Goal: Task Accomplishment & Management: Use online tool/utility

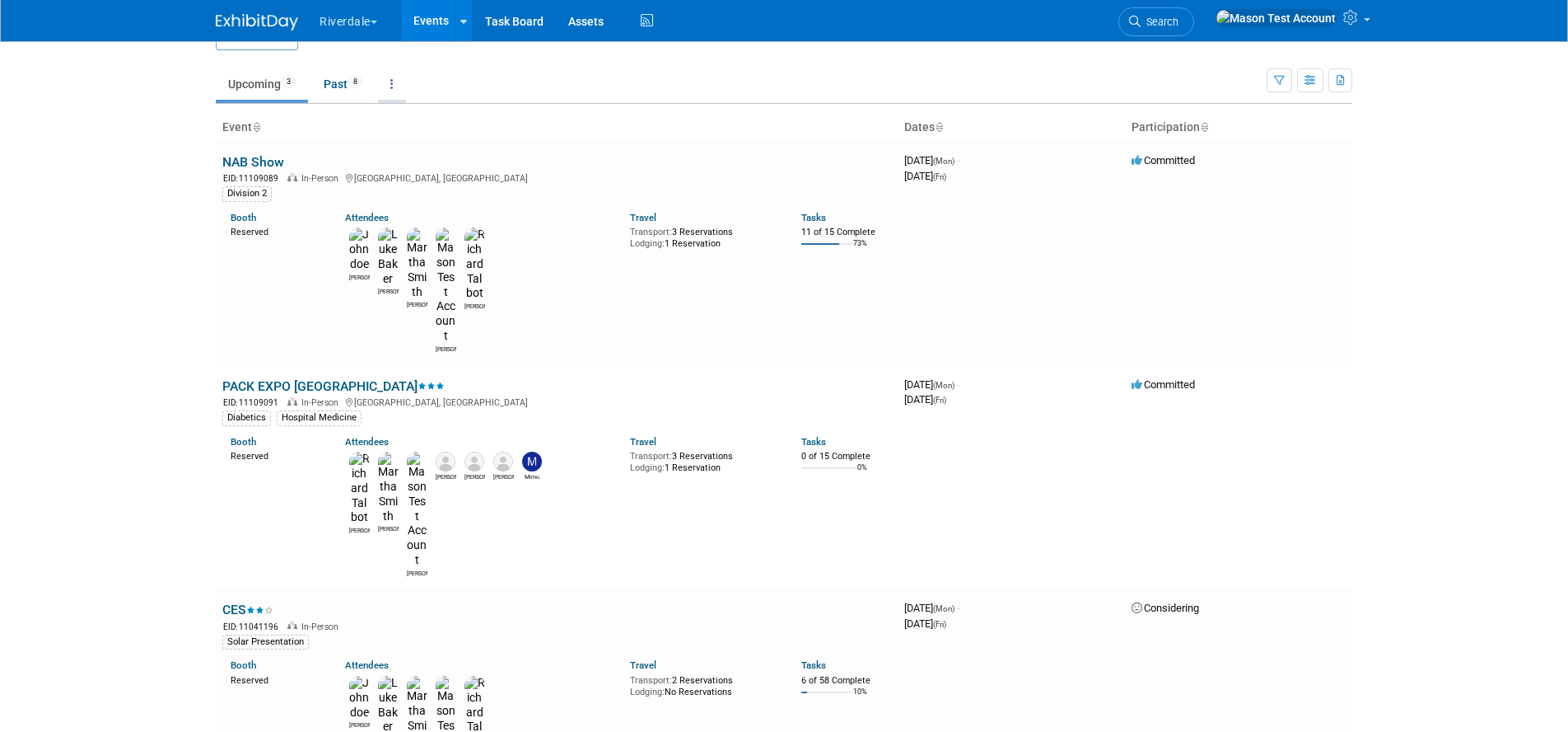
scroll to position [38, 0]
click at [1349, 16] on icon at bounding box center [1352, 17] width 19 height 15
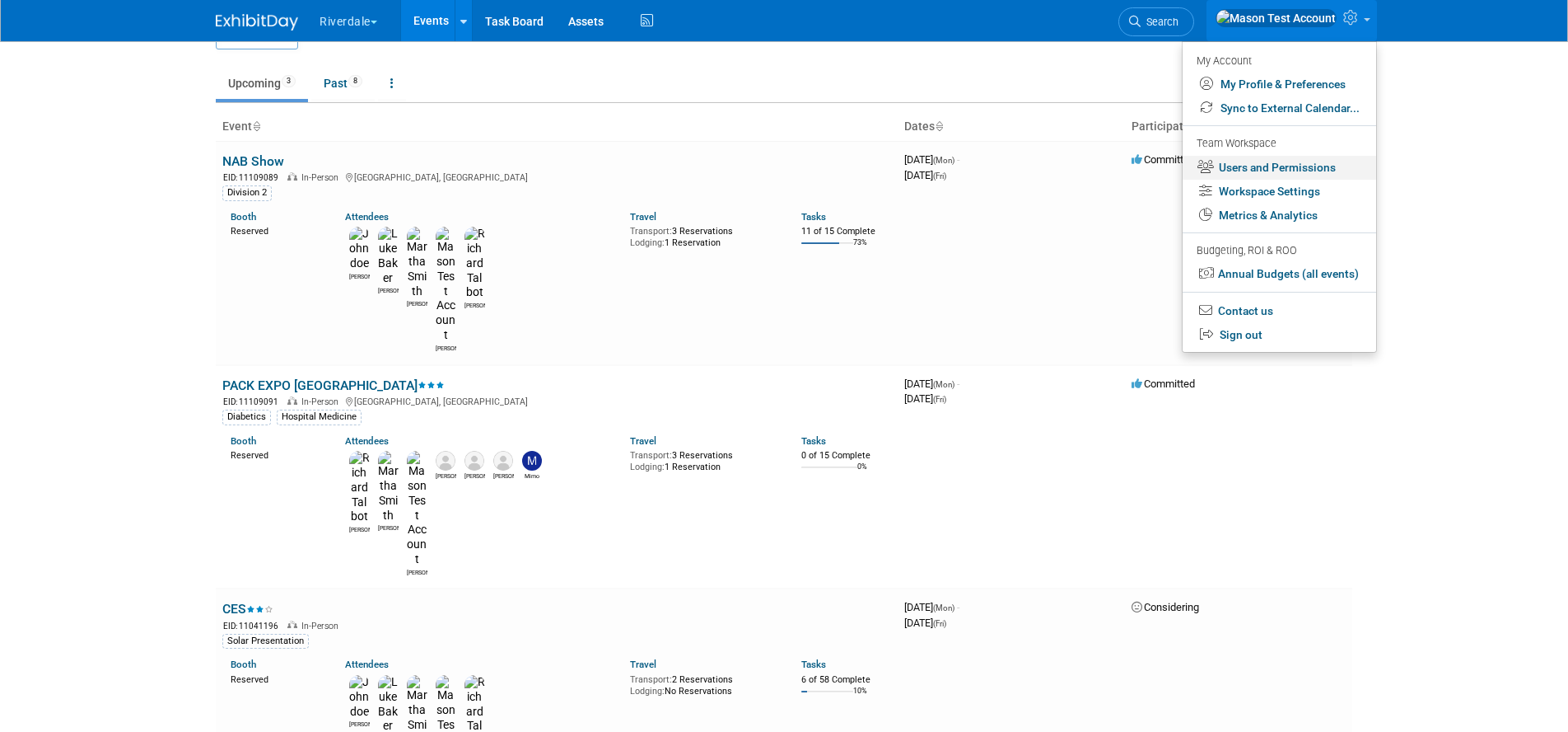
click at [1258, 165] on link "Users and Permissions" at bounding box center [1279, 167] width 194 height 24
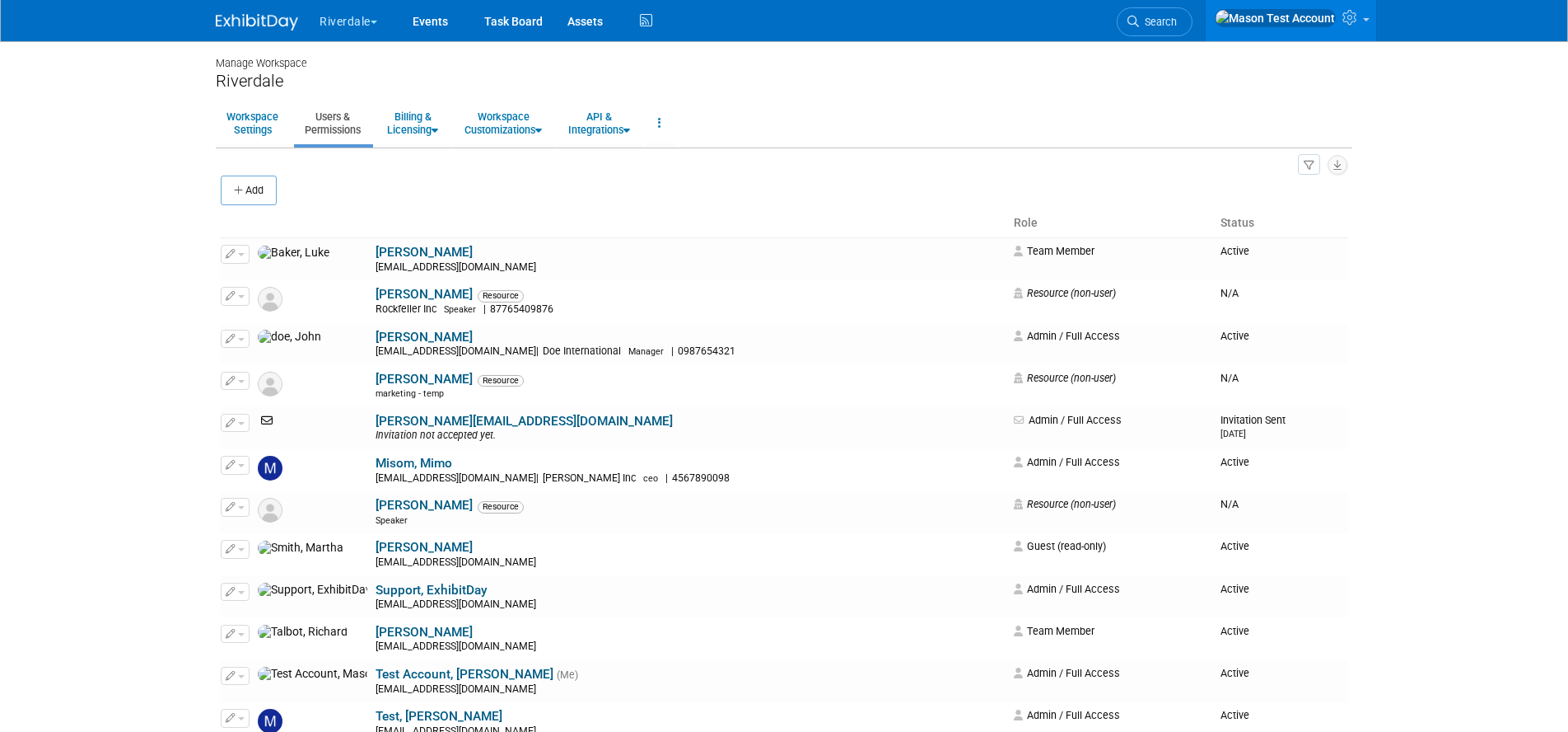
click at [270, 196] on button "Add" at bounding box center [248, 189] width 56 height 29
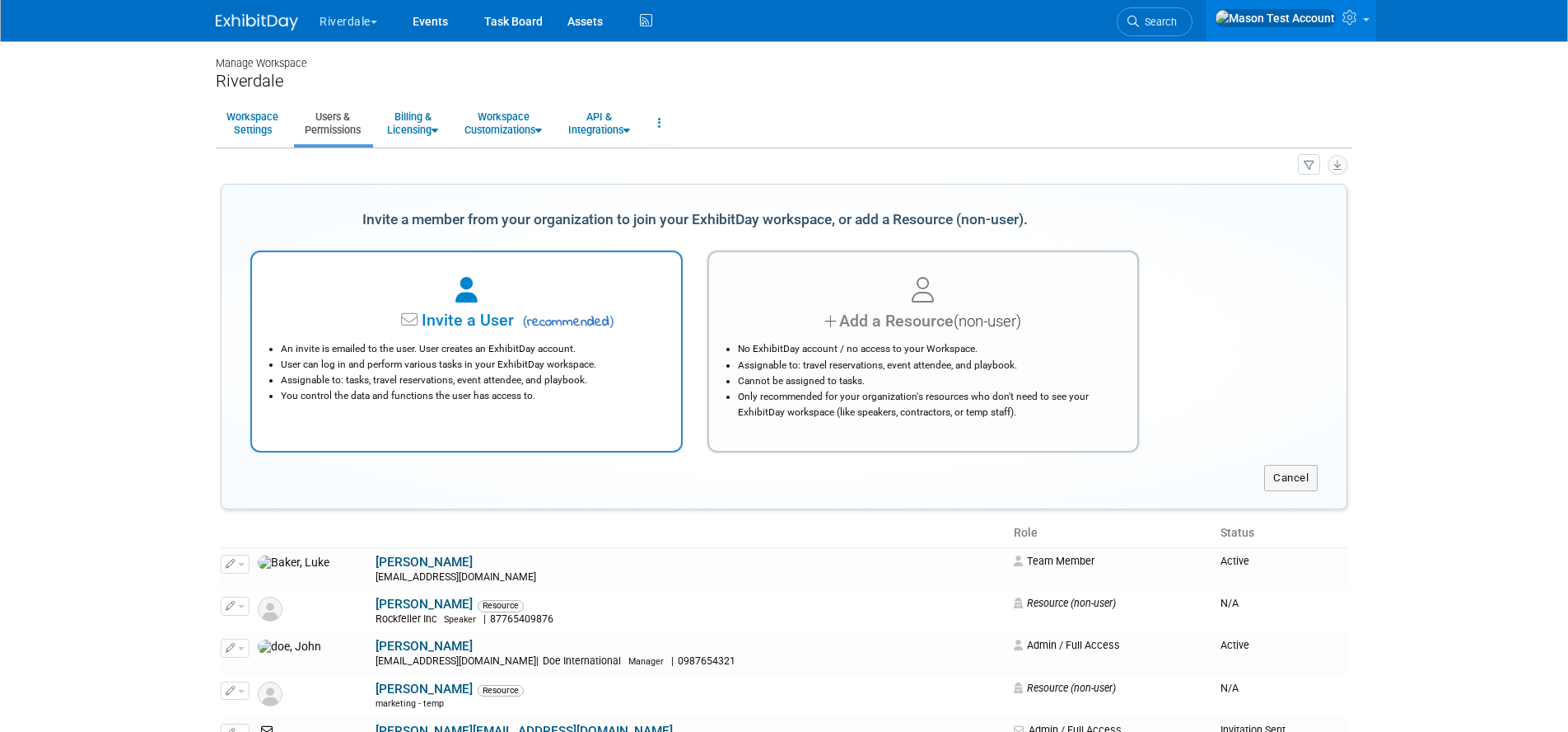
click at [532, 302] on div at bounding box center [467, 291] width 388 height 36
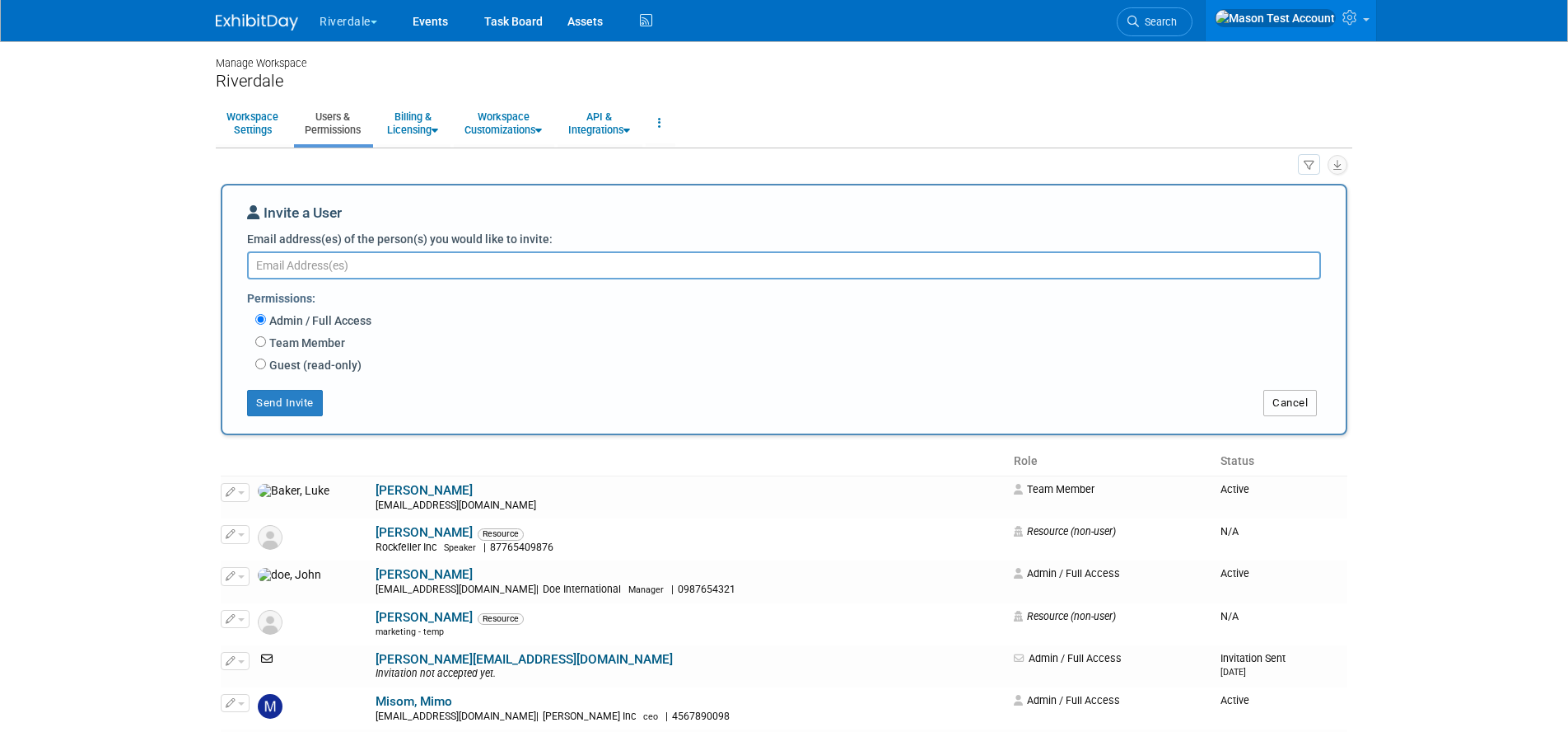
drag, startPoint x: 1302, startPoint y: 410, endPoint x: 1171, endPoint y: 358, distance: 140.9
click at [1302, 410] on button "Cancel" at bounding box center [1290, 403] width 53 height 27
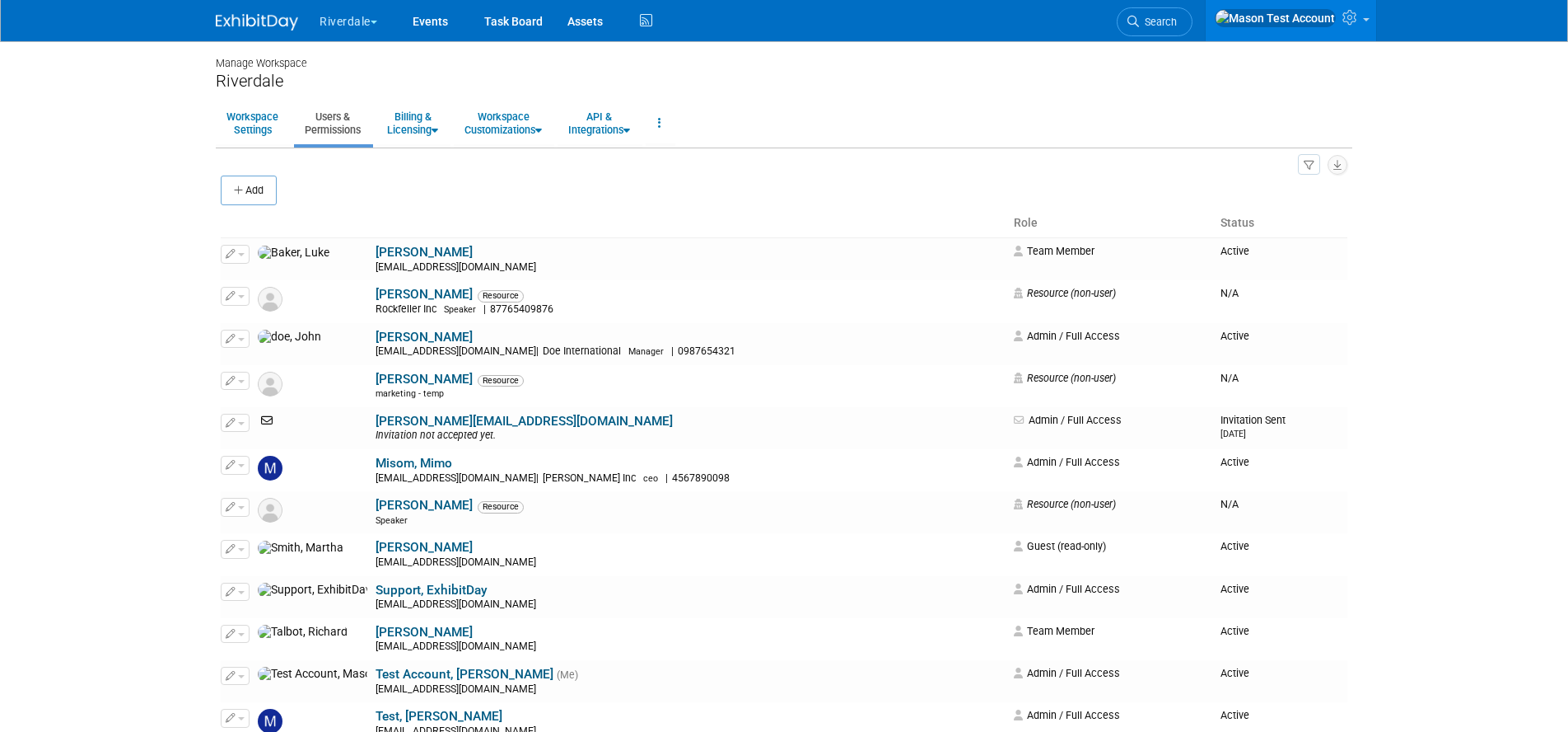
click at [320, 17] on button "Riverdale" at bounding box center [358, 18] width 80 height 36
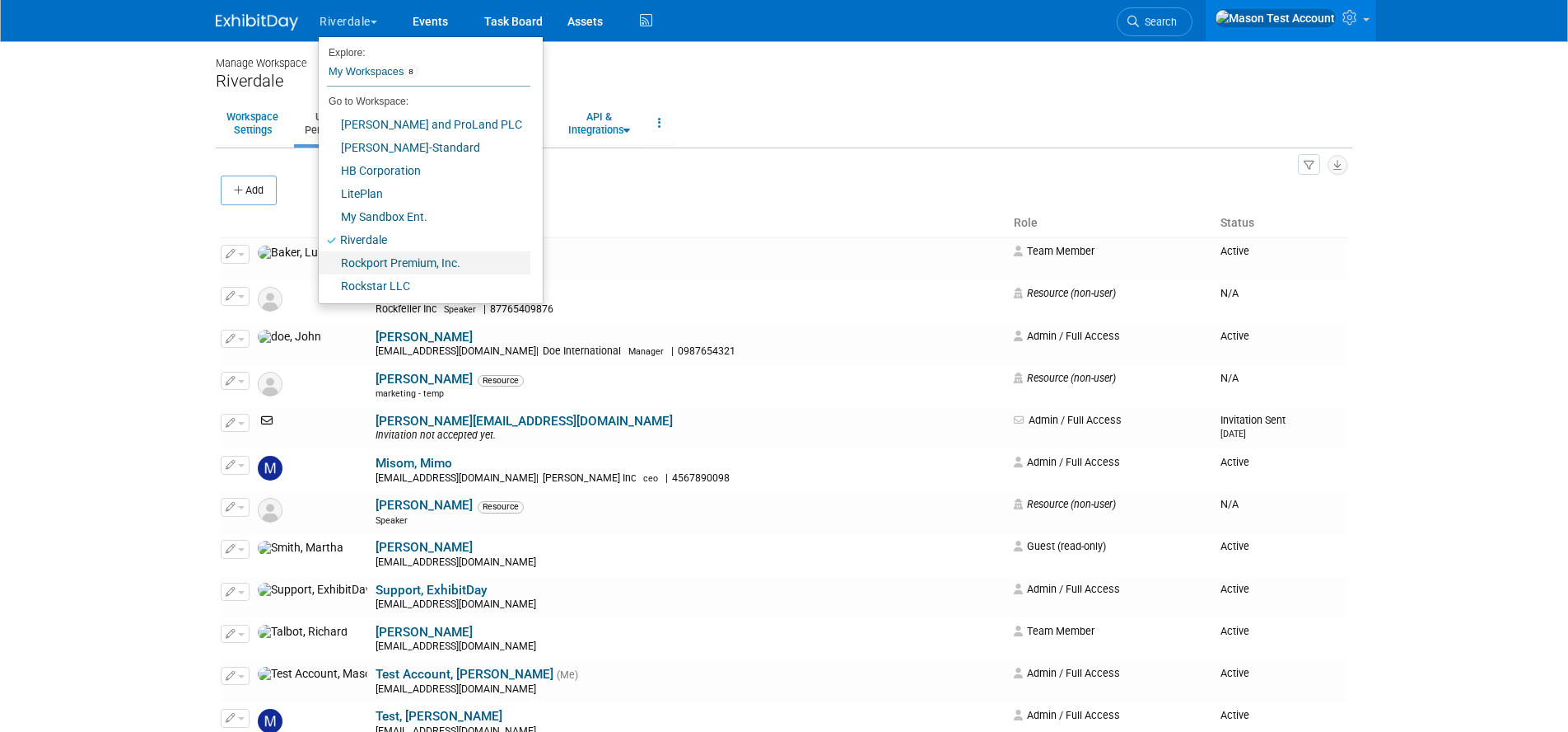
click at [393, 259] on link "Rockport Premium, Inc." at bounding box center [424, 263] width 212 height 23
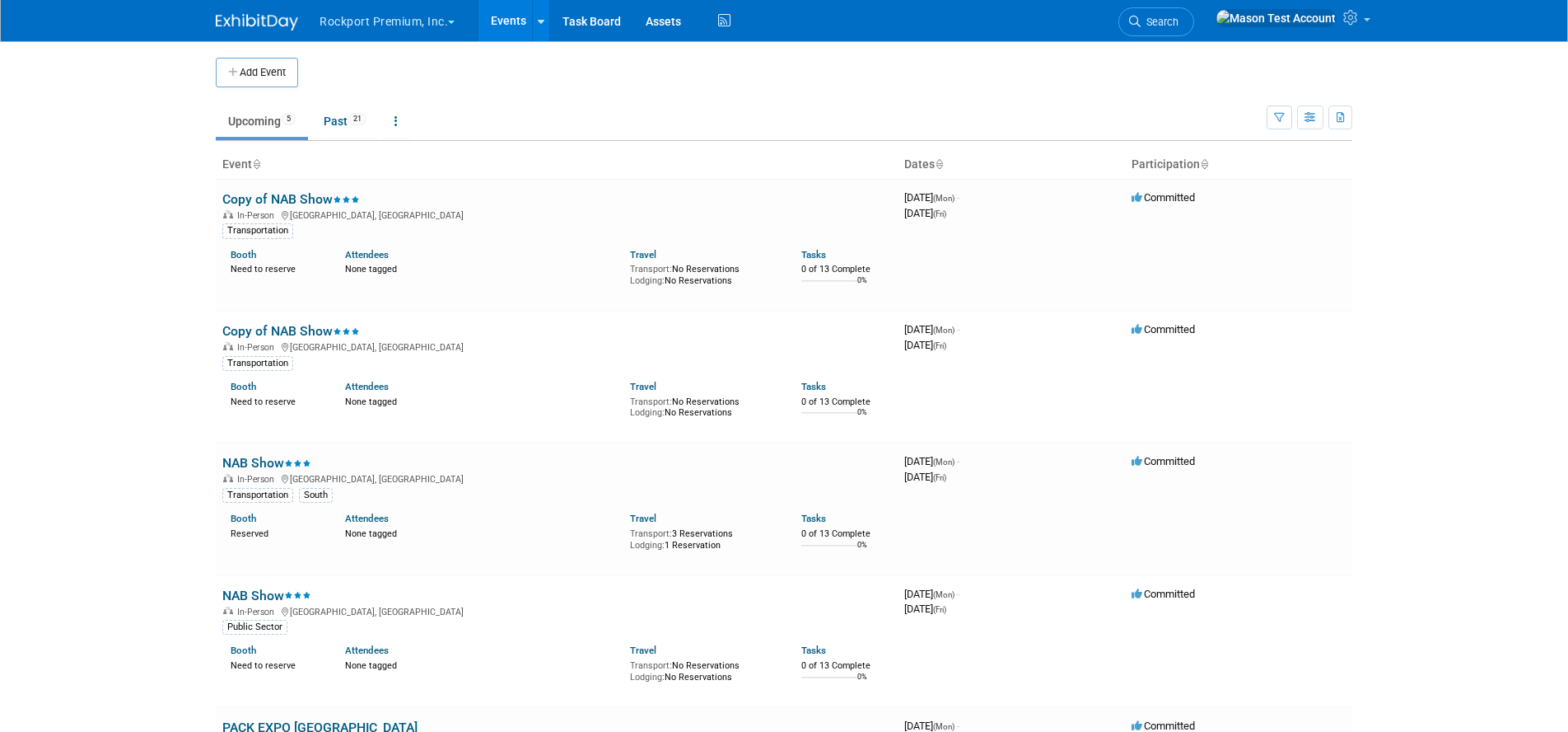
click at [453, 20] on button "Rockport Premium, Inc." at bounding box center [396, 18] width 157 height 36
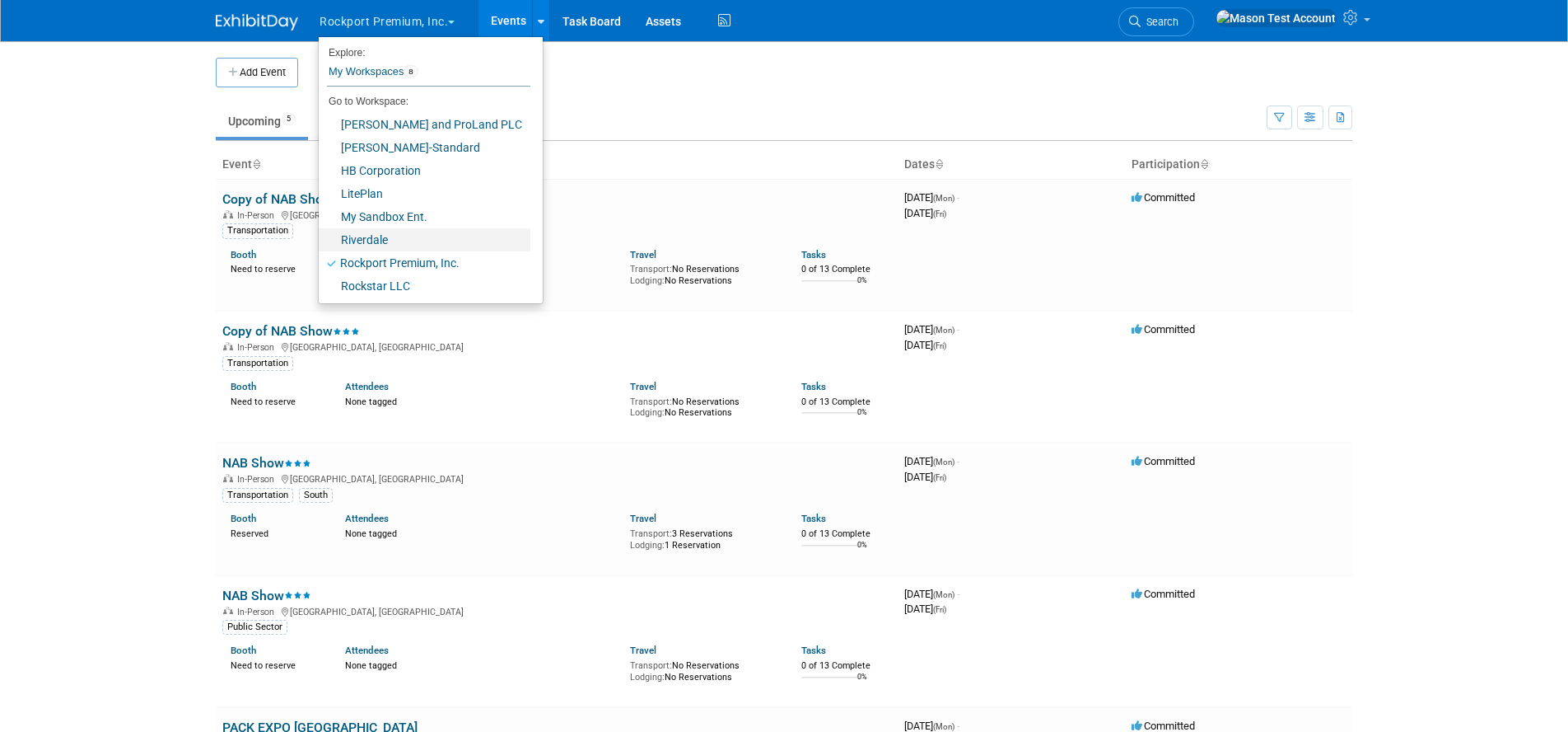
click at [362, 237] on link "Riverdale" at bounding box center [424, 240] width 212 height 23
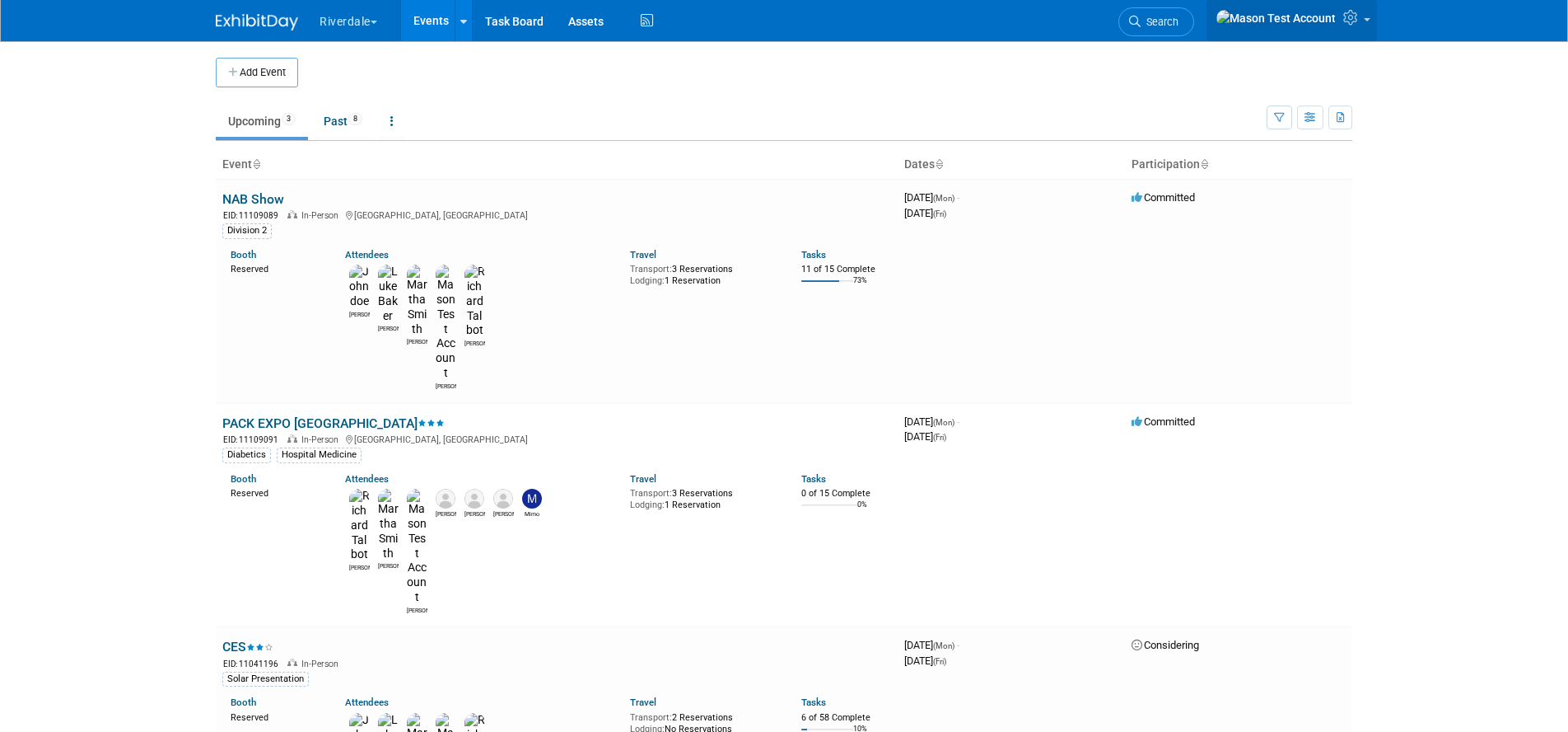
click at [1339, 20] on link at bounding box center [1292, 20] width 171 height 41
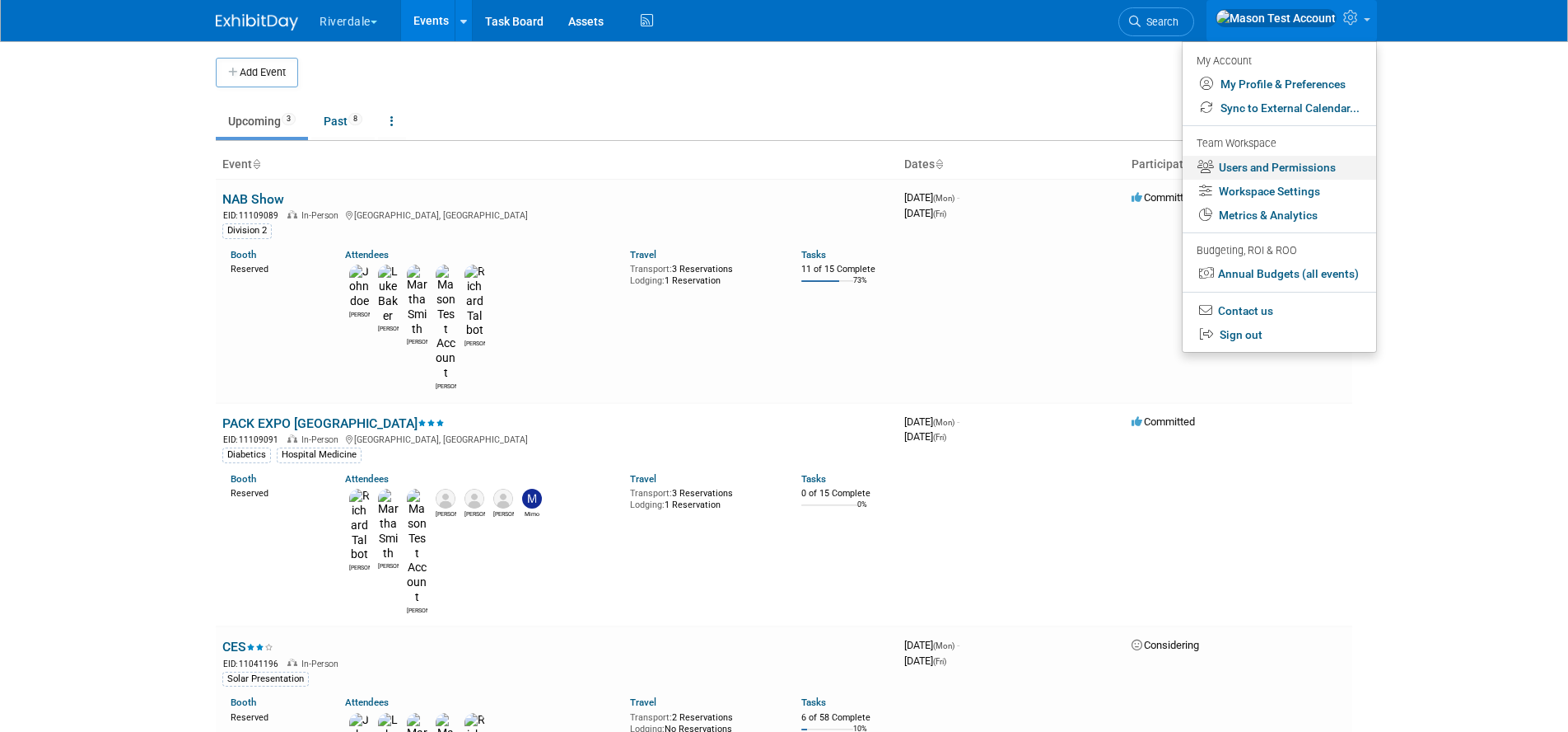
click at [1247, 165] on link "Users and Permissions" at bounding box center [1279, 167] width 194 height 24
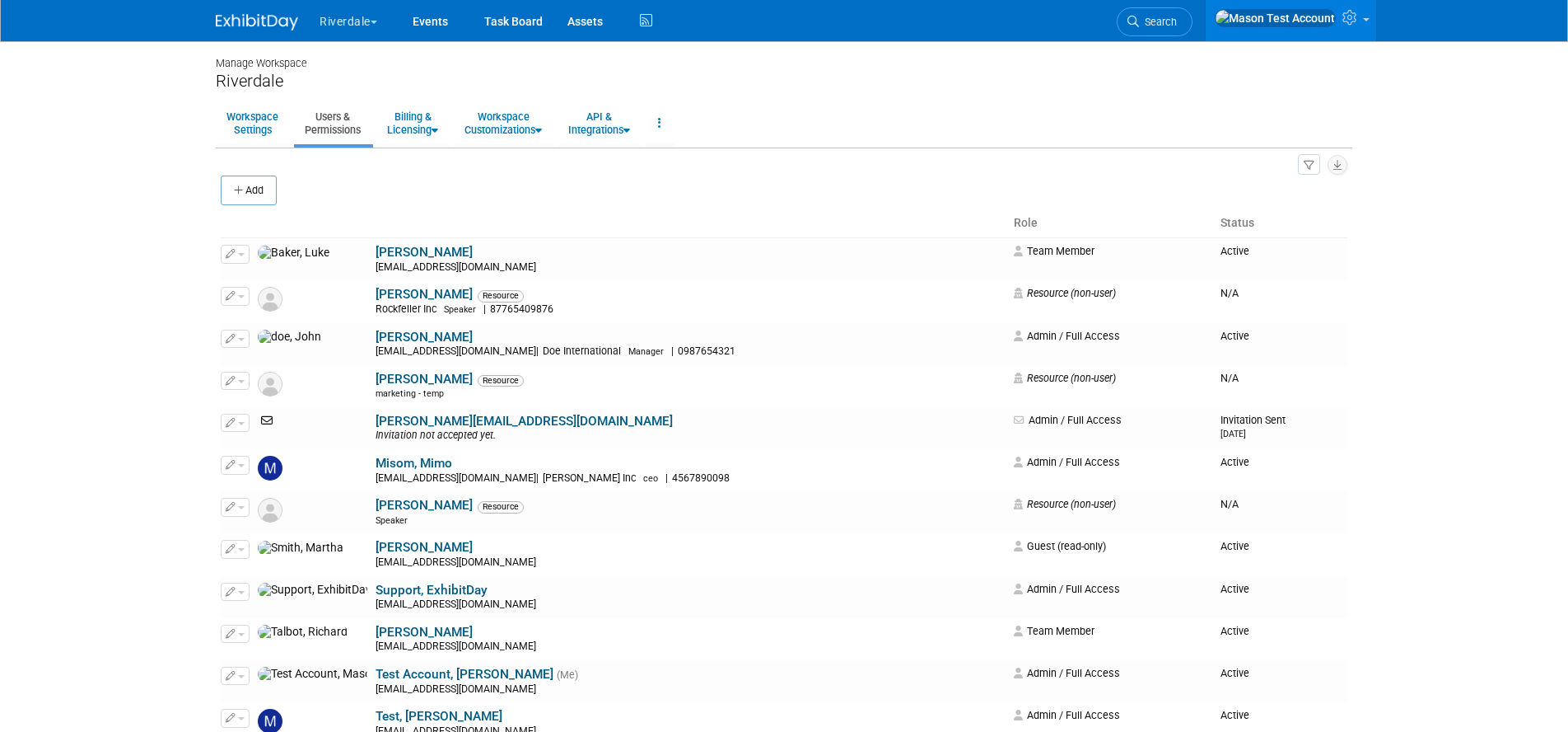
click at [364, 17] on button "Riverdale" at bounding box center [358, 18] width 80 height 36
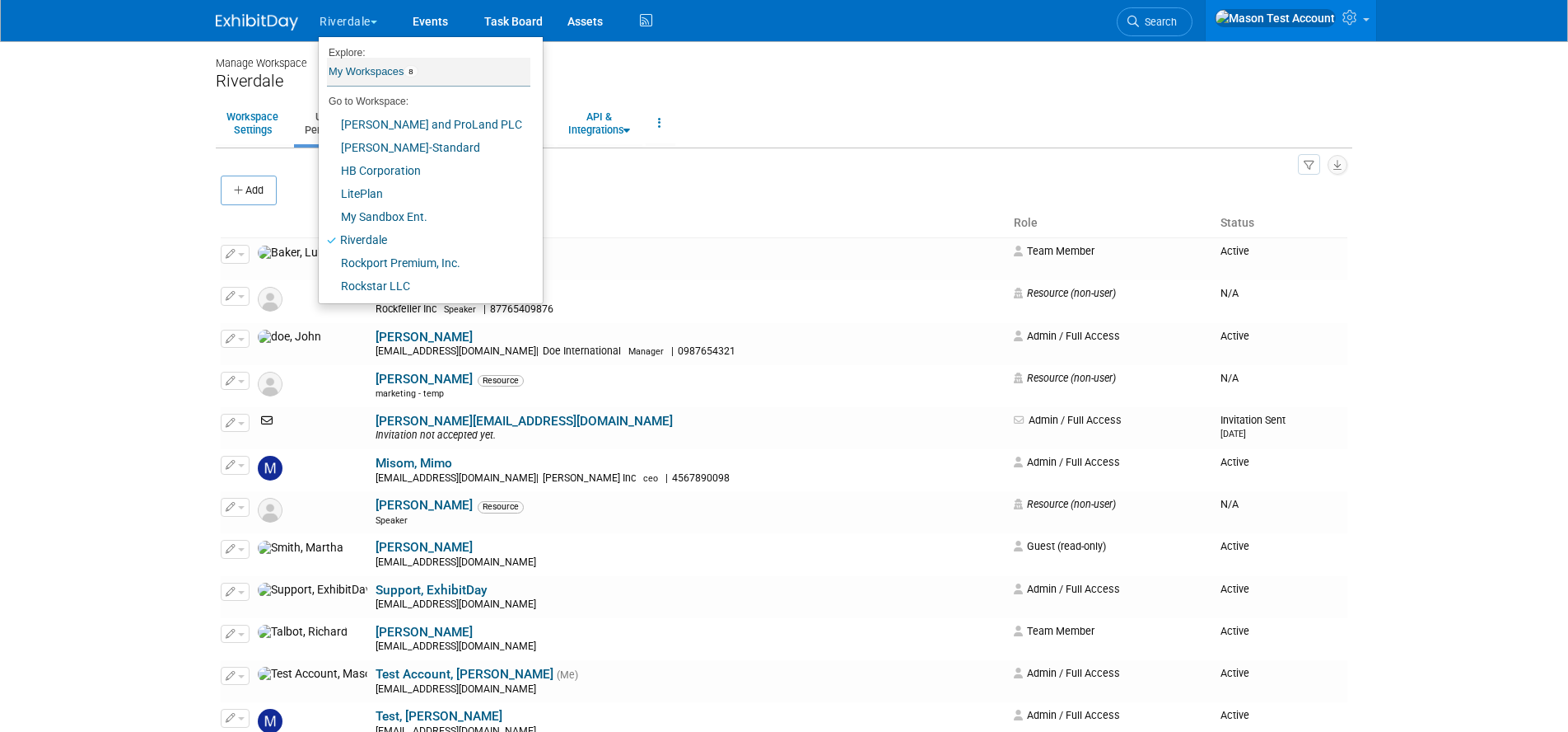
click at [363, 70] on link "My Workspaces 8" at bounding box center [428, 71] width 204 height 28
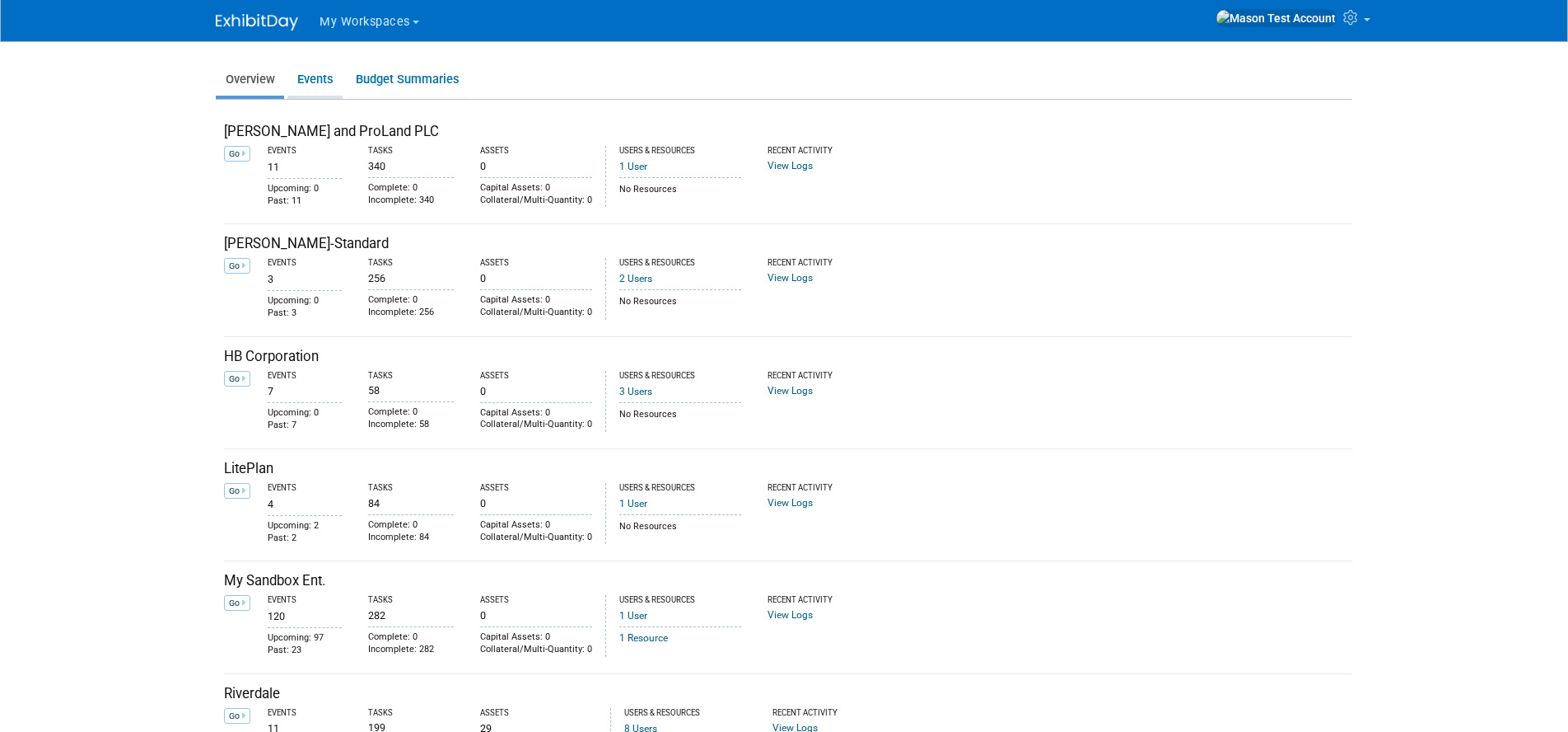
click at [318, 84] on link "Events" at bounding box center [315, 79] width 55 height 32
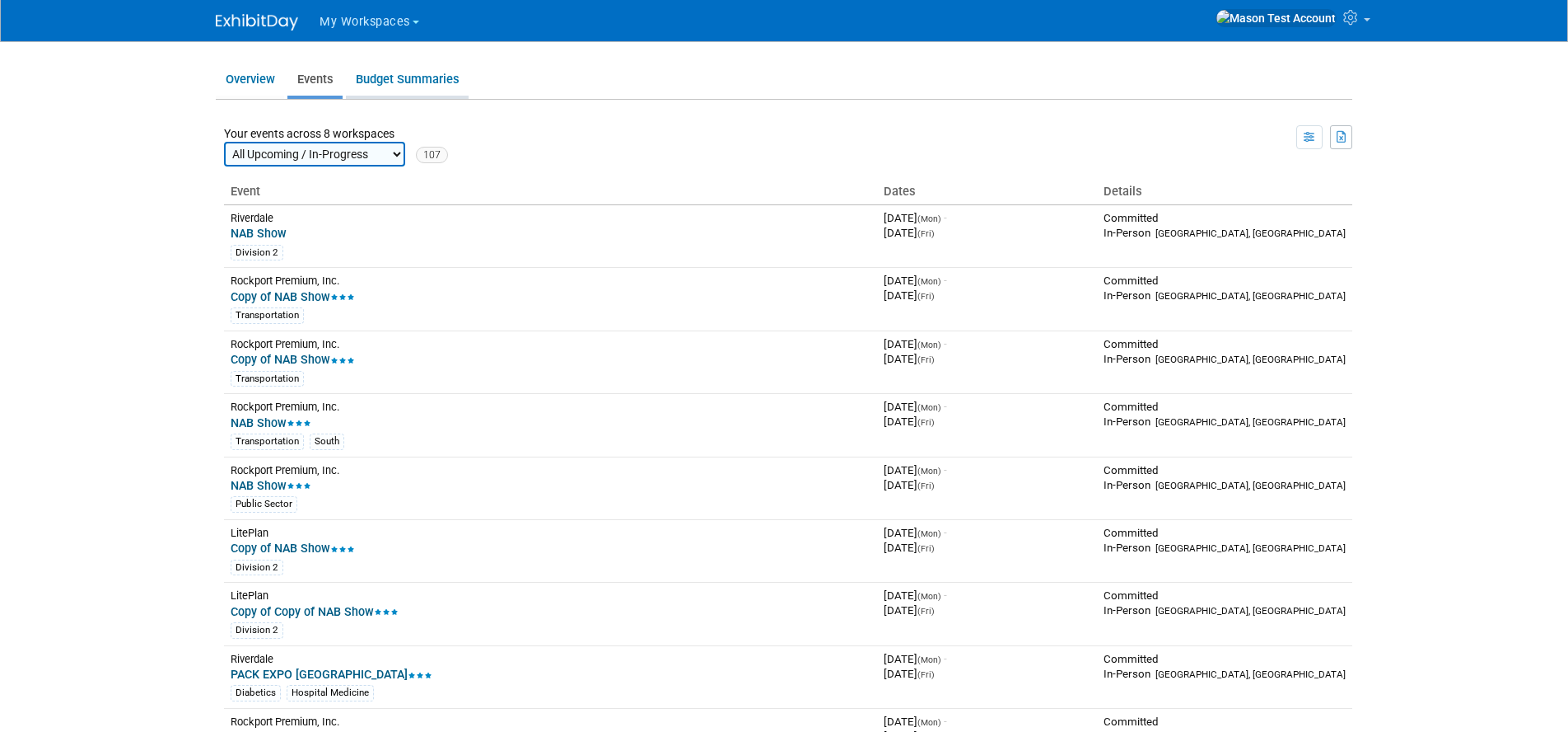
click at [405, 78] on link "Budget Summaries" at bounding box center [407, 79] width 123 height 32
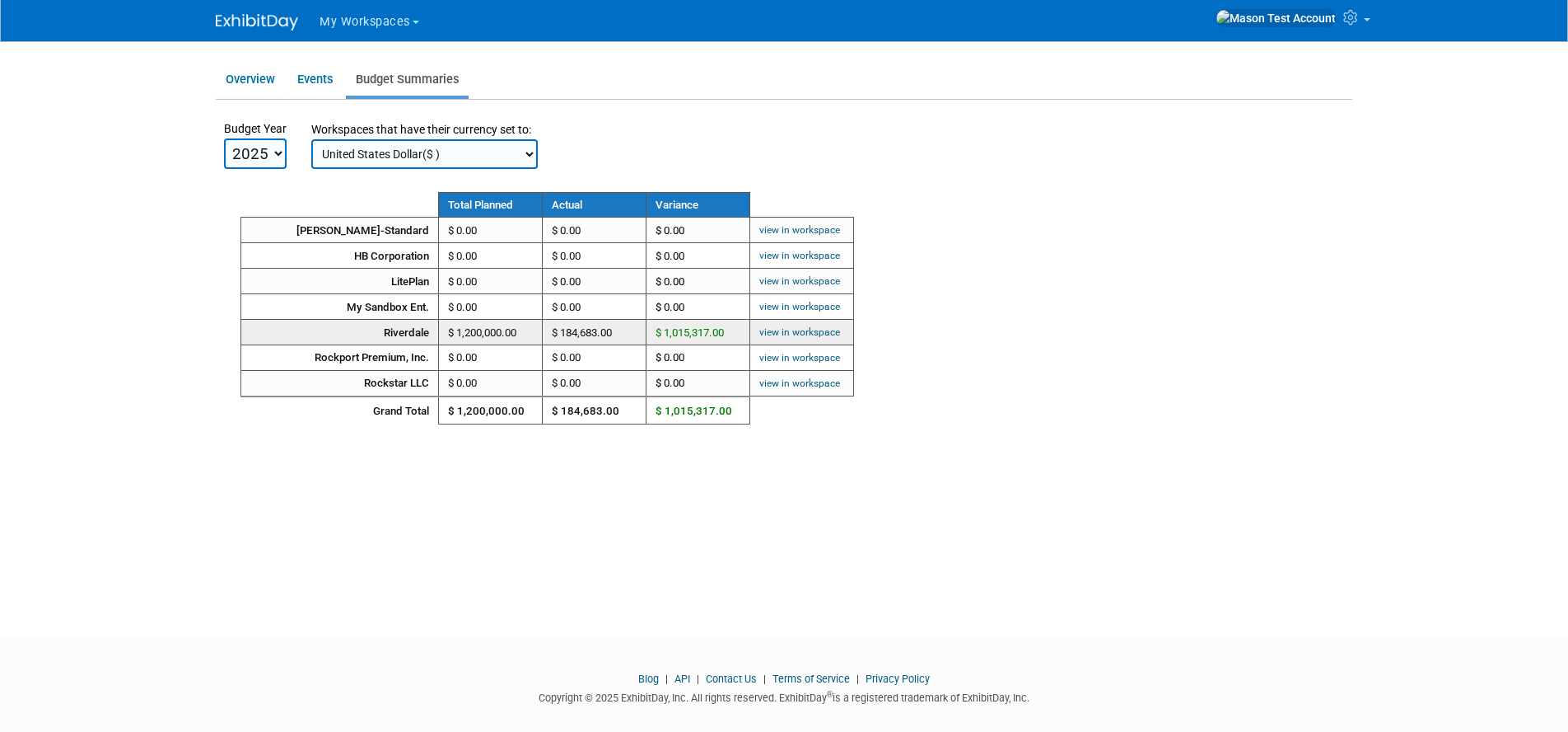
click at [765, 328] on link "view in workspace" at bounding box center [799, 332] width 81 height 12
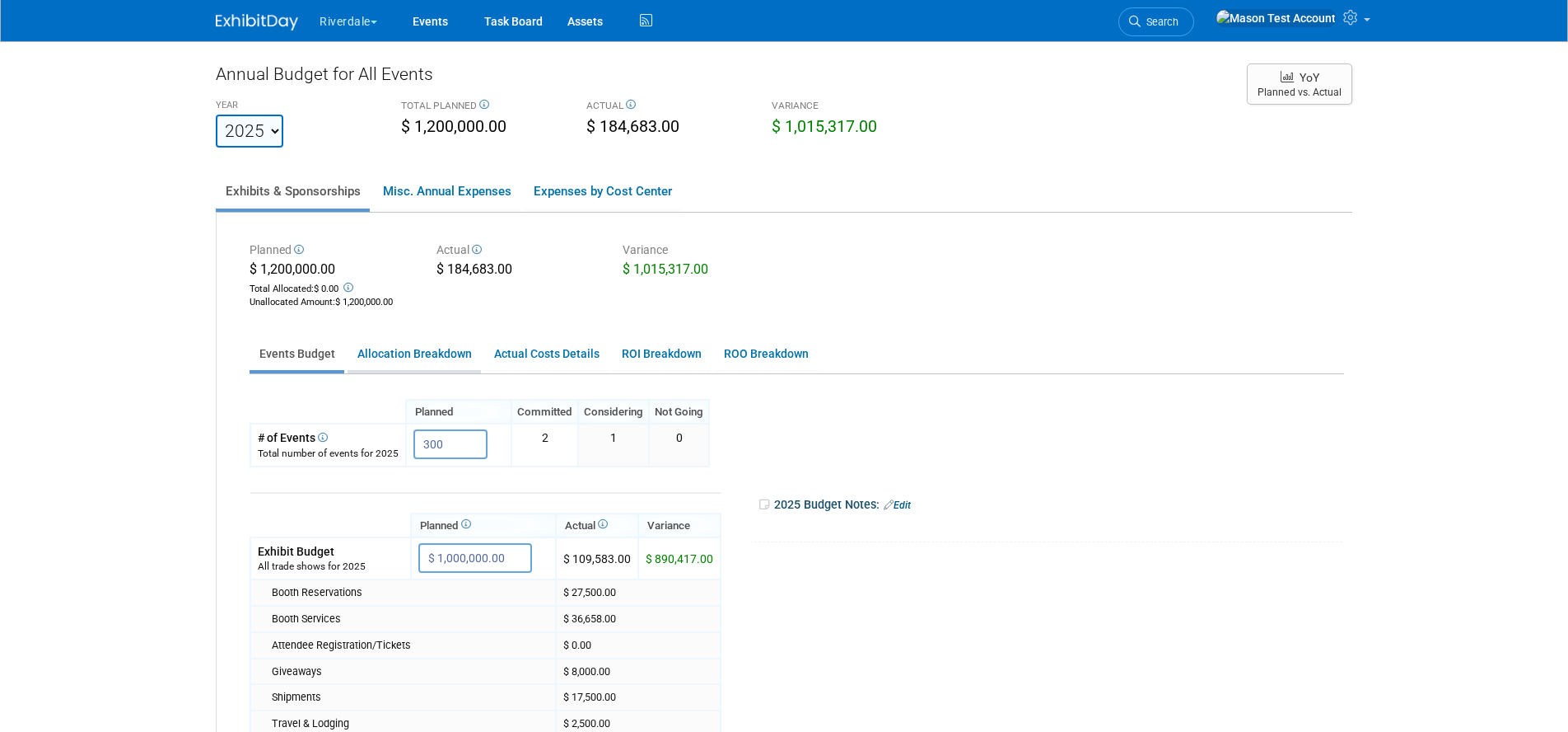
click at [422, 356] on link "Allocation Breakdown" at bounding box center [414, 354] width 133 height 32
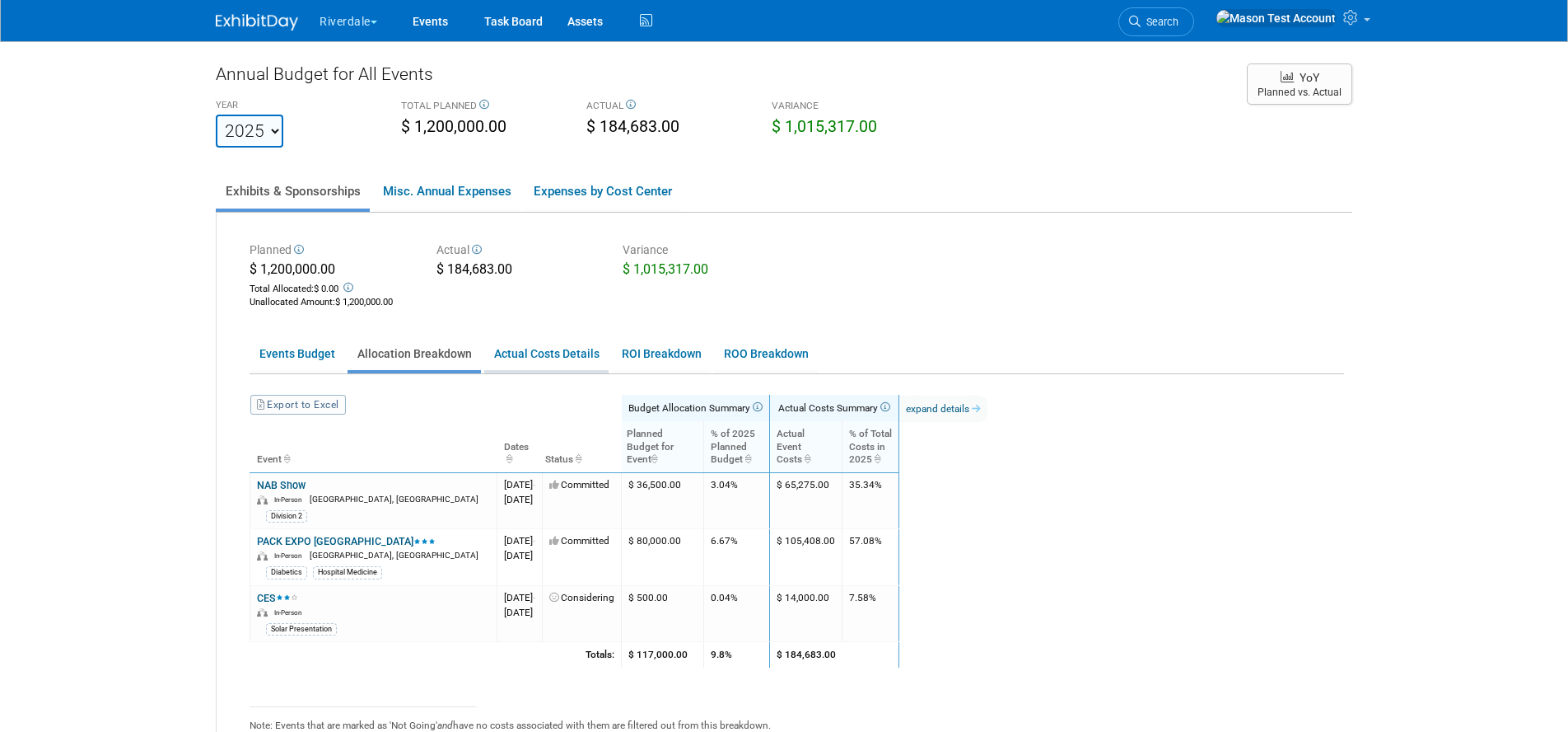
click at [546, 349] on link "Actual Costs Details" at bounding box center [547, 354] width 124 height 32
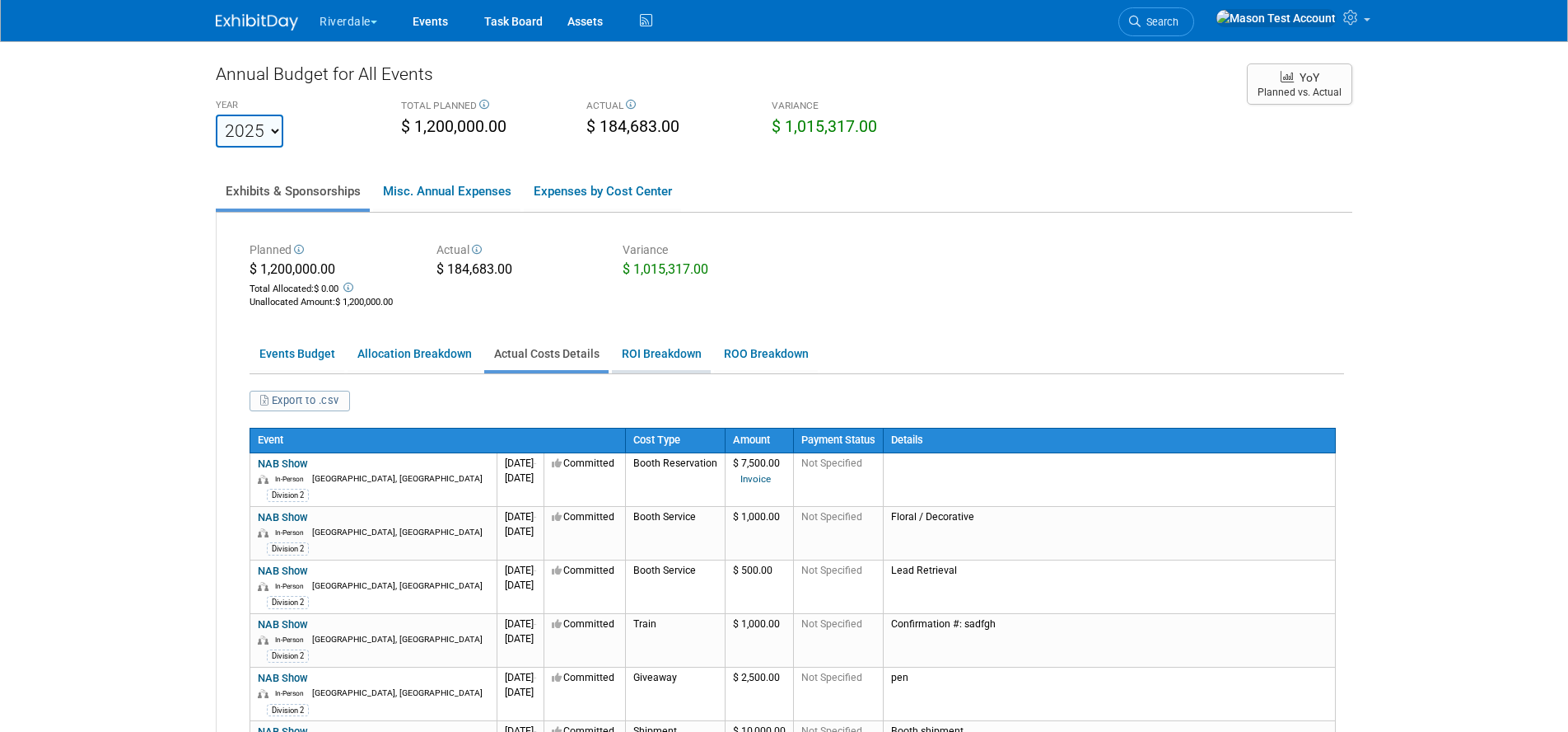
click at [639, 352] on link "ROI Breakdown" at bounding box center [660, 354] width 99 height 32
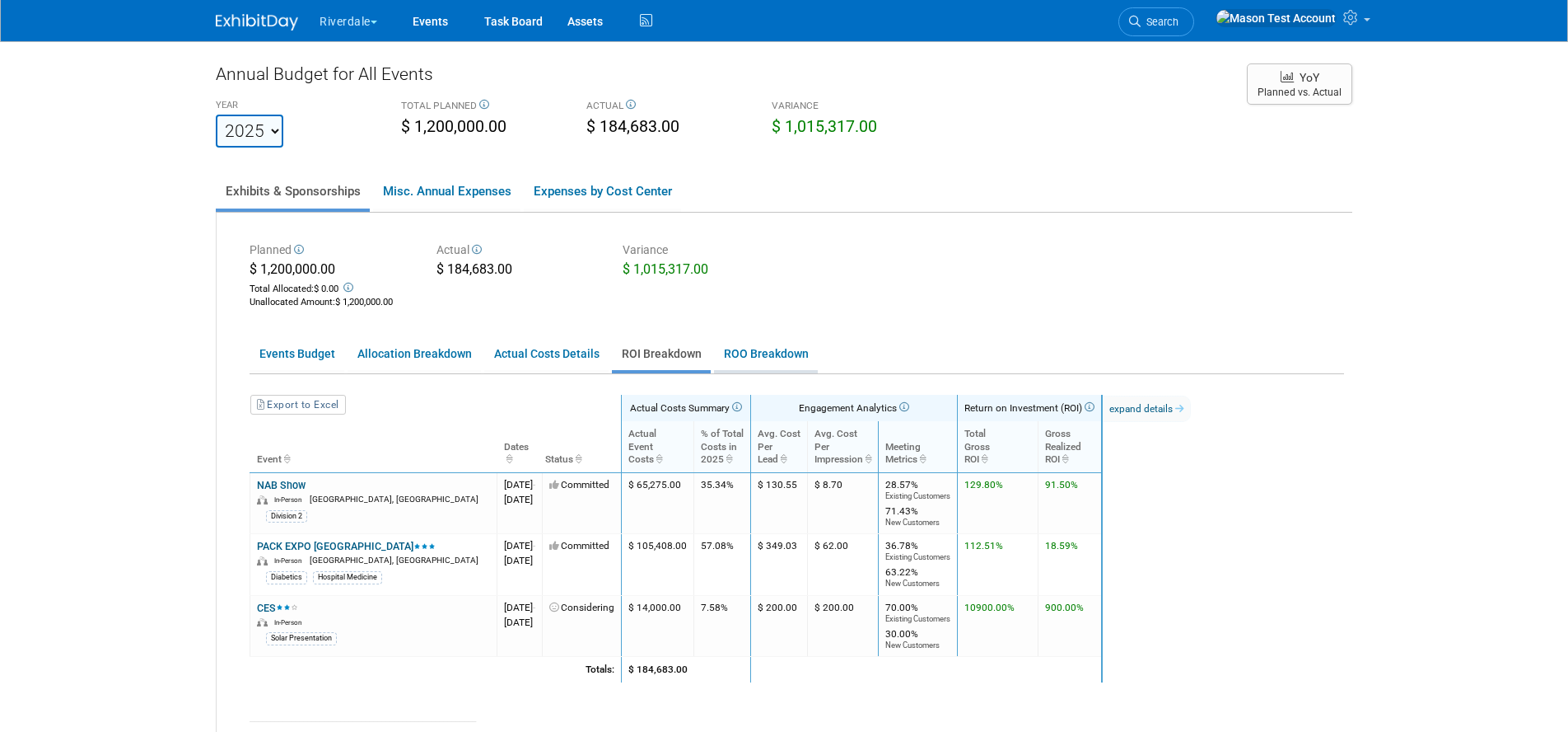
click at [756, 352] on link "ROO Breakdown" at bounding box center [765, 354] width 104 height 32
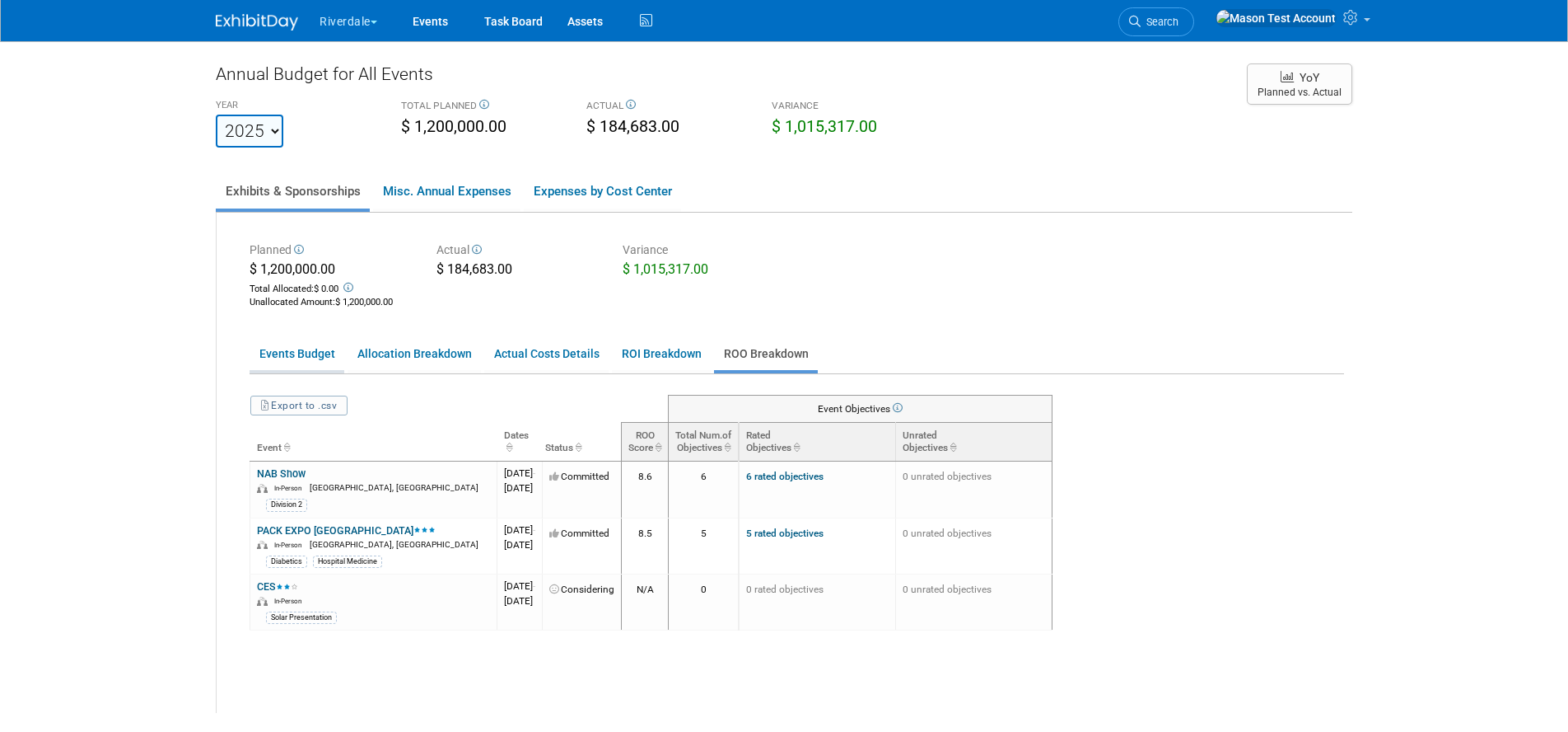
click at [314, 353] on link "Events Budget" at bounding box center [297, 354] width 95 height 32
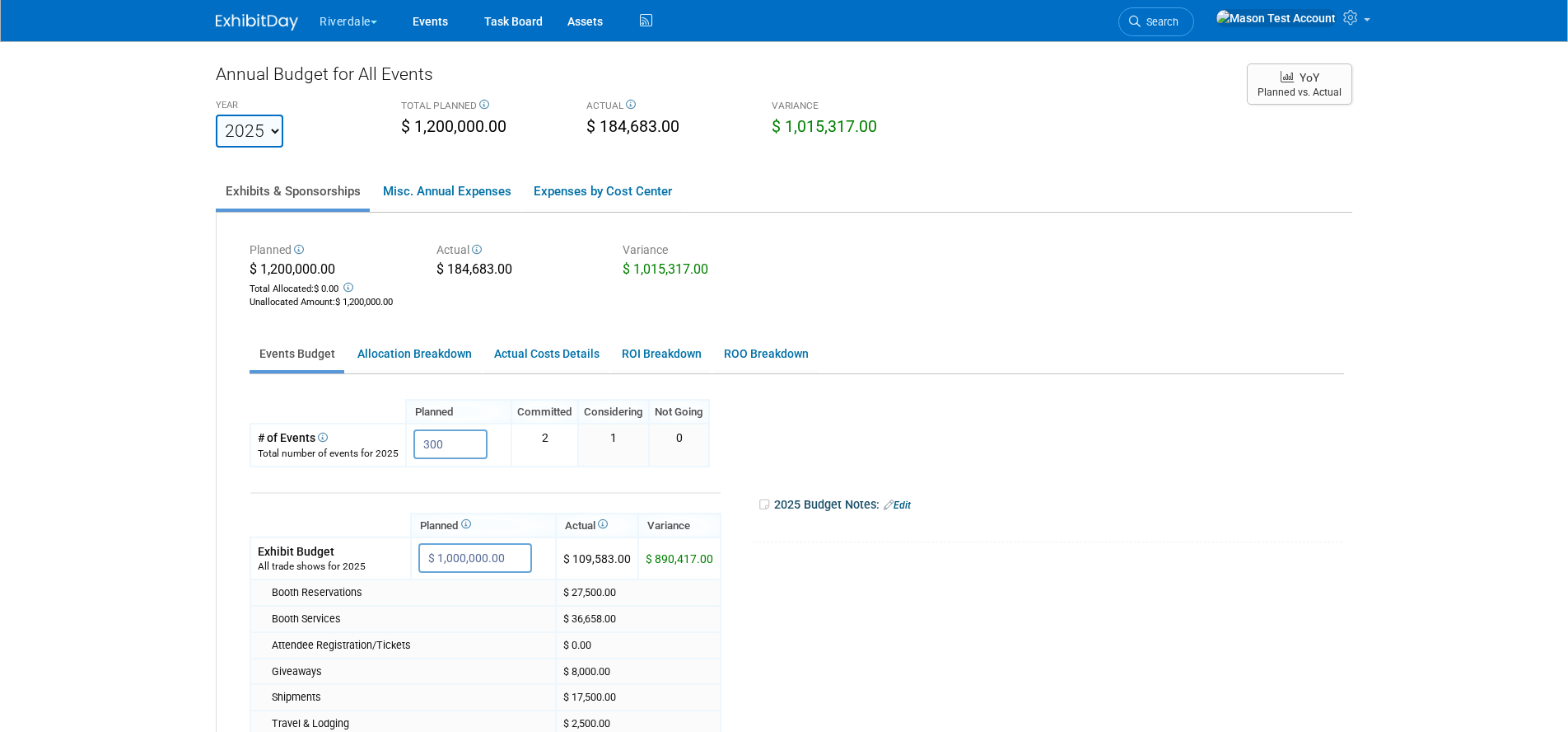
click at [353, 23] on button "Riverdale" at bounding box center [358, 18] width 80 height 36
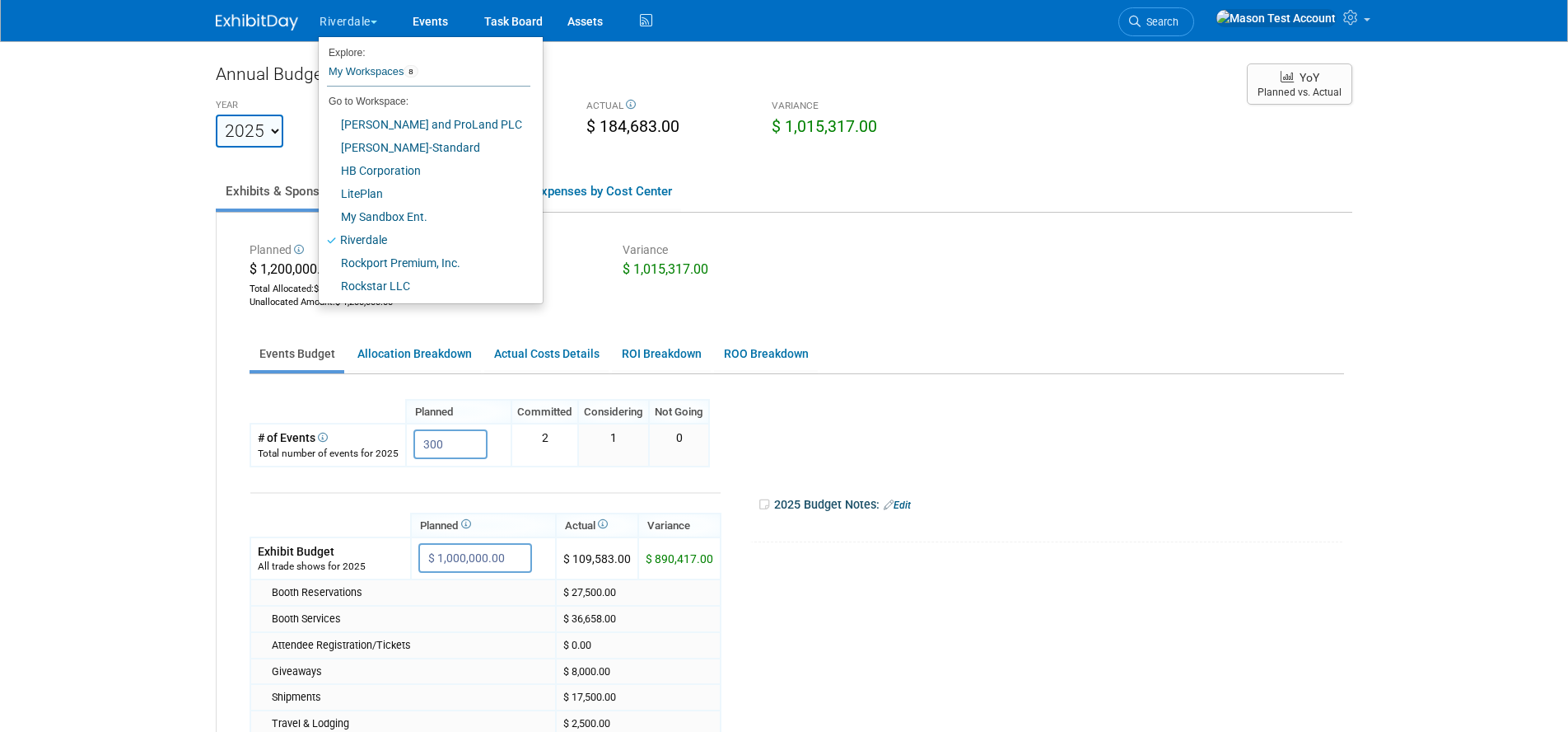
click at [835, 265] on div "Planned $ 1,200,000.00 Total Allocated: $ 0.00 Unallocated Amount : $ 1,200,000…" at bounding box center [796, 274] width 1119 height 74
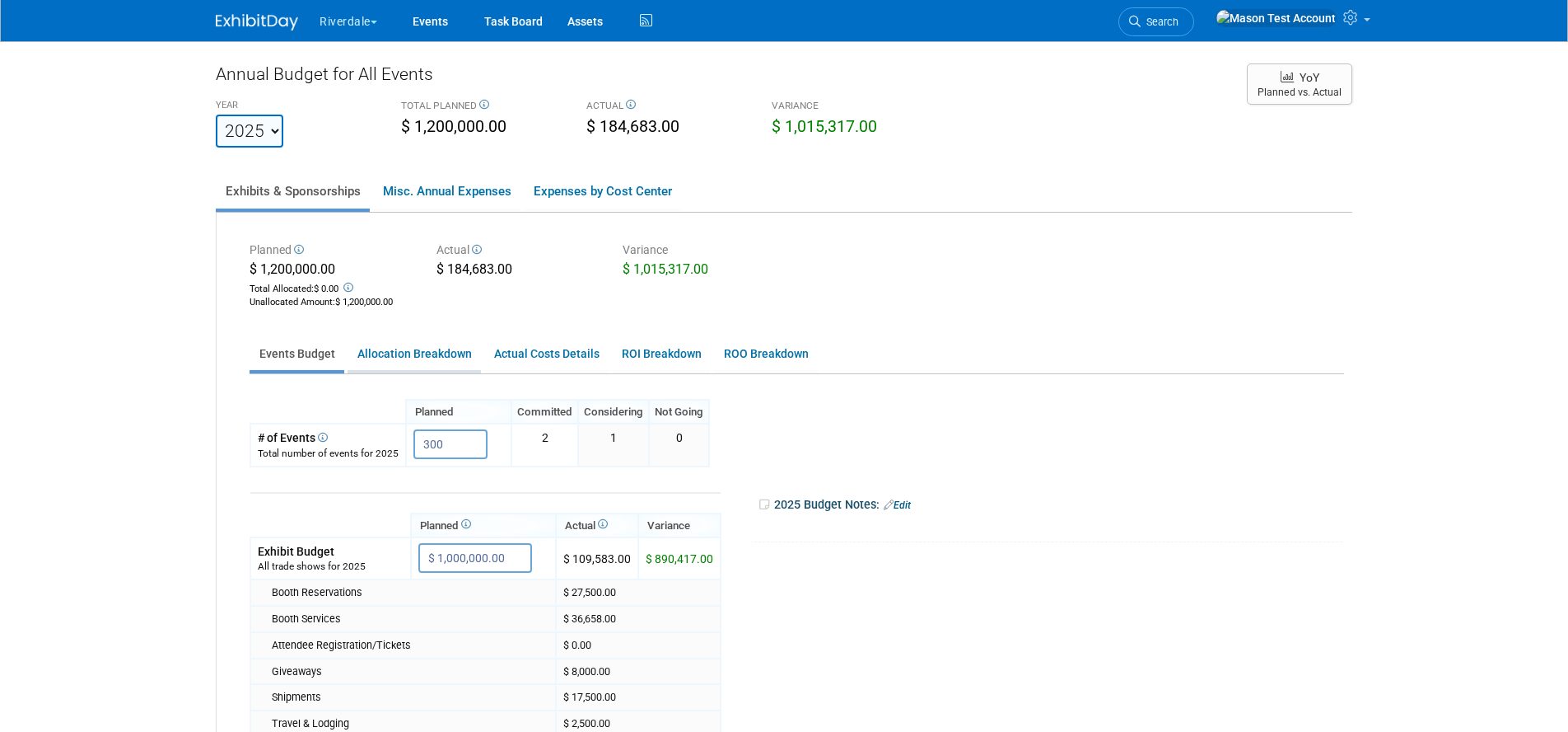
click at [404, 354] on link "Allocation Breakdown" at bounding box center [414, 354] width 133 height 32
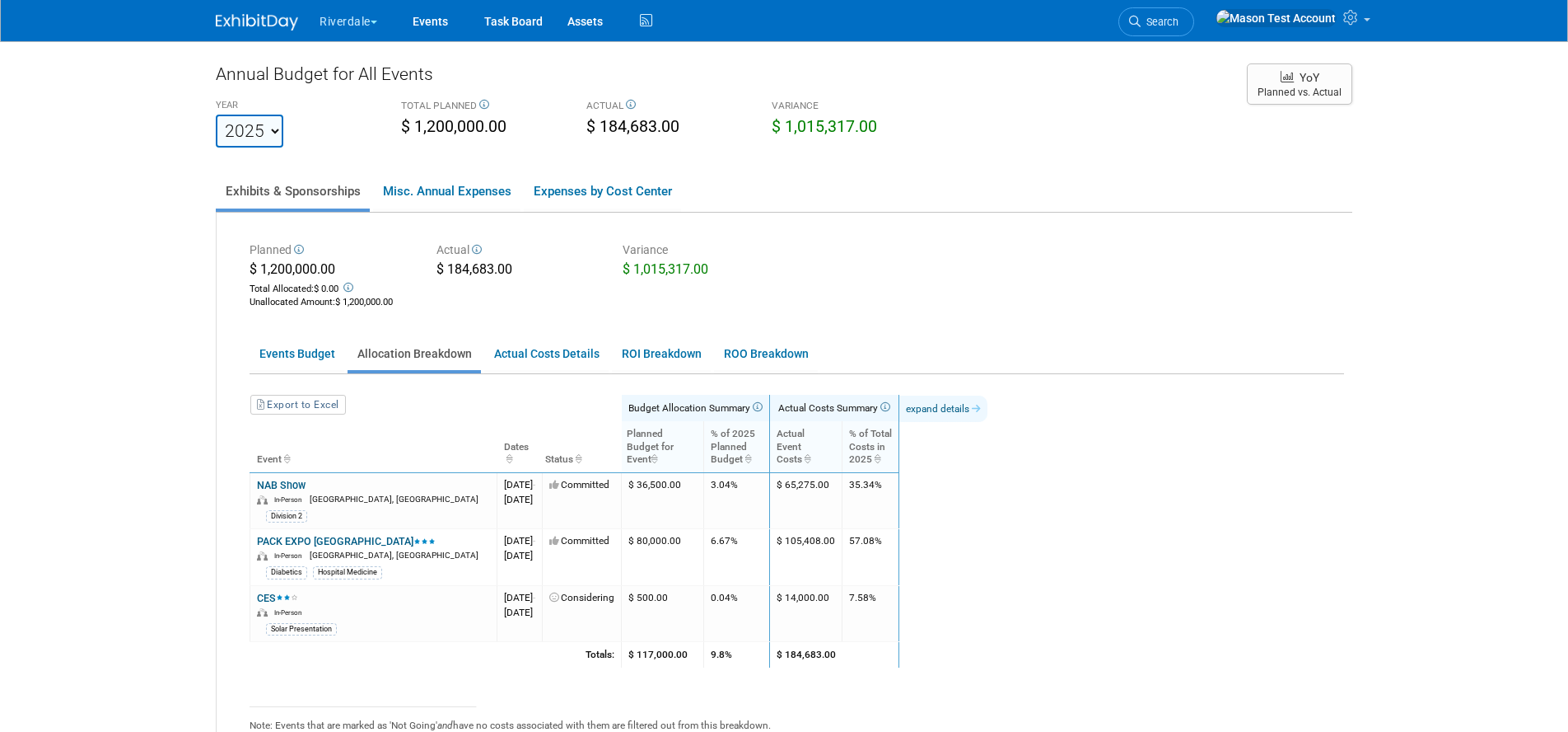
click at [988, 405] on link "expand details" at bounding box center [943, 409] width 88 height 27
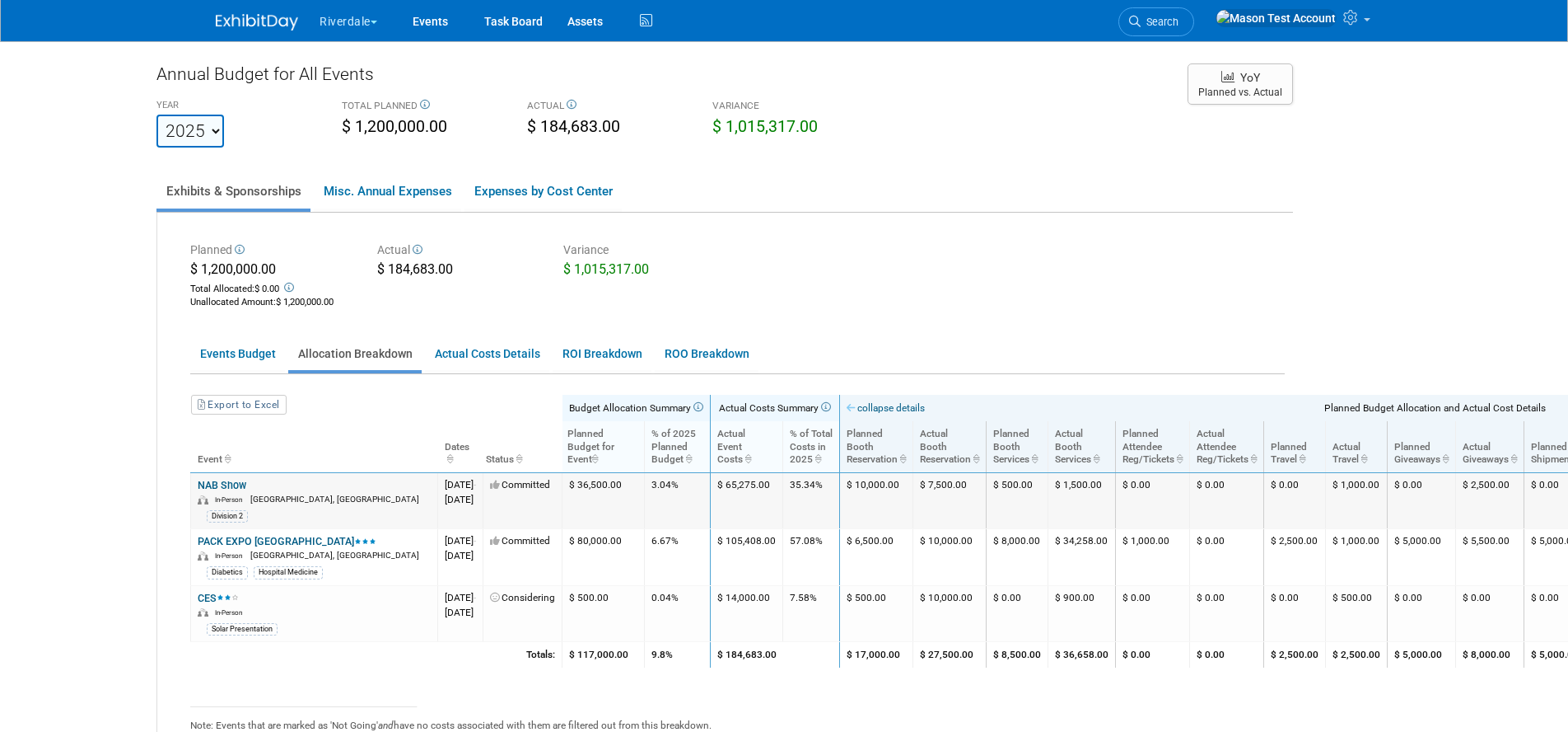
scroll to position [0, 58]
click at [484, 357] on link "Actual Costs Details" at bounding box center [489, 354] width 124 height 32
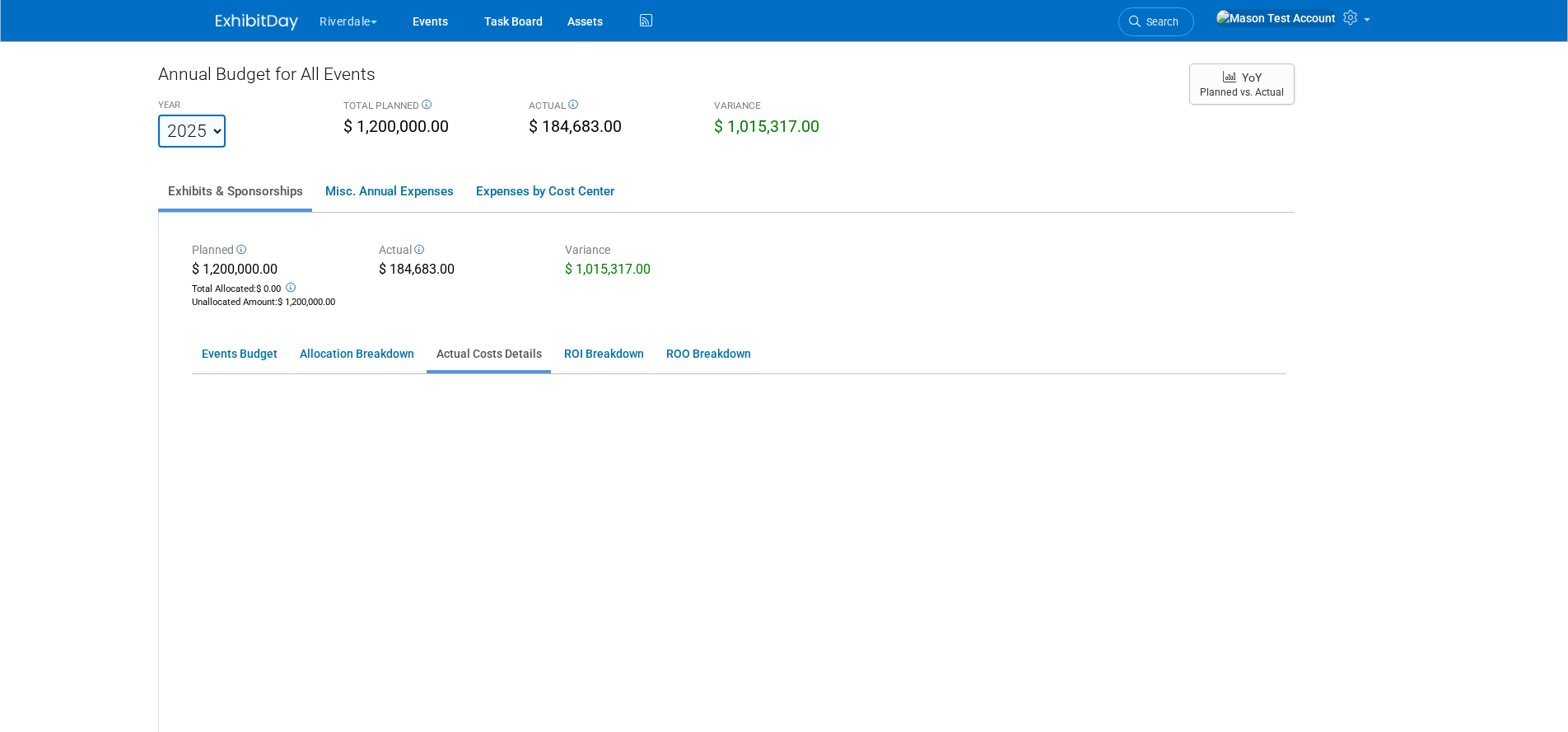
scroll to position [0, 0]
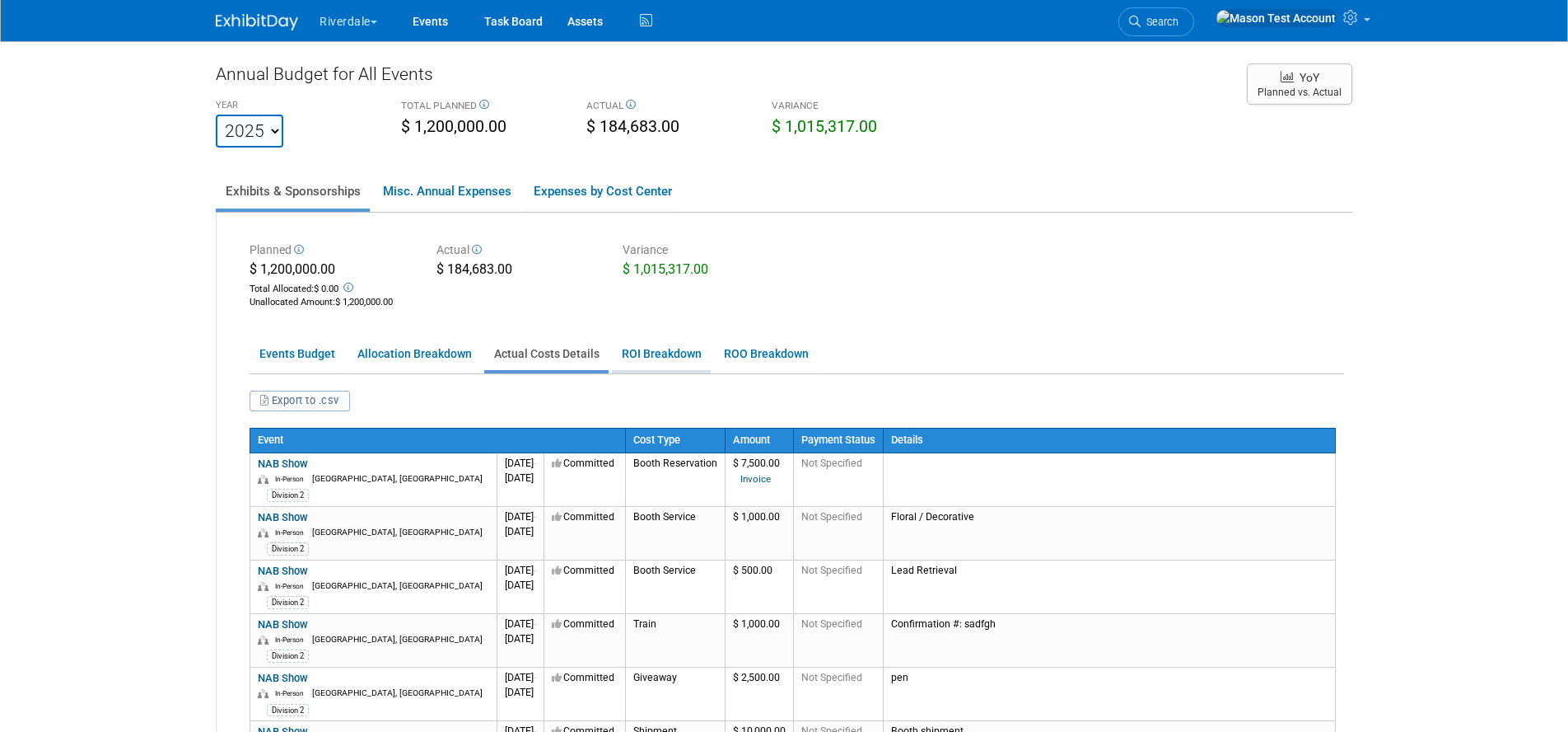
click at [649, 358] on link "ROI Breakdown" at bounding box center [660, 354] width 99 height 32
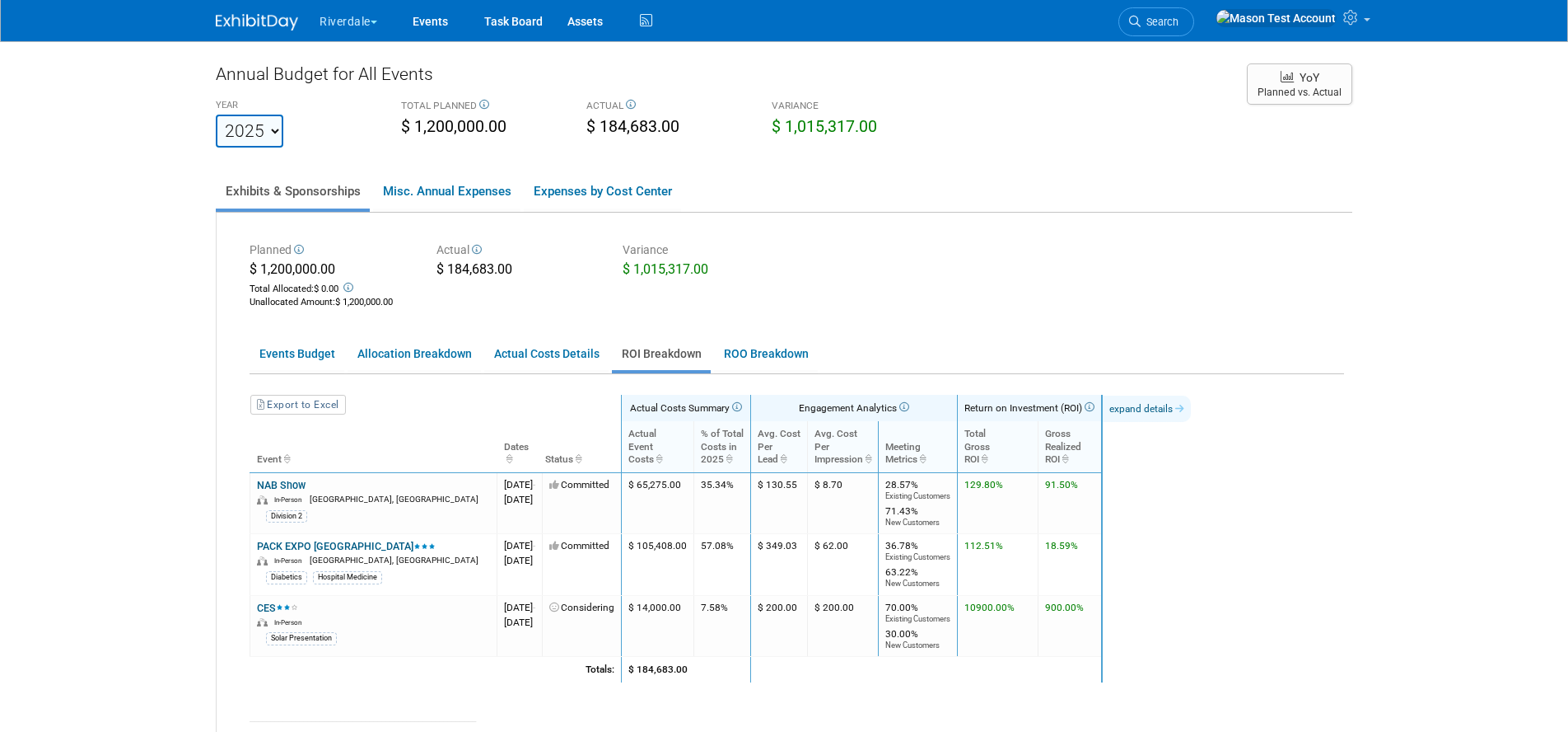
click at [1190, 407] on link "expand details" at bounding box center [1146, 409] width 88 height 27
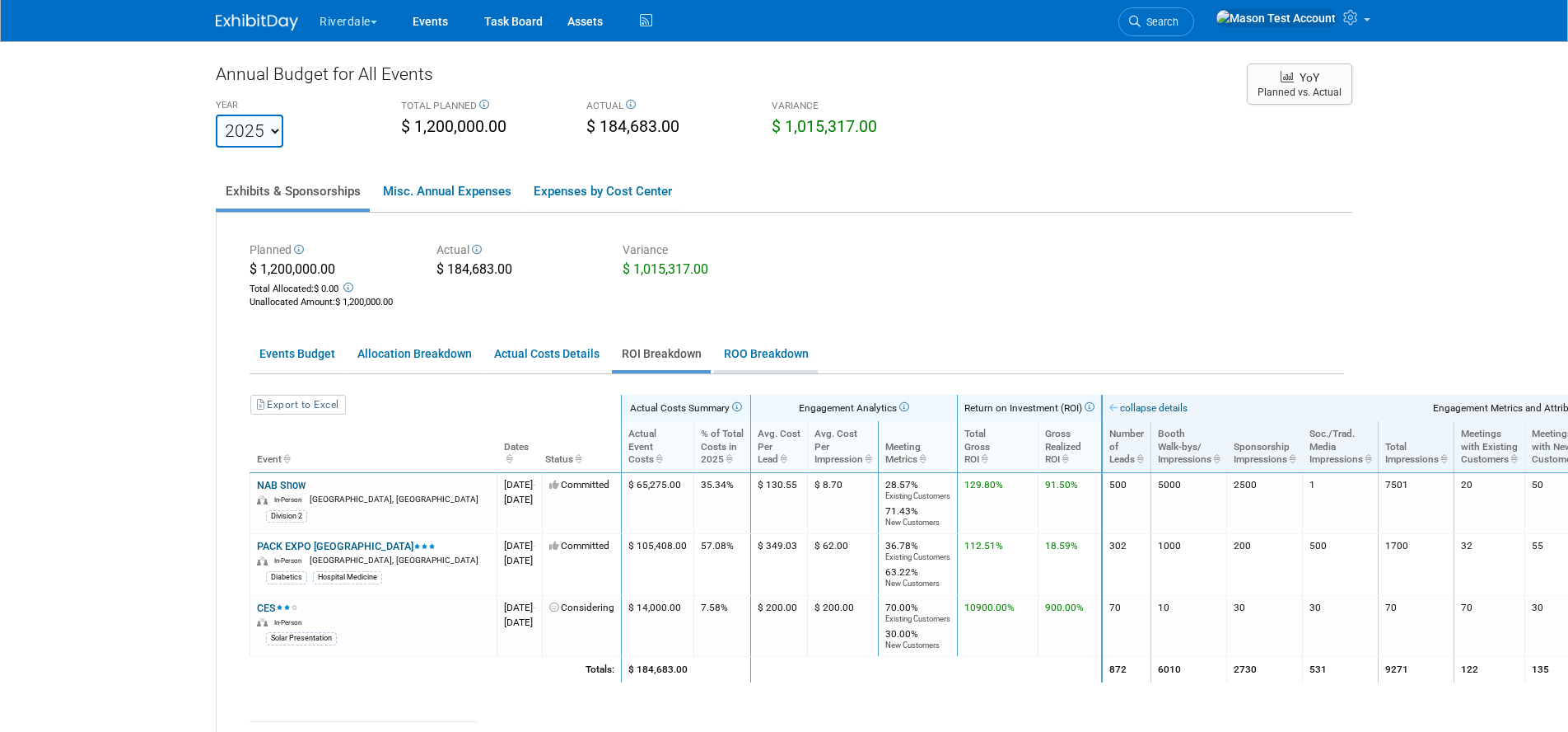
click at [767, 356] on link "ROO Breakdown" at bounding box center [765, 354] width 104 height 32
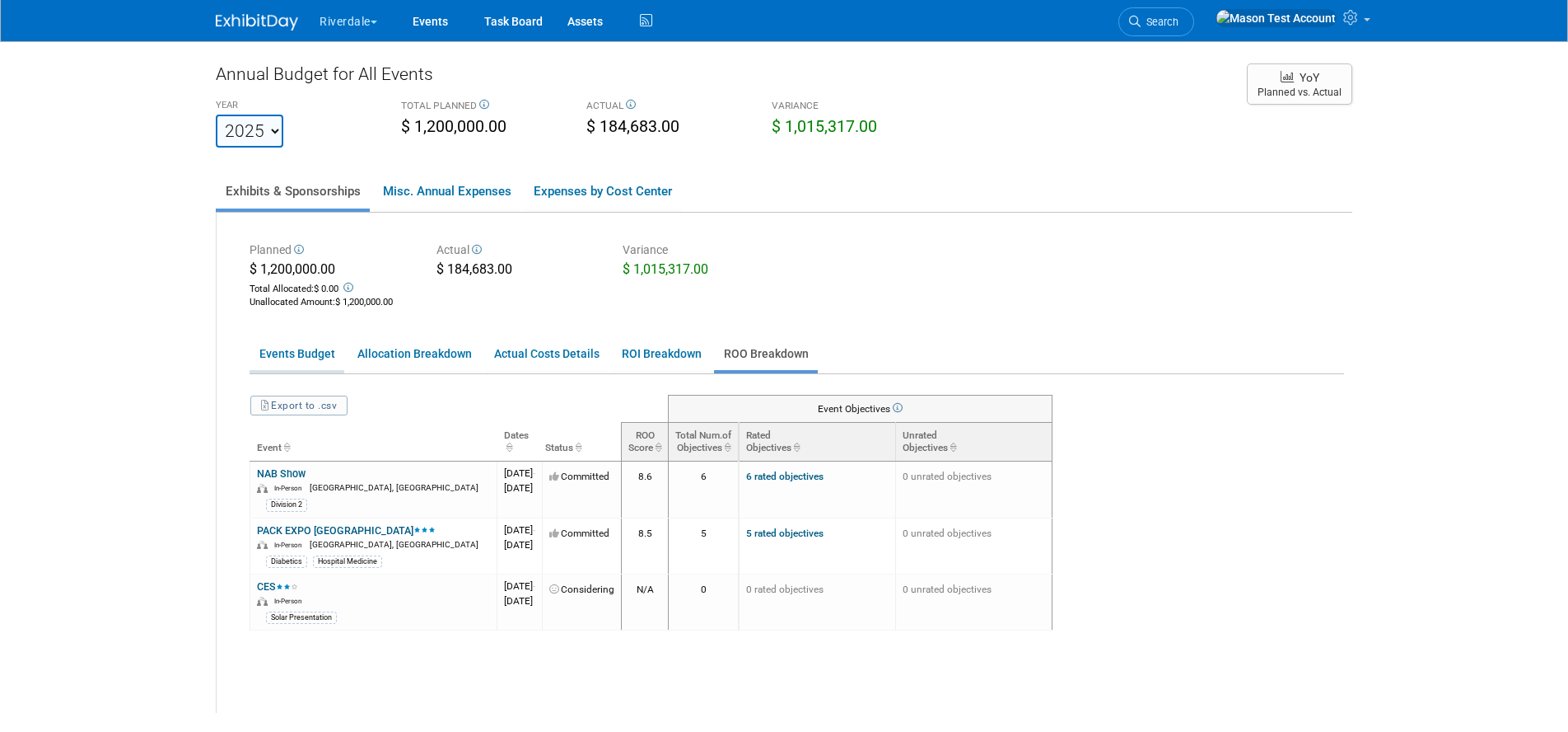
click at [301, 350] on link "Events Budget" at bounding box center [297, 354] width 95 height 32
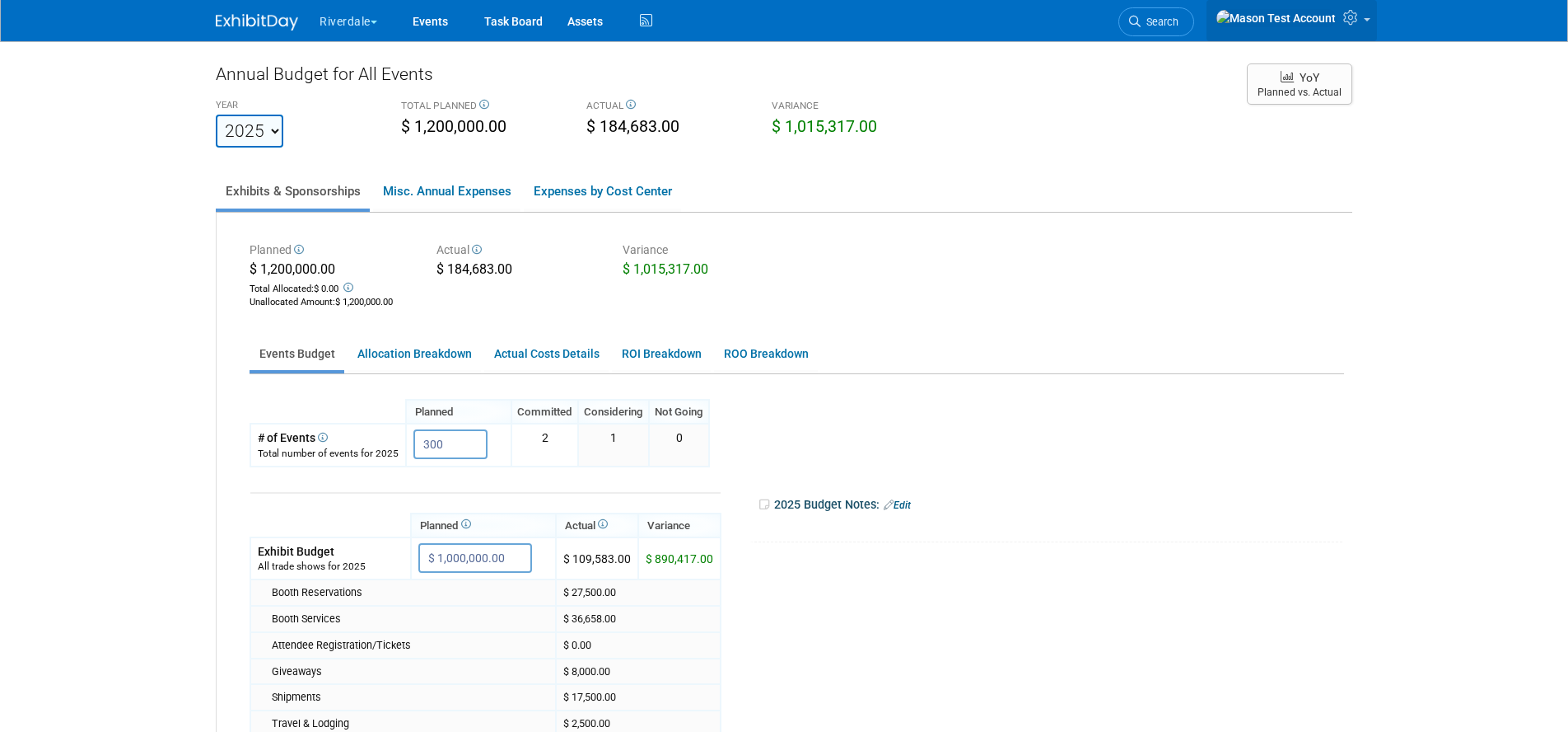
click at [1348, 17] on icon at bounding box center [1352, 17] width 19 height 15
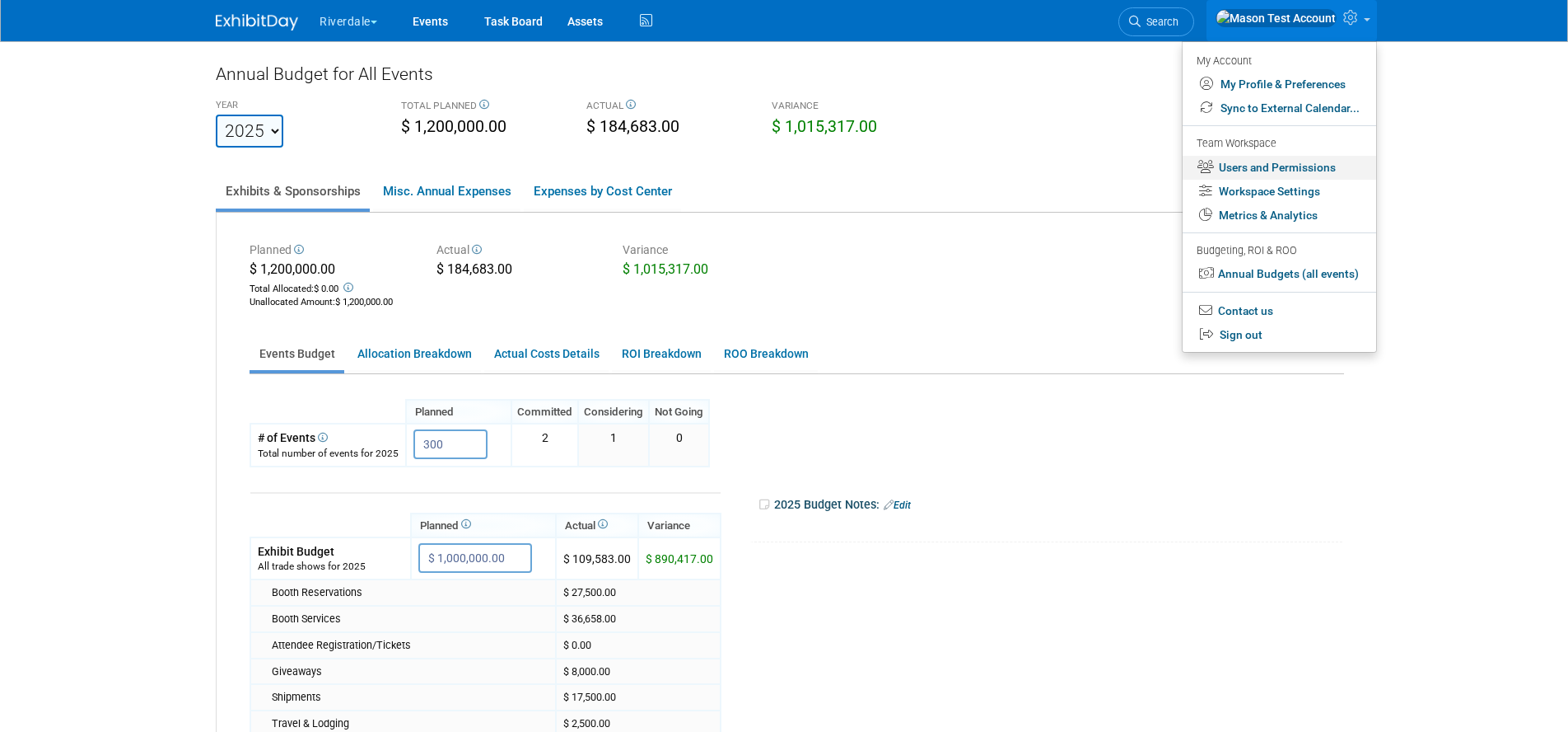
click at [1306, 170] on link "Users and Permissions" at bounding box center [1279, 167] width 194 height 24
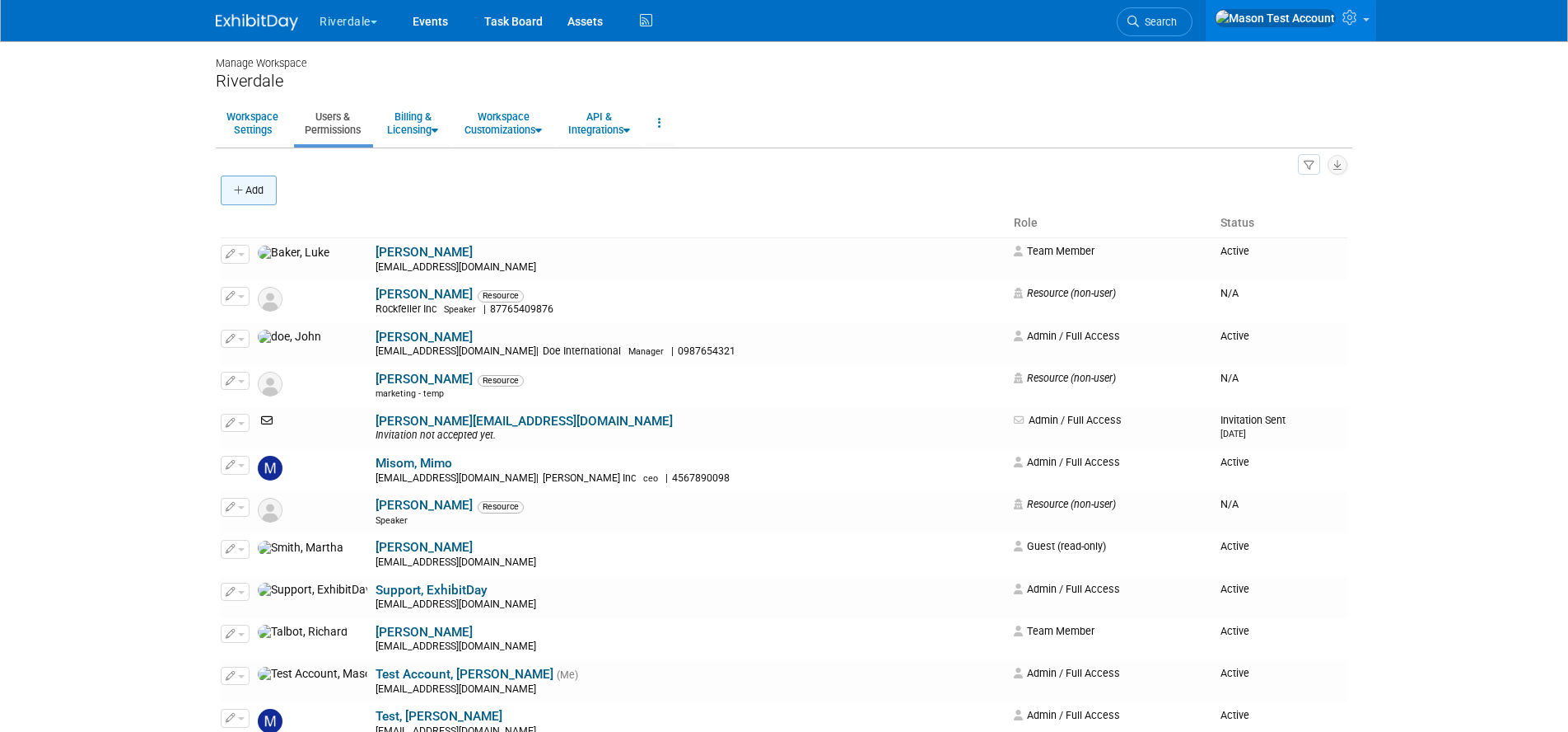
click at [255, 189] on button "Add" at bounding box center [248, 189] width 56 height 29
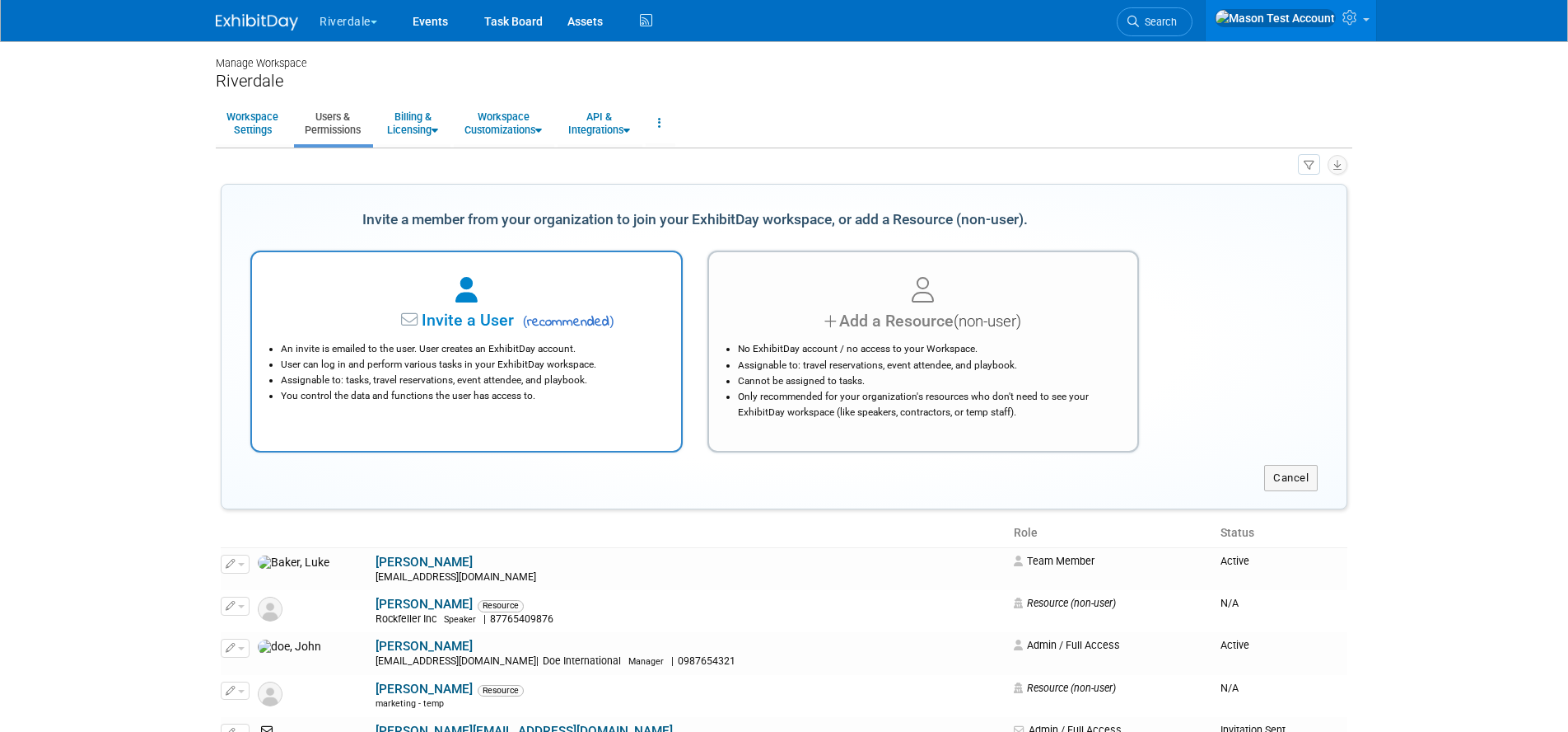
click at [353, 306] on div at bounding box center [467, 291] width 388 height 36
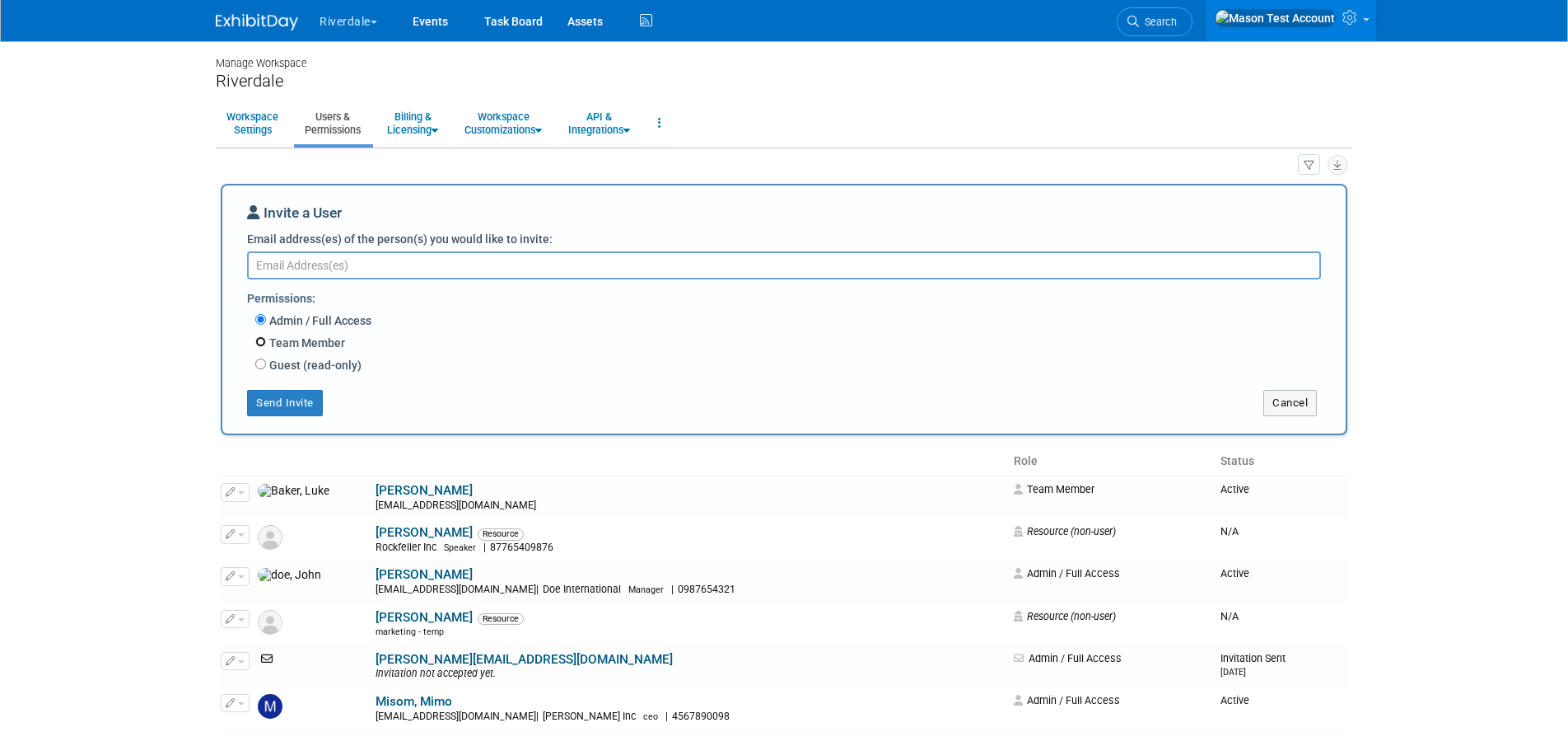
click at [260, 344] on input "Team Member" at bounding box center [260, 342] width 11 height 11
radio input "true"
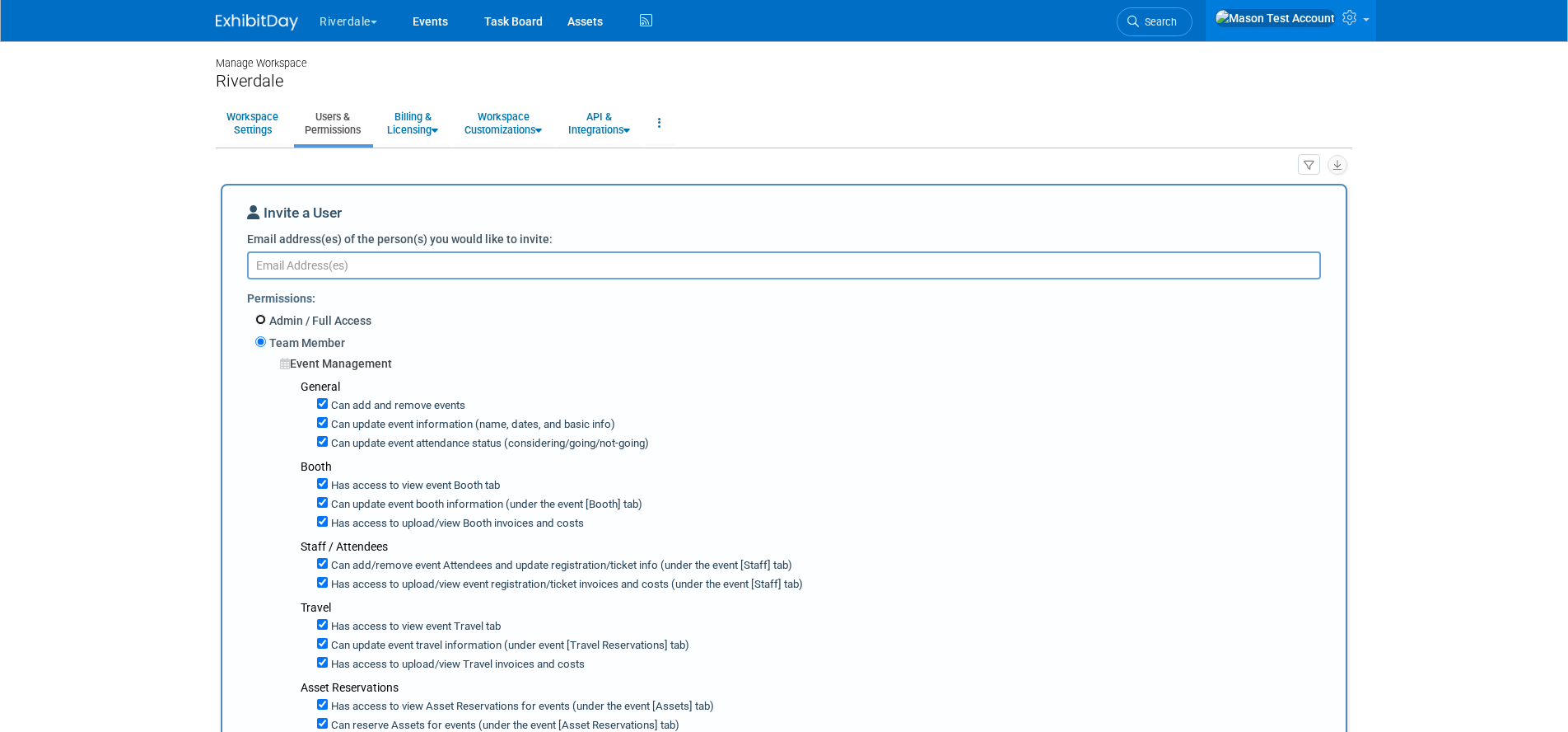
click at [260, 316] on input "Admin / Full Access" at bounding box center [260, 319] width 11 height 11
radio input "true"
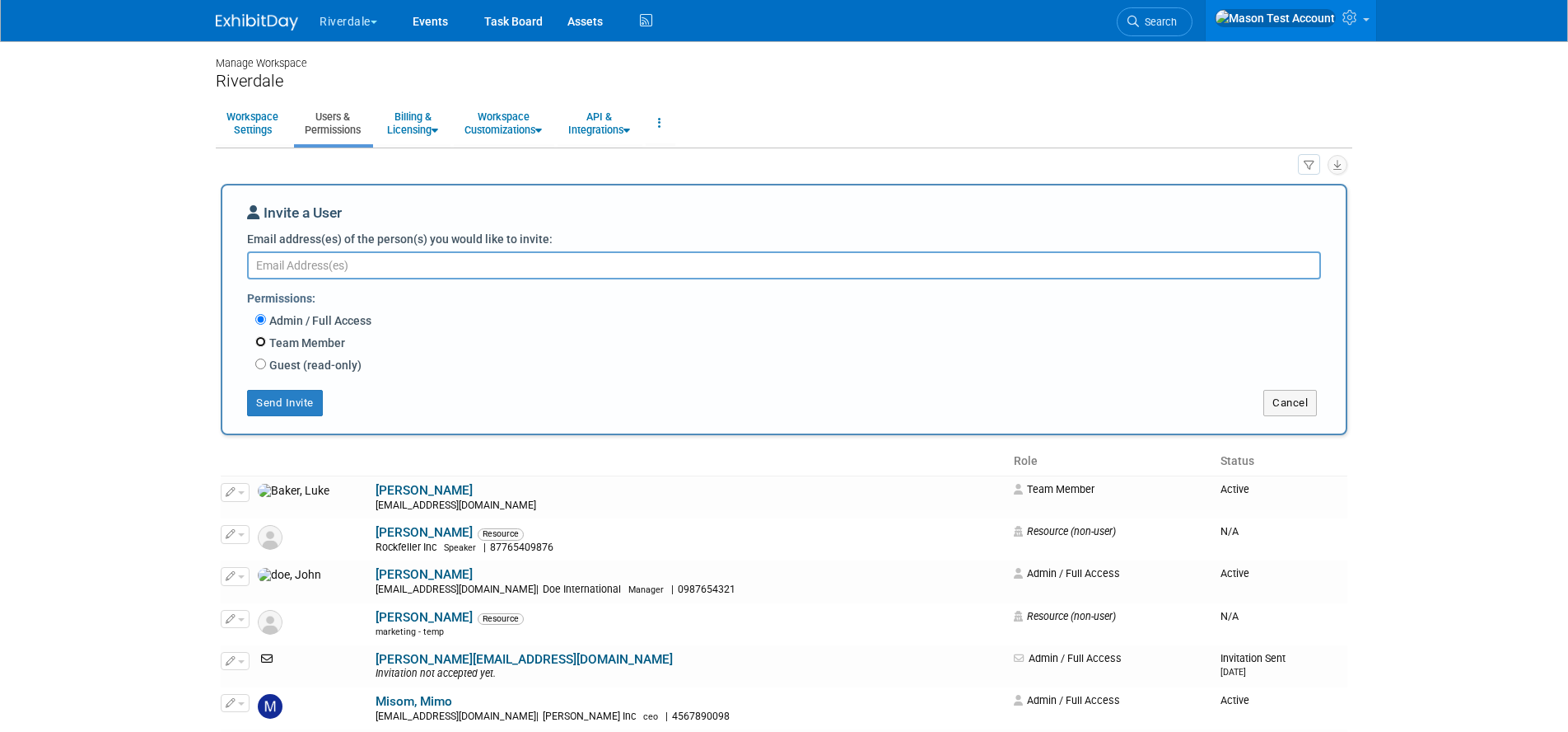
click at [259, 342] on input "Team Member" at bounding box center [260, 342] width 11 height 11
radio input "true"
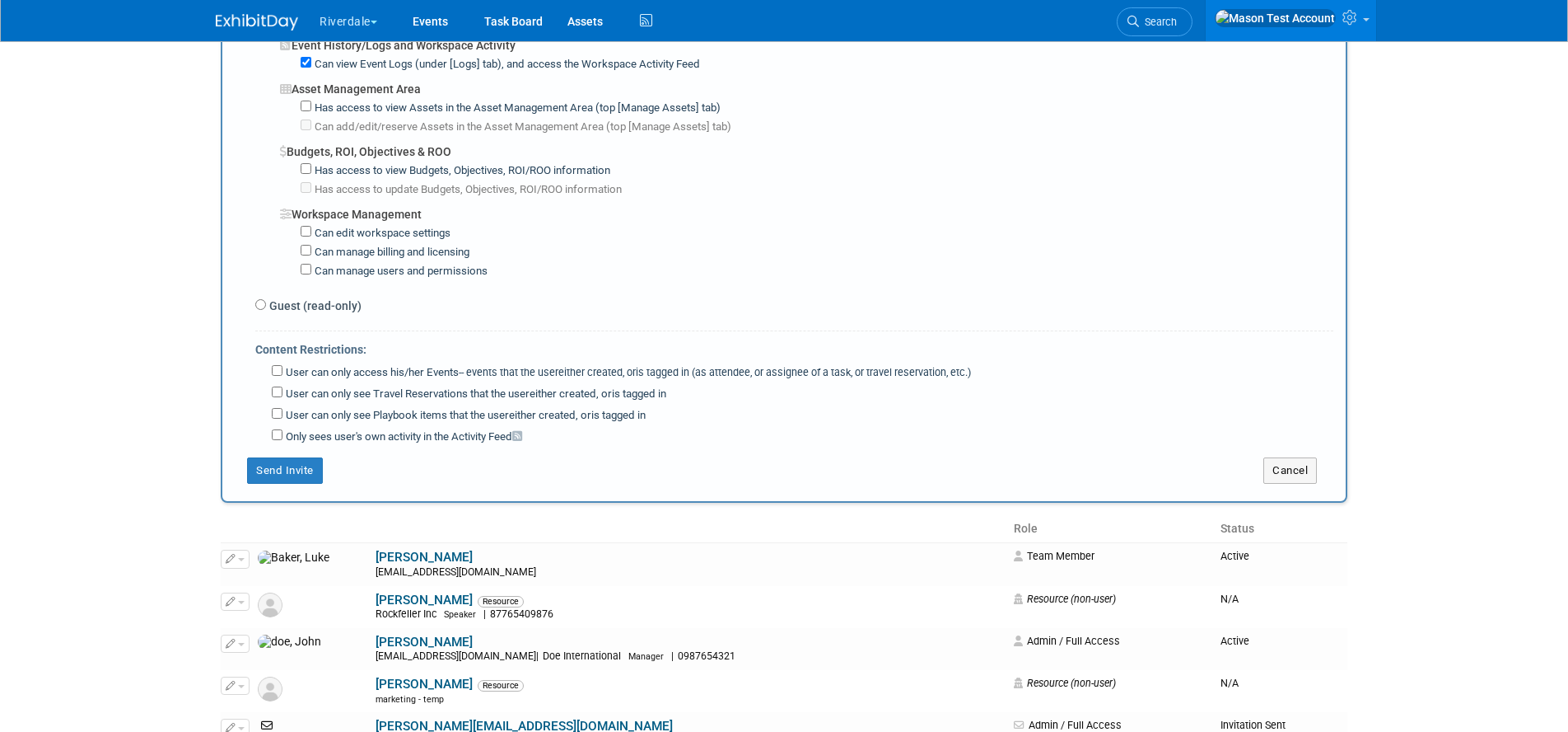
scroll to position [1183, 0]
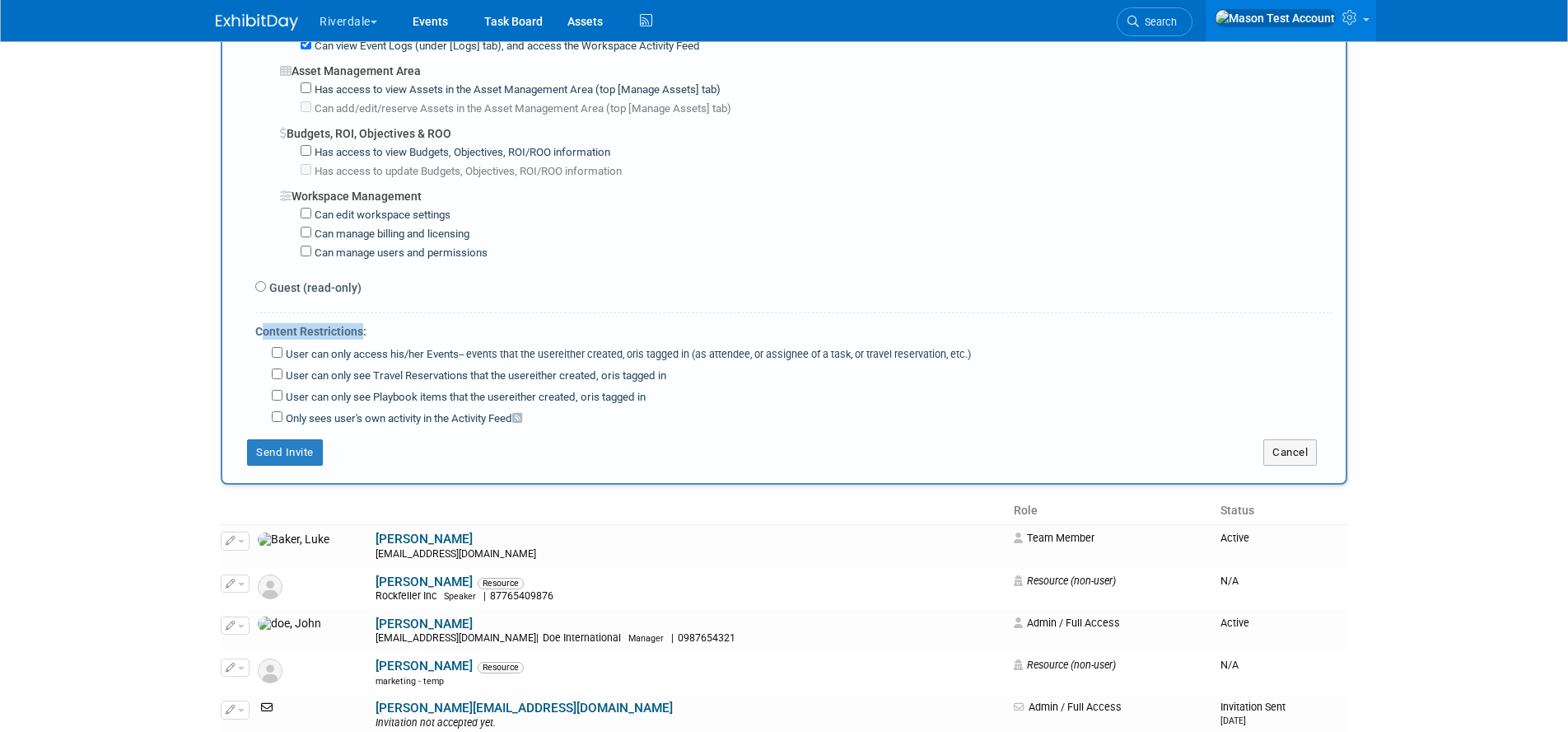
drag, startPoint x: 260, startPoint y: 317, endPoint x: 360, endPoint y: 313, distance: 100.1
click at [360, 313] on div "Content Restrictions:" at bounding box center [794, 328] width 1078 height 30
click at [277, 347] on input "User can only access his/her Events -- events that the user either created, or …" at bounding box center [277, 352] width 11 height 11
checkbox input "true"
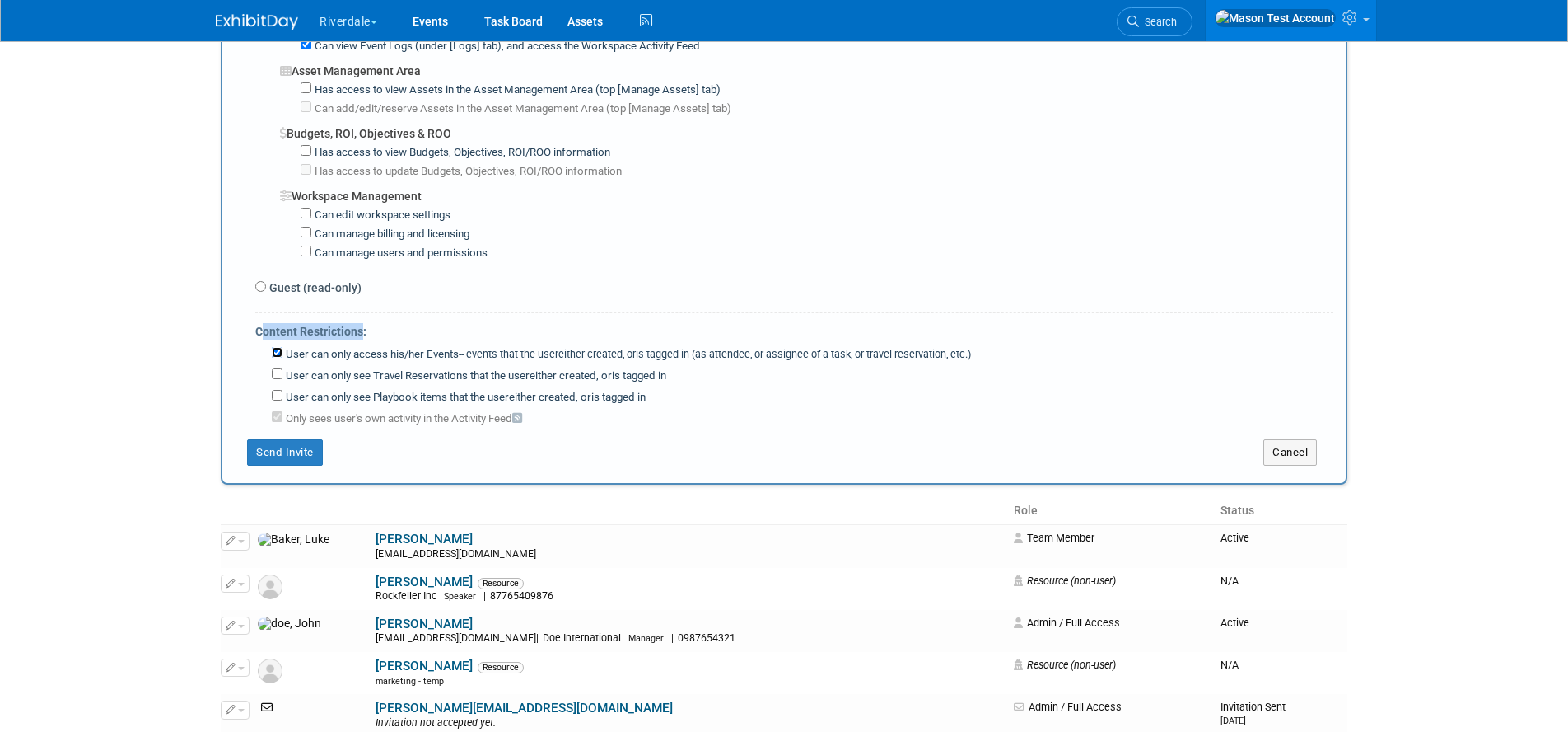
click at [277, 347] on input "User can only access his/her Events -- events that the user either created, or …" at bounding box center [277, 352] width 11 height 11
checkbox input "false"
click at [260, 281] on input "Guest (read-only)" at bounding box center [260, 286] width 11 height 11
radio input "true"
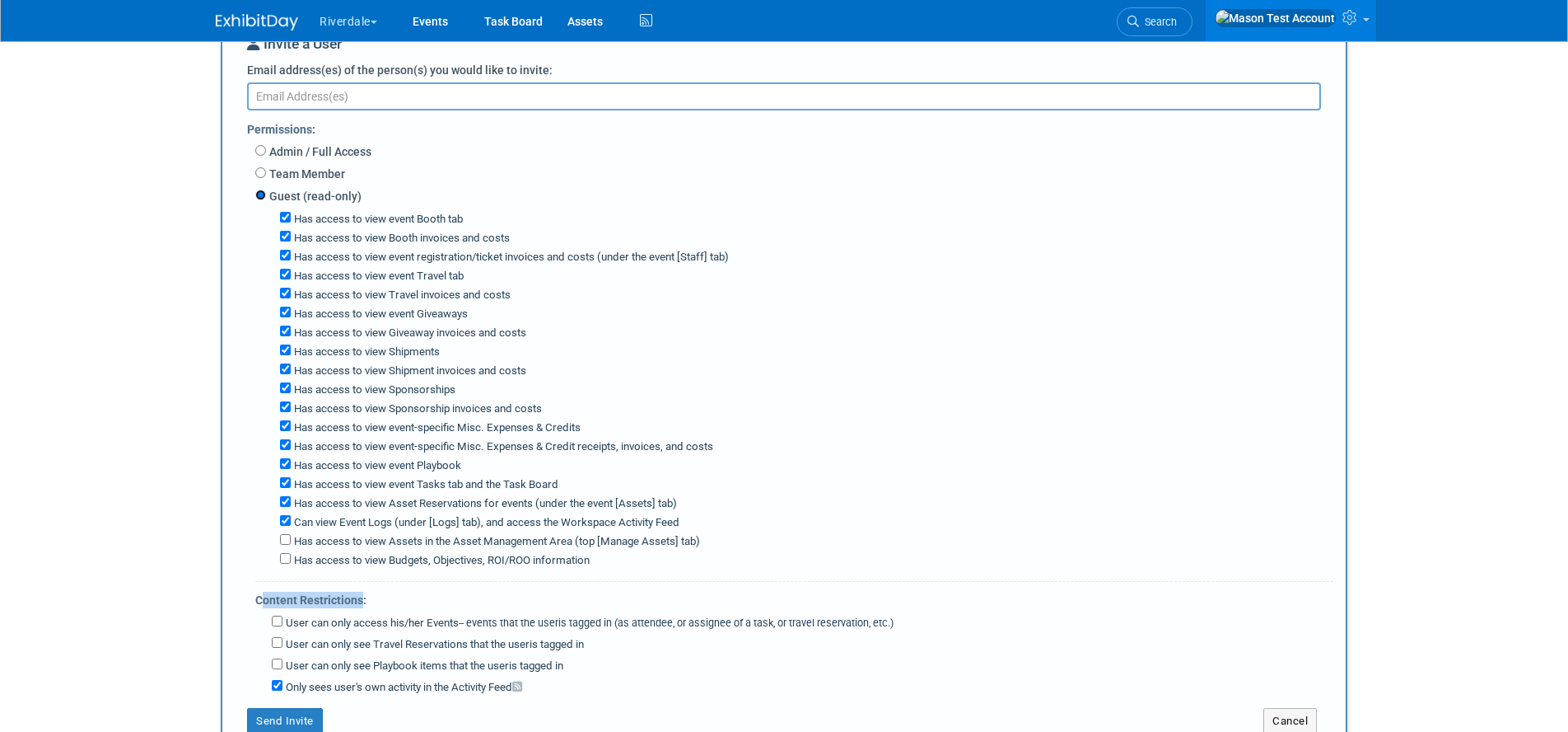
scroll to position [181, 0]
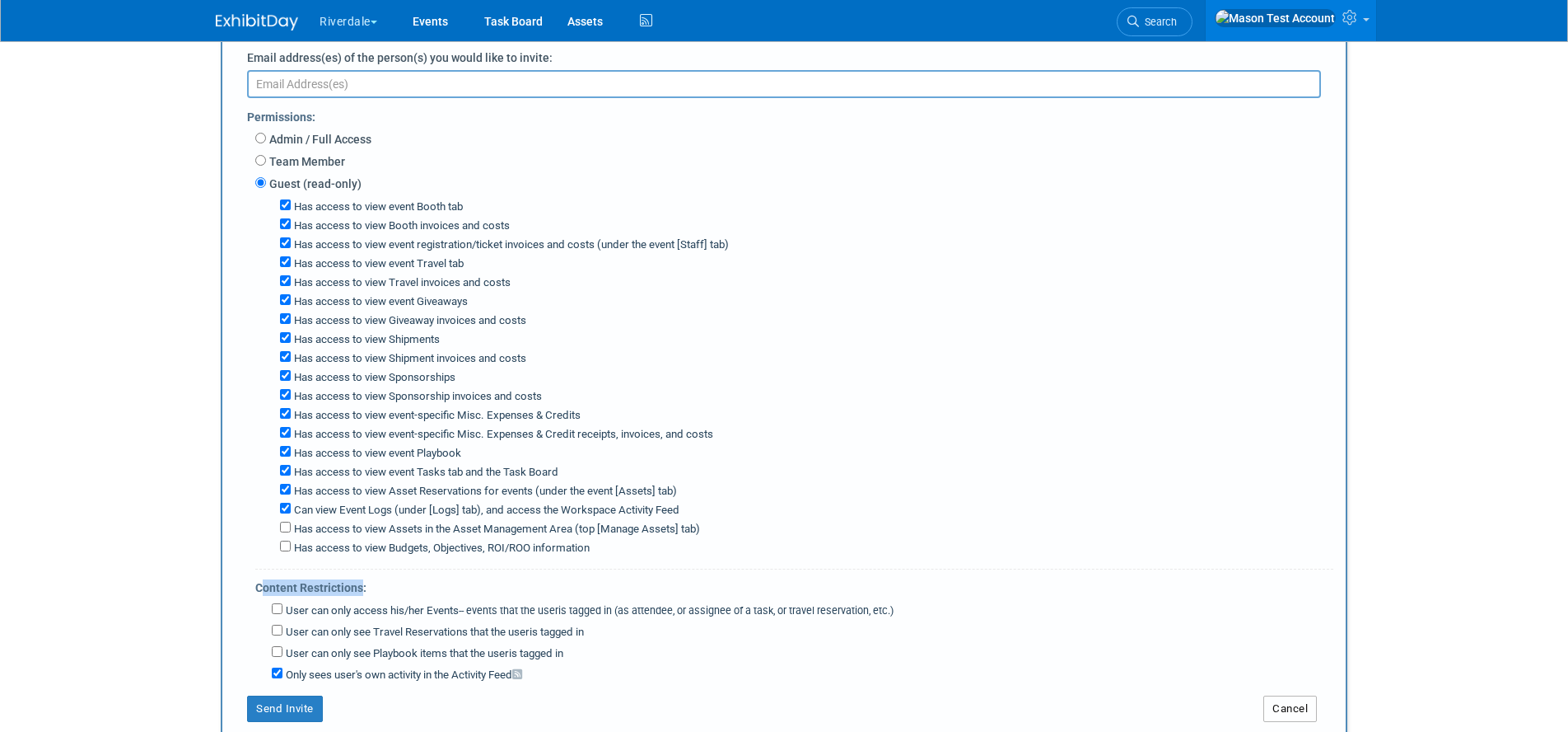
click at [1272, 696] on button "Cancel" at bounding box center [1290, 709] width 53 height 27
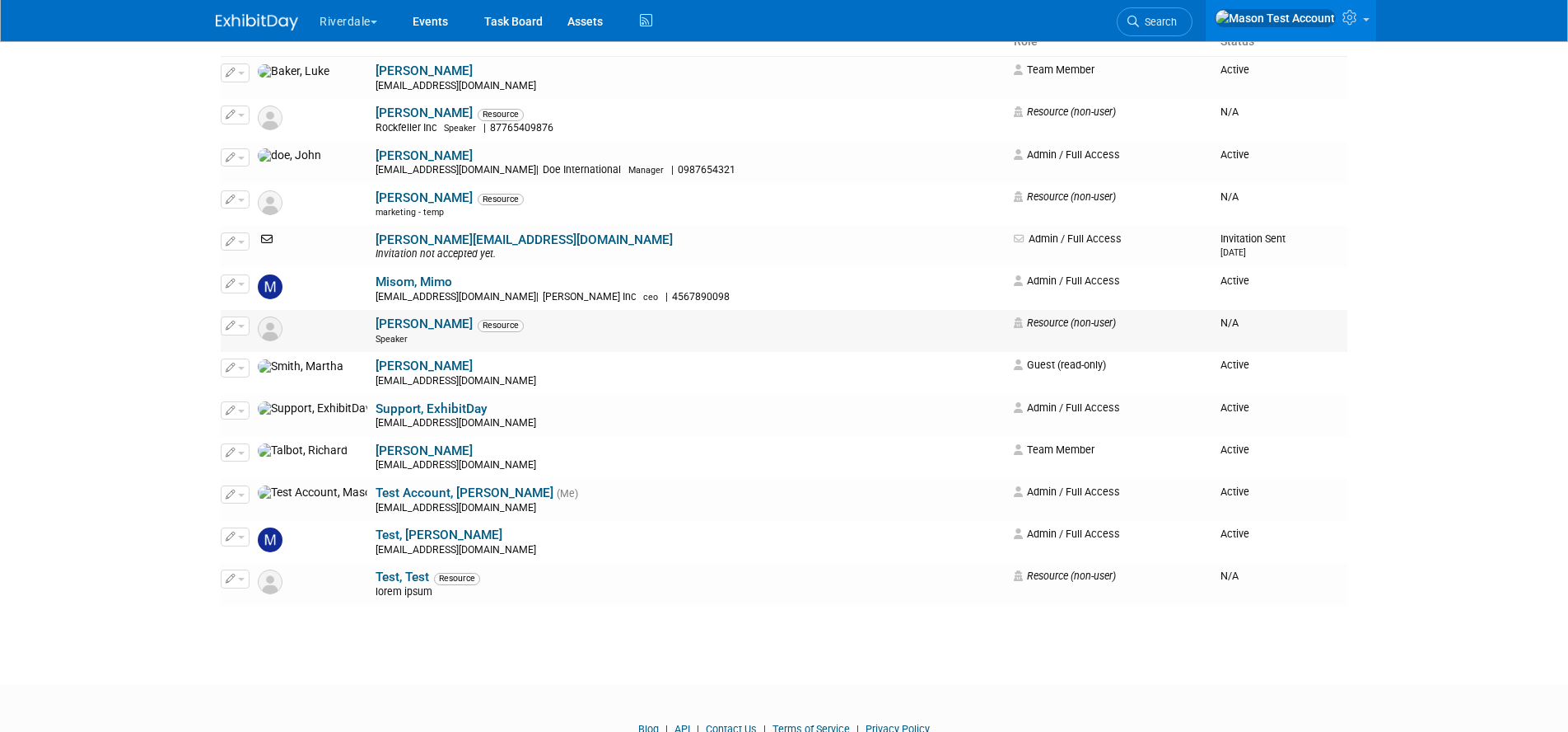
scroll to position [0, 0]
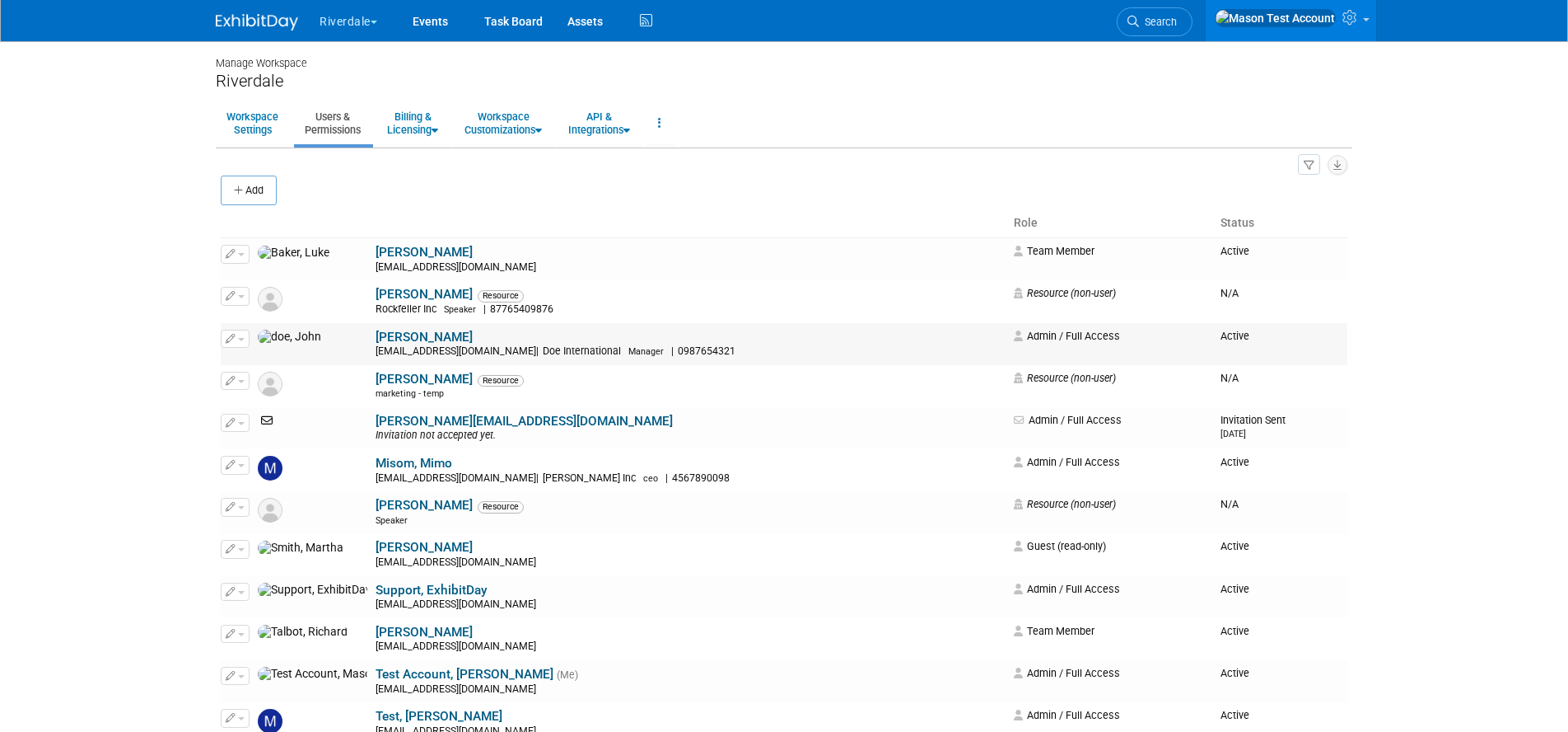
click at [375, 330] on link "doe, John" at bounding box center [423, 337] width 97 height 15
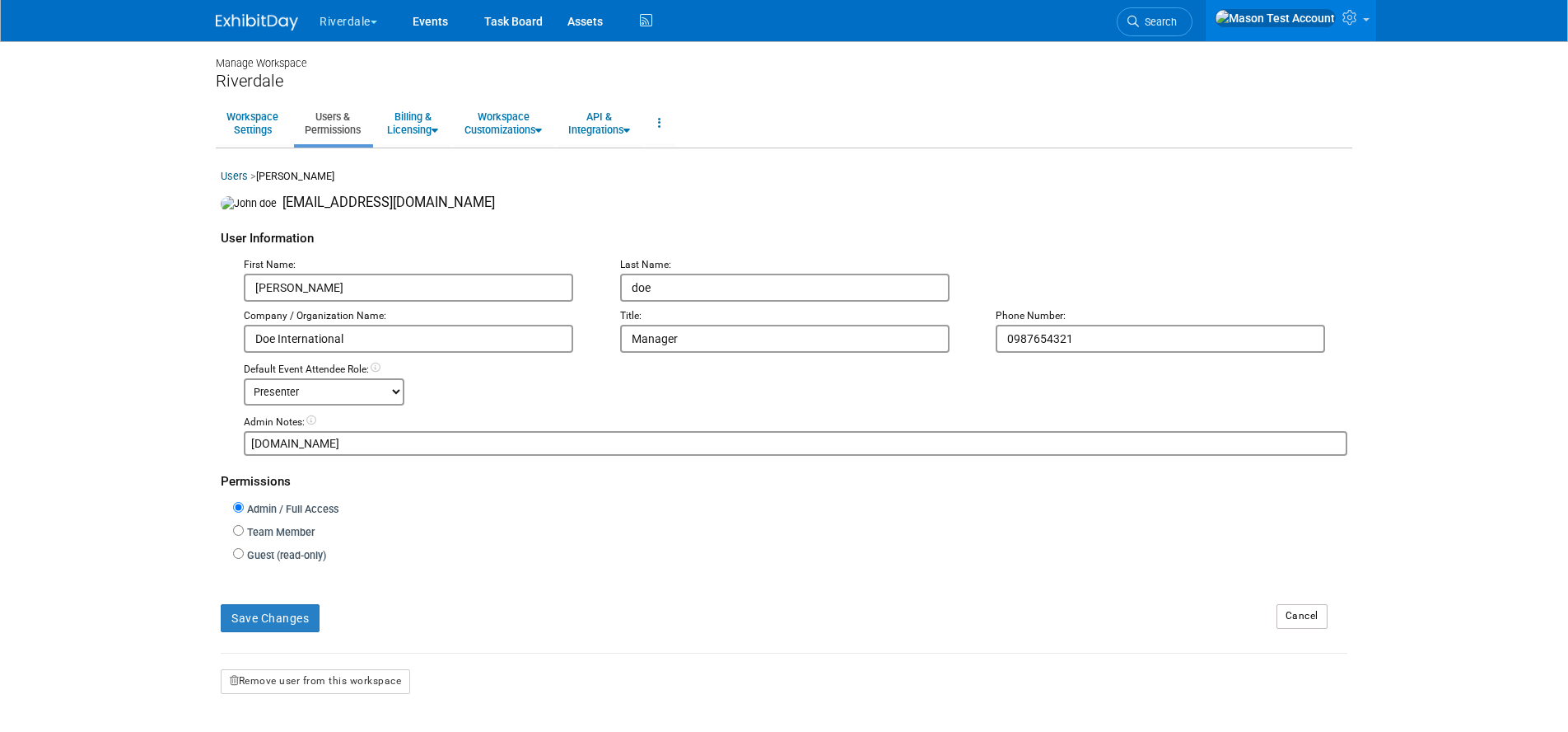
click at [380, 390] on select "-- No Default Attendee Role -- Demonstrator Host Planner Presenter Sales Repres…" at bounding box center [324, 391] width 161 height 28
click at [244, 381] on select "-- No Default Attendee Role -- Demonstrator Host Planner Presenter Sales Repres…" at bounding box center [324, 391] width 161 height 28
click at [442, 26] on link "Events" at bounding box center [430, 20] width 60 height 41
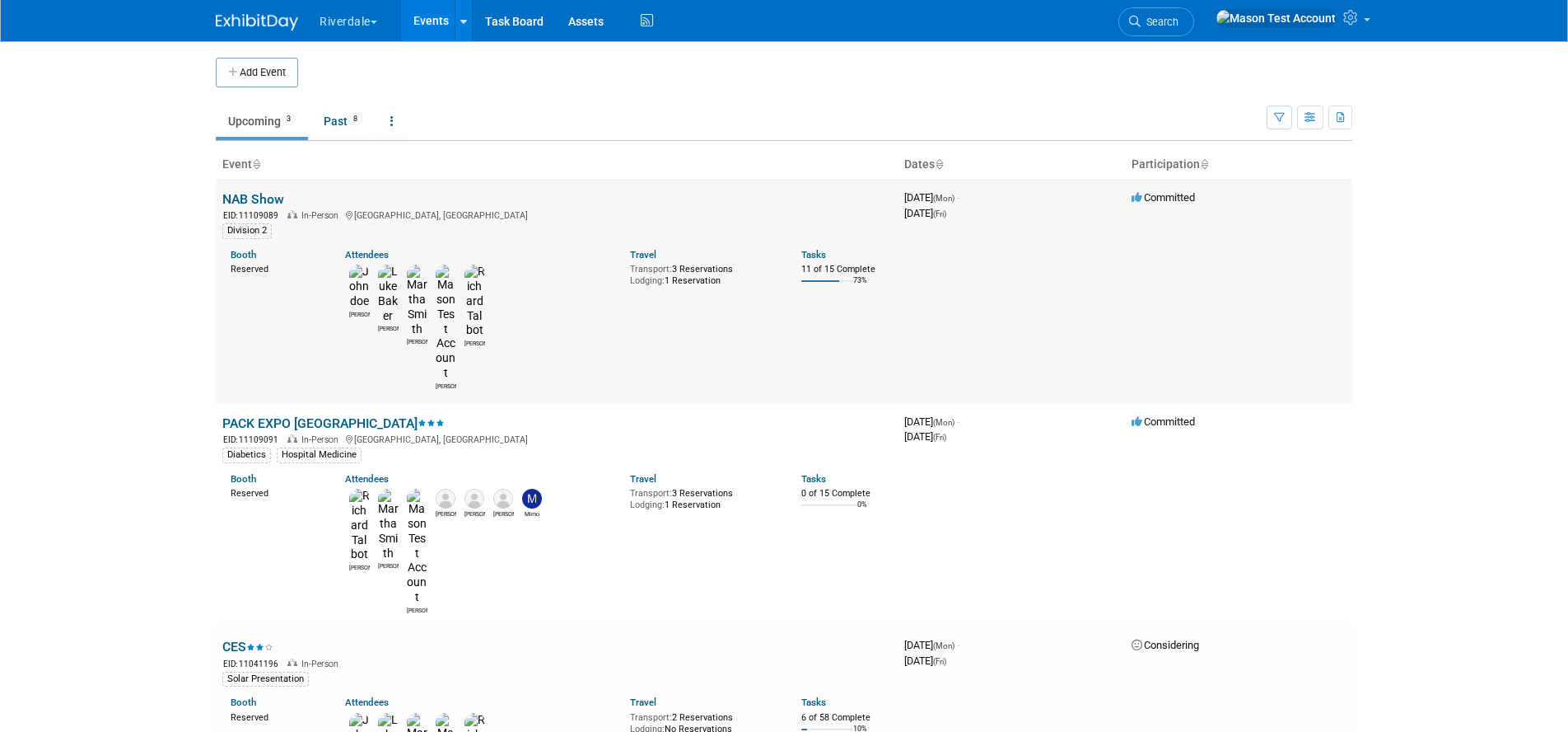
click at [250, 193] on link "NAB Show" at bounding box center [252, 199] width 61 height 16
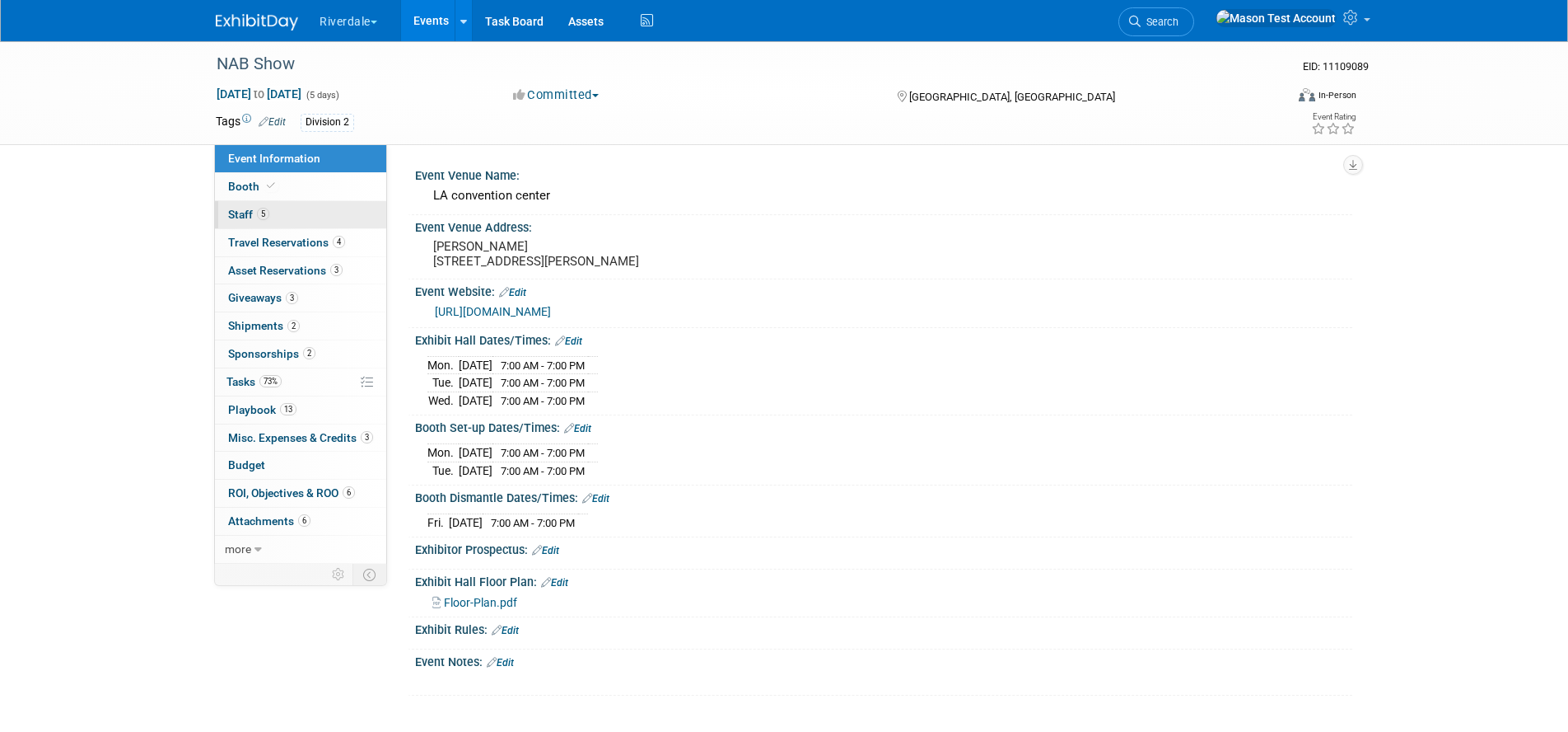
click at [255, 213] on span "Staff 5" at bounding box center [249, 213] width 41 height 13
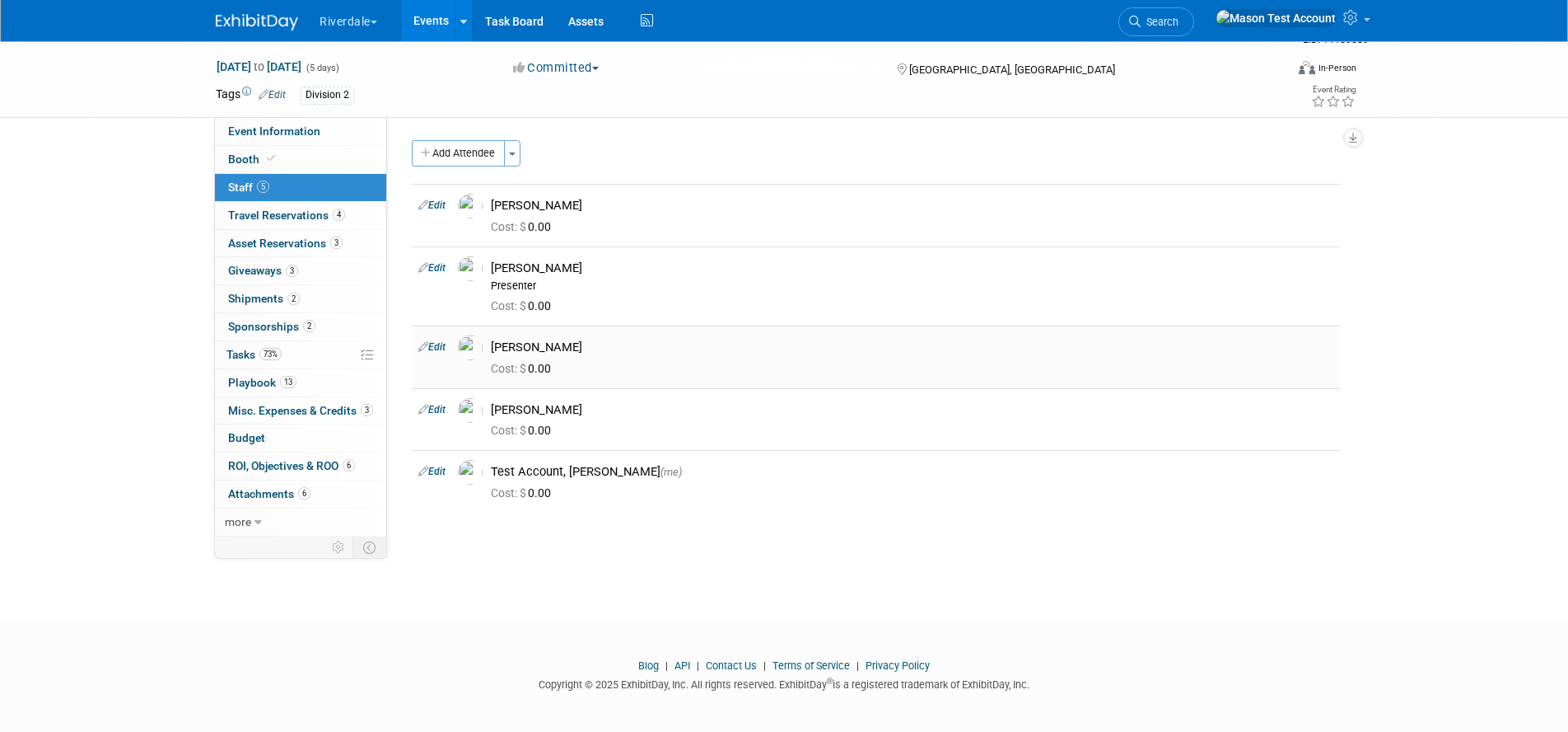
scroll to position [29, 0]
drag, startPoint x: 492, startPoint y: 283, endPoint x: 435, endPoint y: 267, distance: 59.2
click at [539, 281] on div "Presenter" at bounding box center [912, 283] width 843 height 13
click at [437, 263] on link "Edit" at bounding box center [432, 265] width 28 height 12
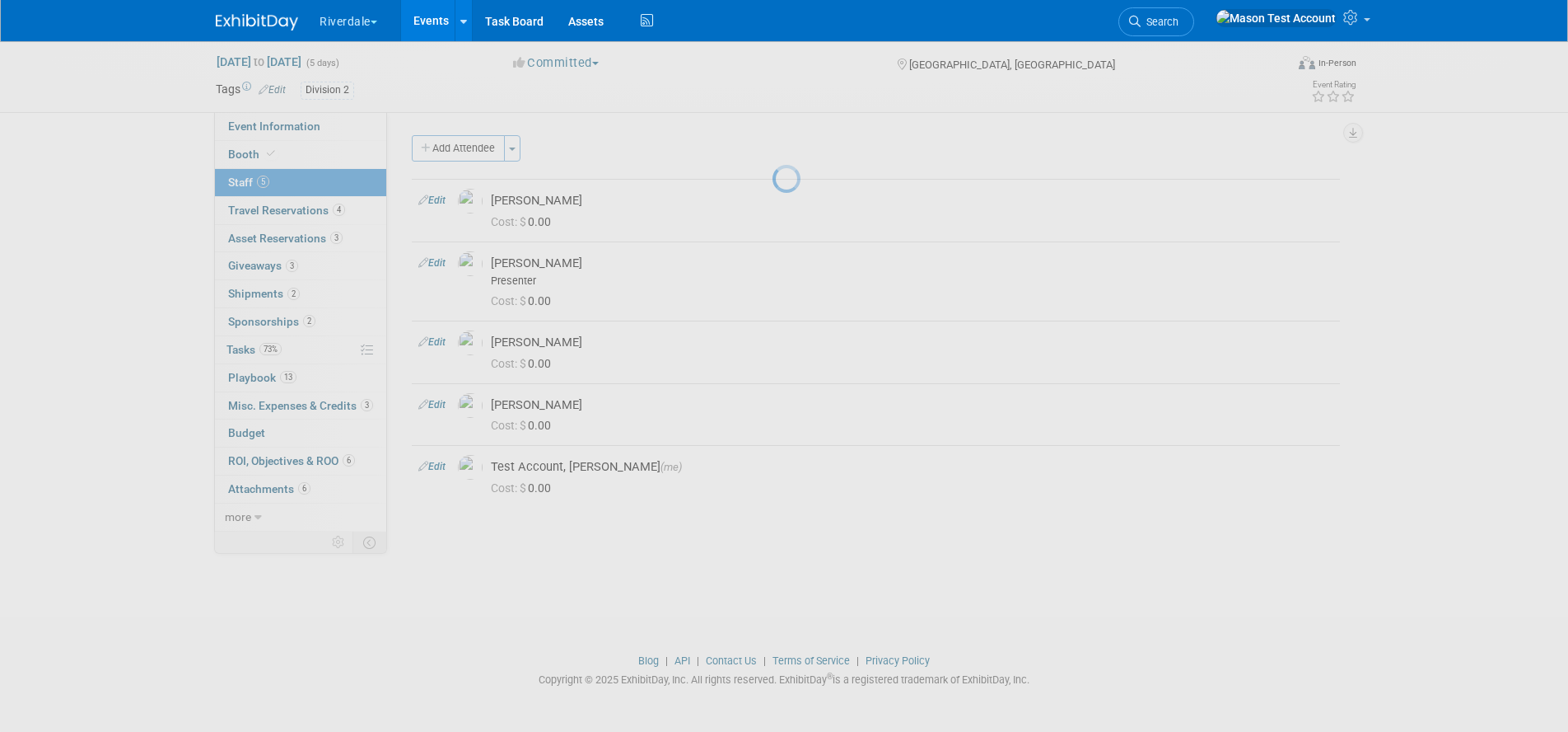
select select "5ff3df1d-f5c1-40d9-98f4-8eb016f0dd8c"
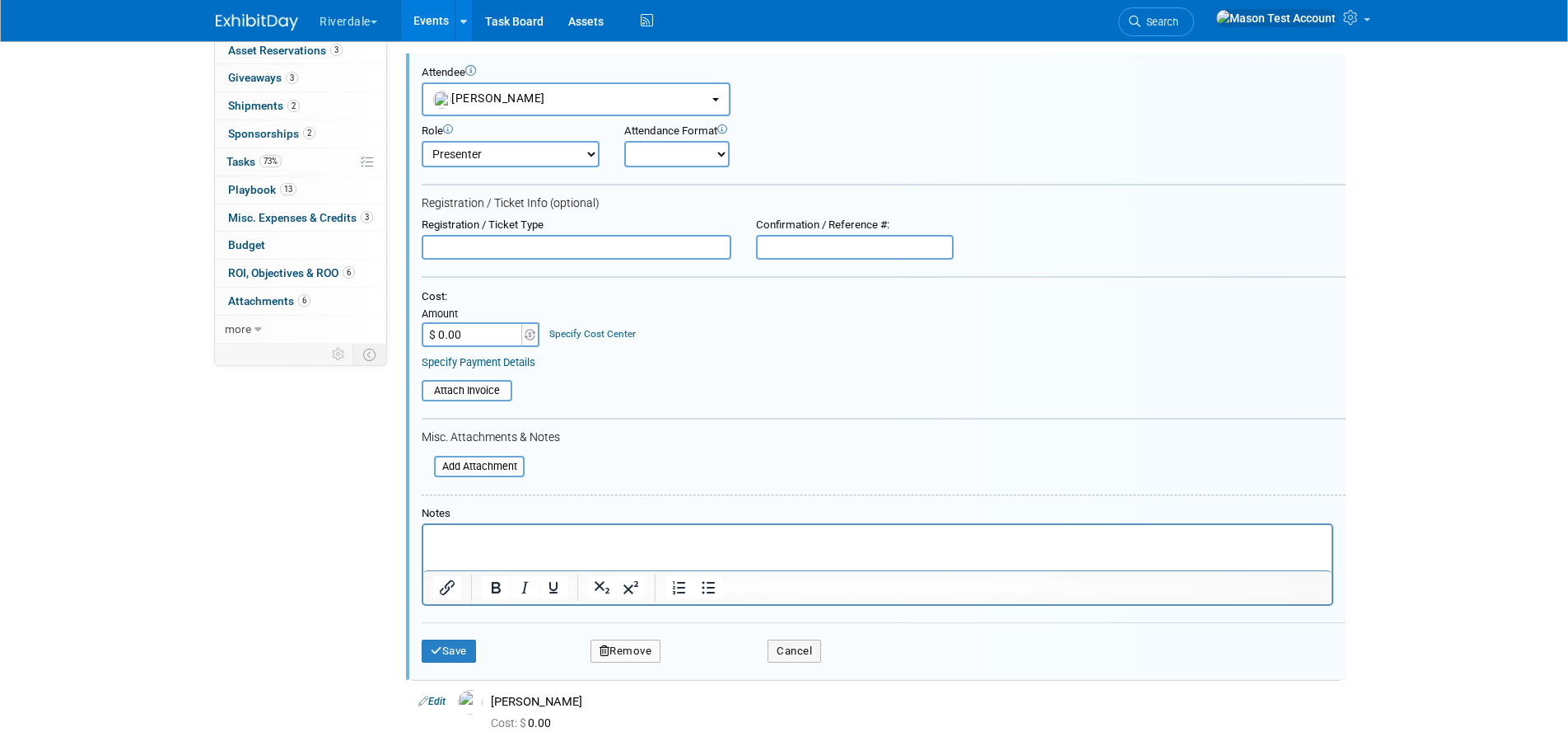
scroll to position [0, 0]
click at [592, 151] on select "Demonstrator Host Planner Presenter Sales Representative Set-up/Dismantle Crew …" at bounding box center [510, 154] width 178 height 27
click at [1351, 22] on icon at bounding box center [1352, 17] width 19 height 15
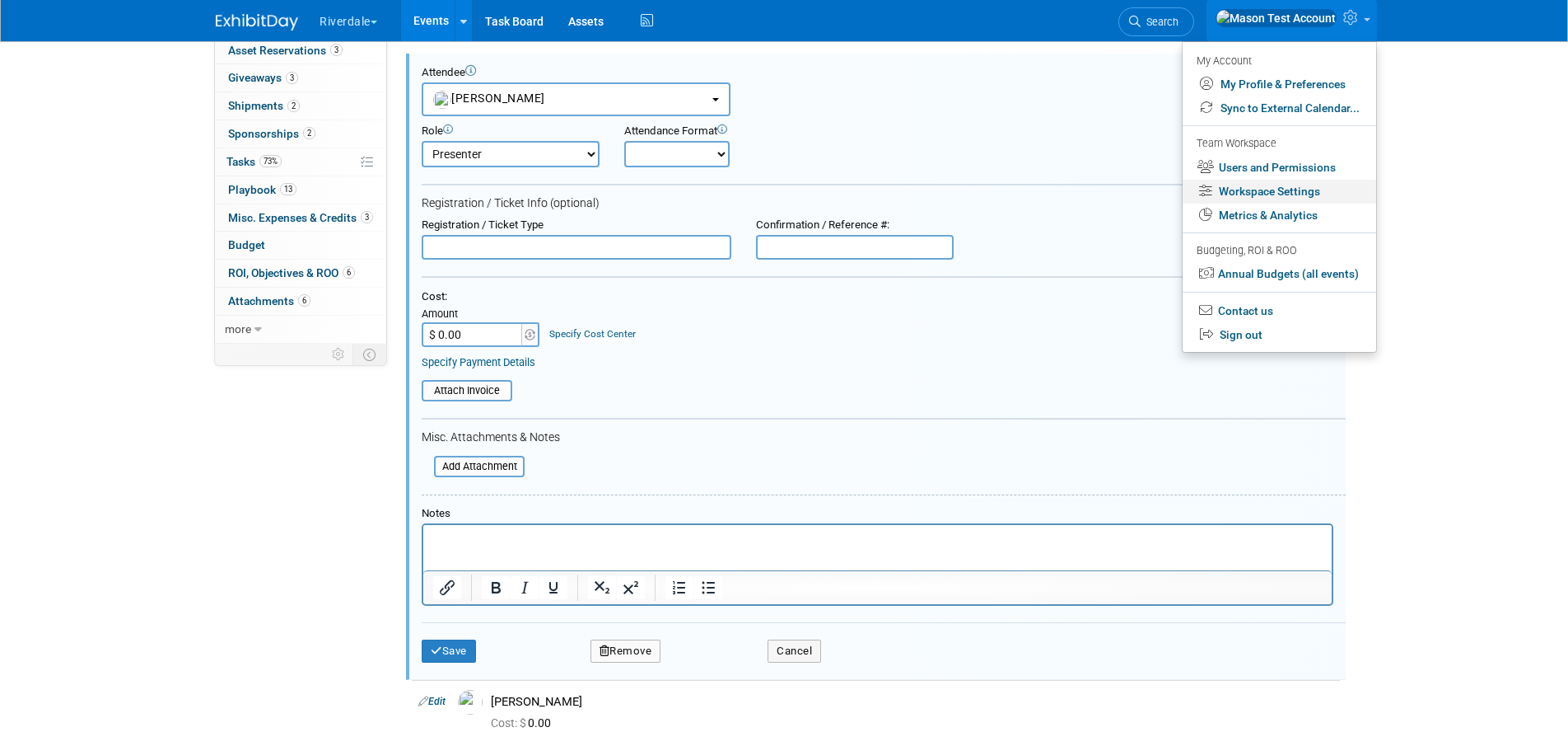
click at [1228, 193] on link "Workspace Settings" at bounding box center [1279, 191] width 194 height 24
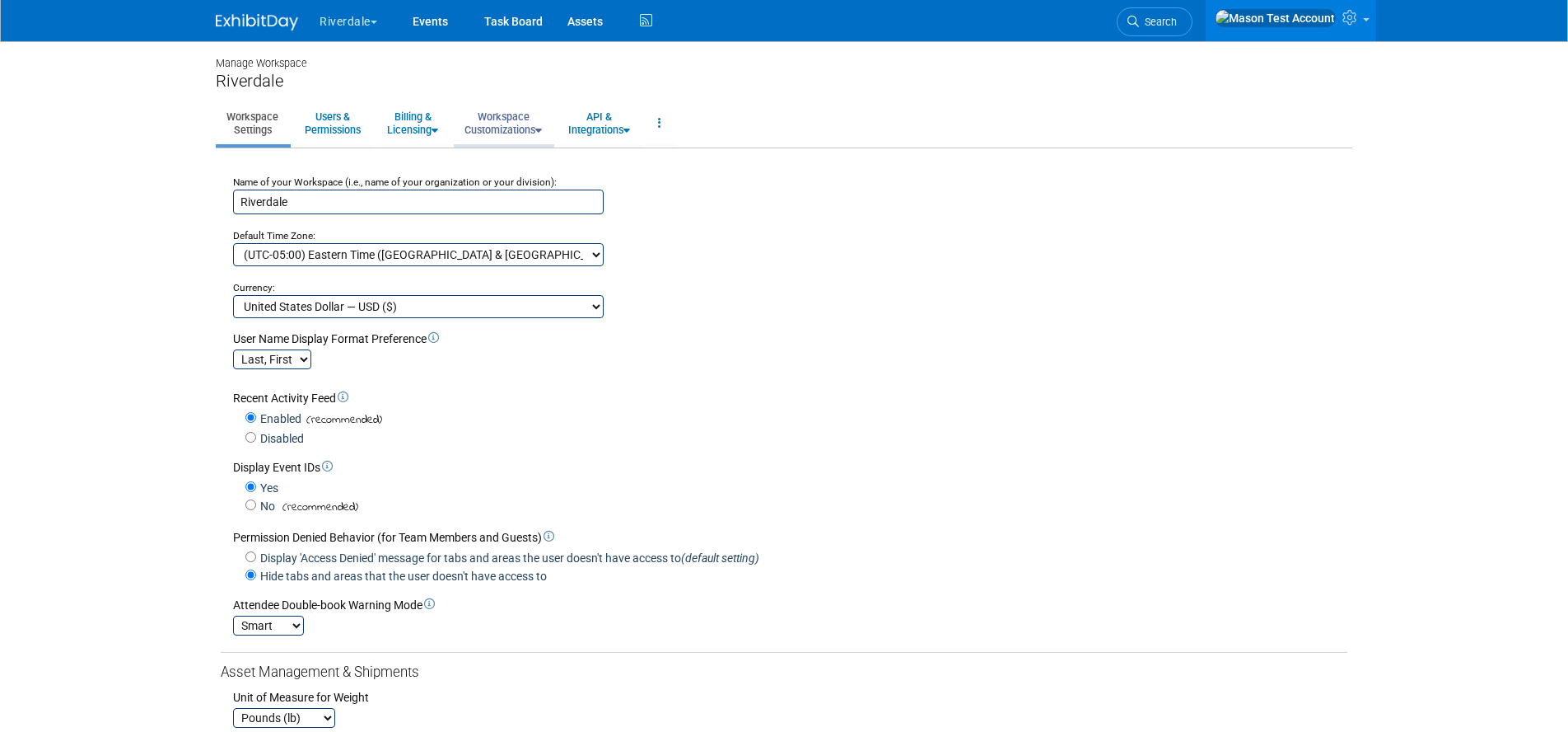
click at [529, 126] on link "Workspace Customizations" at bounding box center [502, 123] width 99 height 40
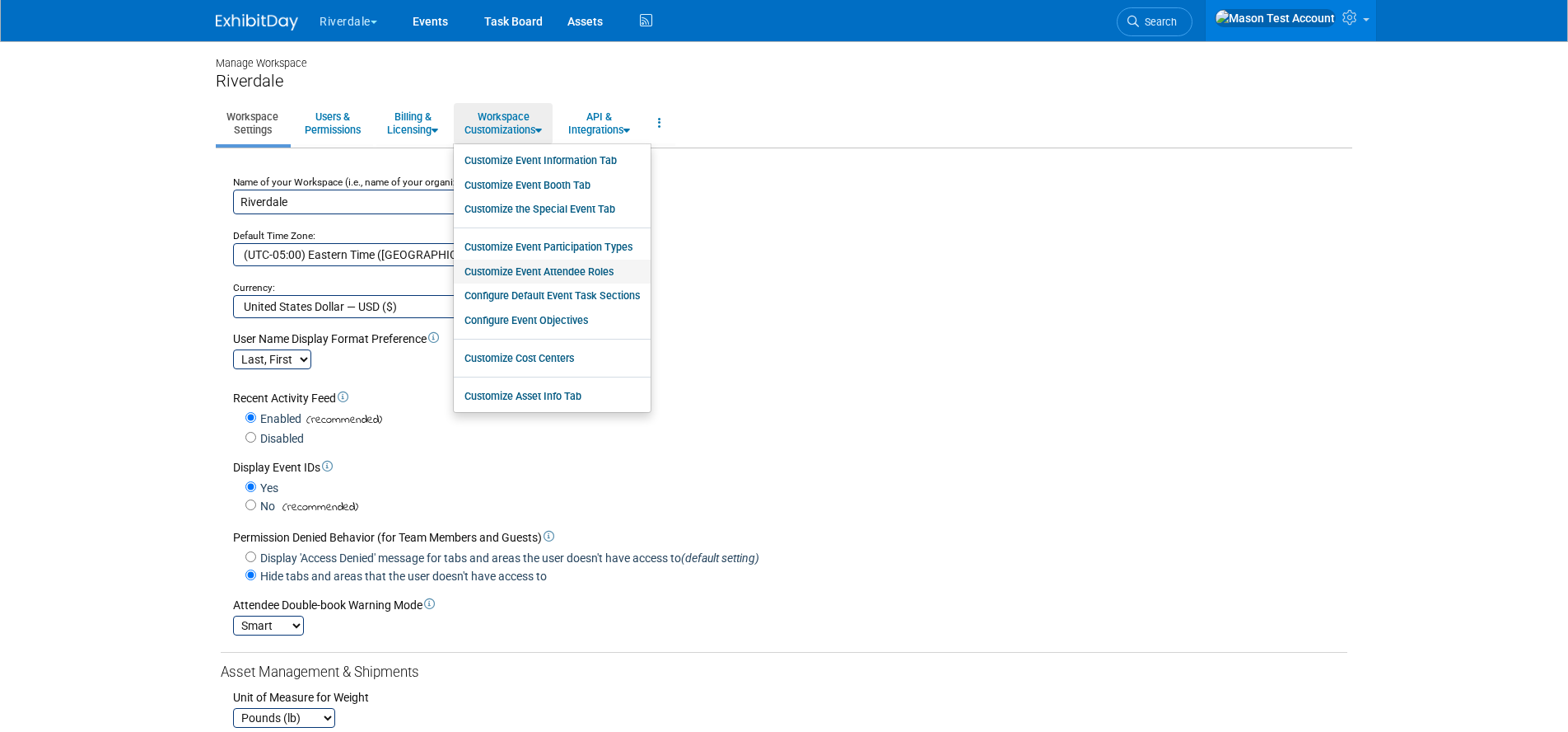
click at [585, 274] on link "Customize Event Attendee Roles" at bounding box center [551, 272] width 196 height 25
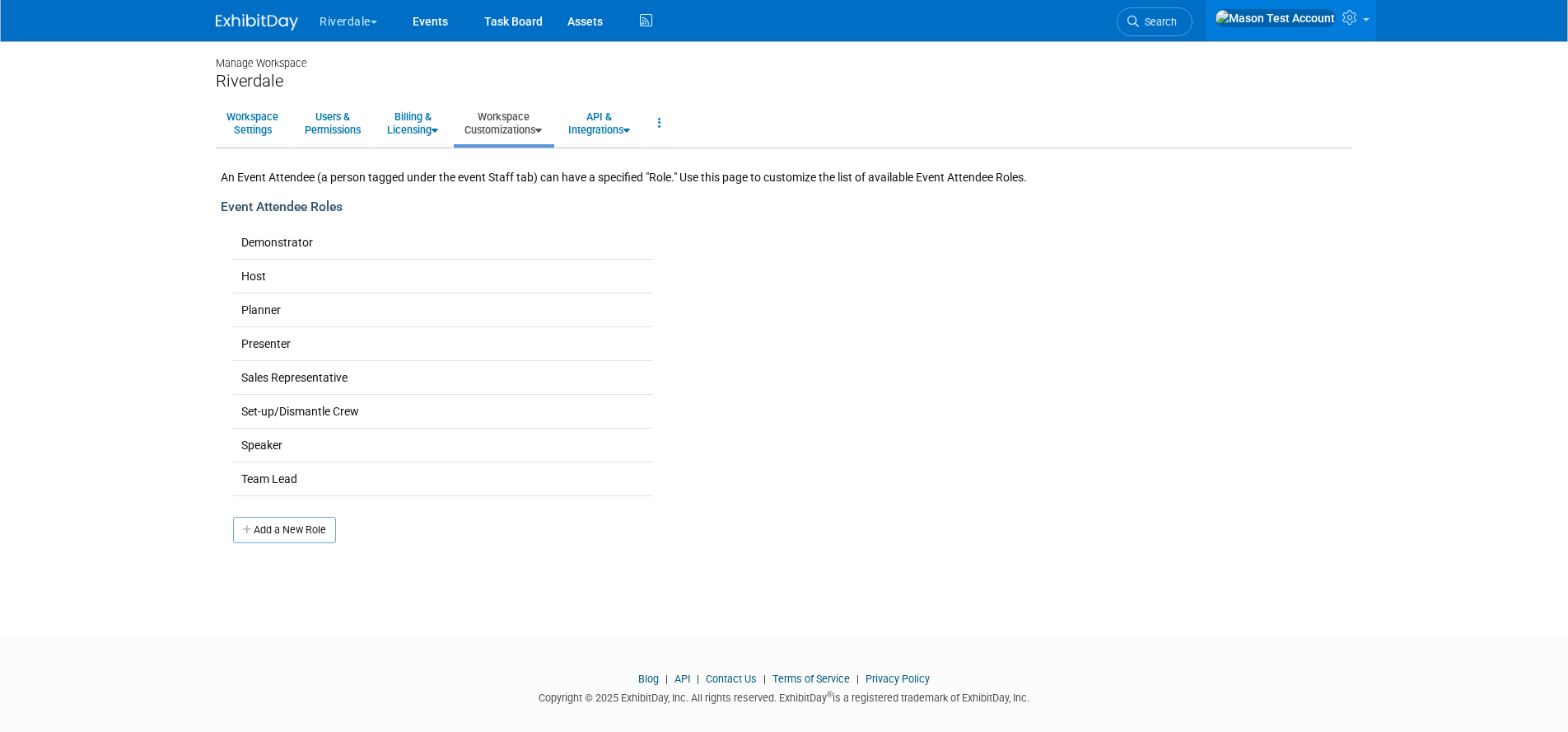
click at [1351, 23] on icon at bounding box center [1351, 17] width 19 height 15
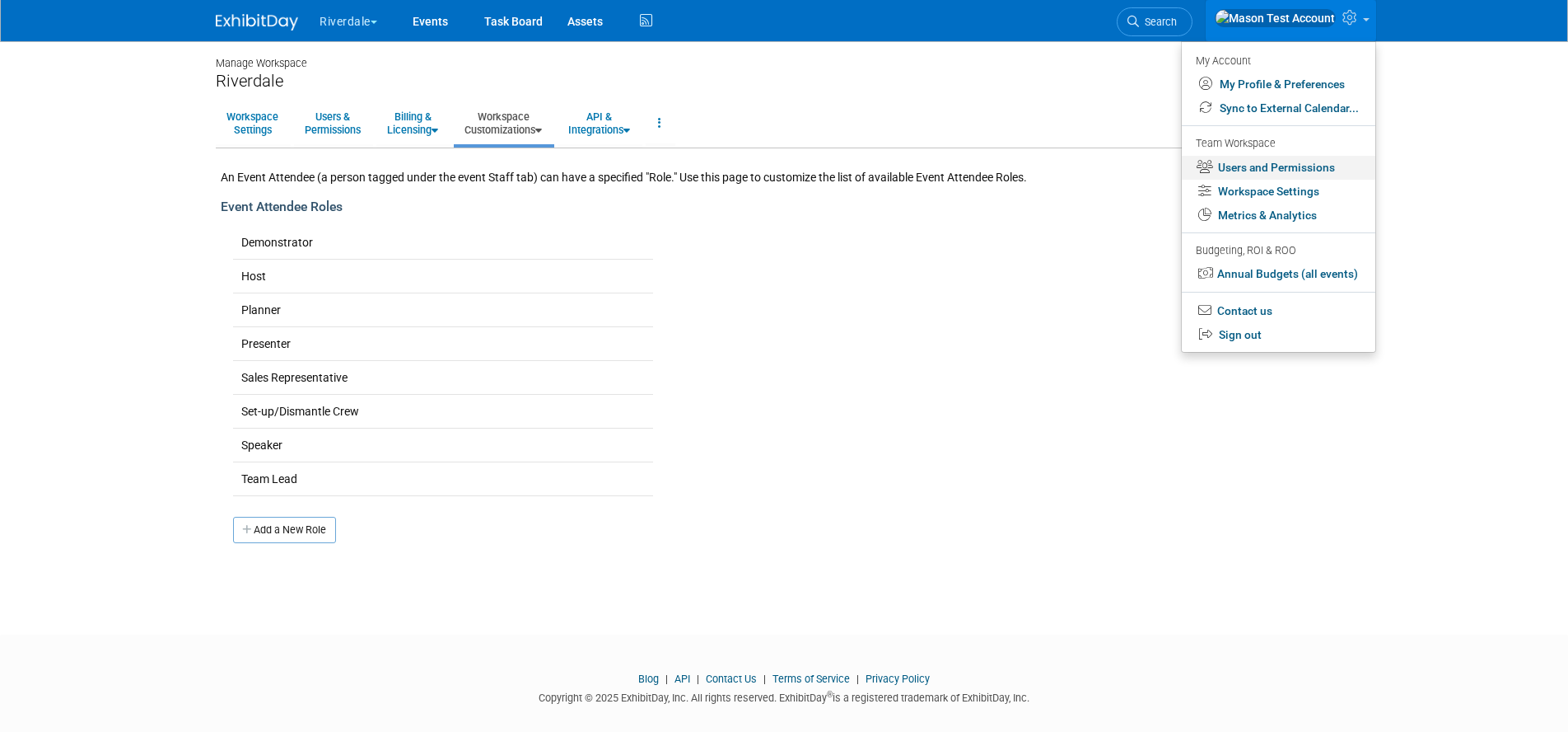
click at [1271, 162] on link "Users and Permissions" at bounding box center [1278, 167] width 194 height 24
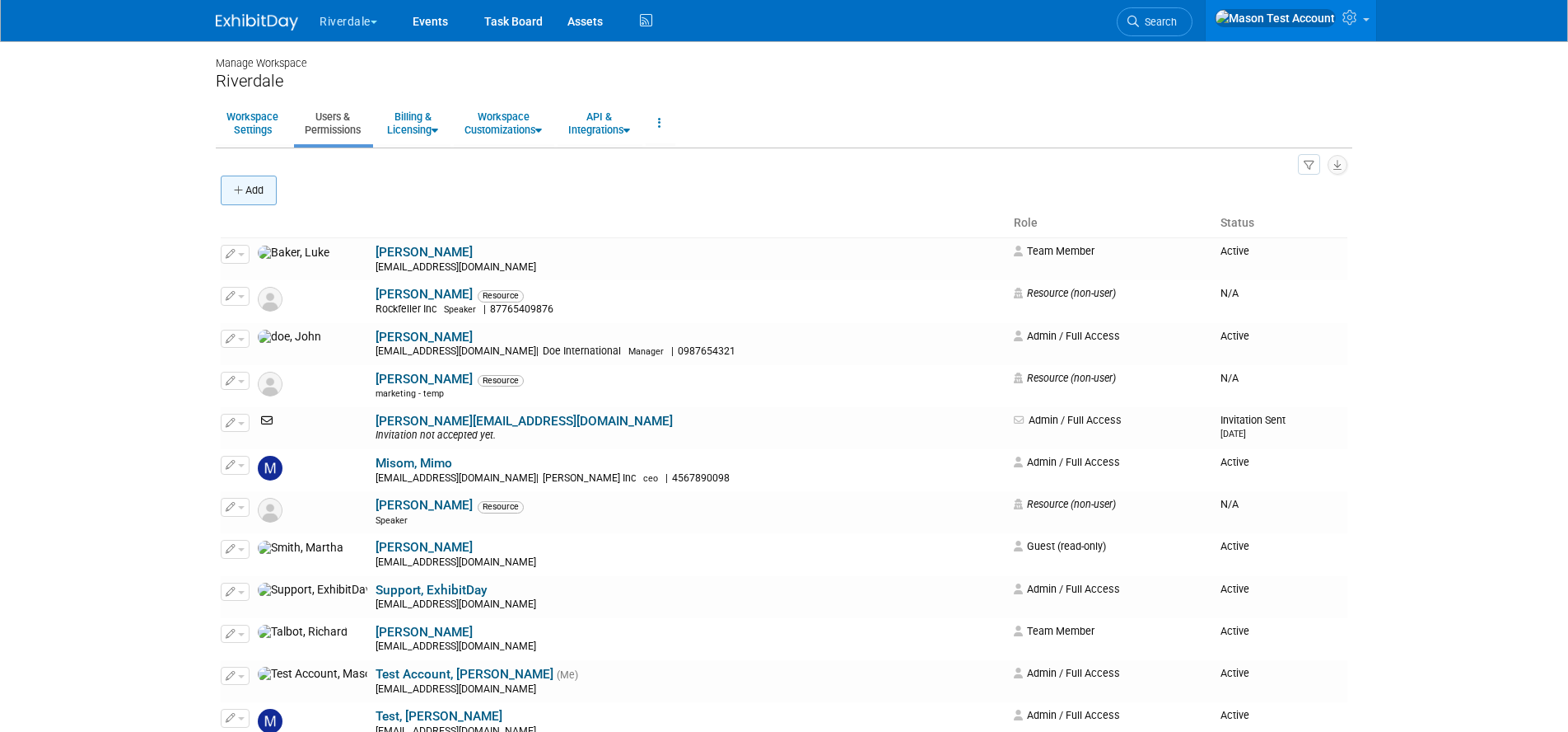
click at [257, 190] on button "Add" at bounding box center [248, 189] width 56 height 29
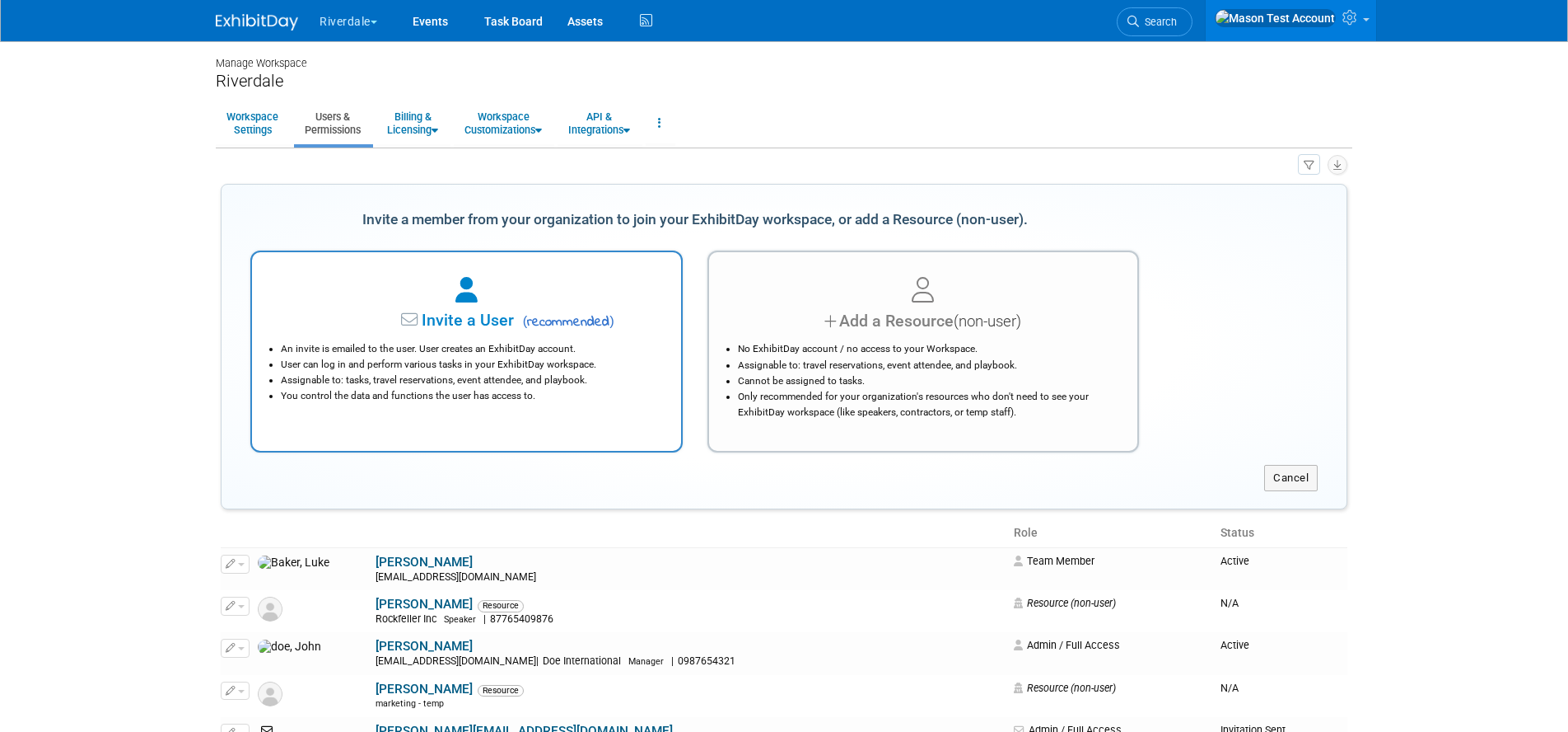
click at [332, 343] on li "An invite is emailed to the user. User creates an ExhibitDay account." at bounding box center [470, 349] width 380 height 16
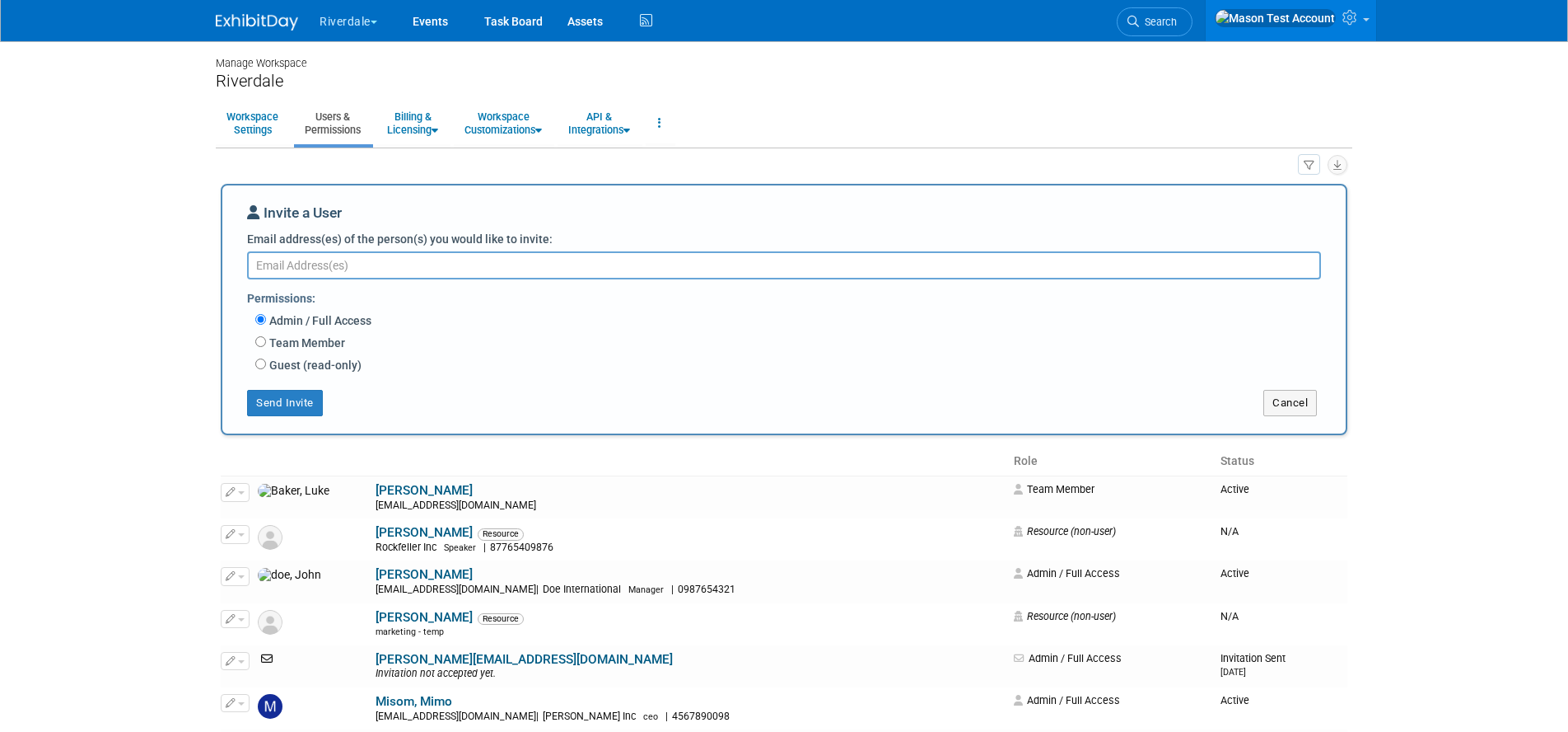
click at [258, 335] on div "Team Member Event Management General Can add and remove events Can update event…" at bounding box center [794, 343] width 1078 height 22
click at [259, 341] on input "Team Member" at bounding box center [260, 342] width 11 height 11
radio input "true"
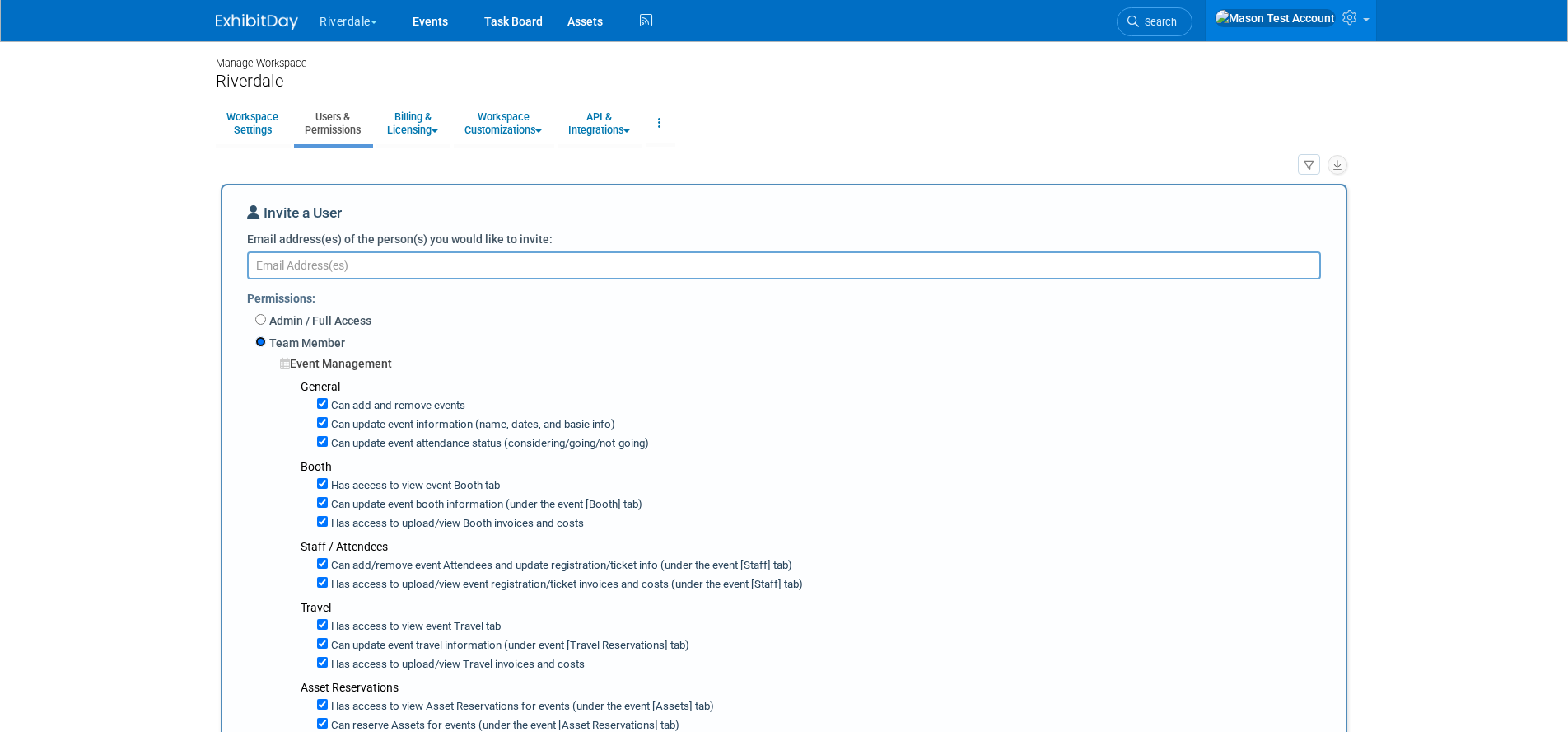
click at [259, 341] on input "Team Member" at bounding box center [260, 342] width 11 height 11
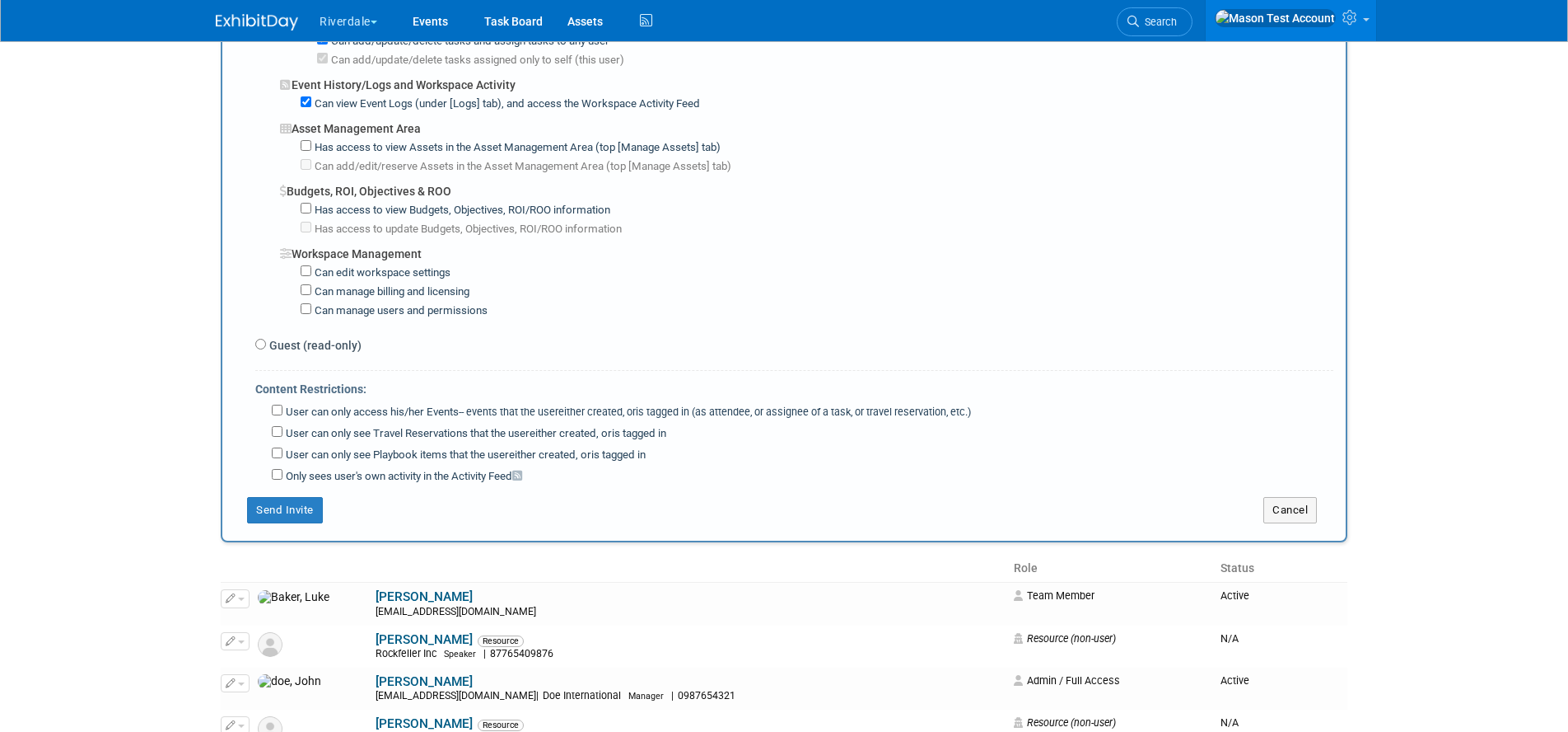
scroll to position [1258, 0]
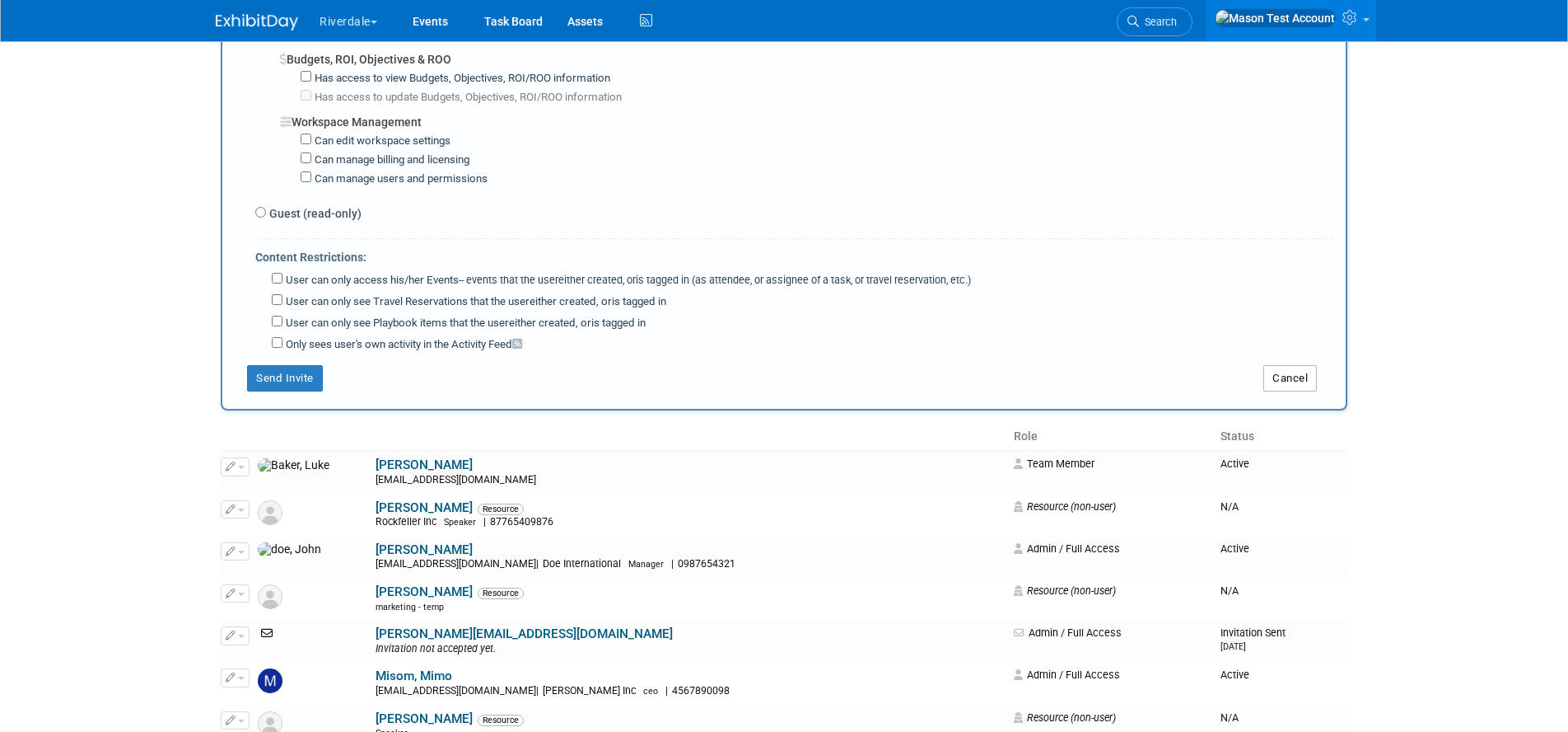
drag, startPoint x: 1308, startPoint y: 366, endPoint x: 1138, endPoint y: 364, distance: 170.0
click at [1306, 365] on button "Cancel" at bounding box center [1290, 378] width 53 height 27
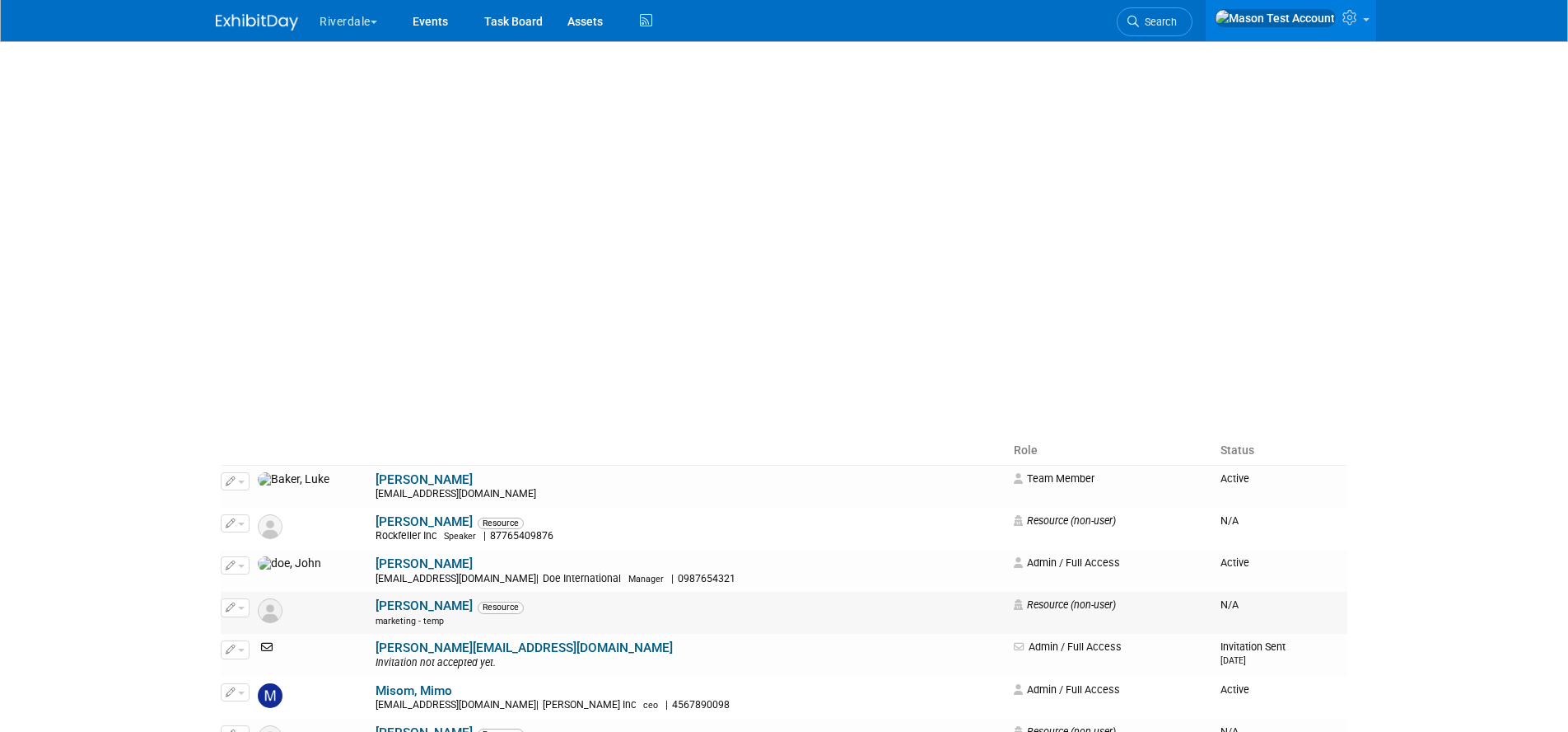
scroll to position [0, 0]
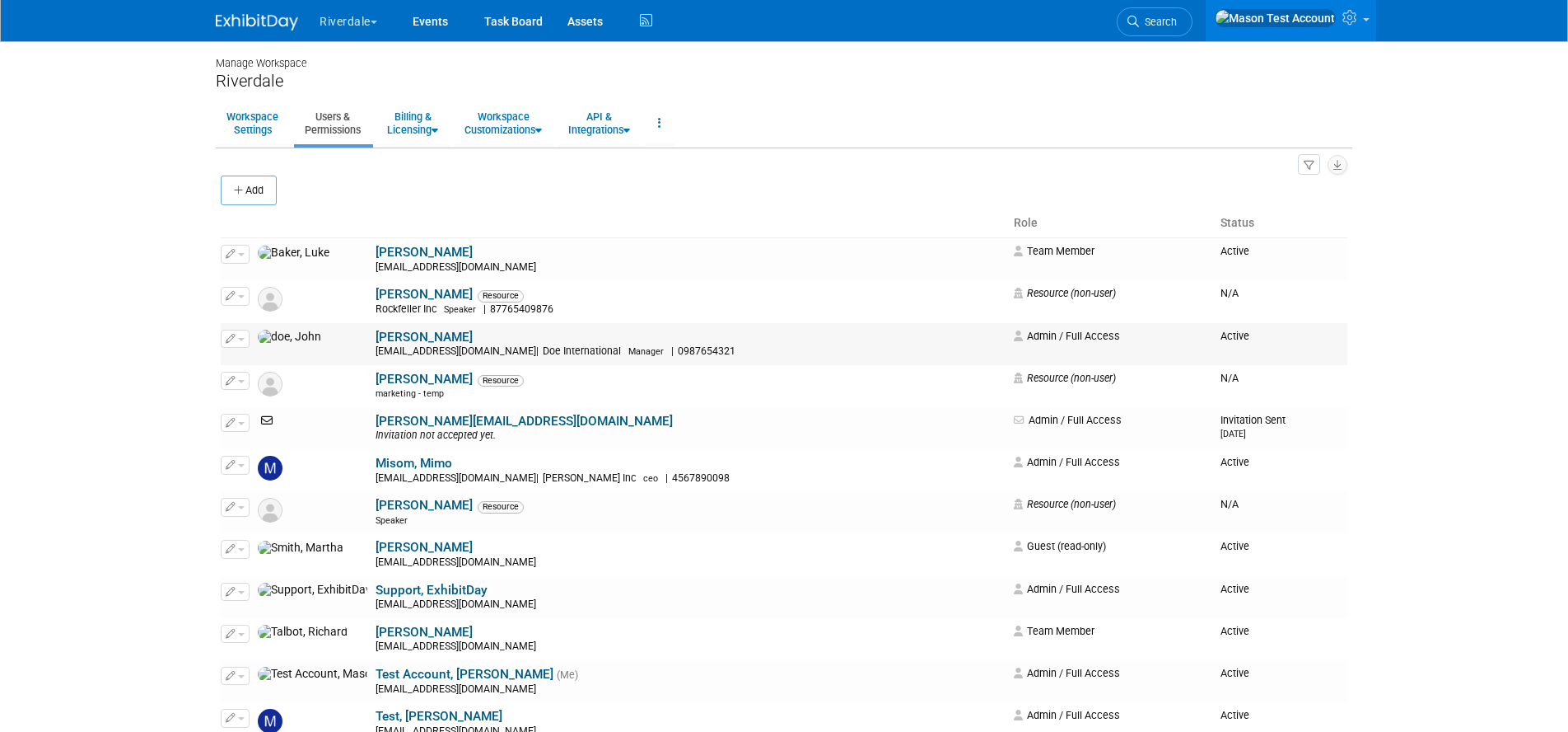
click at [375, 342] on link "[PERSON_NAME]" at bounding box center [423, 337] width 97 height 15
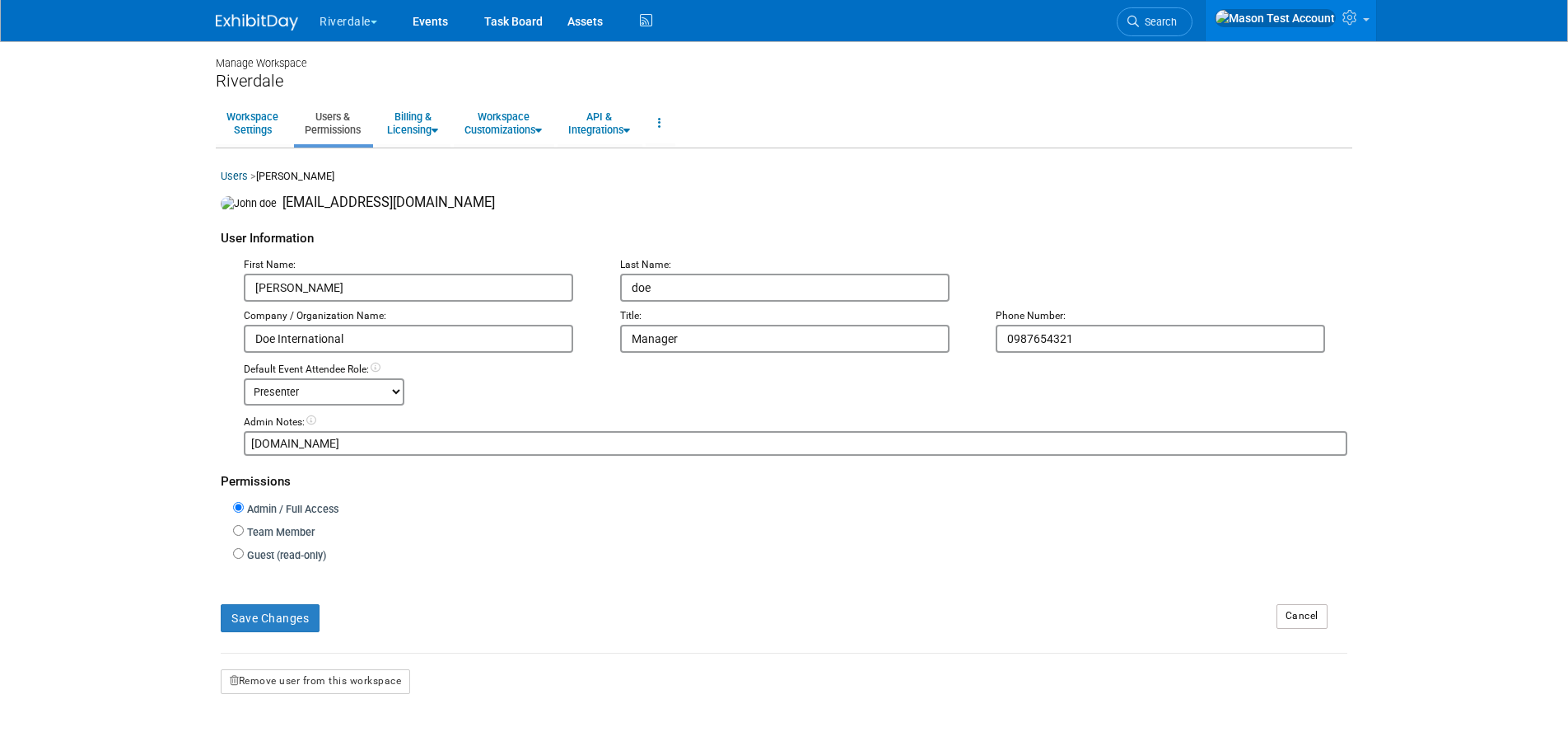
click at [361, 396] on select "-- No Default Attendee Role -- Demonstrator Host Planner Presenter Sales Repres…" at bounding box center [324, 391] width 161 height 28
click at [244, 381] on select "-- No Default Attendee Role -- Demonstrator Host Planner Presenter Sales Repres…" at bounding box center [324, 391] width 161 height 28
click at [715, 344] on input "Manager" at bounding box center [785, 338] width 330 height 28
click at [324, 125] on link "Users & Permissions" at bounding box center [332, 123] width 77 height 40
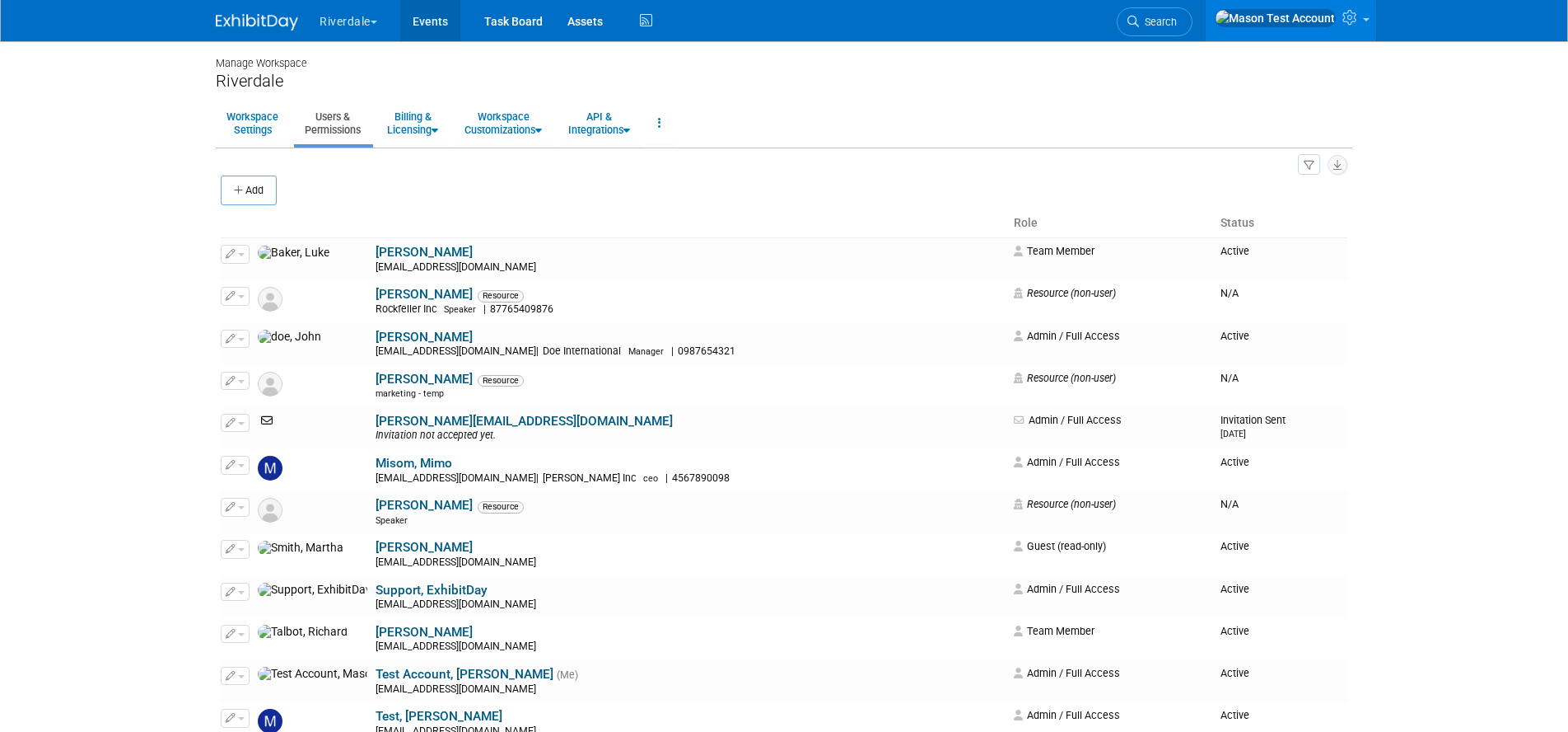
click at [446, 27] on link "Events" at bounding box center [430, 20] width 60 height 41
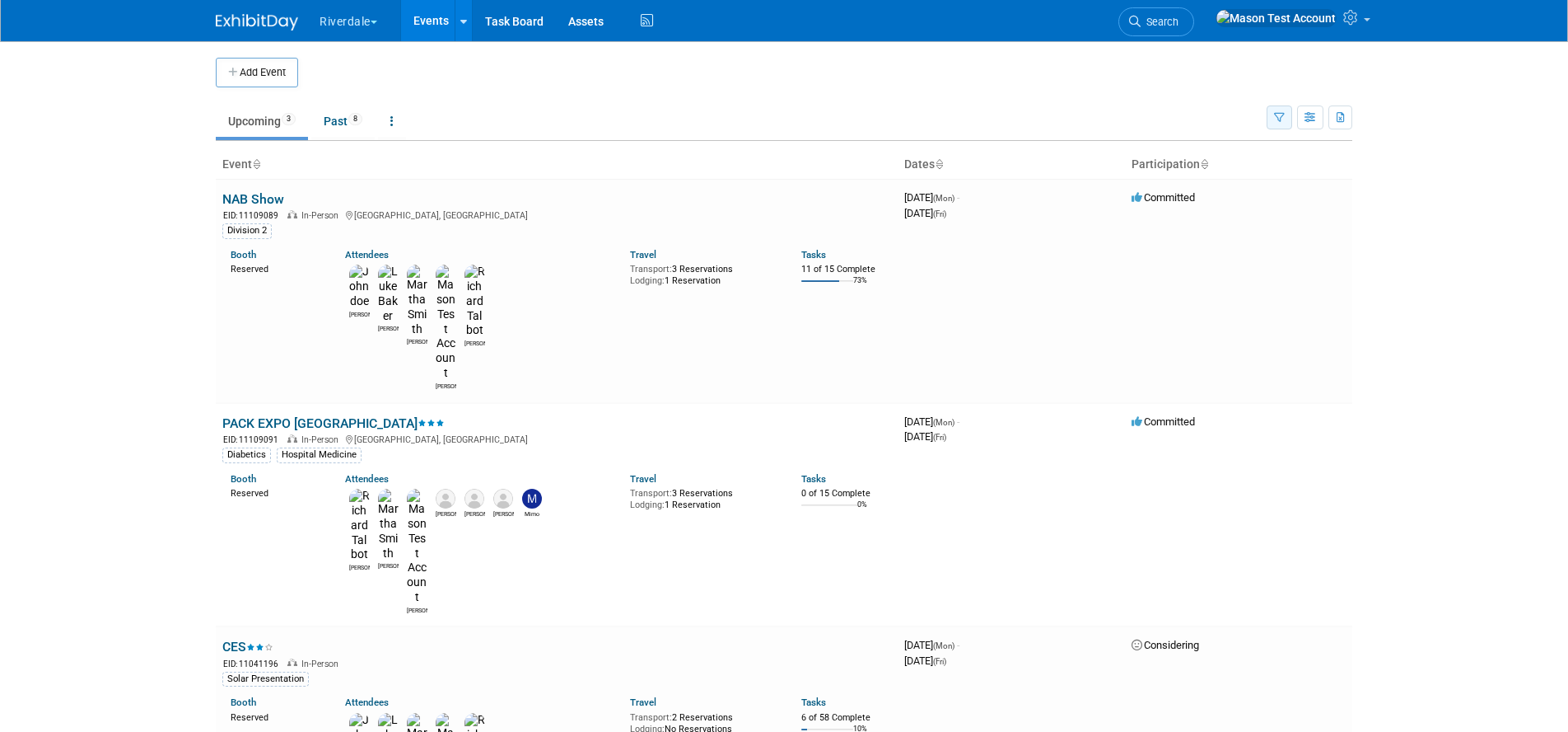
click at [1274, 119] on icon "button" at bounding box center [1279, 118] width 11 height 11
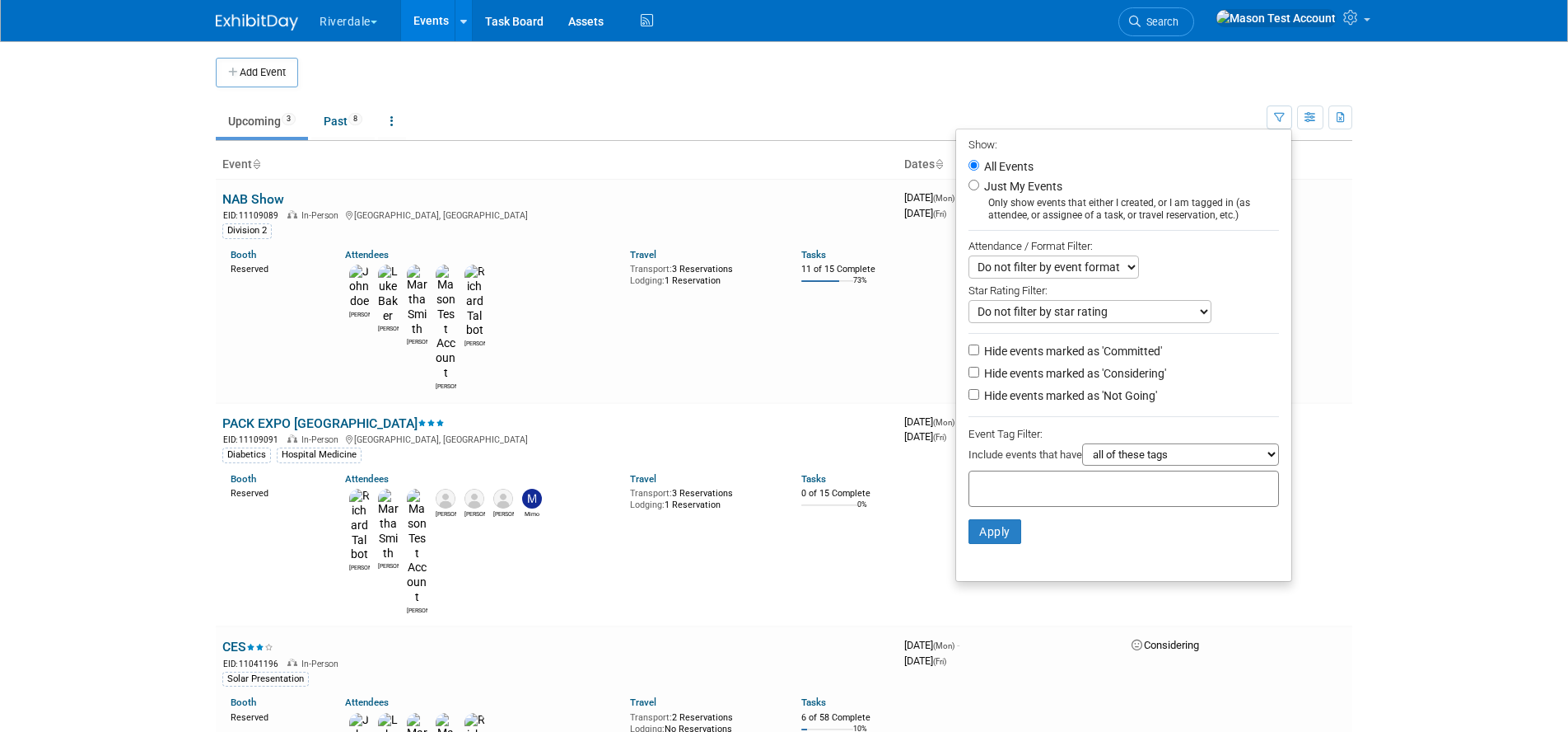
click at [1398, 242] on body "Riverdale Explore: My Workspaces 8 Go to Workspace: [PERSON_NAME] and ProLand P…" at bounding box center [784, 366] width 1568 height 732
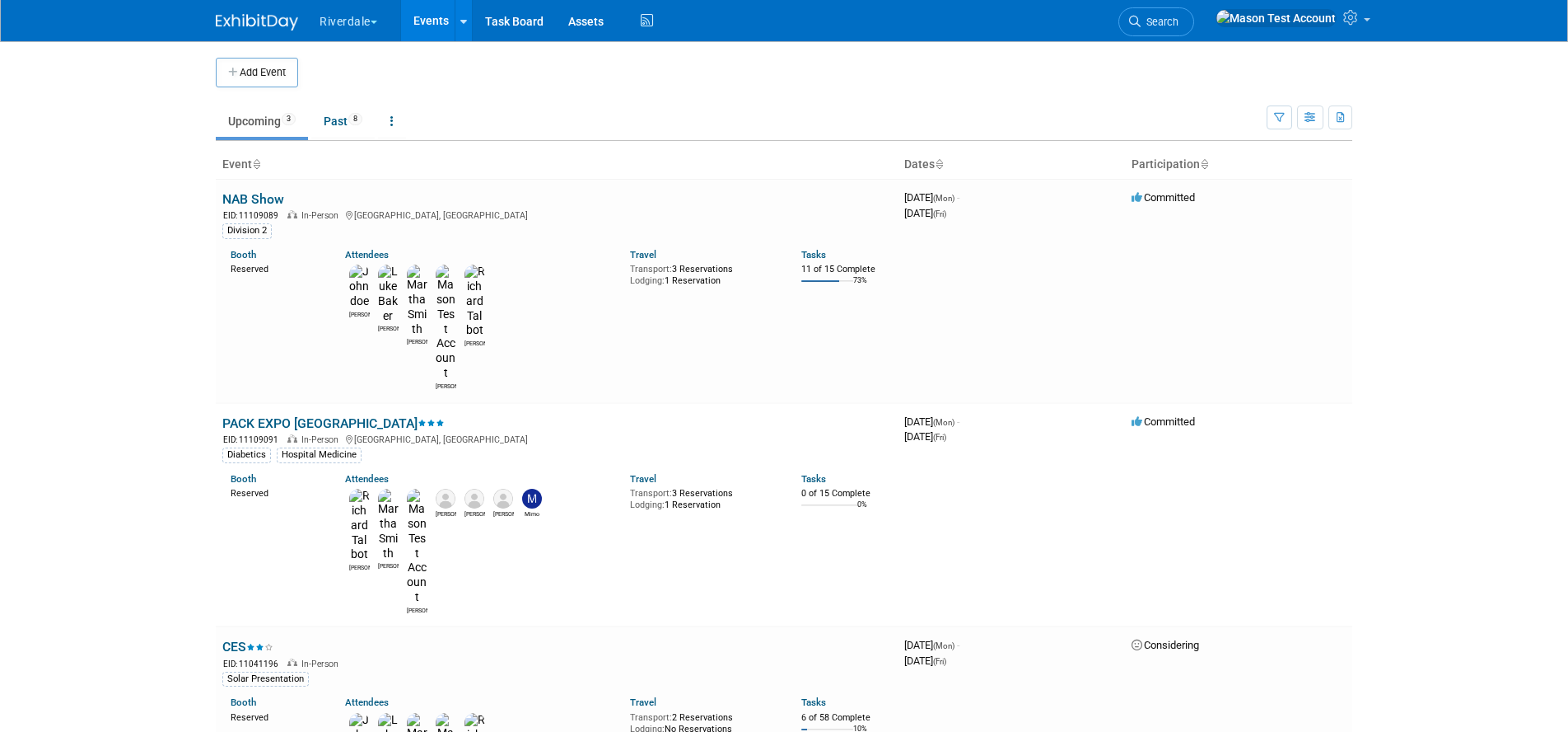
click at [369, 13] on button "Riverdale" at bounding box center [358, 18] width 80 height 36
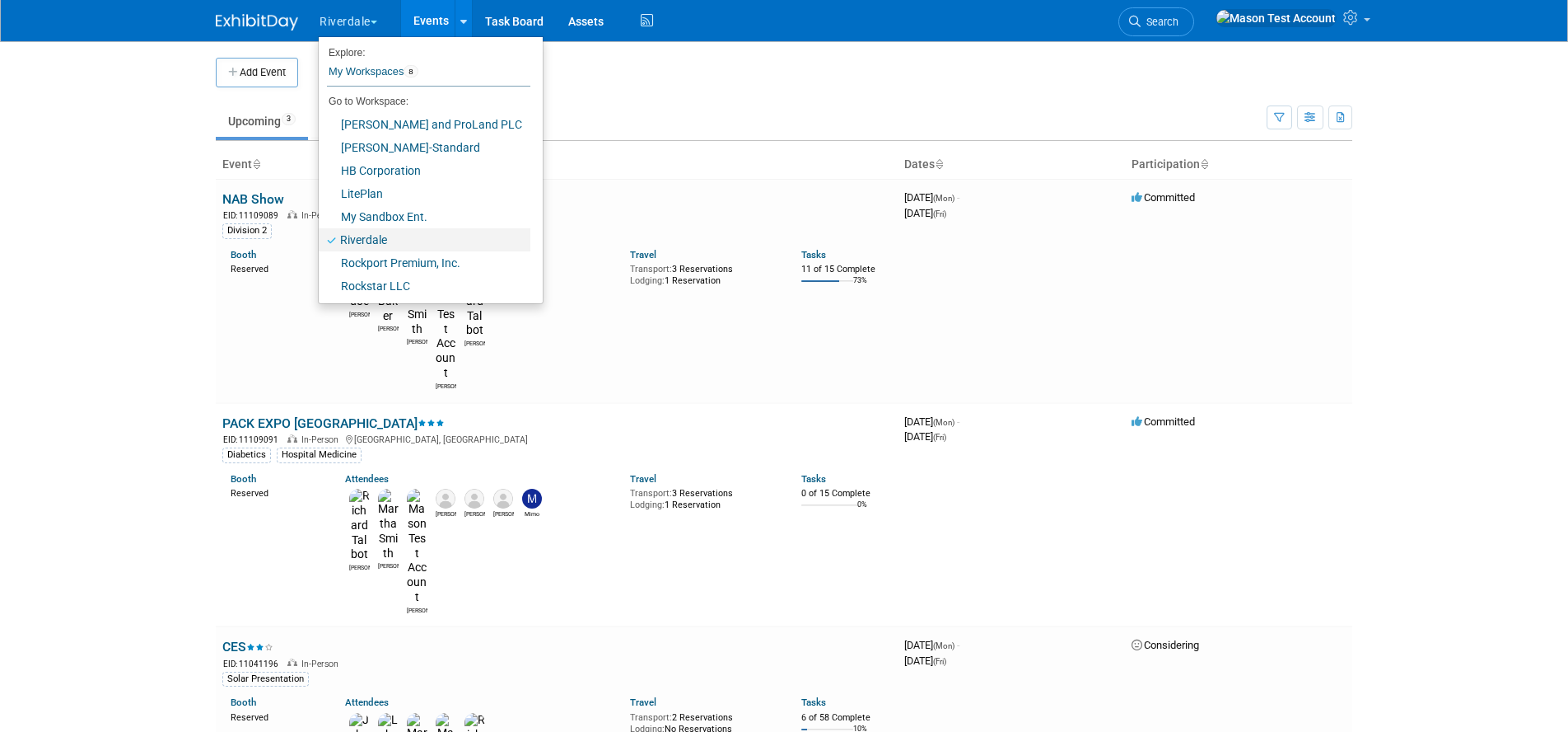
drag, startPoint x: 366, startPoint y: 236, endPoint x: 378, endPoint y: 229, distance: 13.9
click at [366, 236] on link "Riverdale" at bounding box center [424, 240] width 212 height 23
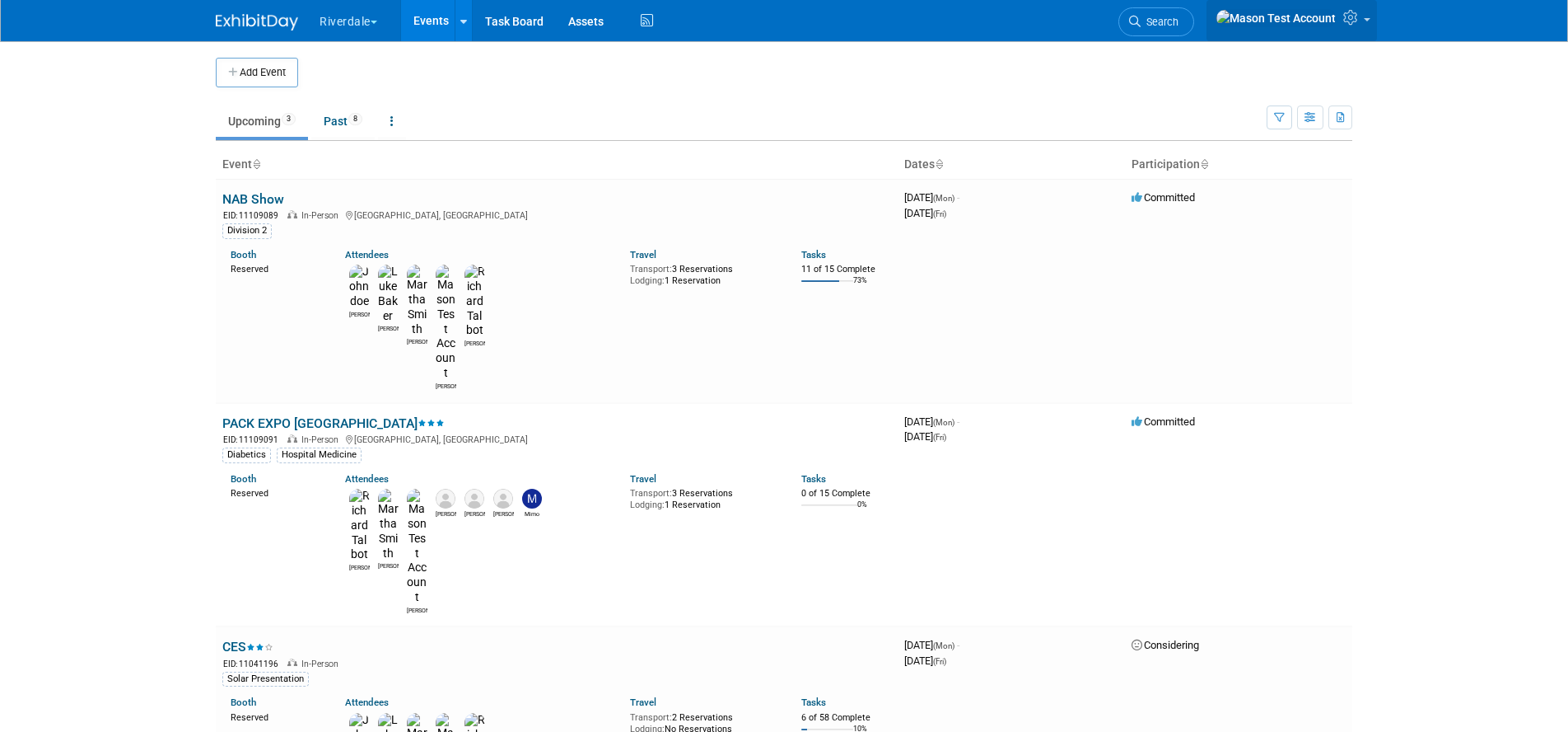
click at [1355, 22] on icon at bounding box center [1352, 17] width 19 height 15
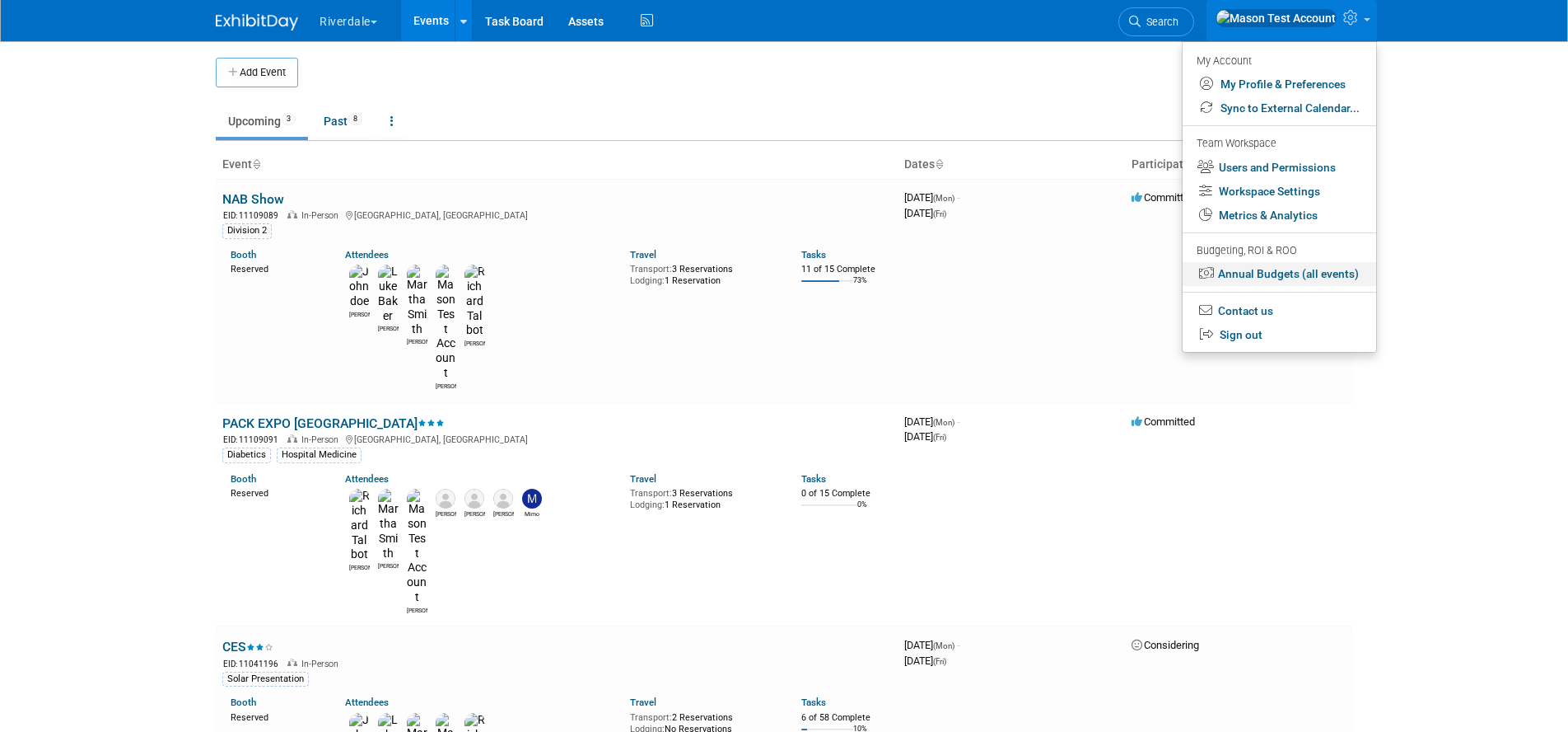
click at [1278, 272] on link "Annual Budgets (all events)" at bounding box center [1279, 274] width 194 height 24
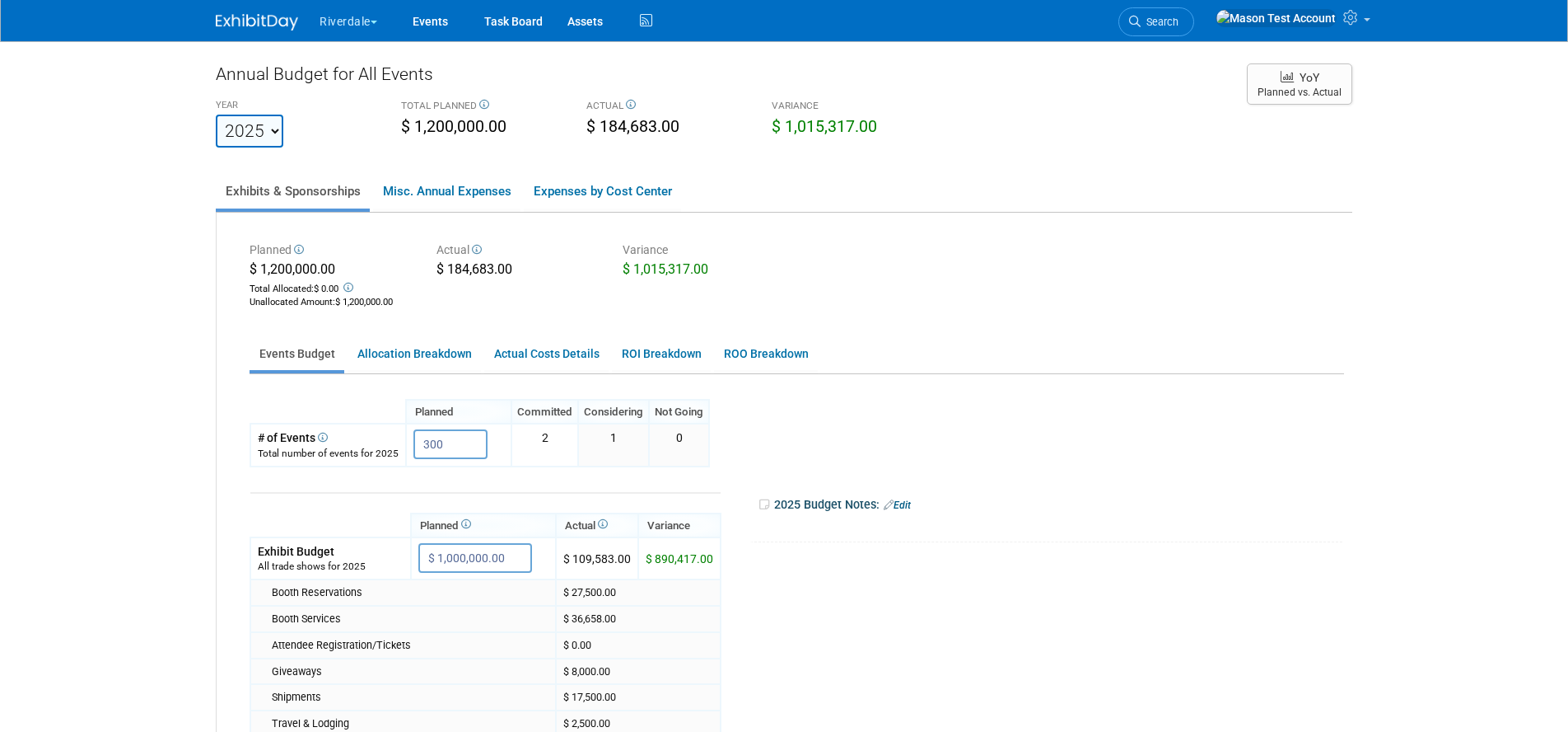
scroll to position [5, 0]
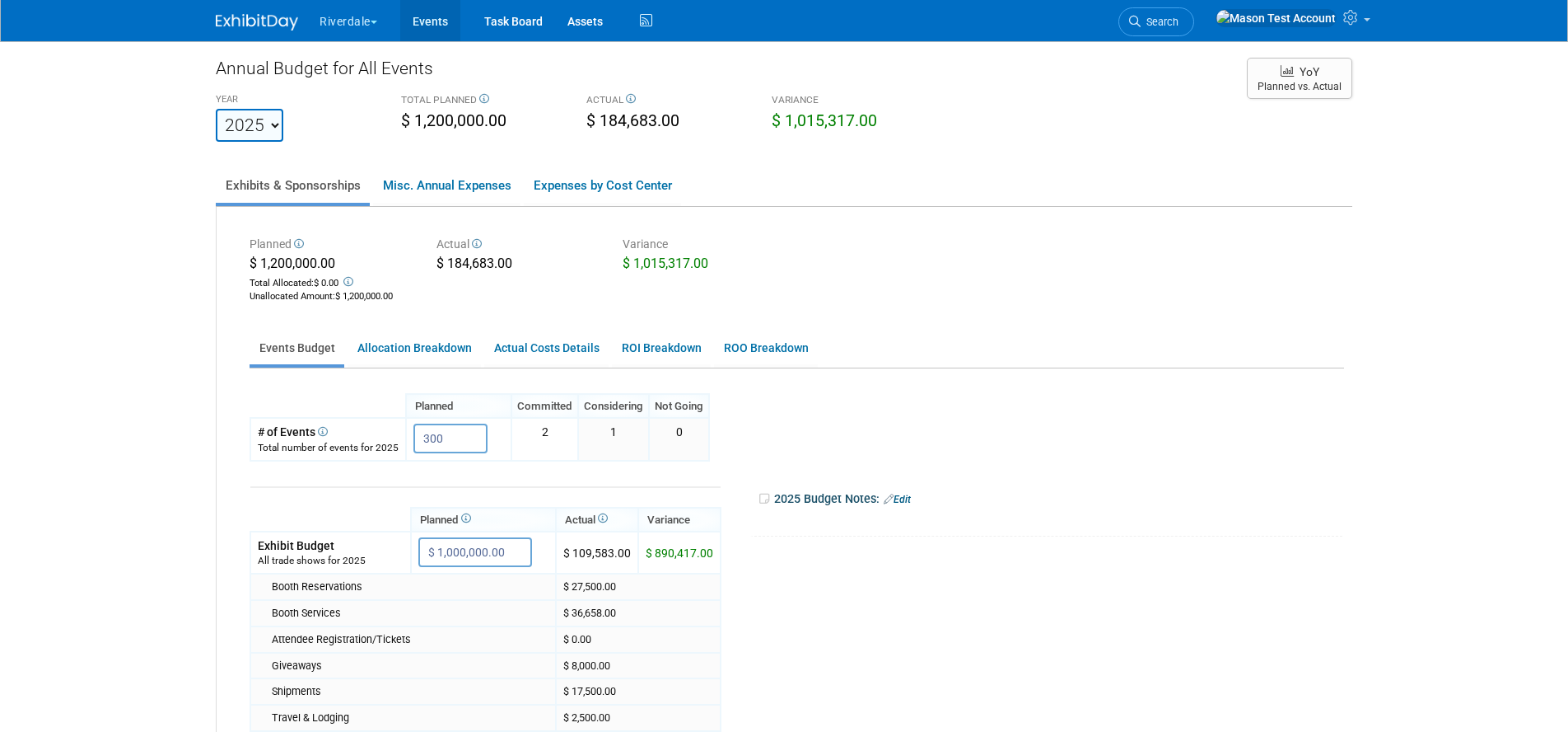
click at [430, 20] on link "Events" at bounding box center [430, 20] width 60 height 41
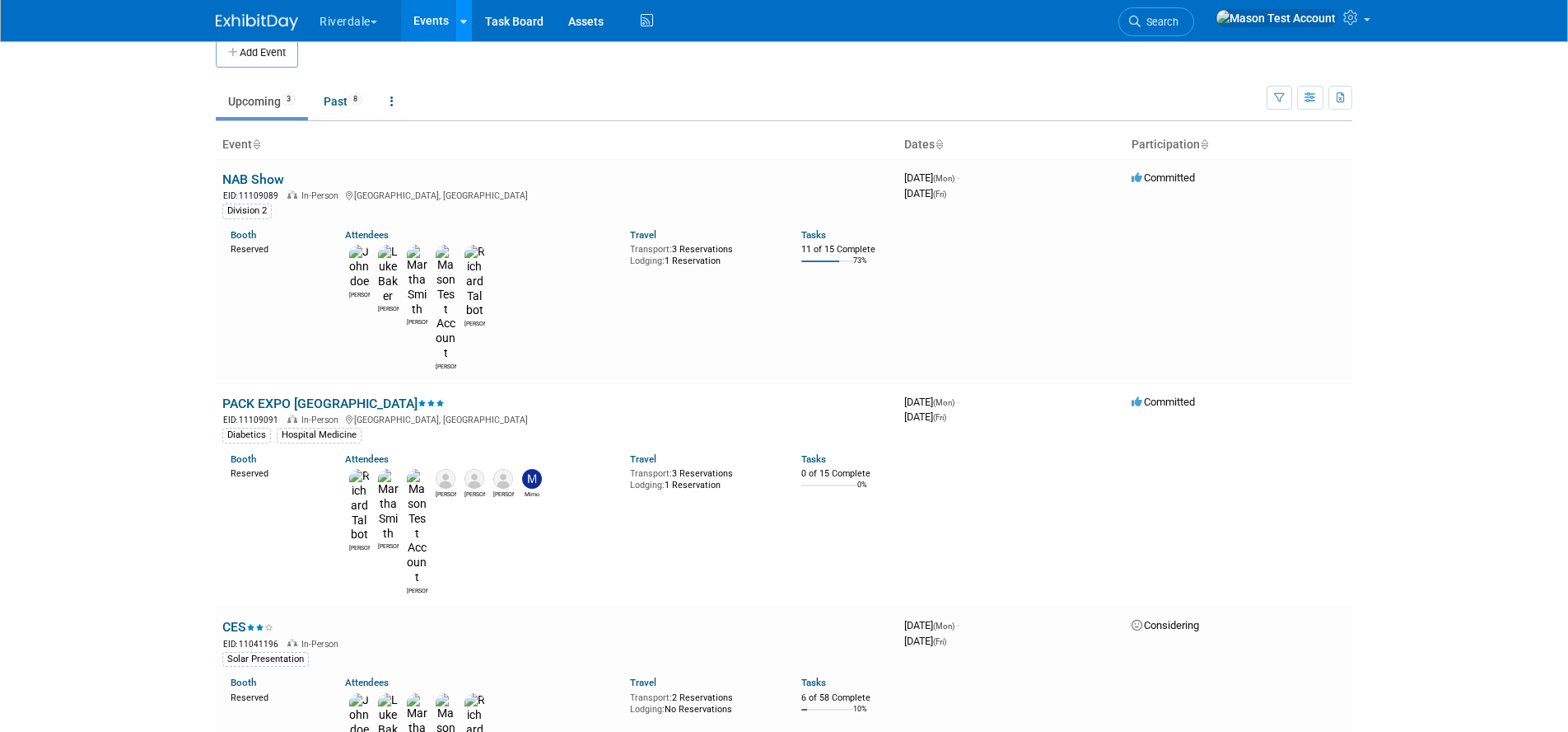
click at [467, 31] on link at bounding box center [462, 20] width 17 height 41
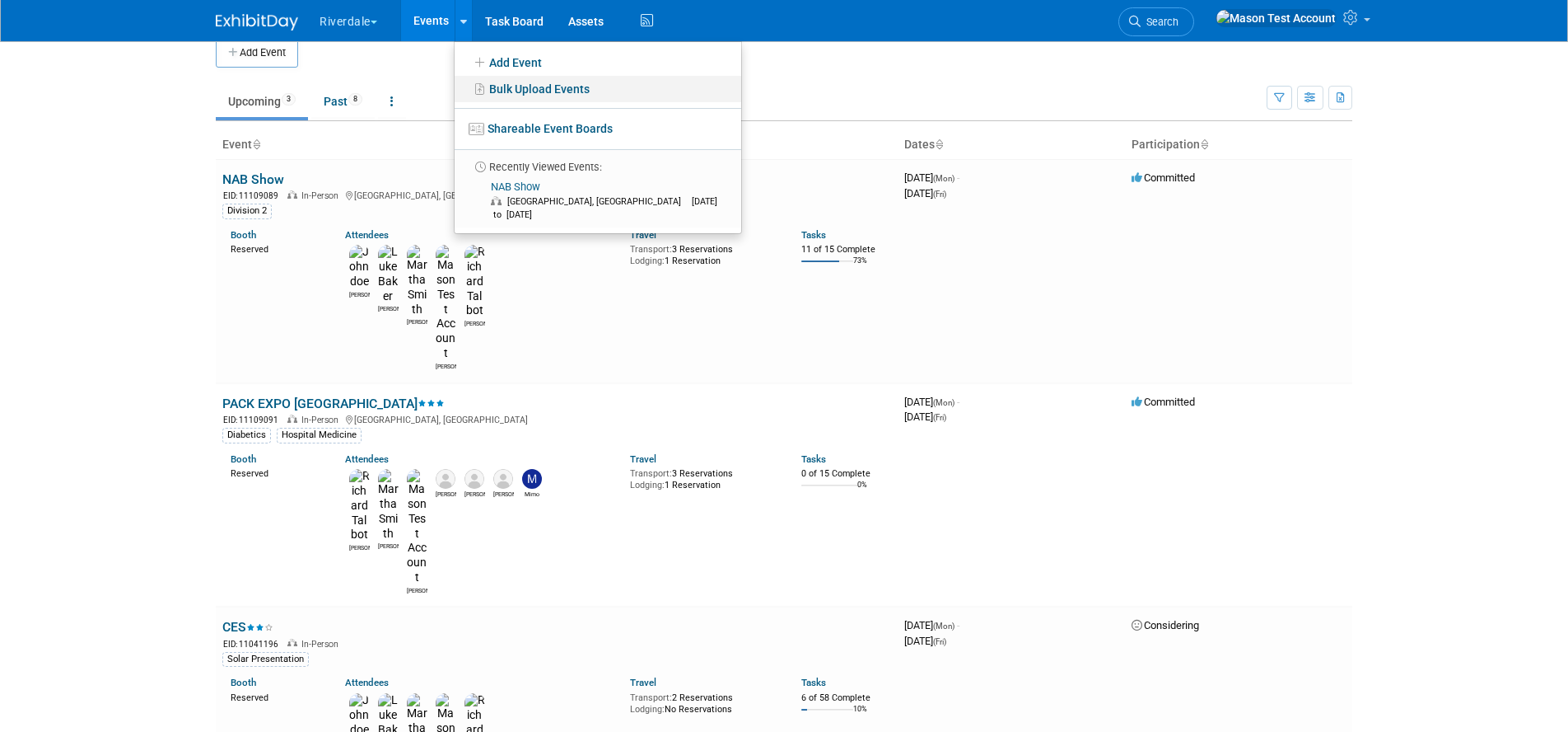
click at [521, 86] on link "Bulk Upload Events" at bounding box center [597, 89] width 286 height 27
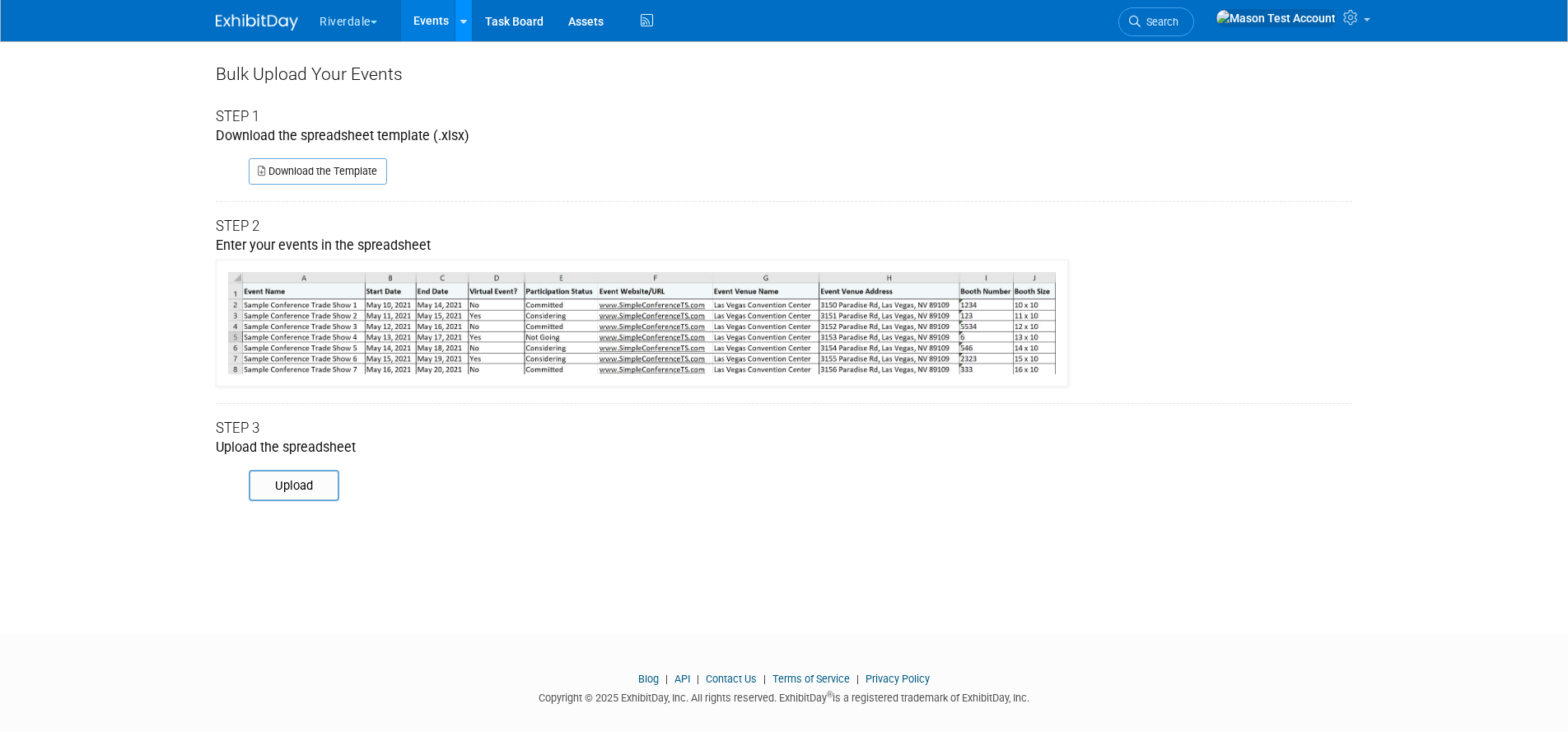
scroll to position [10, 0]
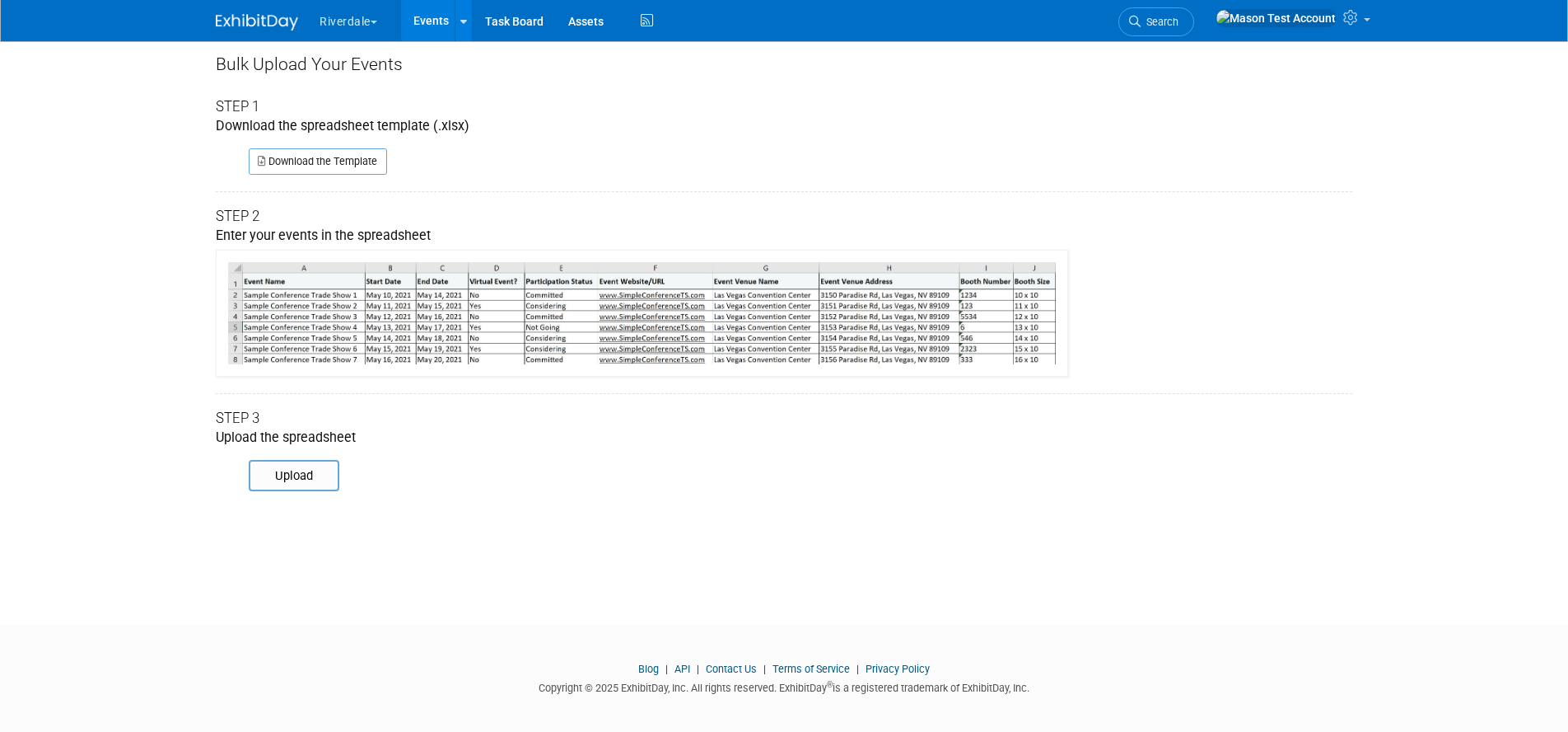
click at [434, 26] on link "Events" at bounding box center [431, 20] width 60 height 41
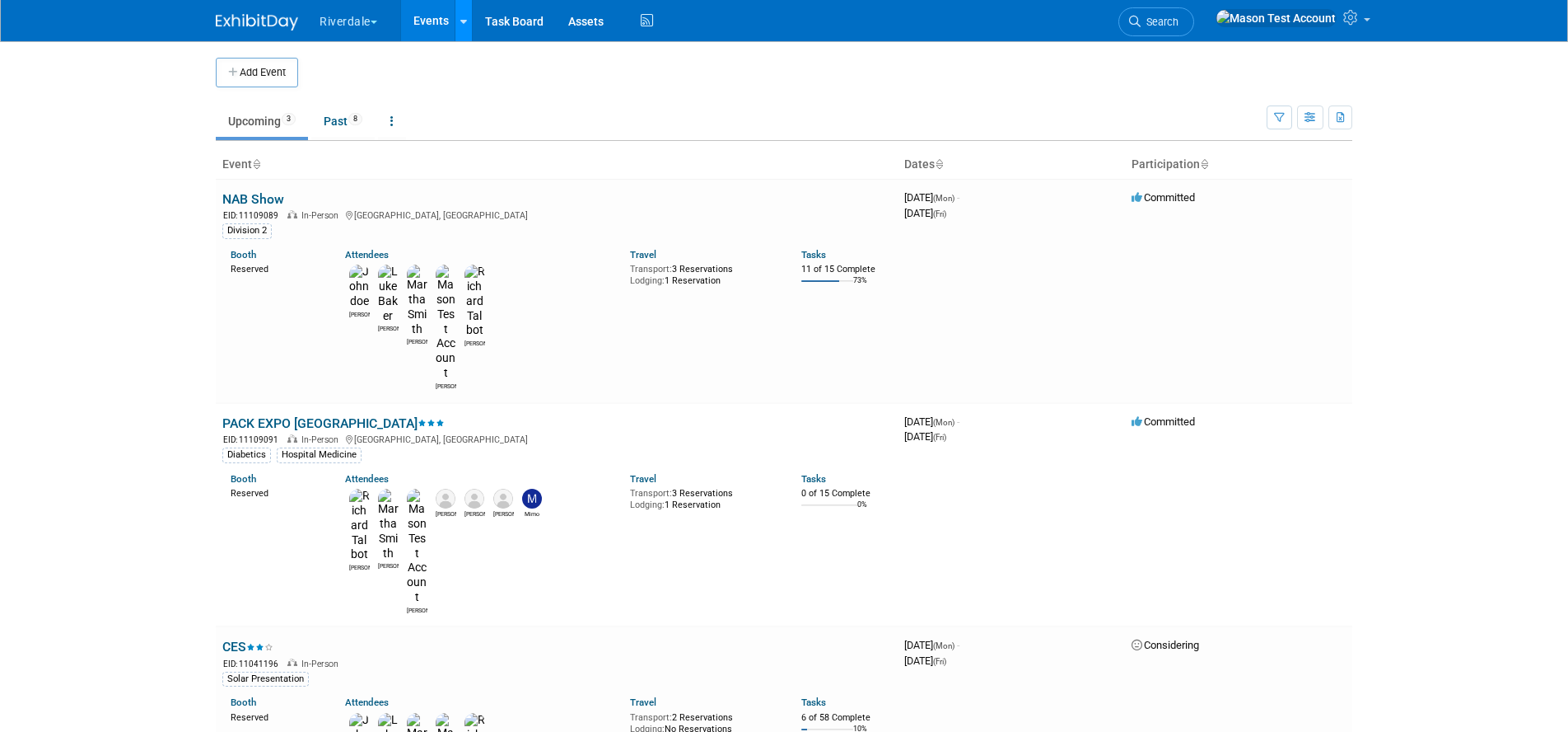
click at [466, 28] on link at bounding box center [462, 20] width 17 height 41
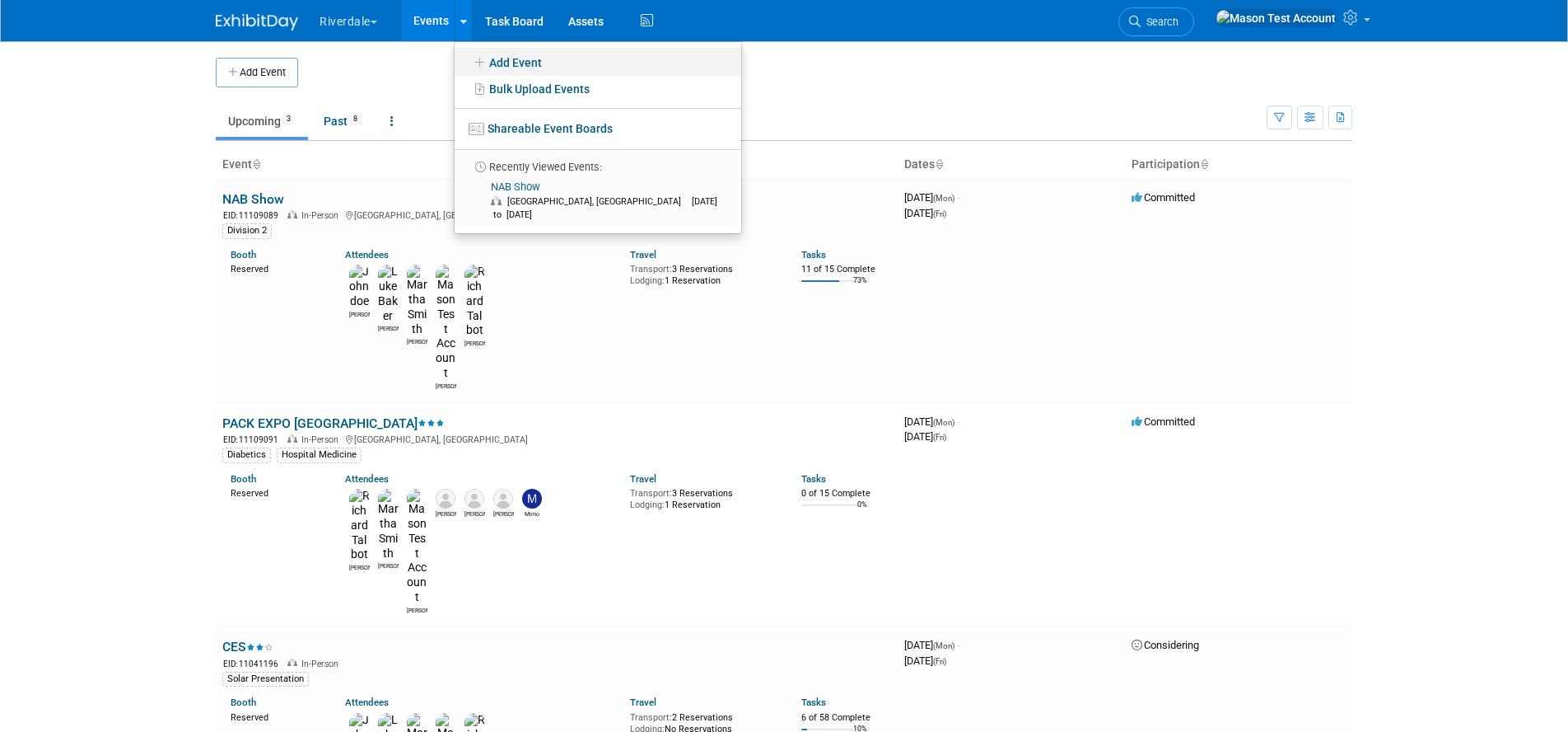
click at [513, 59] on link "Add Event" at bounding box center [597, 61] width 286 height 28
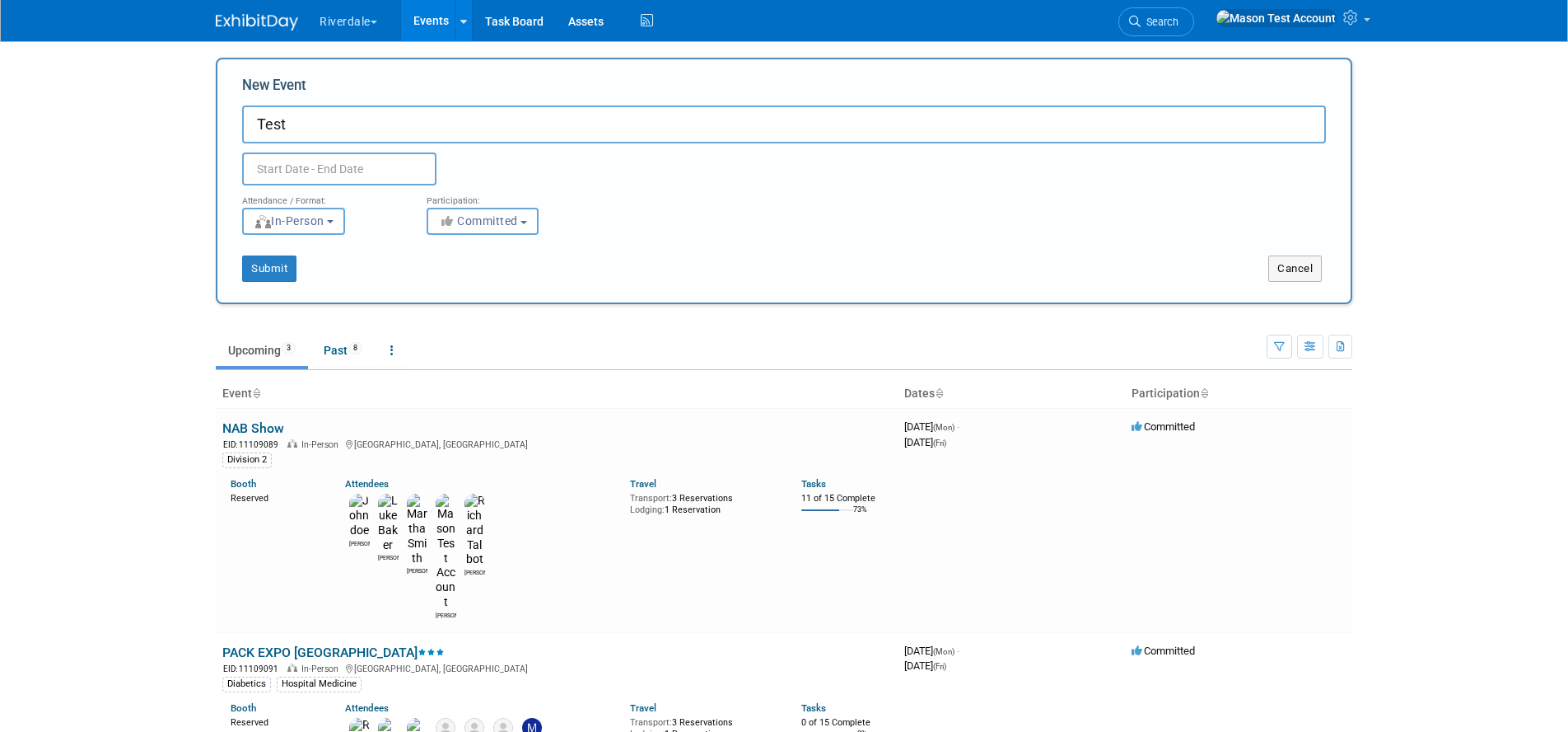
type input "Test"
click at [378, 159] on input "text" at bounding box center [339, 168] width 195 height 33
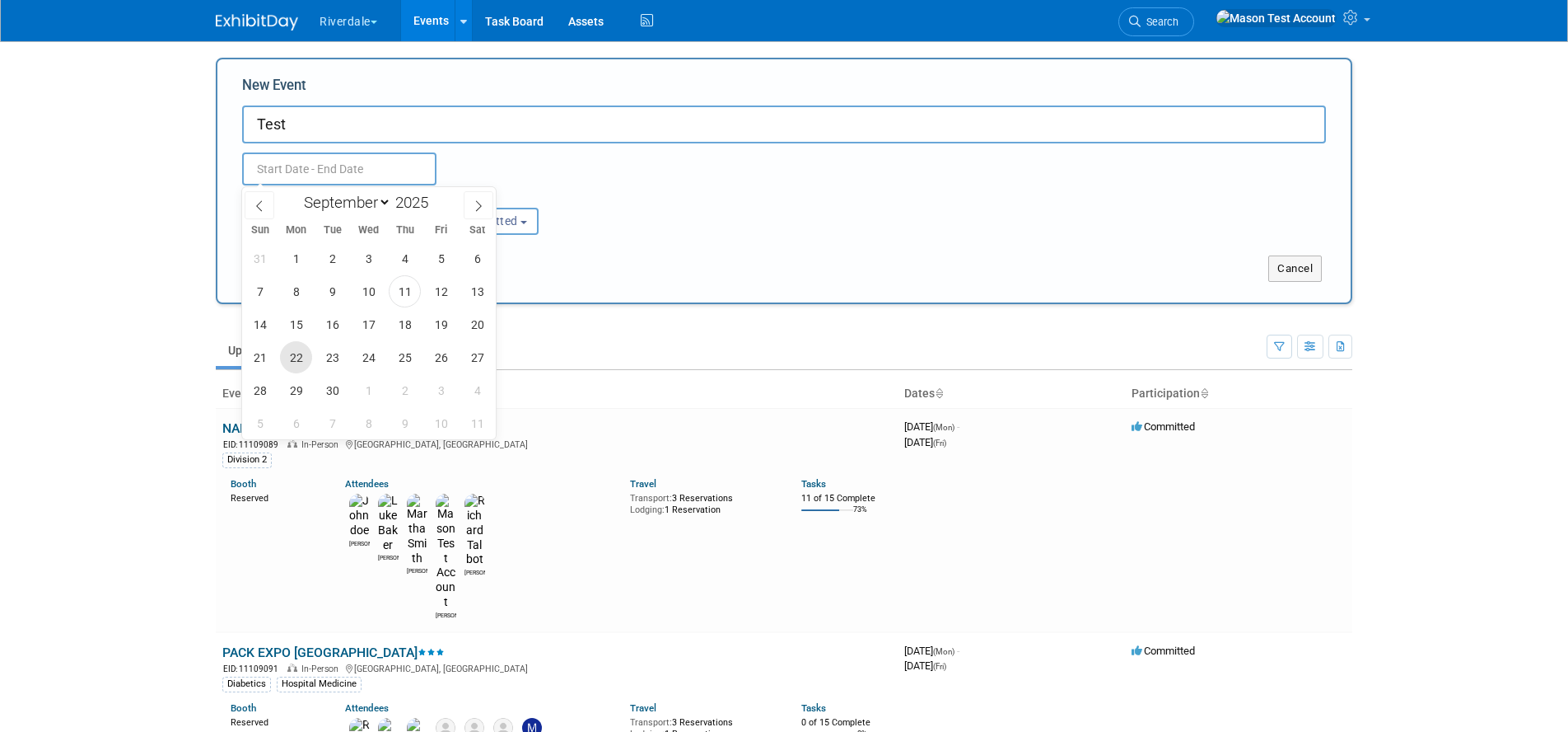
click at [285, 355] on span "22" at bounding box center [296, 357] width 32 height 32
click at [443, 358] on span "26" at bounding box center [441, 357] width 32 height 32
type input "[DATE] to [DATE]"
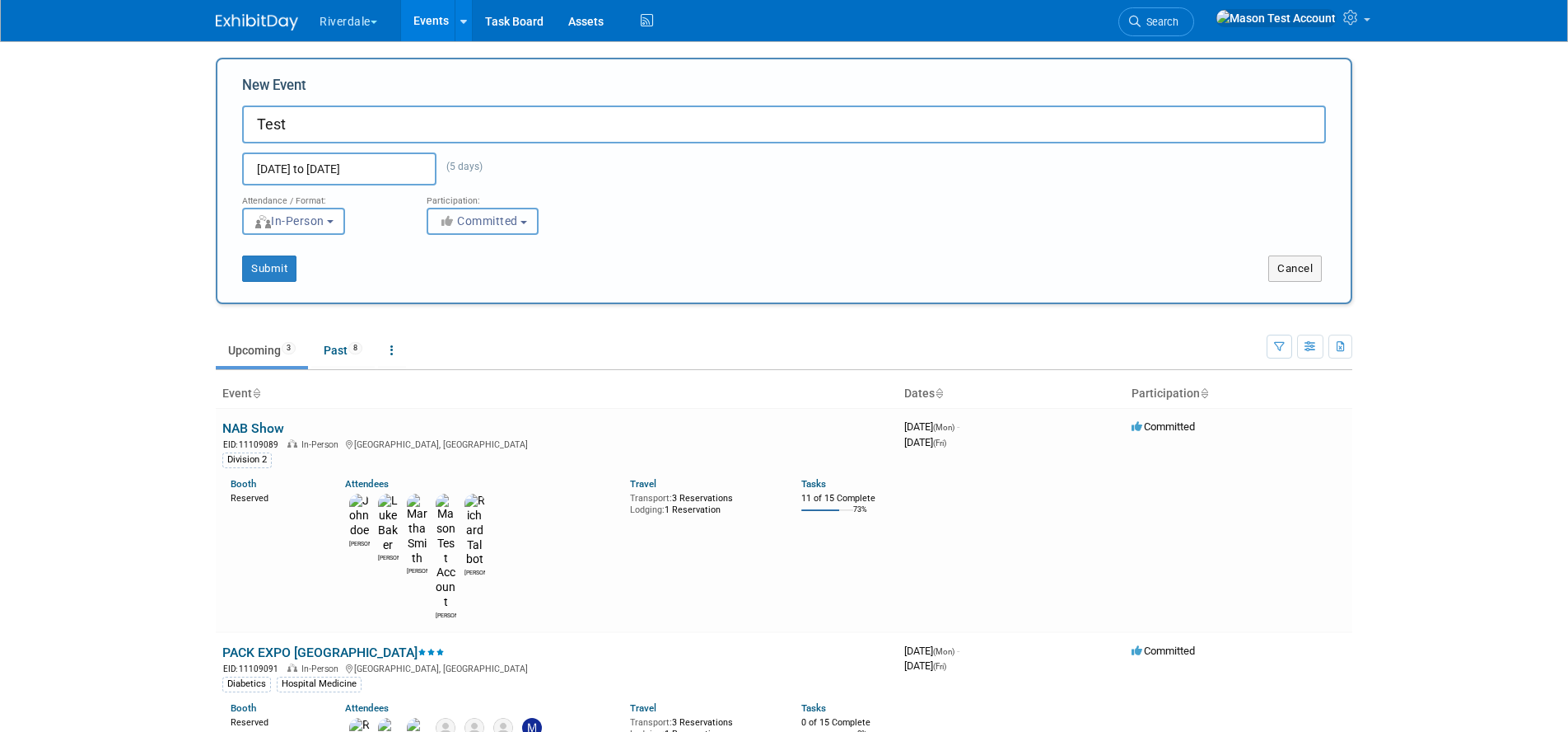
click at [523, 226] on button "Committed" at bounding box center [483, 221] width 112 height 28
click at [287, 269] on button "Submit" at bounding box center [268, 269] width 54 height 27
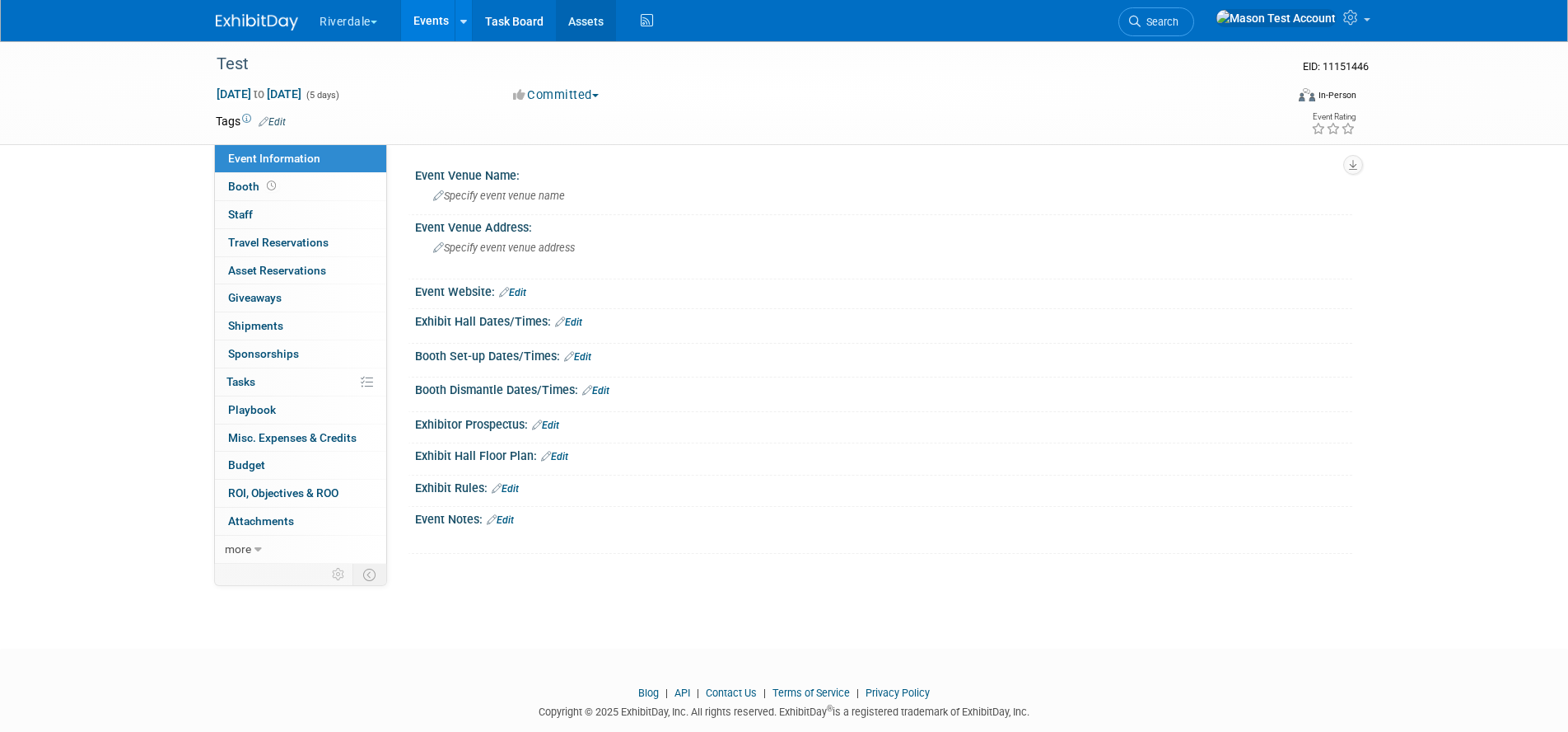
click at [598, 17] on link "Assets" at bounding box center [586, 20] width 60 height 41
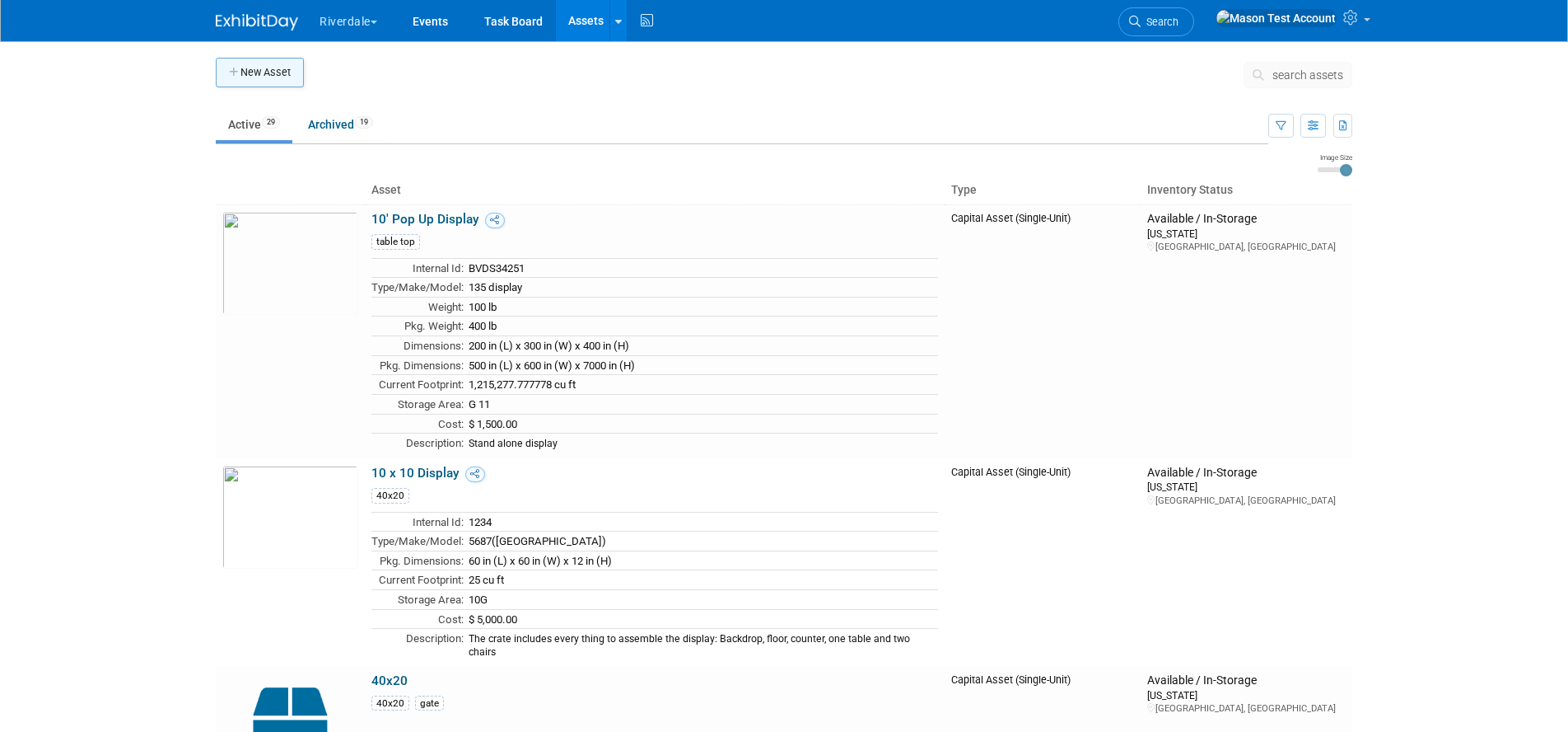
click at [297, 75] on button "New Asset" at bounding box center [260, 72] width 88 height 29
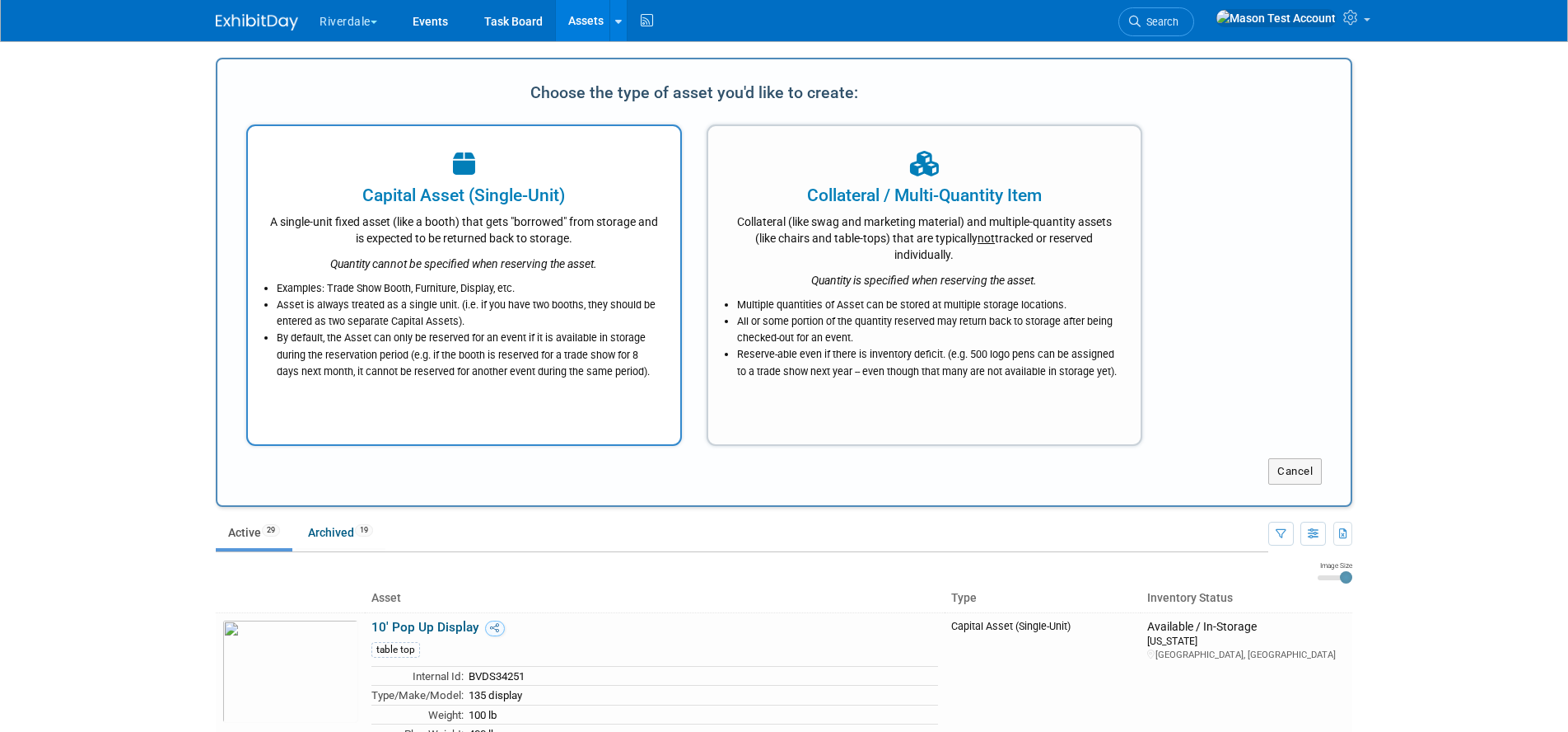
click at [545, 307] on li "Asset is always treated as a single unit. (i.e. if you have two booths, they sh…" at bounding box center [468, 312] width 383 height 33
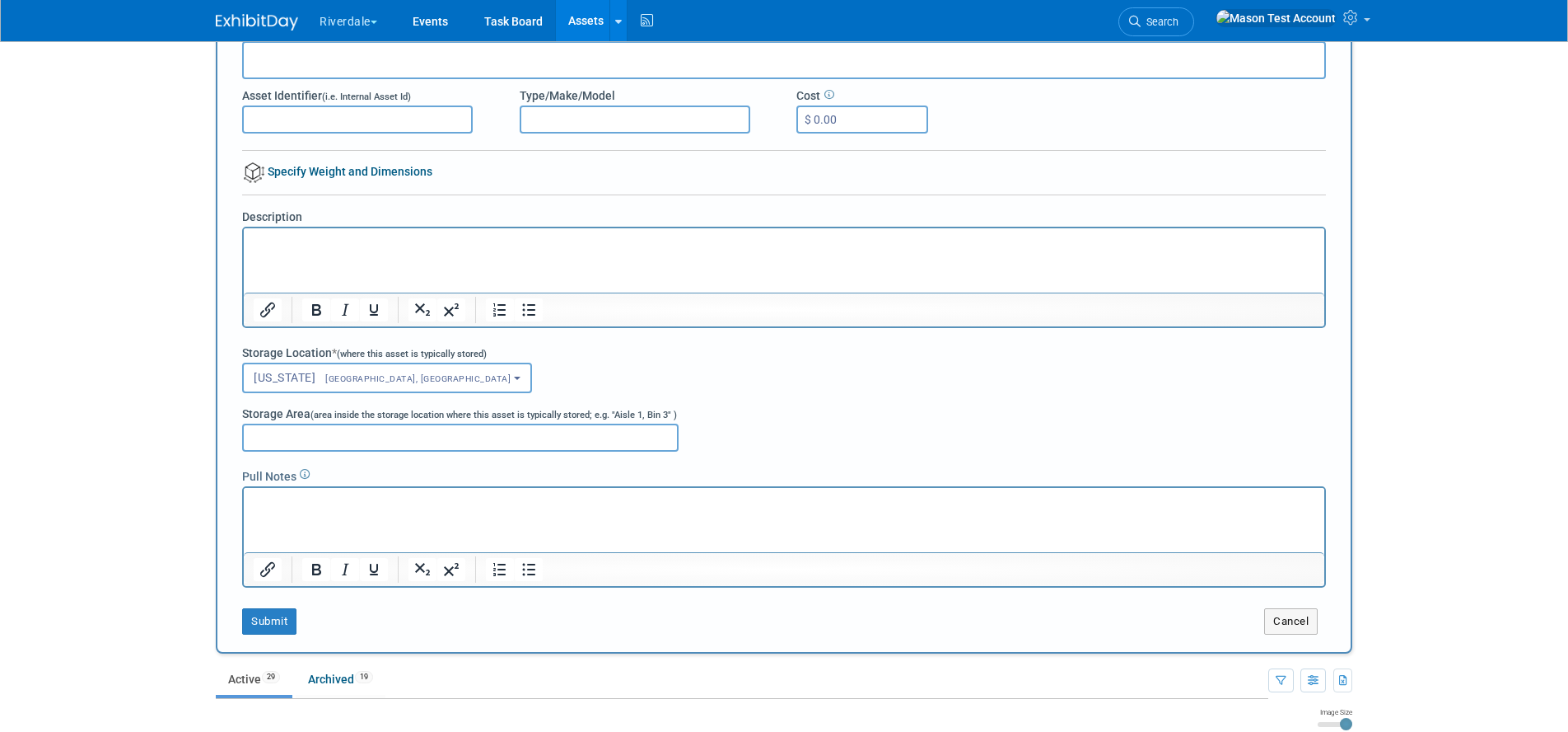
scroll to position [141, 0]
click at [1292, 617] on button "Cancel" at bounding box center [1291, 623] width 53 height 27
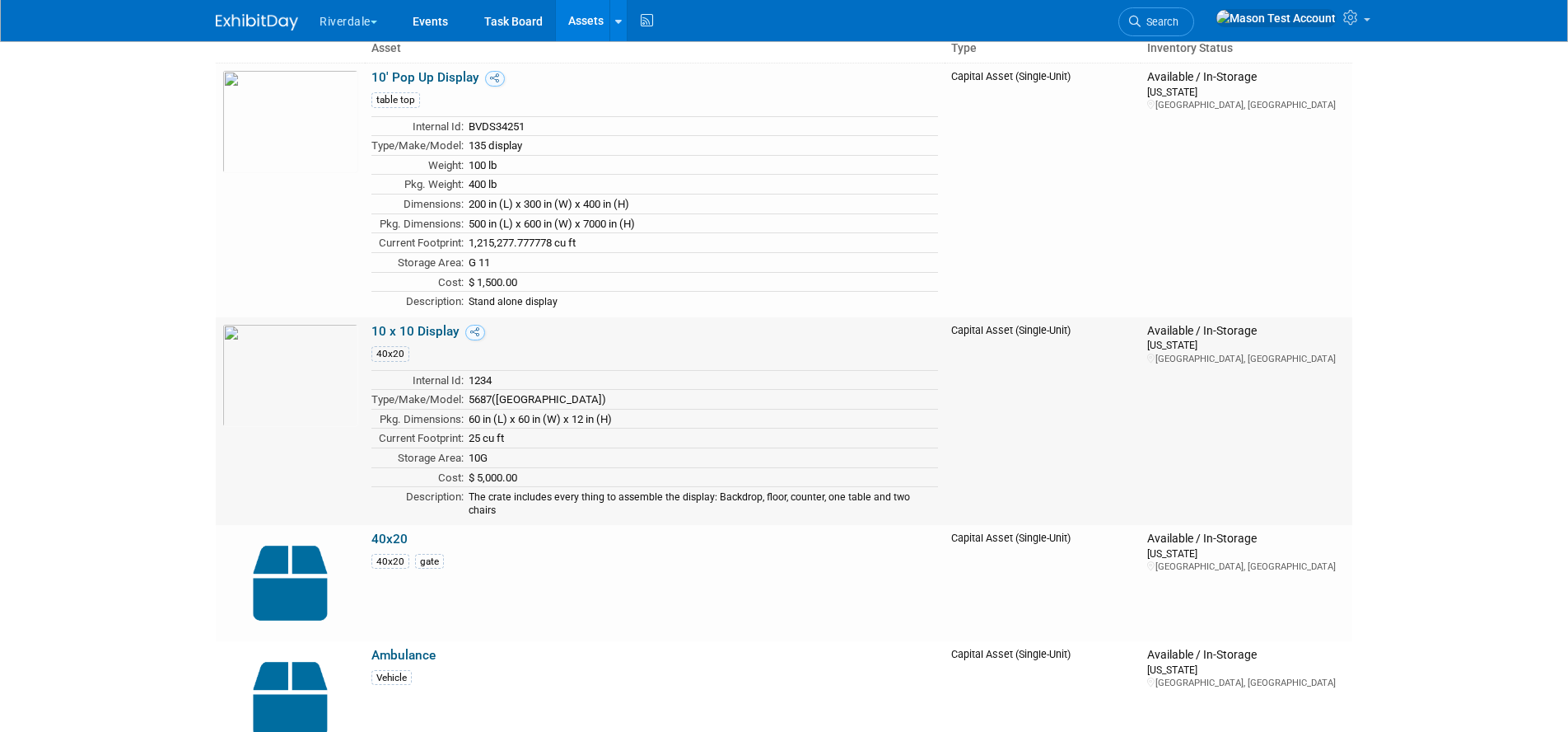
scroll to position [0, 0]
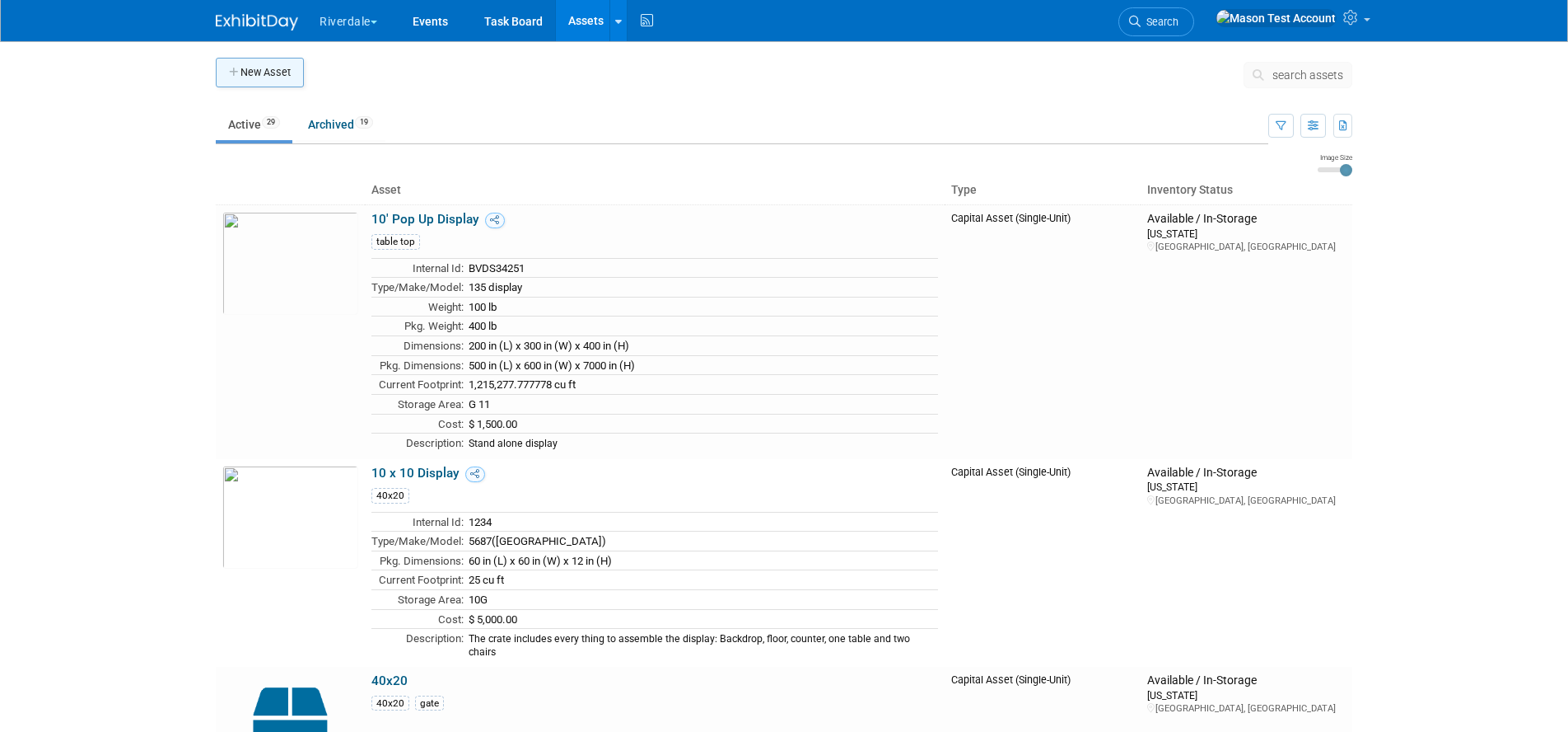
click at [293, 69] on button "New Asset" at bounding box center [260, 72] width 88 height 29
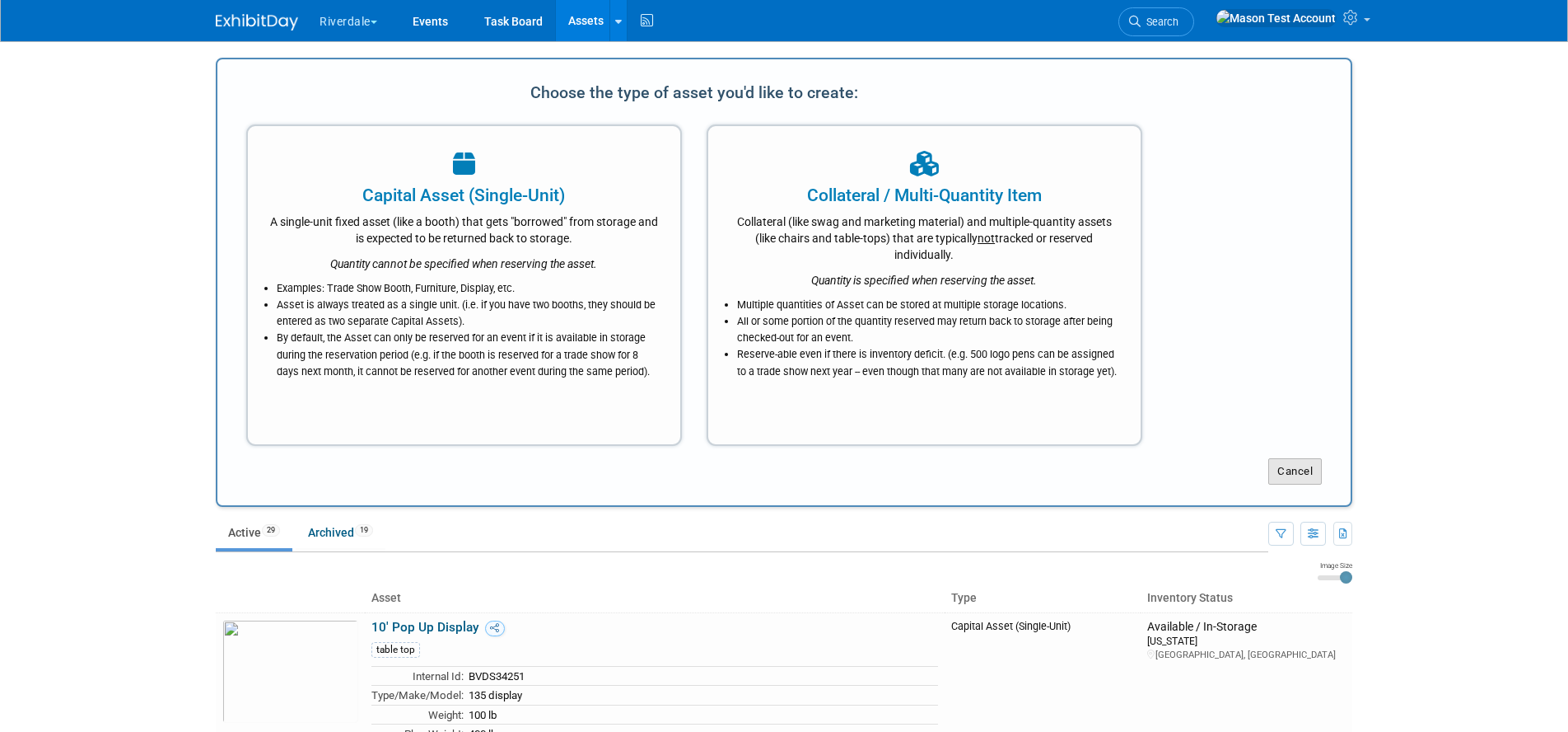
click at [1292, 473] on button "Cancel" at bounding box center [1295, 471] width 53 height 27
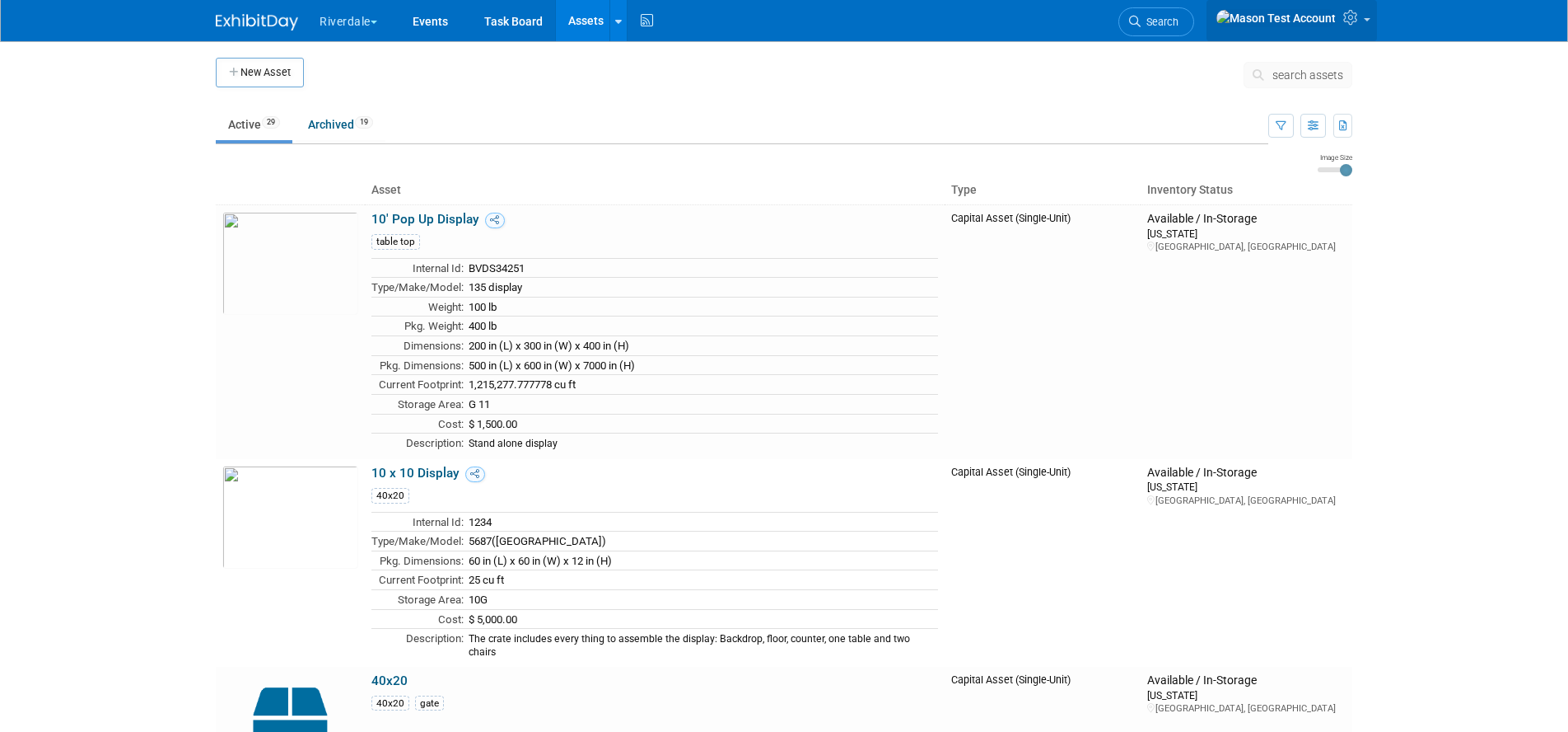
click at [1352, 9] on link at bounding box center [1292, 20] width 171 height 41
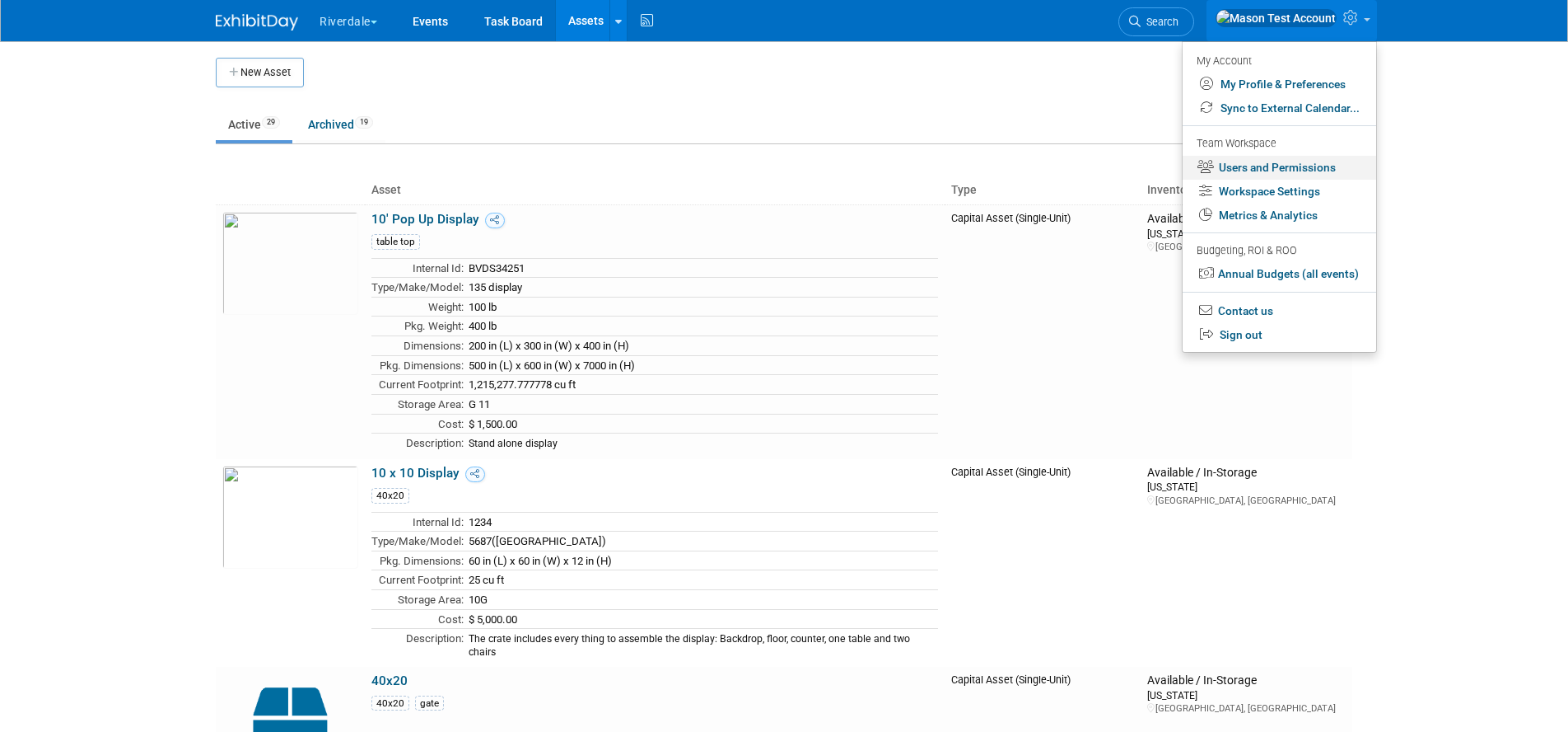
click at [1322, 171] on link "Users and Permissions" at bounding box center [1279, 167] width 194 height 24
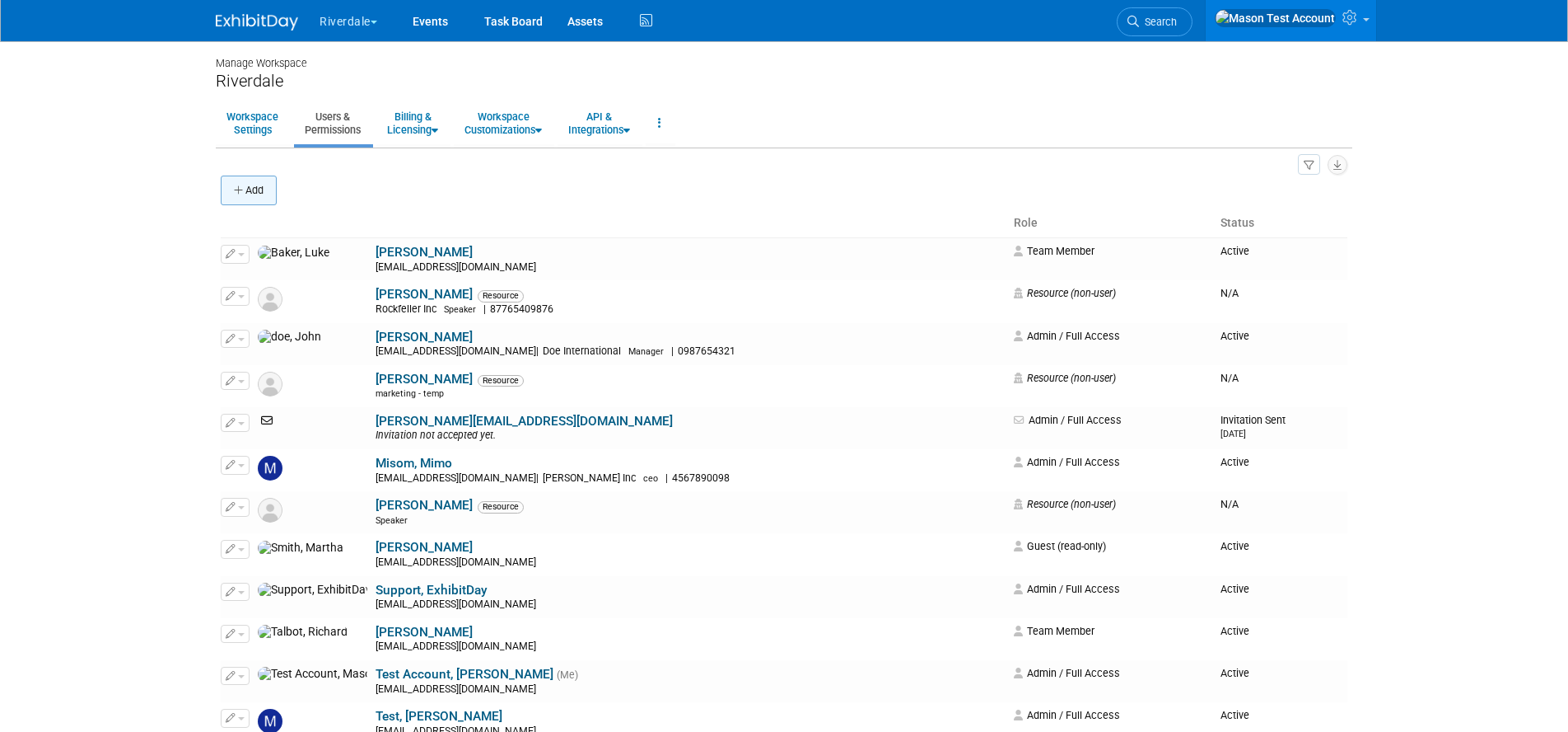
click at [258, 190] on button "Add" at bounding box center [248, 189] width 56 height 29
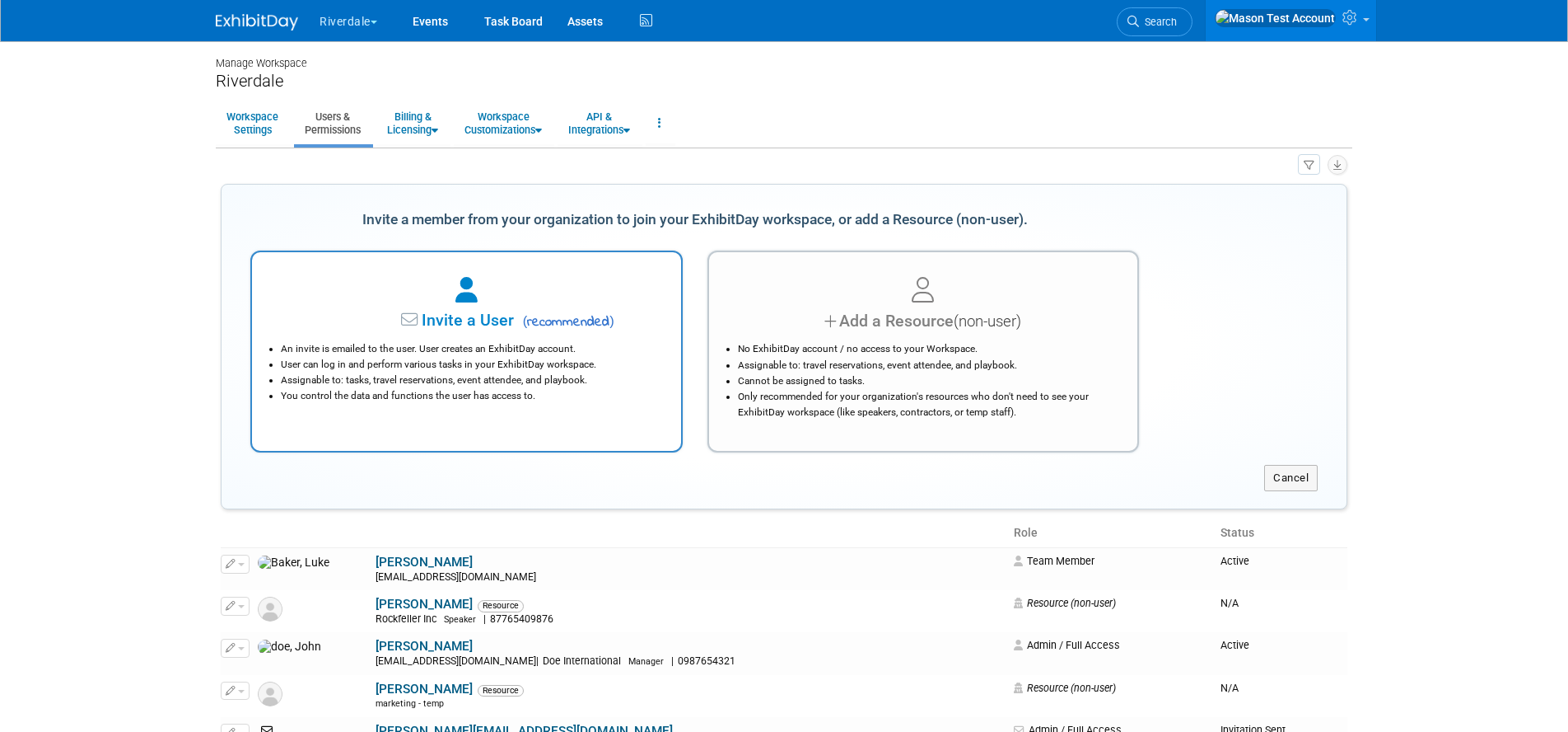
click at [457, 291] on icon at bounding box center [466, 290] width 22 height 26
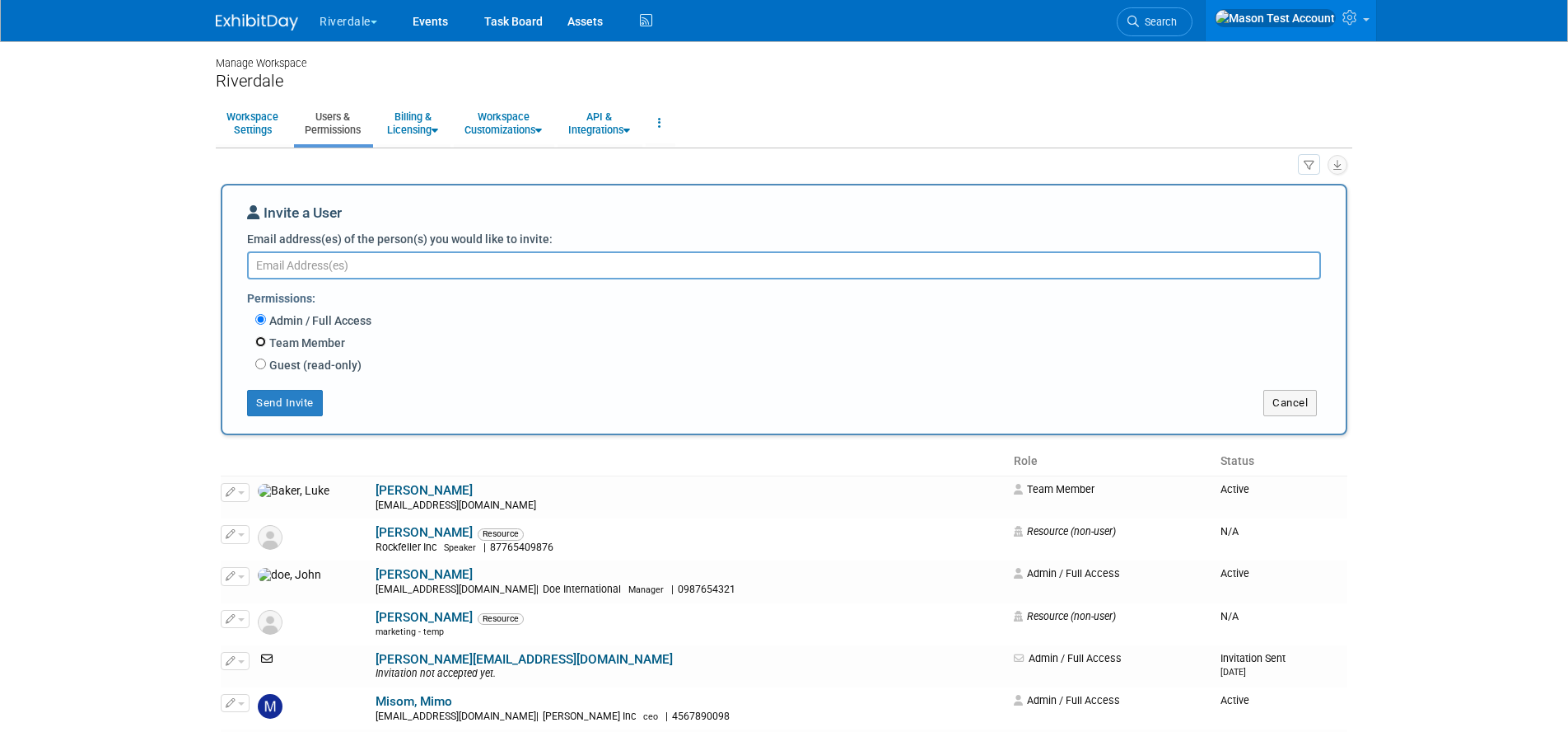
click at [262, 345] on input "Team Member" at bounding box center [260, 342] width 11 height 11
radio input "true"
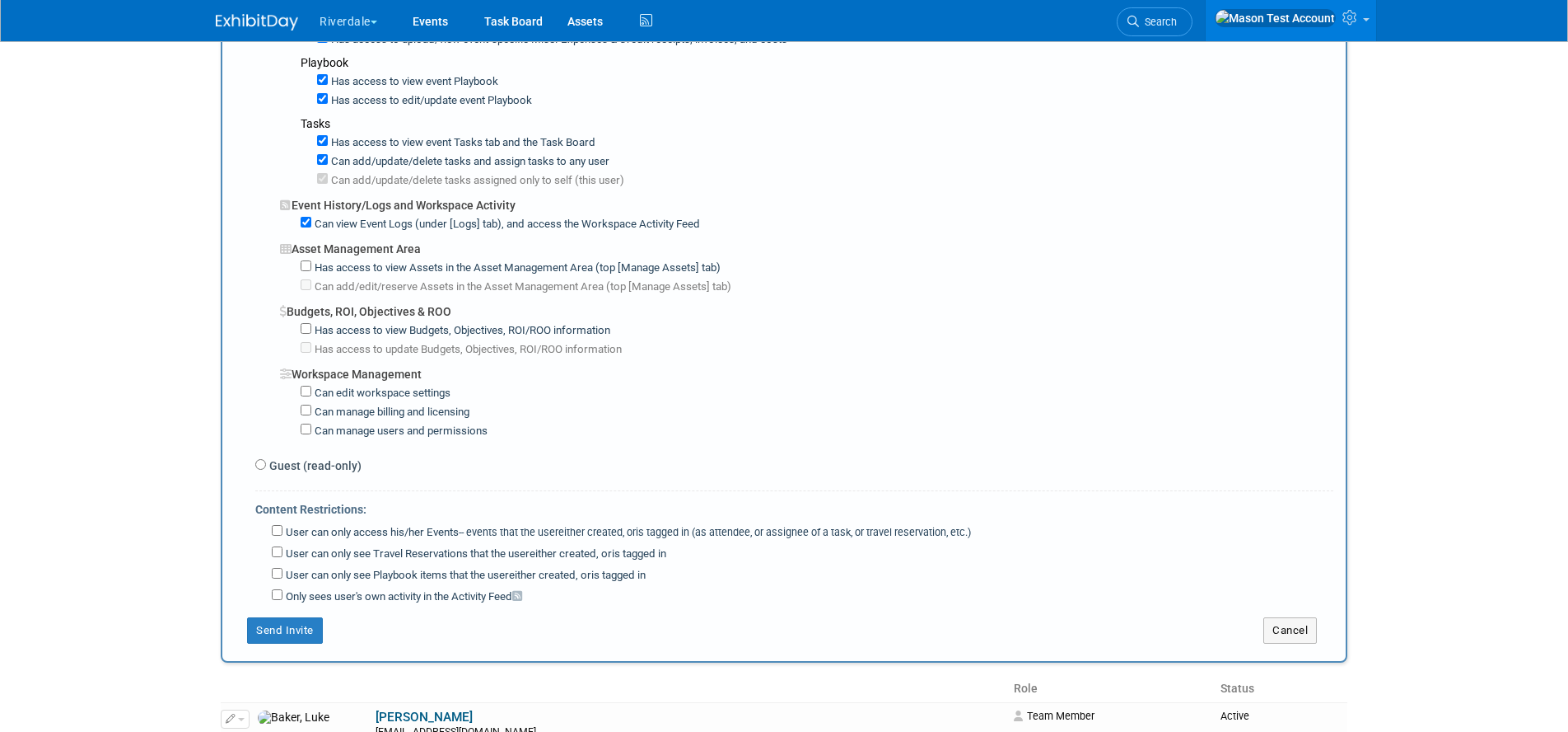
scroll to position [1016, 0]
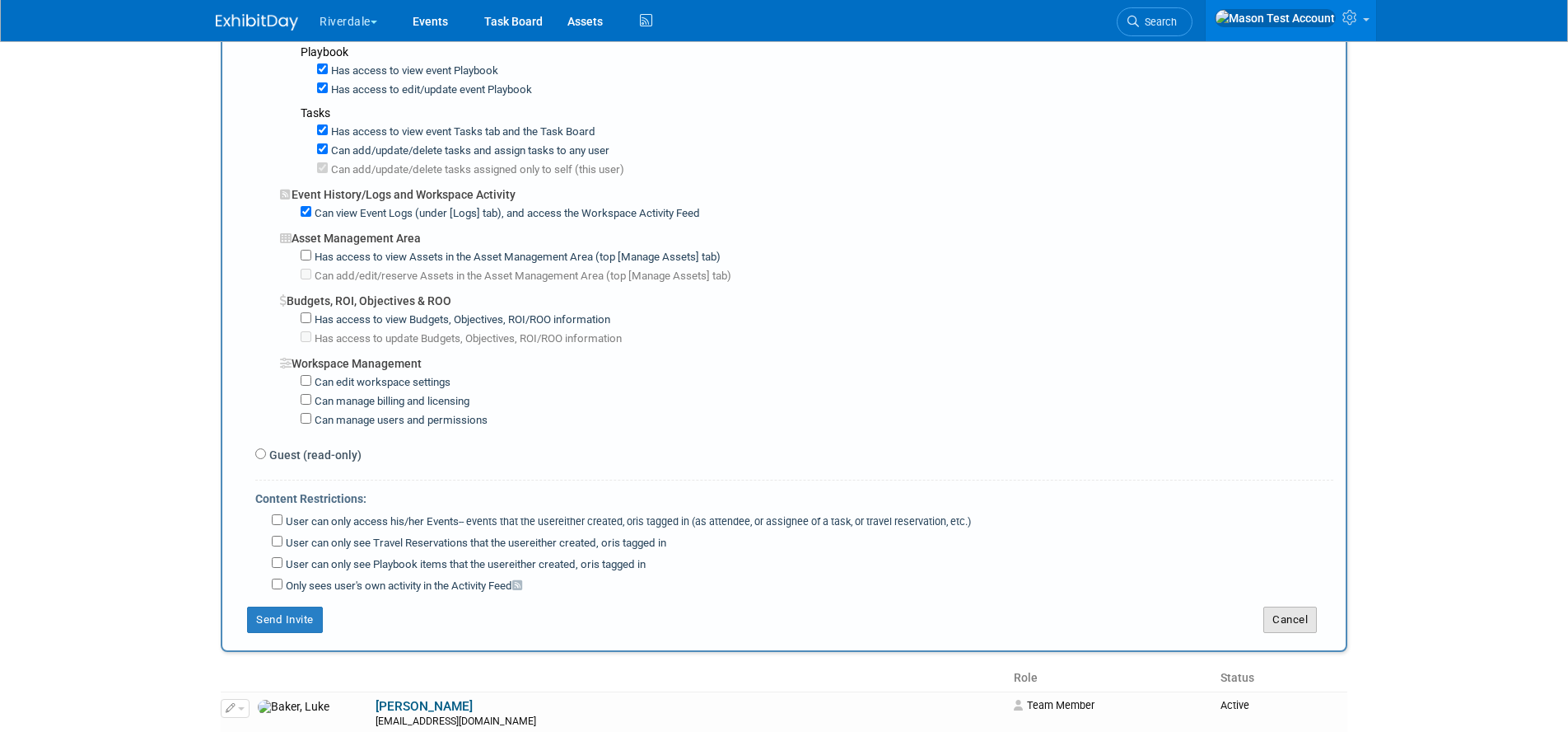
click at [1296, 607] on button "Cancel" at bounding box center [1290, 620] width 53 height 27
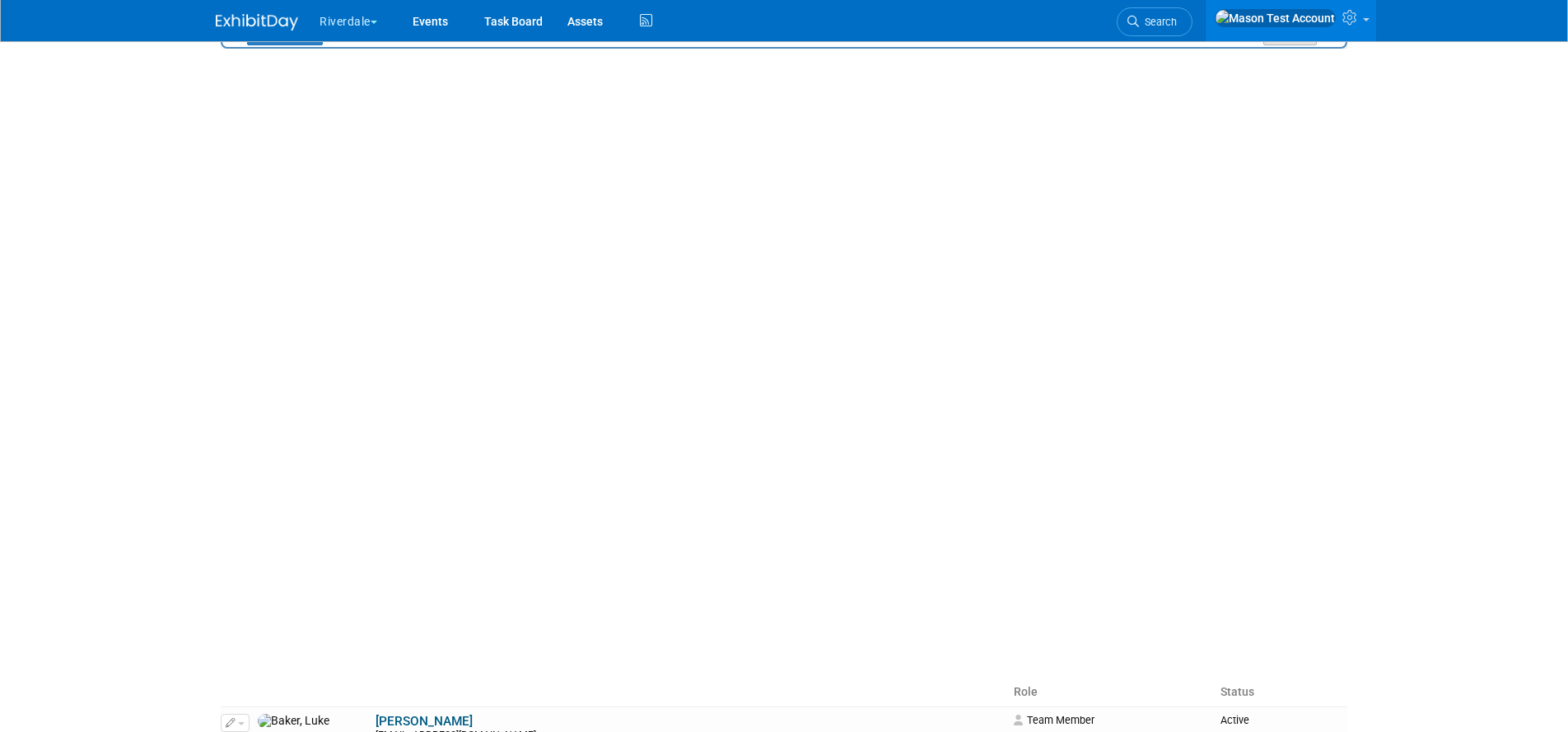
scroll to position [0, 0]
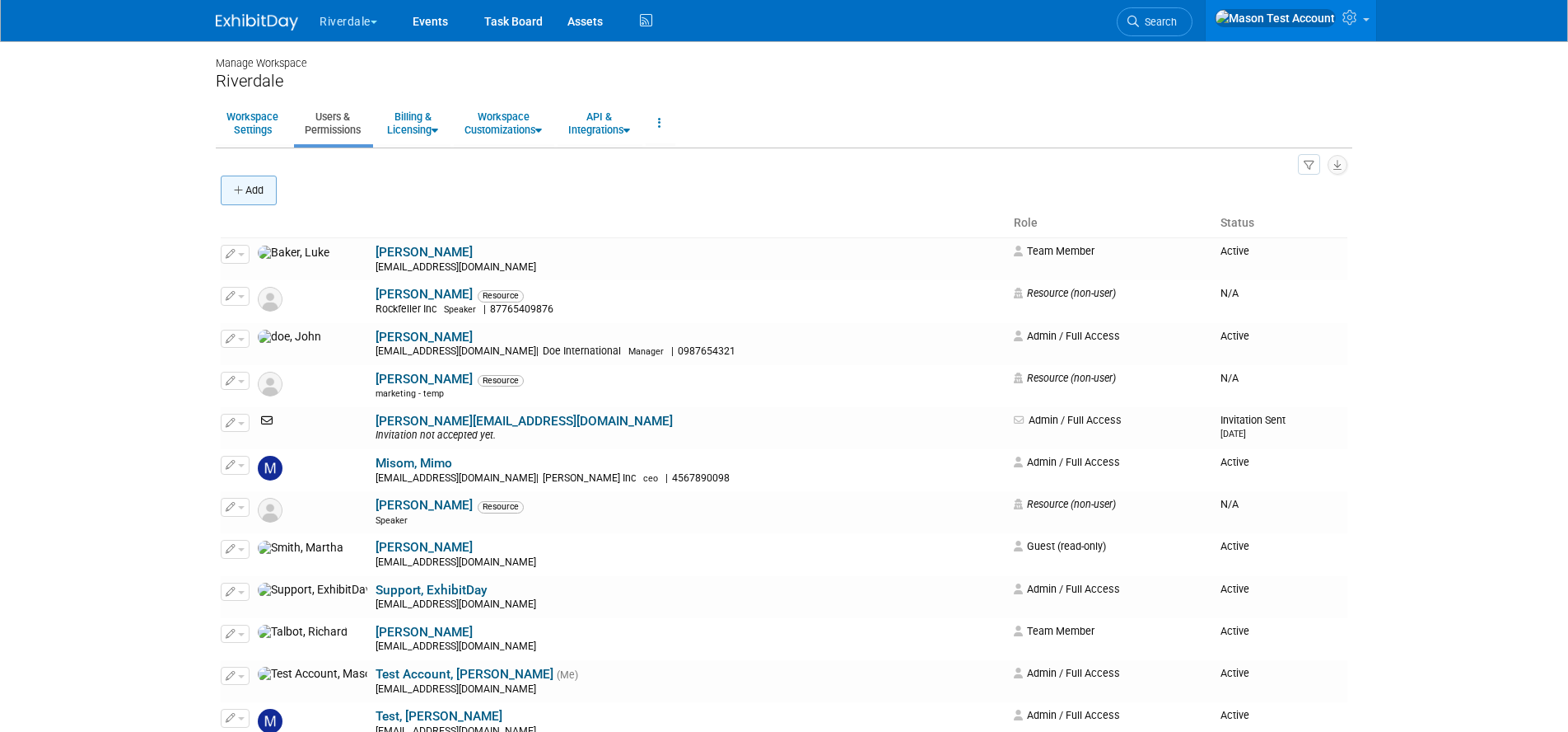
click at [262, 189] on button "Add" at bounding box center [248, 189] width 56 height 29
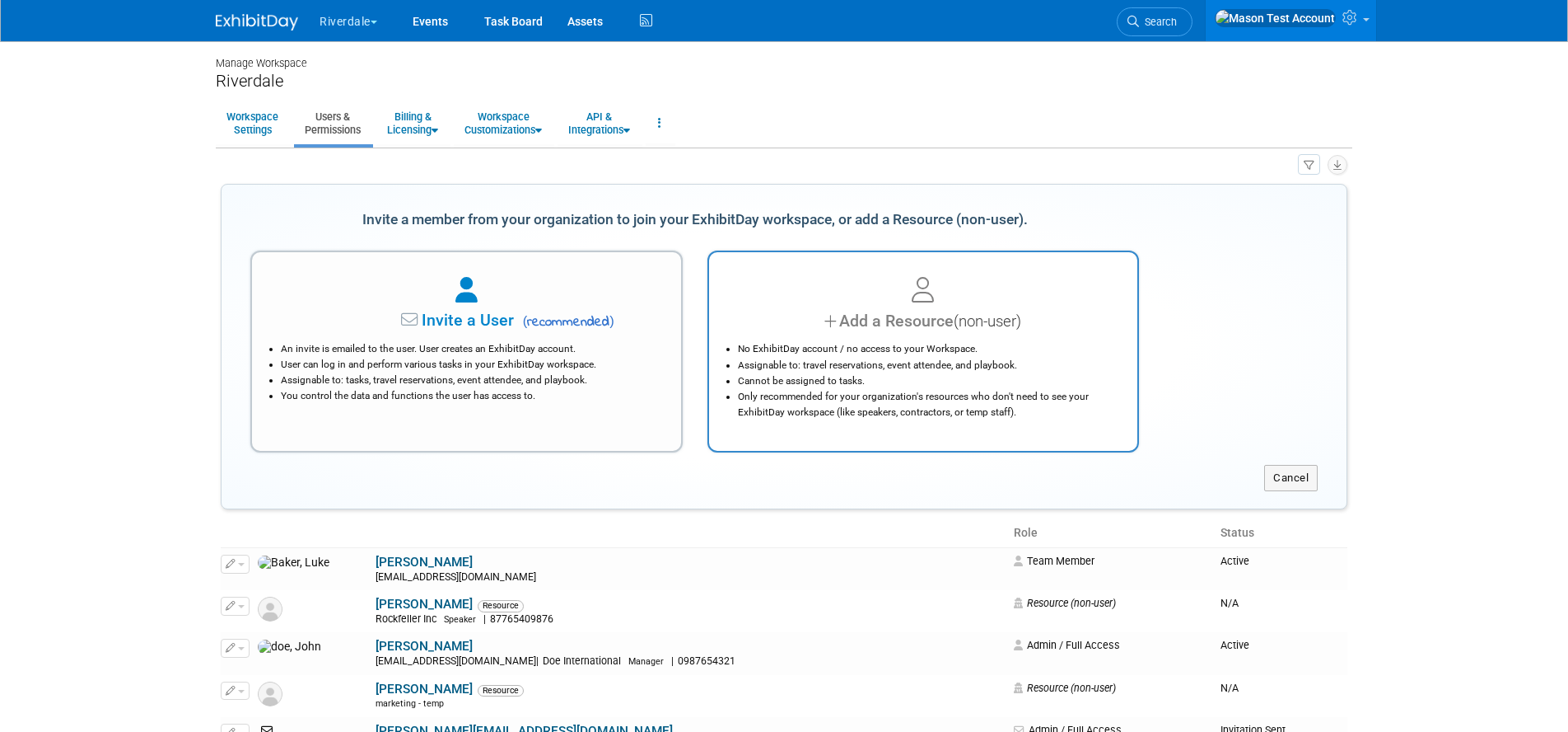
click at [851, 300] on div at bounding box center [924, 291] width 388 height 36
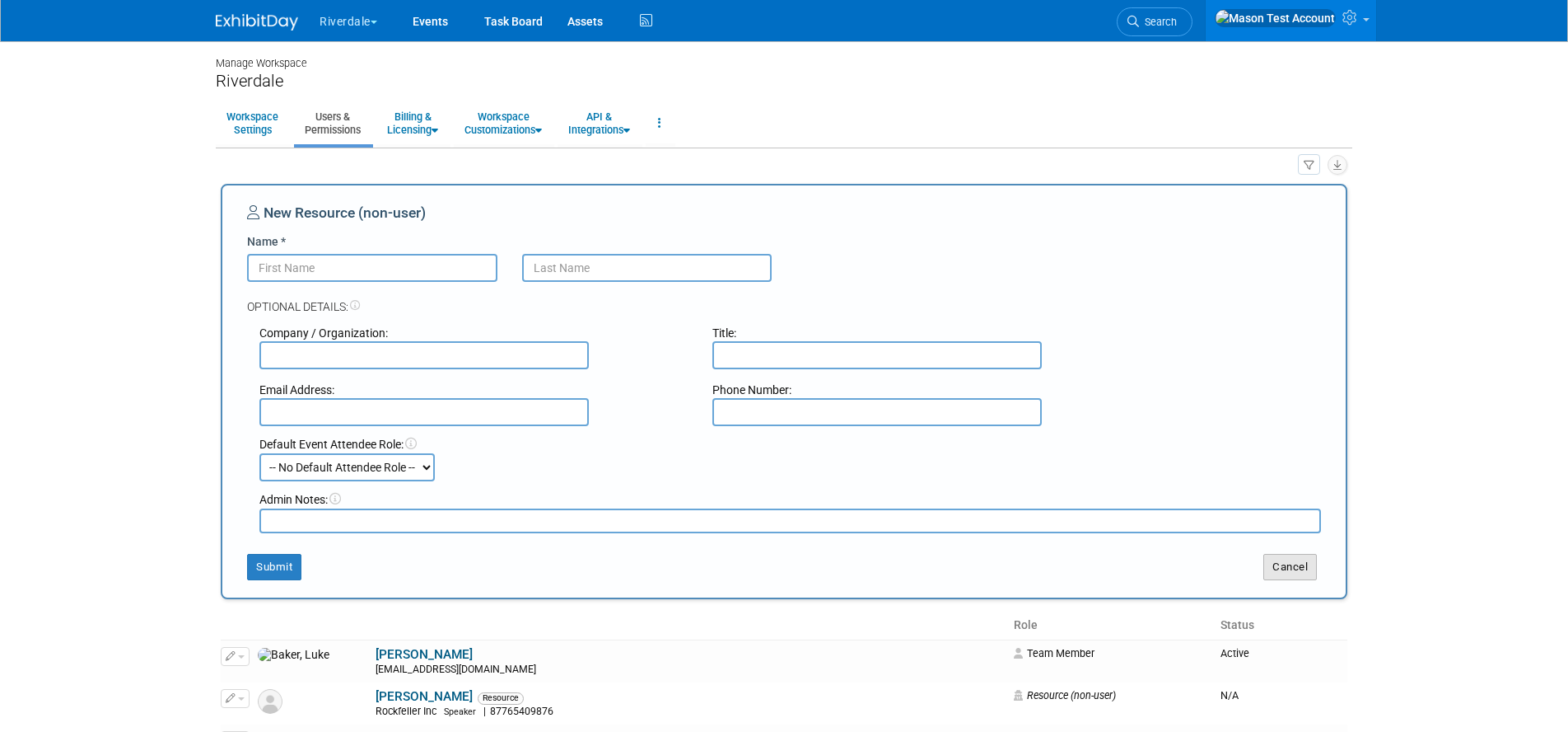
click at [1283, 561] on button "Cancel" at bounding box center [1290, 567] width 53 height 27
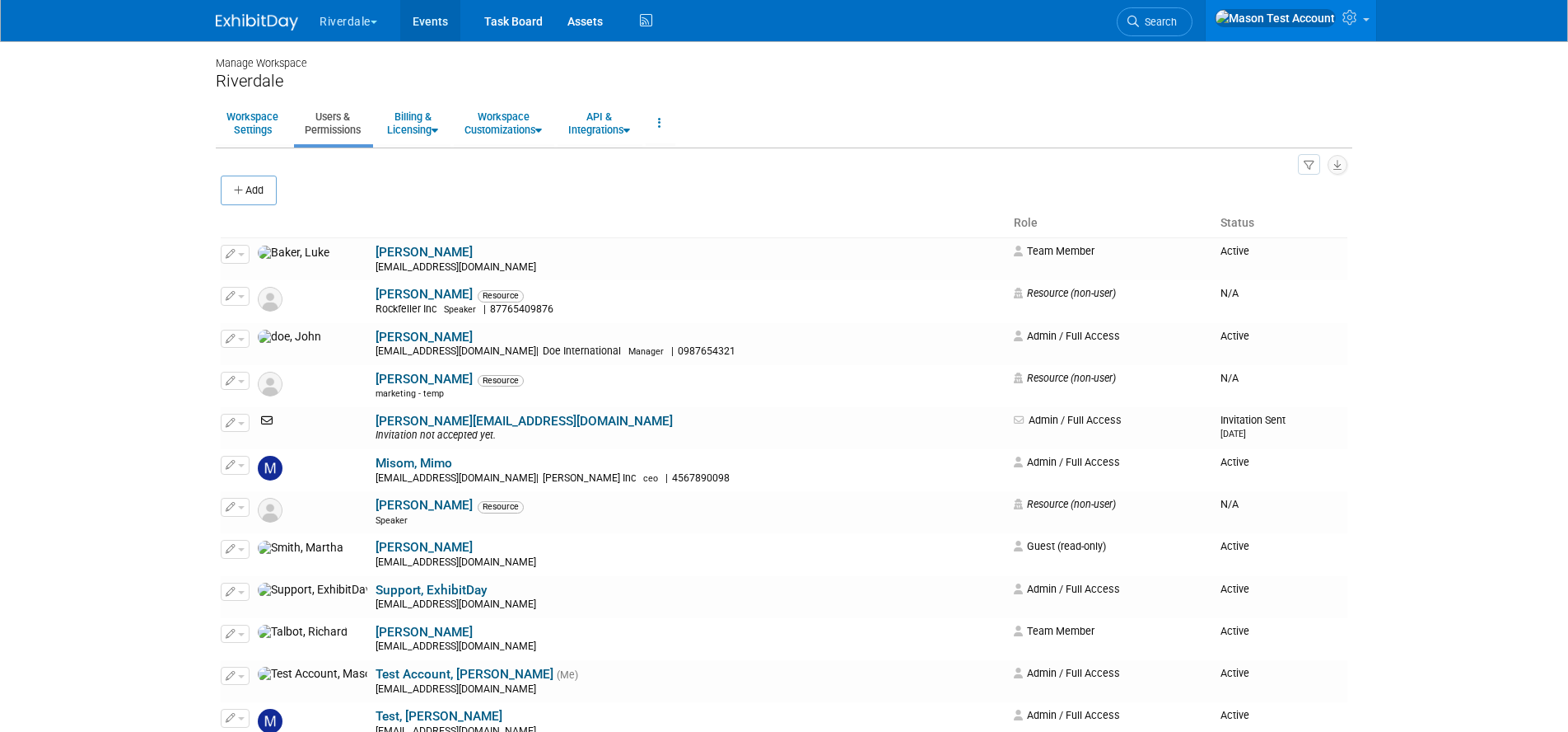
click at [425, 22] on link "Events" at bounding box center [430, 20] width 60 height 41
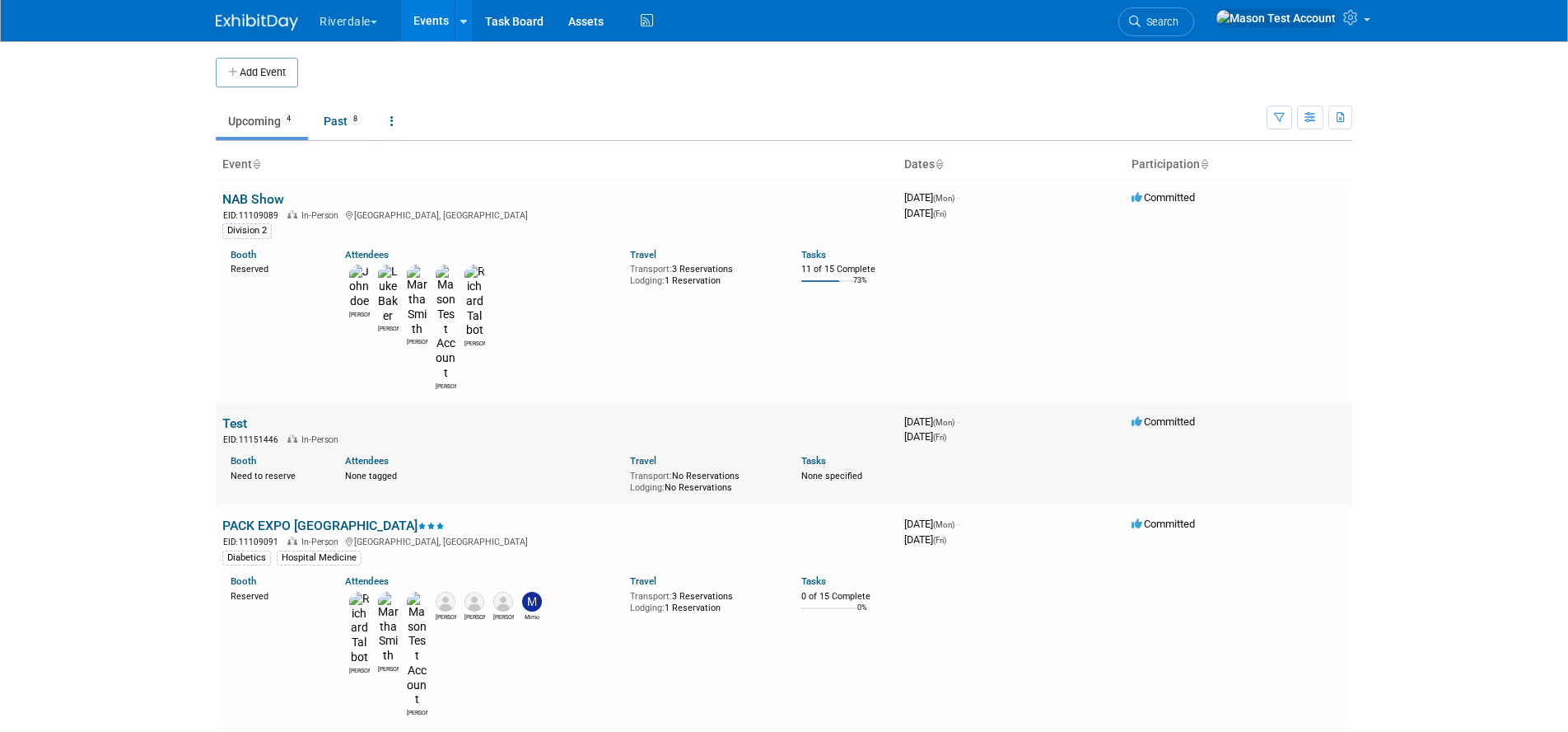
click at [243, 415] on link "Test" at bounding box center [235, 423] width 25 height 16
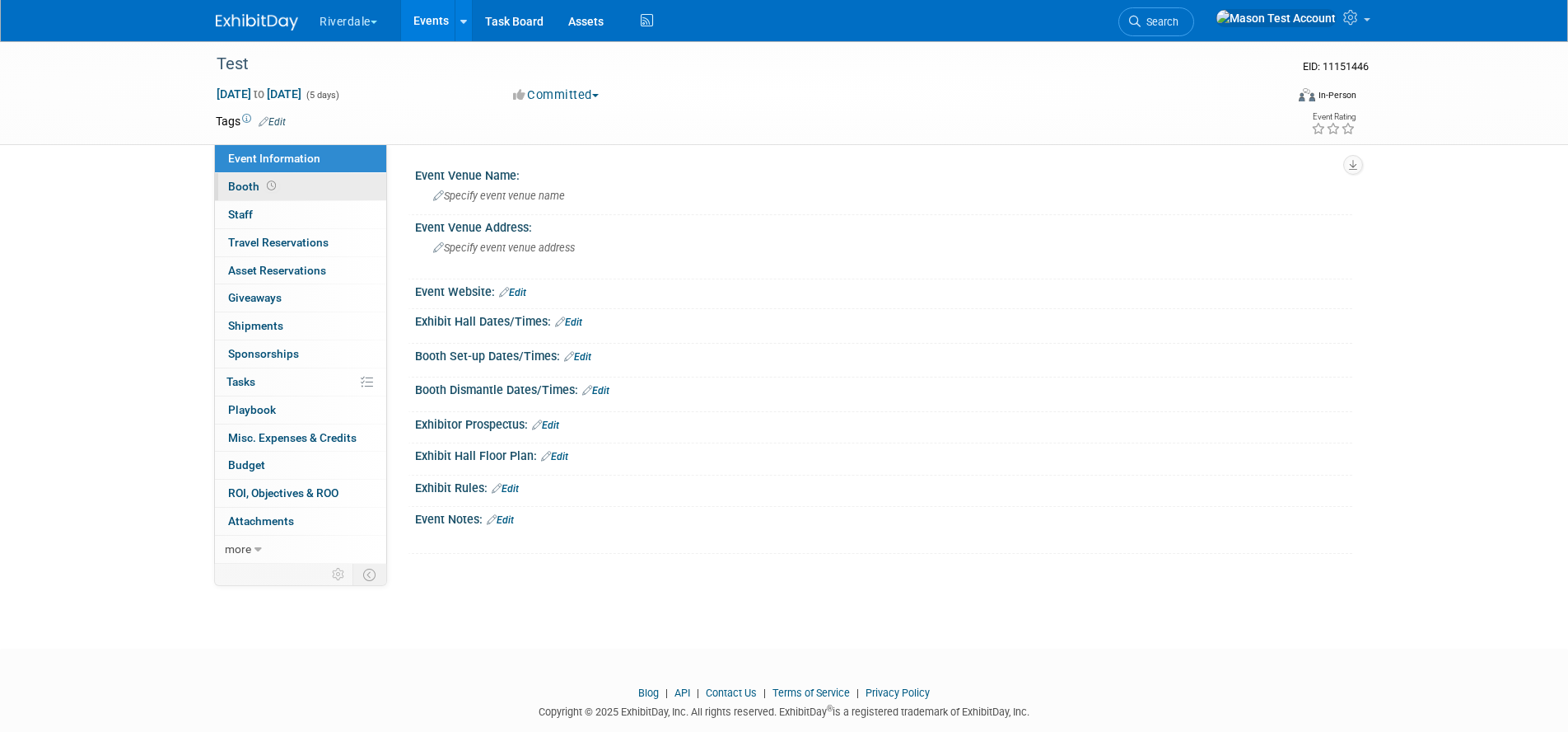
click at [292, 181] on link "Booth" at bounding box center [300, 187] width 172 height 28
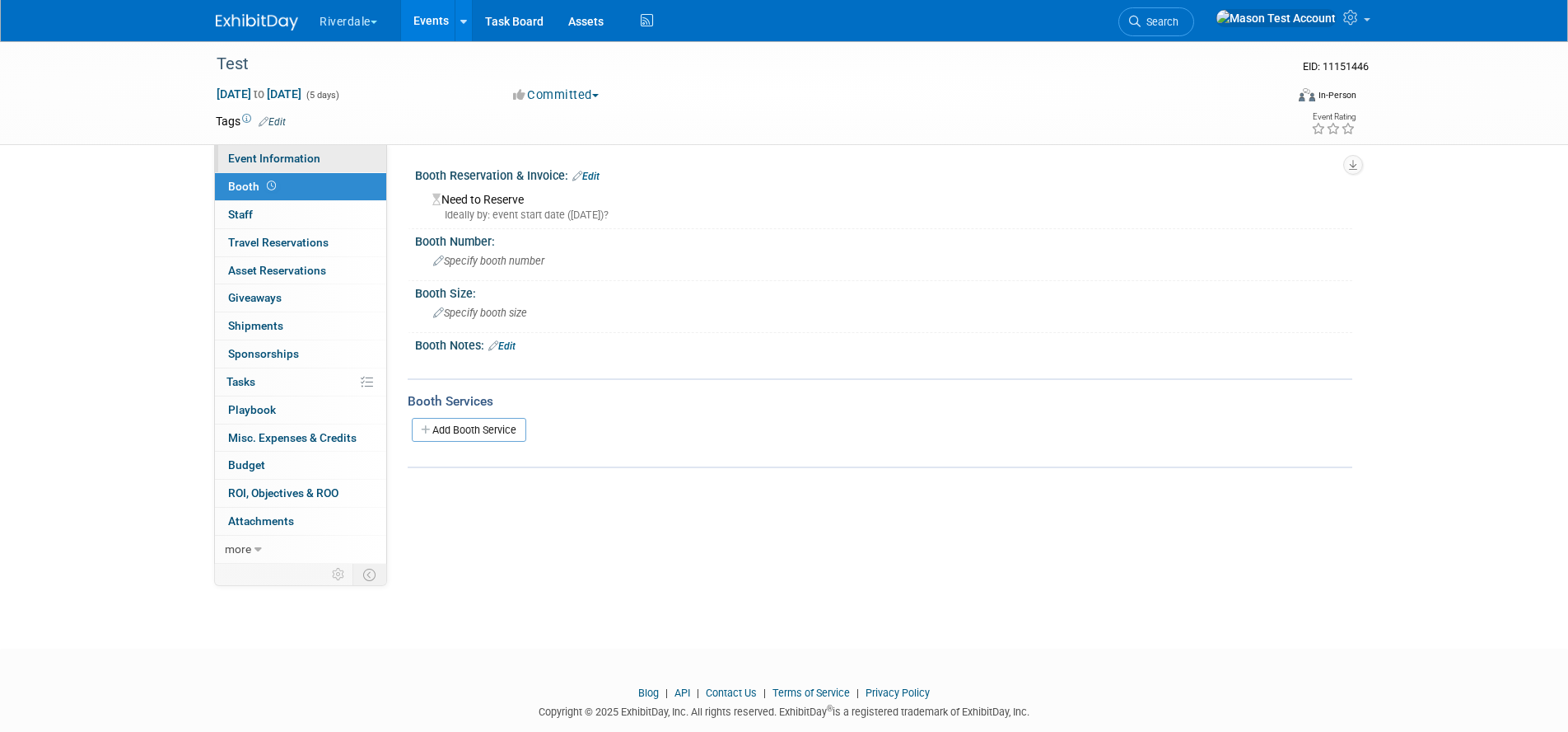
click at [292, 154] on span "Event Information" at bounding box center [275, 157] width 92 height 13
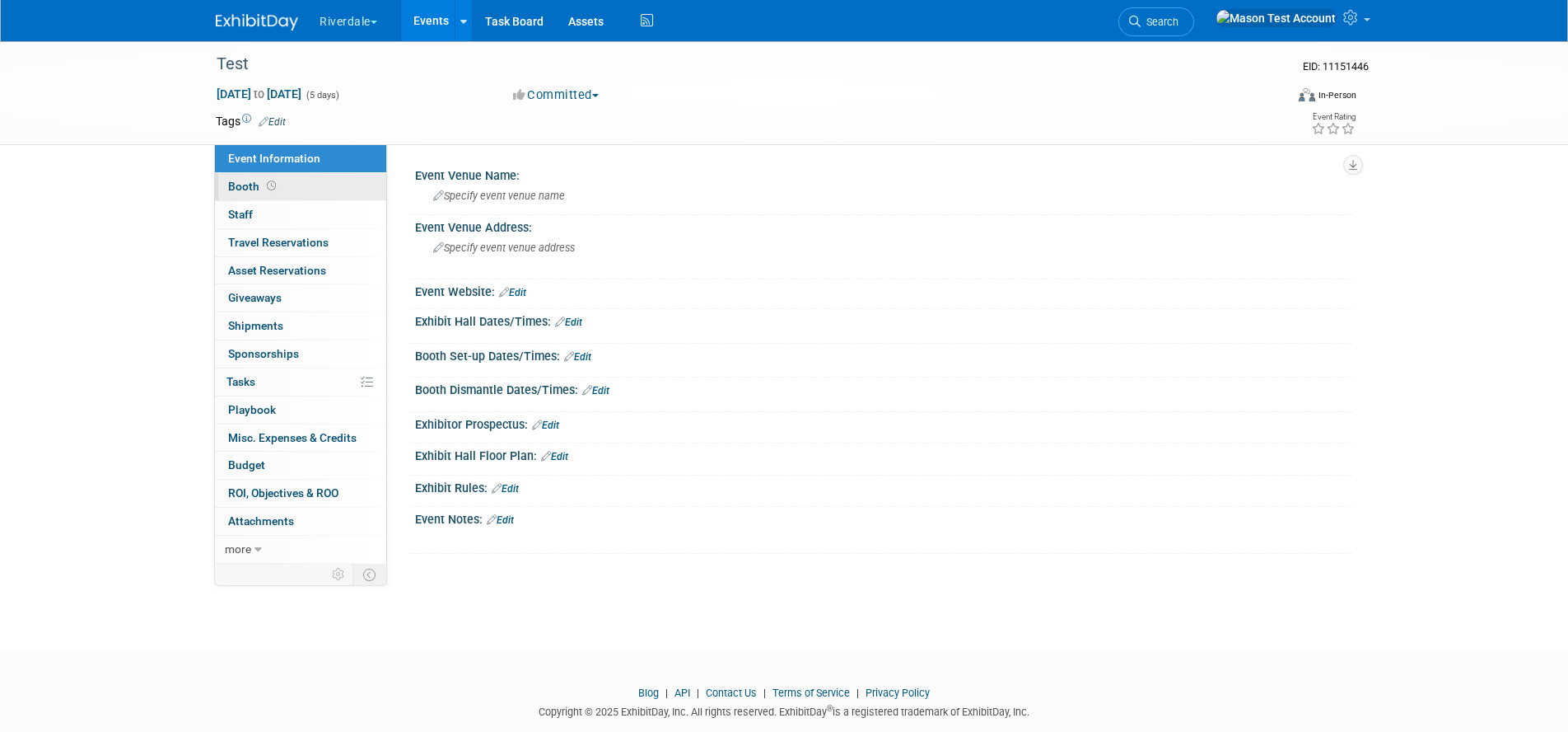
click at [295, 185] on link "Booth" at bounding box center [300, 187] width 172 height 28
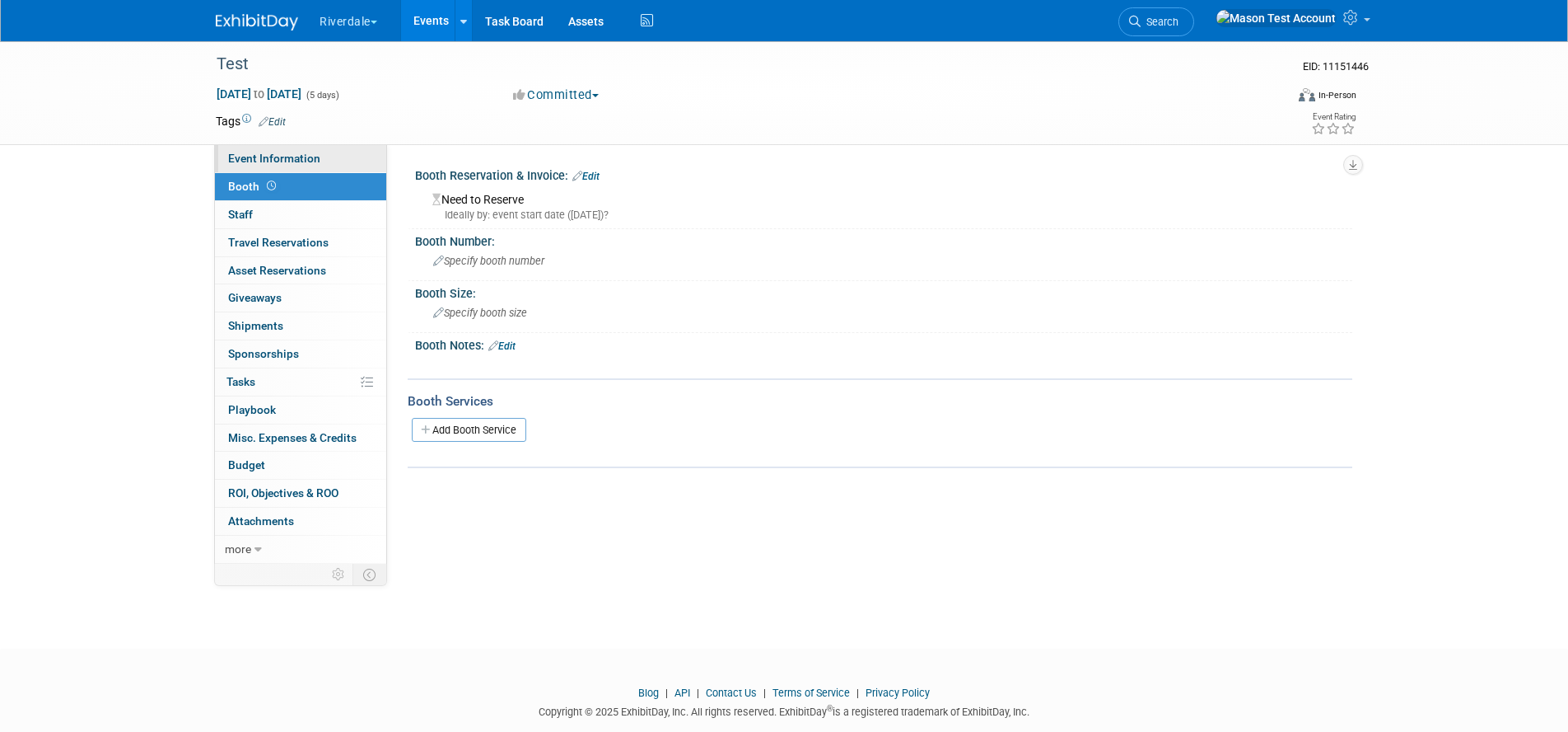
click at [296, 154] on span "Event Information" at bounding box center [275, 157] width 92 height 13
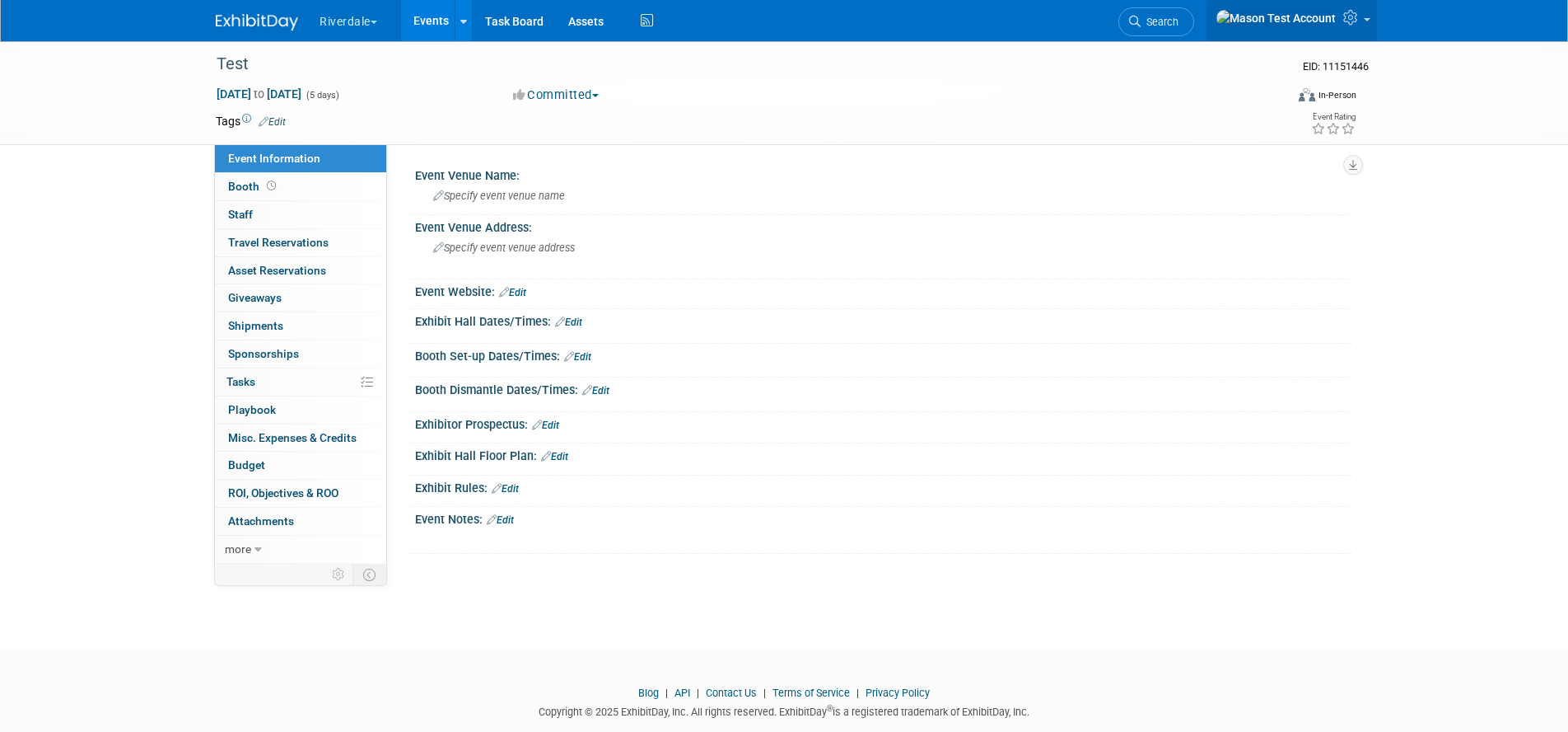
click at [1331, 21] on img at bounding box center [1276, 18] width 121 height 18
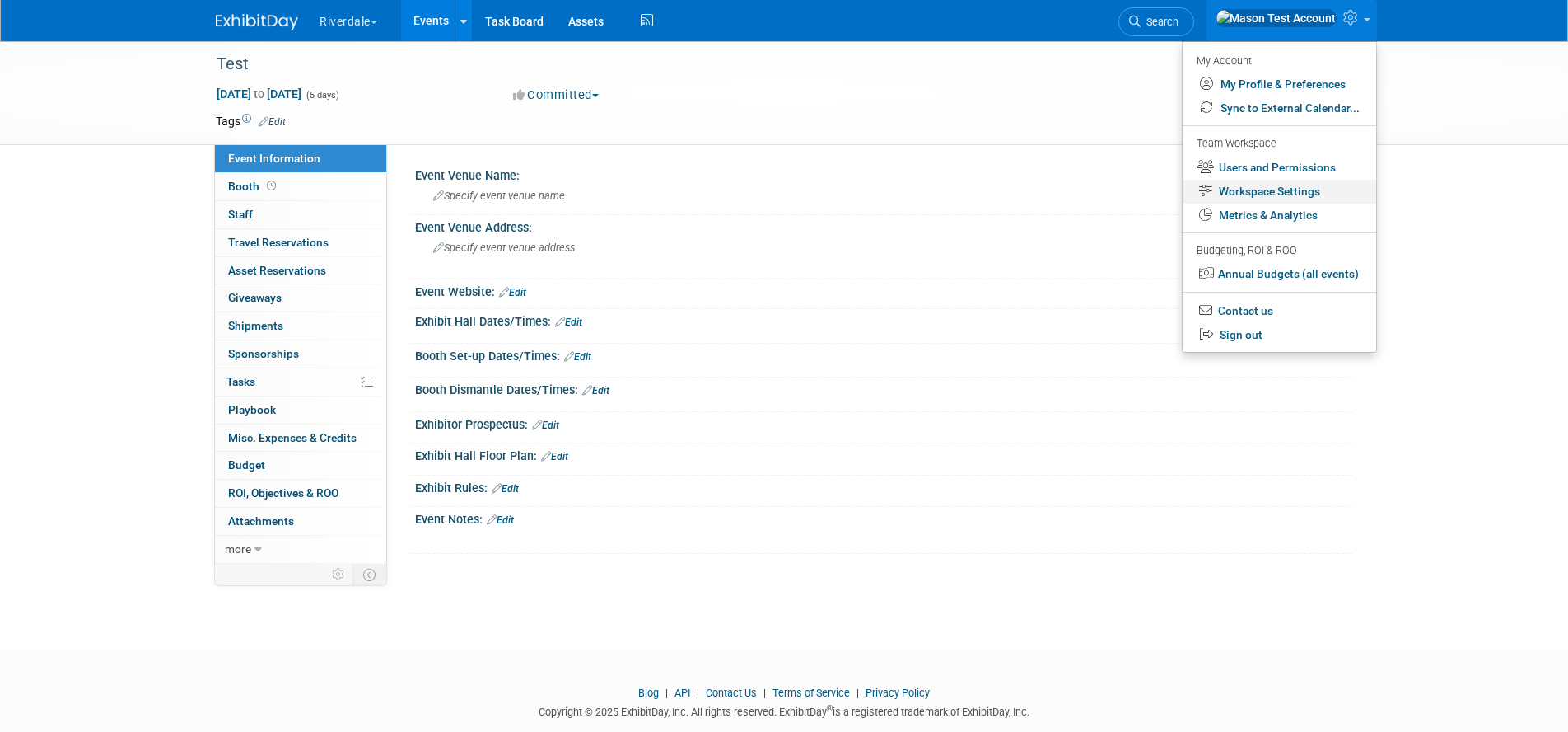
click at [1258, 191] on link "Workspace Settings" at bounding box center [1279, 191] width 194 height 24
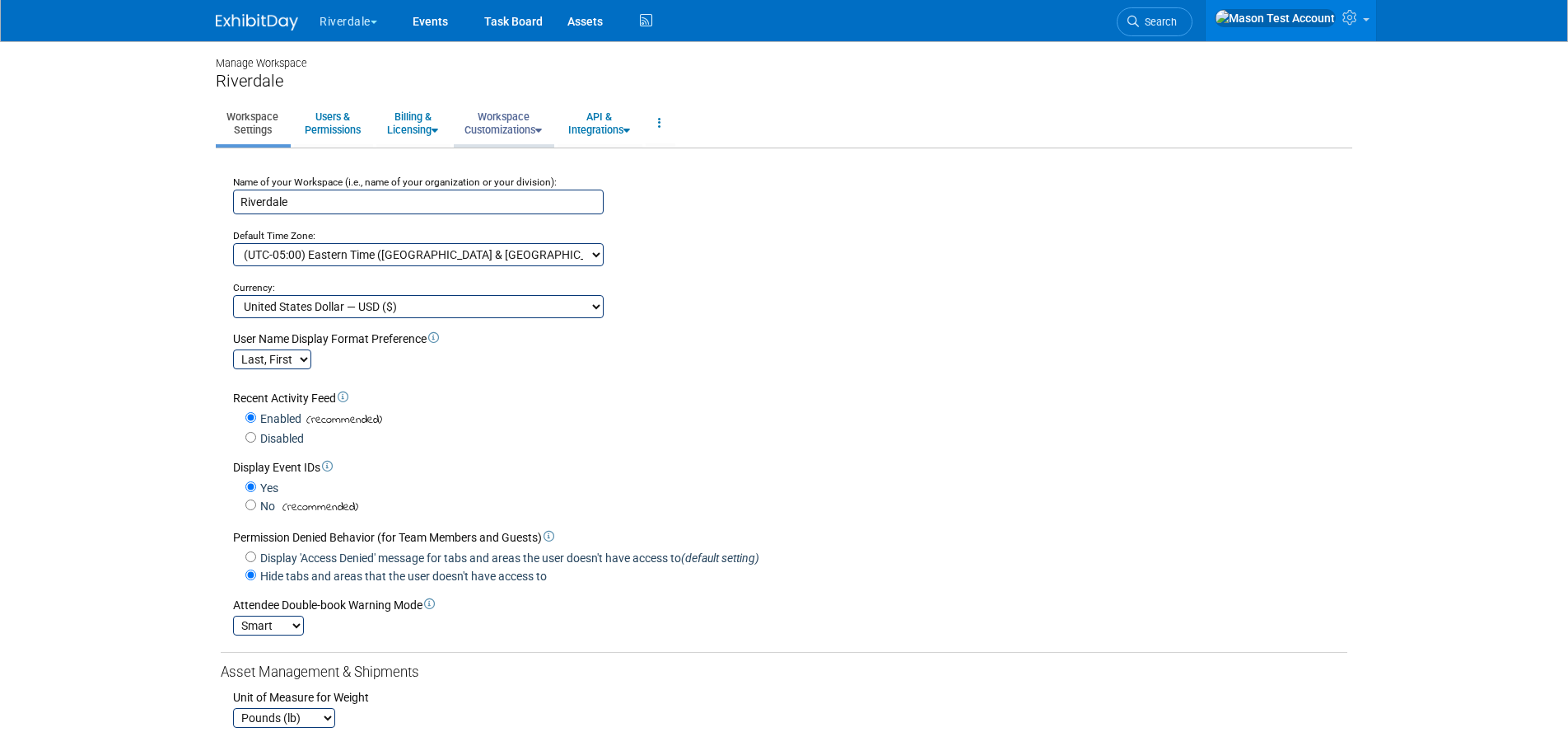
click at [510, 119] on link "Workspace Customizations" at bounding box center [502, 123] width 99 height 40
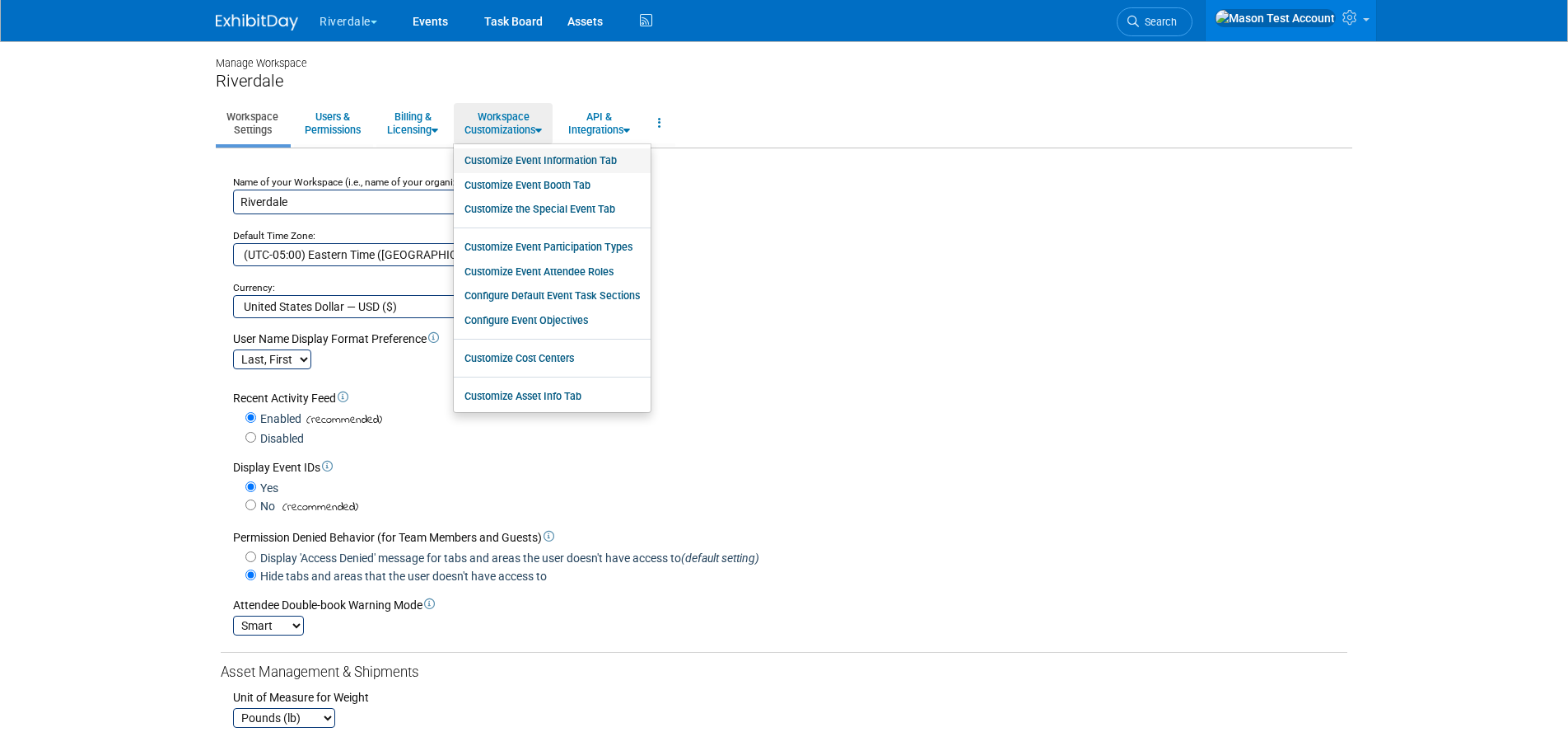
click at [515, 156] on link "Customize Event Information Tab" at bounding box center [551, 161] width 196 height 25
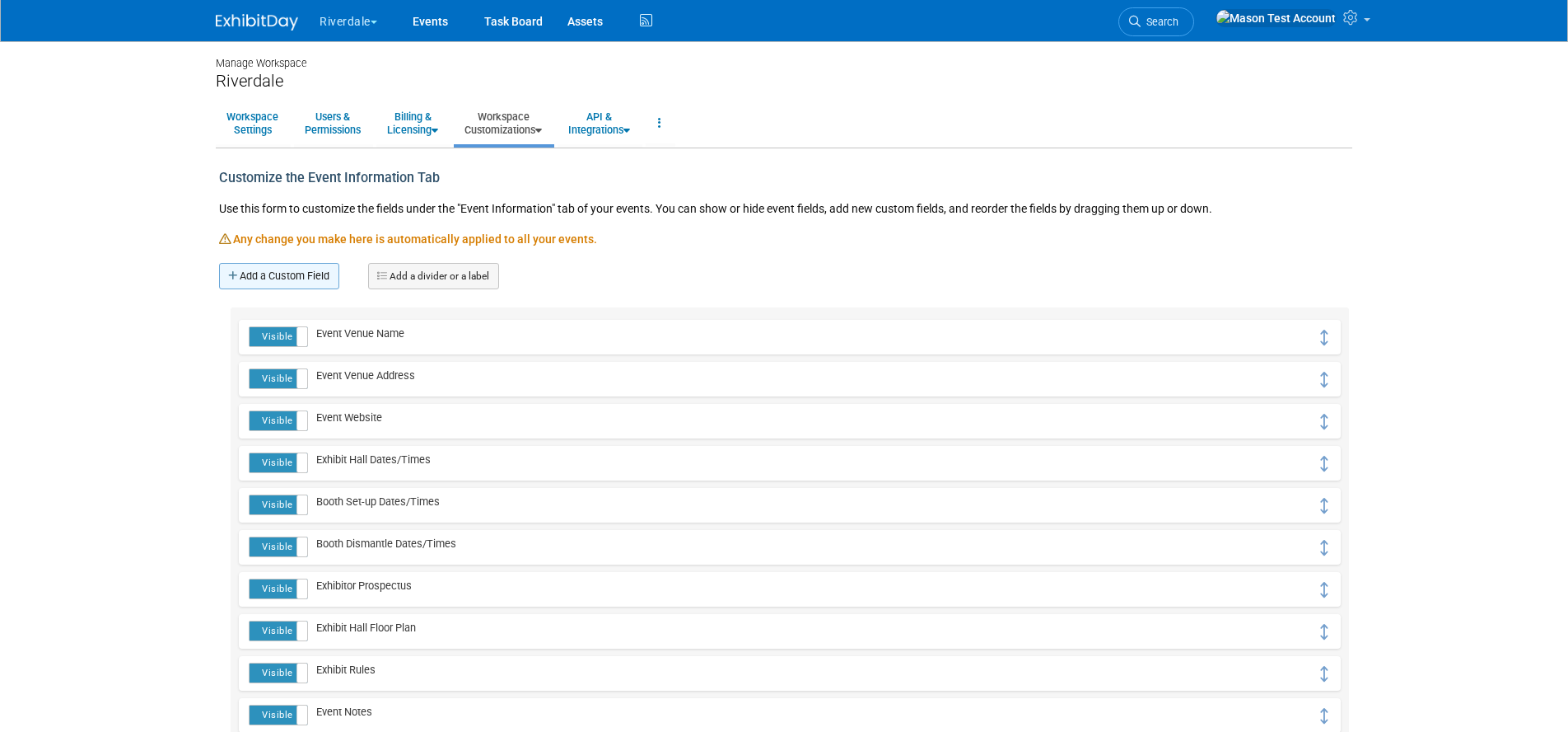
click at [276, 271] on link "Add a Custom Field" at bounding box center [278, 276] width 120 height 27
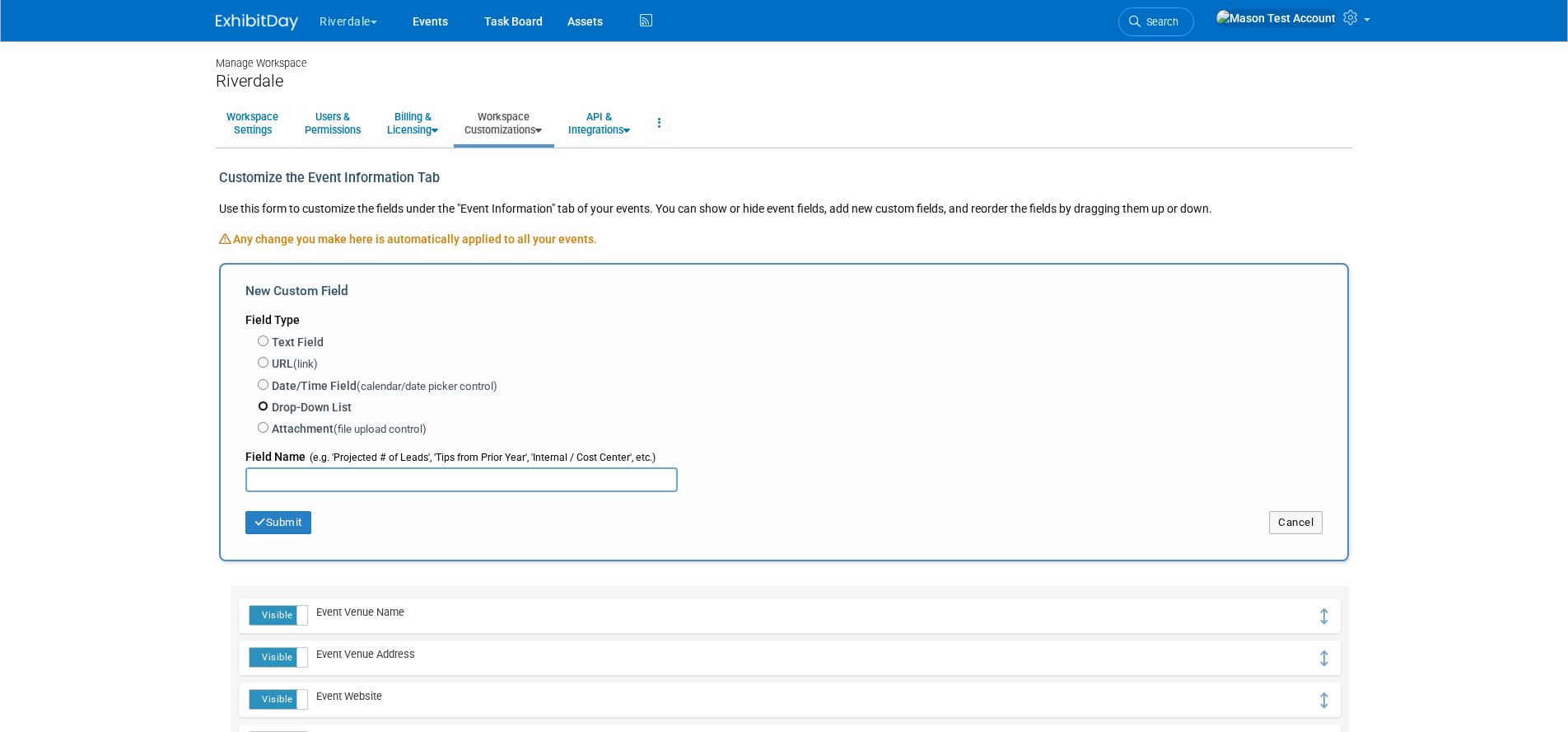
click at [261, 406] on input "Drop-Down List" at bounding box center [263, 406] width 11 height 11
radio input "true"
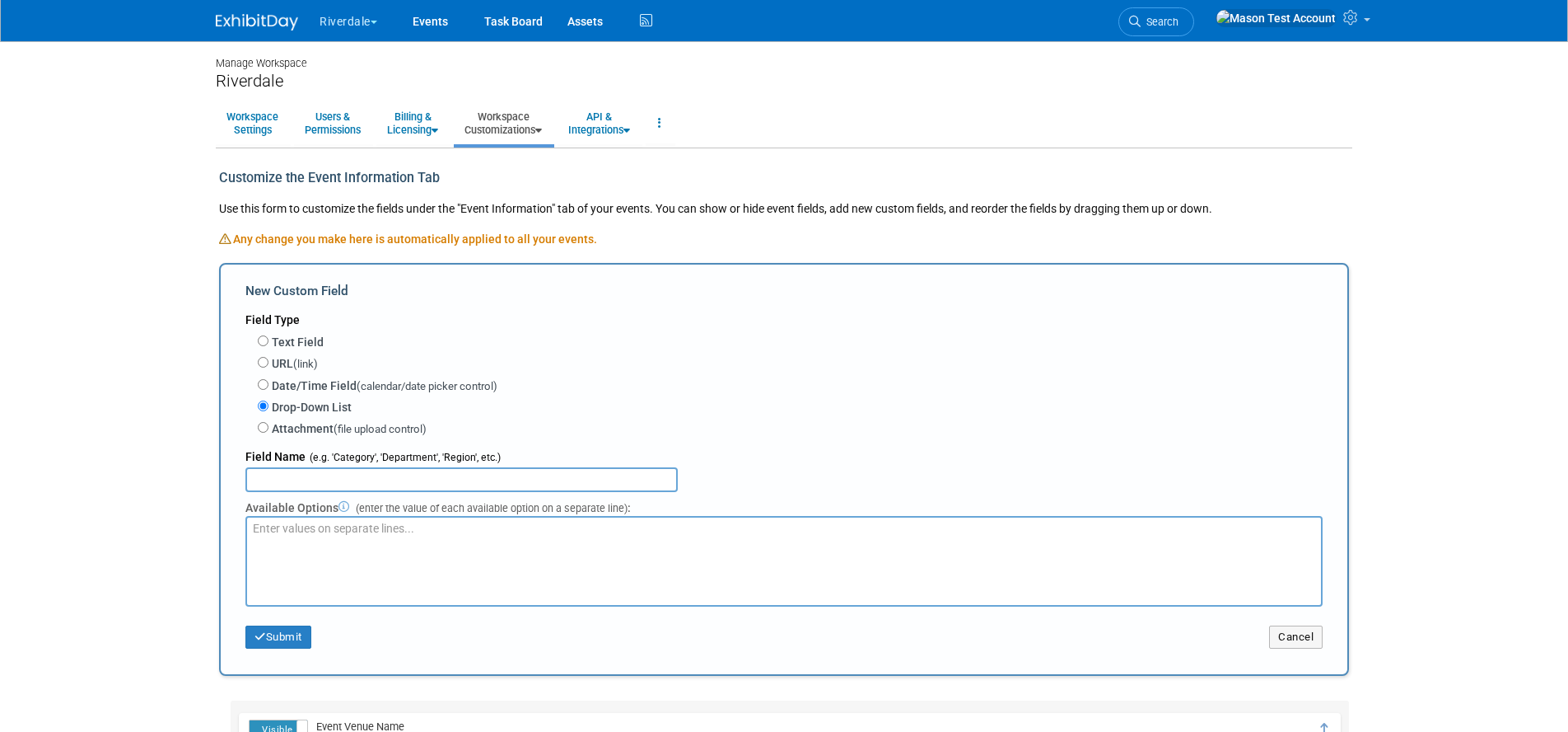
click at [296, 477] on input "text" at bounding box center [461, 479] width 432 height 25
type input "Region"
click at [288, 547] on textarea at bounding box center [784, 561] width 1077 height 91
type textarea "E"
type textarea "North West South East"
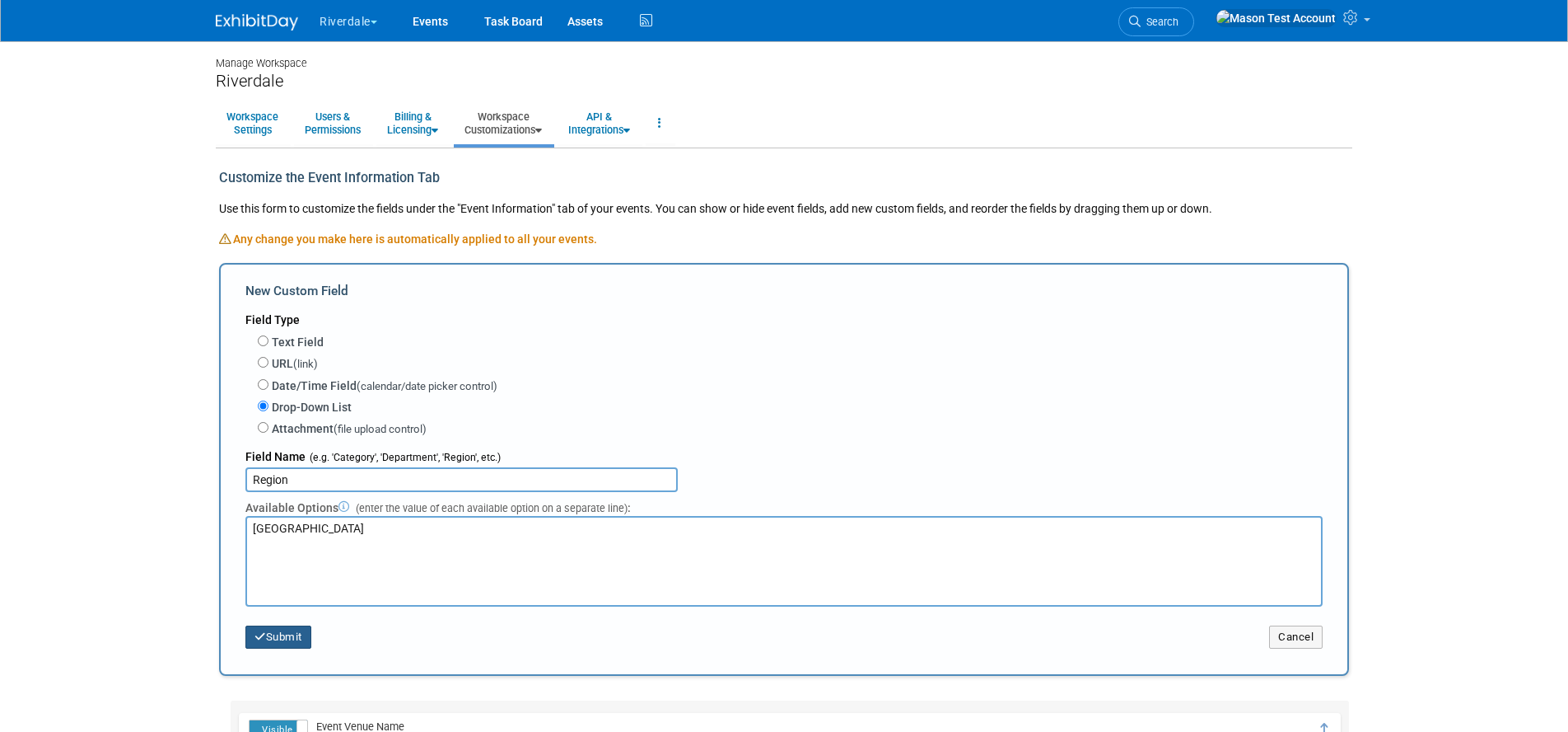
click at [254, 635] on icon "button" at bounding box center [260, 637] width 12 height 11
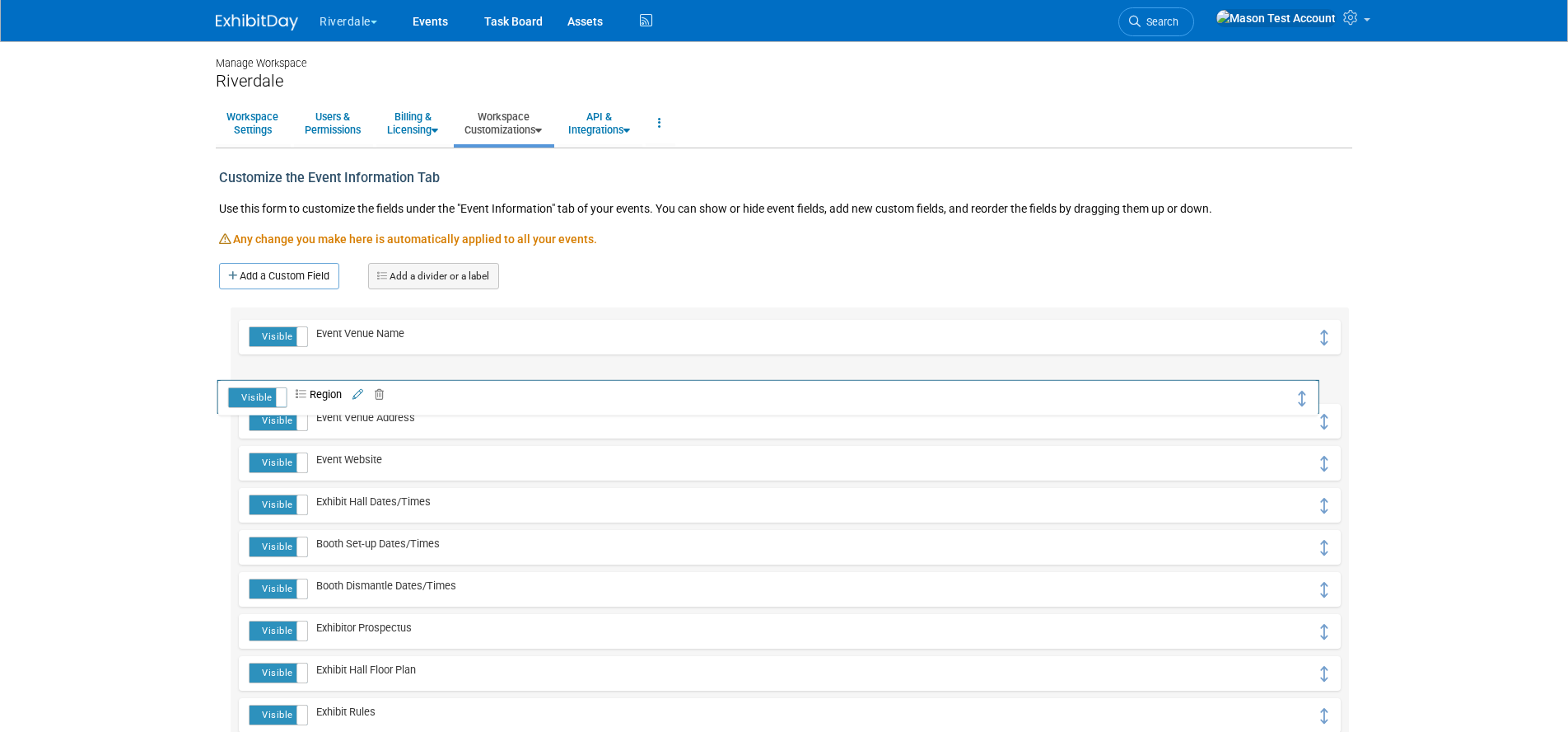
drag, startPoint x: 1325, startPoint y: 337, endPoint x: 1304, endPoint y: 398, distance: 64.5
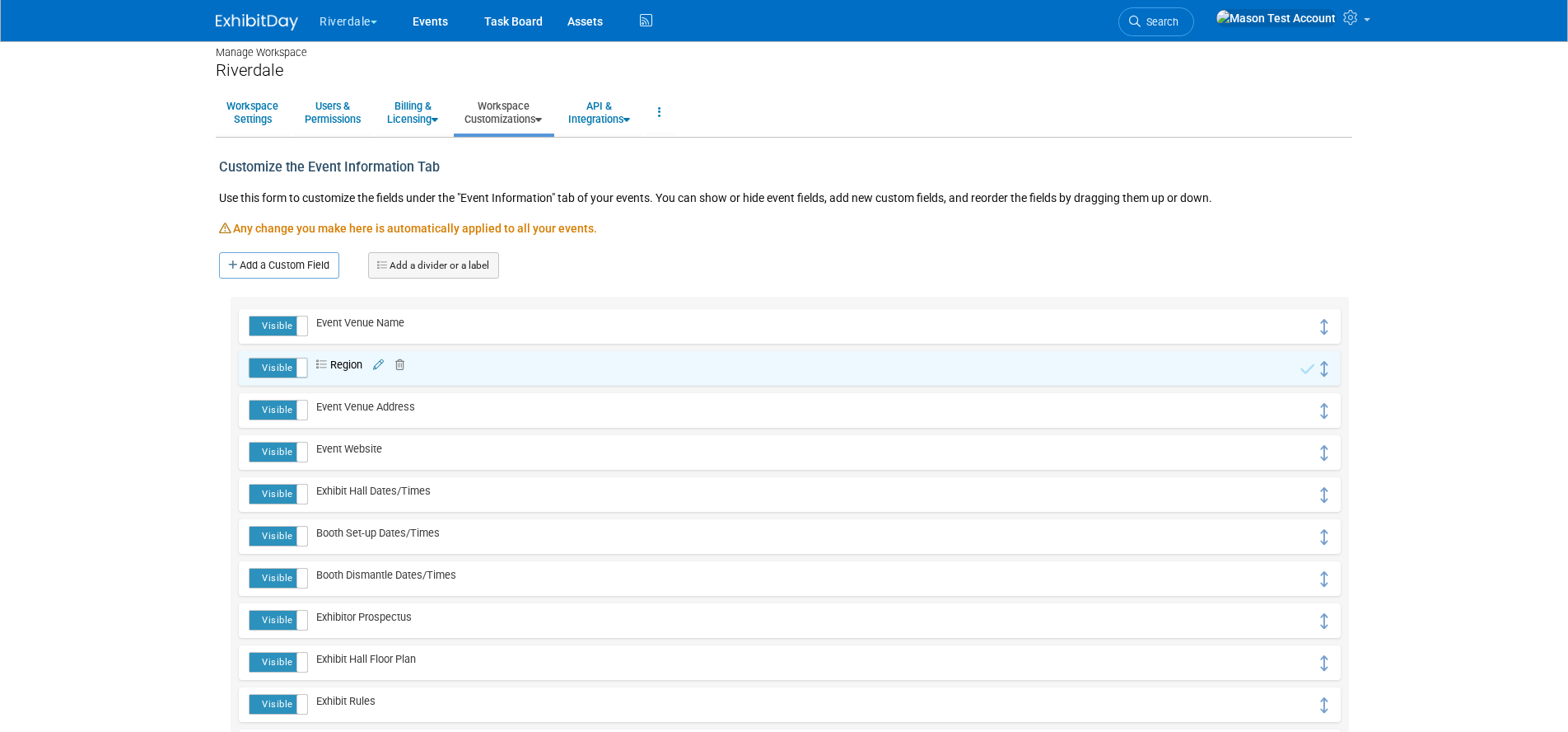
scroll to position [13, 0]
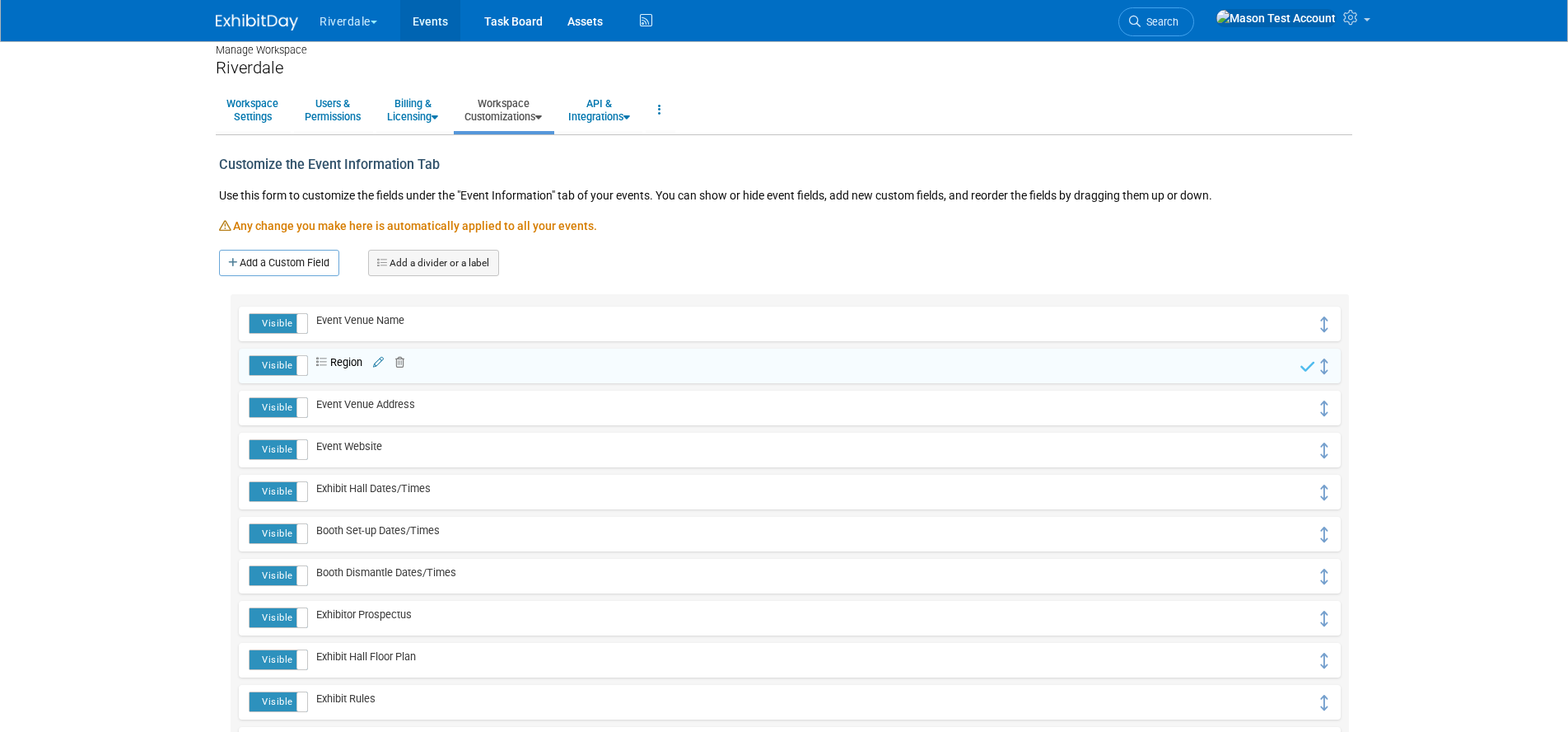
click at [425, 18] on link "Events" at bounding box center [430, 20] width 60 height 41
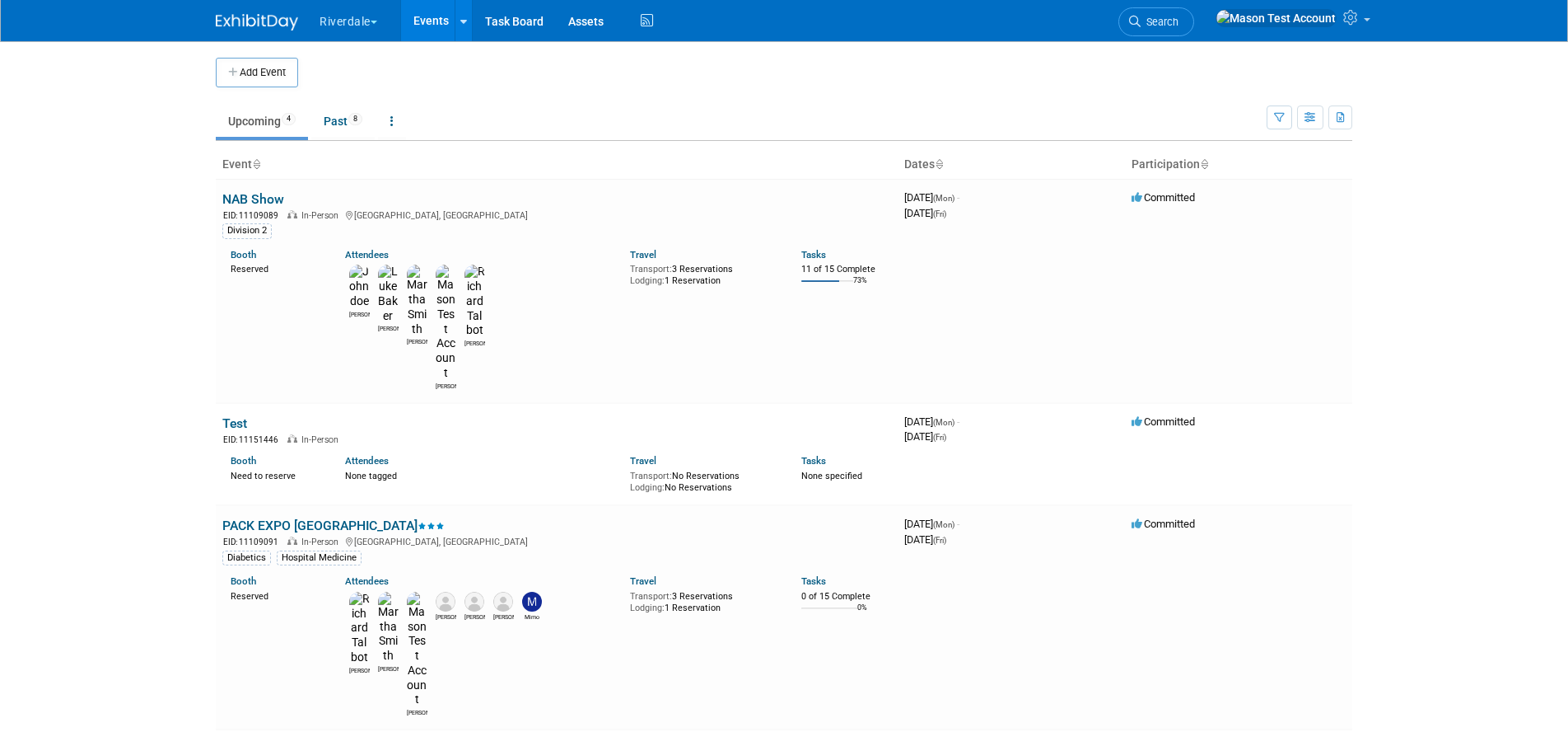
click at [224, 415] on link "Test" at bounding box center [235, 423] width 25 height 16
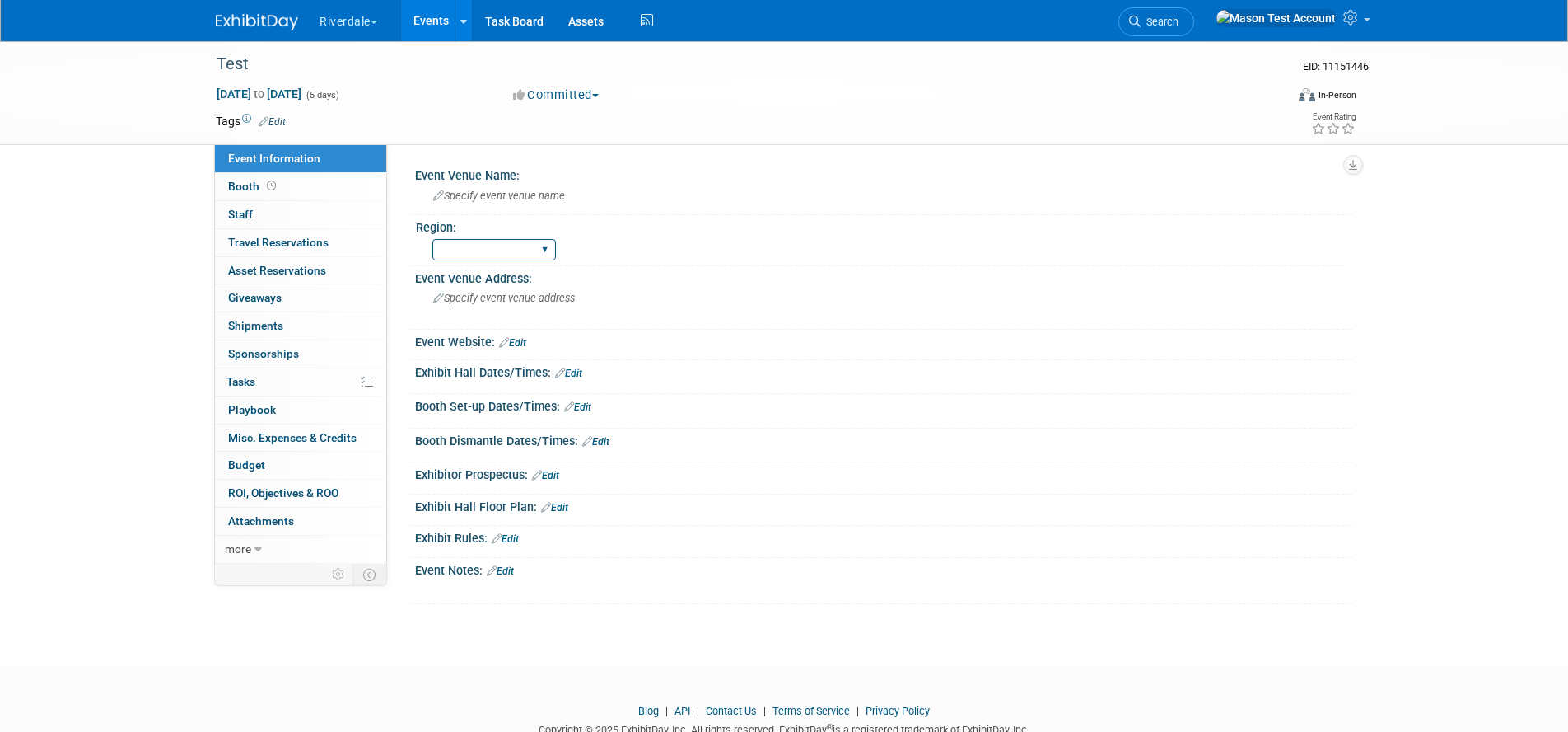
click at [492, 244] on select "North West South East" at bounding box center [493, 250] width 124 height 22
select select "North"
click at [432, 239] on select "North West South East" at bounding box center [493, 250] width 124 height 22
click at [1352, 19] on icon at bounding box center [1352, 17] width 19 height 15
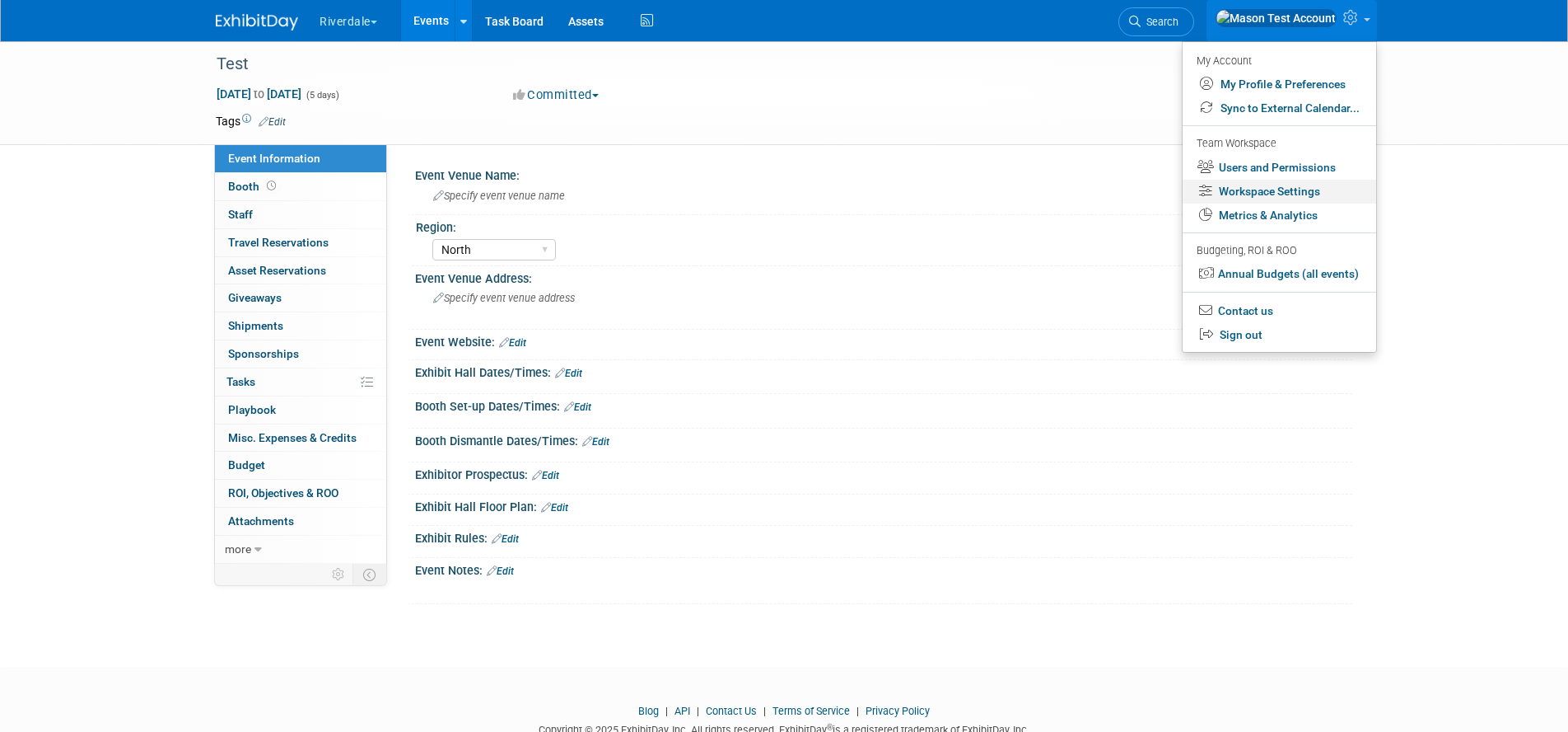
drag, startPoint x: 1268, startPoint y: 195, endPoint x: 1091, endPoint y: 185, distance: 177.3
click at [1268, 195] on link "Workspace Settings" at bounding box center [1279, 191] width 194 height 24
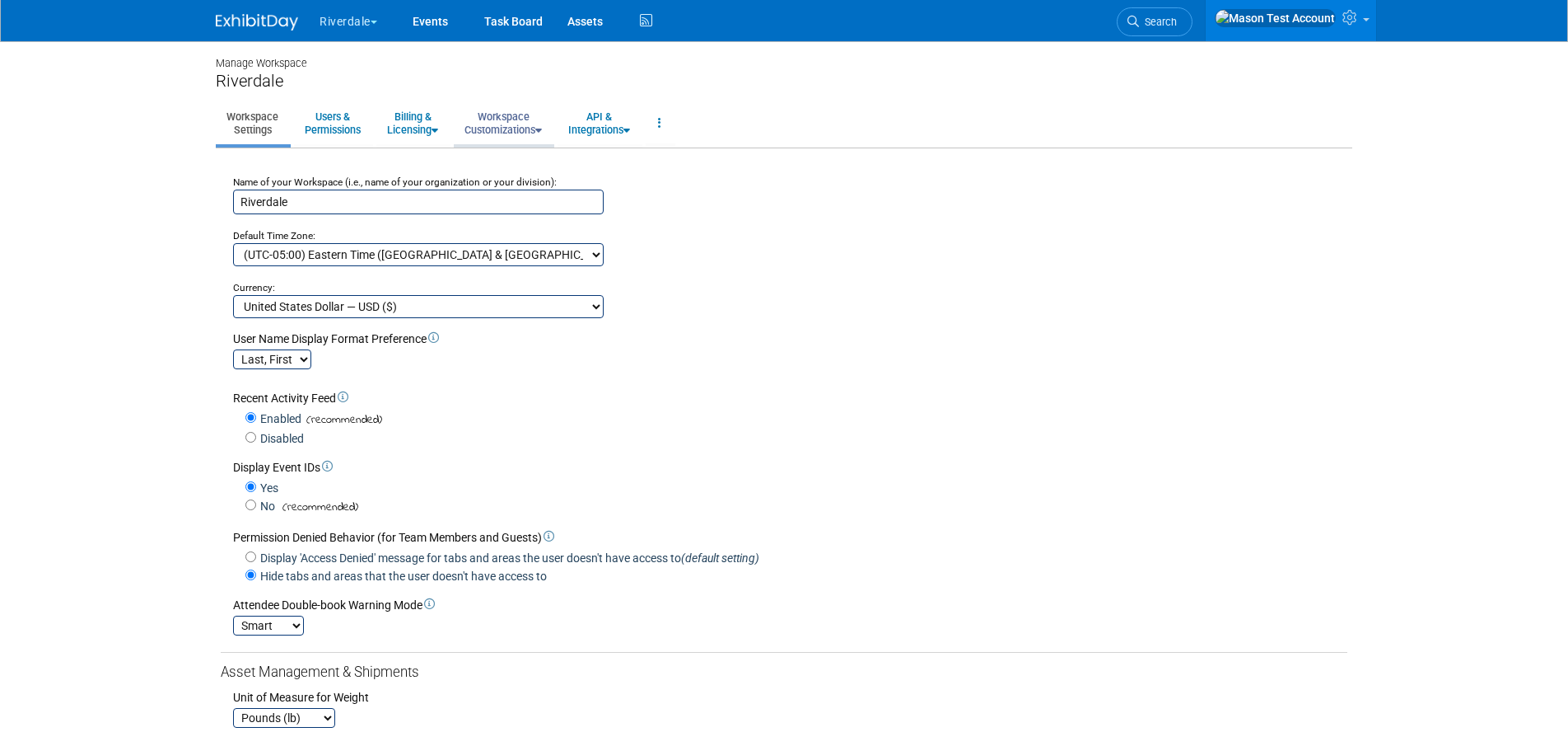
click at [496, 129] on link "Workspace Customizations" at bounding box center [502, 123] width 99 height 40
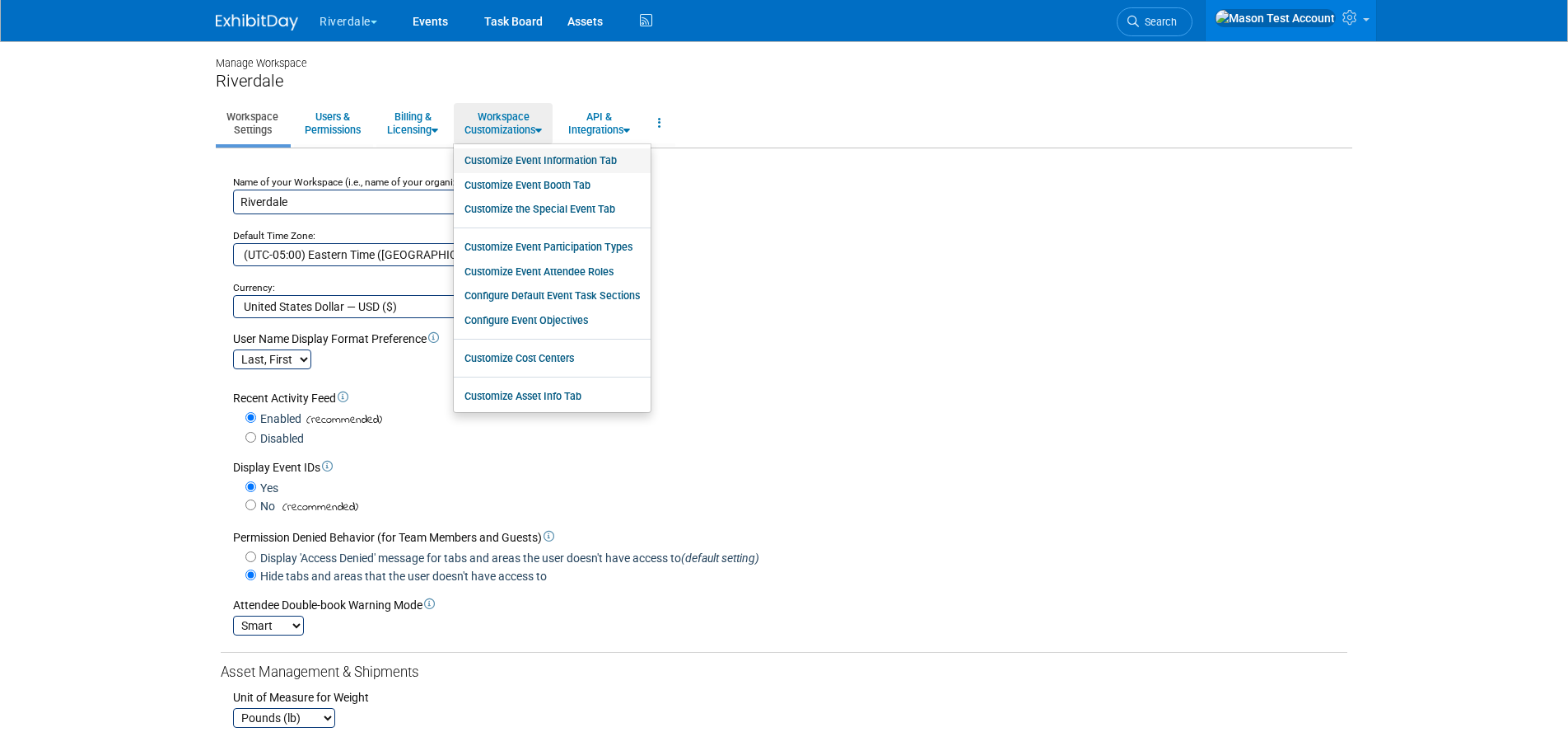
click at [544, 164] on link "Customize Event Information Tab" at bounding box center [551, 161] width 196 height 25
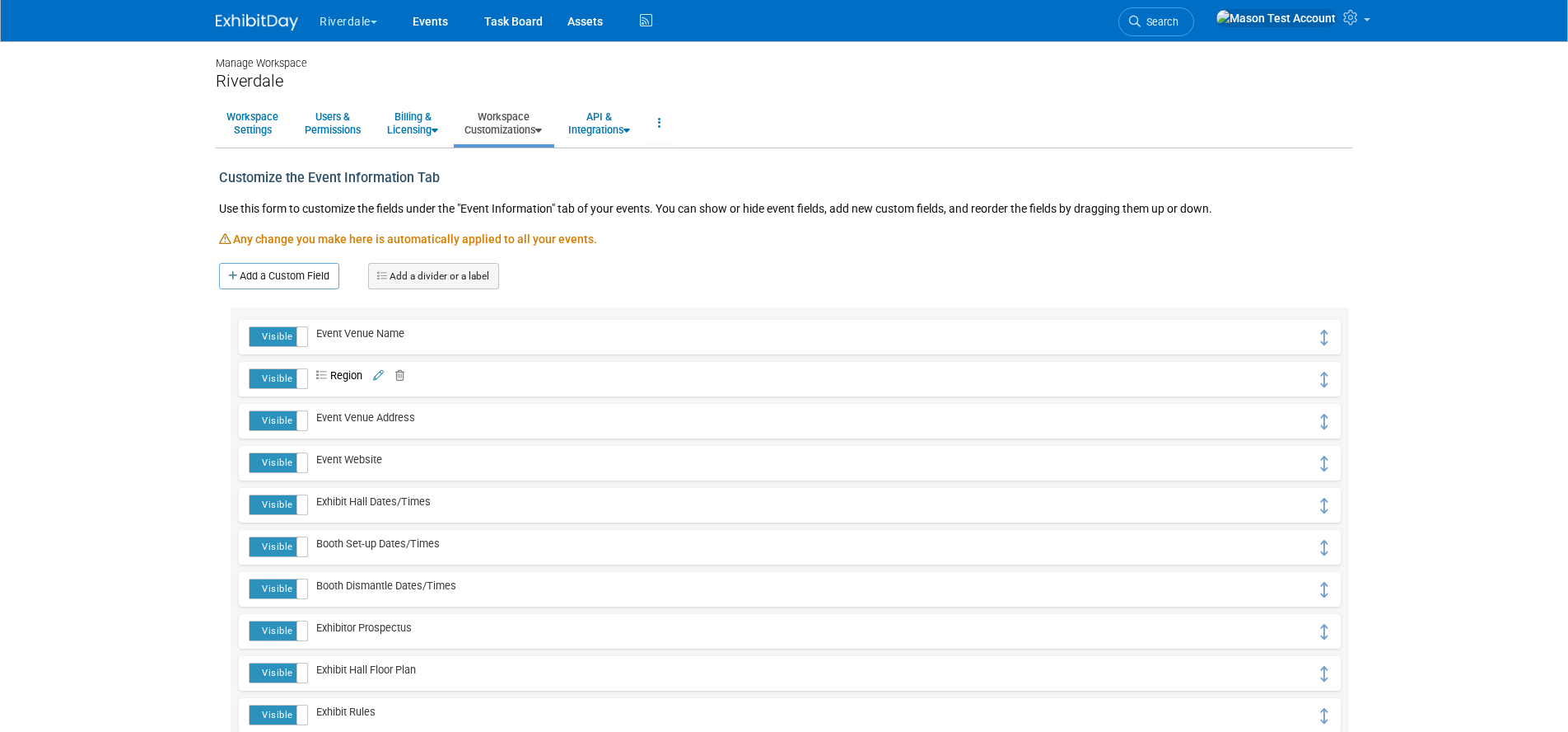
scroll to position [1, 0]
click at [436, 21] on link "Events" at bounding box center [430, 20] width 60 height 41
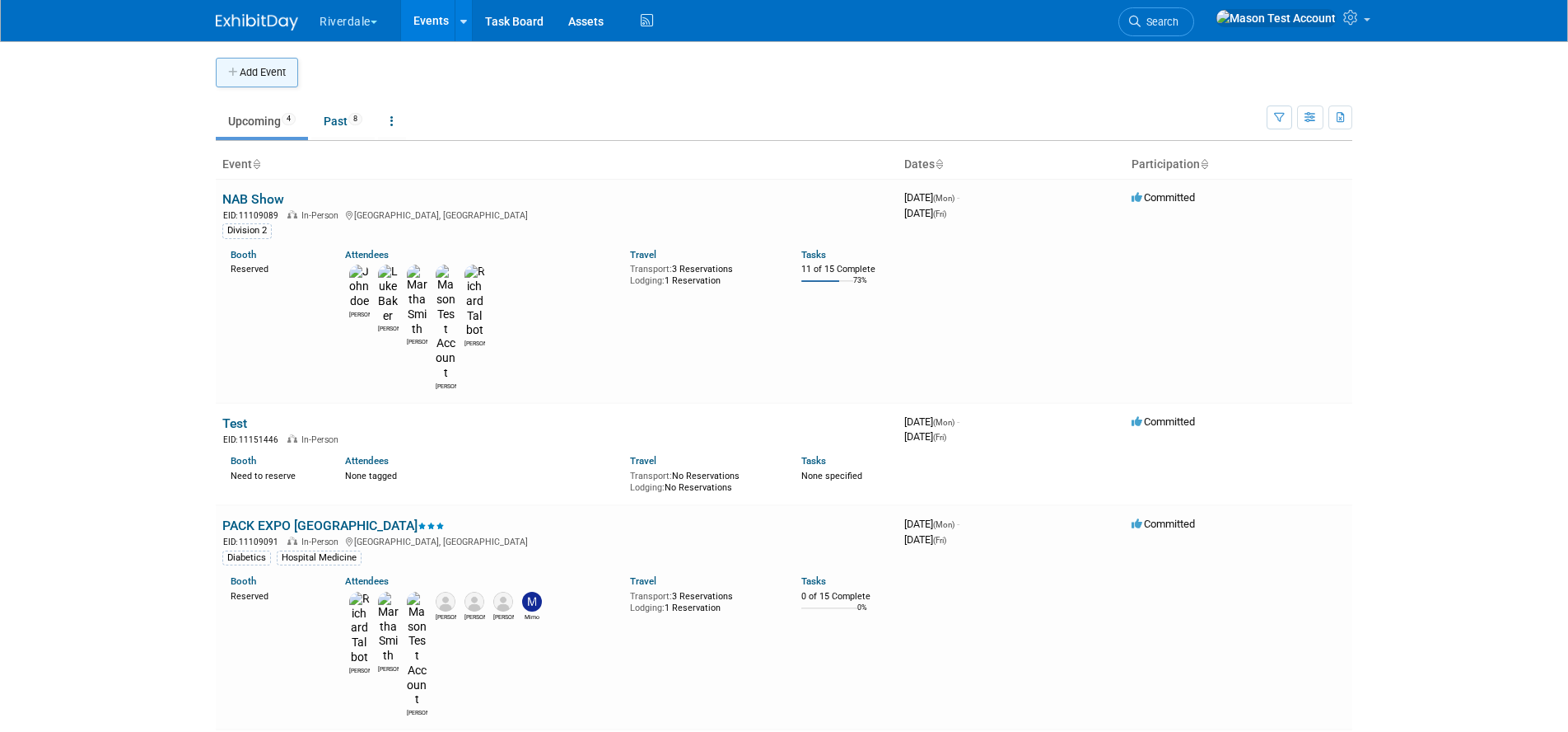
click at [286, 66] on button "Add Event" at bounding box center [257, 72] width 83 height 29
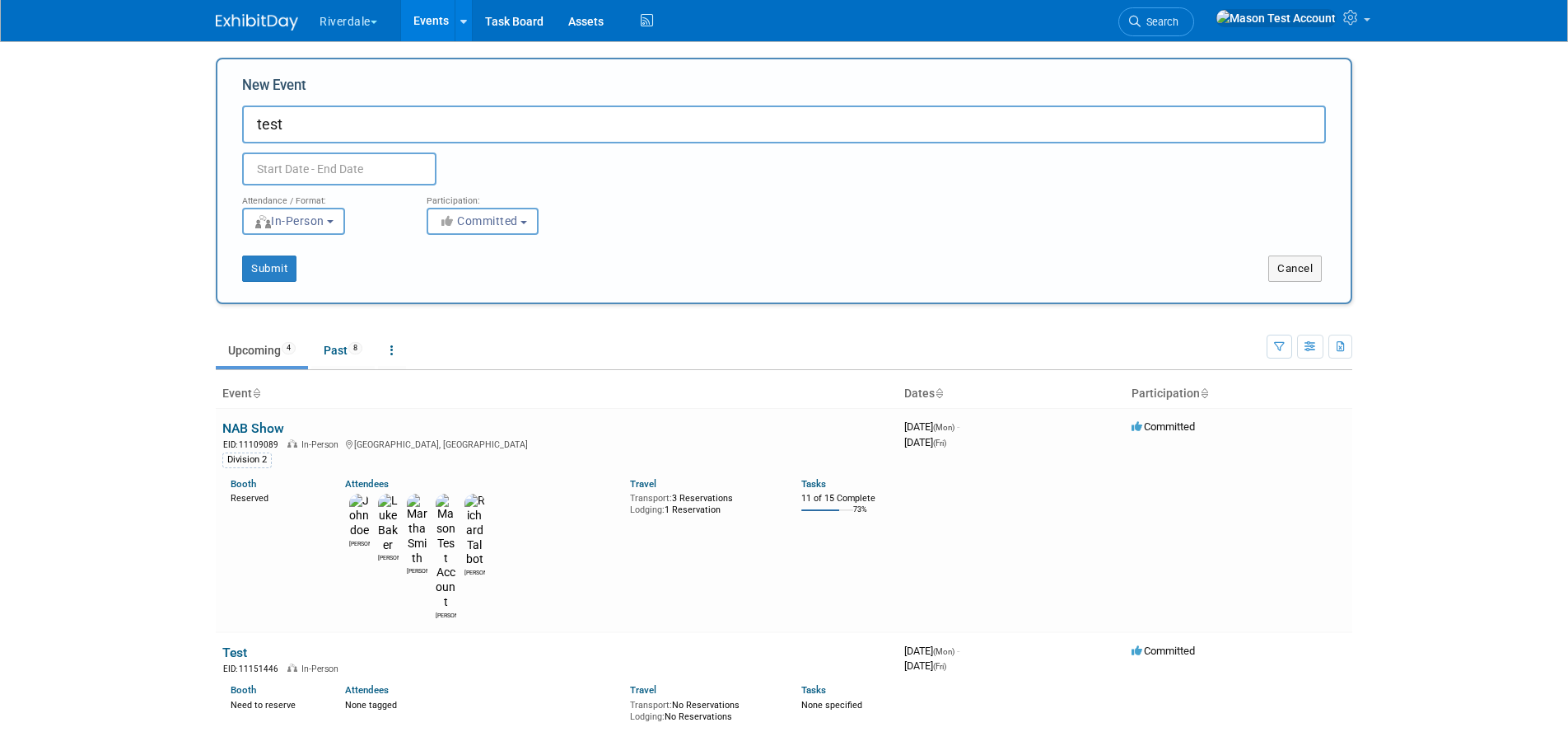
type input "test"
click at [350, 169] on input "text" at bounding box center [339, 168] width 195 height 33
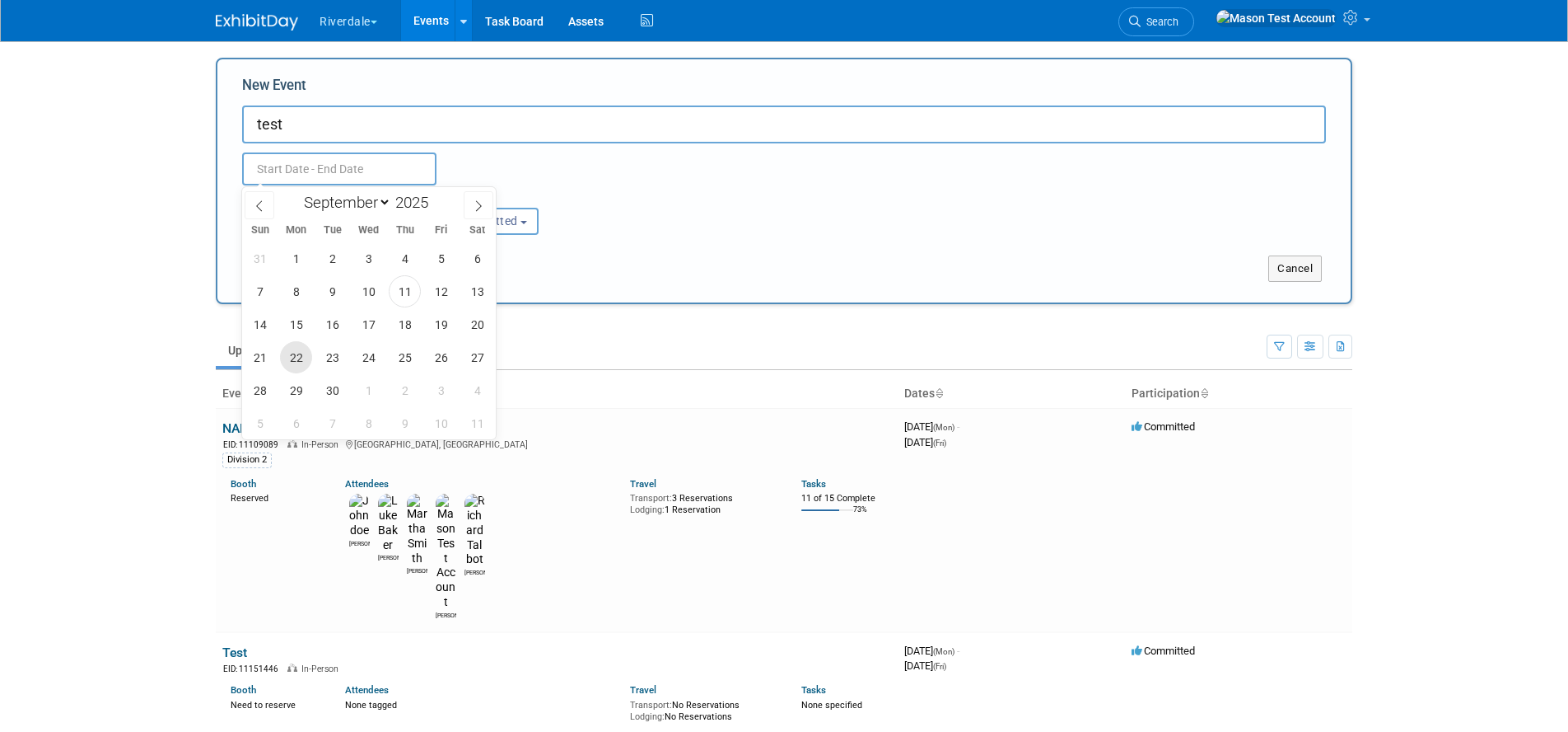
click at [307, 352] on span "22" at bounding box center [296, 357] width 32 height 32
click at [397, 360] on span "25" at bounding box center [404, 357] width 32 height 32
type input "[DATE] to [DATE]"
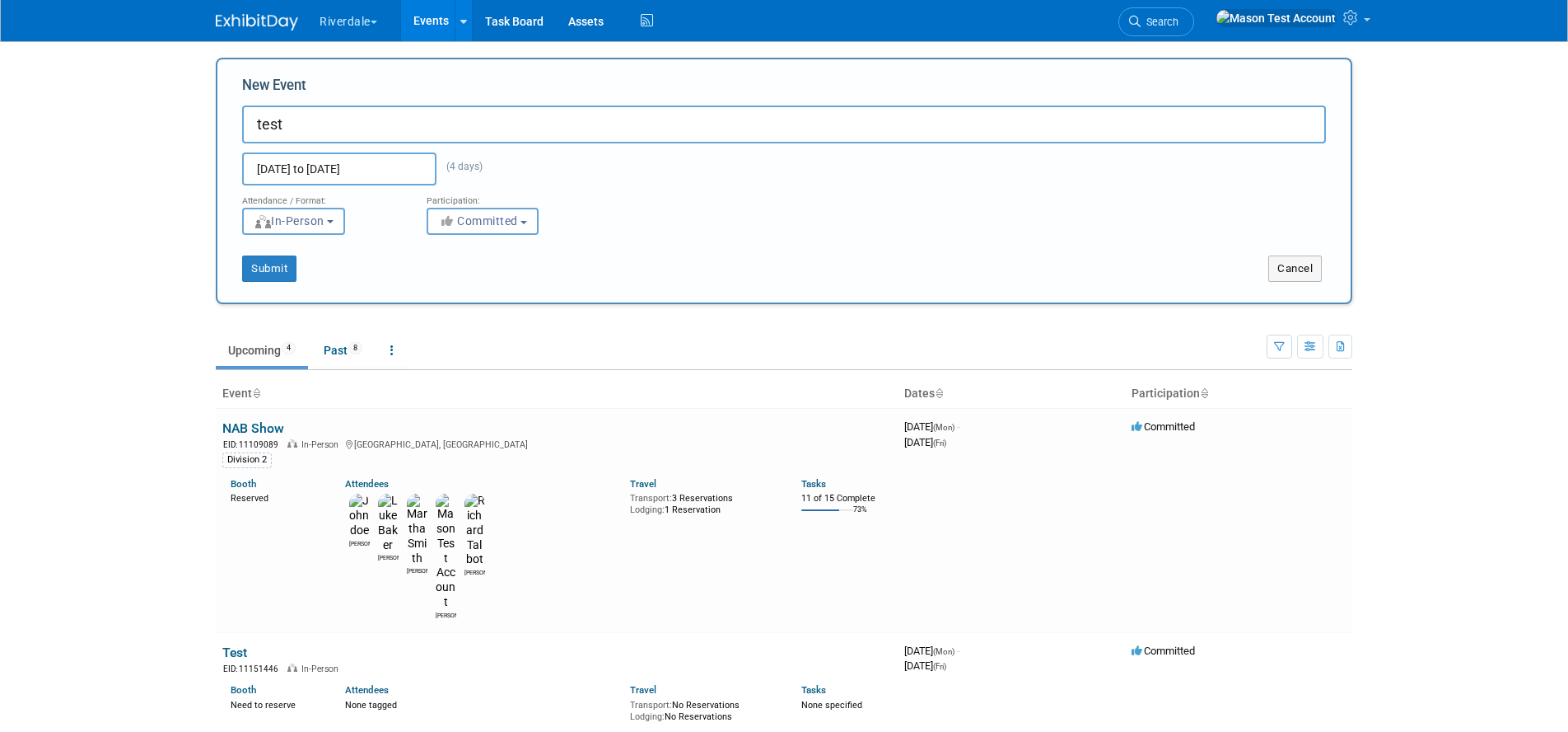
click at [309, 126] on input "test" at bounding box center [783, 125] width 1084 height 38
type input "test 2"
click at [263, 266] on button "Submit" at bounding box center [268, 269] width 54 height 27
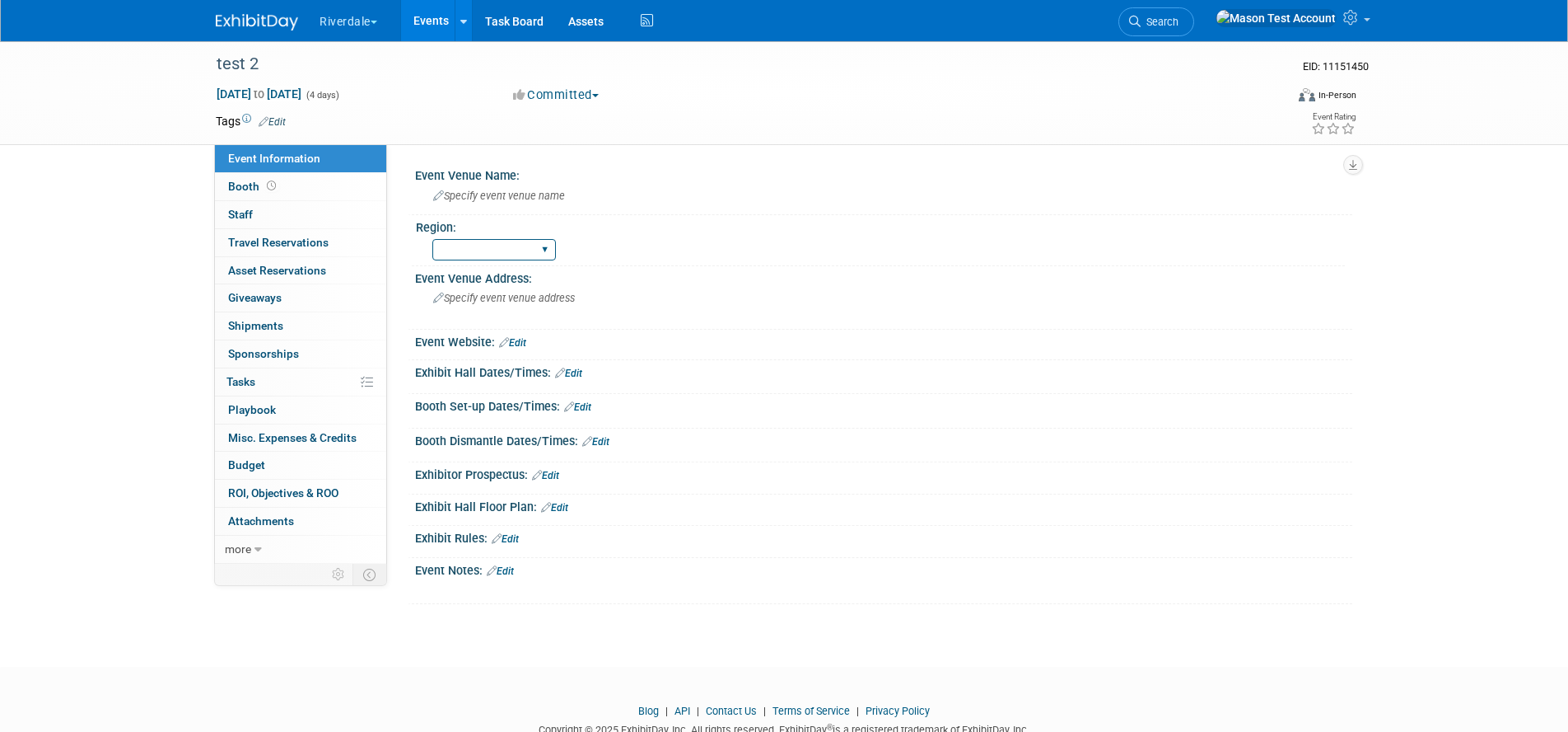
click at [451, 245] on select "[GEOGRAPHIC_DATA]" at bounding box center [493, 250] width 124 height 22
select select "West"
click at [432, 239] on select "[GEOGRAPHIC_DATA]" at bounding box center [493, 250] width 124 height 22
click at [433, 30] on link "Events" at bounding box center [431, 20] width 60 height 41
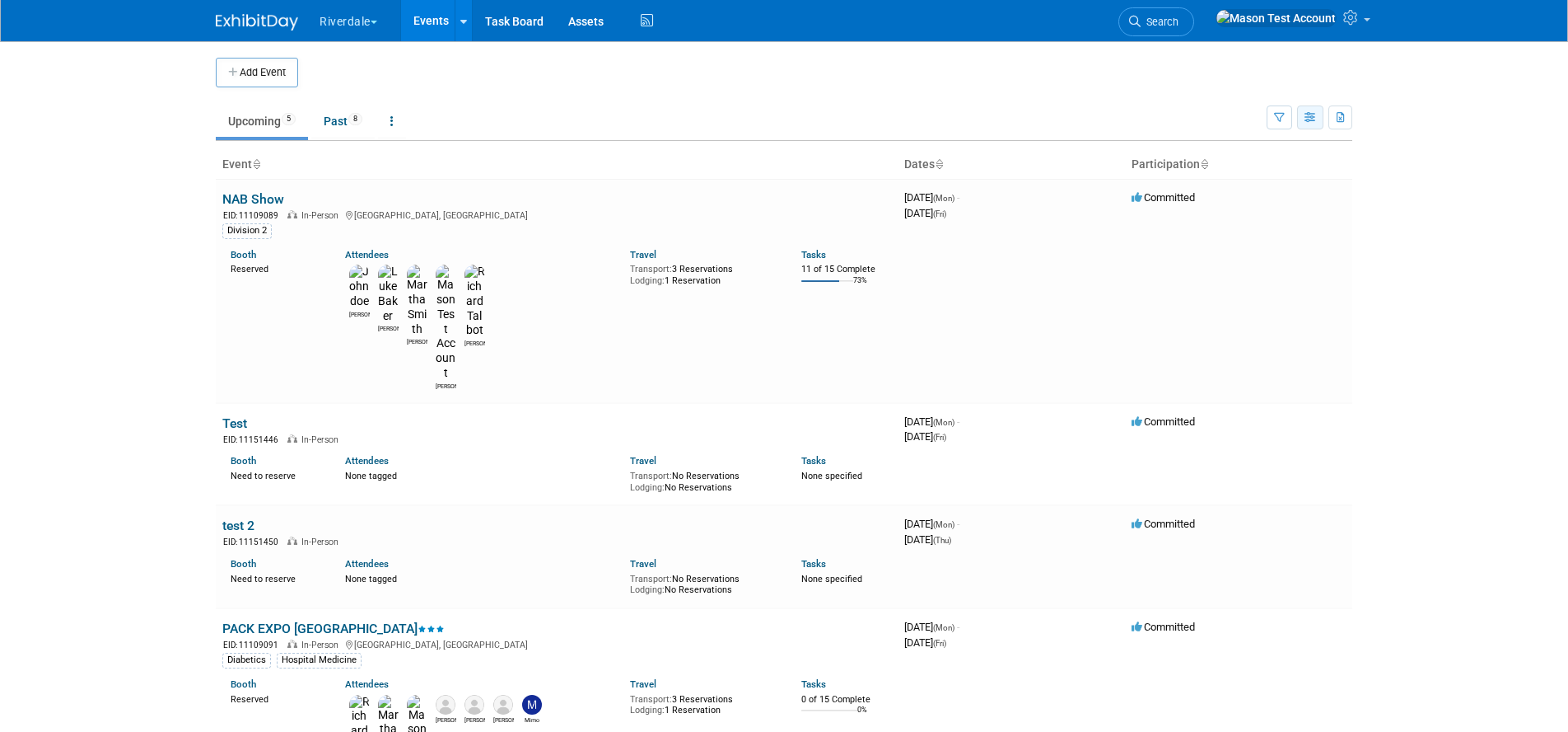
click at [1310, 120] on icon "button" at bounding box center [1310, 118] width 12 height 11
click at [1257, 254] on link "Expert Grid" at bounding box center [1241, 252] width 139 height 23
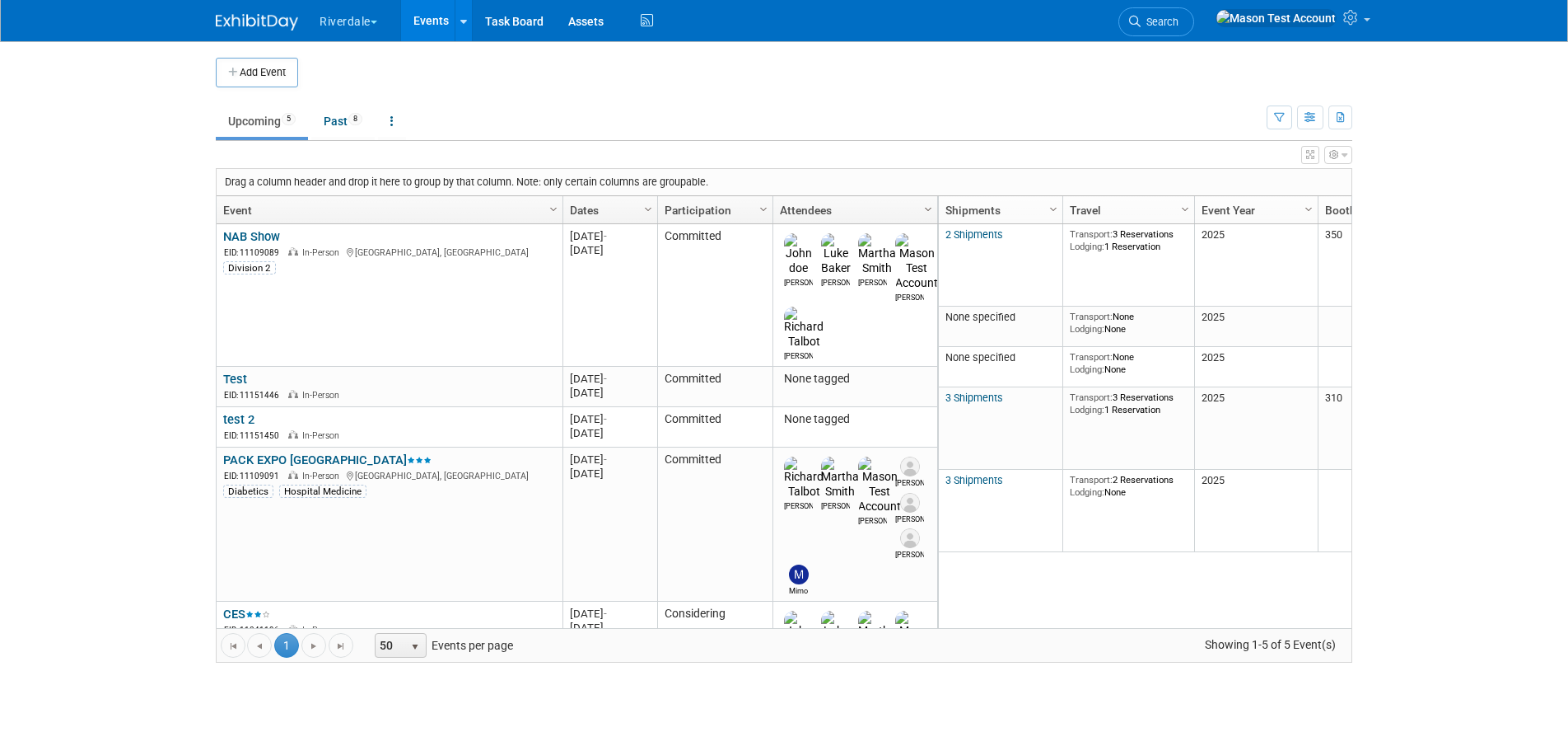
click at [929, 205] on span "Column Settings" at bounding box center [928, 209] width 13 height 13
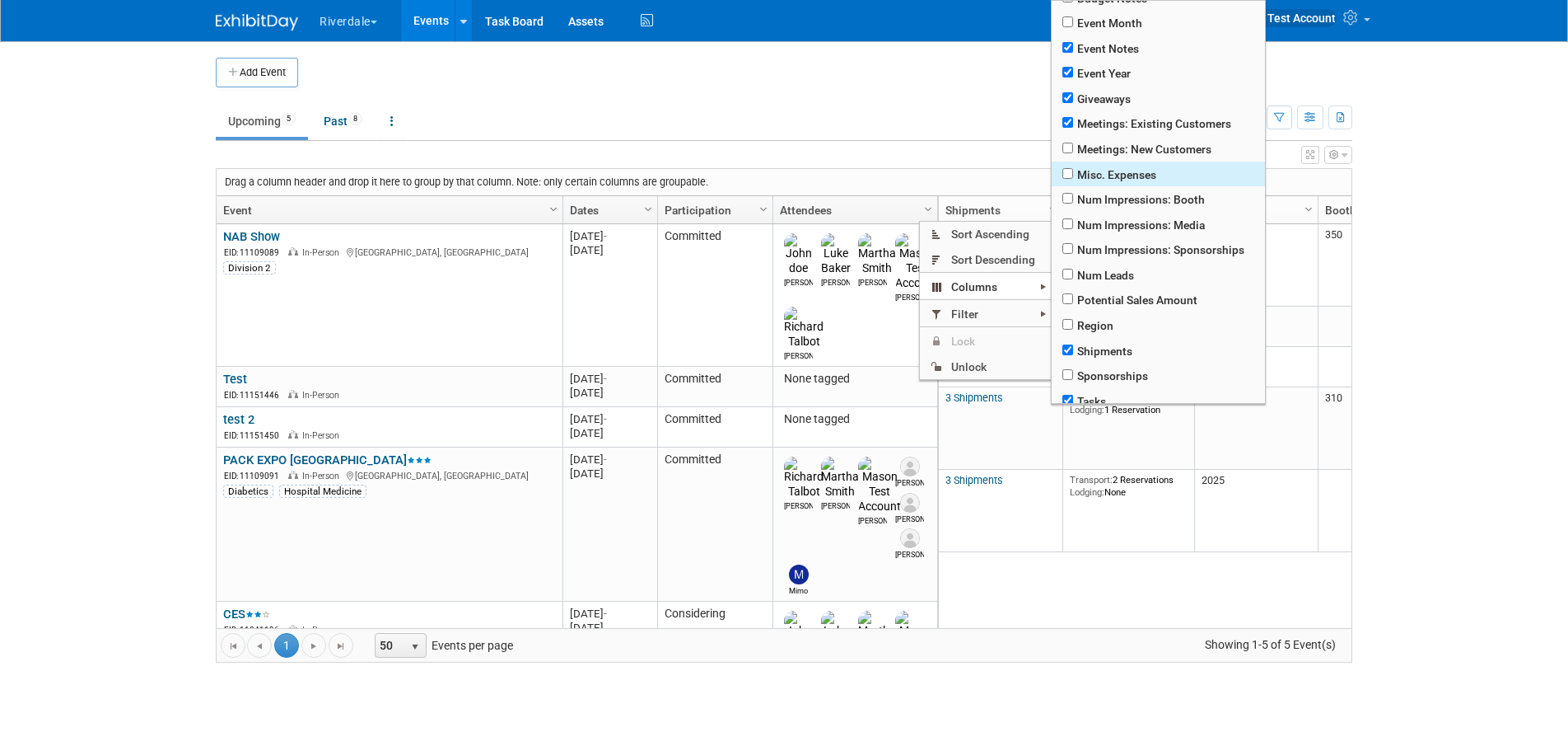
scroll to position [238, 0]
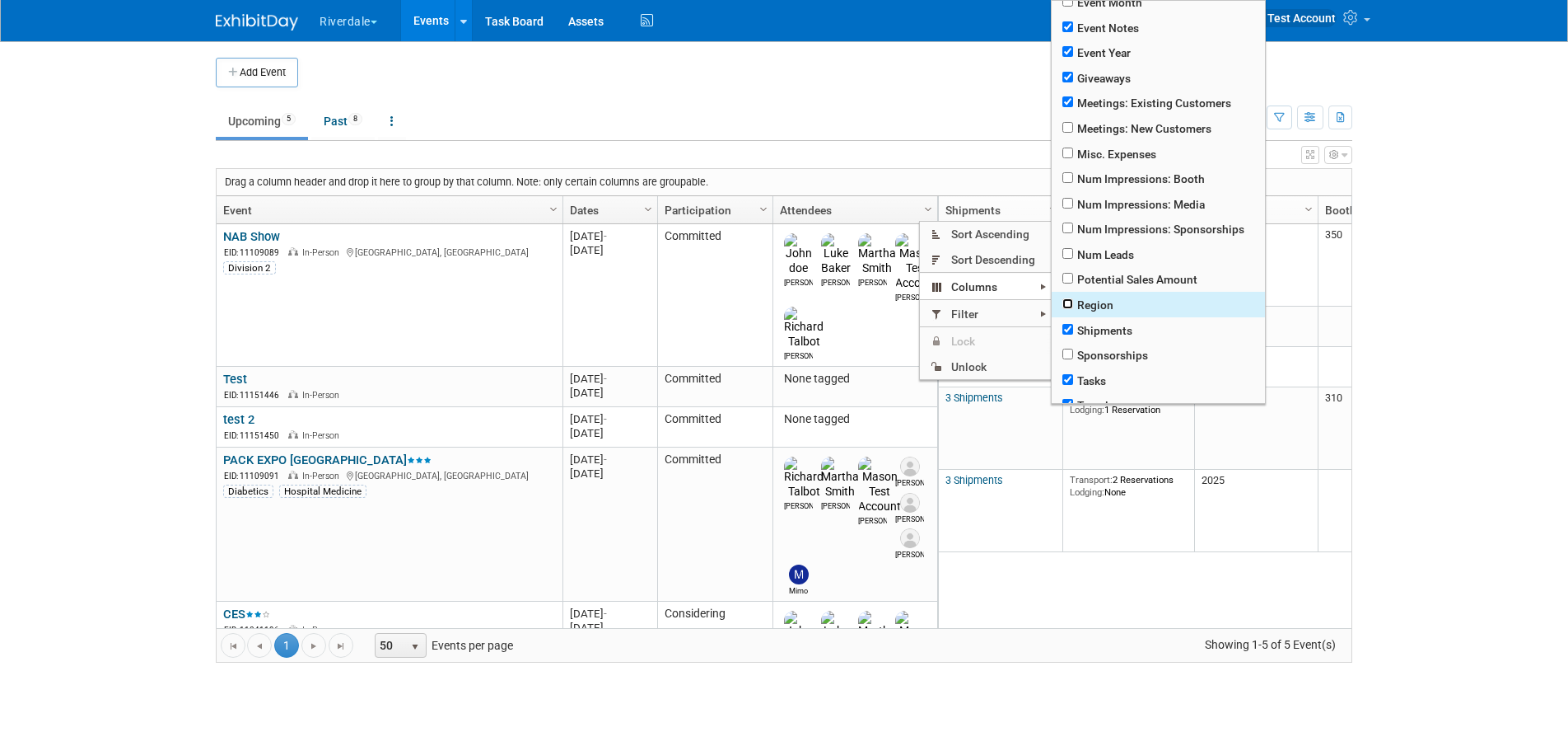
click at [1063, 308] on input "checkbox" at bounding box center [1068, 303] width 11 height 11
checkbox input "true"
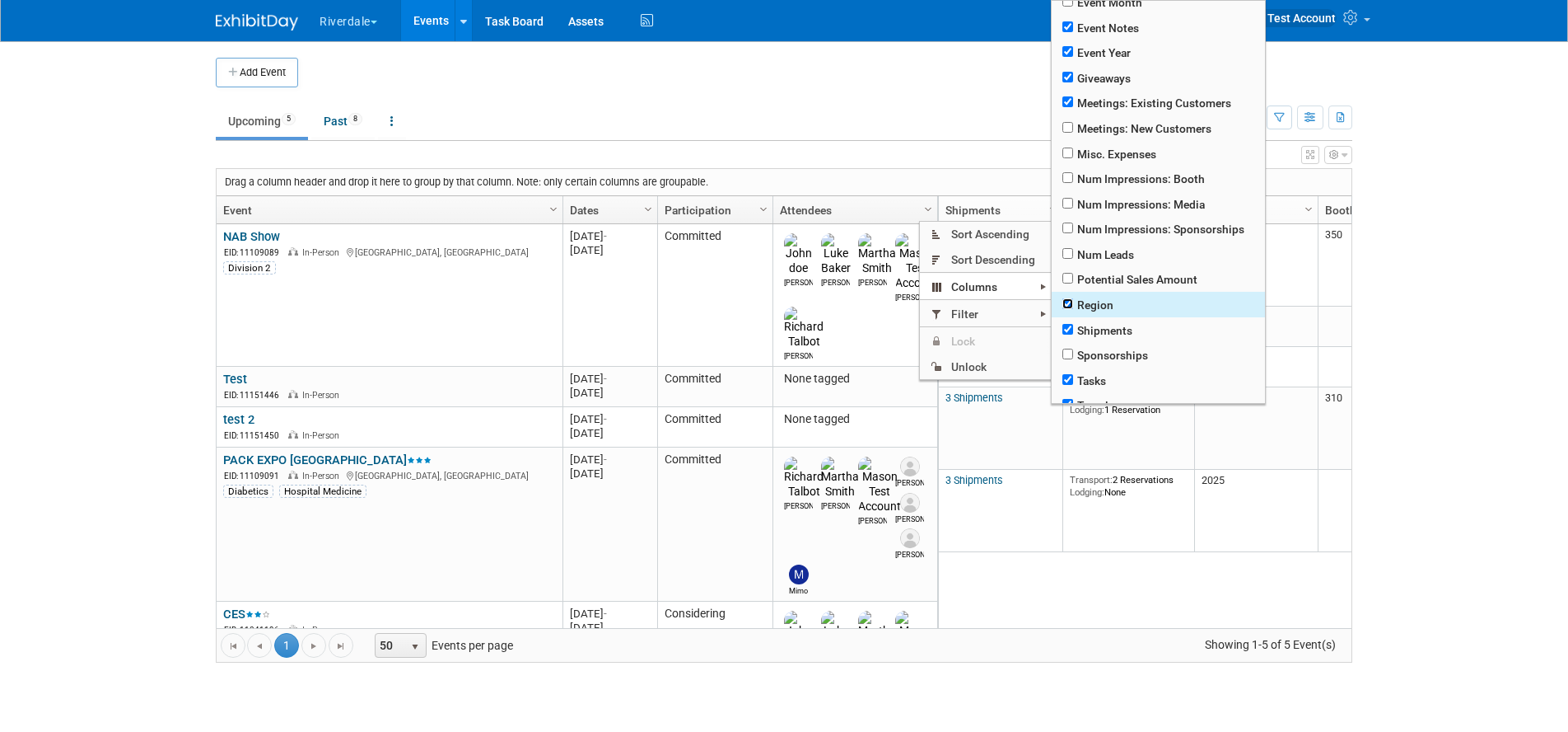
checkbox input "true"
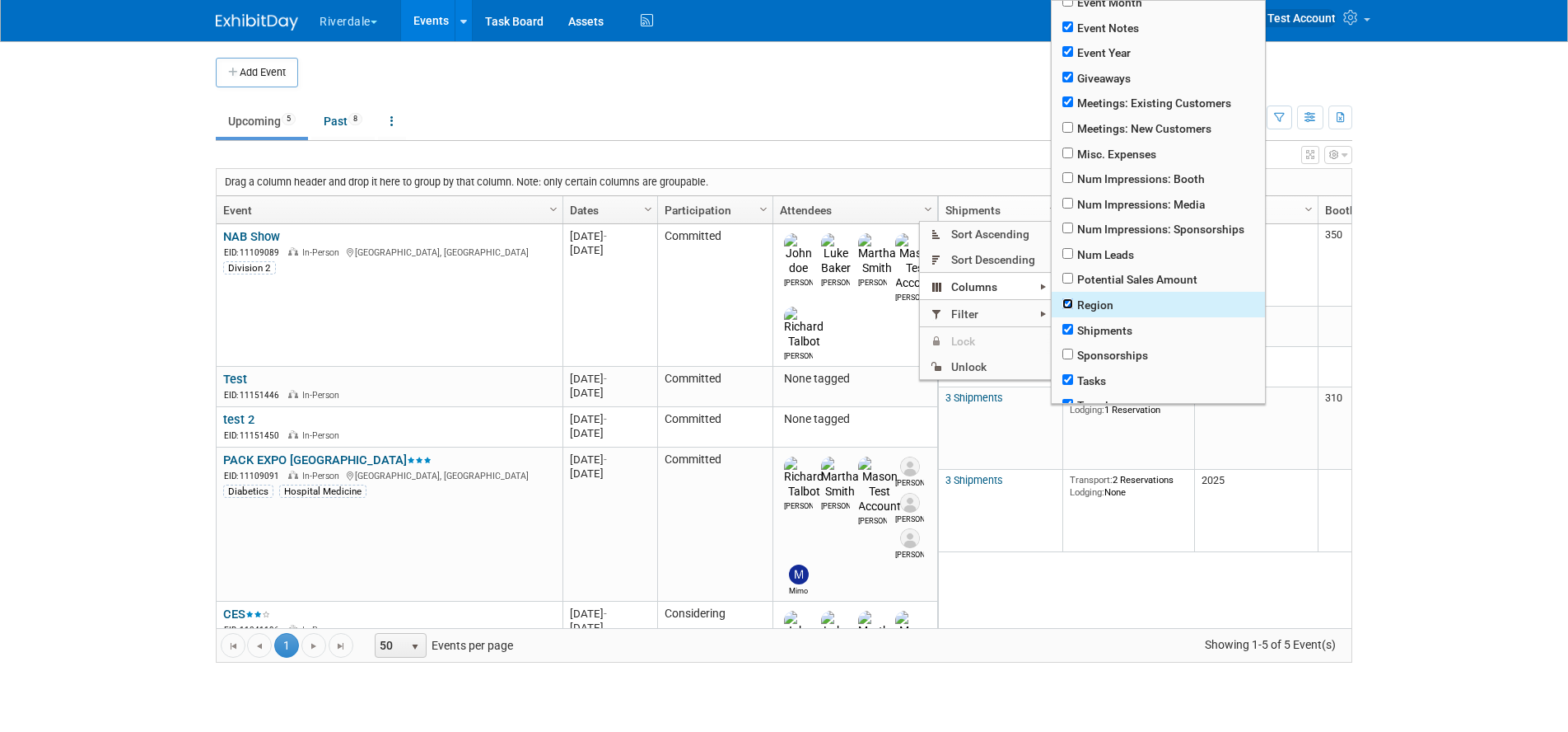
checkbox input "true"
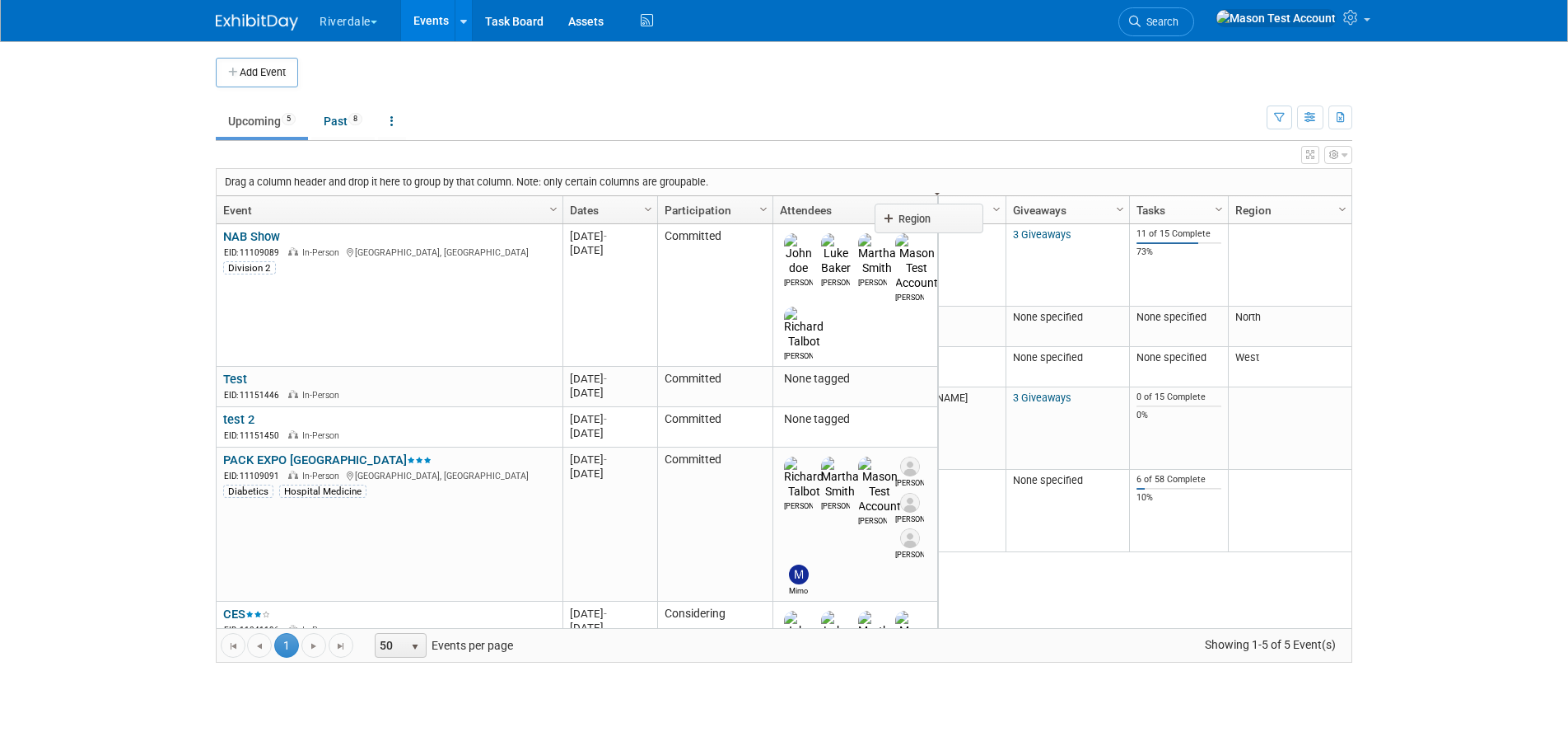
scroll to position [0, 1033]
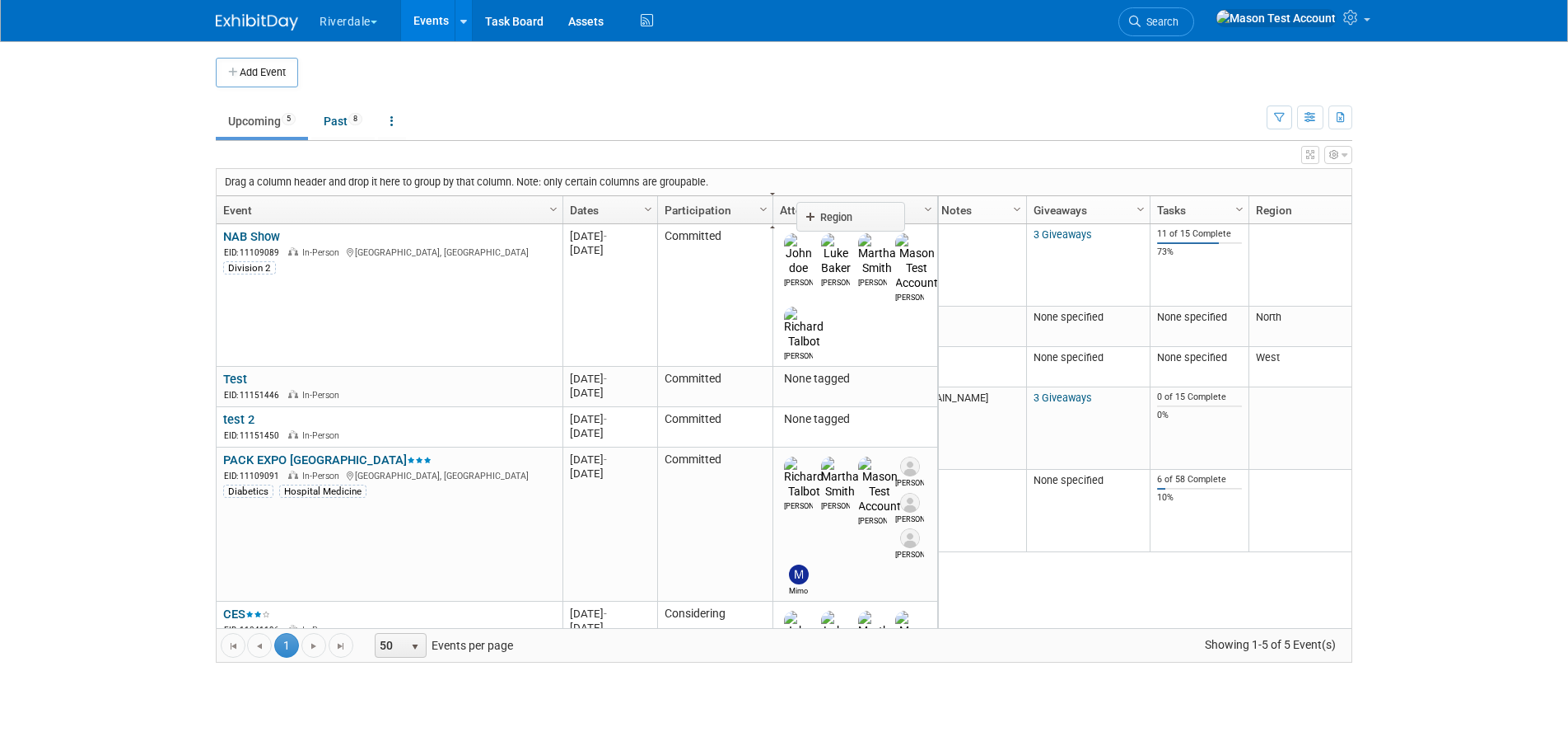
drag, startPoint x: 1265, startPoint y: 210, endPoint x: 832, endPoint y: 216, distance: 433.0
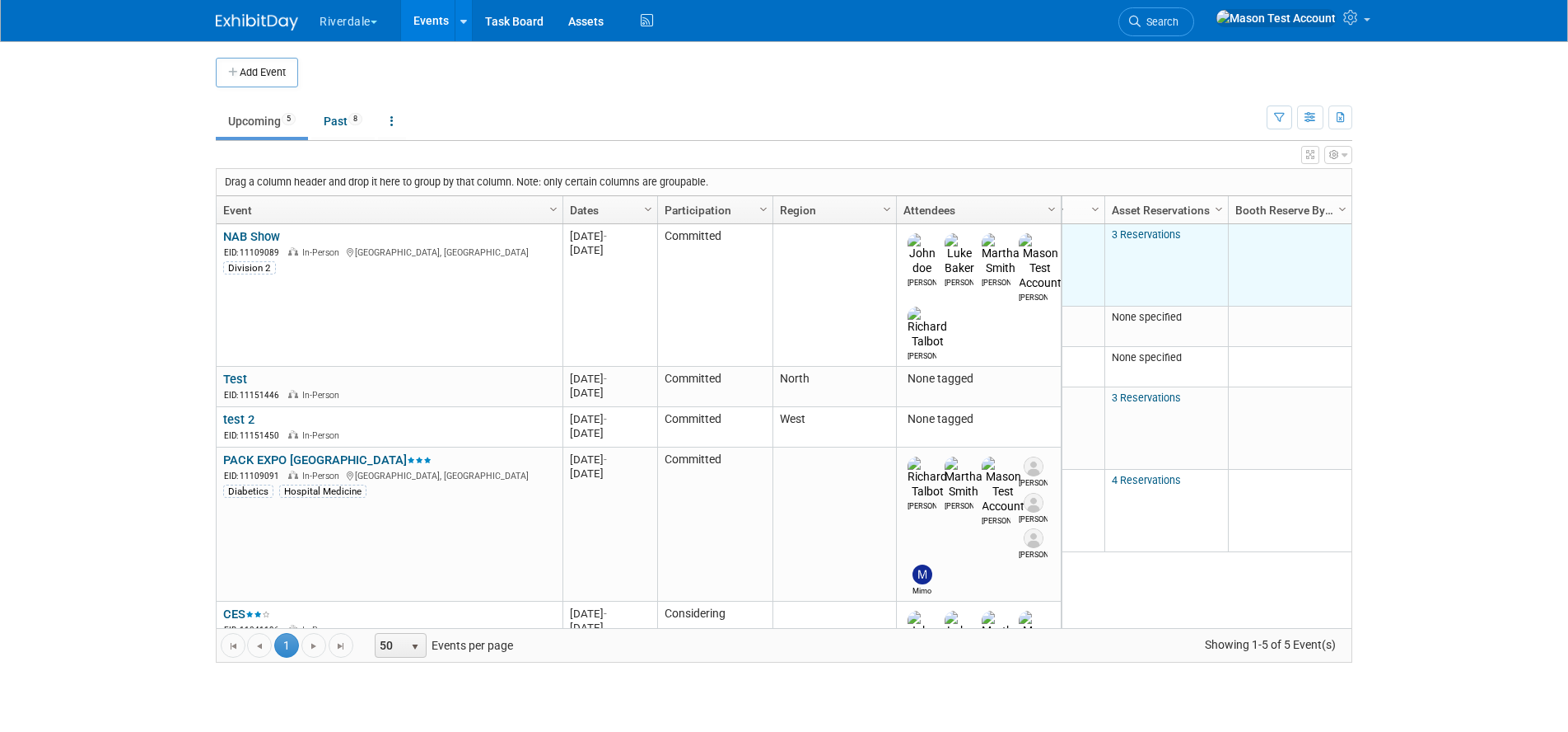
scroll to position [0, 0]
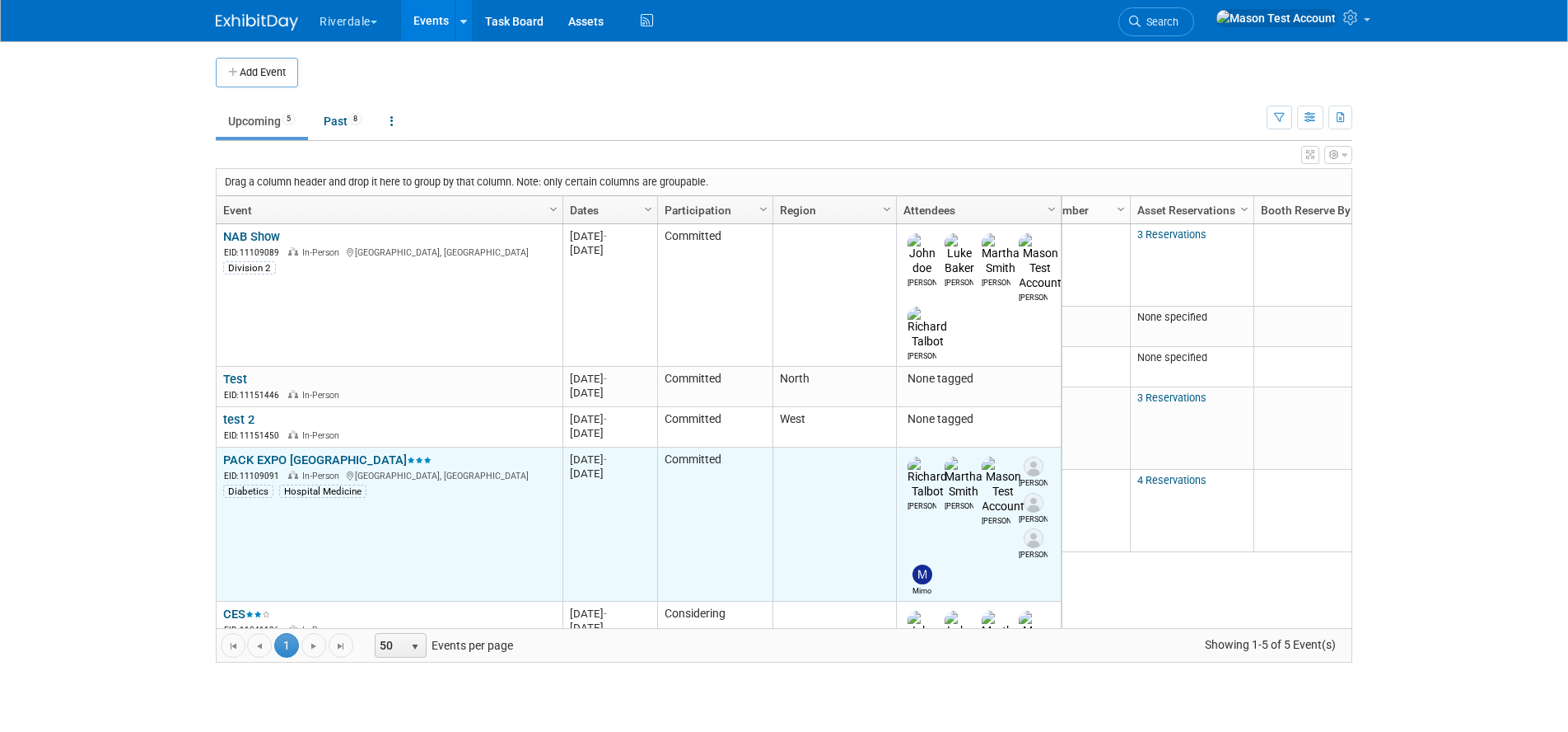
click at [310, 453] on link "PACK EXPO [GEOGRAPHIC_DATA]" at bounding box center [327, 460] width 208 height 15
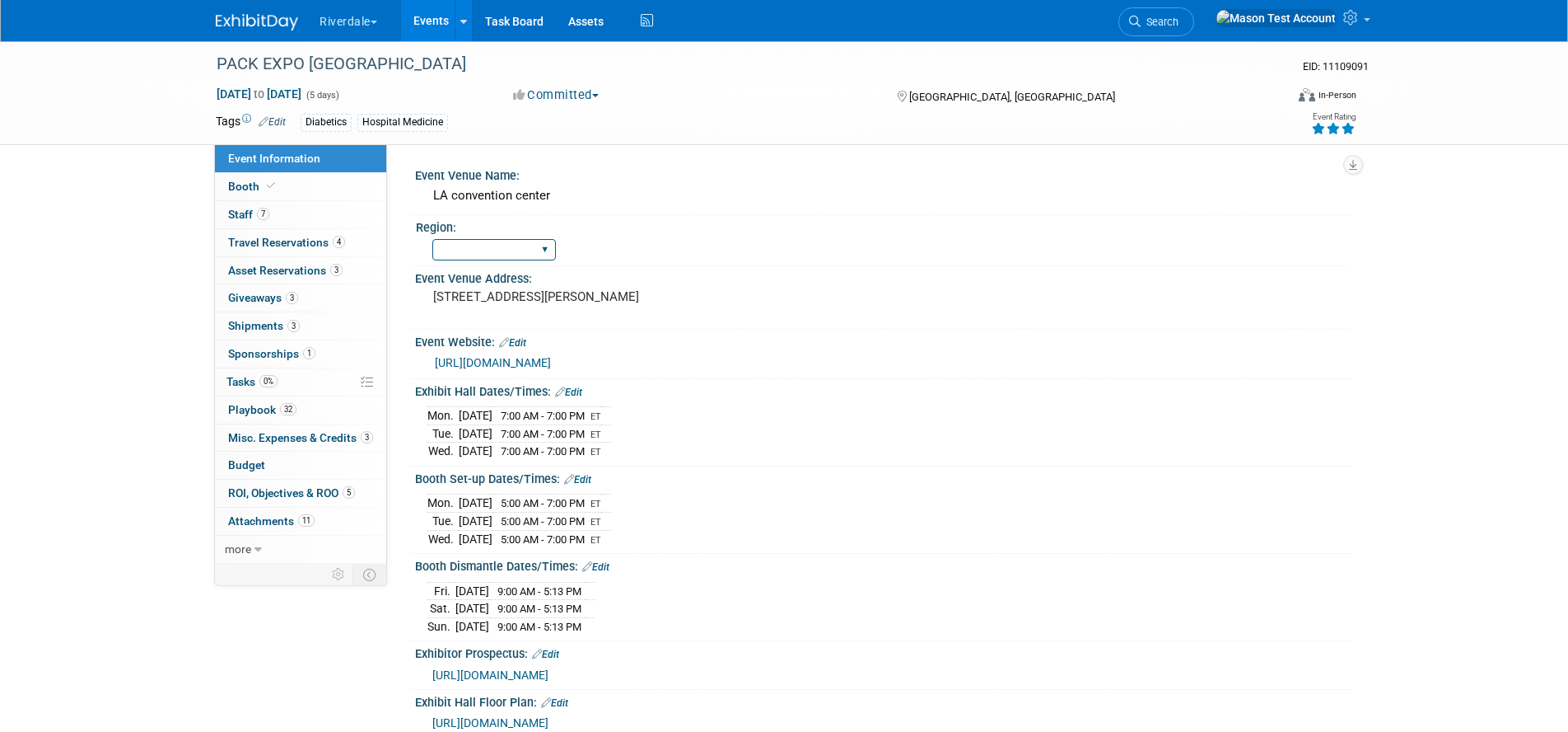
click at [459, 250] on select "North West South East" at bounding box center [493, 250] width 124 height 22
select select "North"
click at [432, 239] on select "North West South East" at bounding box center [493, 250] width 124 height 22
click at [438, 21] on link "Events" at bounding box center [431, 20] width 60 height 41
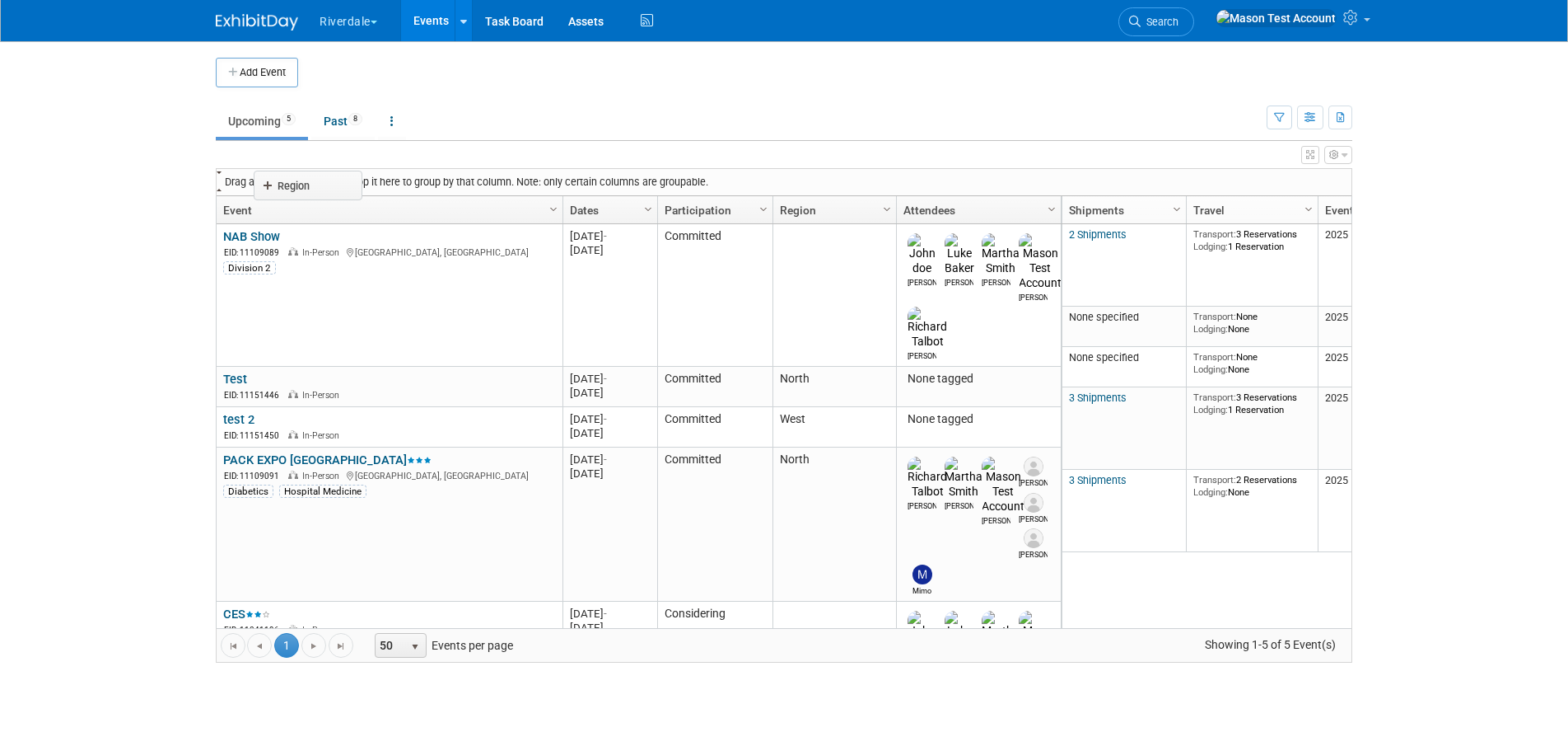
drag, startPoint x: 827, startPoint y: 205, endPoint x: 308, endPoint y: 181, distance: 519.6
click at [308, 181] on body "Riverdale Explore: My Workspaces 8 Go to Workspace: [PERSON_NAME] and ProLand P…" at bounding box center [784, 366] width 1568 height 732
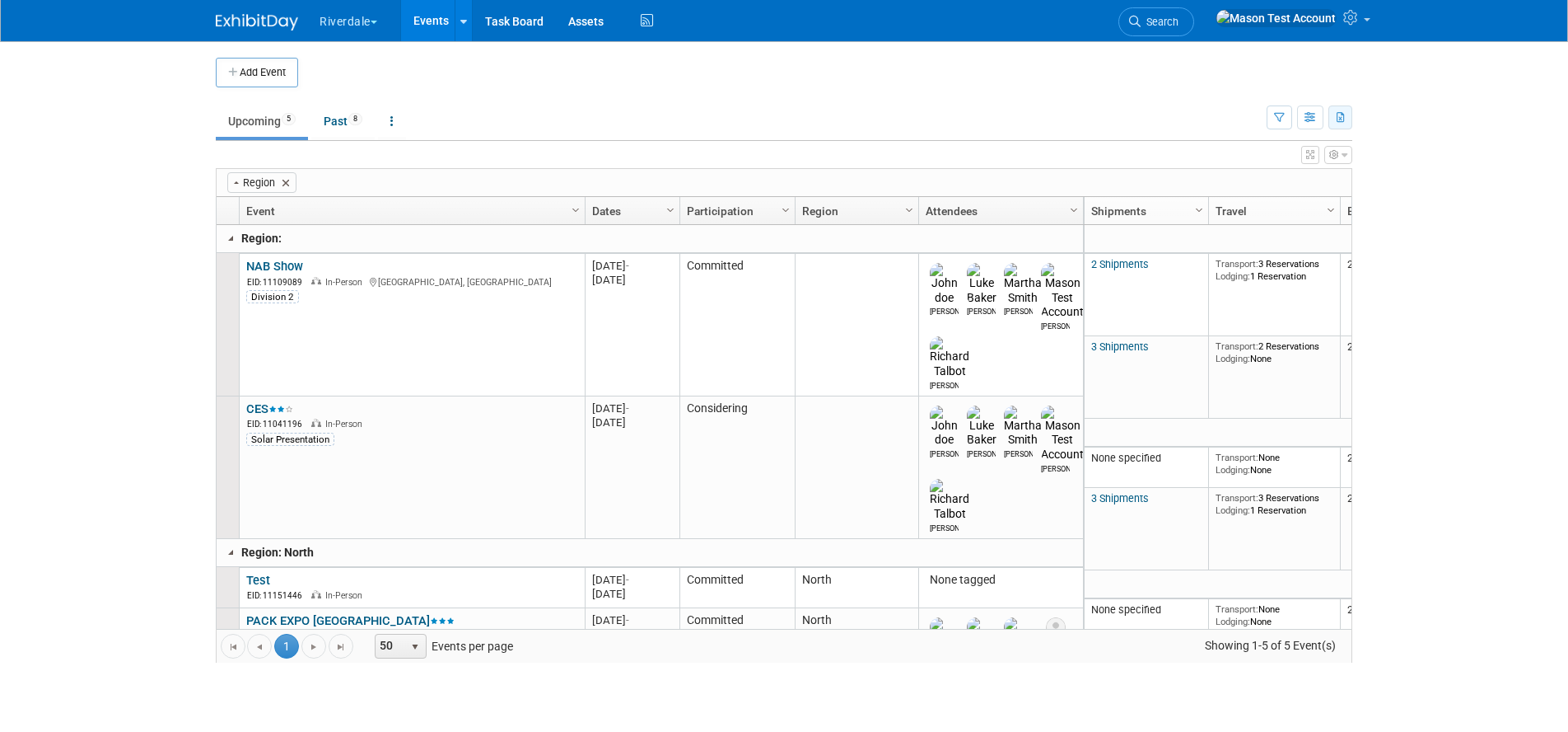
click at [1340, 117] on icon "button" at bounding box center [1340, 118] width 9 height 11
click at [1241, 173] on link "Export Current View (5 Events)" at bounding box center [1252, 170] width 173 height 23
click at [358, 18] on button "Riverdale" at bounding box center [358, 18] width 80 height 36
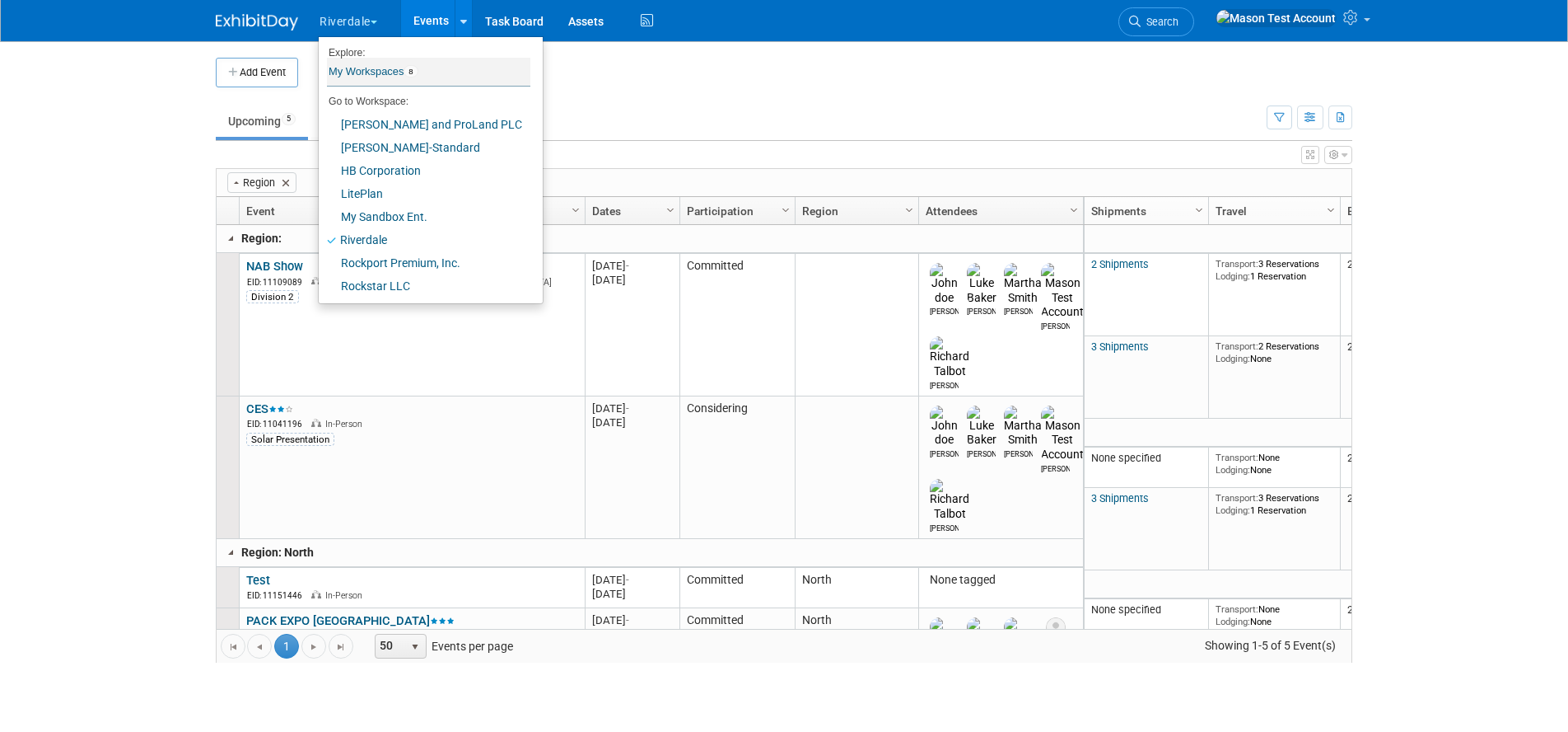
click at [369, 70] on link "My Workspaces 8" at bounding box center [428, 71] width 204 height 28
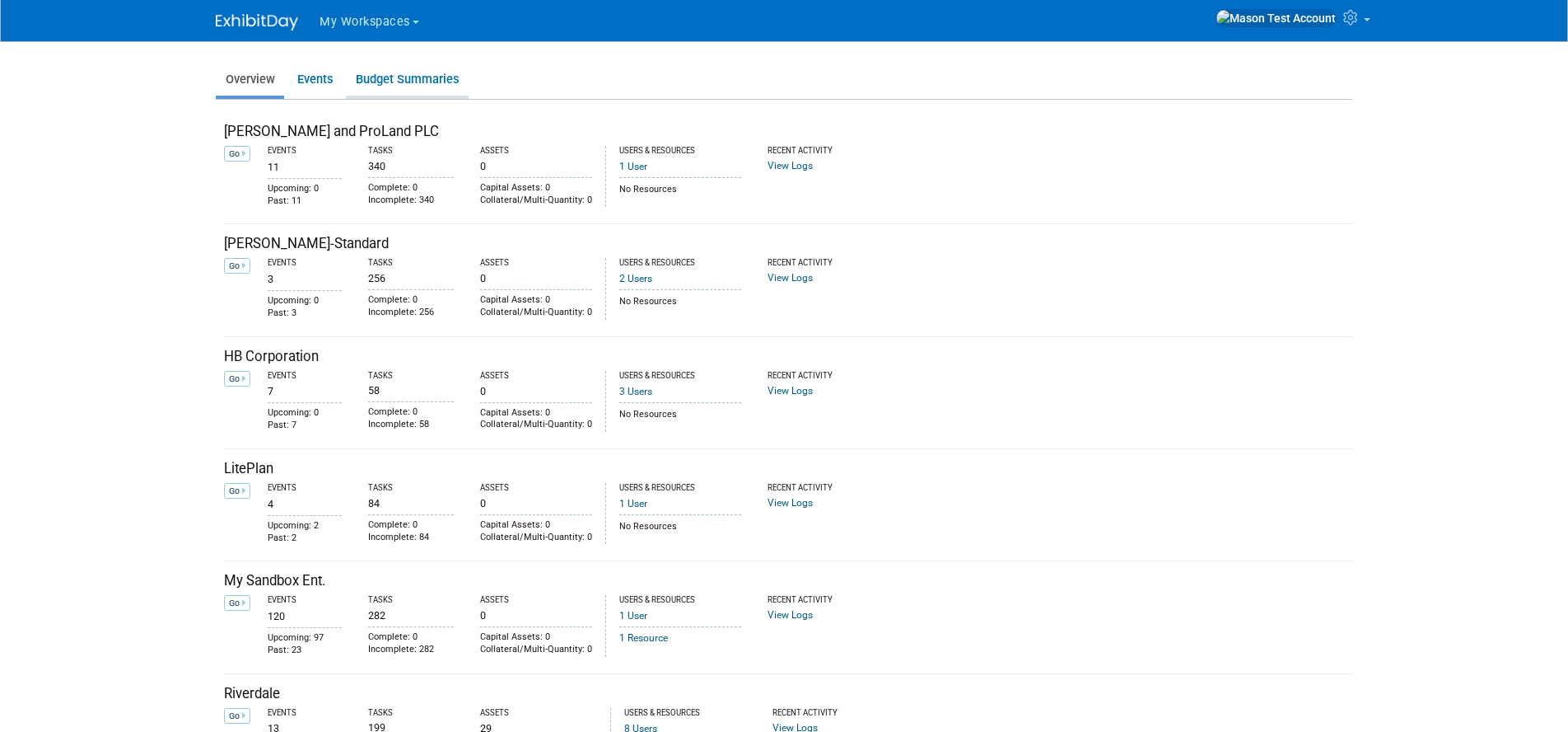
click at [406, 82] on link "Budget Summaries" at bounding box center [407, 79] width 123 height 32
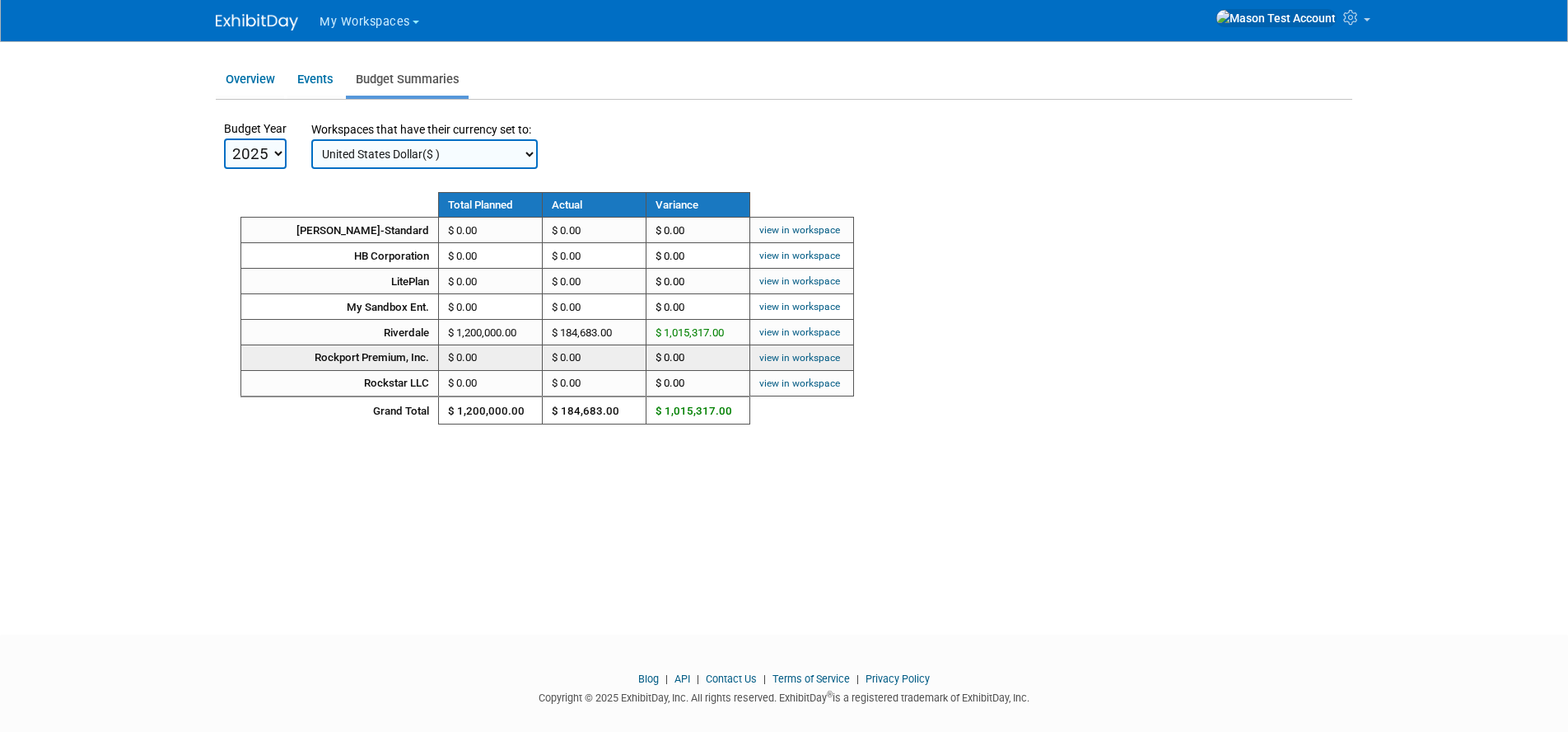
click at [397, 356] on td "Rockport Premium, Inc." at bounding box center [340, 358] width 197 height 26
click at [782, 352] on link "view in workspace" at bounding box center [799, 358] width 81 height 12
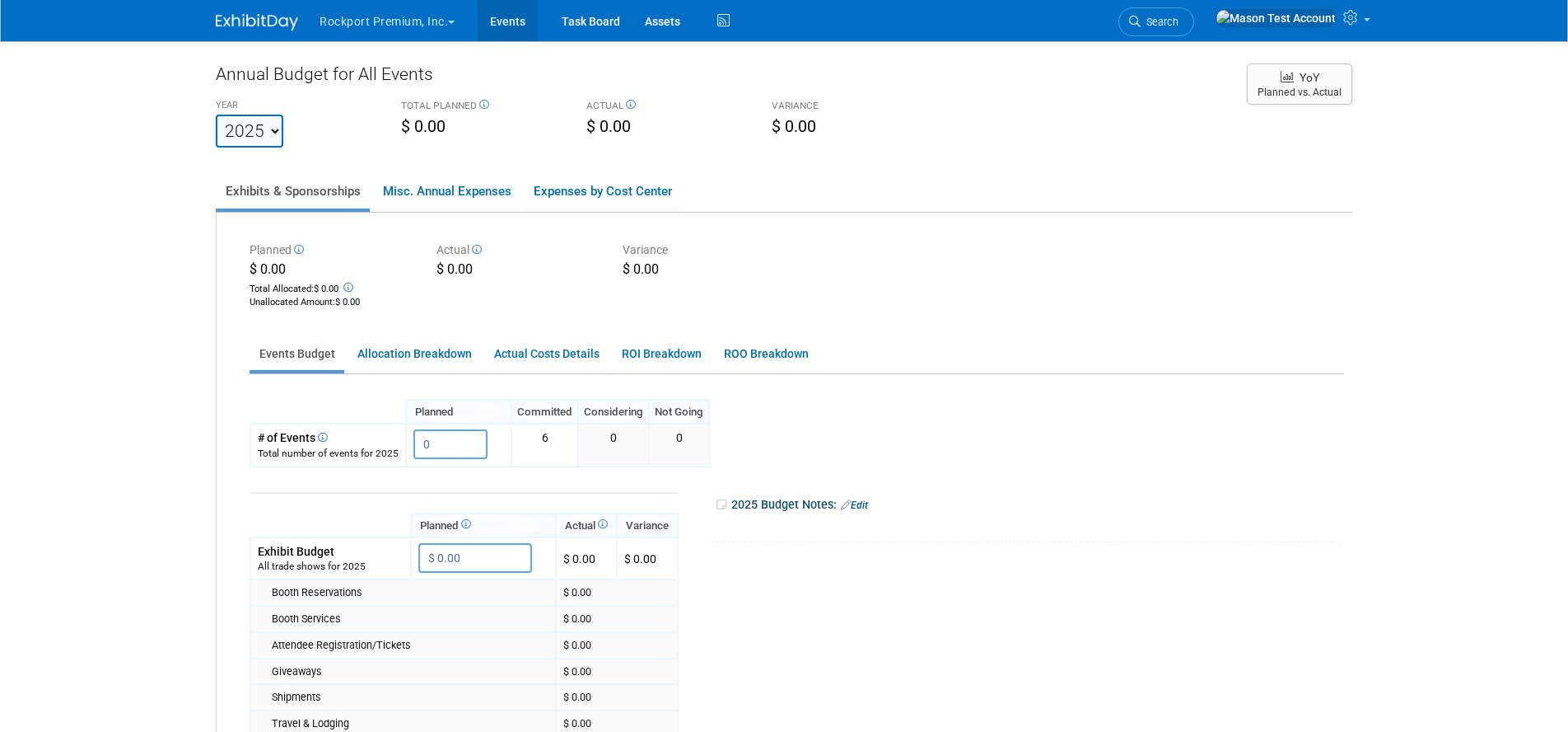
click at [514, 20] on link "Events" at bounding box center [508, 20] width 60 height 41
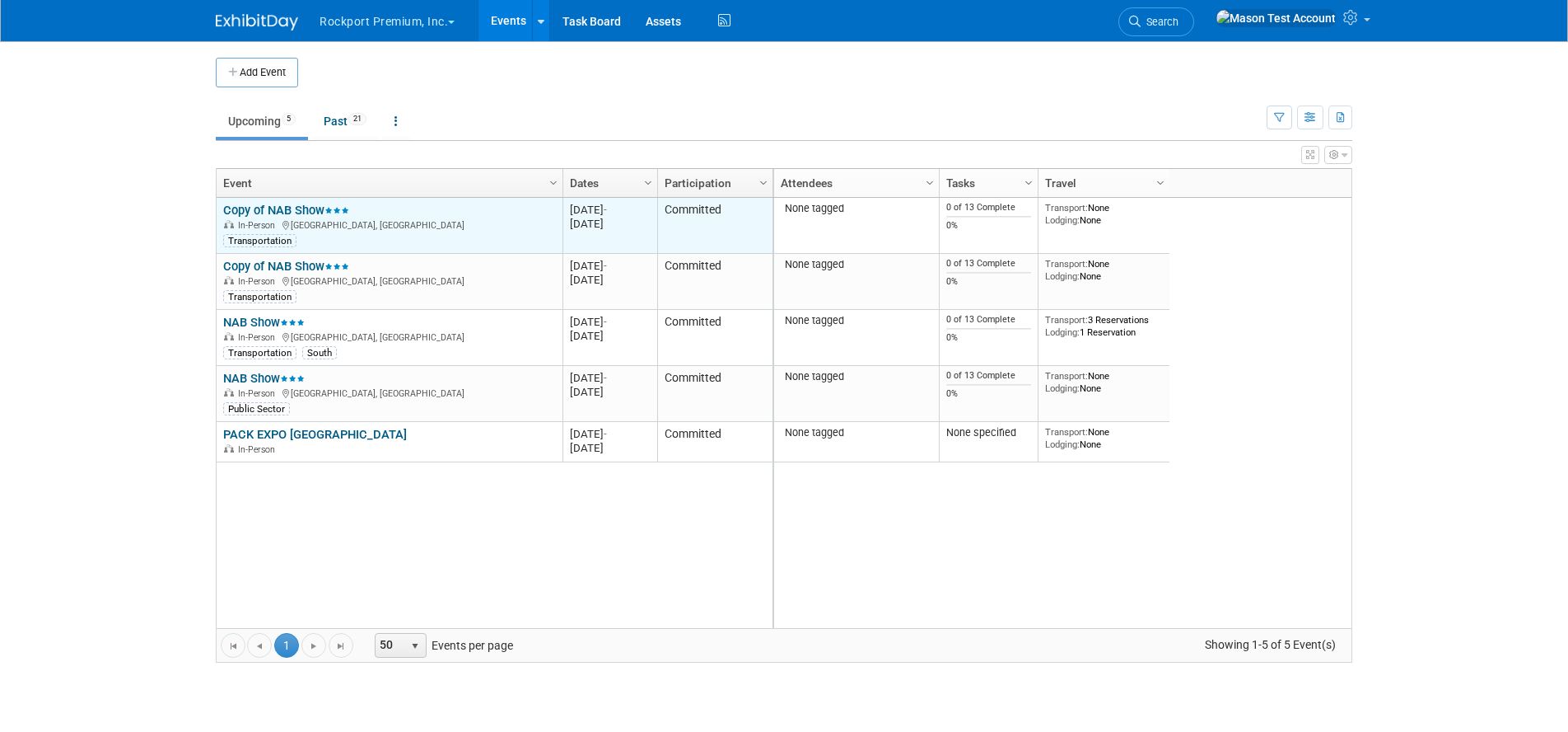
click at [270, 208] on link "Copy of NAB Show" at bounding box center [286, 210] width 126 height 15
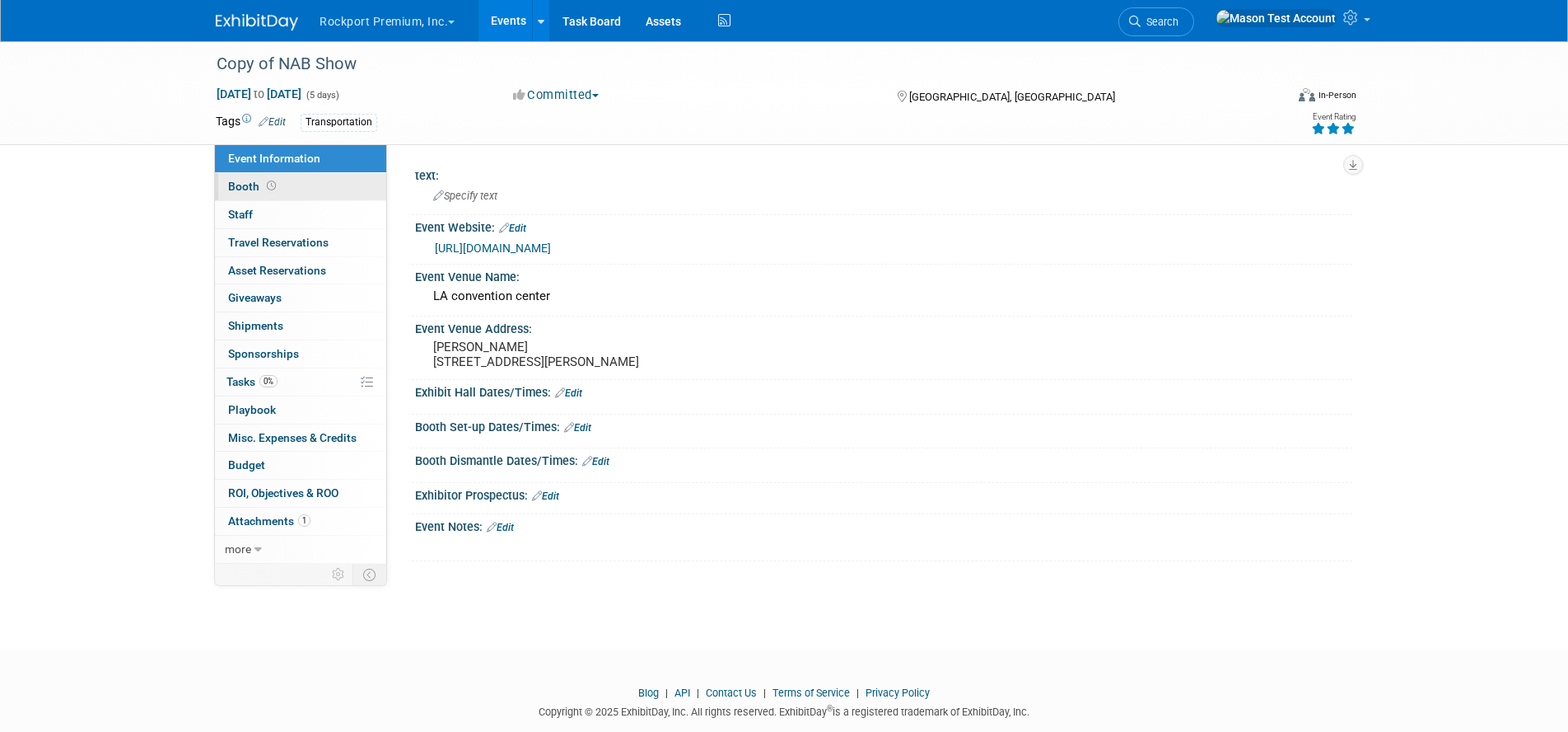
click at [263, 184] on span at bounding box center [271, 186] width 16 height 12
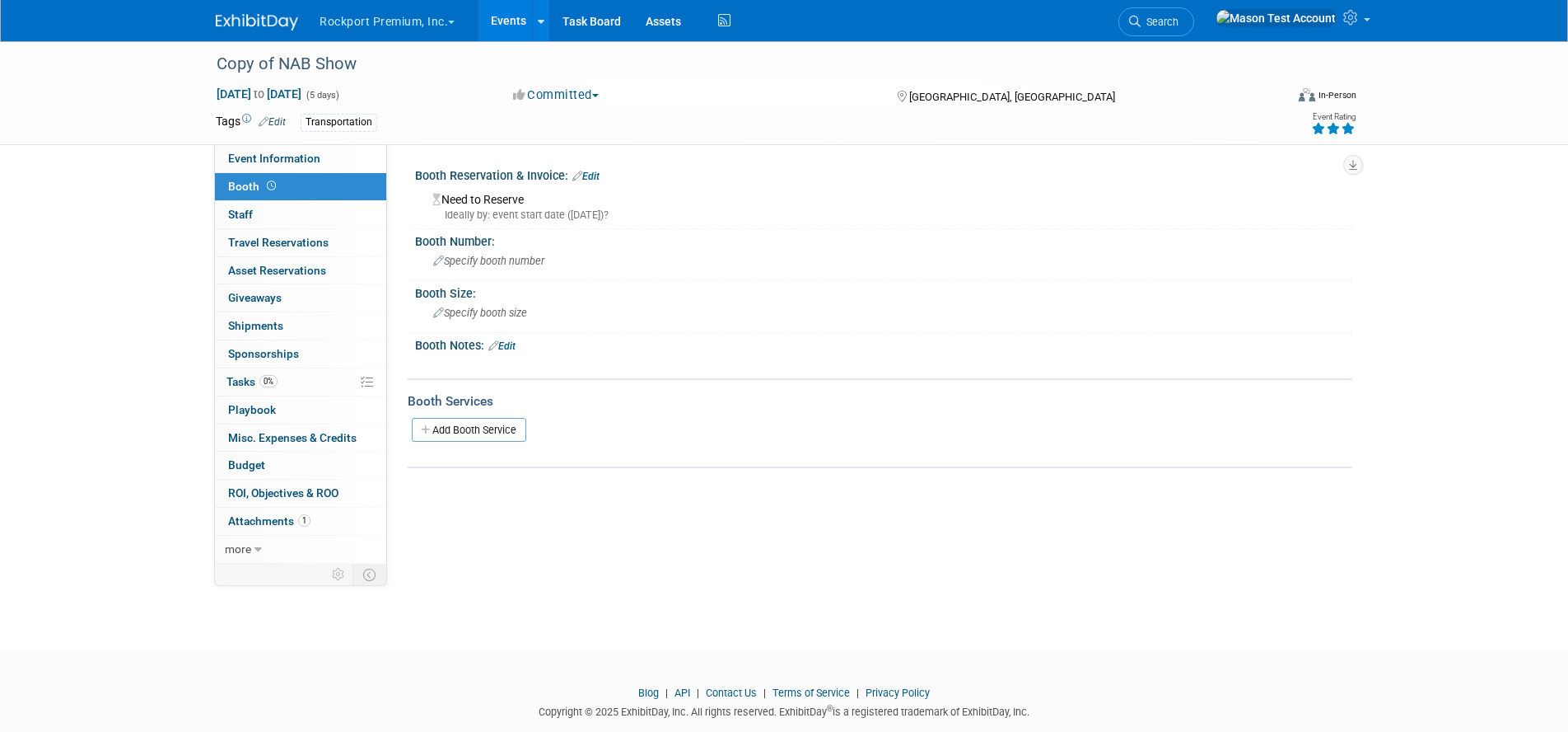
click at [598, 173] on link "Edit" at bounding box center [586, 176] width 28 height 12
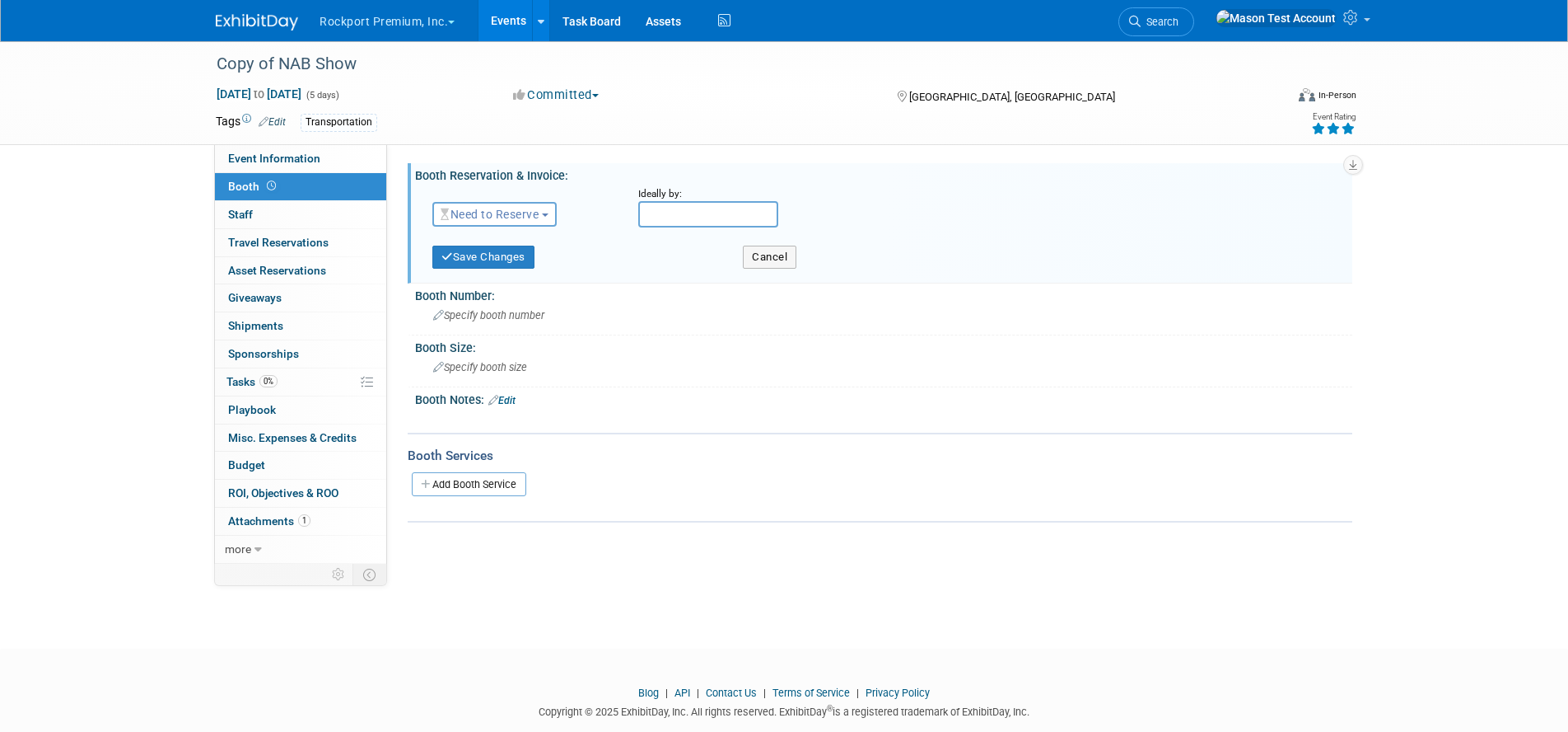
click at [532, 215] on span "Need to Reserve" at bounding box center [490, 213] width 98 height 13
click at [516, 262] on link "Reserved" at bounding box center [521, 265] width 176 height 23
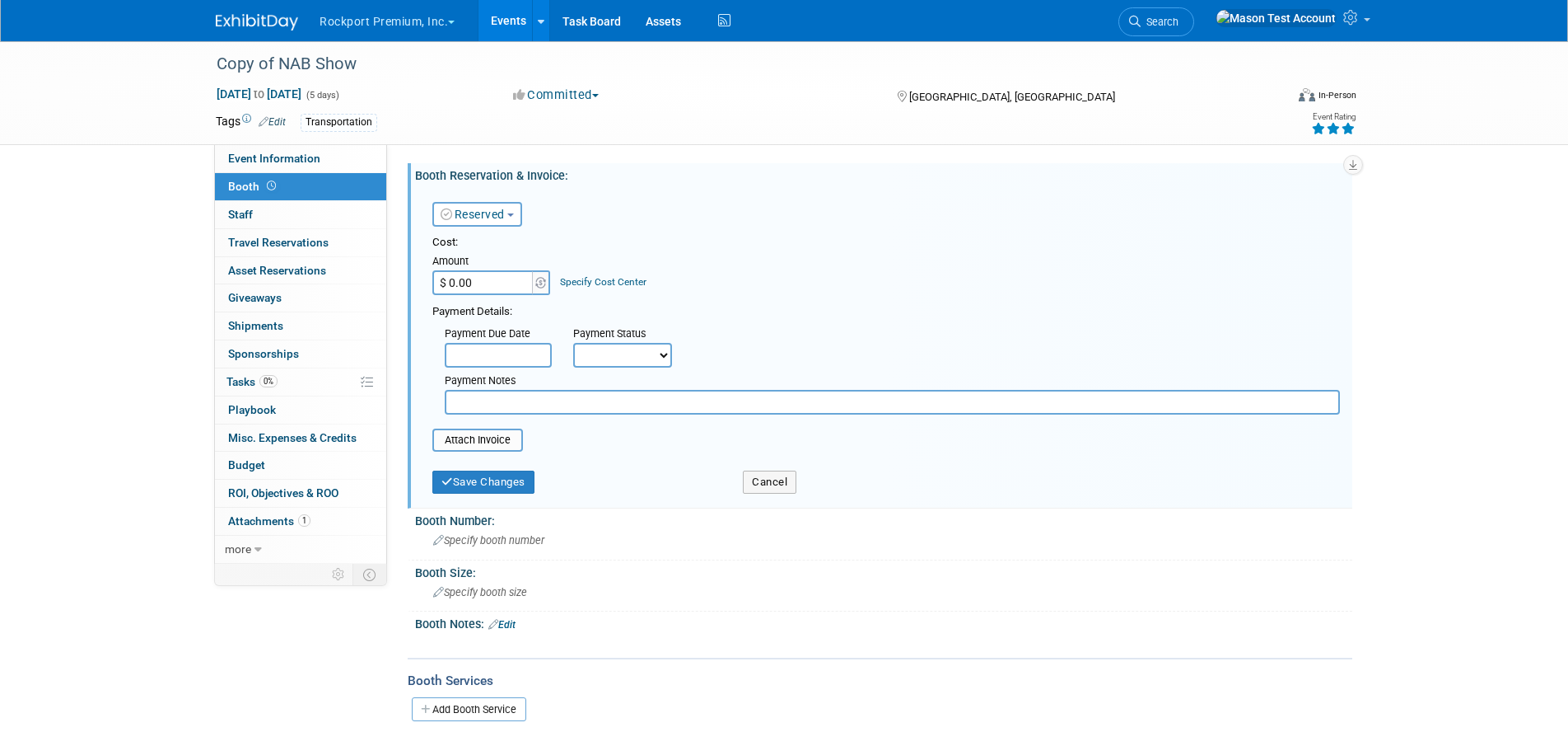
click at [487, 286] on input "$ 0.00" at bounding box center [484, 283] width 103 height 25
type input "$ 500,000.00"
click at [502, 490] on button "Save Changes" at bounding box center [483, 482] width 102 height 23
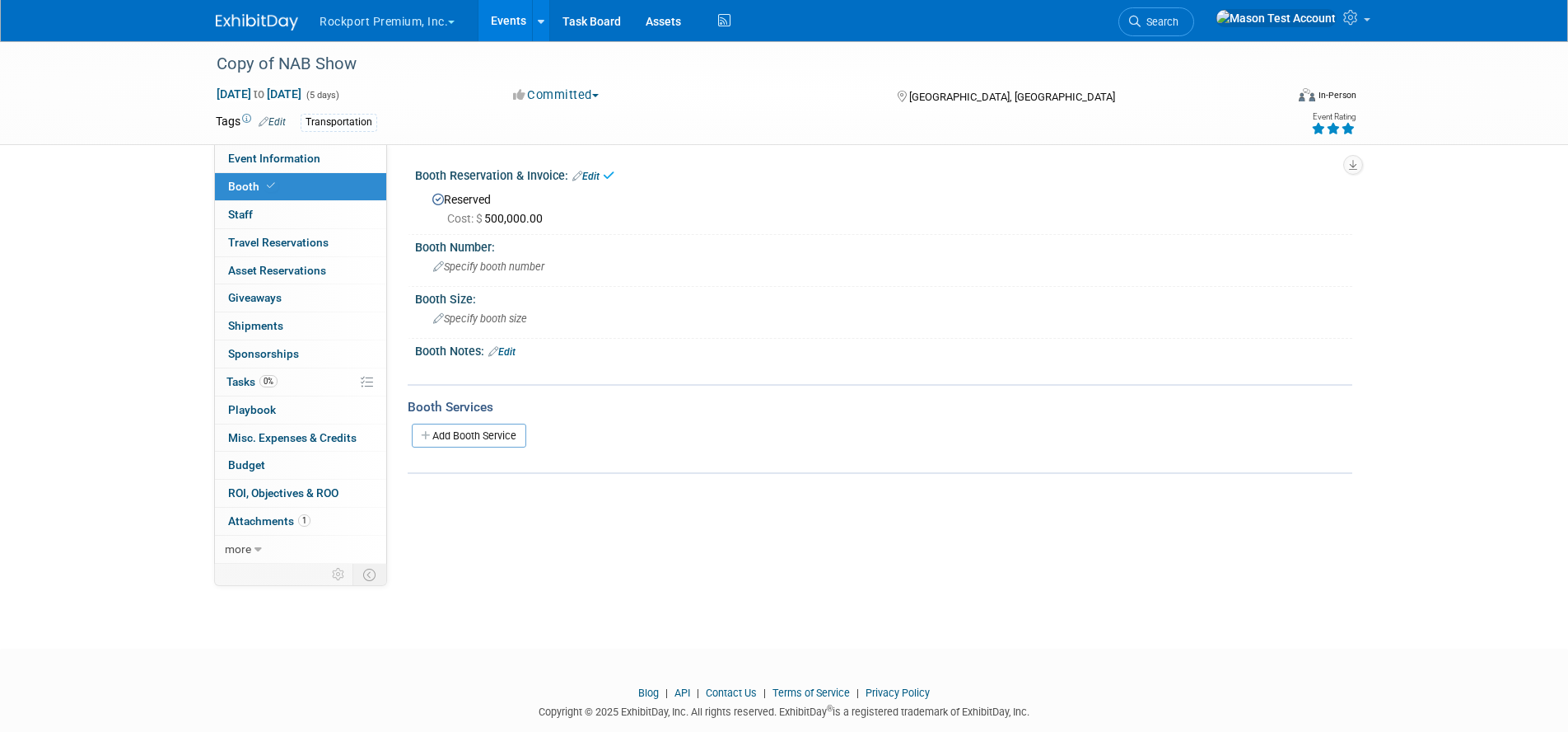
click at [396, 21] on button "Rockport Premium, Inc." at bounding box center [396, 18] width 157 height 36
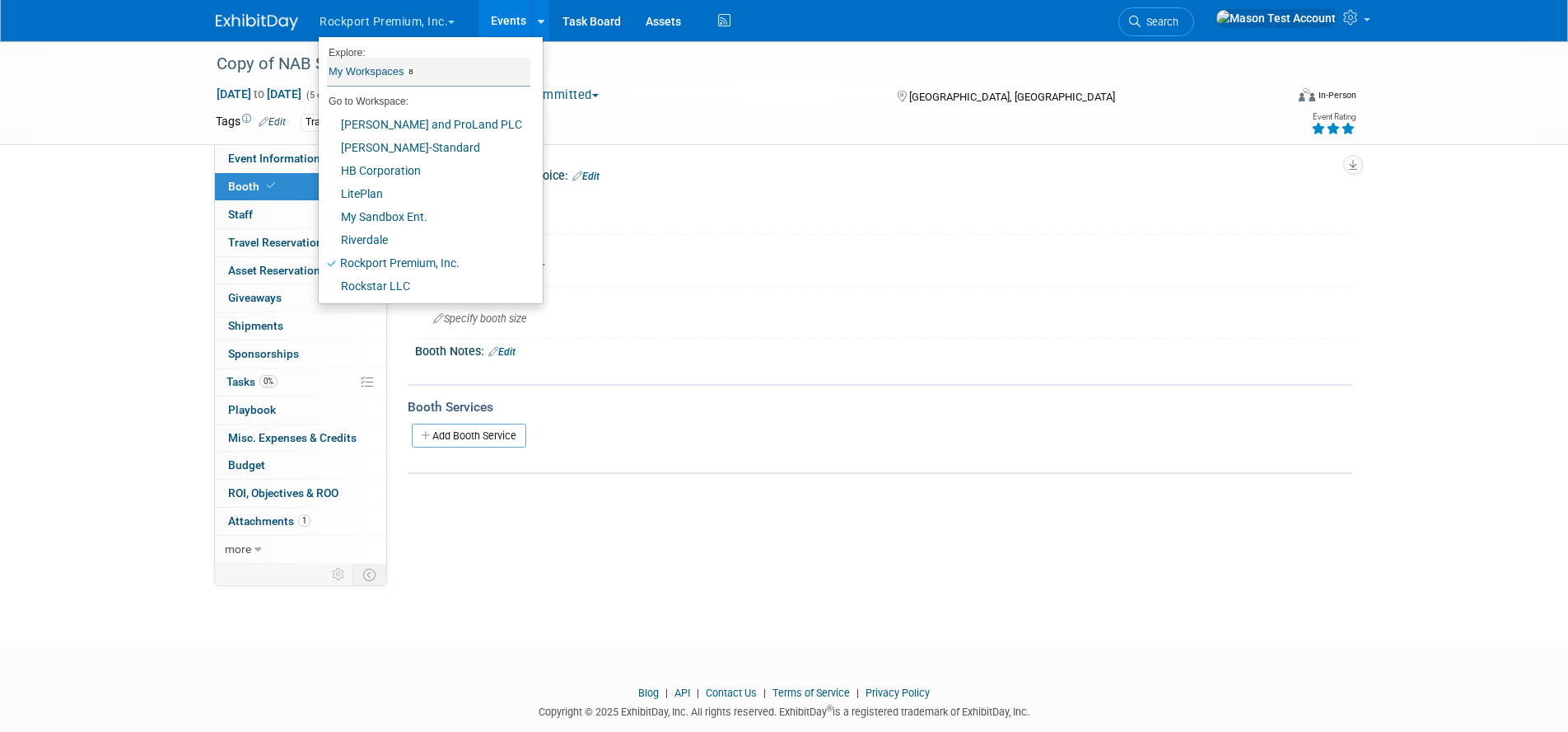
click at [386, 76] on link "My Workspaces 8" at bounding box center [428, 71] width 204 height 28
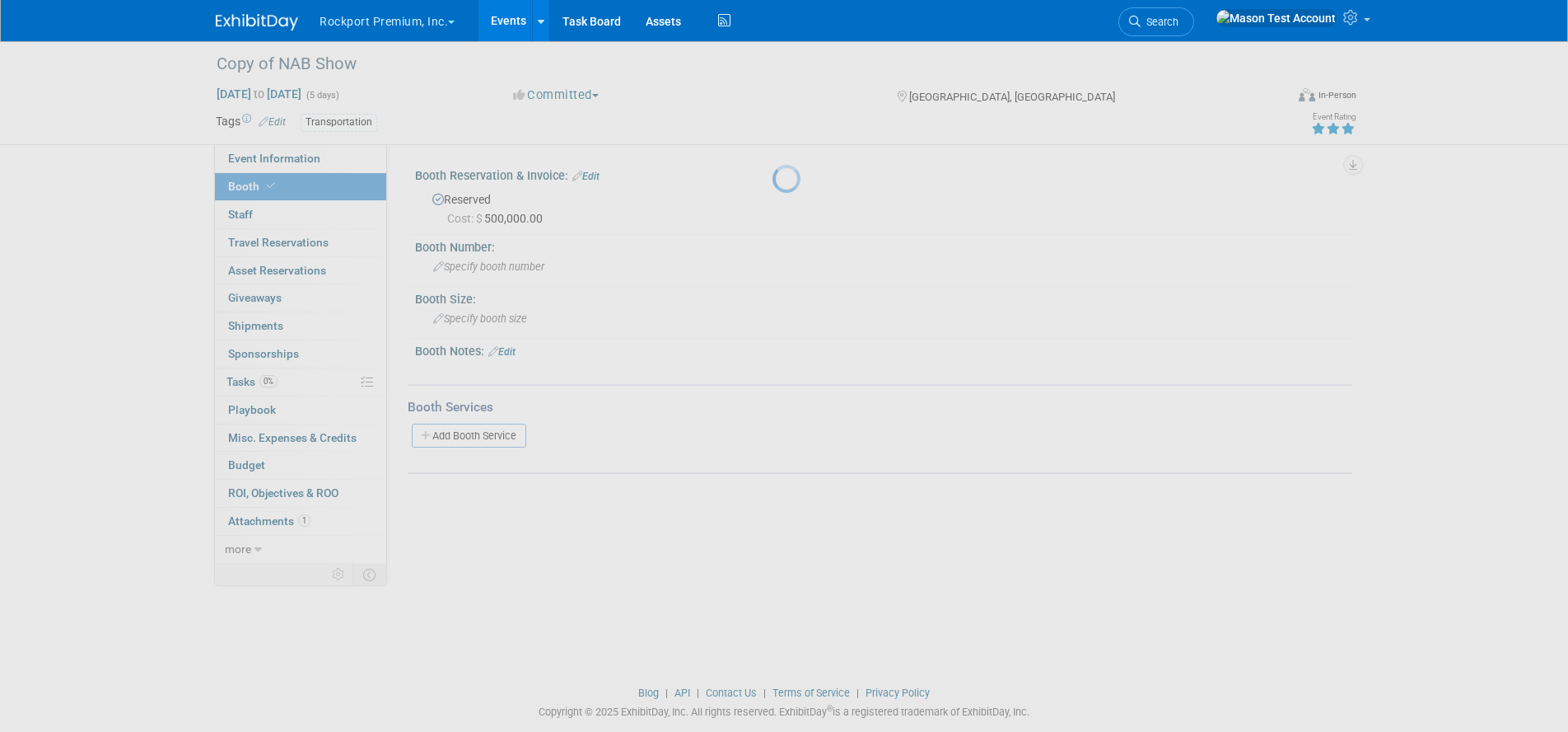
scroll to position [1, 0]
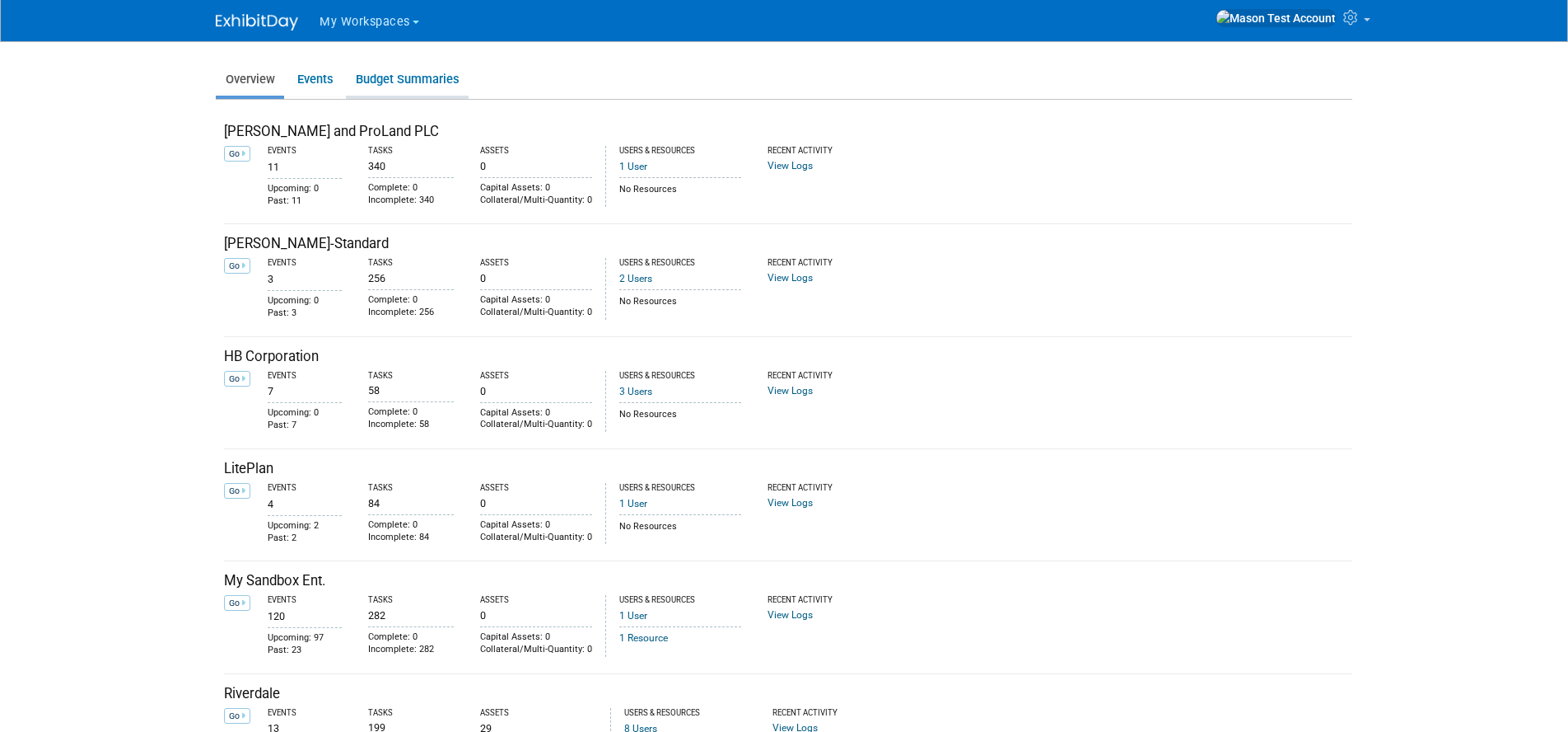
click at [391, 78] on link "Budget Summaries" at bounding box center [407, 79] width 123 height 32
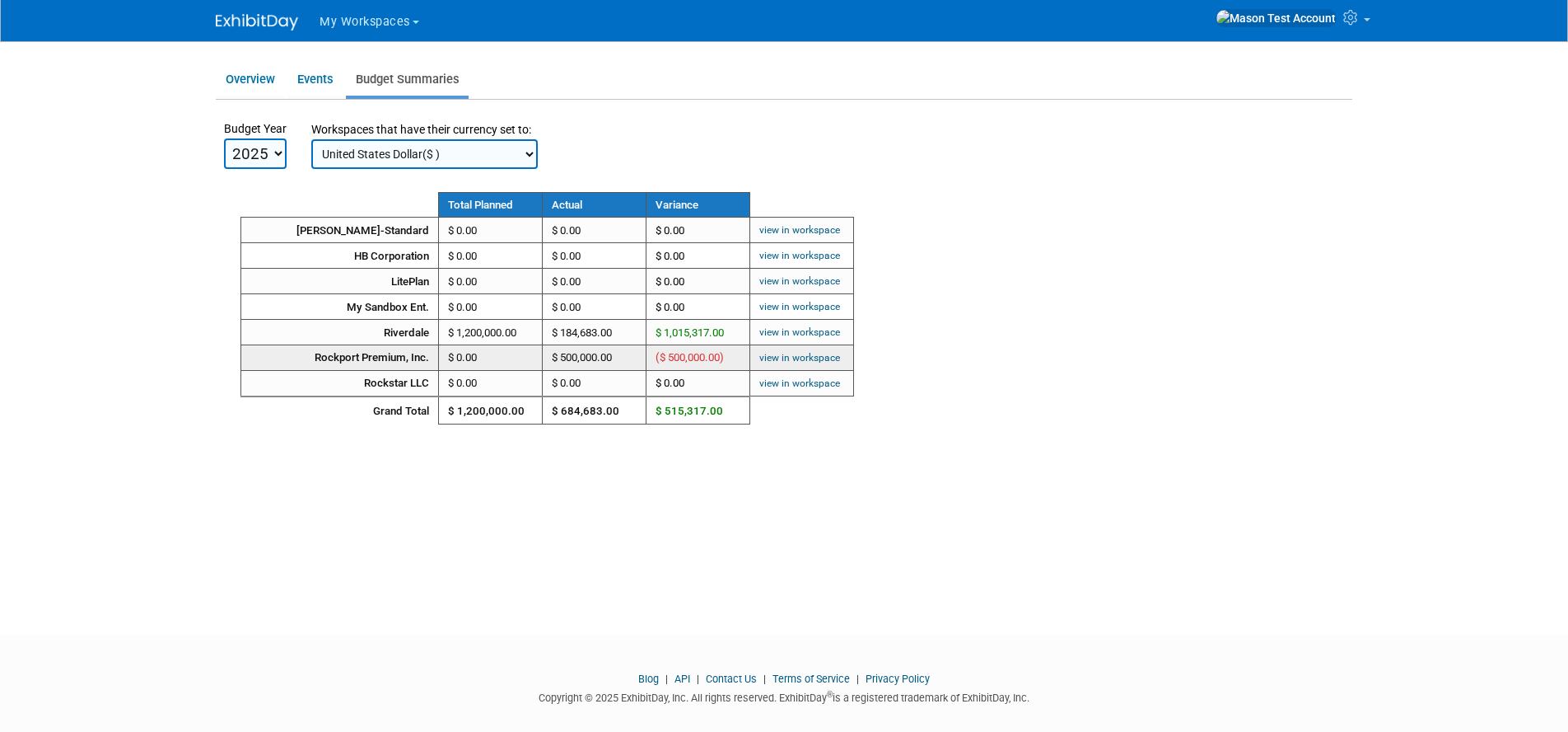
drag, startPoint x: 654, startPoint y: 354, endPoint x: 616, endPoint y: 355, distance: 38.0
click at [661, 353] on td "($ 500,000.00)" at bounding box center [698, 358] width 104 height 26
drag, startPoint x: 618, startPoint y: 354, endPoint x: 638, endPoint y: 355, distance: 20.0
click at [547, 355] on td "$ 500,000.00" at bounding box center [594, 358] width 104 height 26
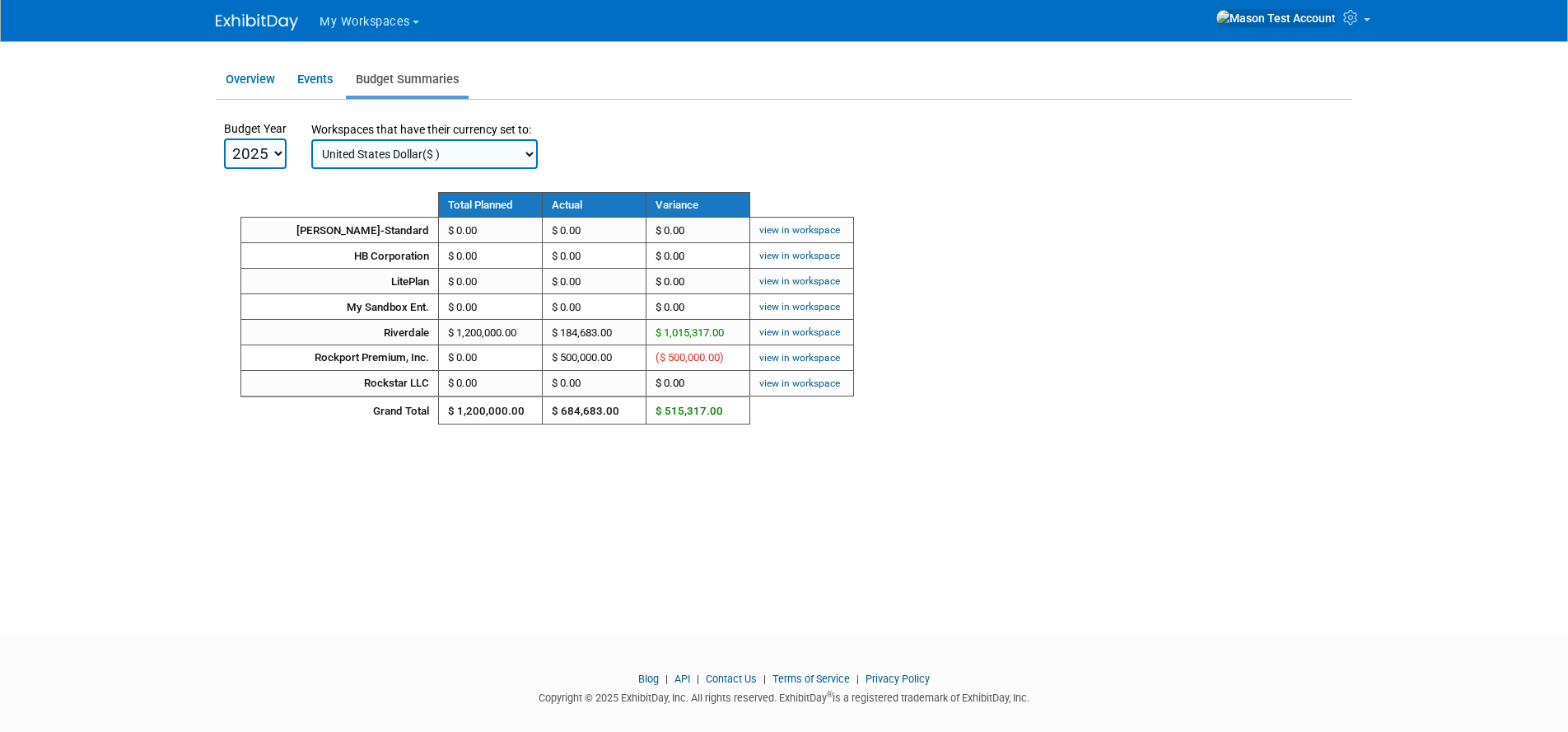
drag, startPoint x: 737, startPoint y: 411, endPoint x: 611, endPoint y: 417, distance: 126.1
click at [661, 410] on td "$ 515,317.00" at bounding box center [698, 410] width 104 height 28
drag, startPoint x: 619, startPoint y: 407, endPoint x: 548, endPoint y: 406, distance: 71.0
click at [548, 406] on td "$ 684,683.00" at bounding box center [594, 410] width 104 height 28
click at [511, 151] on select "Euro(€ ) United States Dollar($ )" at bounding box center [424, 154] width 227 height 29
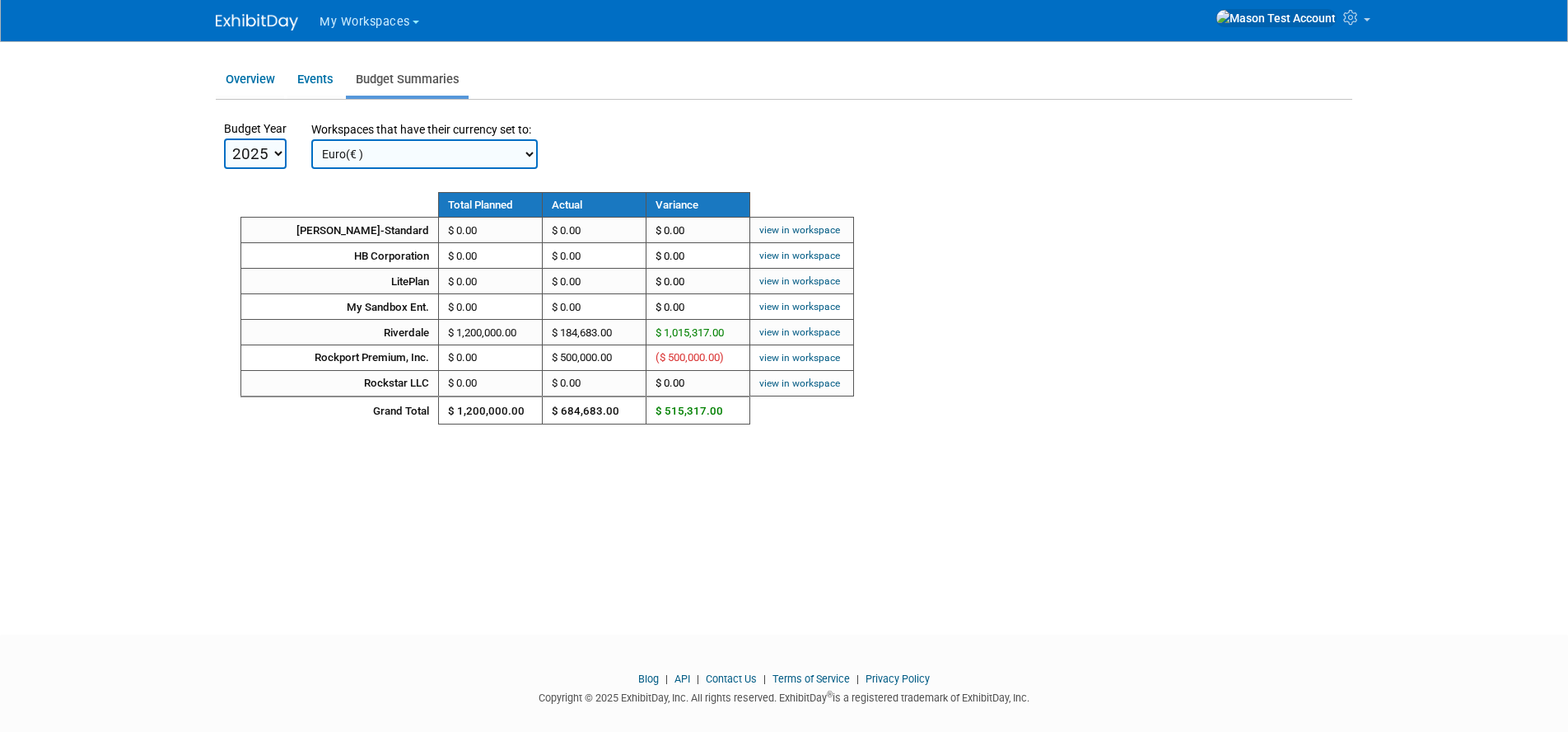
click at [311, 140] on select "Euro(€ ) United States Dollar($ )" at bounding box center [424, 154] width 227 height 29
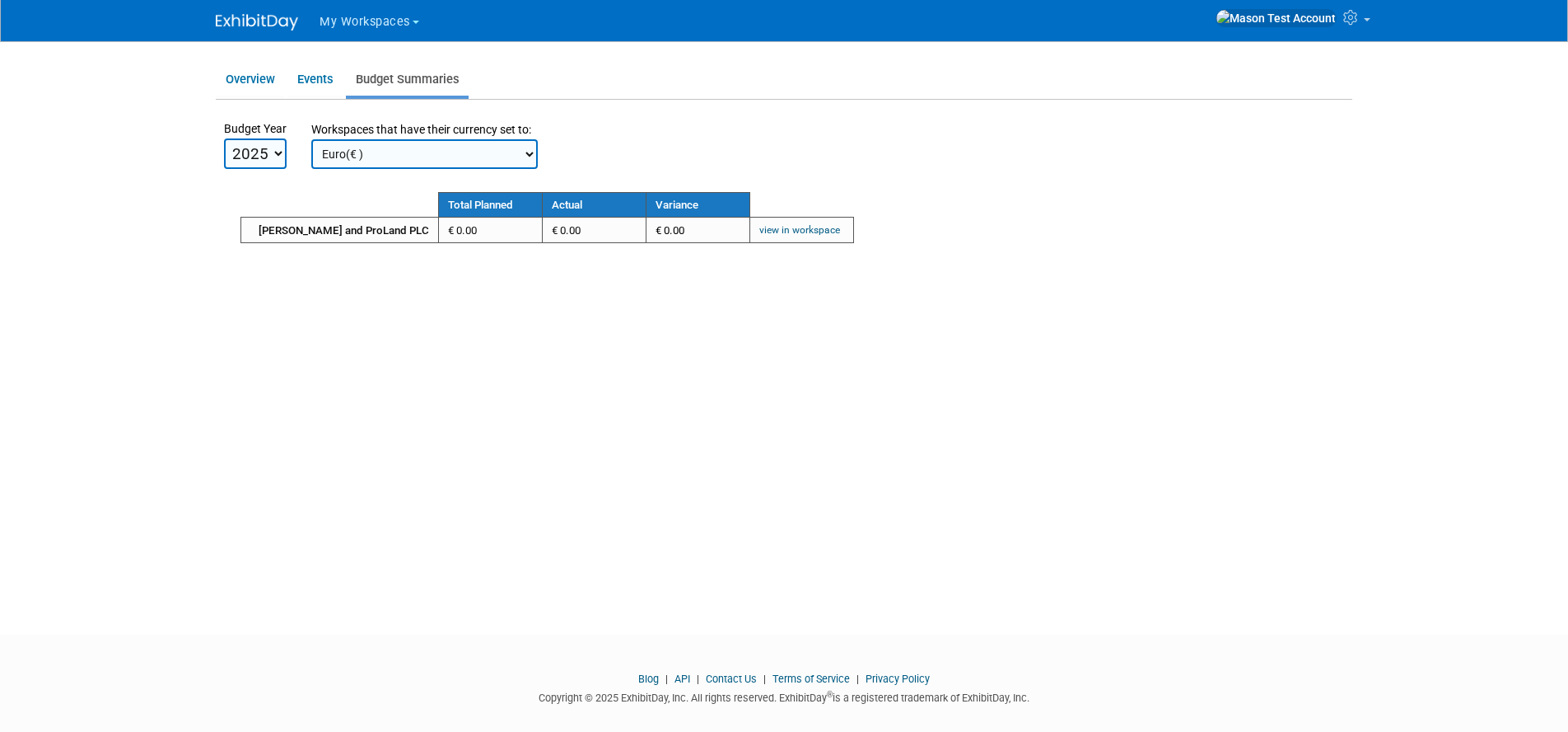
click at [508, 155] on select "Euro(€ ) United States Dollar($ )" at bounding box center [424, 154] width 227 height 29
click at [311, 140] on select "Euro(€ ) United States Dollar($ )" at bounding box center [424, 154] width 227 height 29
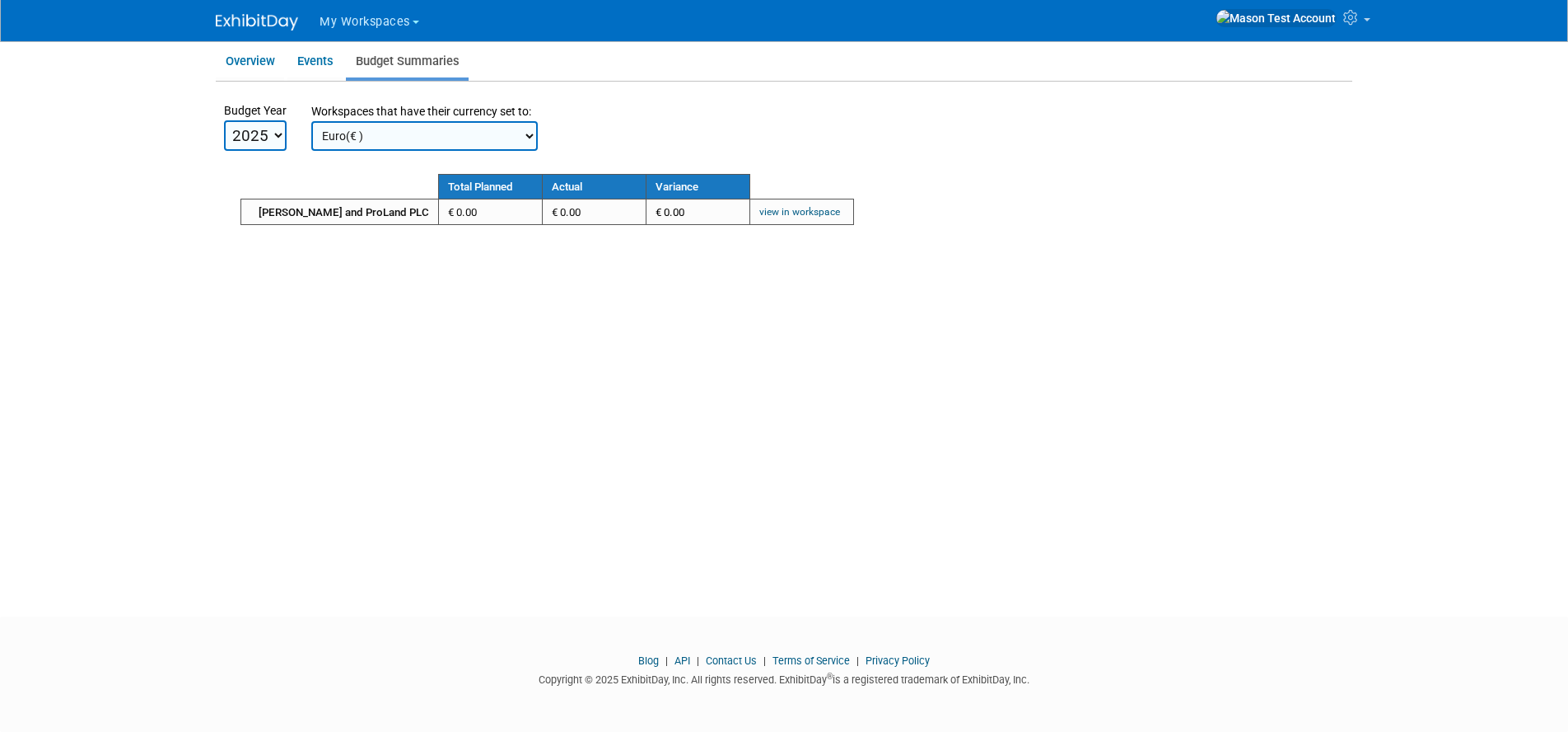
click at [467, 126] on select "Euro(€ ) United States Dollar($ )" at bounding box center [424, 135] width 227 height 29
select select "1"
click at [311, 121] on select "Euro(€ ) United States Dollar($ )" at bounding box center [424, 135] width 227 height 29
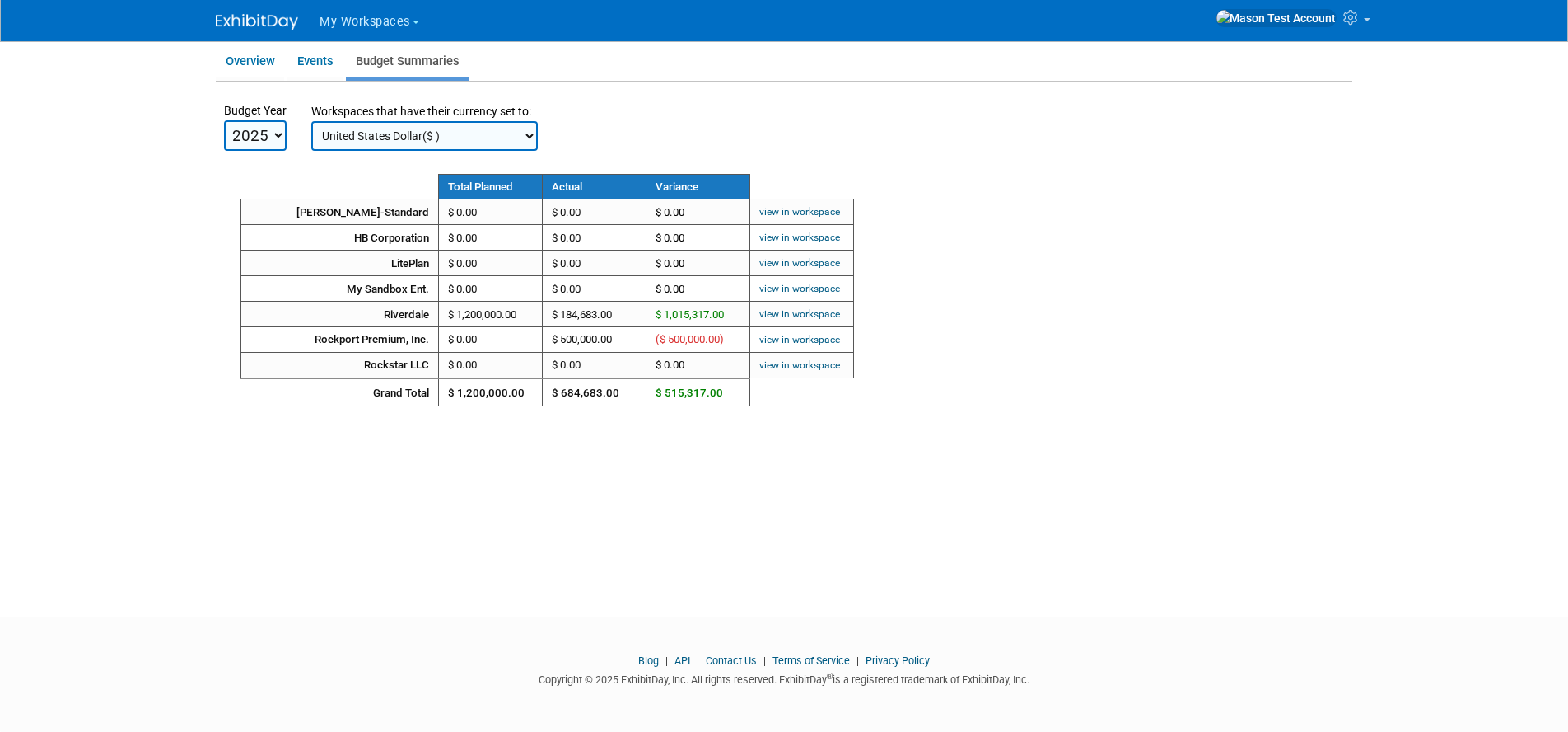
click at [482, 132] on select "Euro(€ ) United States Dollar($ )" at bounding box center [424, 135] width 227 height 29
click at [523, 127] on select "Euro(€ ) United States Dollar($ )" at bounding box center [424, 135] width 227 height 29
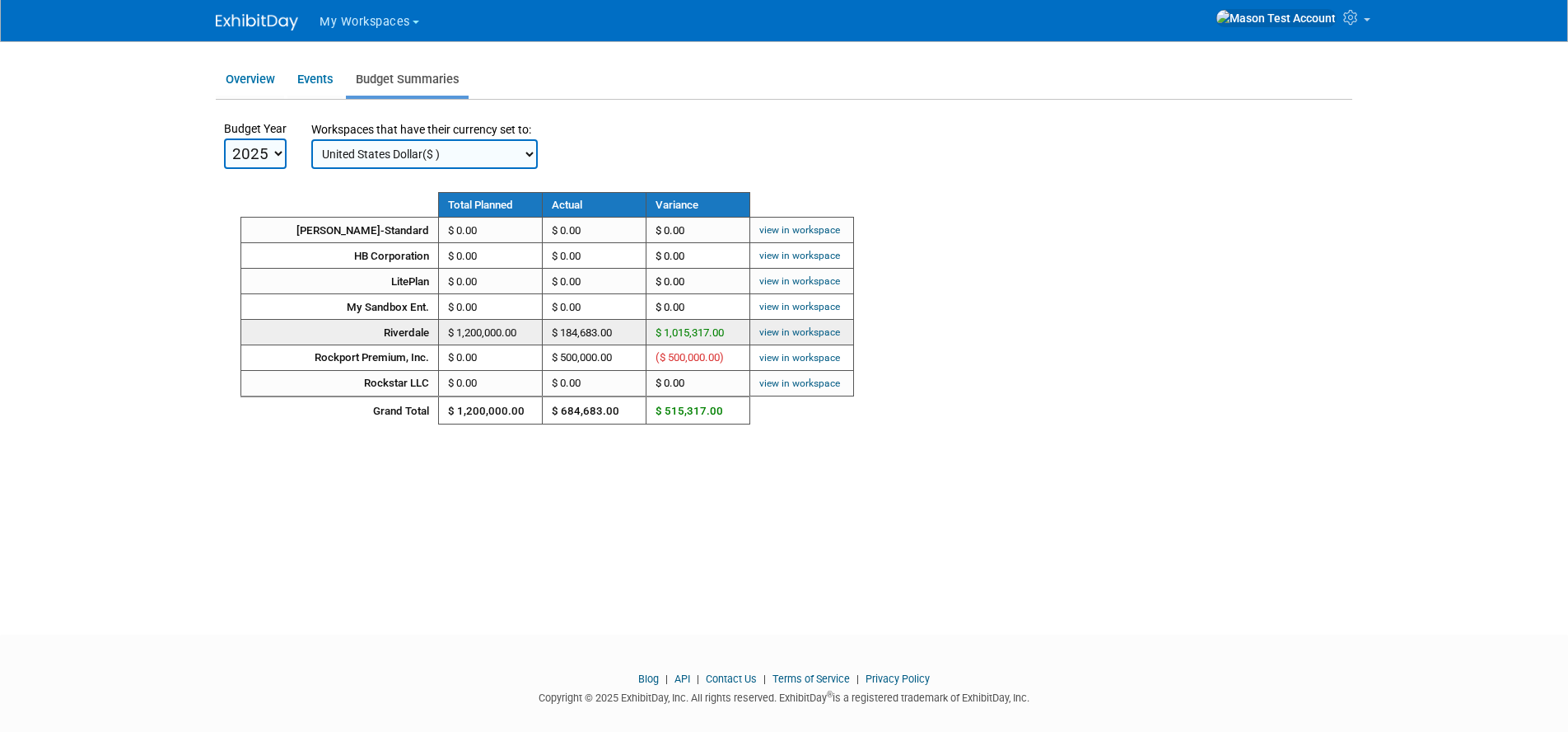
scroll to position [0, 0]
click at [816, 329] on link "view in workspace" at bounding box center [799, 332] width 81 height 12
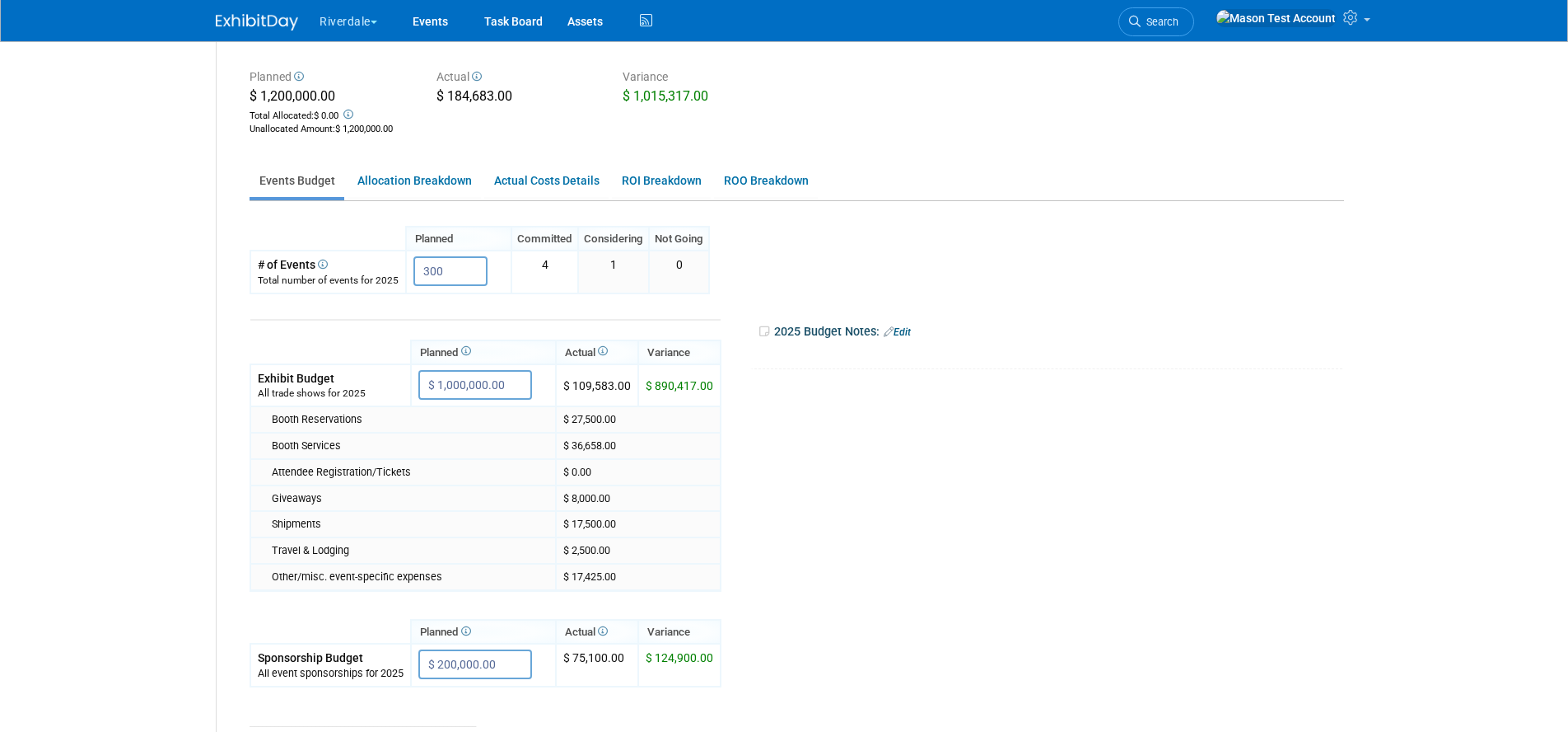
scroll to position [176, 0]
click at [401, 177] on link "Allocation Breakdown" at bounding box center [414, 178] width 133 height 32
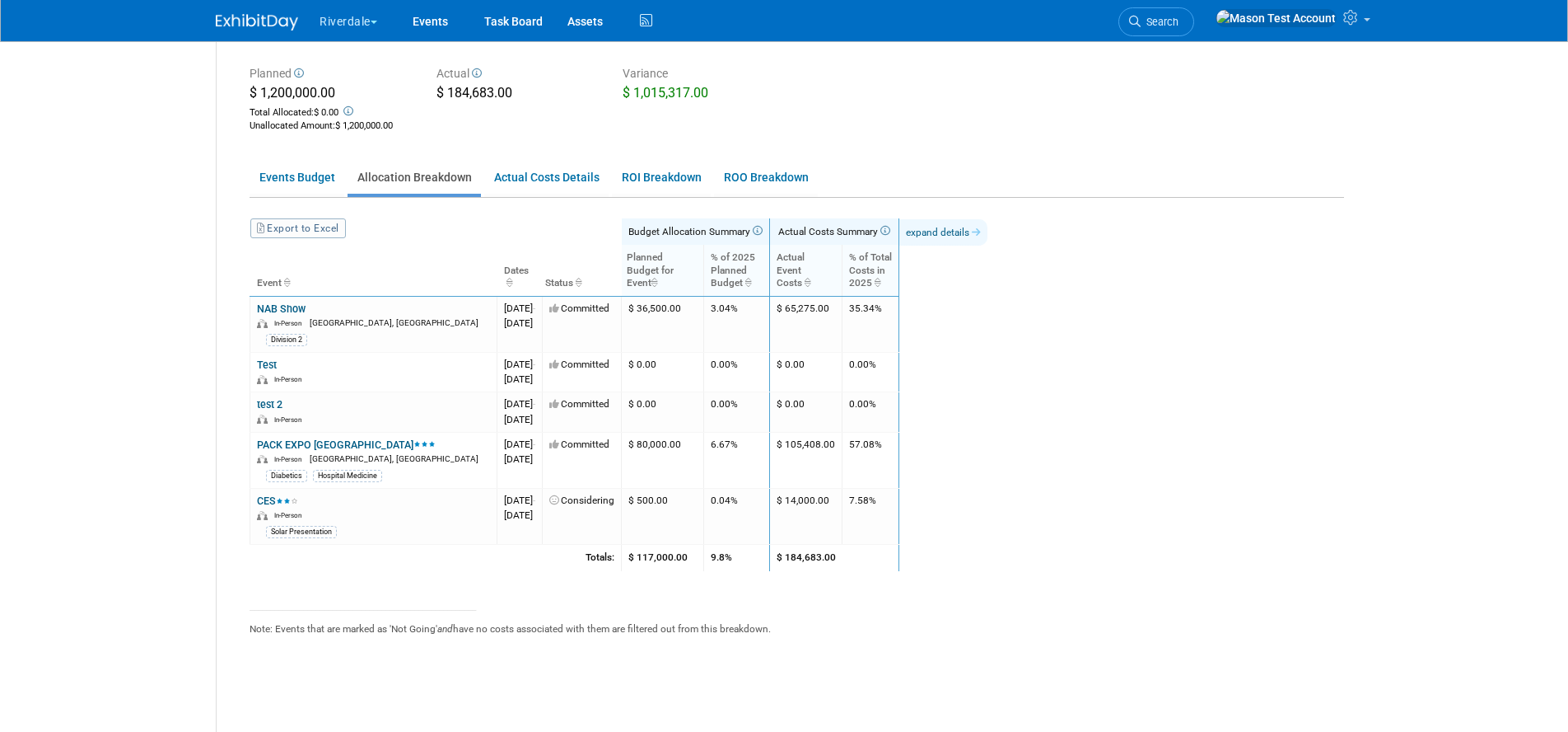
click at [988, 236] on link "expand details" at bounding box center [943, 232] width 88 height 27
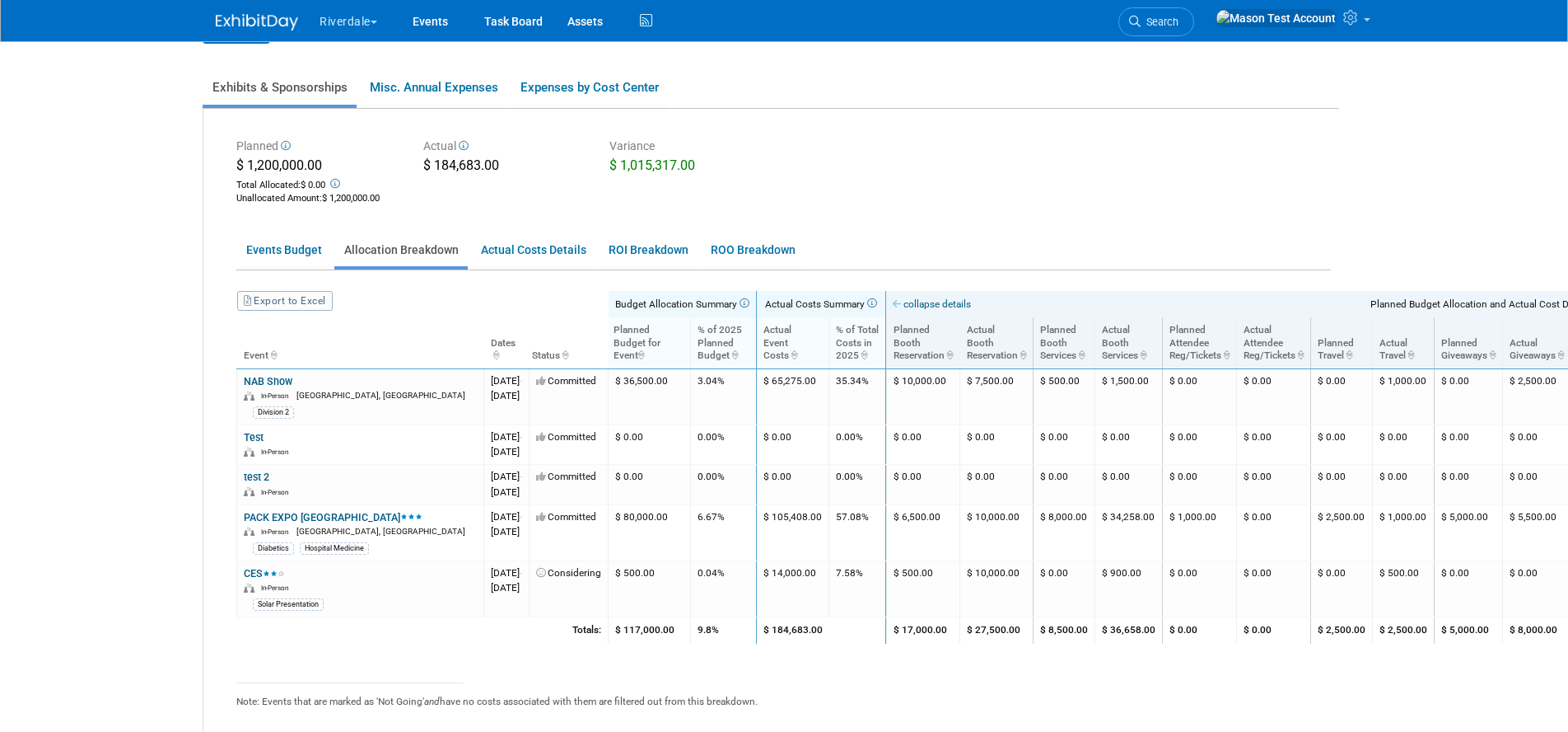
scroll to position [104, 0]
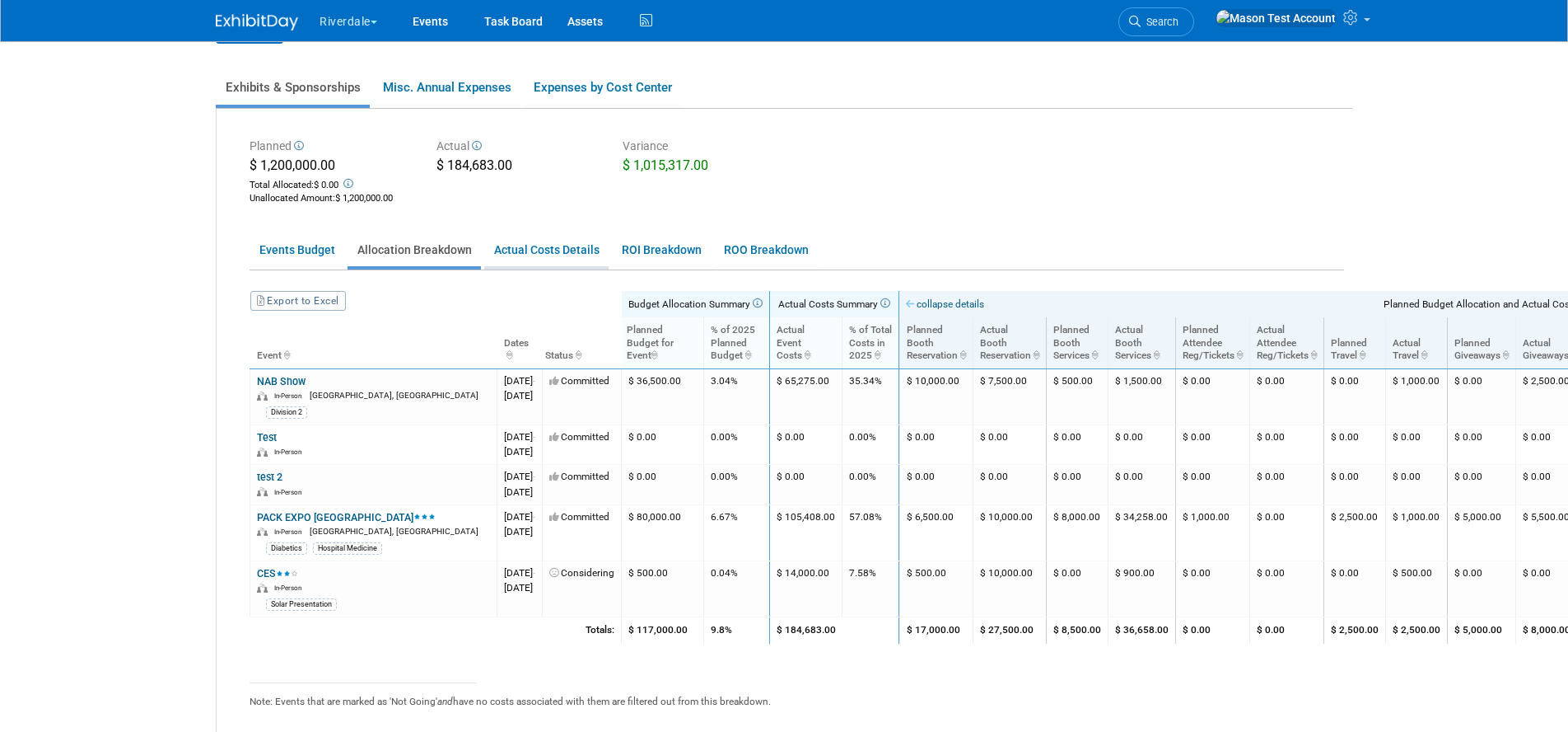
click at [576, 252] on link "Actual Costs Details" at bounding box center [547, 250] width 124 height 32
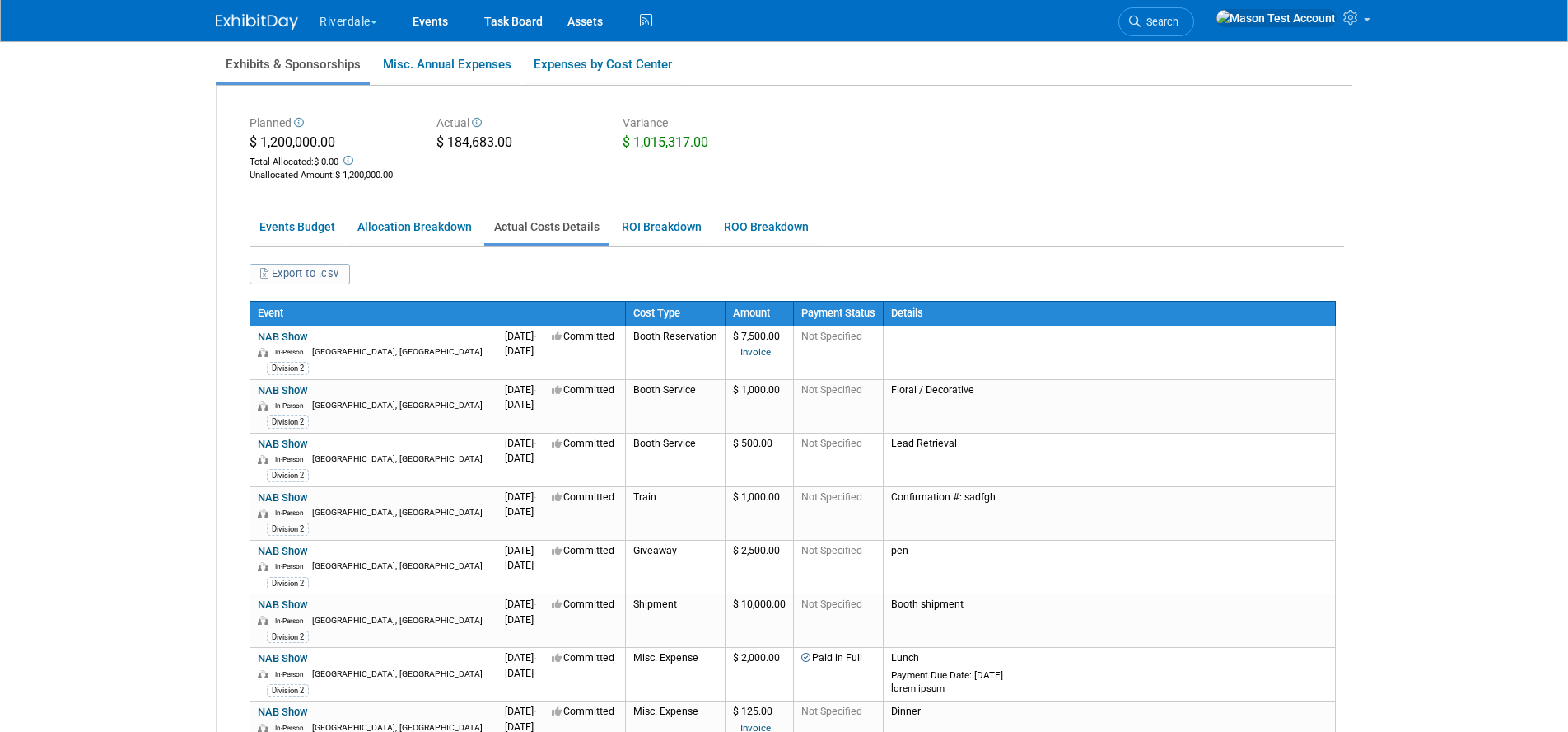
scroll to position [131, 0]
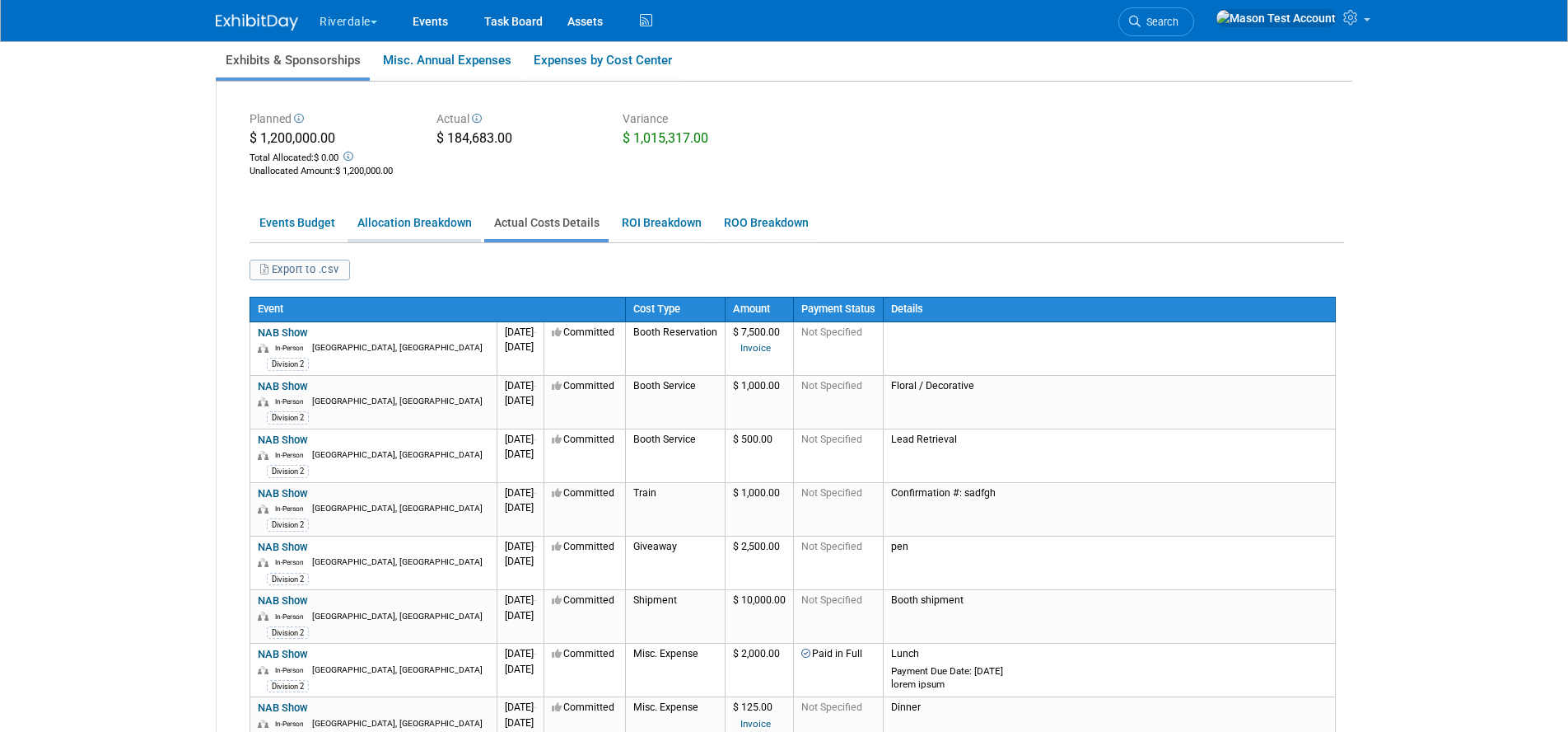
click at [427, 229] on link "Allocation Breakdown" at bounding box center [414, 223] width 133 height 32
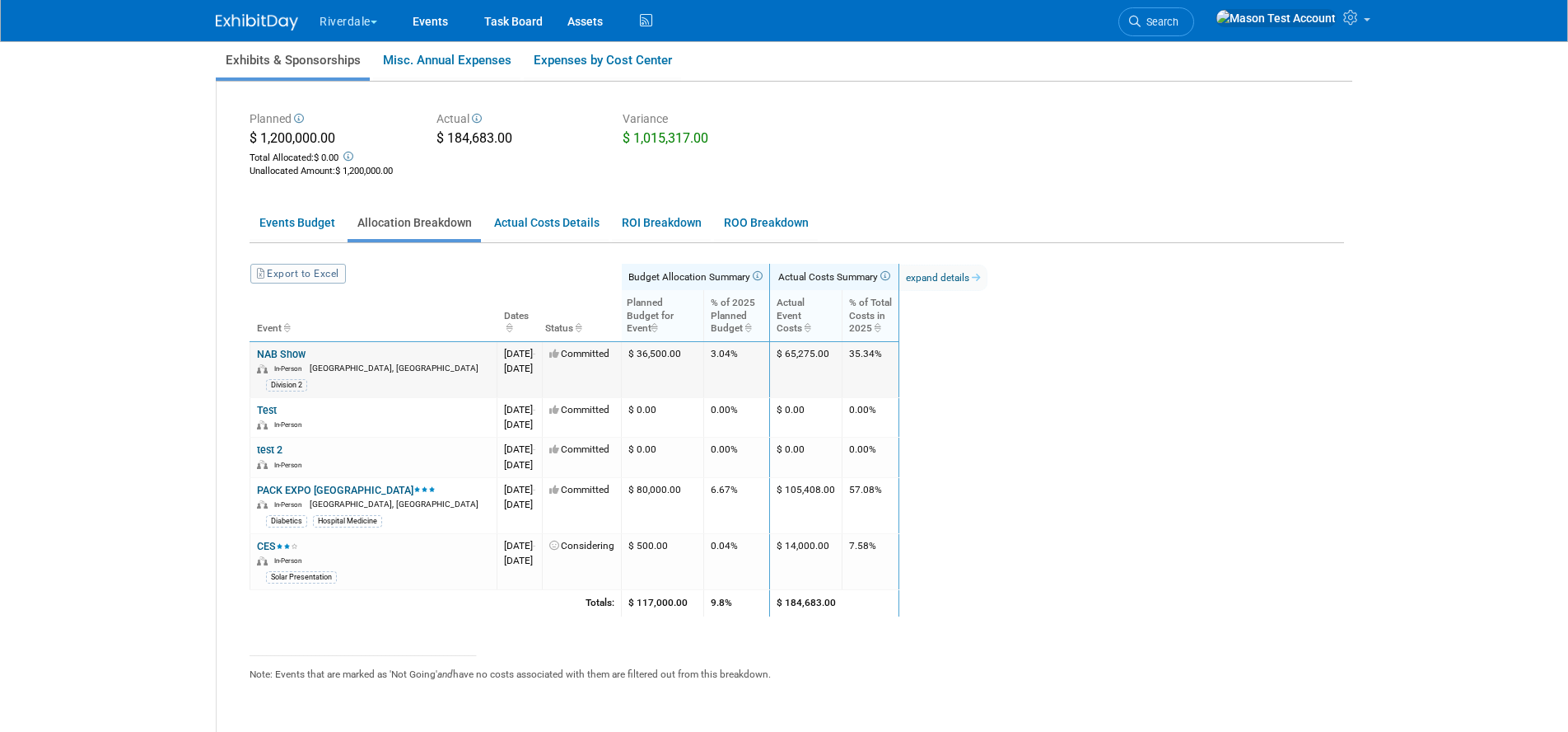
drag, startPoint x: 892, startPoint y: 354, endPoint x: 834, endPoint y: 353, distance: 58.0
click at [834, 353] on td "$ 65,275.00" at bounding box center [806, 368] width 73 height 56
drag, startPoint x: 836, startPoint y: 492, endPoint x: 895, endPoint y: 490, distance: 59.0
click at [843, 490] on td "$ 105,408.00" at bounding box center [806, 504] width 73 height 56
click at [644, 229] on link "ROI Breakdown" at bounding box center [660, 223] width 99 height 32
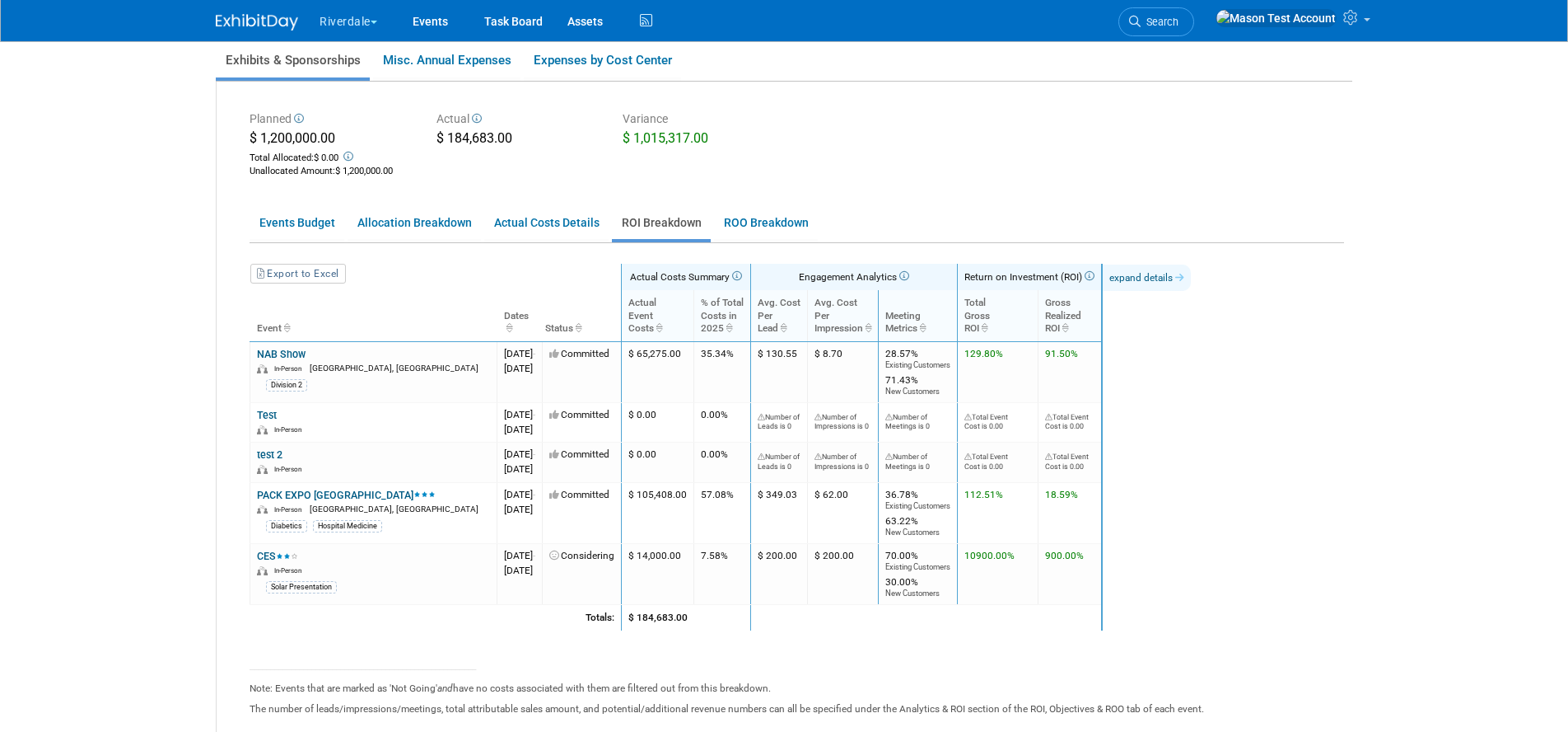
click at [1190, 274] on link "expand details" at bounding box center [1146, 278] width 88 height 27
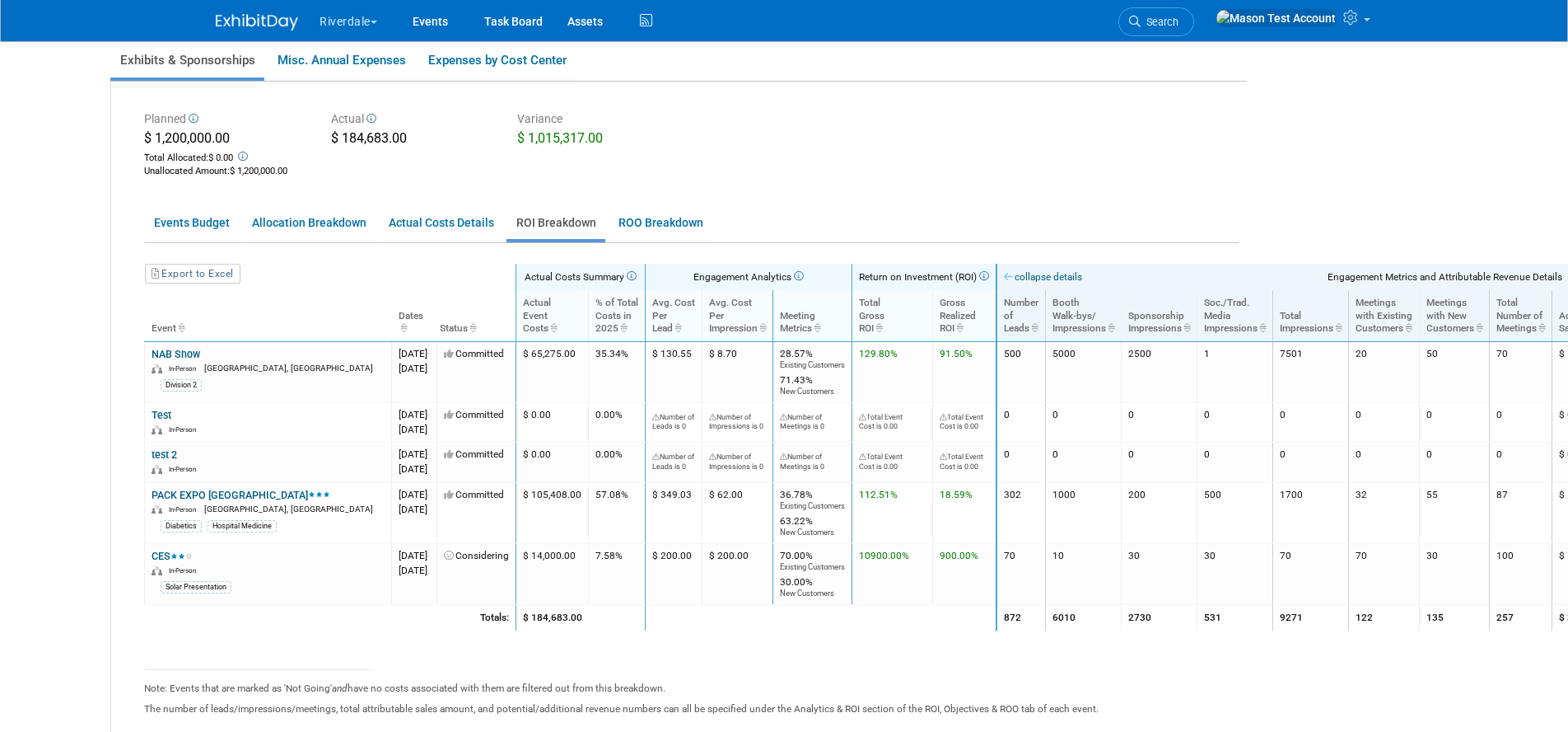
scroll to position [131, 112]
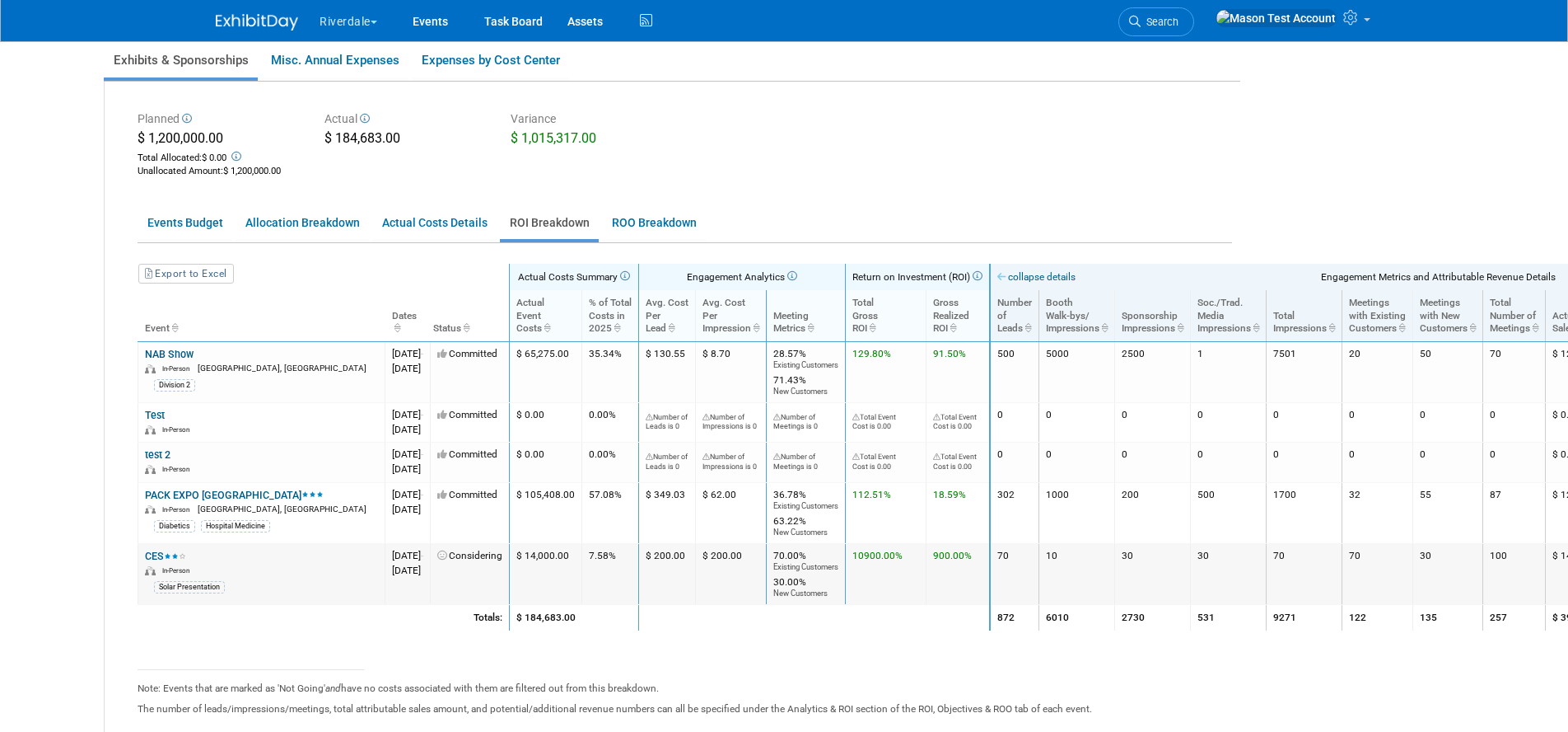
drag, startPoint x: 1081, startPoint y: 497, endPoint x: 1069, endPoint y: 585, distance: 88.8
click at [1039, 497] on td "302" at bounding box center [1014, 512] width 50 height 61
click at [1039, 559] on td "70" at bounding box center [1014, 573] width 50 height 61
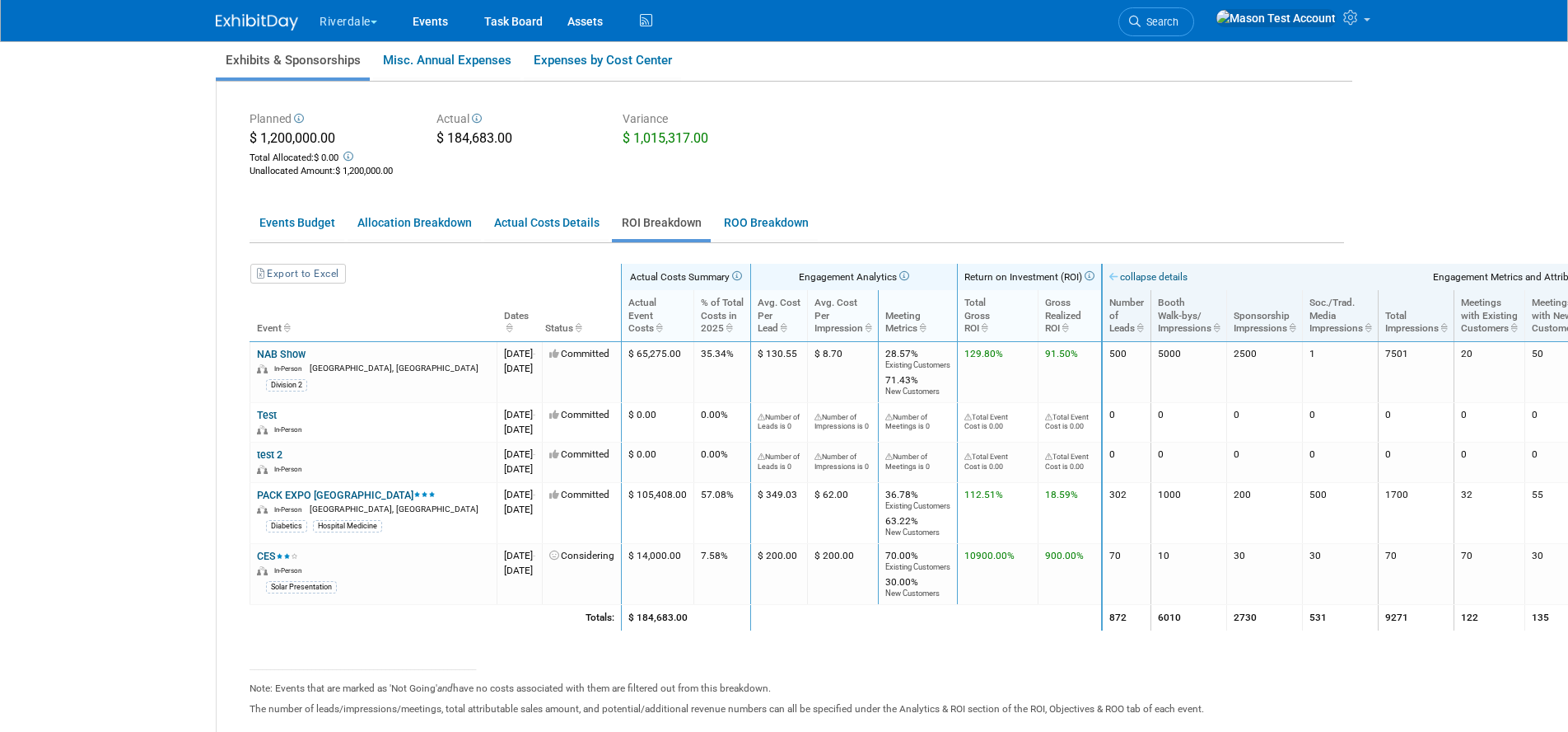
scroll to position [131, 0]
click at [761, 226] on link "ROO Breakdown" at bounding box center [765, 223] width 104 height 32
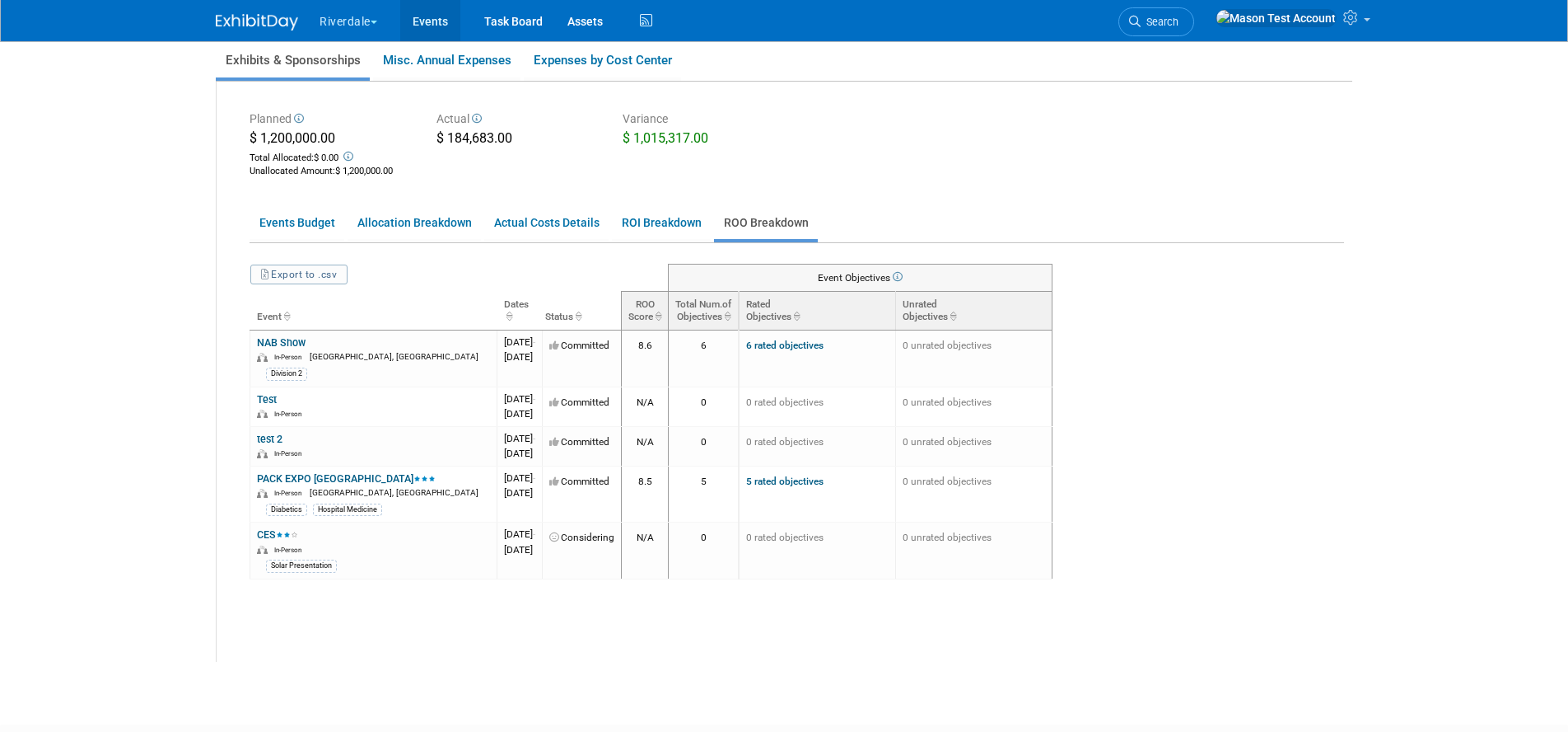
click at [426, 17] on link "Events" at bounding box center [430, 20] width 60 height 41
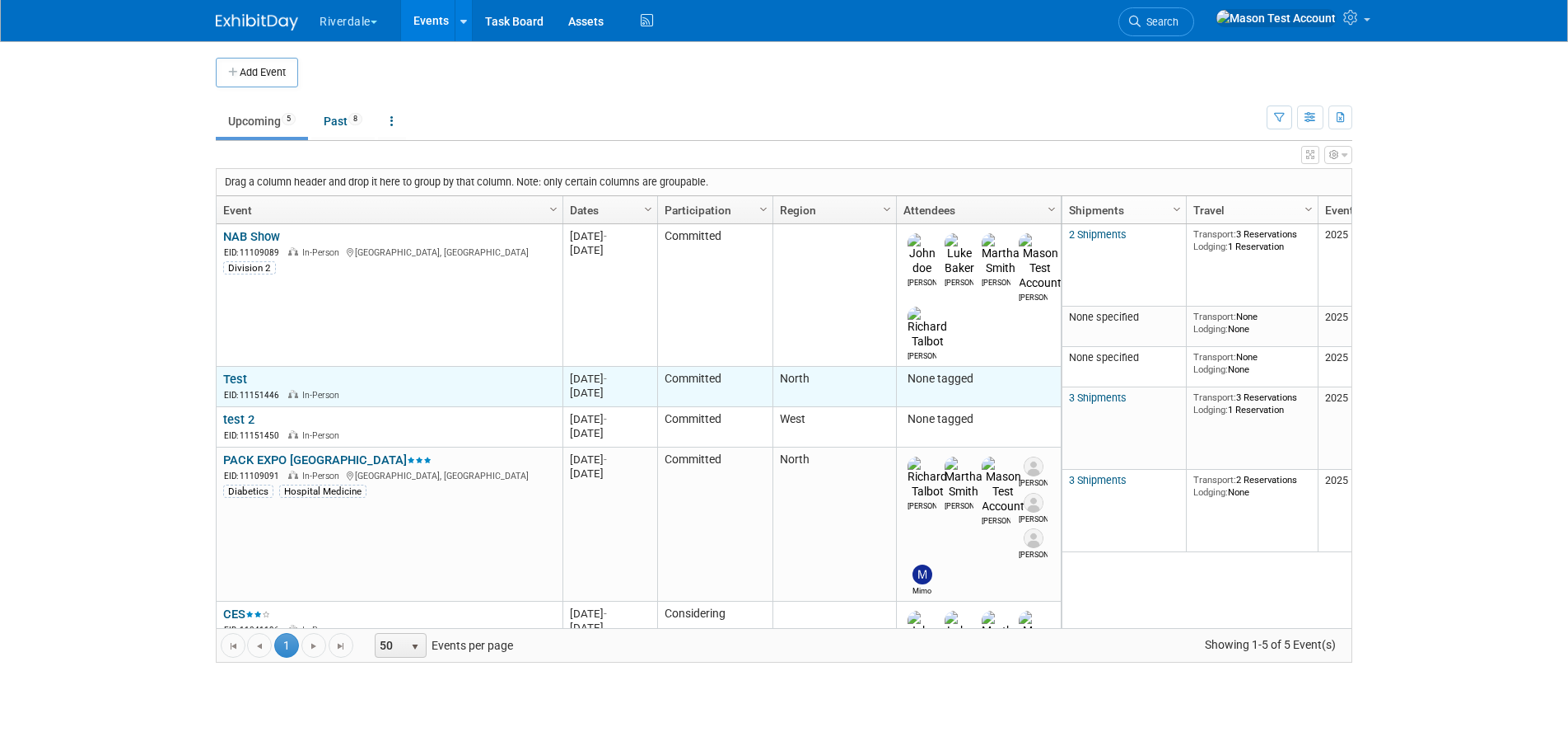
click at [234, 372] on link "Test" at bounding box center [235, 379] width 24 height 15
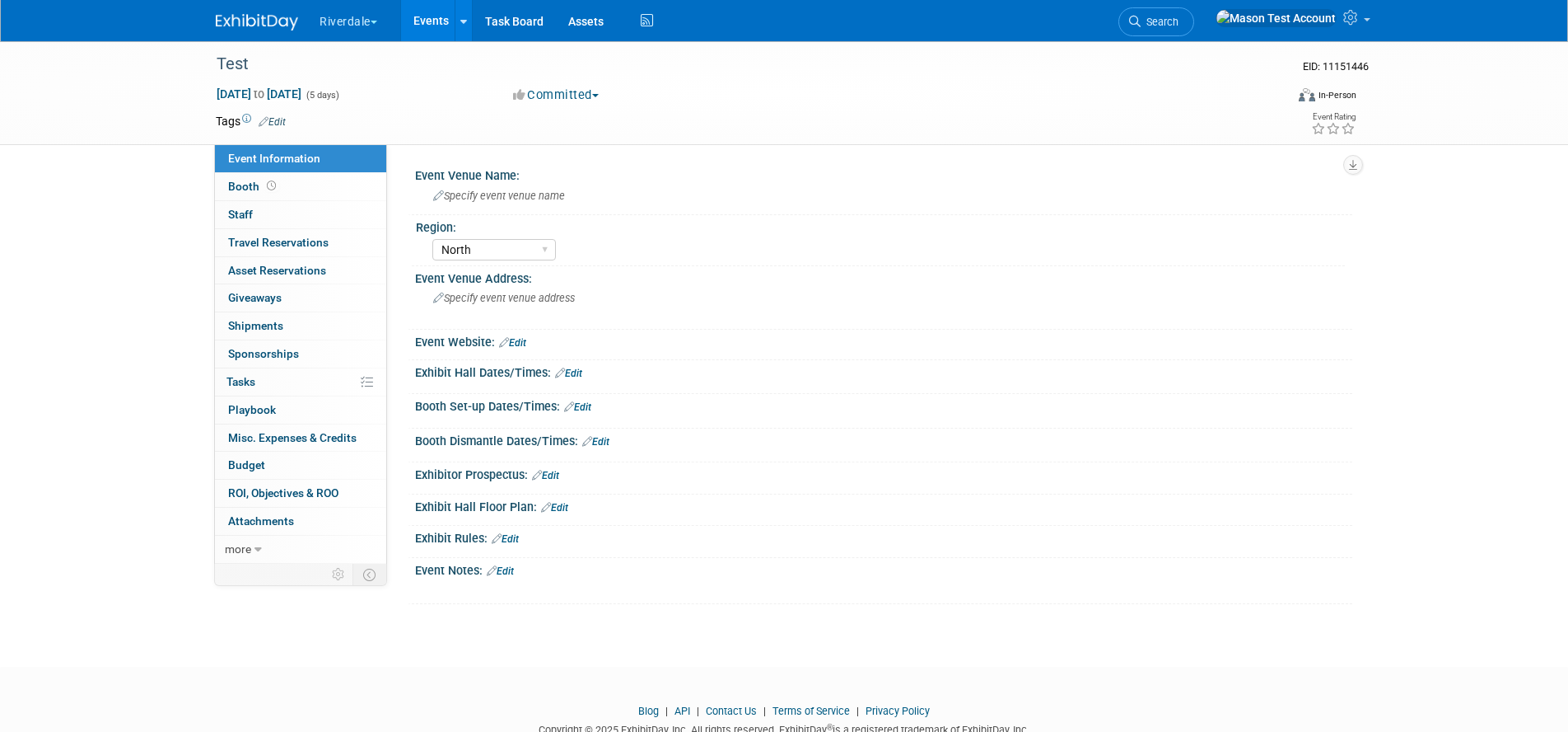
select select "North"
click at [301, 382] on link "0% Tasks 0%" at bounding box center [300, 382] width 172 height 28
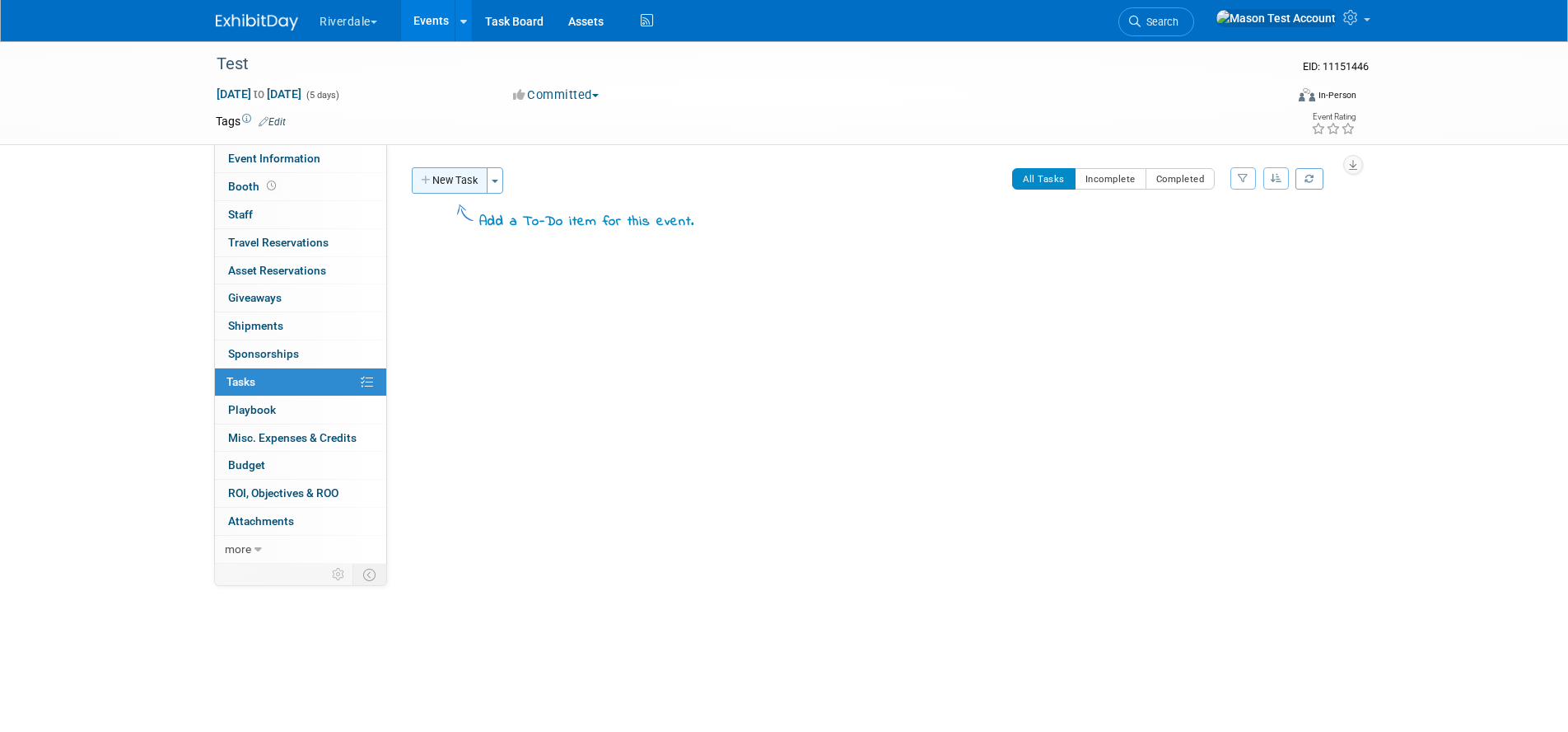
click at [454, 177] on button "New Task" at bounding box center [449, 181] width 76 height 27
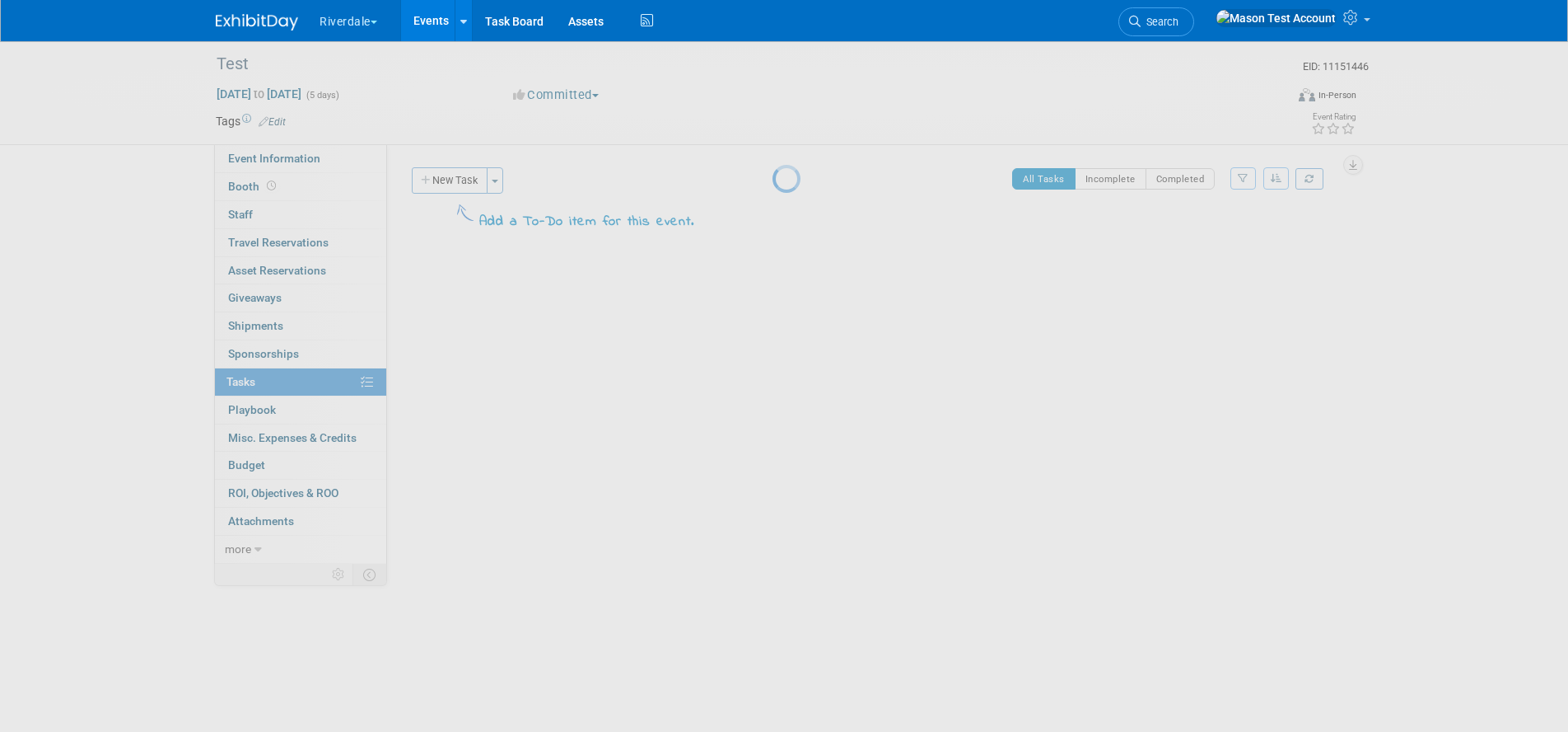
select select "8"
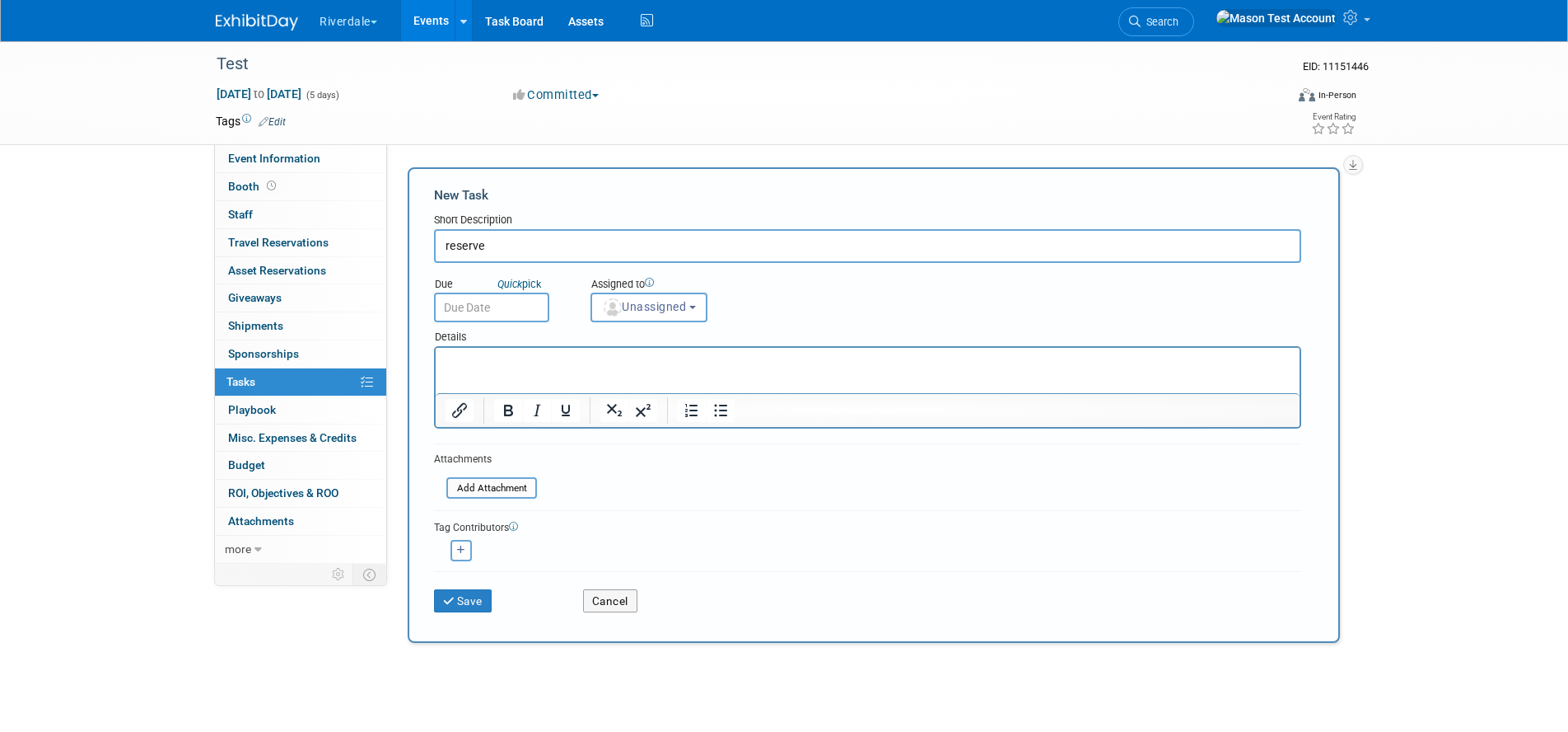
type input "reserve"
click at [532, 306] on input "text" at bounding box center [492, 307] width 116 height 29
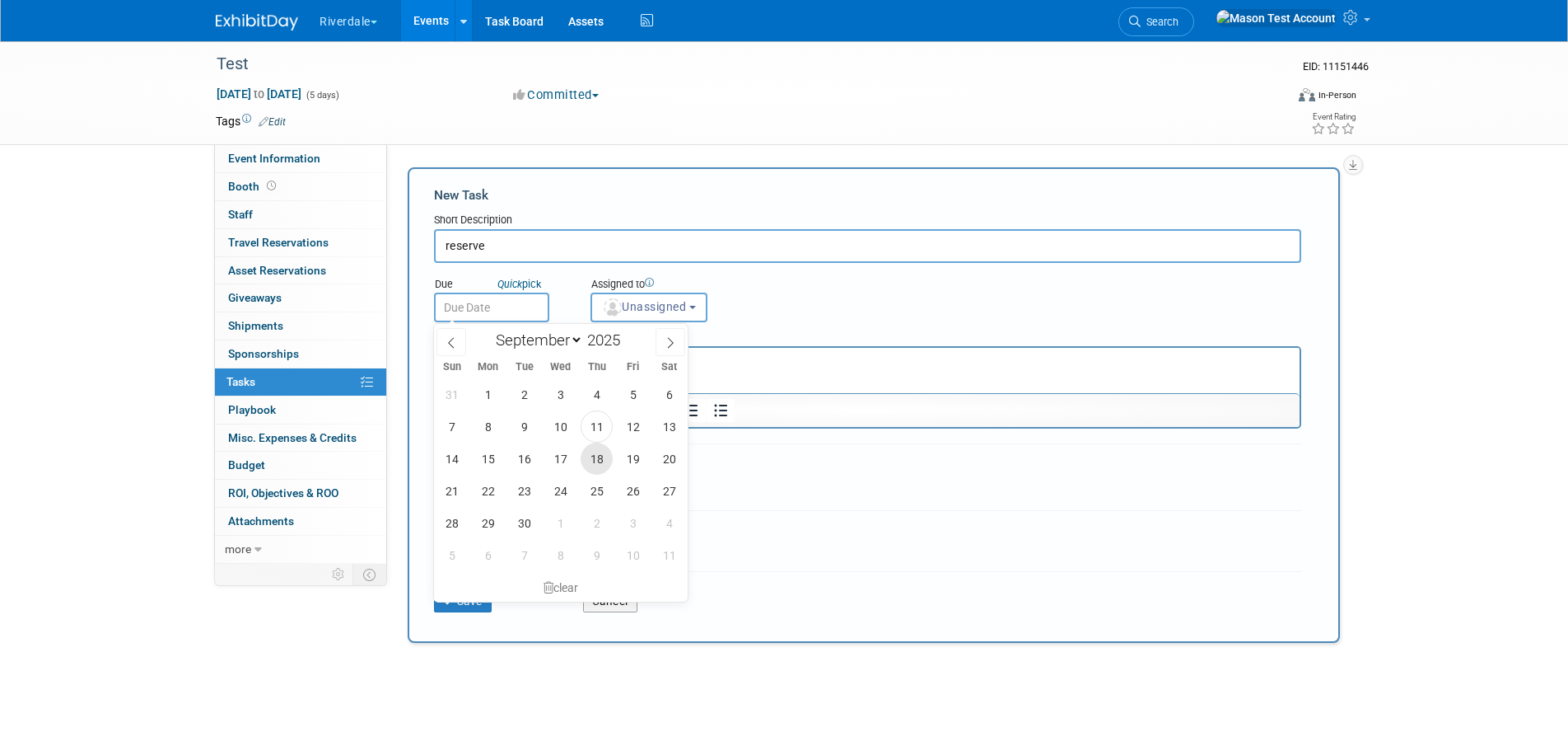
click at [593, 453] on span "18" at bounding box center [596, 458] width 32 height 32
type input "Sep 18, 2025"
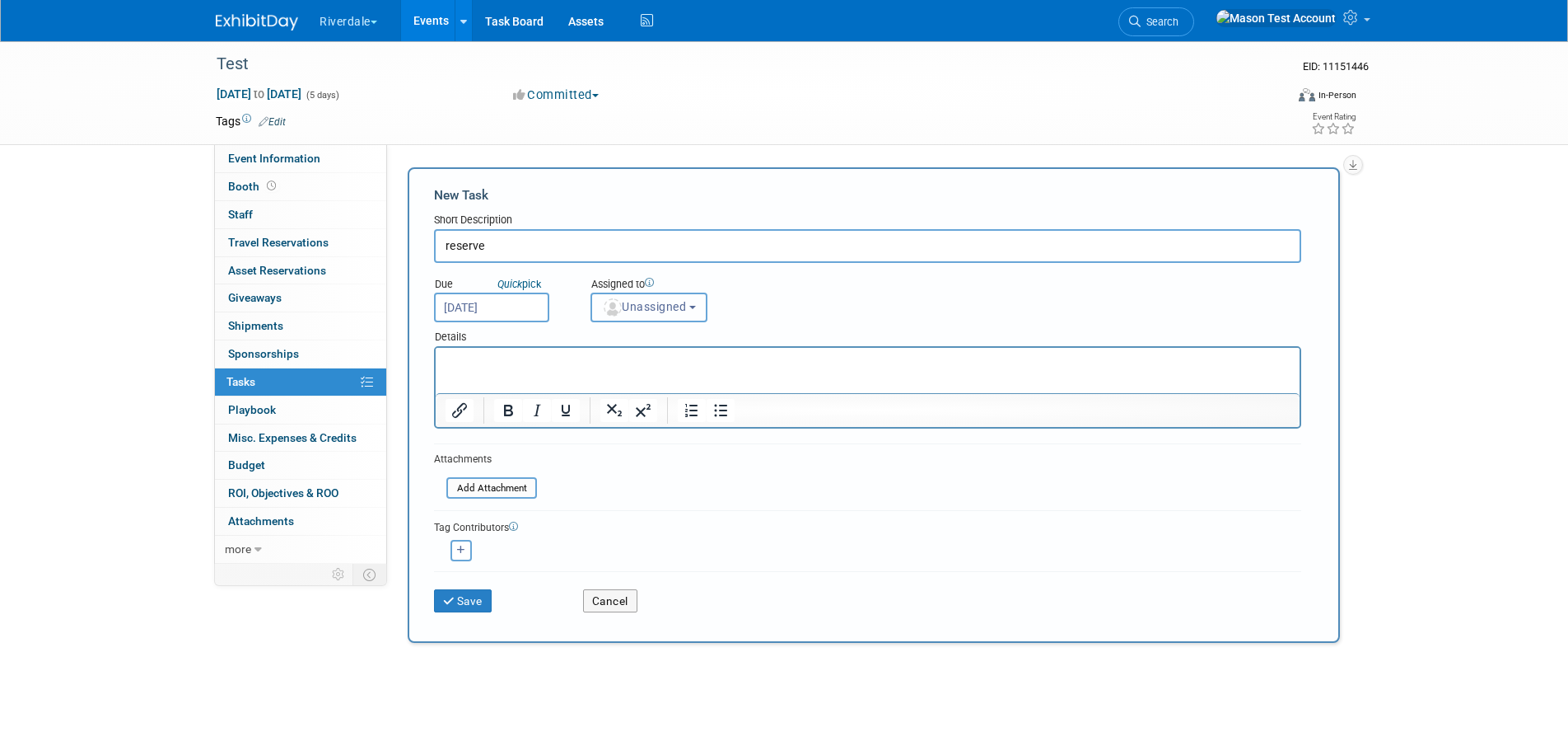
click at [652, 310] on span "Unassigned" at bounding box center [644, 306] width 84 height 13
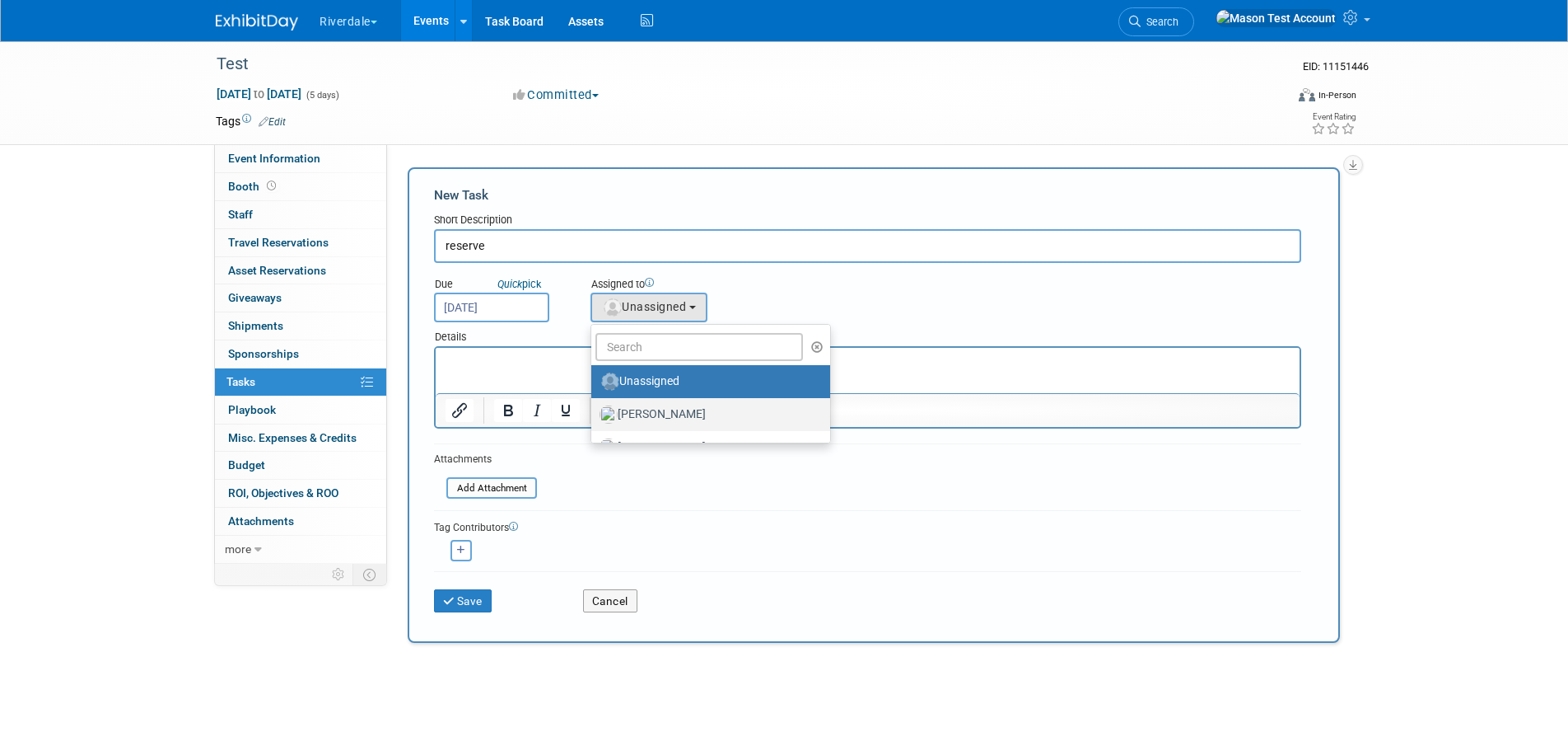
click at [662, 418] on label "Baker, Luke" at bounding box center [706, 414] width 214 height 27
click at [594, 418] on input "Baker, Luke" at bounding box center [588, 413] width 11 height 11
select select "8056bcc3-d37a-4e7b-aee3-3cd992e179c5"
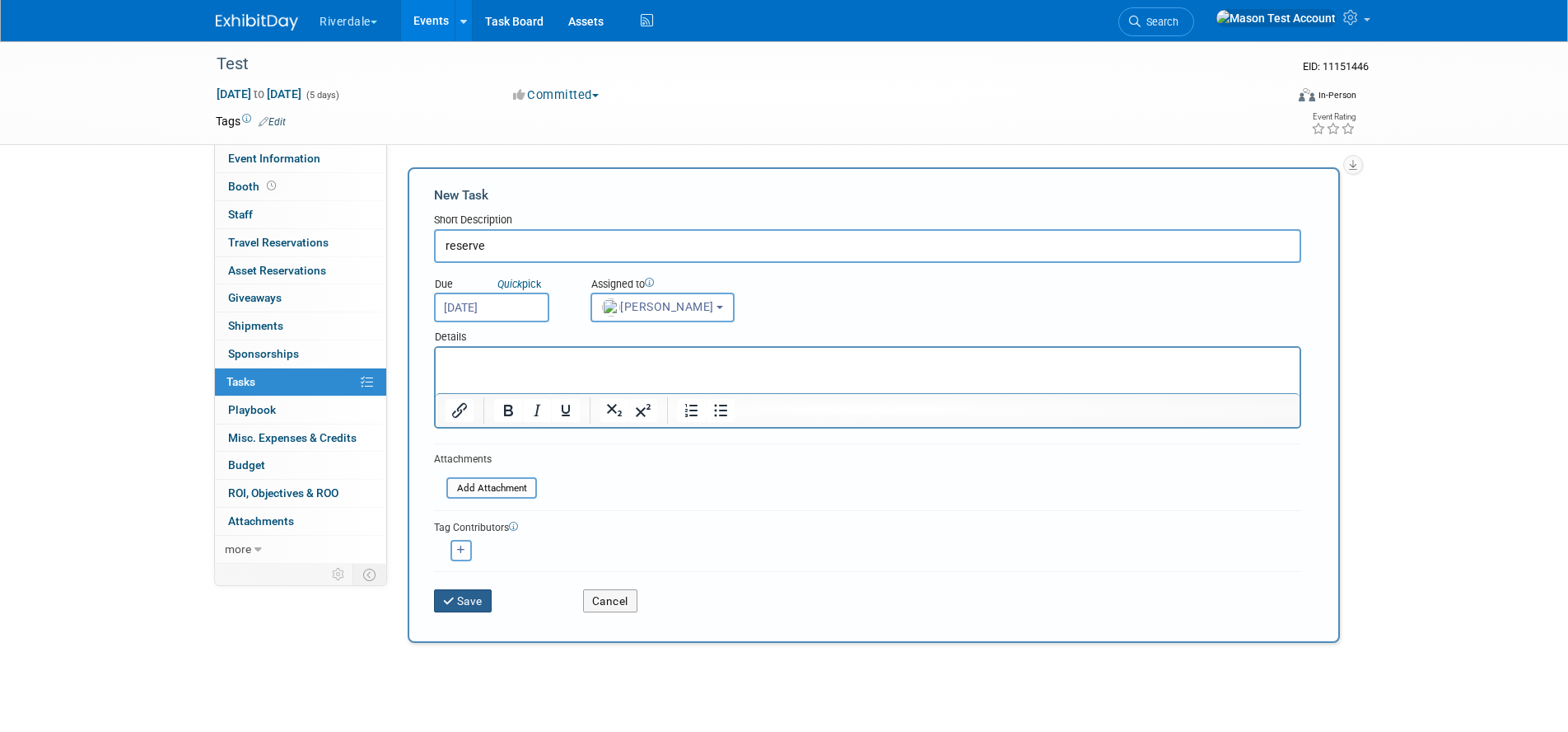
click at [464, 598] on button "Save" at bounding box center [462, 600] width 58 height 23
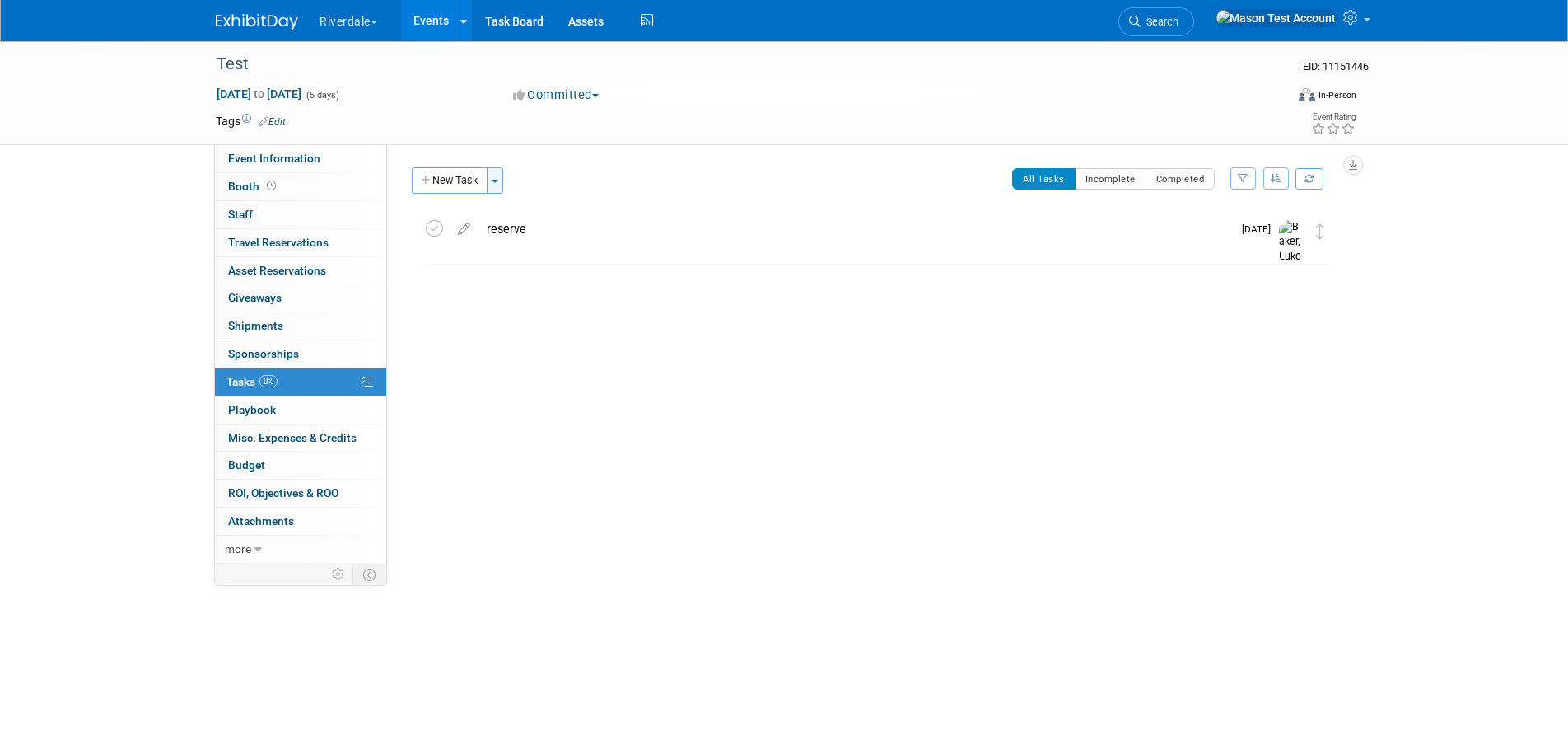
click at [497, 179] on button "Toggle Dropdown" at bounding box center [494, 181] width 17 height 27
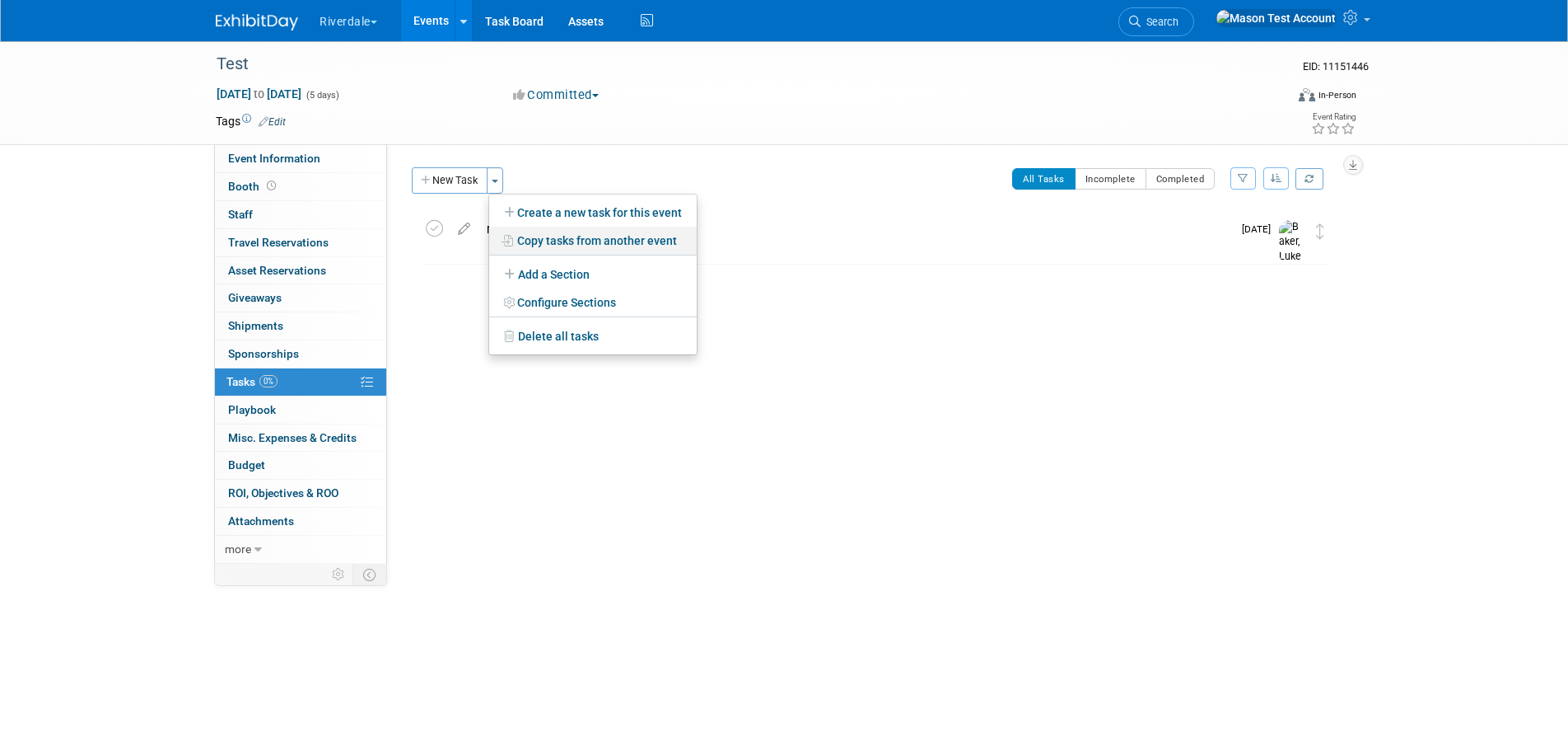
click at [589, 235] on link "Copy tasks from another event" at bounding box center [592, 240] width 207 height 28
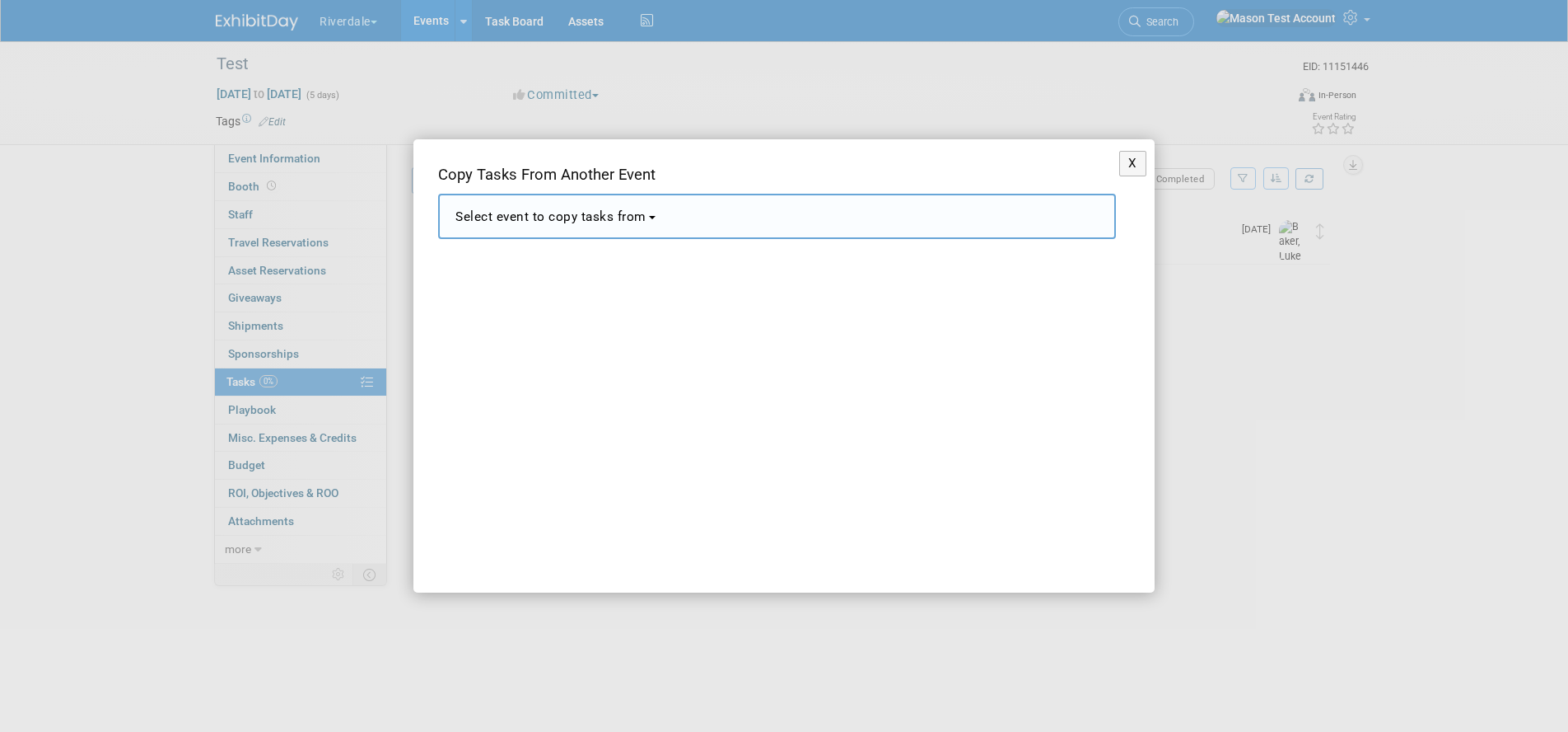
click at [610, 213] on span "Select event to copy tasks from" at bounding box center [550, 216] width 191 height 15
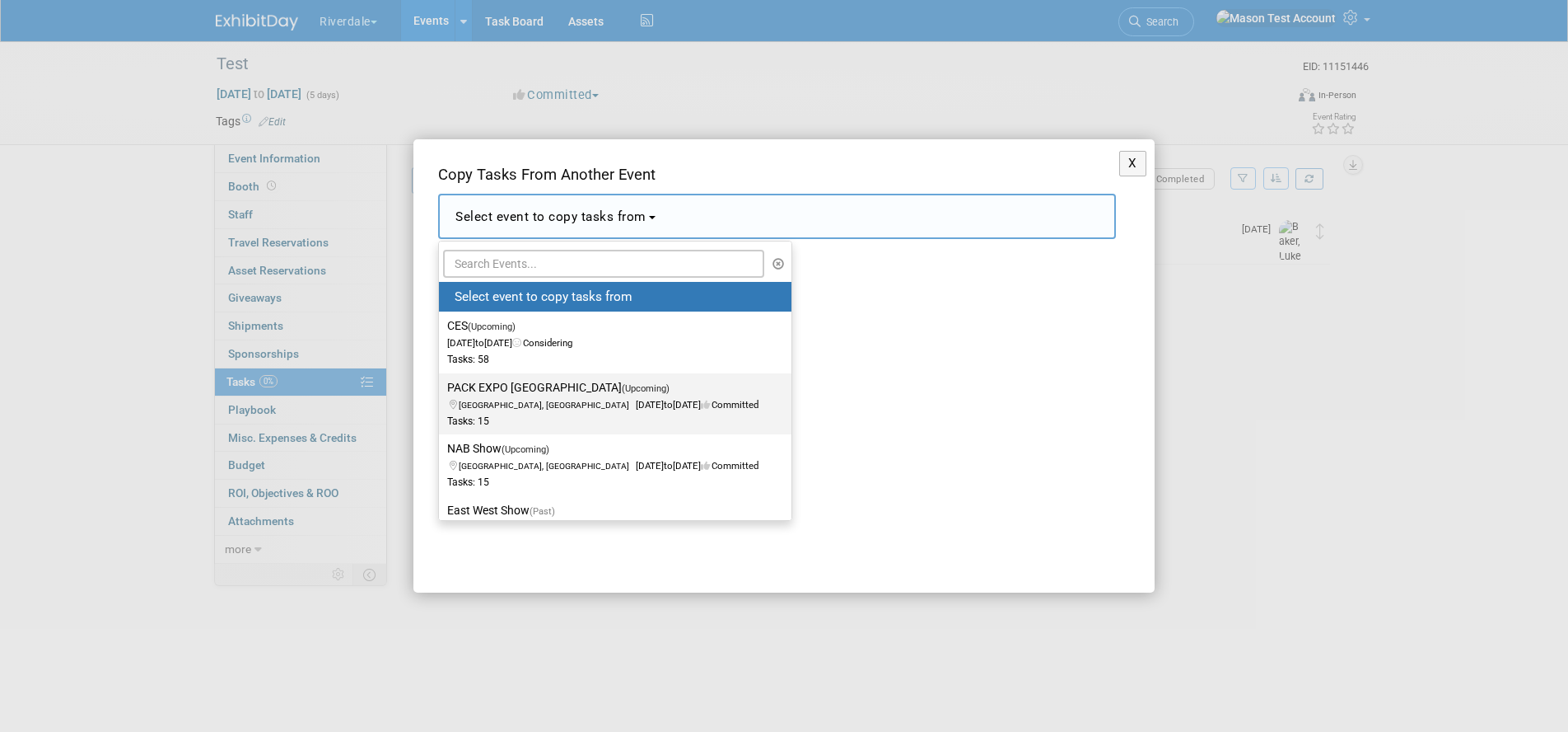
click at [628, 403] on span "Los Angeles, CA Oct 13, 2025 to Oct 17, 2025 Committed" at bounding box center [603, 396] width 311 height 28
click at [442, 393] on input "PACK EXPO Las Vegas (Upcoming) Los Angeles, CA Oct 13, 2025 to Oct 17, 2025 Com…" at bounding box center [436, 388] width 11 height 11
select select "11109091"
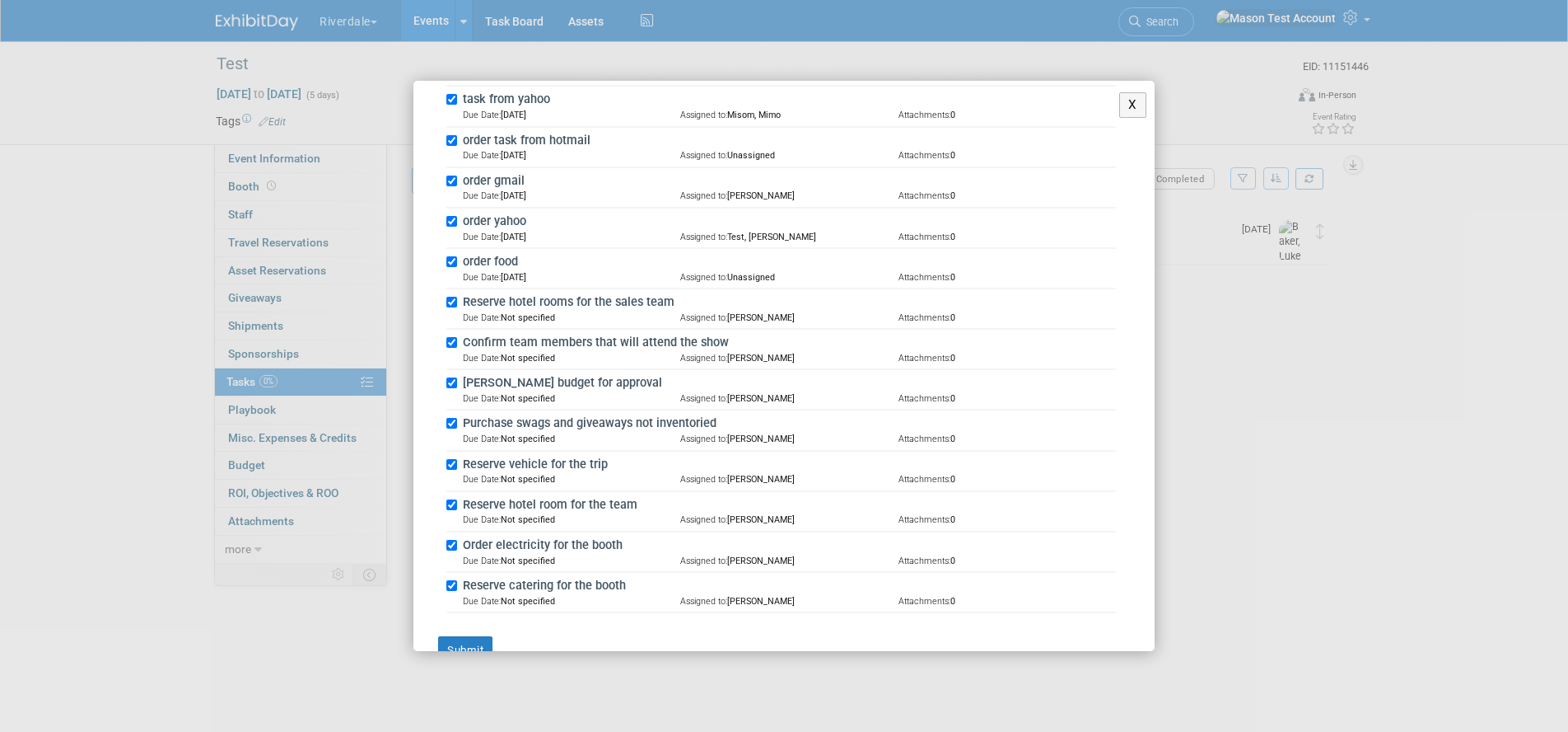
scroll to position [414, 0]
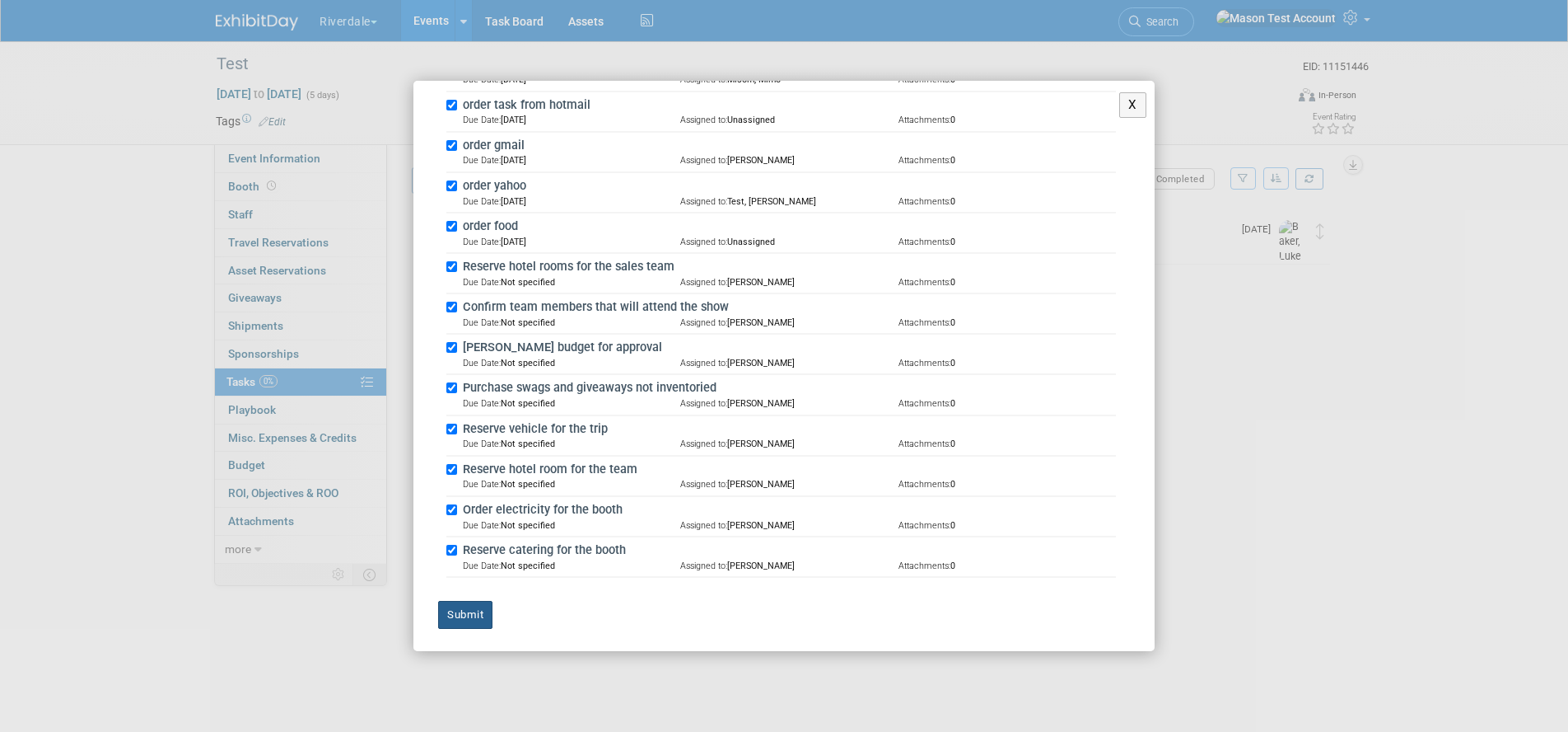
drag, startPoint x: 470, startPoint y: 608, endPoint x: 502, endPoint y: 599, distance: 33.2
click at [470, 608] on button "Submit" at bounding box center [465, 614] width 54 height 28
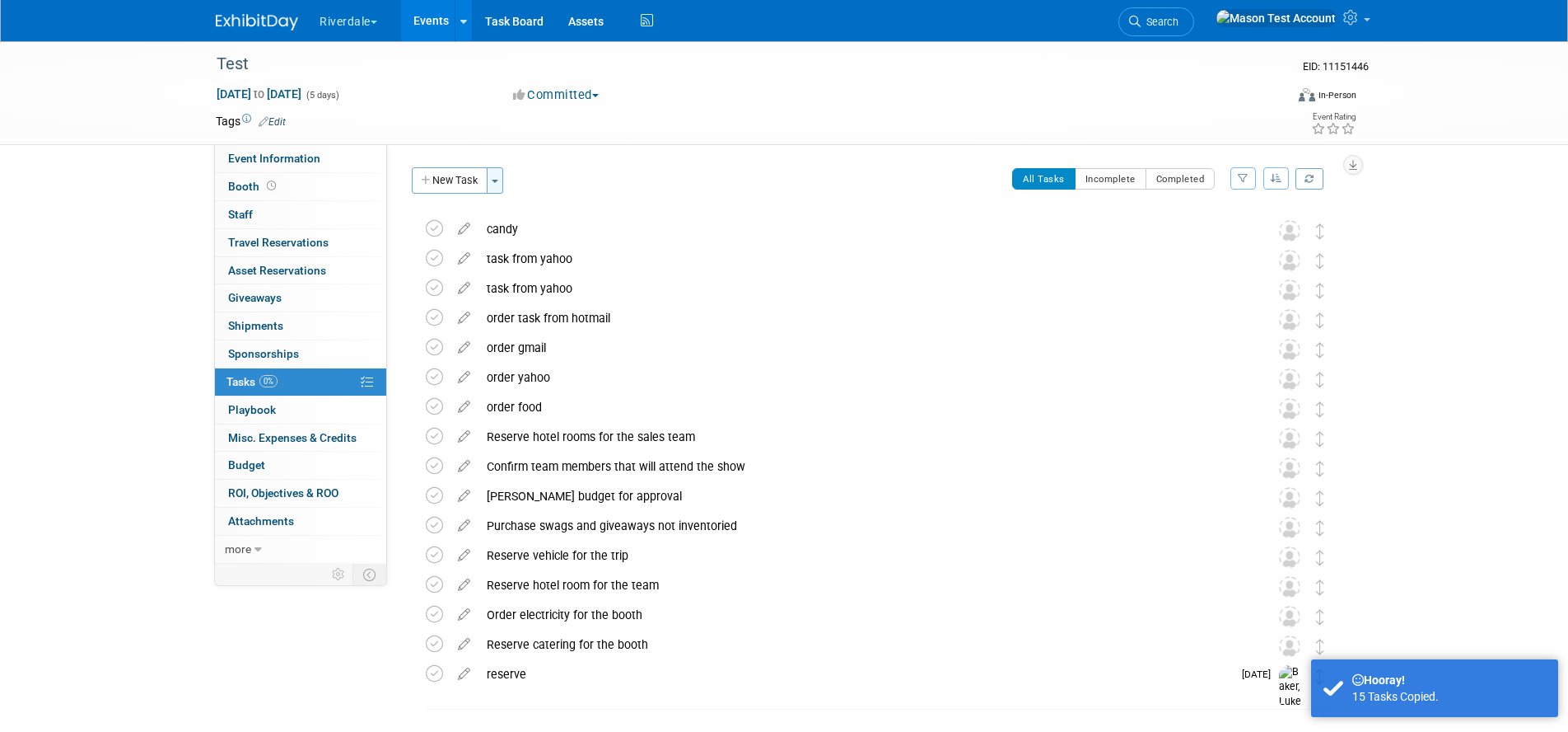
click at [495, 177] on button "Toggle Dropdown" at bounding box center [494, 181] width 17 height 27
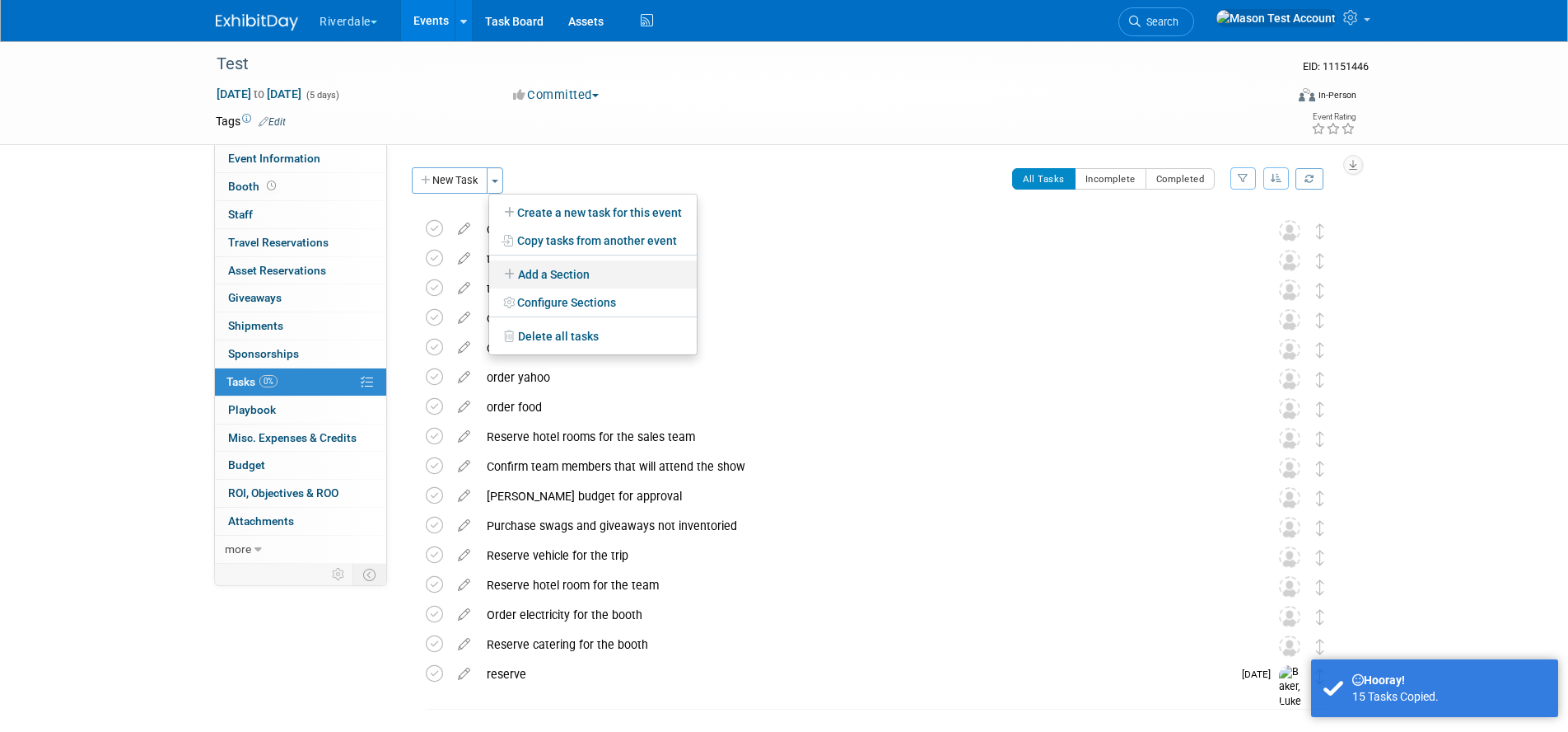
click at [586, 269] on link "Add a Section" at bounding box center [592, 274] width 207 height 28
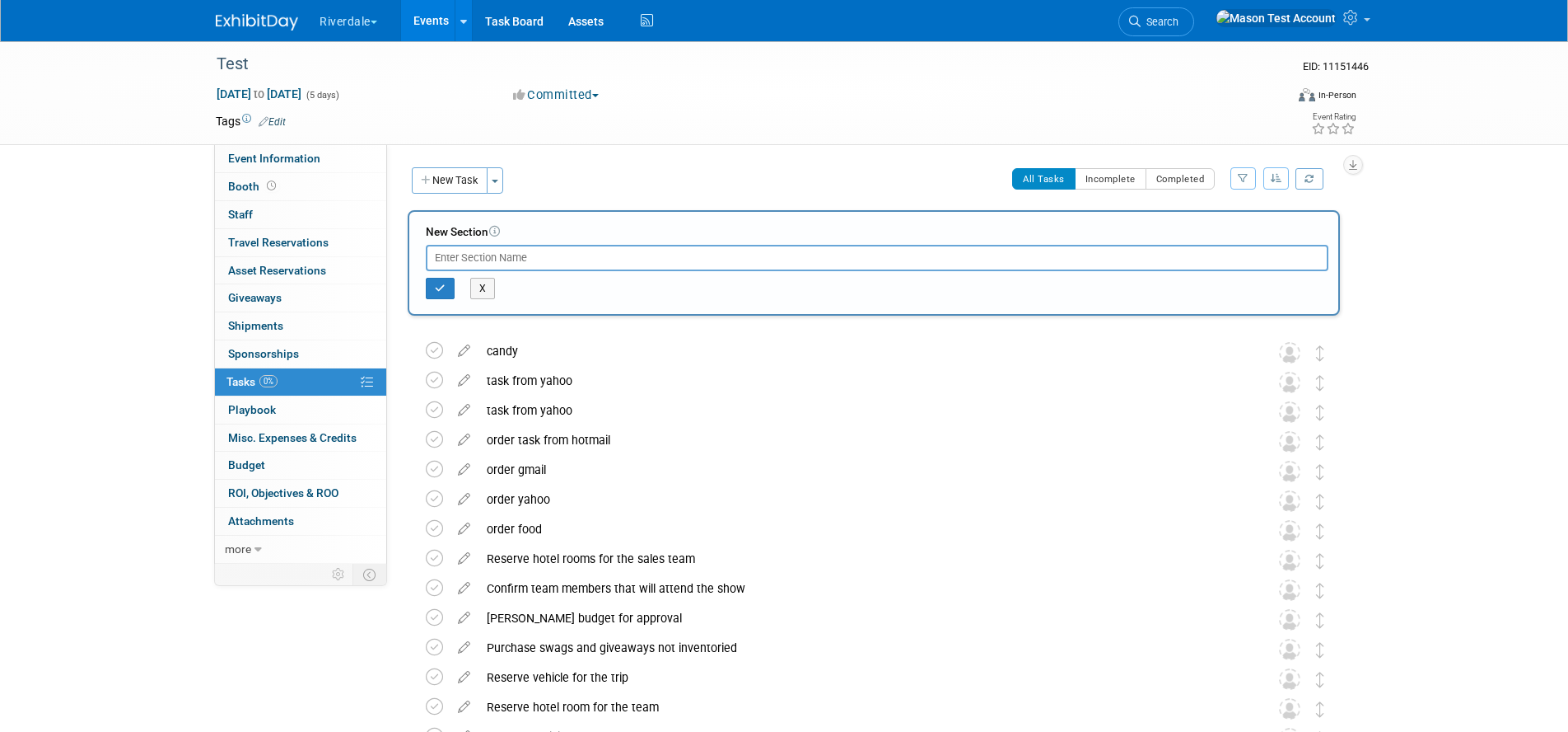
type input "p"
drag, startPoint x: 476, startPoint y: 256, endPoint x: 430, endPoint y: 255, distance: 46.0
click at [430, 255] on input "legislate" at bounding box center [876, 258] width 902 height 27
type input "logistic"
click at [427, 287] on button "button" at bounding box center [440, 288] width 28 height 21
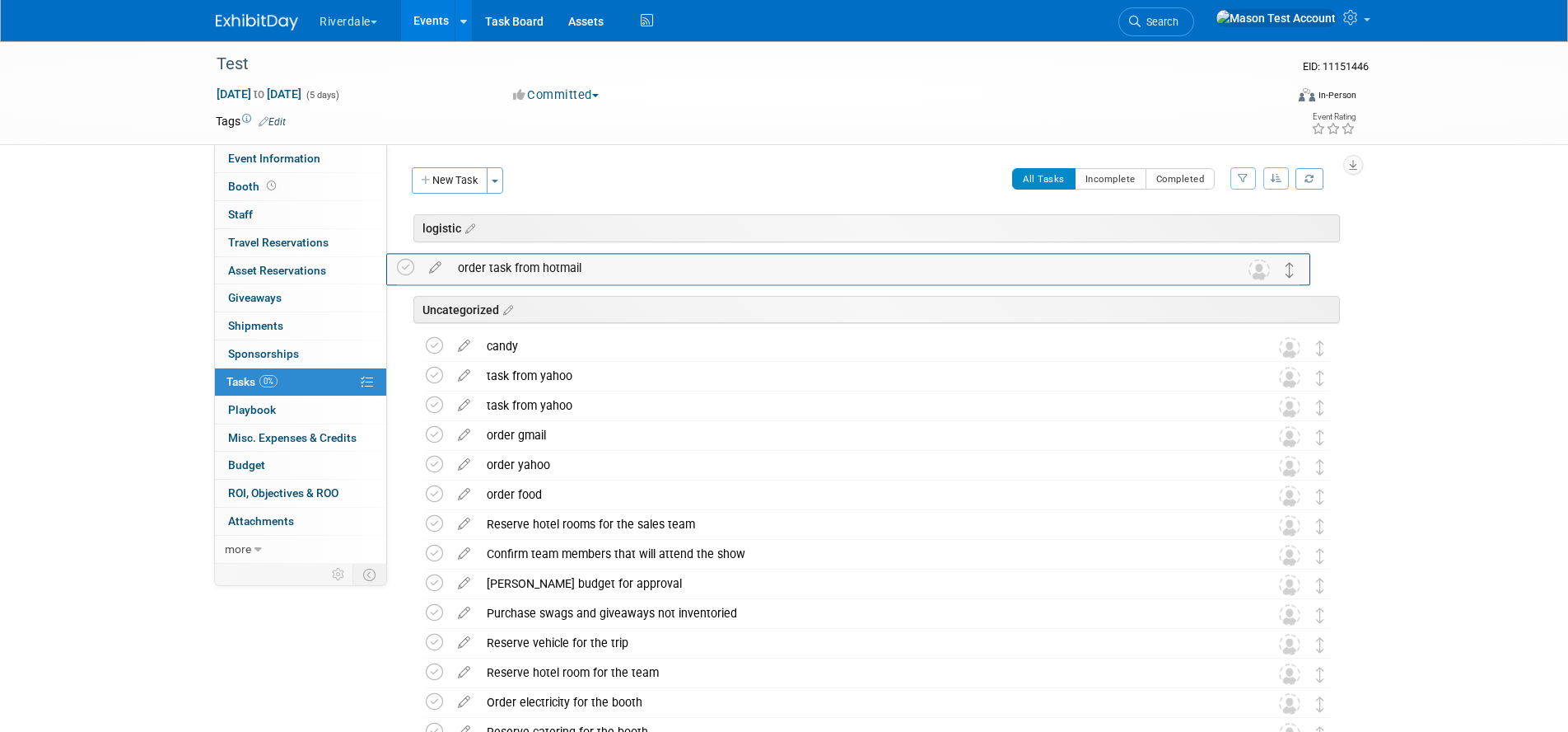
drag, startPoint x: 1321, startPoint y: 407, endPoint x: 1294, endPoint y: 265, distance: 144.5
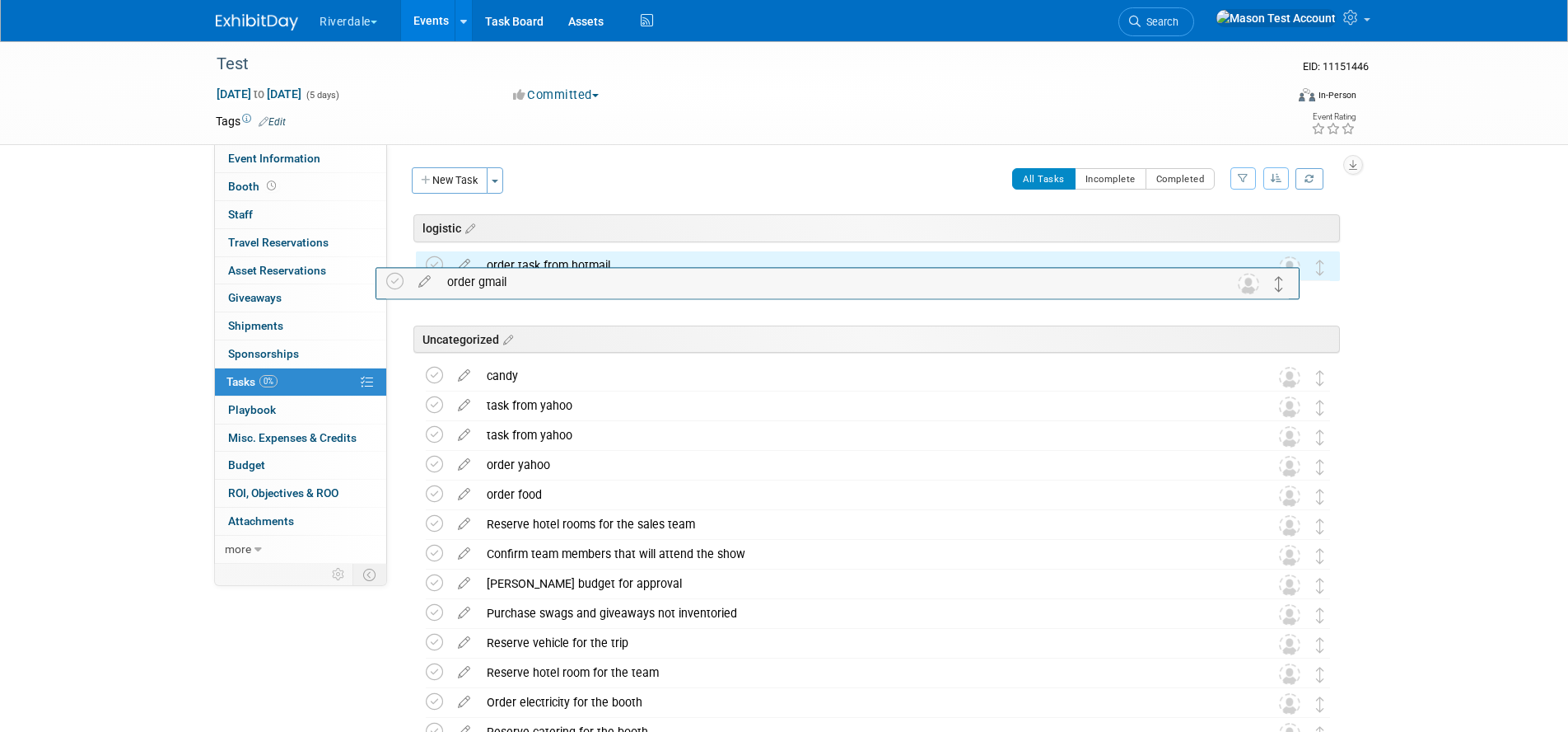
drag, startPoint x: 1316, startPoint y: 438, endPoint x: 1276, endPoint y: 286, distance: 157.2
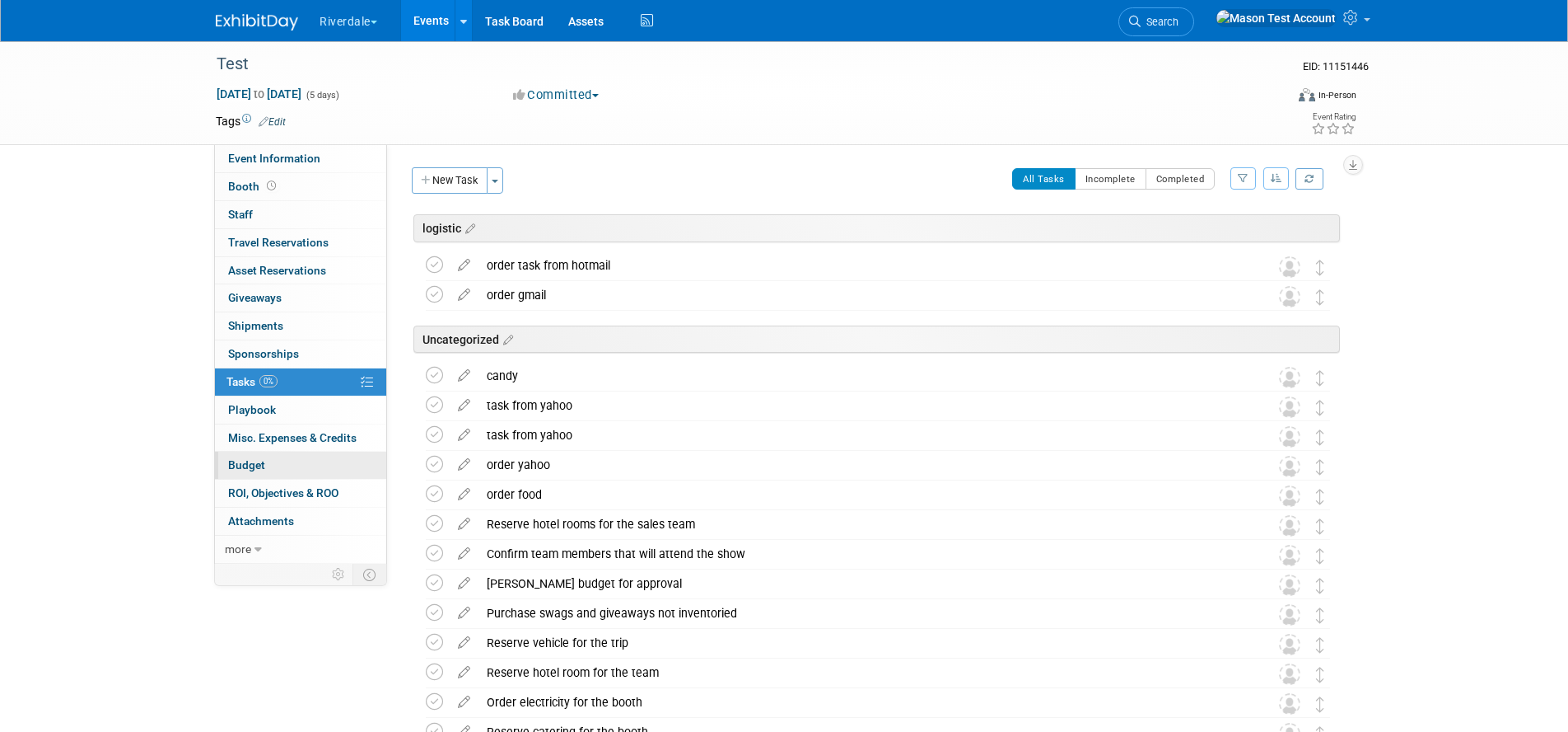
click at [303, 460] on link "Budget" at bounding box center [300, 465] width 172 height 28
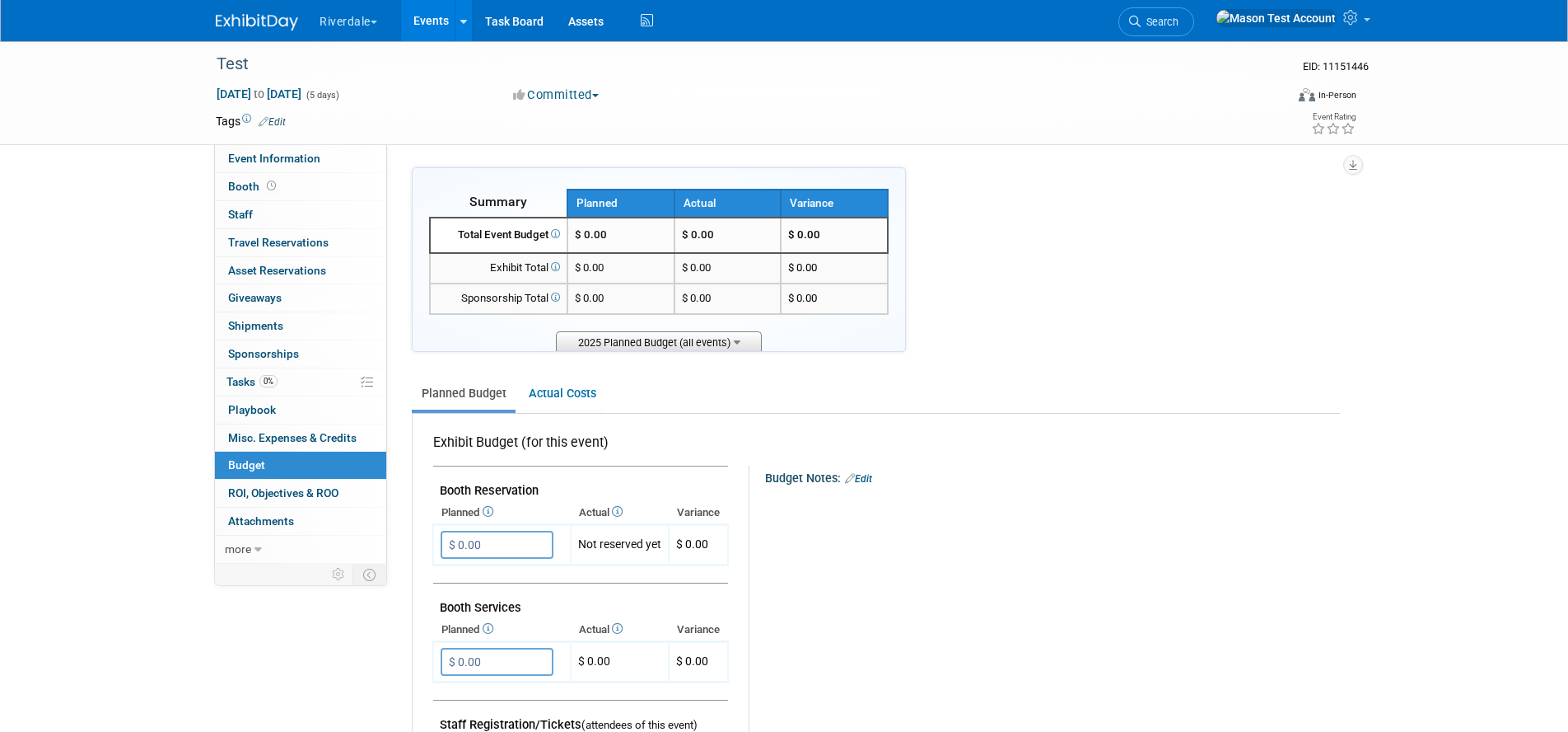
click at [700, 342] on span "2025 Planned Budget (all events)" at bounding box center [659, 341] width 206 height 20
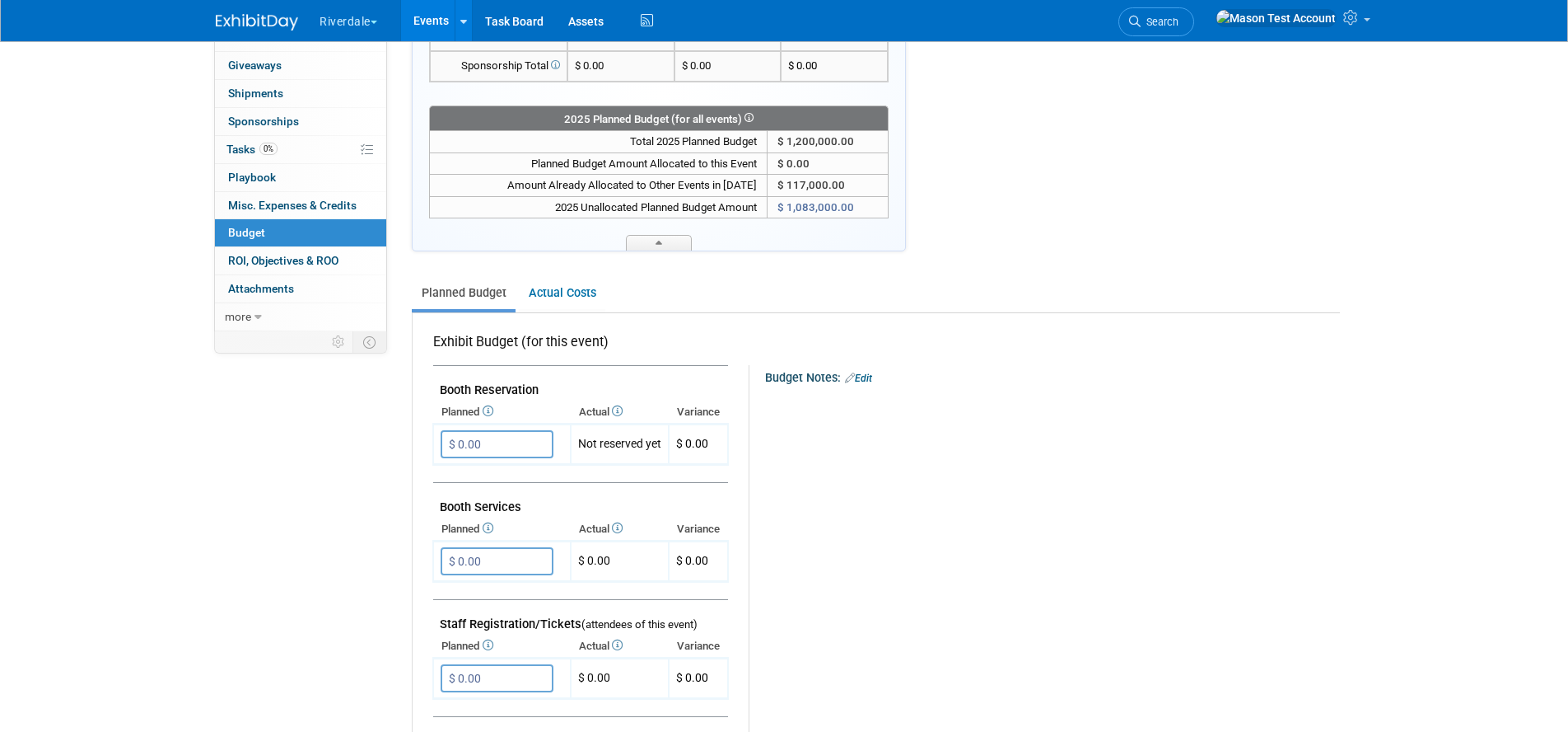
scroll to position [294, 0]
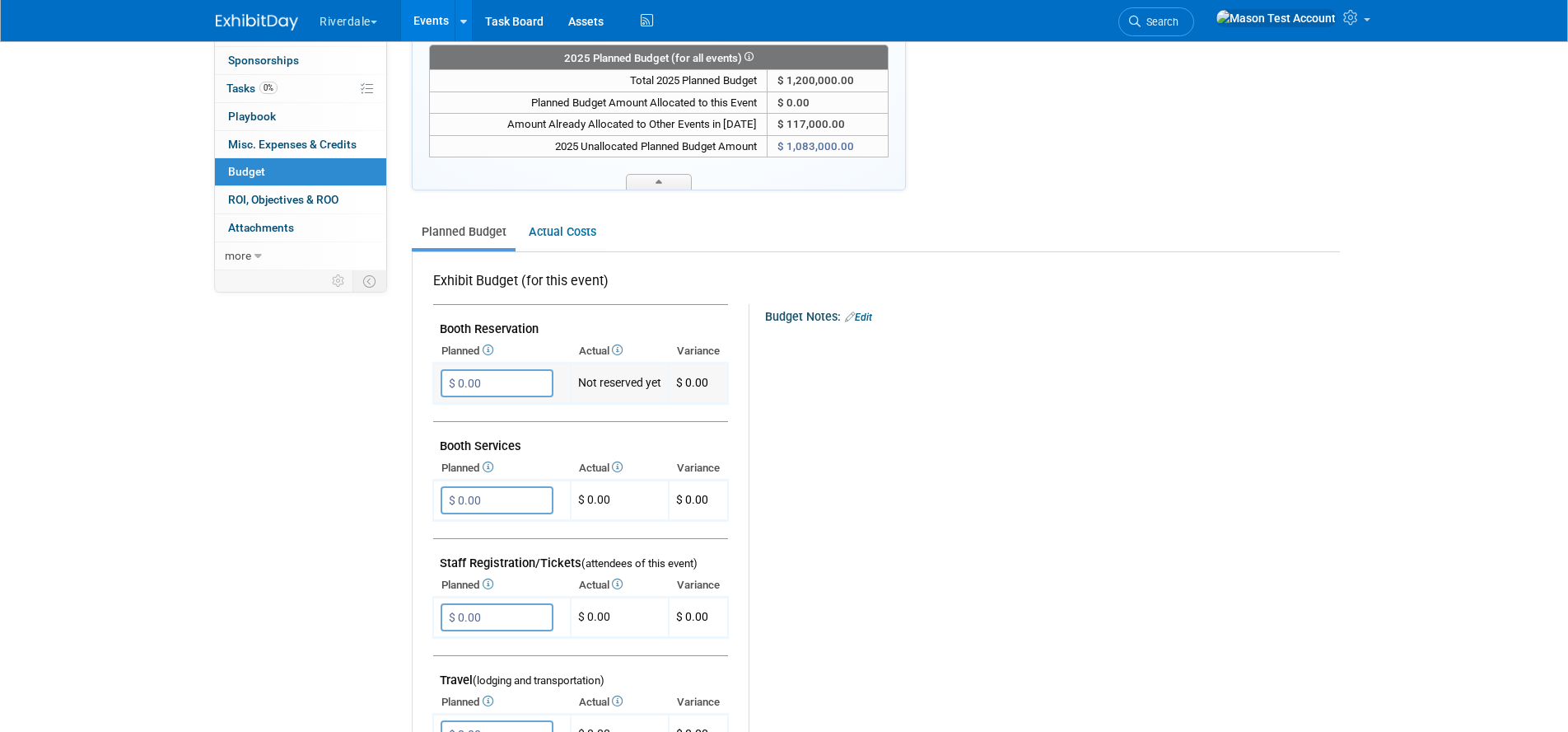
click at [499, 386] on input "$ 0.00" at bounding box center [497, 382] width 113 height 28
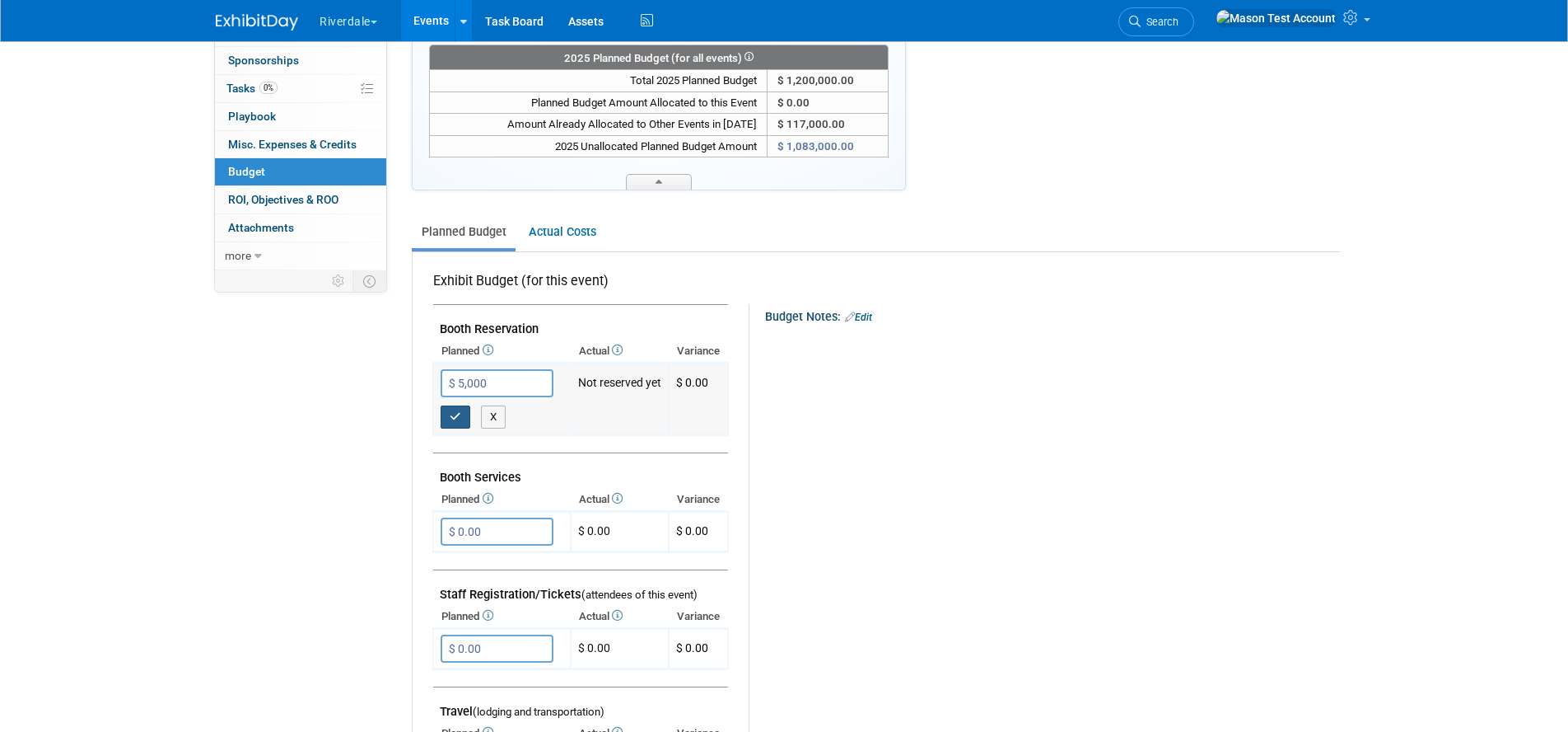
type input "$ 5,000.00"
click at [455, 414] on icon "button" at bounding box center [455, 416] width 12 height 11
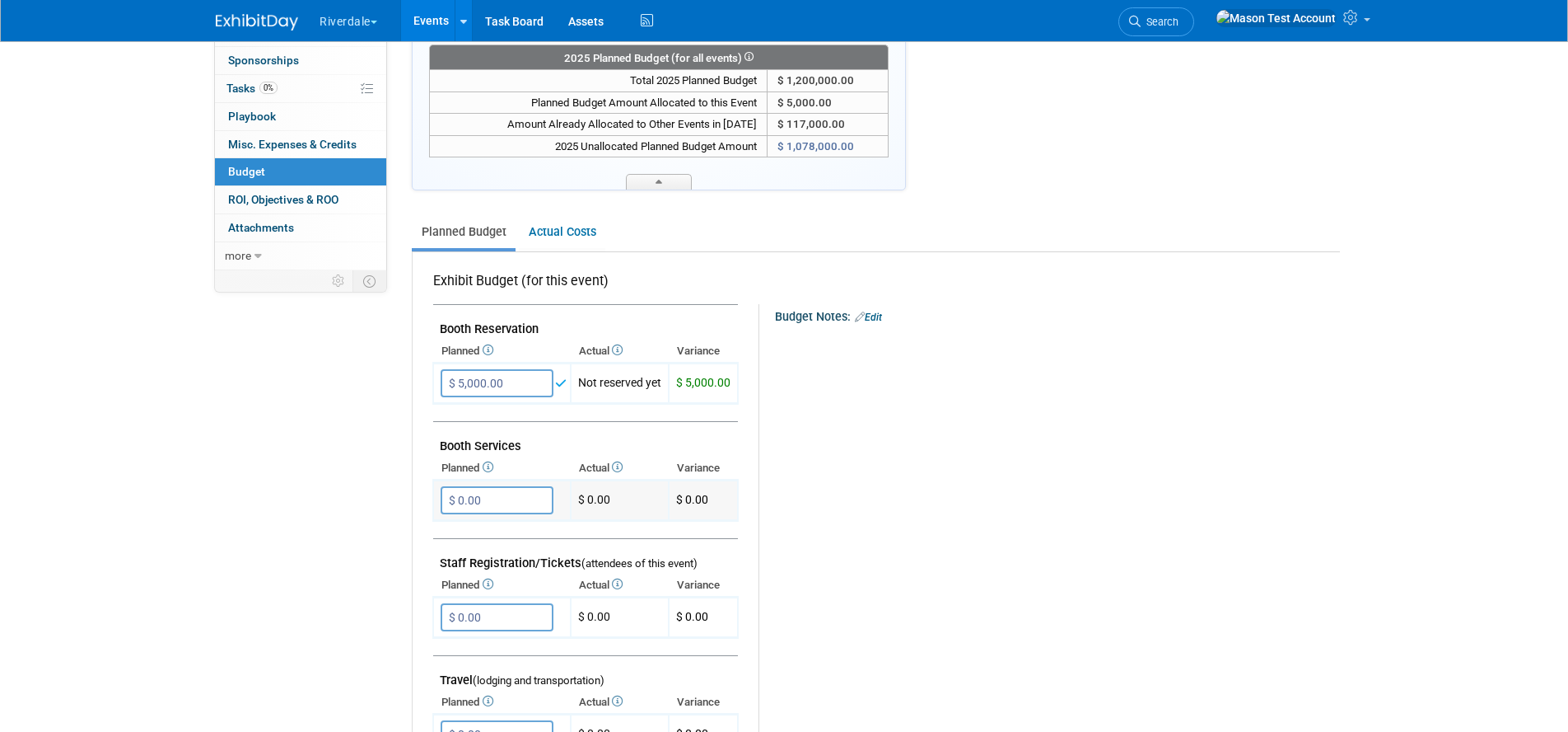
click at [486, 502] on input "$ 0.00" at bounding box center [497, 500] width 113 height 28
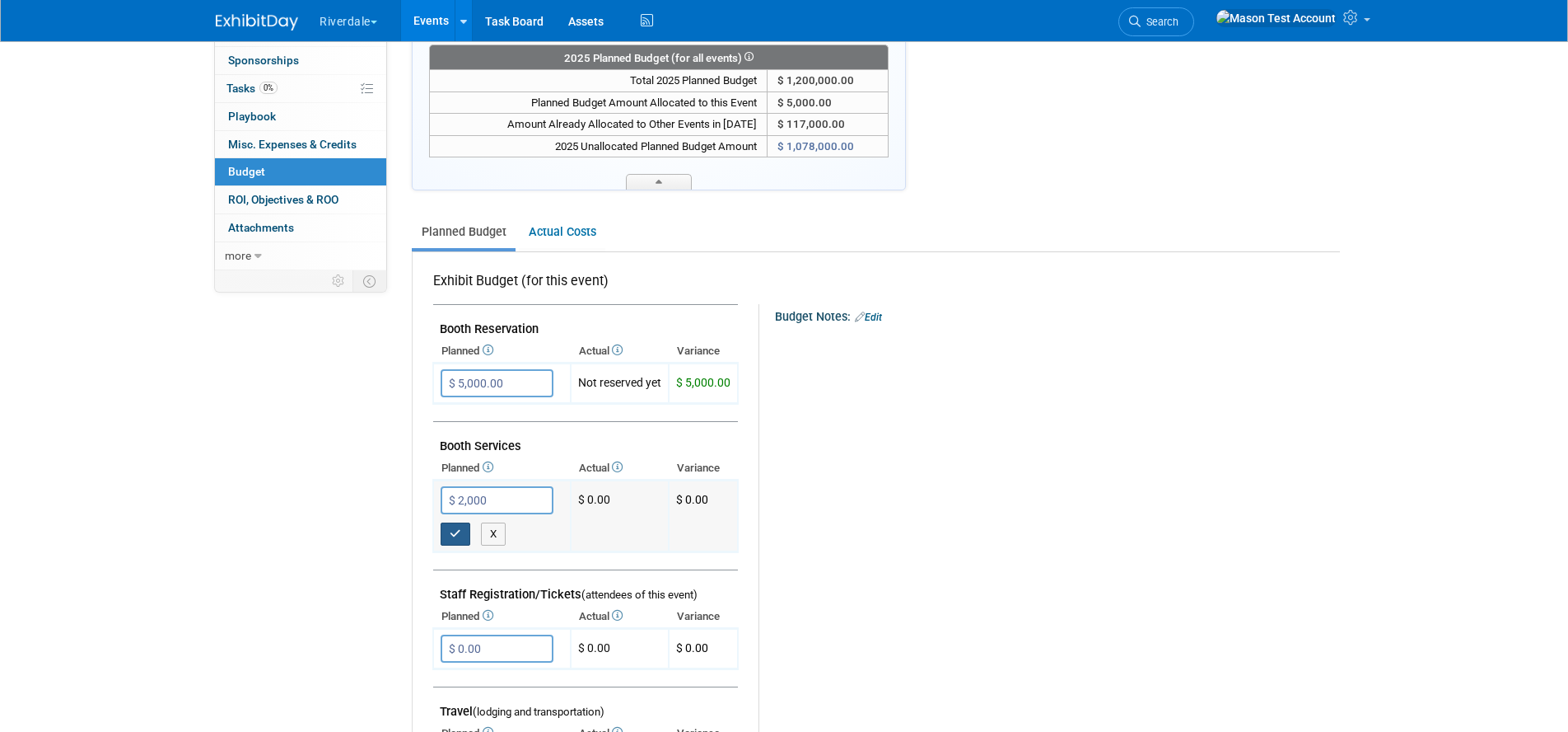
type input "$ 2,000.00"
drag, startPoint x: 459, startPoint y: 535, endPoint x: 598, endPoint y: 505, distance: 142.2
click at [464, 532] on button "button" at bounding box center [455, 534] width 29 height 23
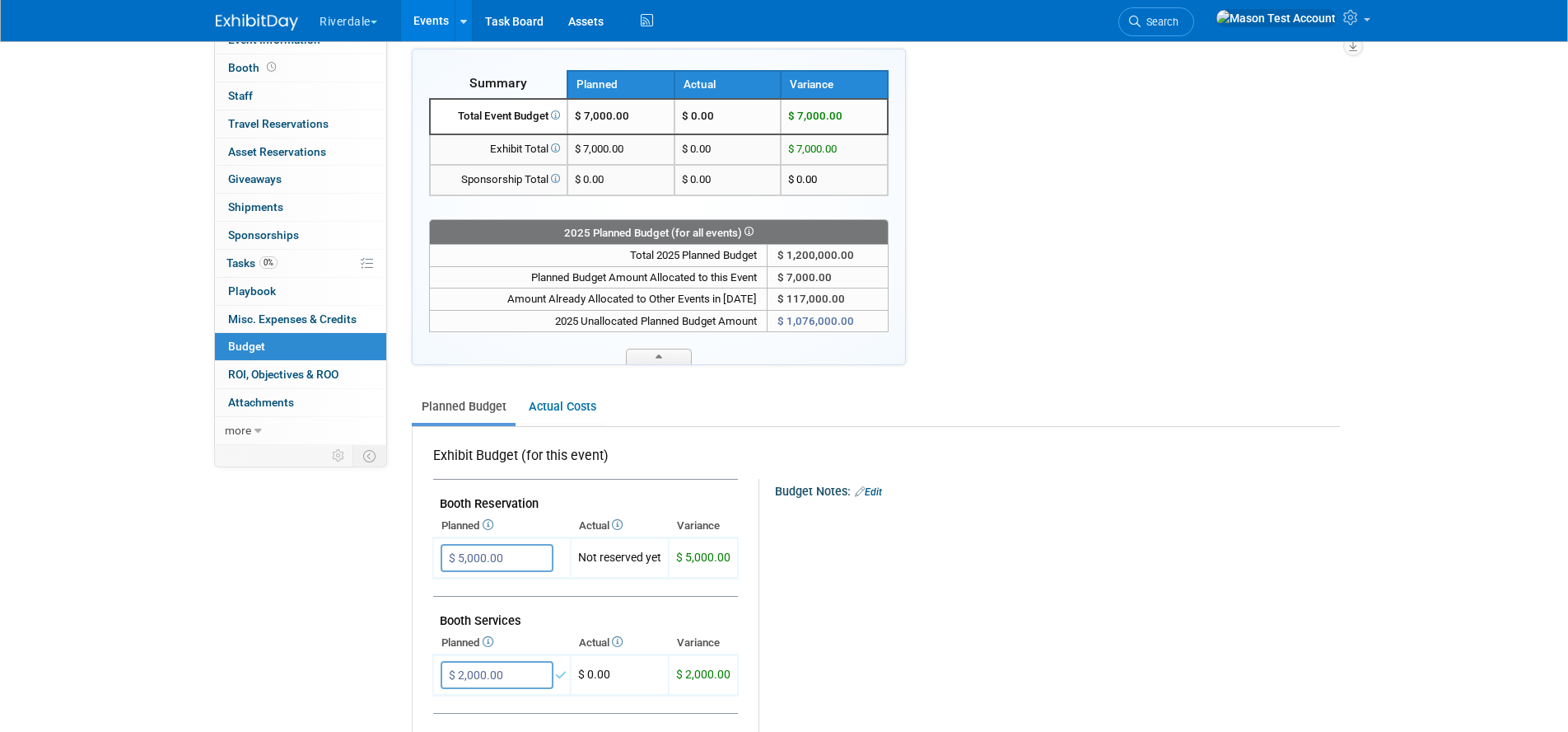
scroll to position [116, 0]
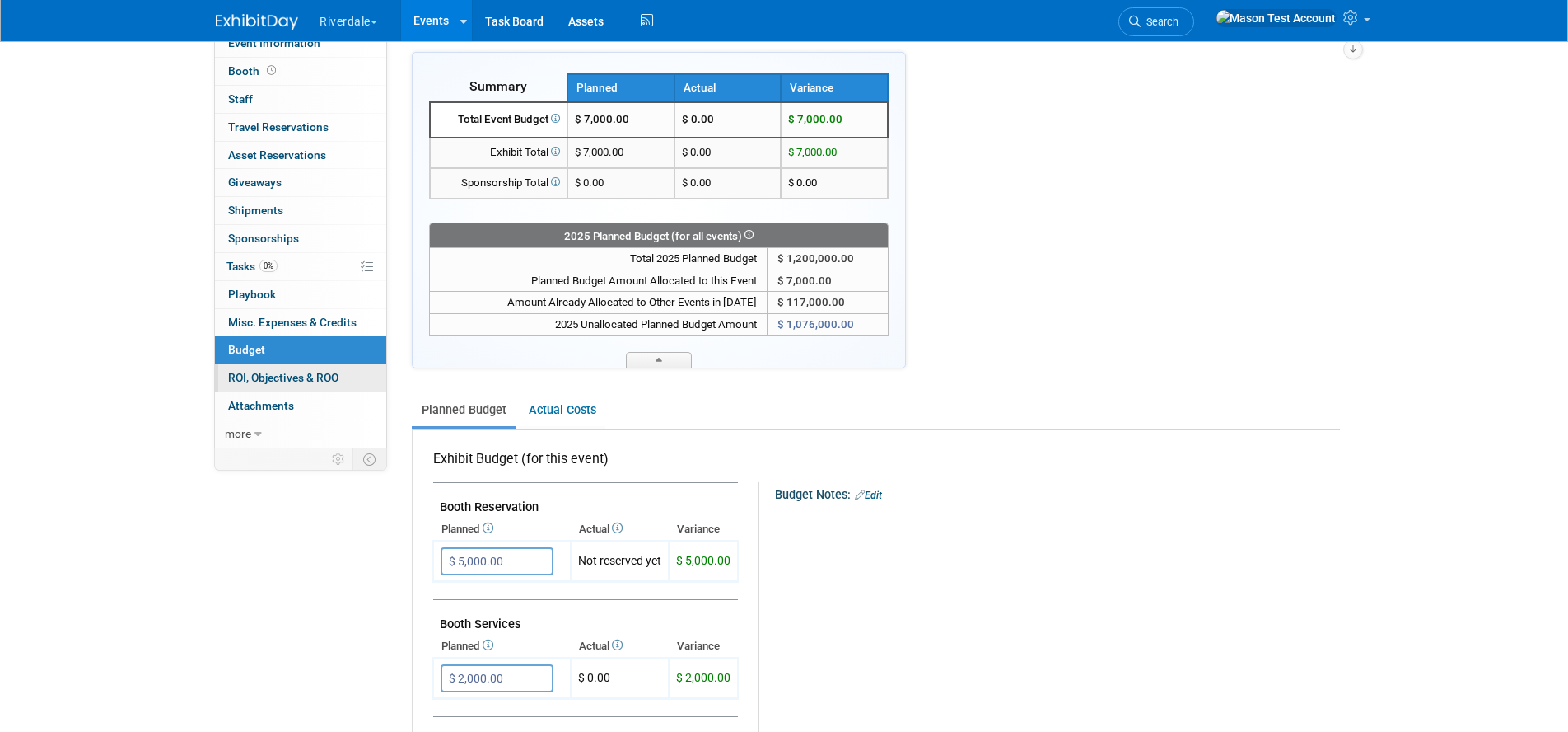
click at [343, 377] on link "0 ROI, Objectives & ROO 0" at bounding box center [300, 377] width 172 height 28
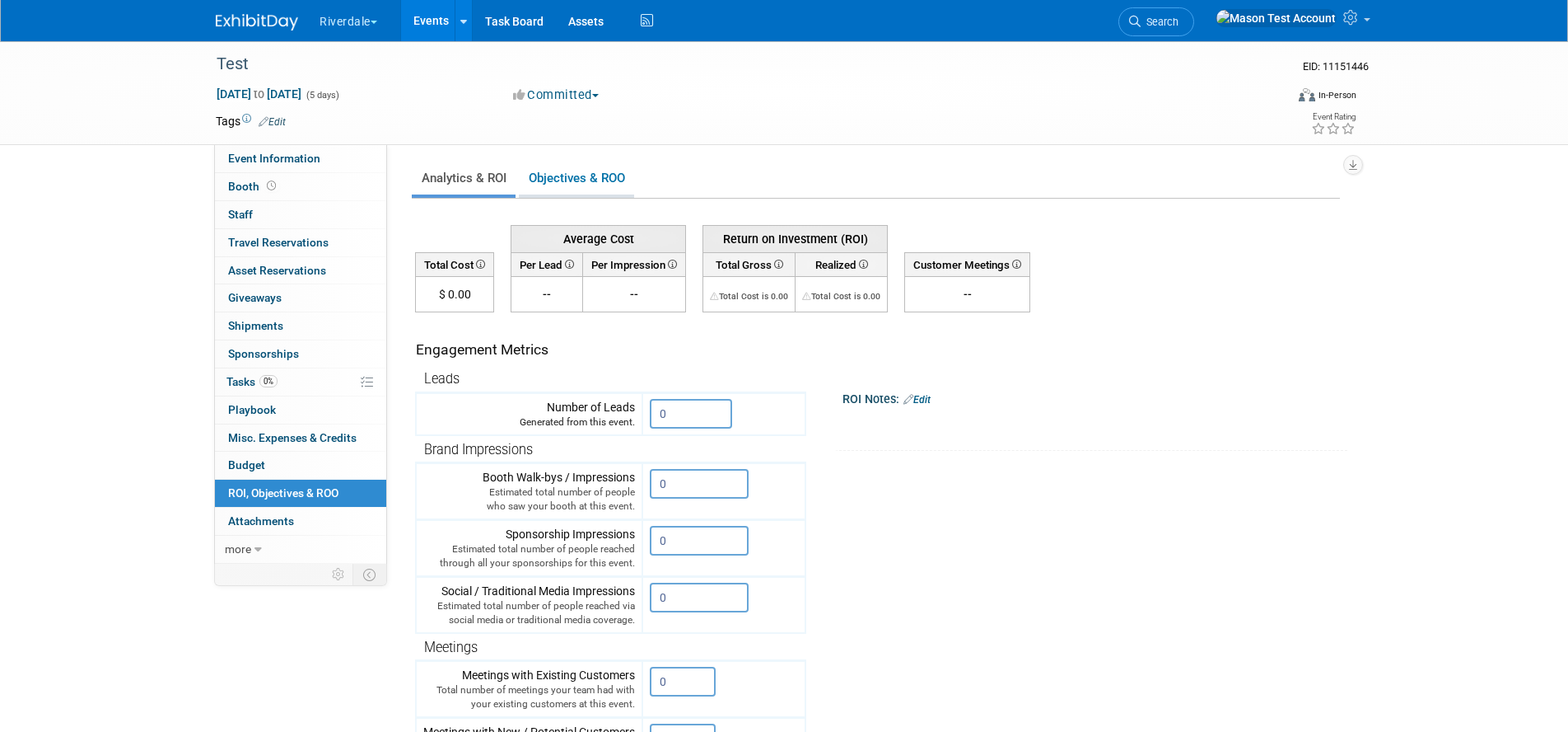
click at [595, 175] on link "Objectives & ROO 0" at bounding box center [577, 178] width 116 height 32
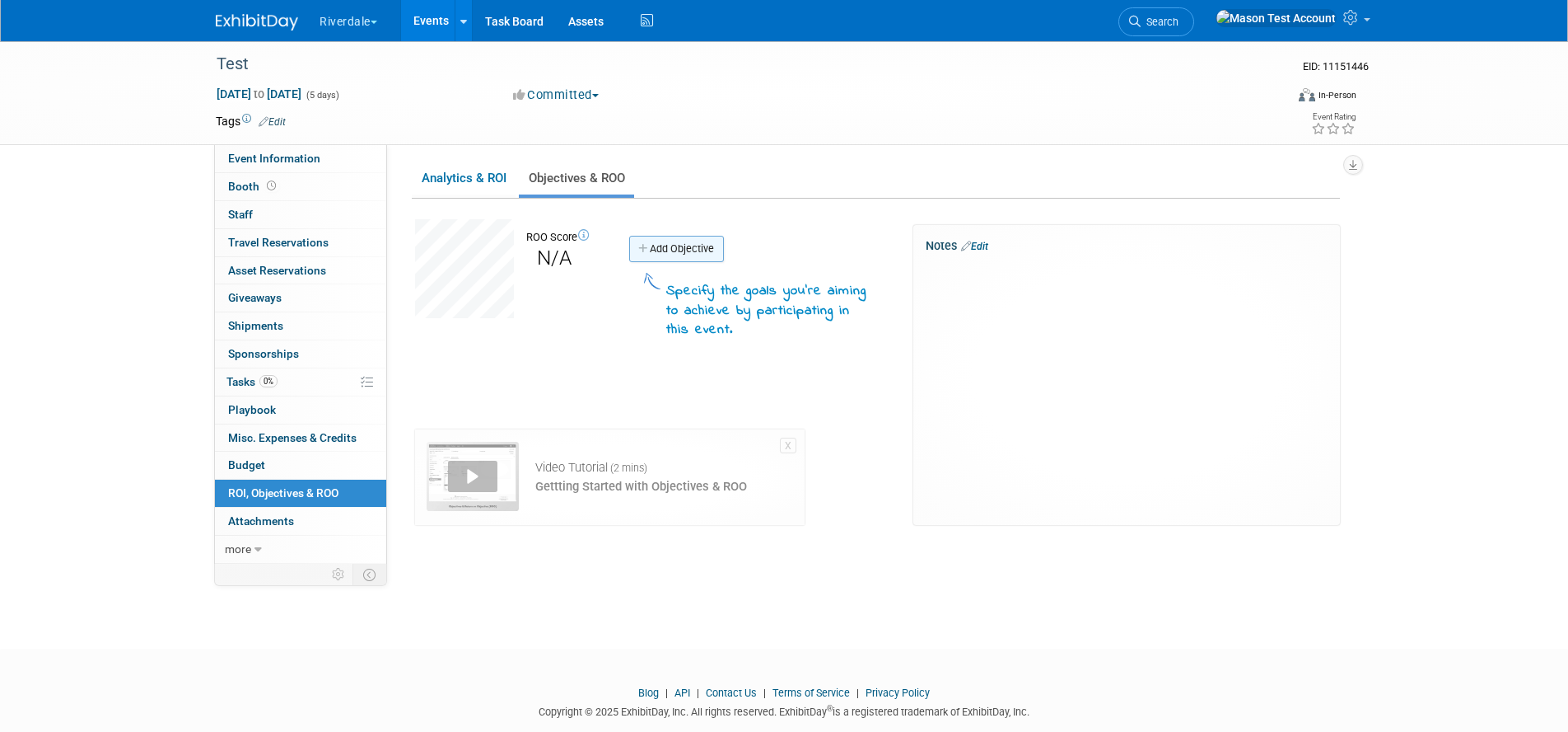
click at [644, 251] on icon at bounding box center [644, 249] width 12 height 11
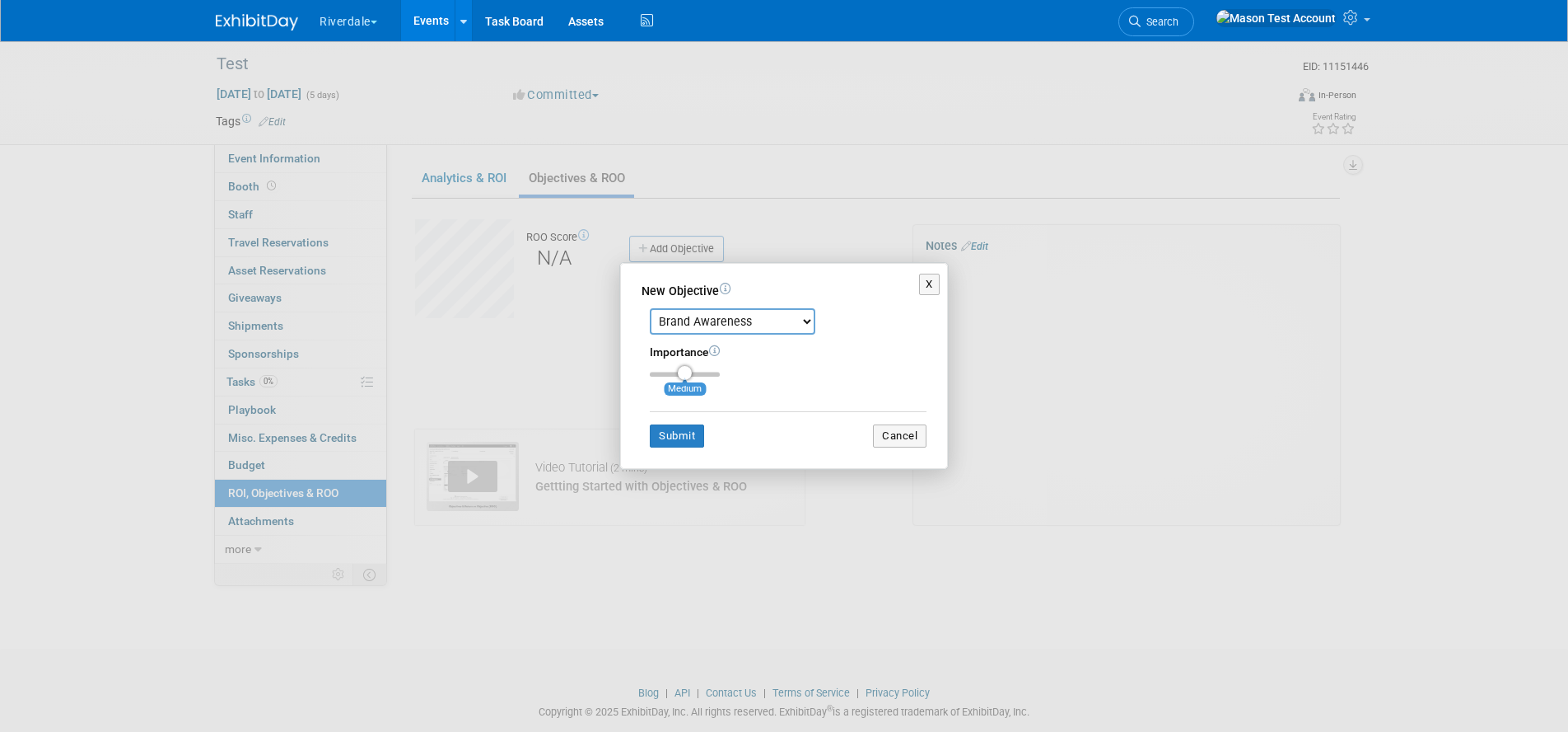
click at [737, 321] on select "Brand Awareness Competition Research Customer Retention Feedback Collection Lea…" at bounding box center [732, 321] width 165 height 27
select select "2"
click at [650, 308] on select "Brand Awareness Competition Research Customer Retention Feedback Collection Lea…" at bounding box center [732, 321] width 165 height 27
type input "3"
click at [717, 374] on input "range" at bounding box center [684, 374] width 70 height 5
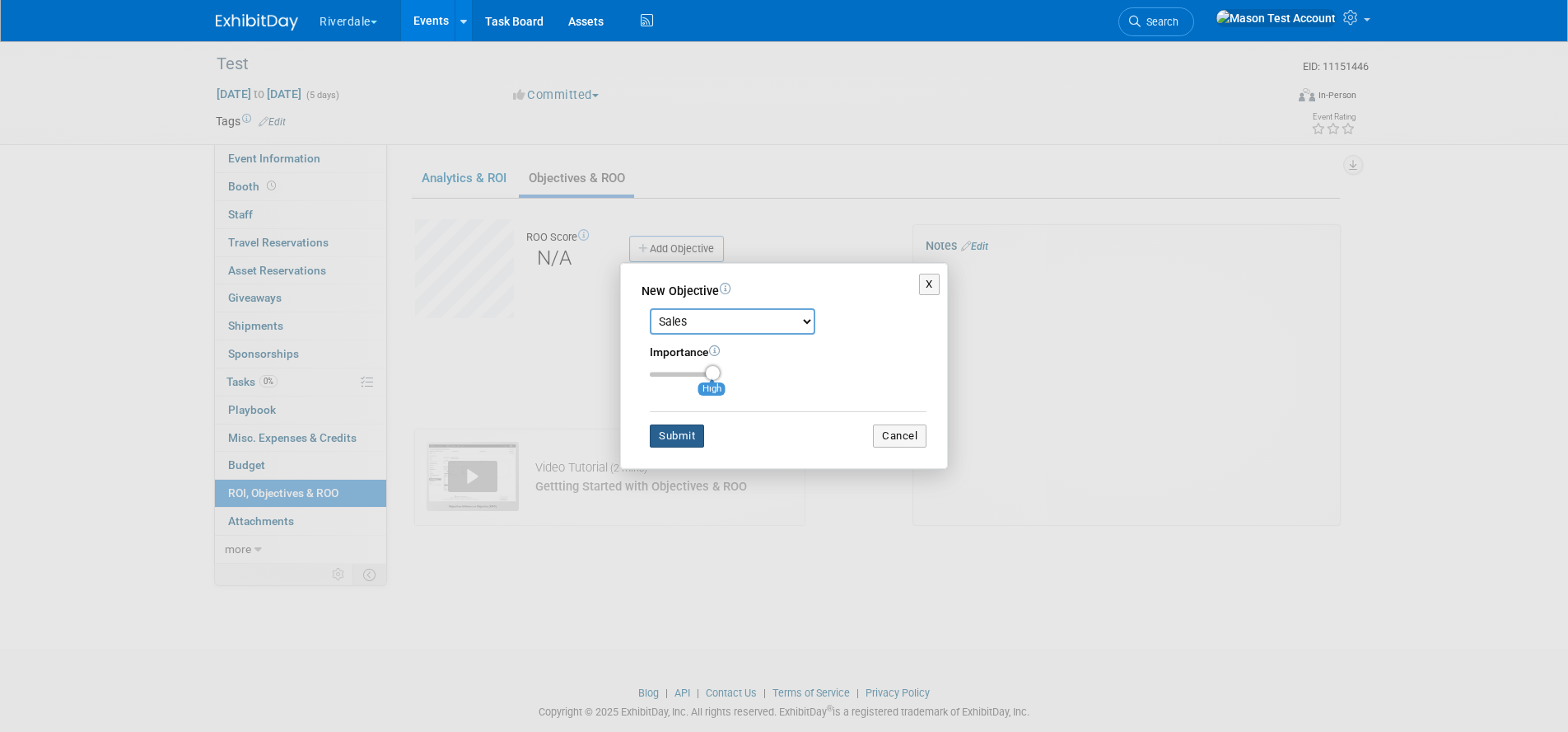
click at [692, 431] on button "Submit" at bounding box center [676, 436] width 54 height 23
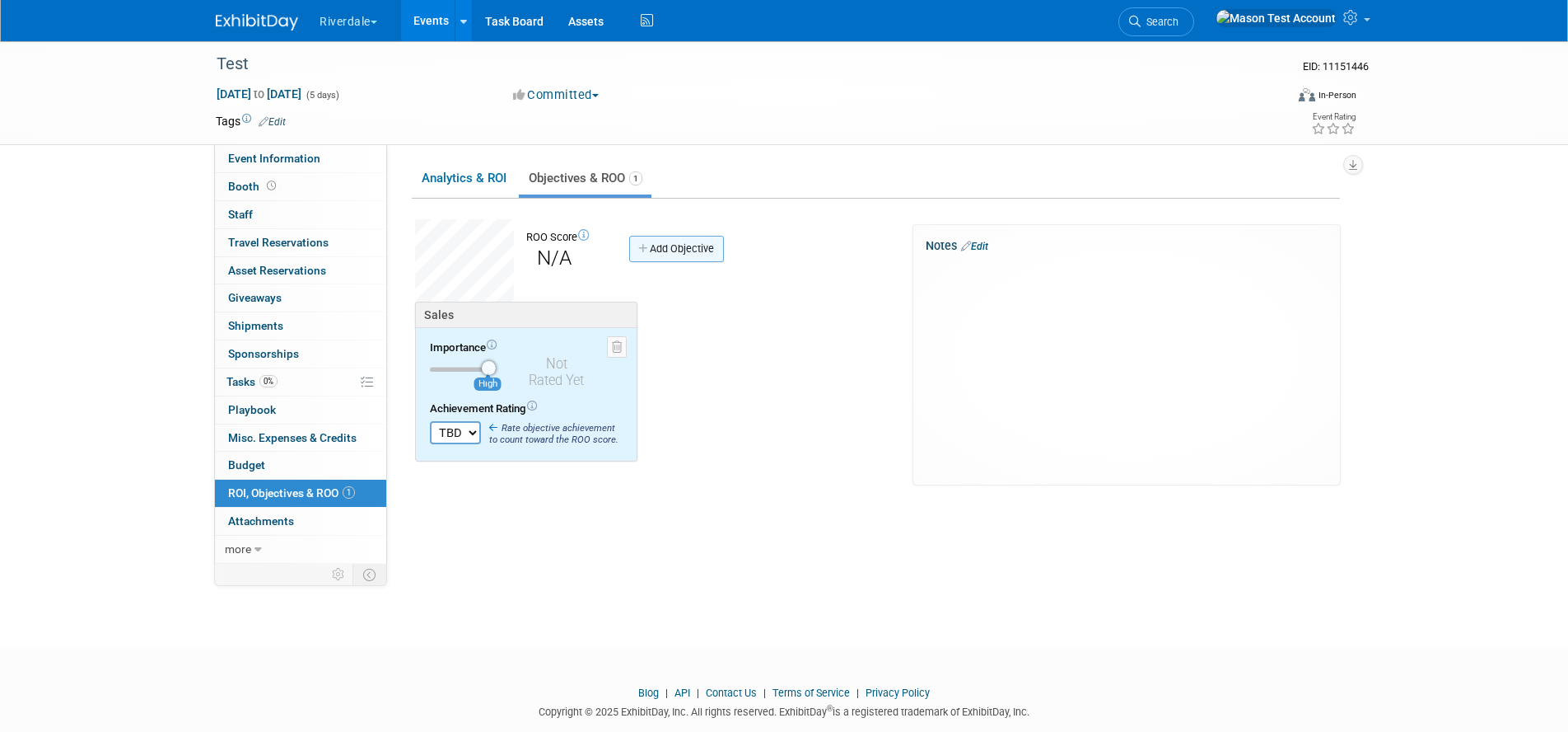
click at [689, 251] on link "Add Objective" at bounding box center [676, 249] width 95 height 27
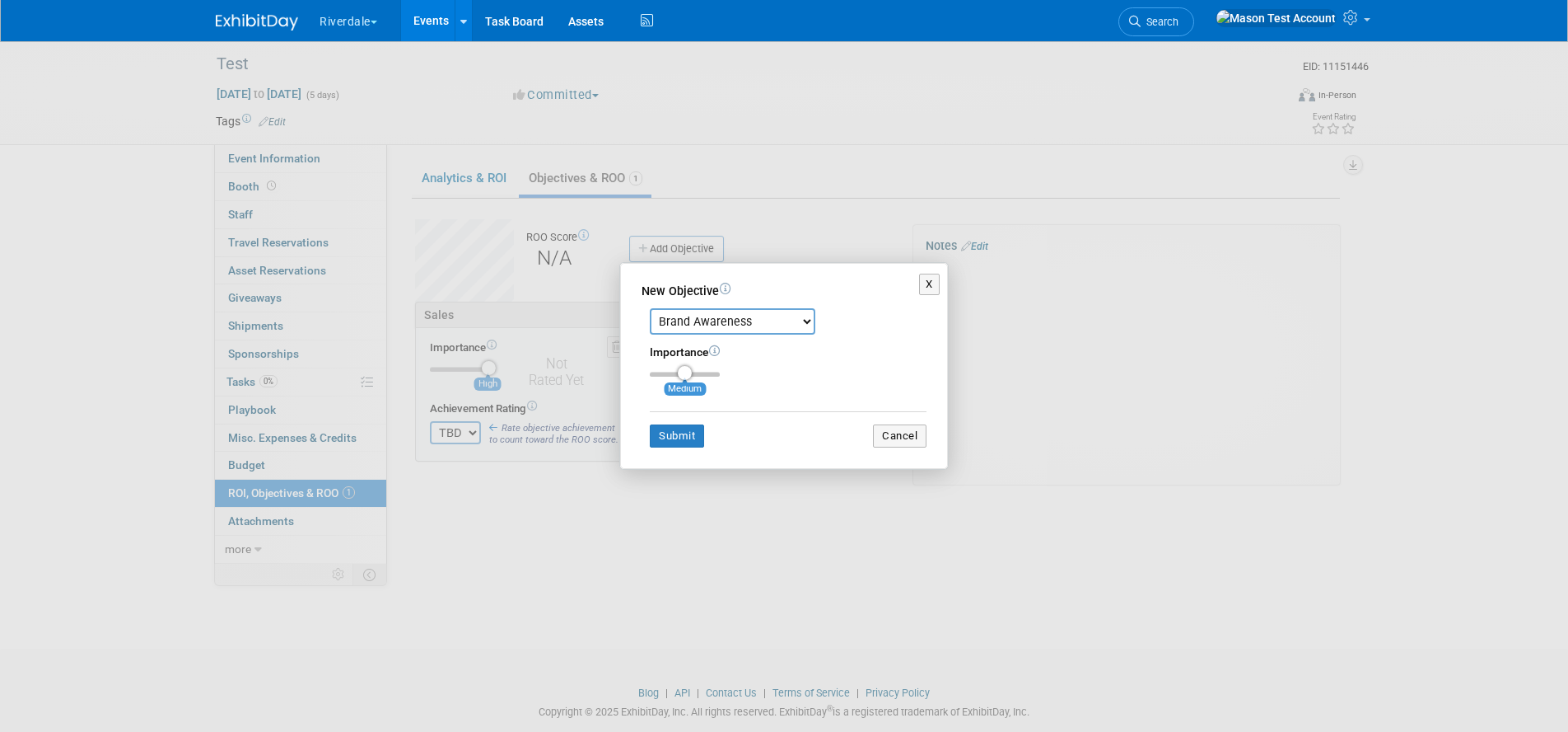
click at [712, 327] on select "Brand Awareness Competition Research Customer Retention Feedback Collection Lea…" at bounding box center [732, 321] width 165 height 27
select select "1"
click at [650, 308] on select "Brand Awareness Competition Research Customer Retention Feedback Collection Lea…" at bounding box center [732, 321] width 165 height 27
type input "3"
click at [716, 374] on input "range" at bounding box center [684, 374] width 70 height 5
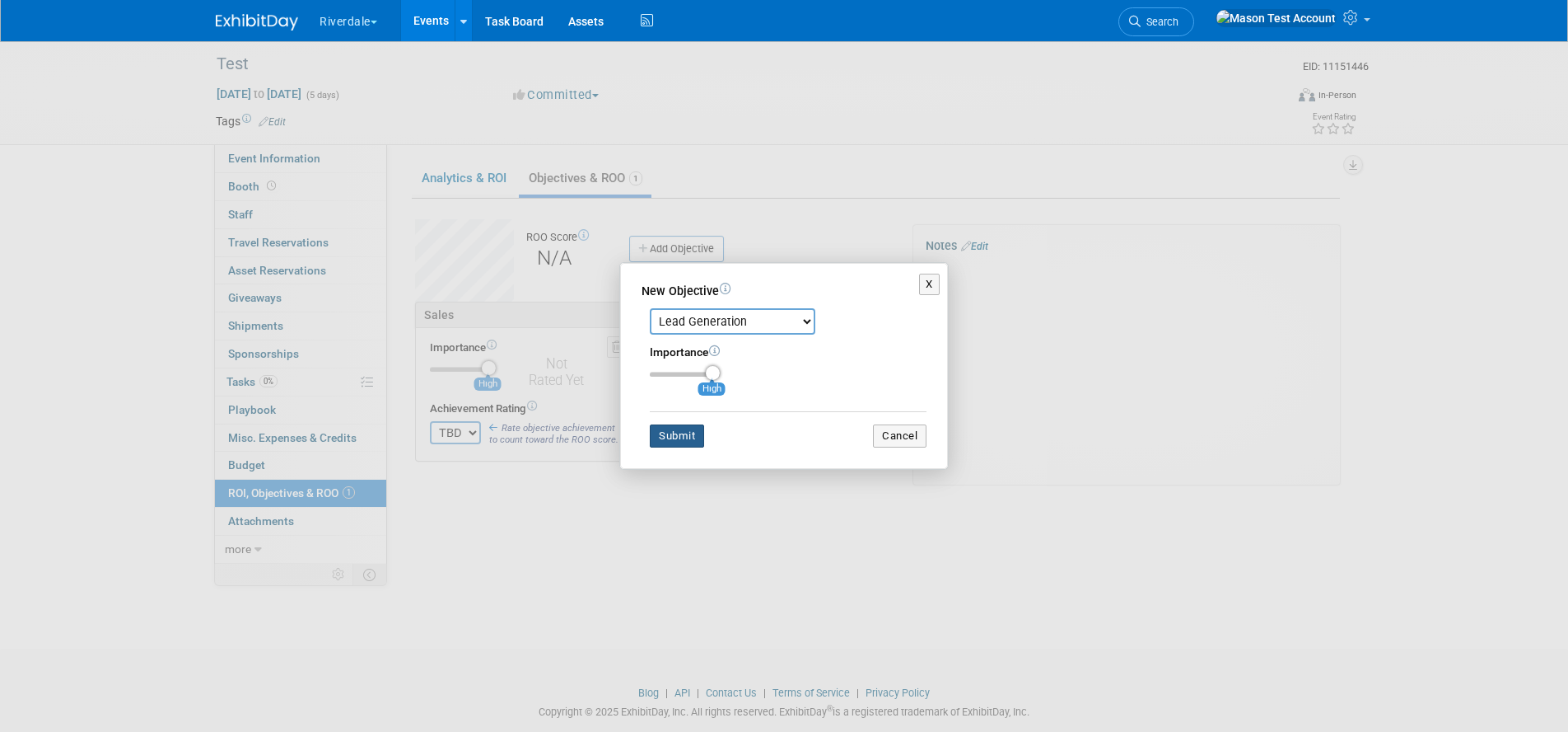
click at [684, 436] on button "Submit" at bounding box center [676, 436] width 54 height 23
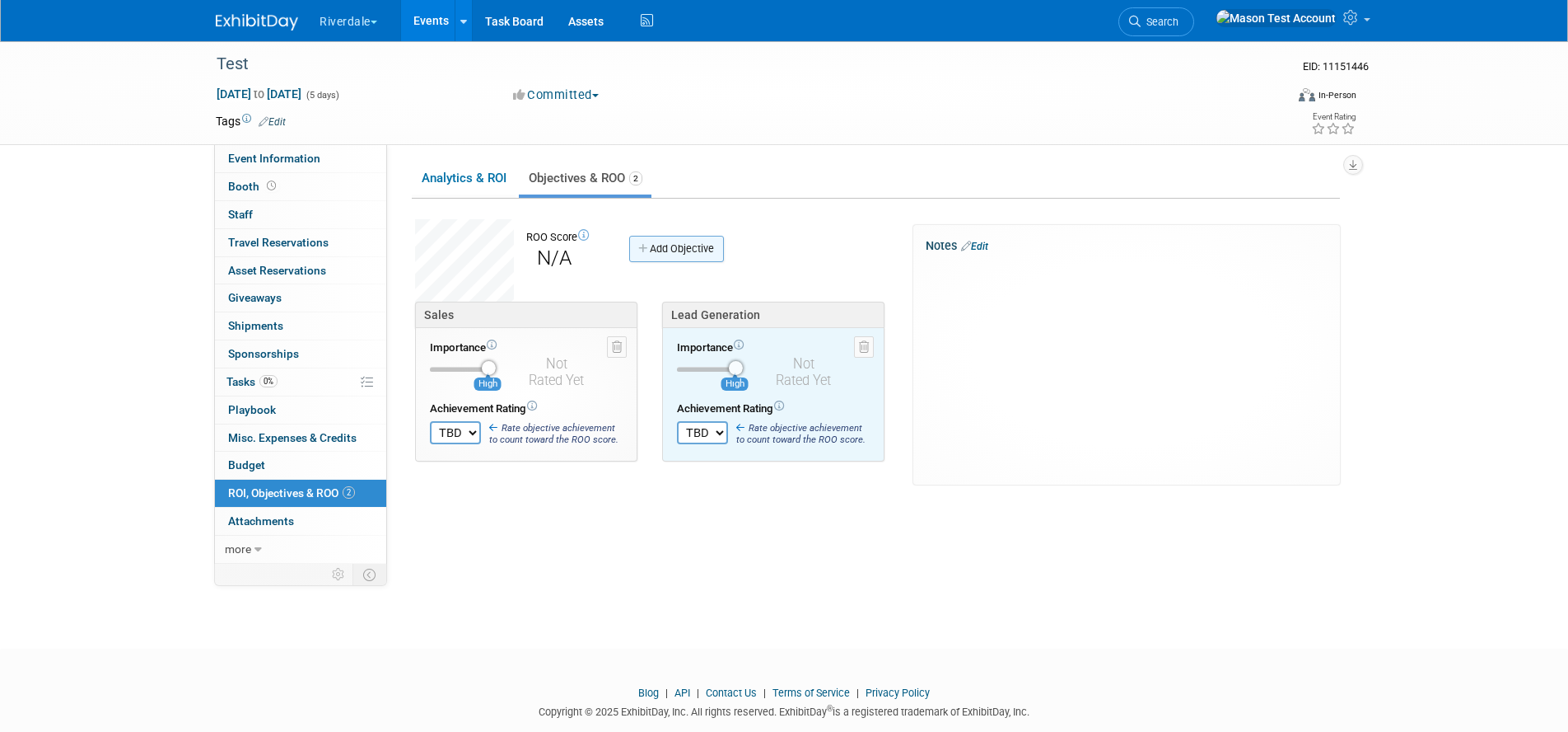
click at [686, 249] on link "Add Objective" at bounding box center [676, 249] width 95 height 27
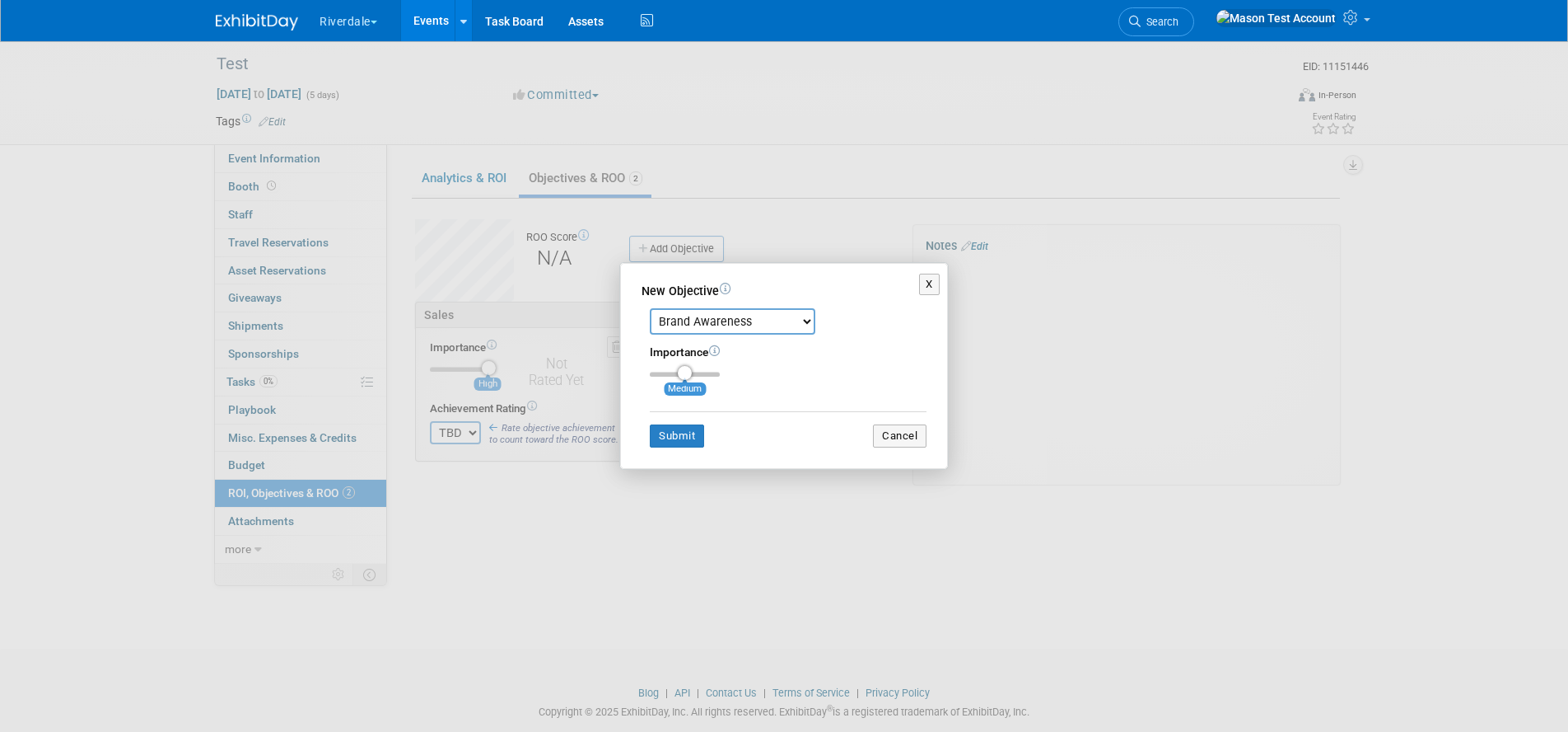
click at [695, 325] on select "Brand Awareness Competition Research Customer Retention Feedback Collection Lea…" at bounding box center [732, 321] width 165 height 27
select select "9"
click at [650, 308] on select "Brand Awareness Competition Research Customer Retention Feedback Collection Lea…" at bounding box center [732, 321] width 165 height 27
click at [657, 368] on div "Importance Medium" at bounding box center [788, 360] width 276 height 32
type input "1"
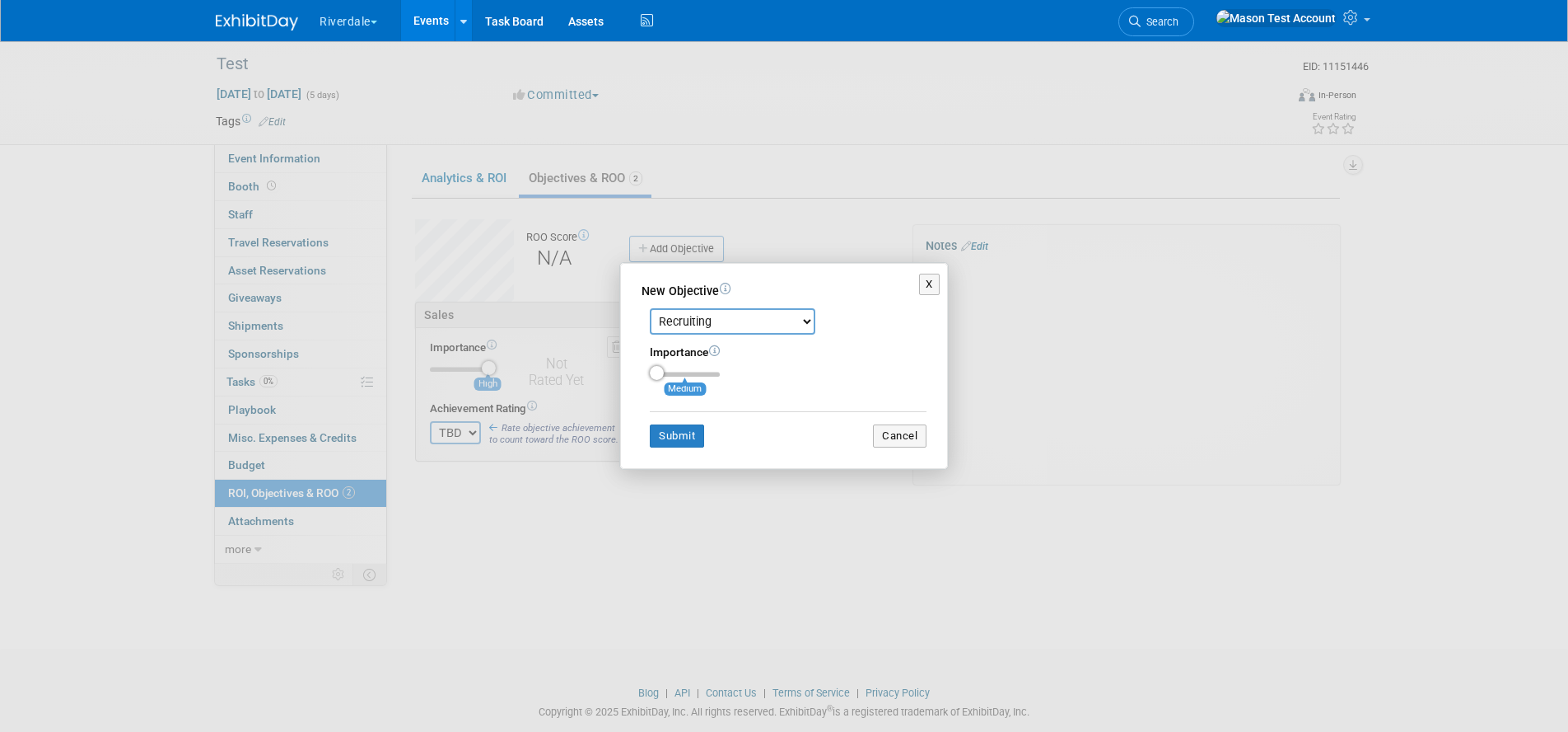
click at [653, 373] on input "range" at bounding box center [684, 374] width 70 height 5
click at [683, 430] on button "Submit" at bounding box center [676, 436] width 54 height 23
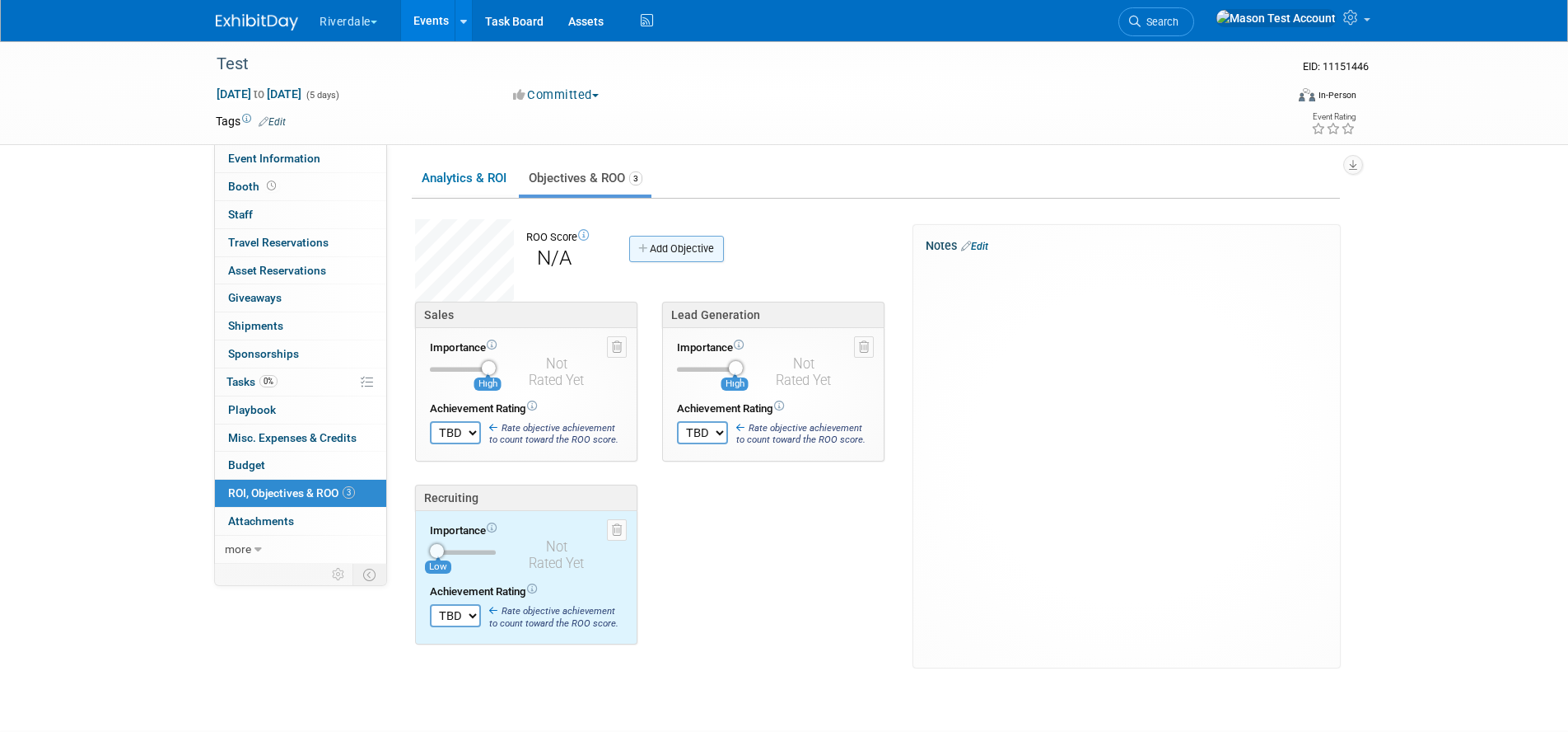
click at [692, 253] on link "Add Objective" at bounding box center [676, 249] width 95 height 27
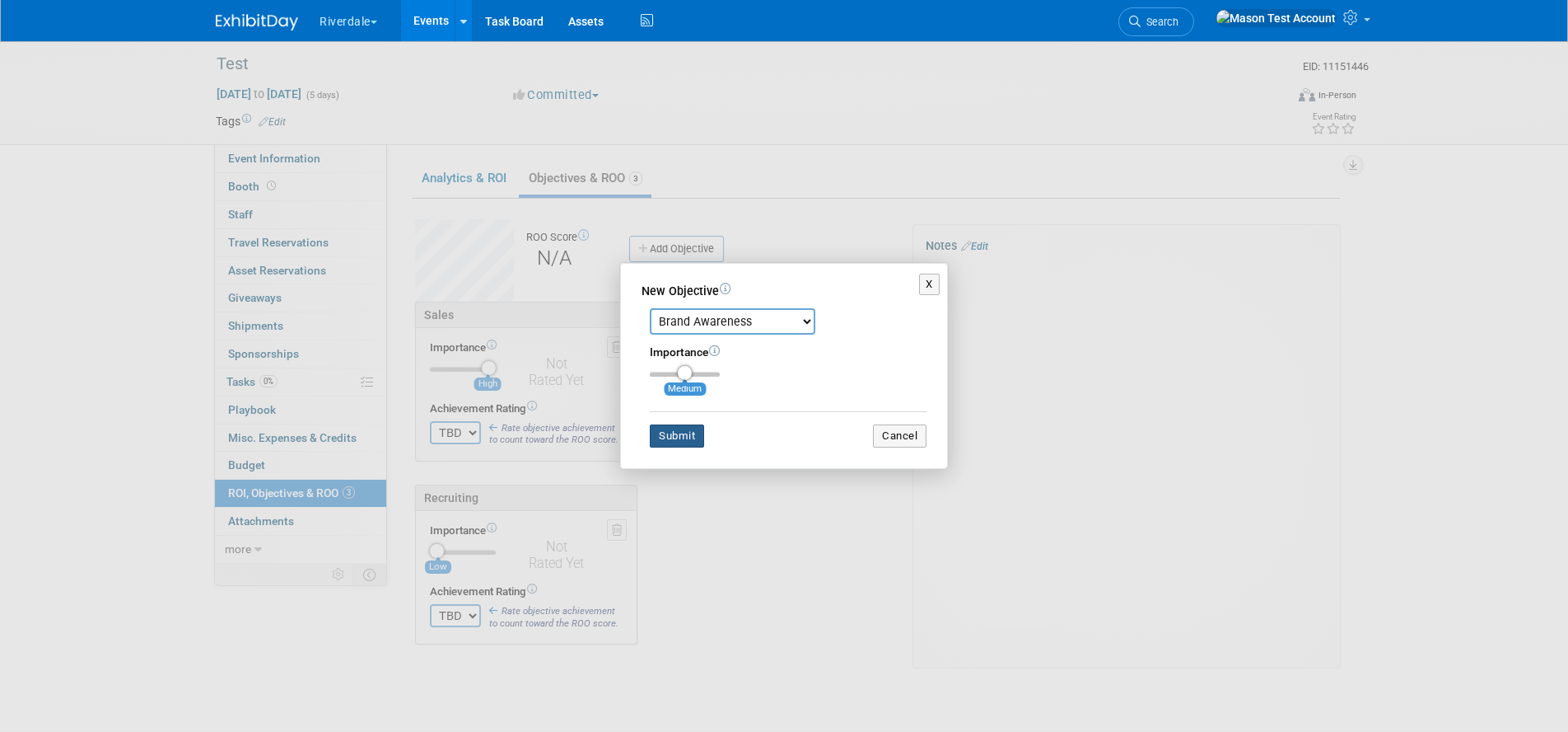
click at [688, 430] on button "Submit" at bounding box center [676, 436] width 54 height 23
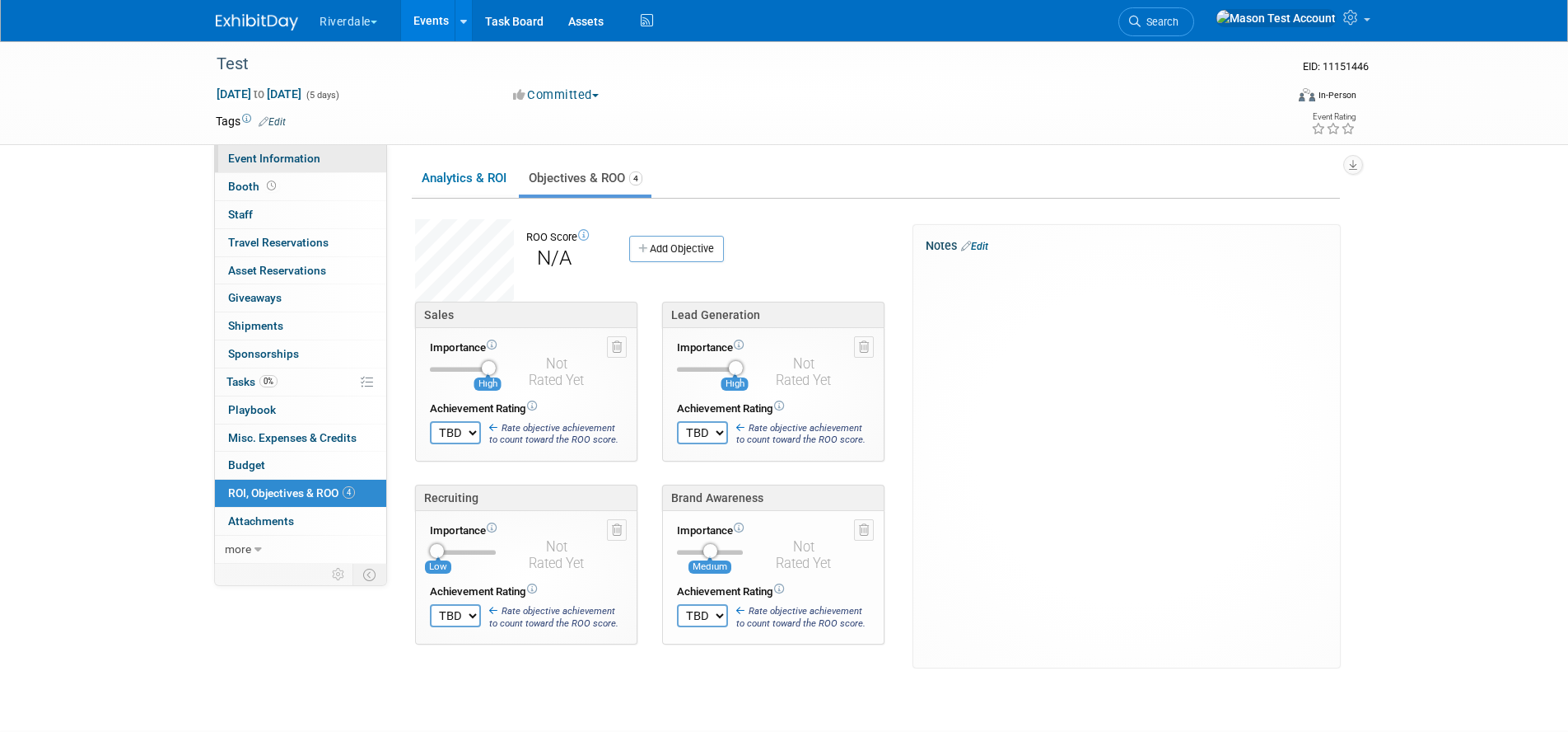
click at [311, 161] on span "Event Information" at bounding box center [275, 157] width 92 height 13
select select "North"
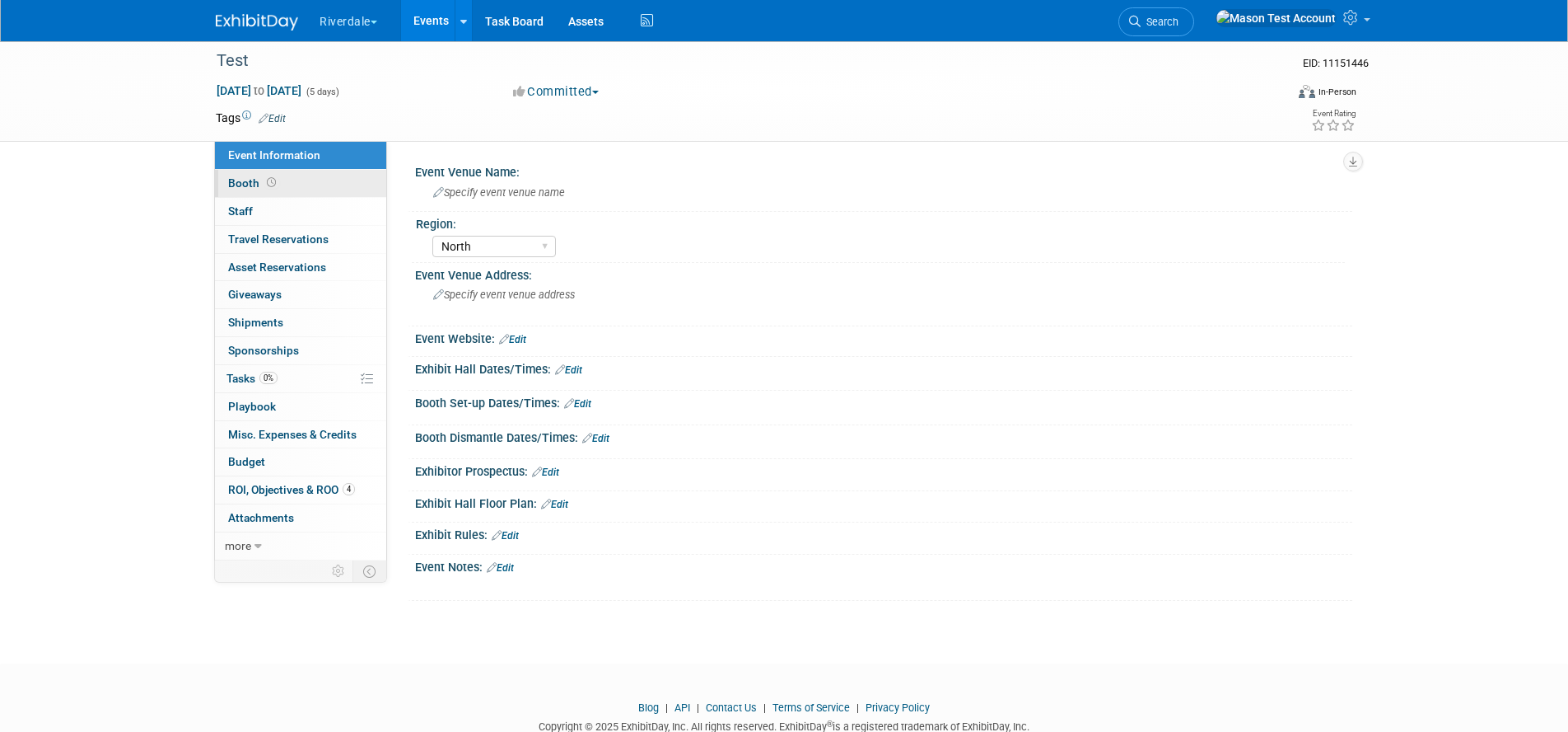
scroll to position [3, 0]
click at [297, 184] on link "Booth" at bounding box center [300, 184] width 172 height 28
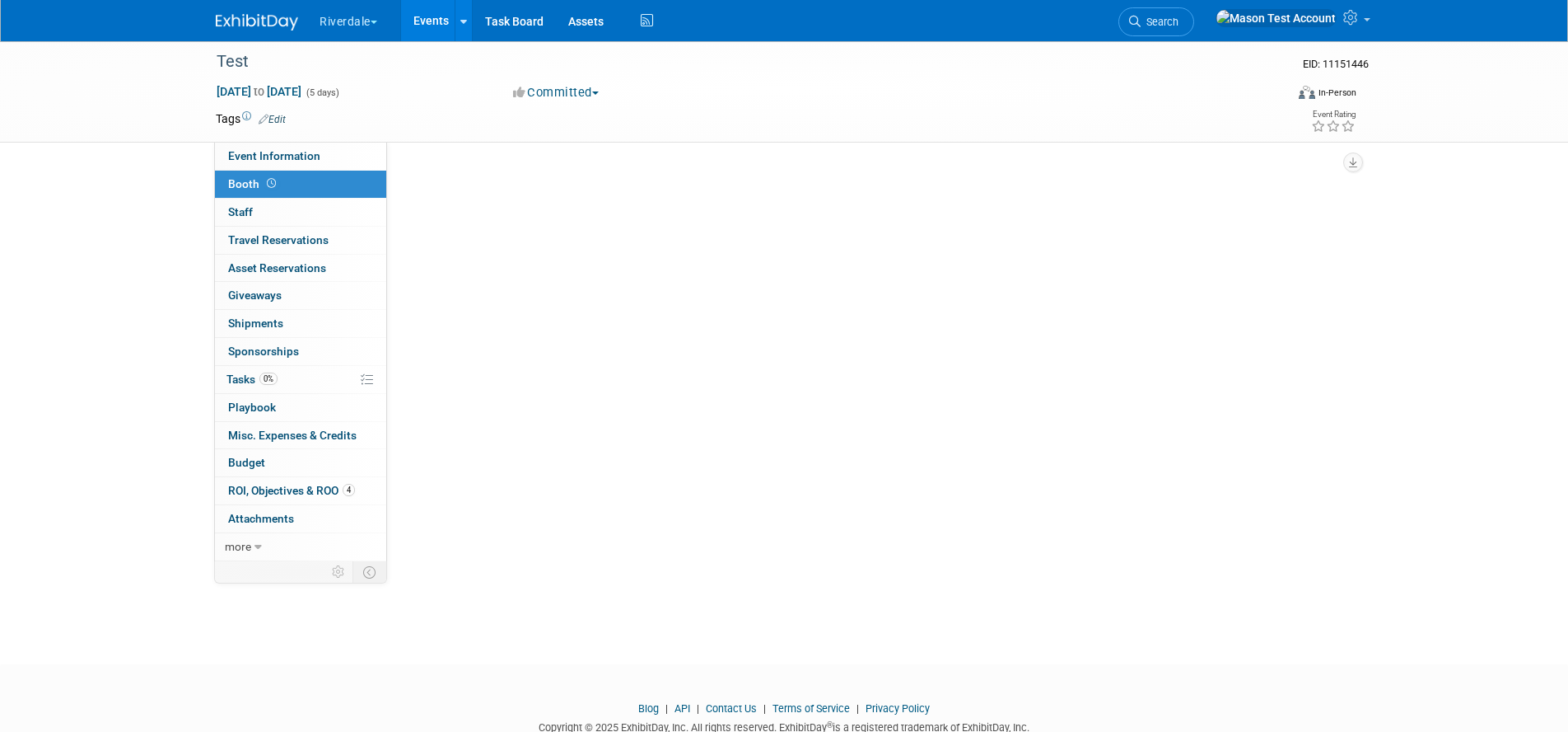
scroll to position [0, 0]
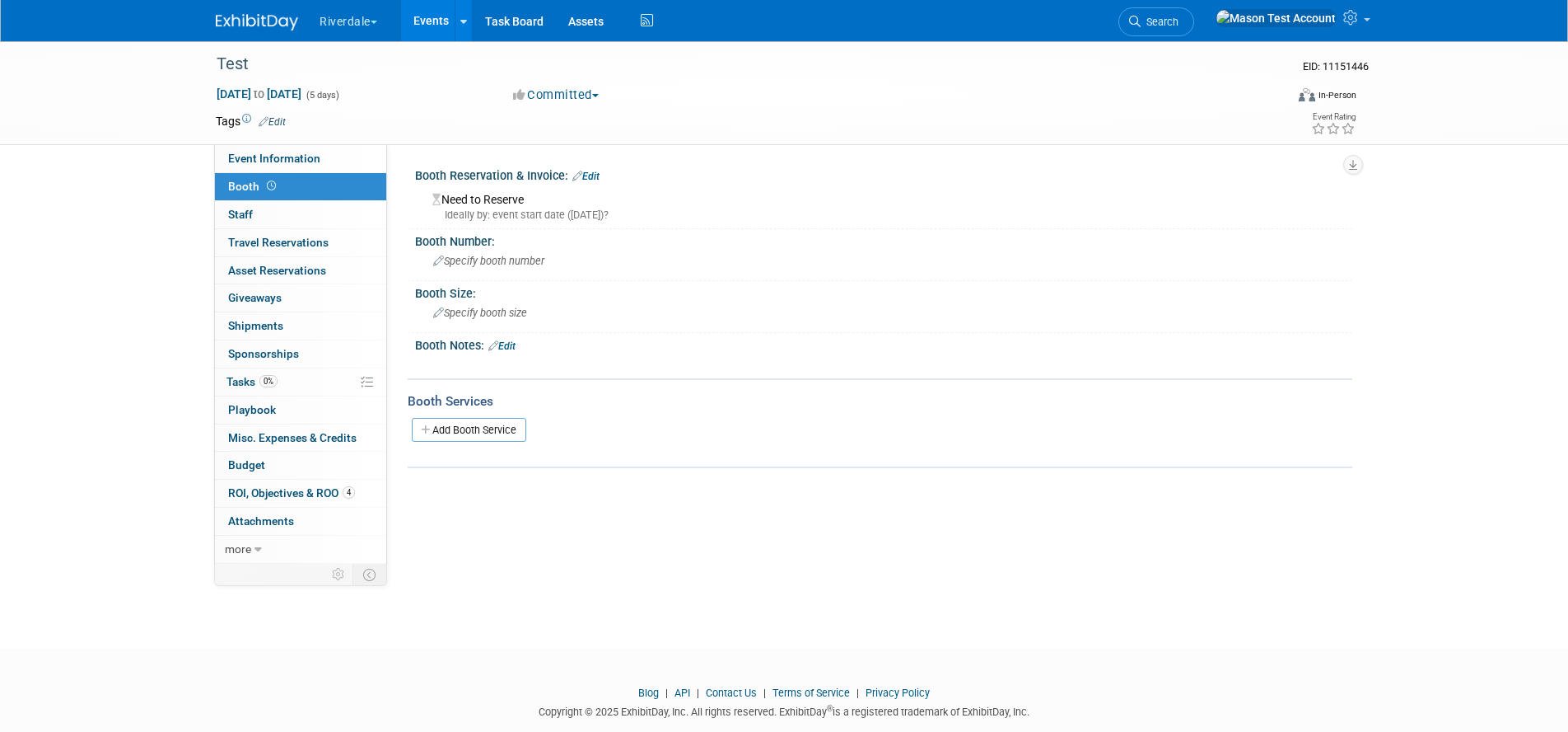
click at [596, 172] on link "Edit" at bounding box center [586, 176] width 28 height 12
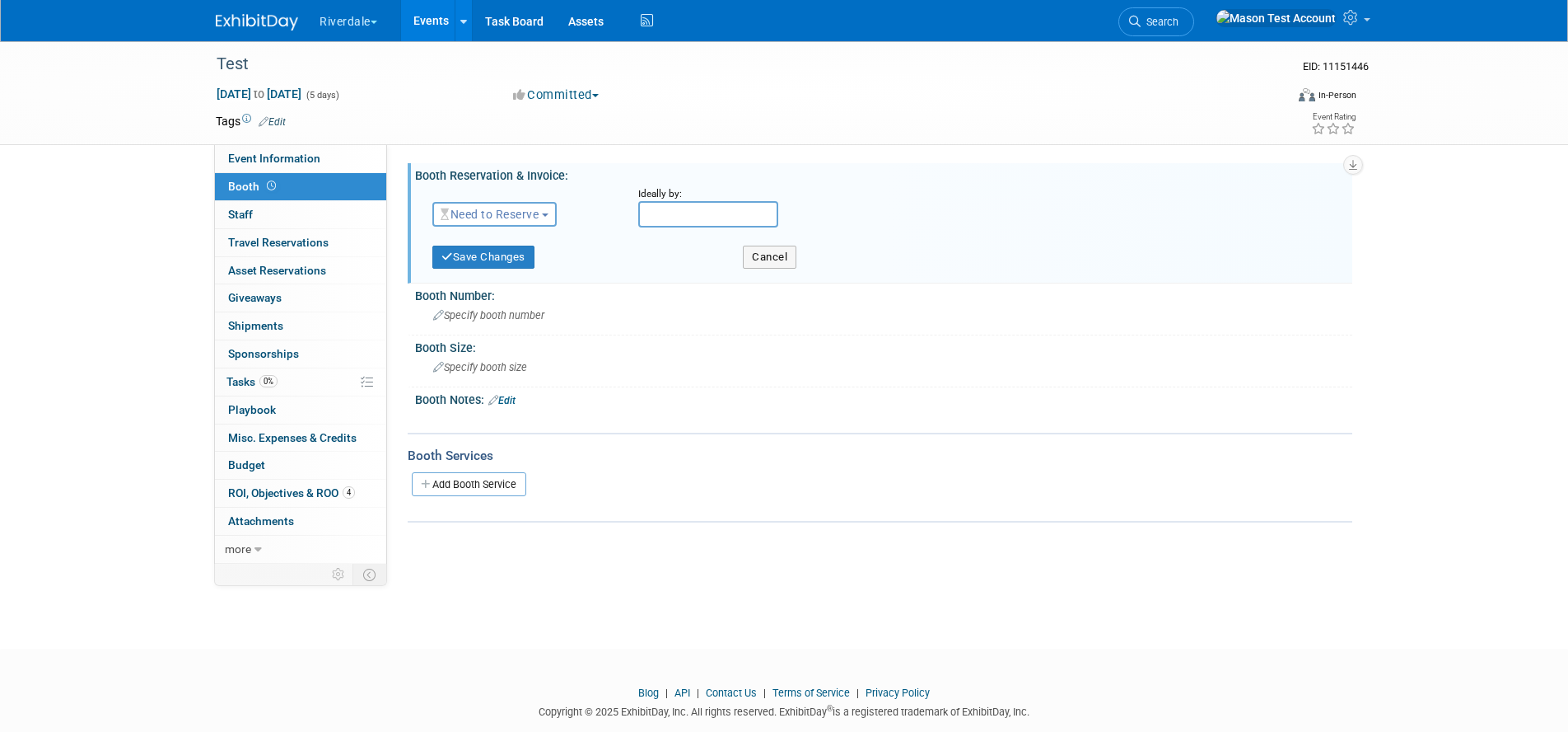
click at [534, 215] on span "Need to Reserve" at bounding box center [490, 213] width 98 height 13
click at [756, 262] on button "Cancel" at bounding box center [770, 257] width 53 height 23
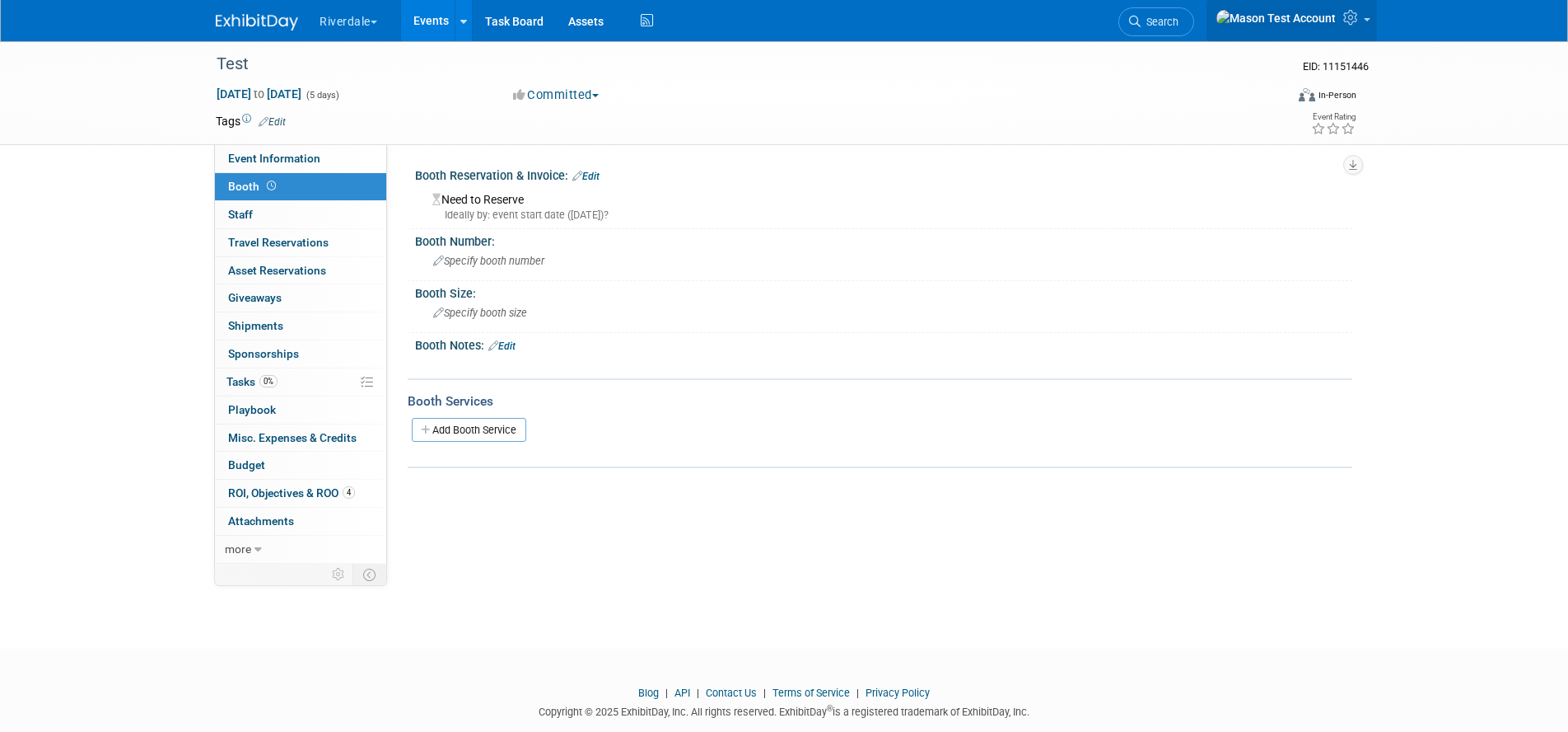
click at [1356, 20] on icon at bounding box center [1352, 17] width 19 height 15
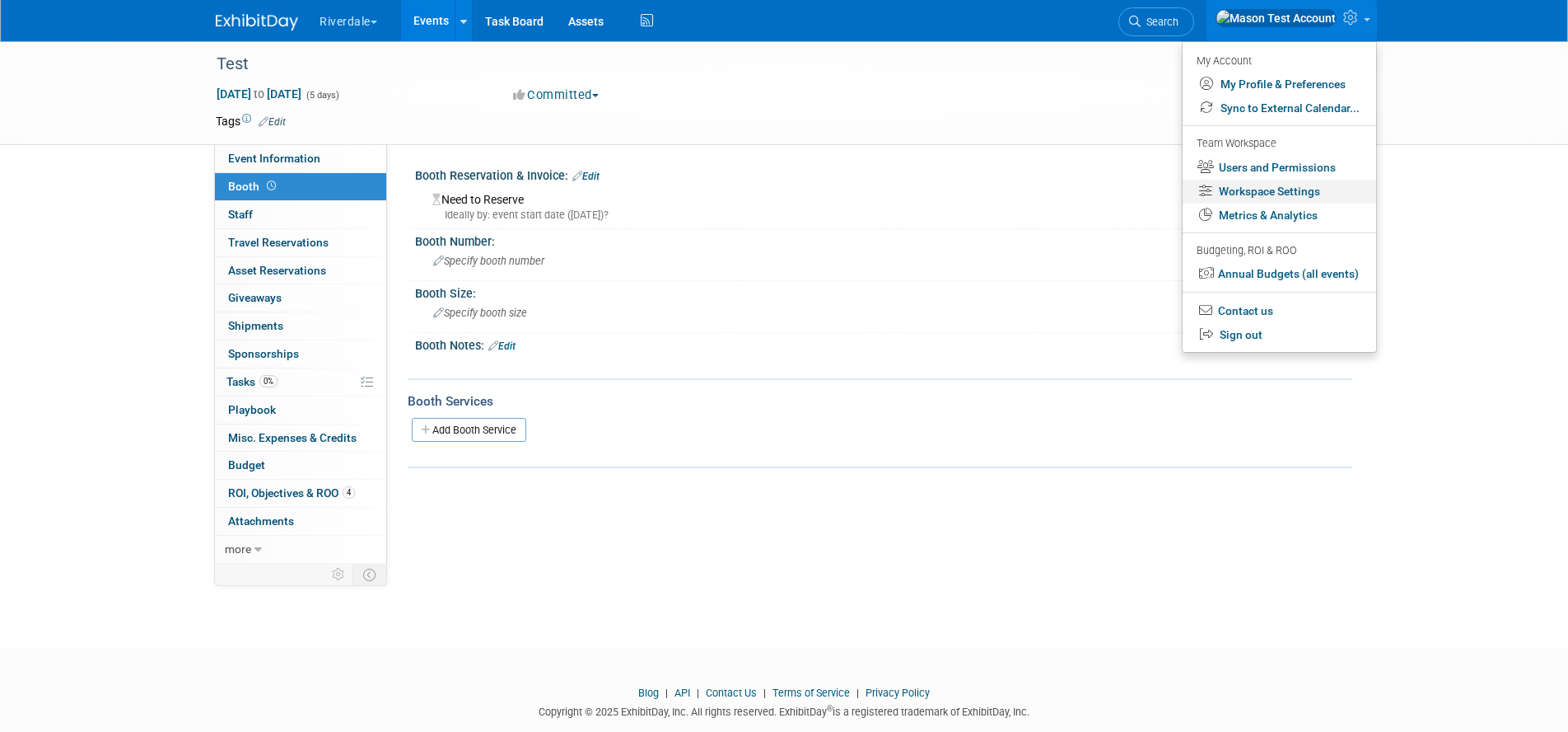
click at [1269, 195] on link "Workspace Settings" at bounding box center [1279, 191] width 194 height 24
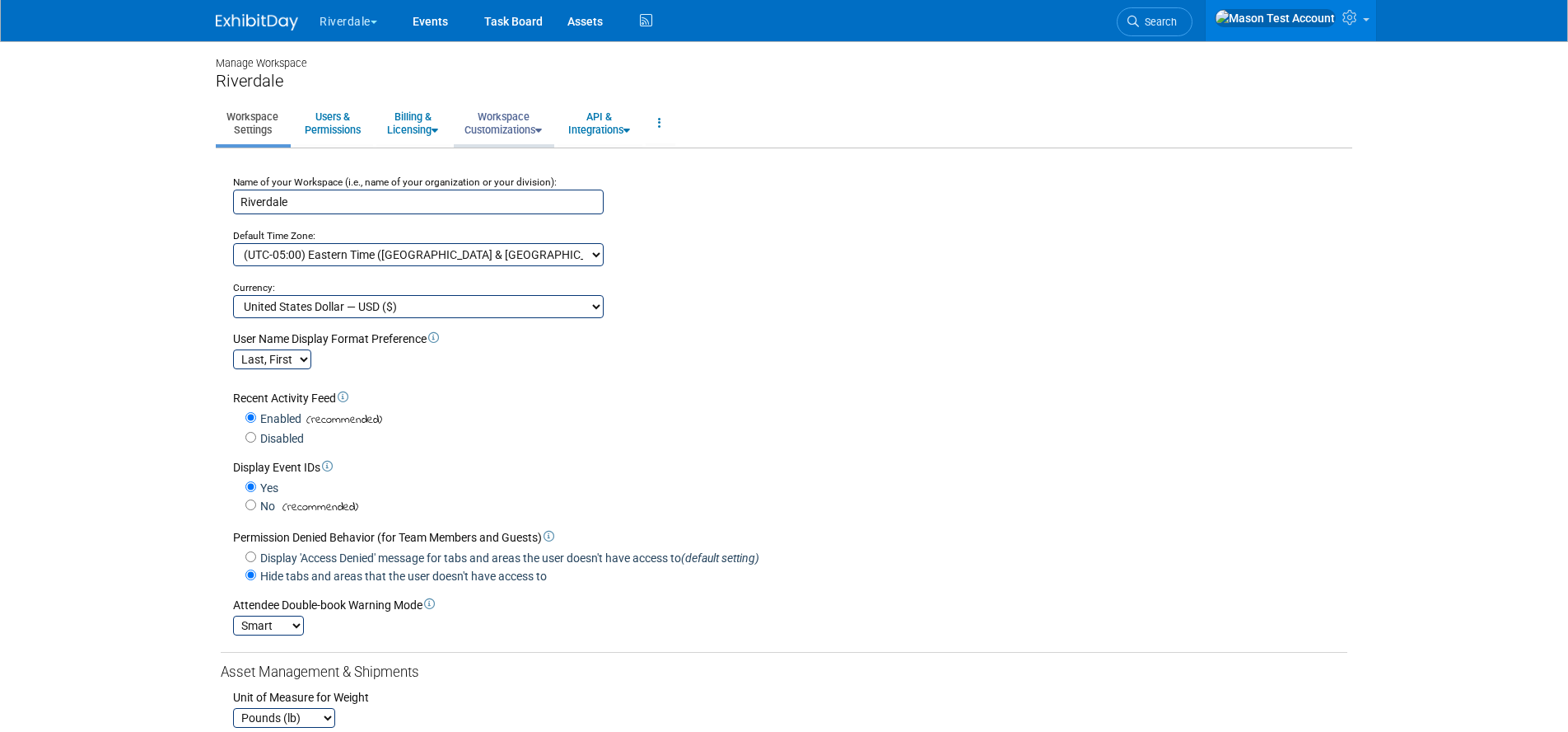
click at [531, 125] on link "Workspace Customizations" at bounding box center [502, 123] width 99 height 40
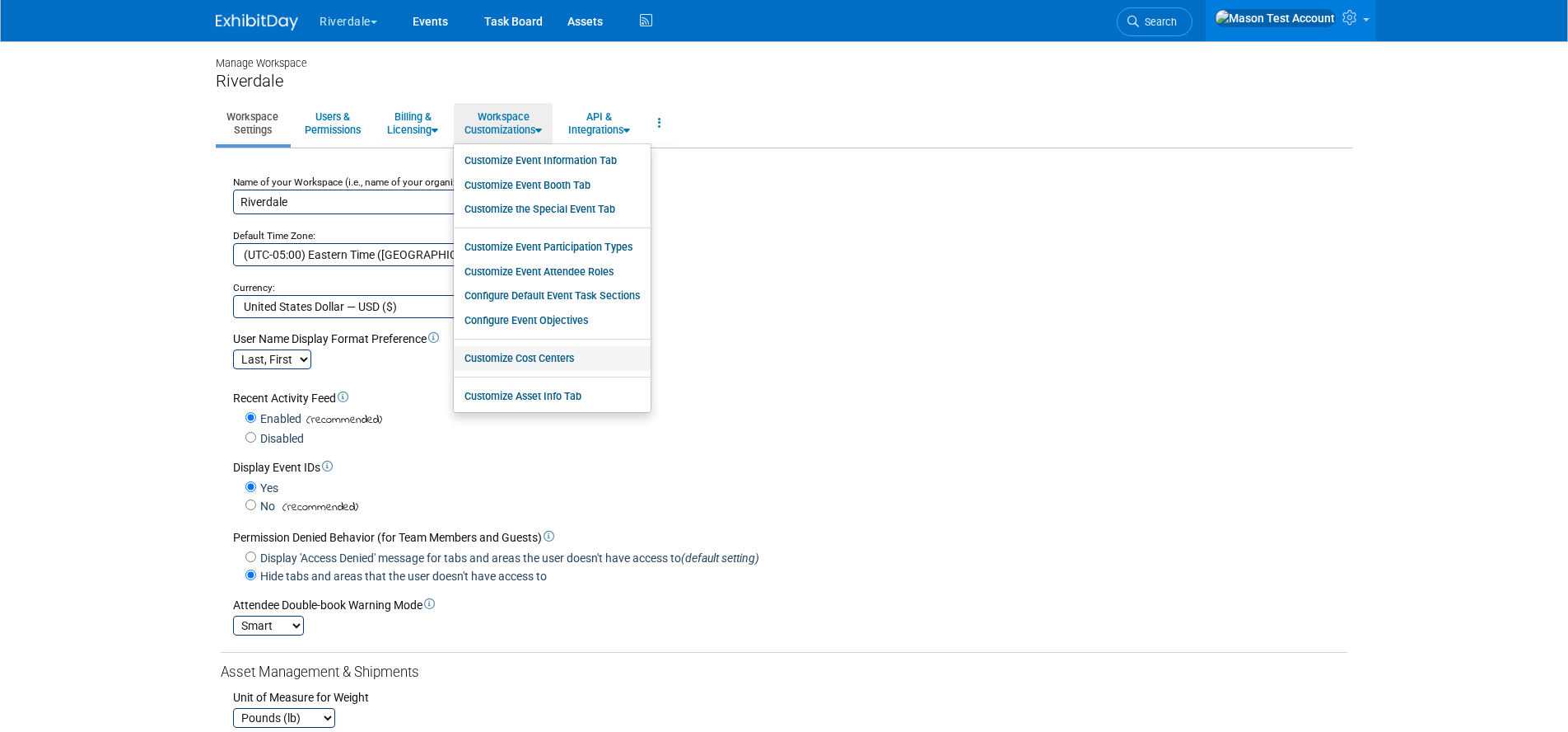
click at [559, 351] on link "Customize Cost Centers" at bounding box center [551, 358] width 196 height 25
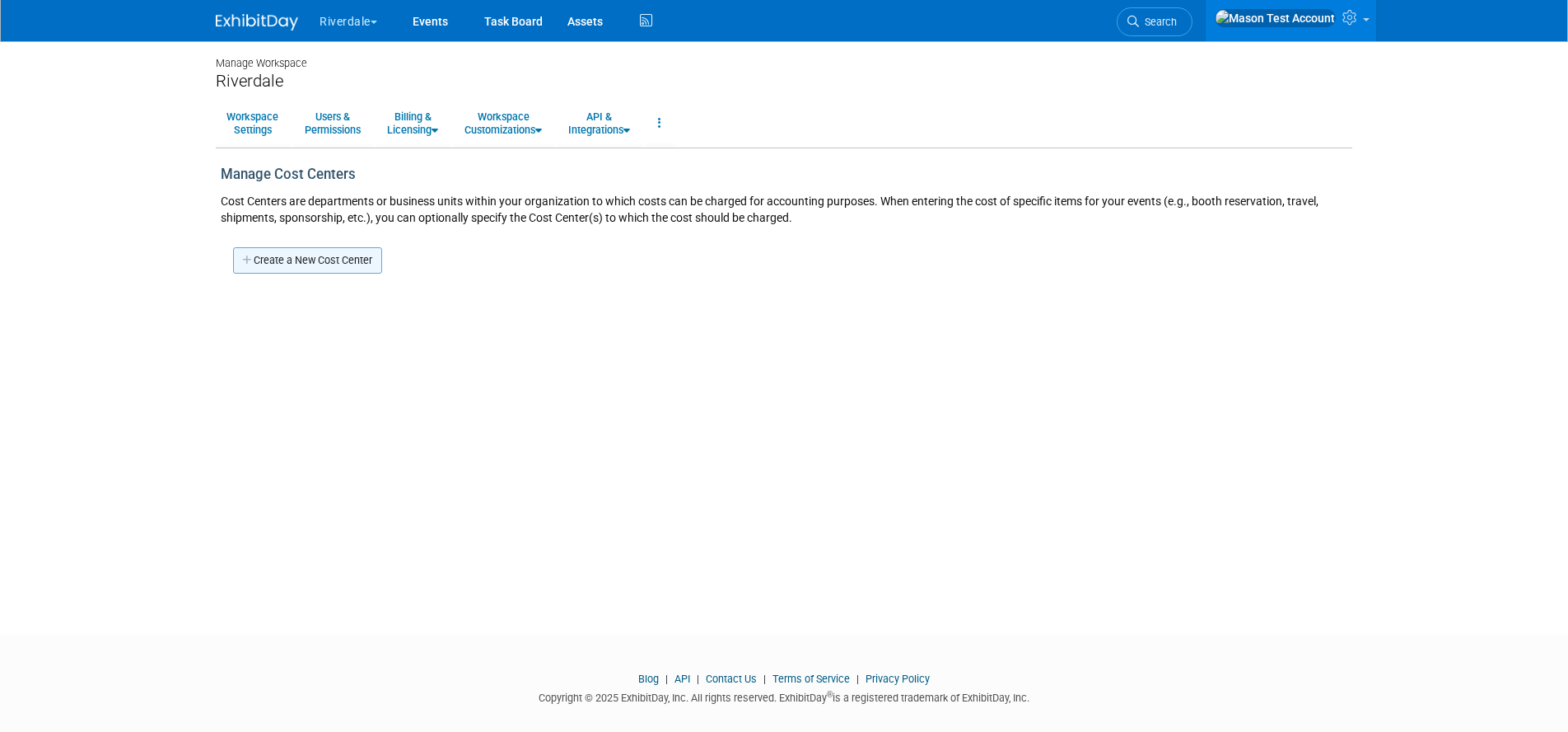
click at [318, 253] on link "Create a New Cost Center" at bounding box center [308, 261] width 149 height 27
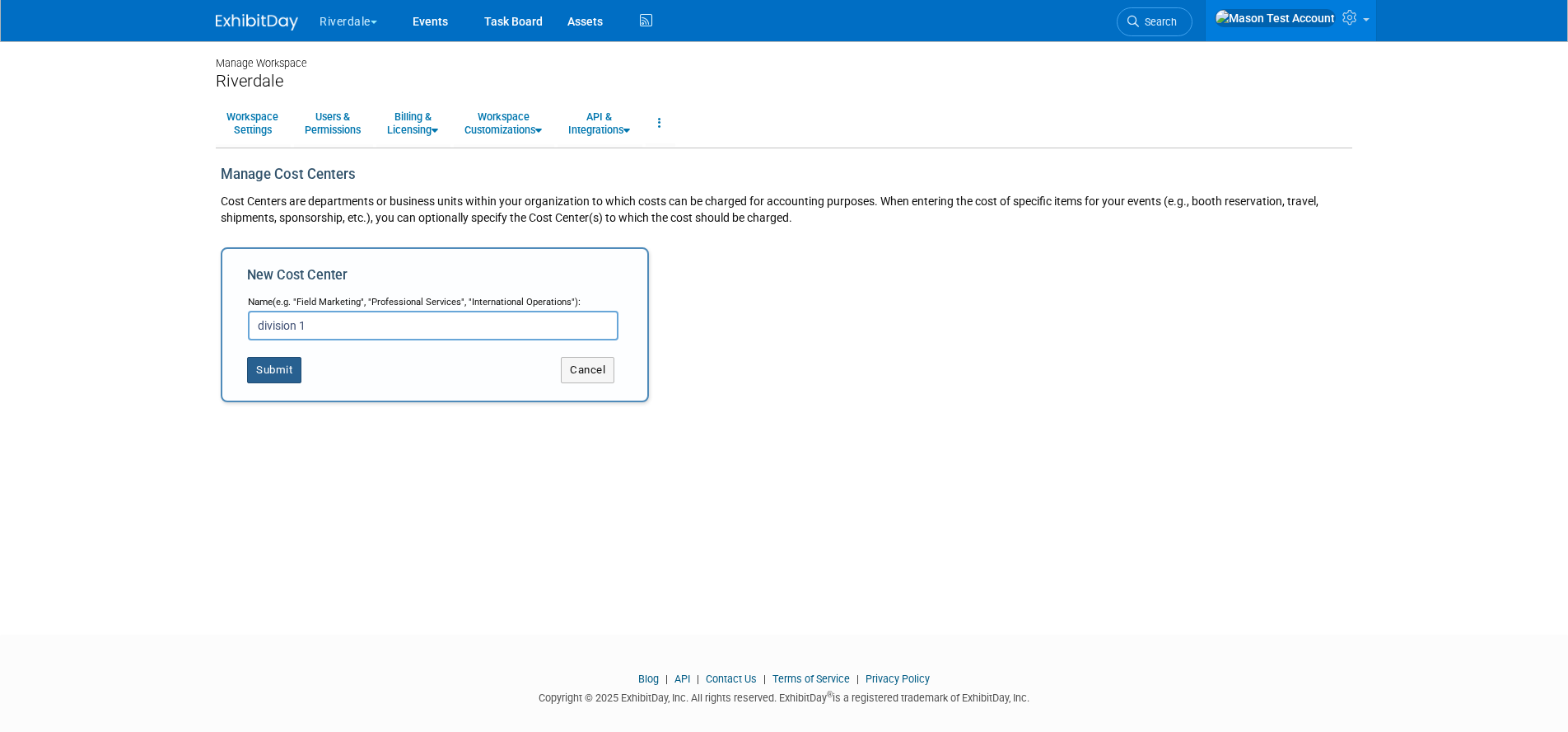
type input "division 1"
click at [286, 376] on button "Submit" at bounding box center [274, 370] width 54 height 27
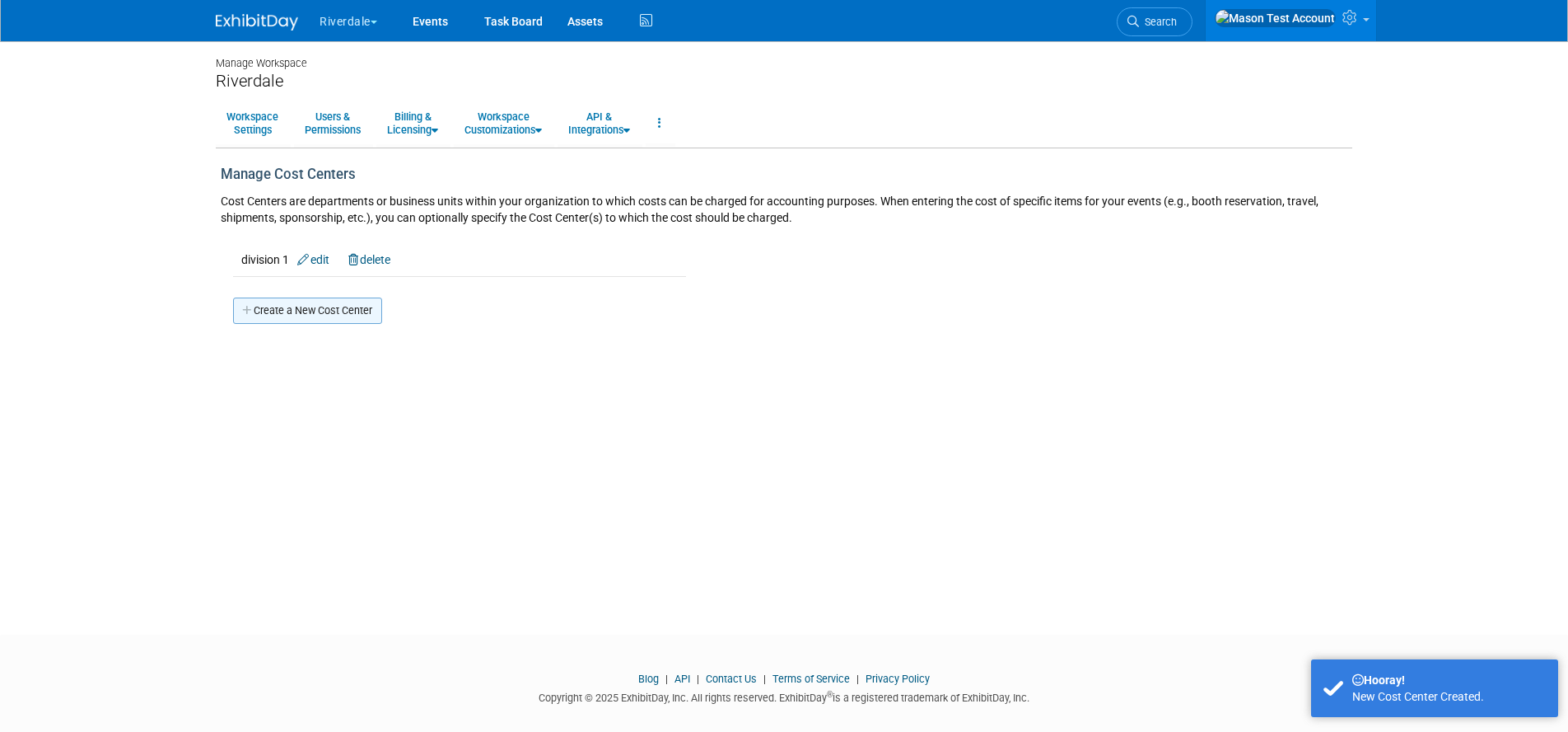
click at [289, 315] on link "Create a New Cost Center" at bounding box center [308, 310] width 149 height 27
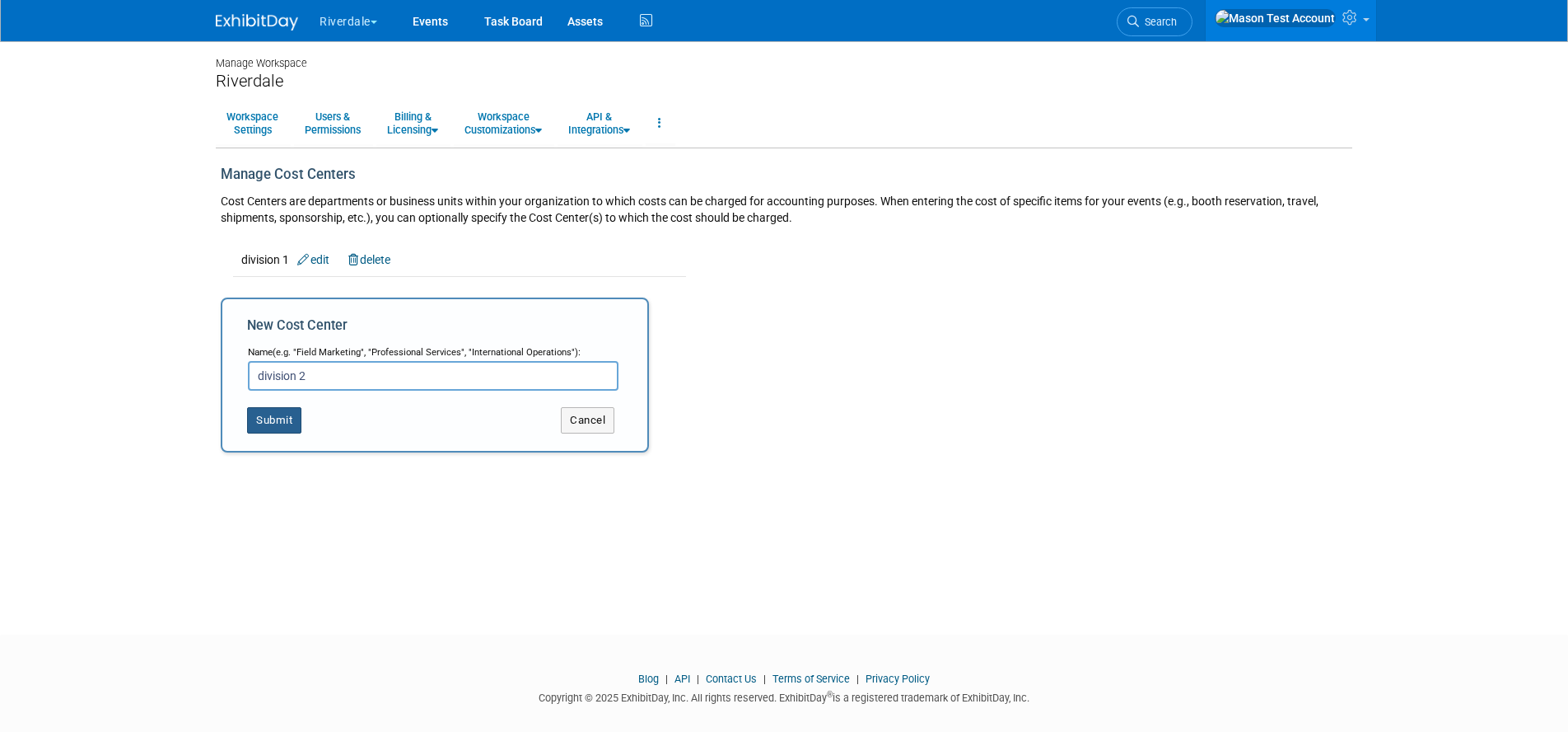
type input "division 2"
click at [259, 426] on button "Submit" at bounding box center [274, 421] width 54 height 27
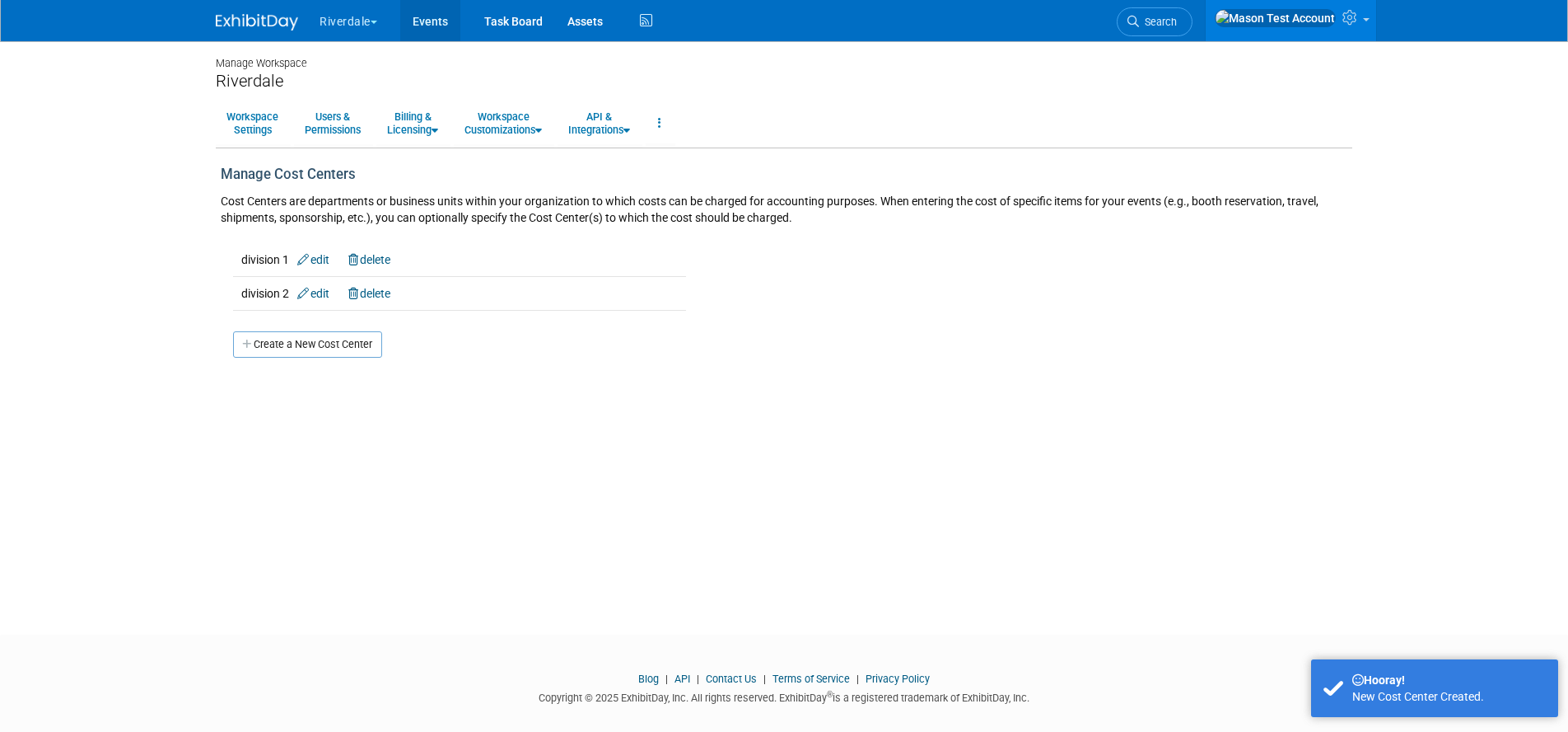
click at [428, 24] on link "Events" at bounding box center [430, 20] width 60 height 41
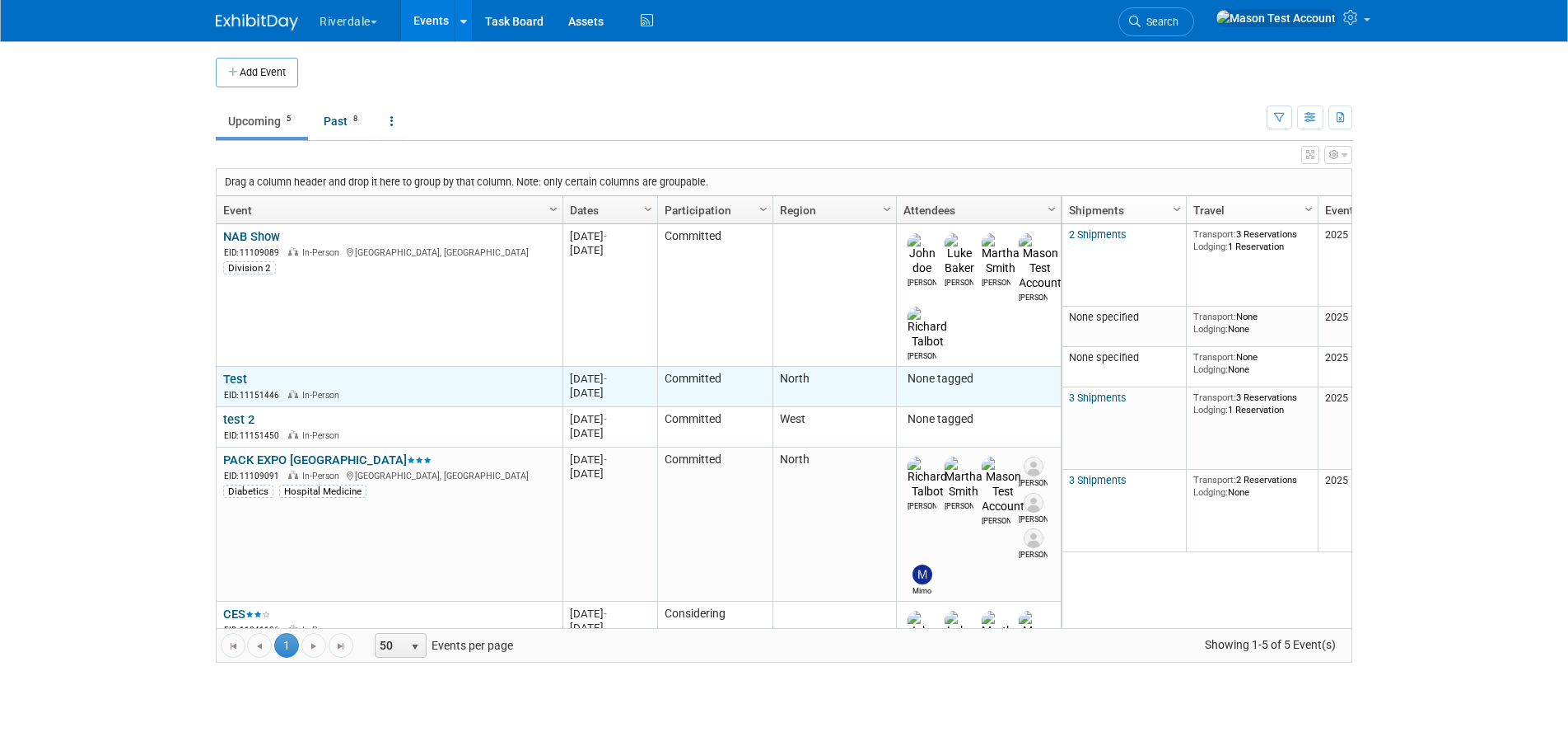
click at [238, 372] on link "Test" at bounding box center [235, 379] width 24 height 15
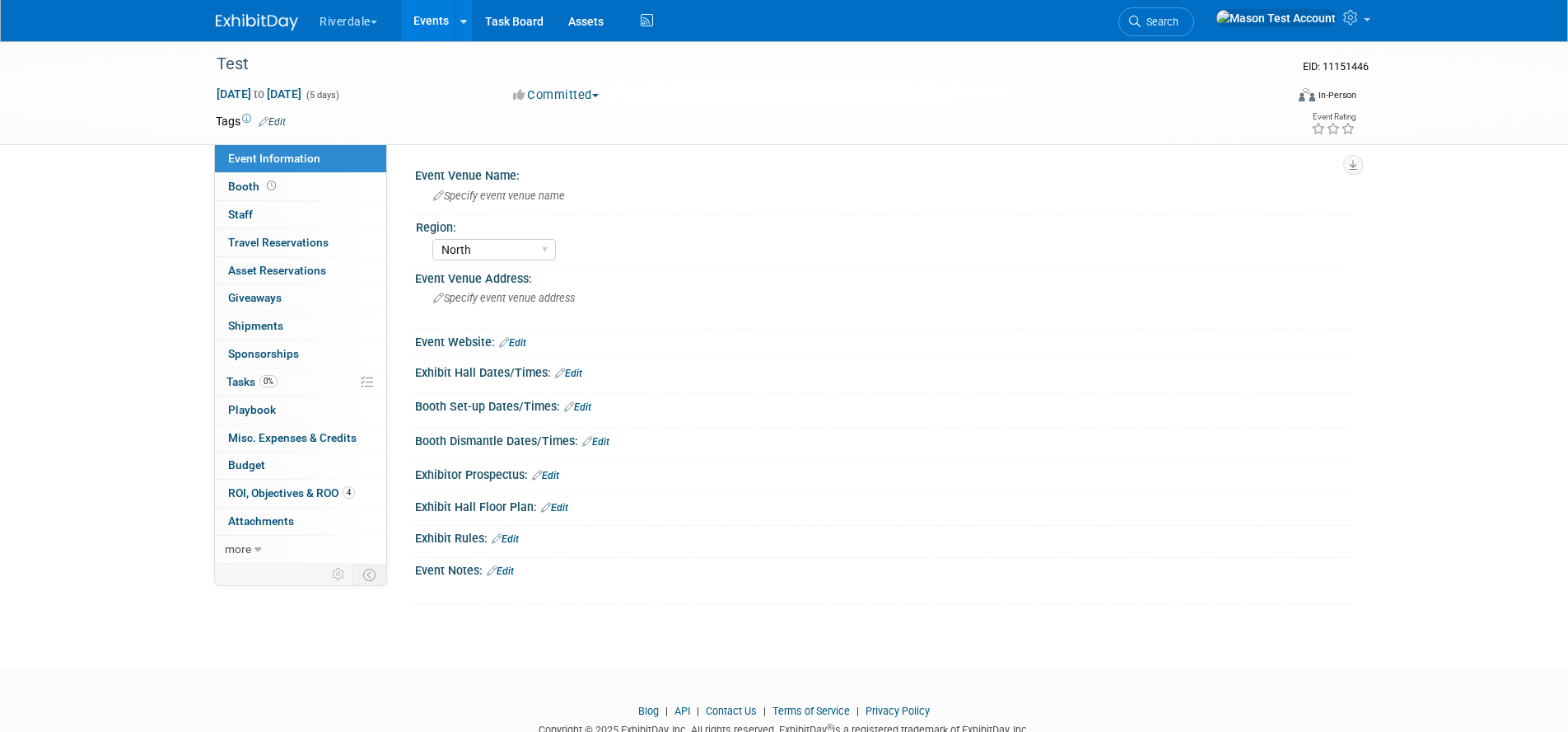
select select "North"
click at [255, 186] on span "Booth" at bounding box center [253, 186] width 51 height 13
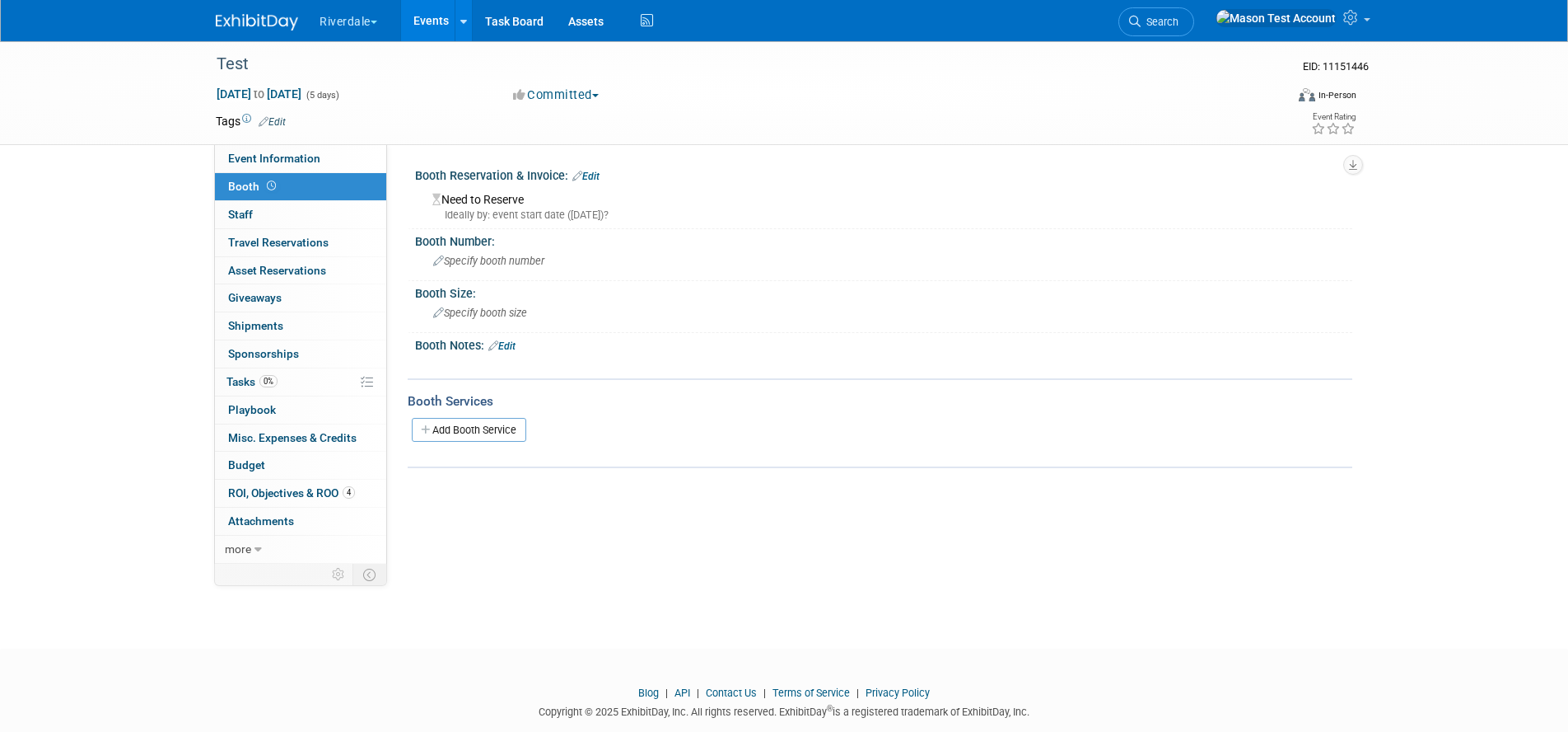
click at [590, 178] on link "Edit" at bounding box center [586, 176] width 28 height 12
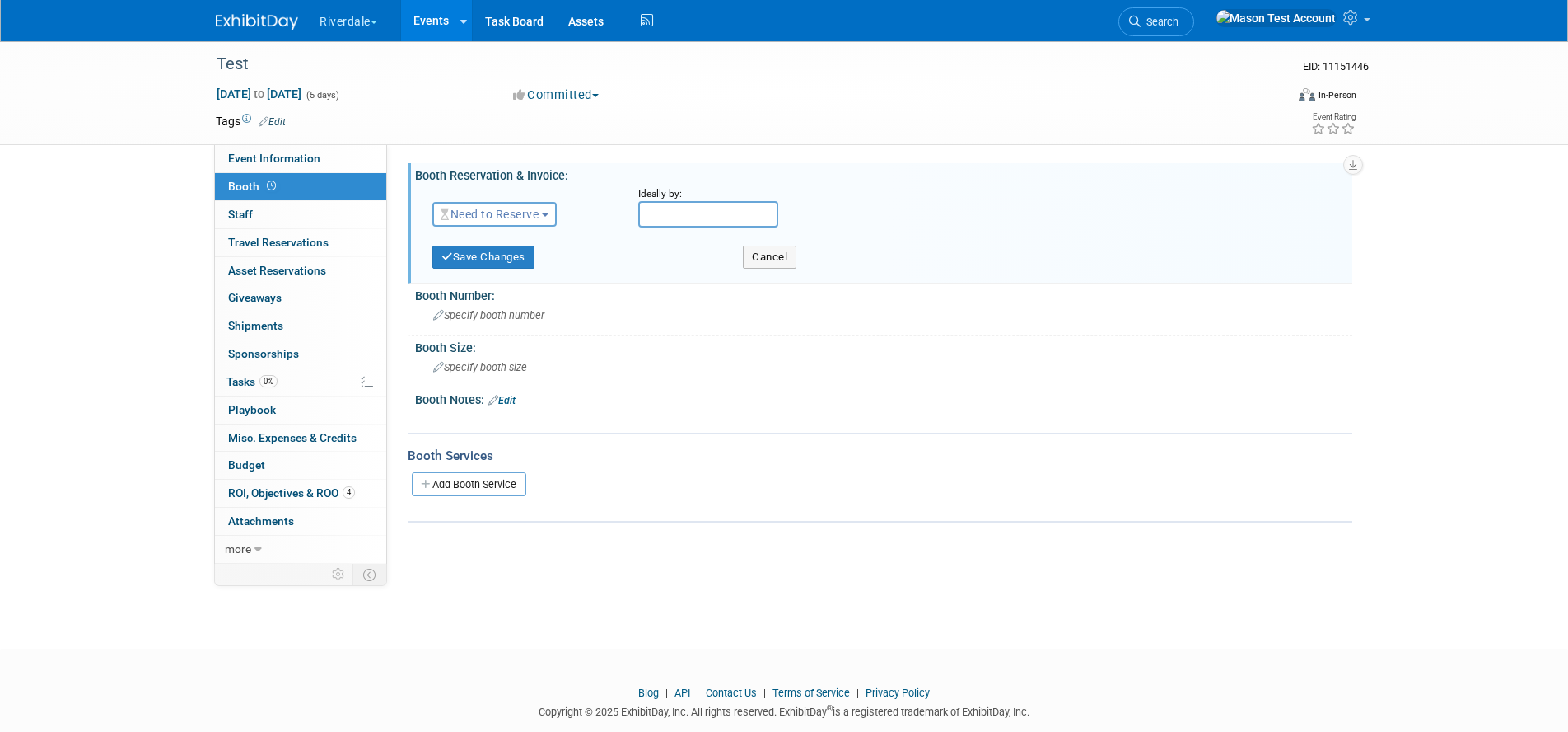
click at [532, 213] on span "Need to Reserve" at bounding box center [490, 213] width 98 height 13
click at [517, 262] on link "Reserved" at bounding box center [521, 265] width 176 height 23
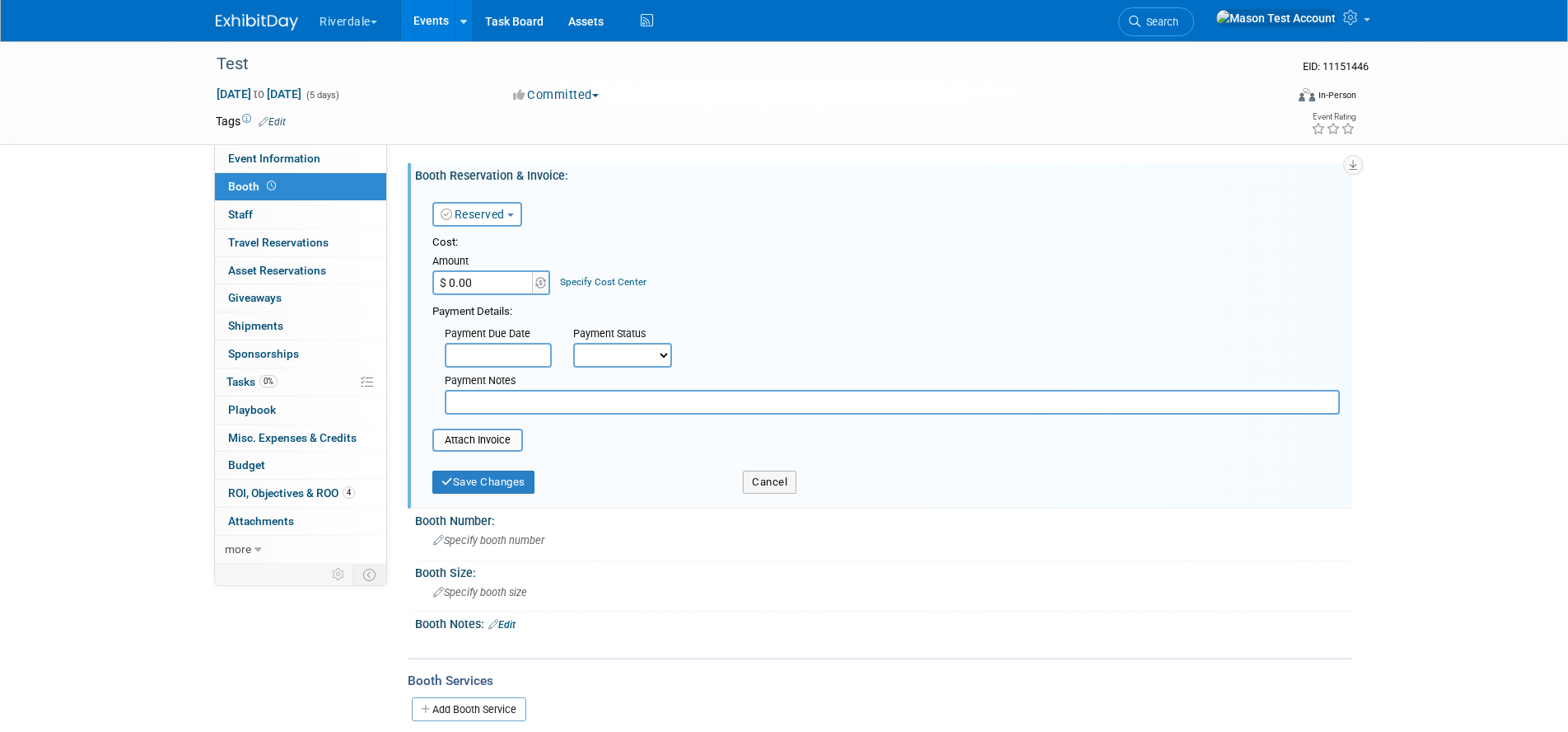
click at [504, 284] on input "$ 0.00" at bounding box center [484, 283] width 103 height 25
type input "$ 2,500.00"
click at [608, 276] on link "Specify Cost Center" at bounding box center [603, 281] width 86 height 12
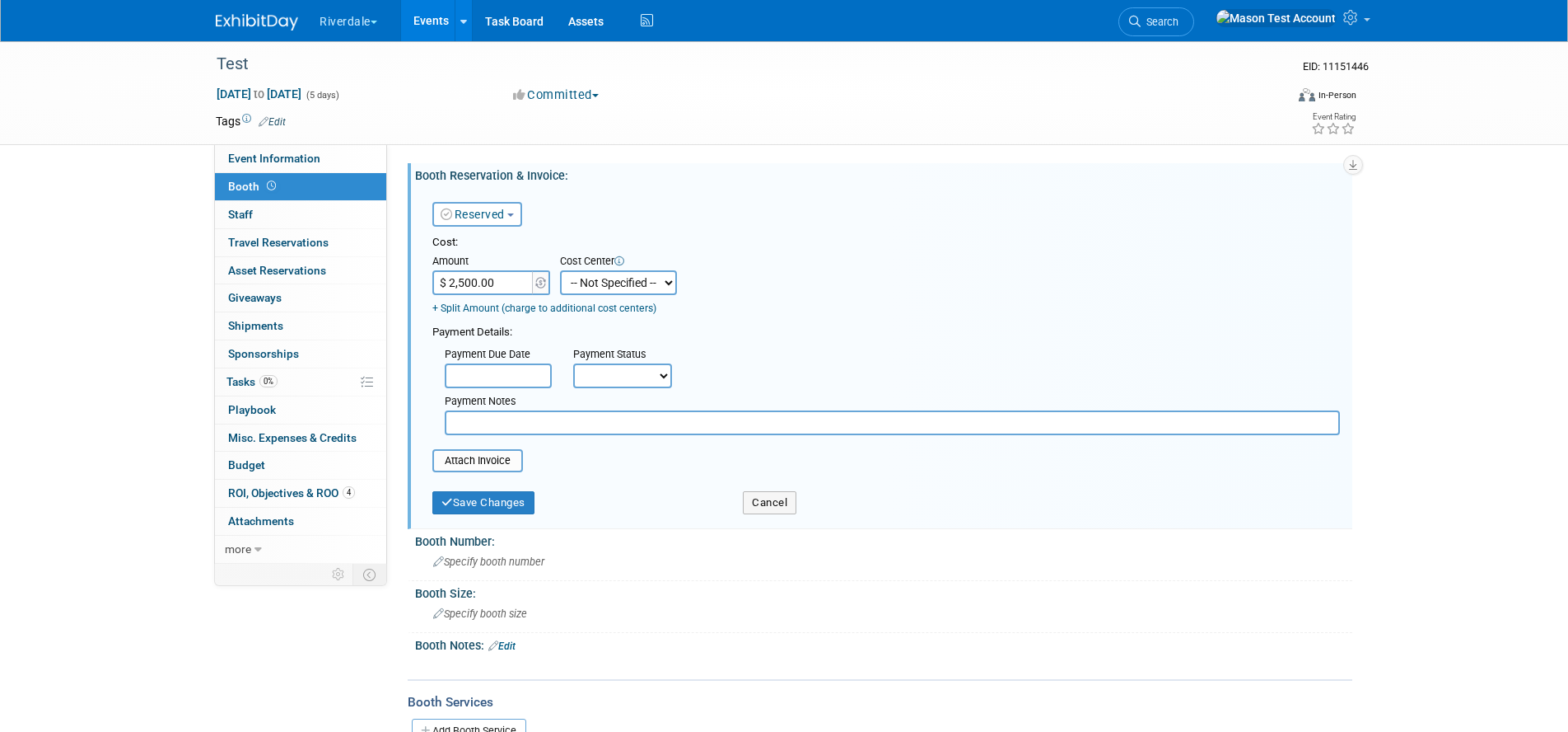
click at [609, 282] on select "-- Not Specified -- division 1 division 2" at bounding box center [619, 283] width 117 height 25
select select "18966414"
click at [560, 270] on select "-- Not Specified -- division 1 division 2" at bounding box center [619, 283] width 117 height 25
click at [492, 310] on link "+ Split Amount (charge to additional cost centers)" at bounding box center [544, 308] width 224 height 12
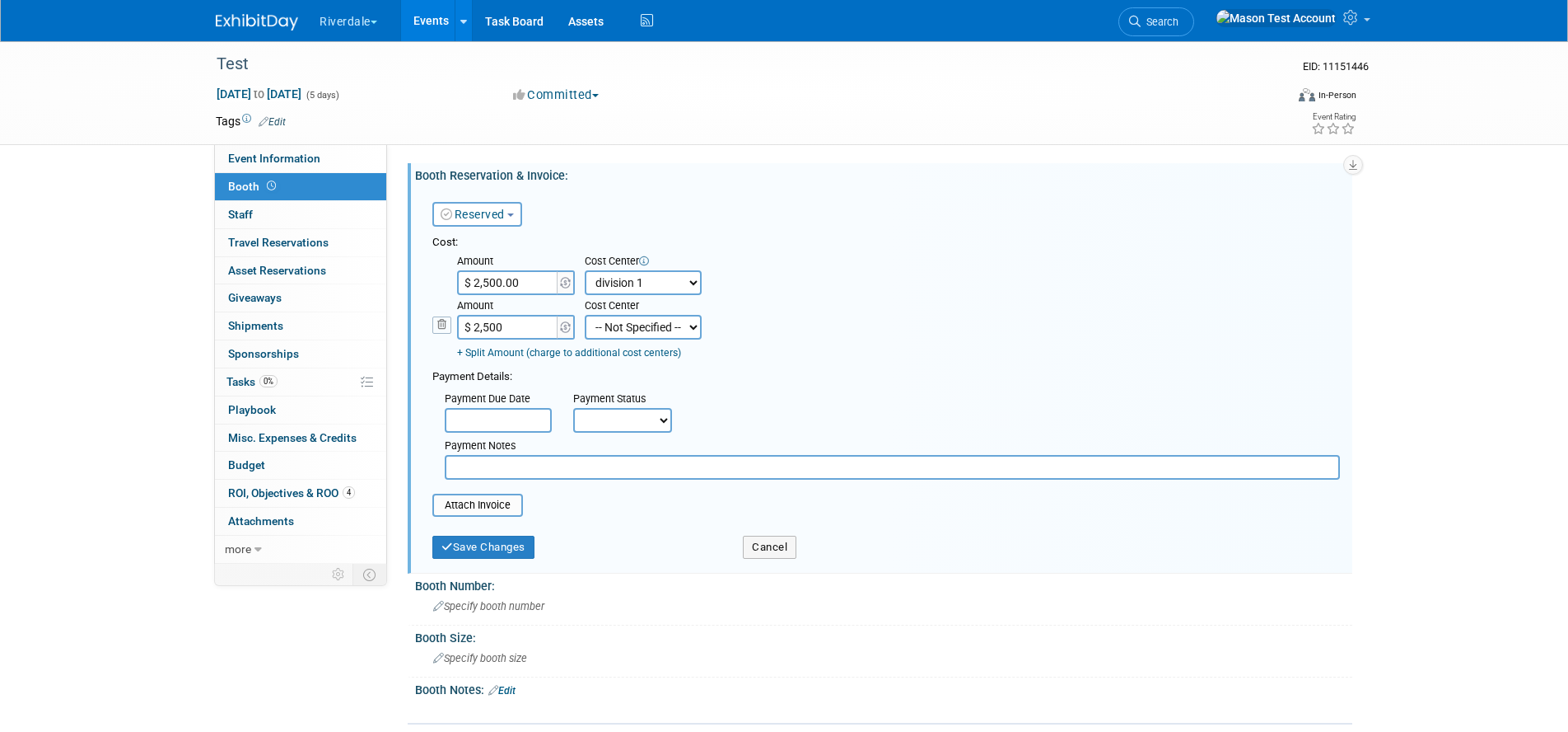
type input "$ 2,500.00"
click at [658, 328] on select "-- Not Specified -- division 1 division 2" at bounding box center [644, 327] width 117 height 25
select select "18966415"
click at [585, 315] on select "-- Not Specified -- division 1 division 2" at bounding box center [644, 327] width 117 height 25
click at [518, 547] on button "Save Changes" at bounding box center [483, 547] width 102 height 23
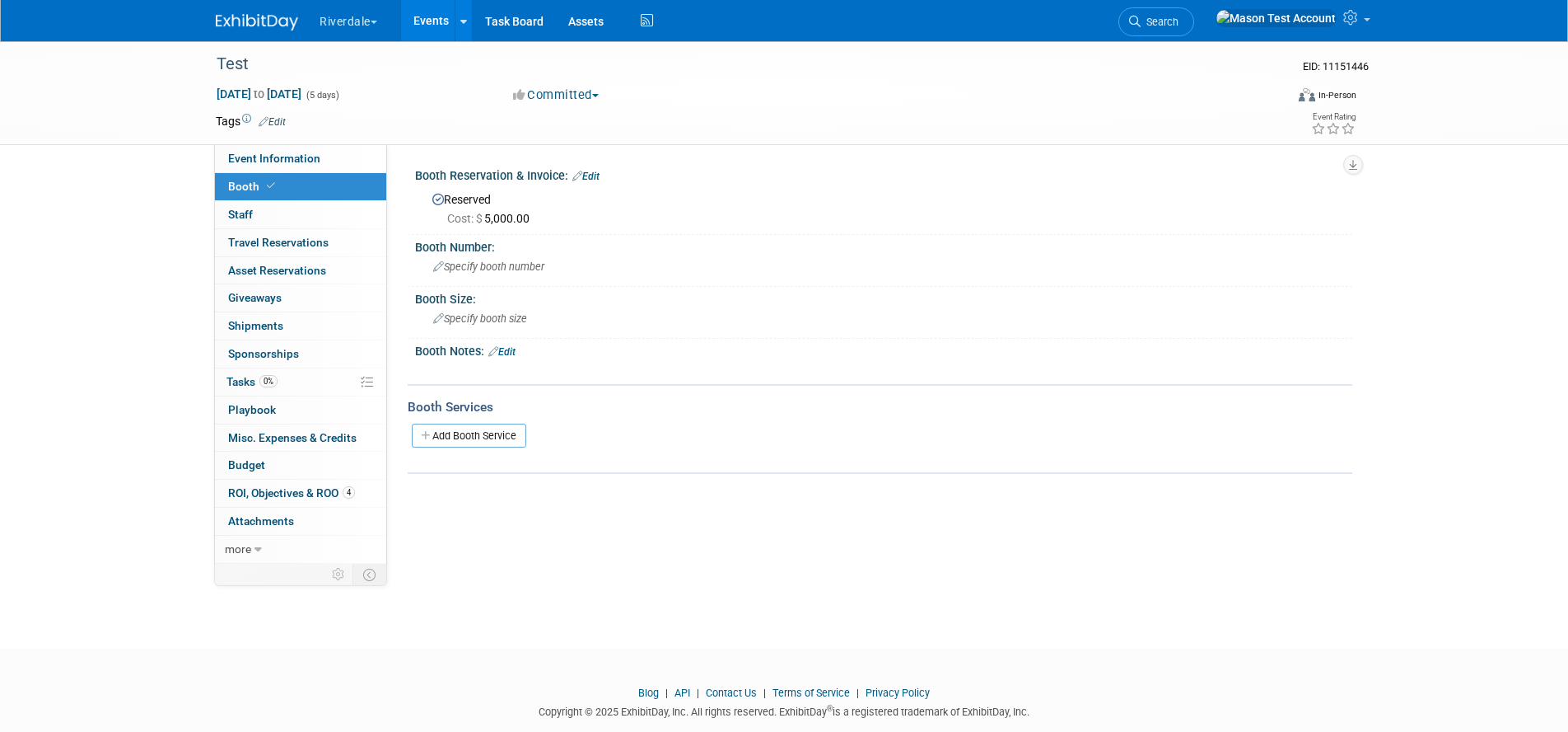
click at [594, 175] on link "Edit" at bounding box center [586, 176] width 28 height 12
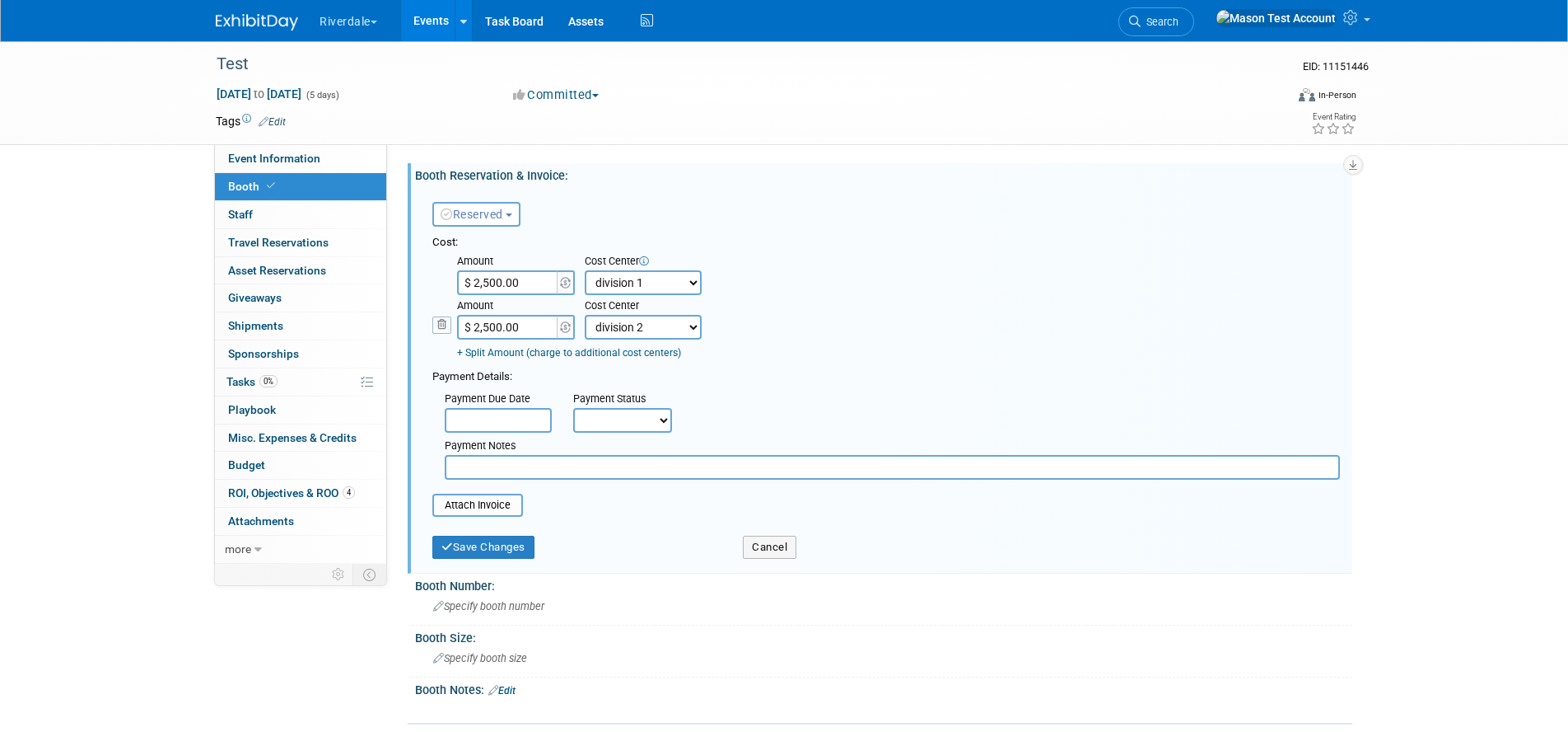
click at [432, 325] on icon at bounding box center [441, 325] width 19 height 17
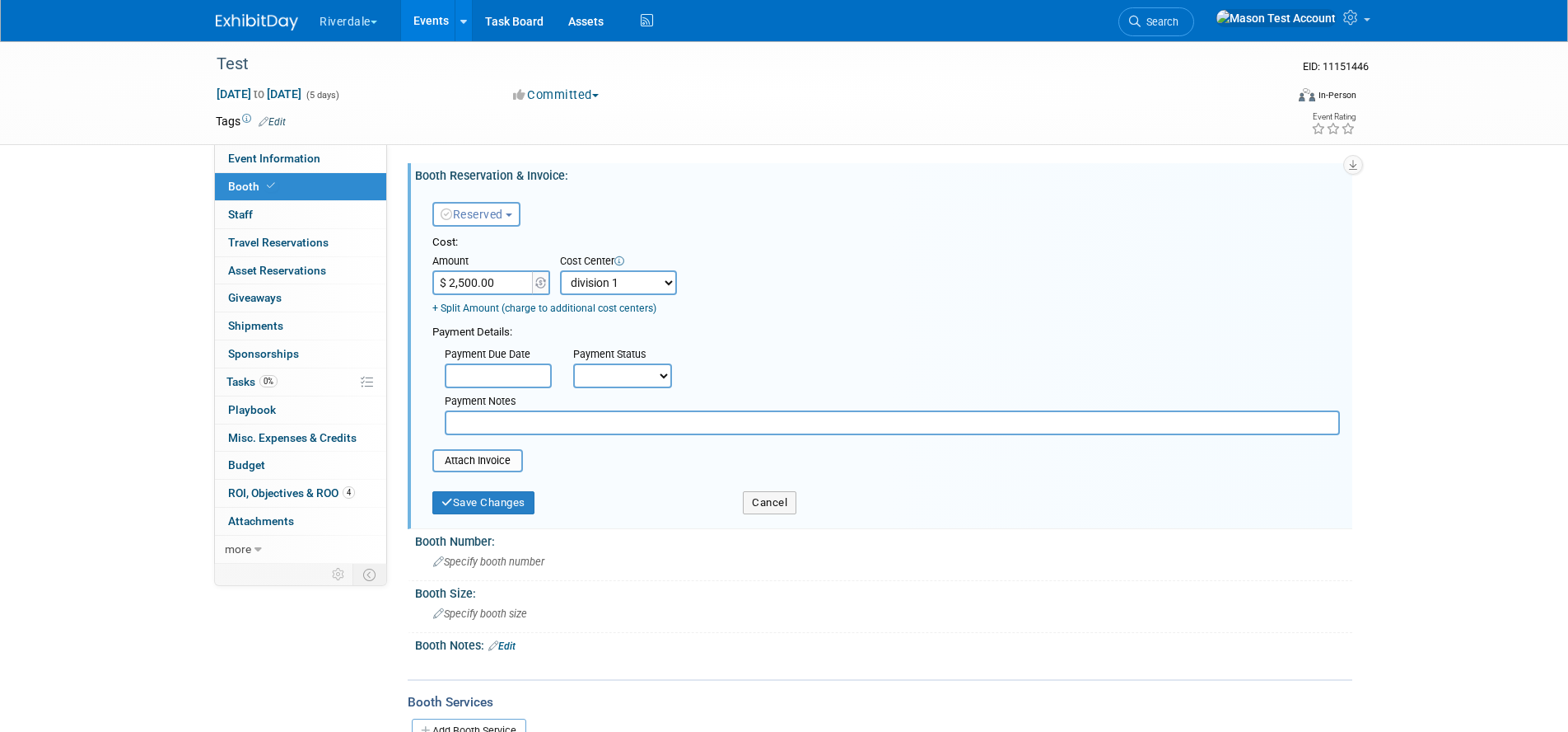
click at [605, 286] on select "-- Not Specified -- division 1 division 2" at bounding box center [619, 283] width 117 height 25
click at [511, 279] on input "$ 2,500.00" at bounding box center [484, 283] width 103 height 25
type input "$ 5,000.00"
click at [492, 503] on button "Save Changes" at bounding box center [483, 503] width 102 height 23
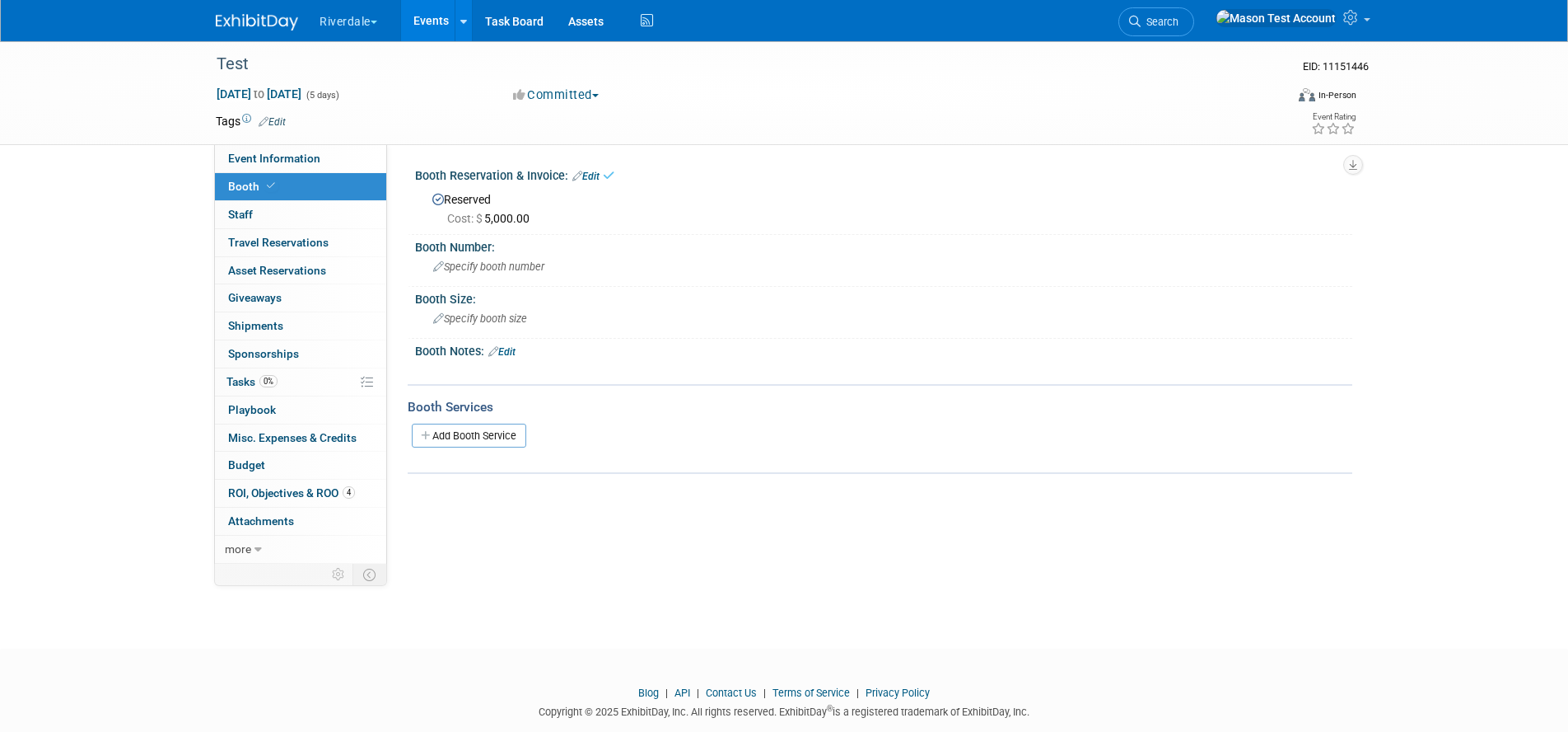
click at [444, 13] on link "Events" at bounding box center [431, 20] width 60 height 41
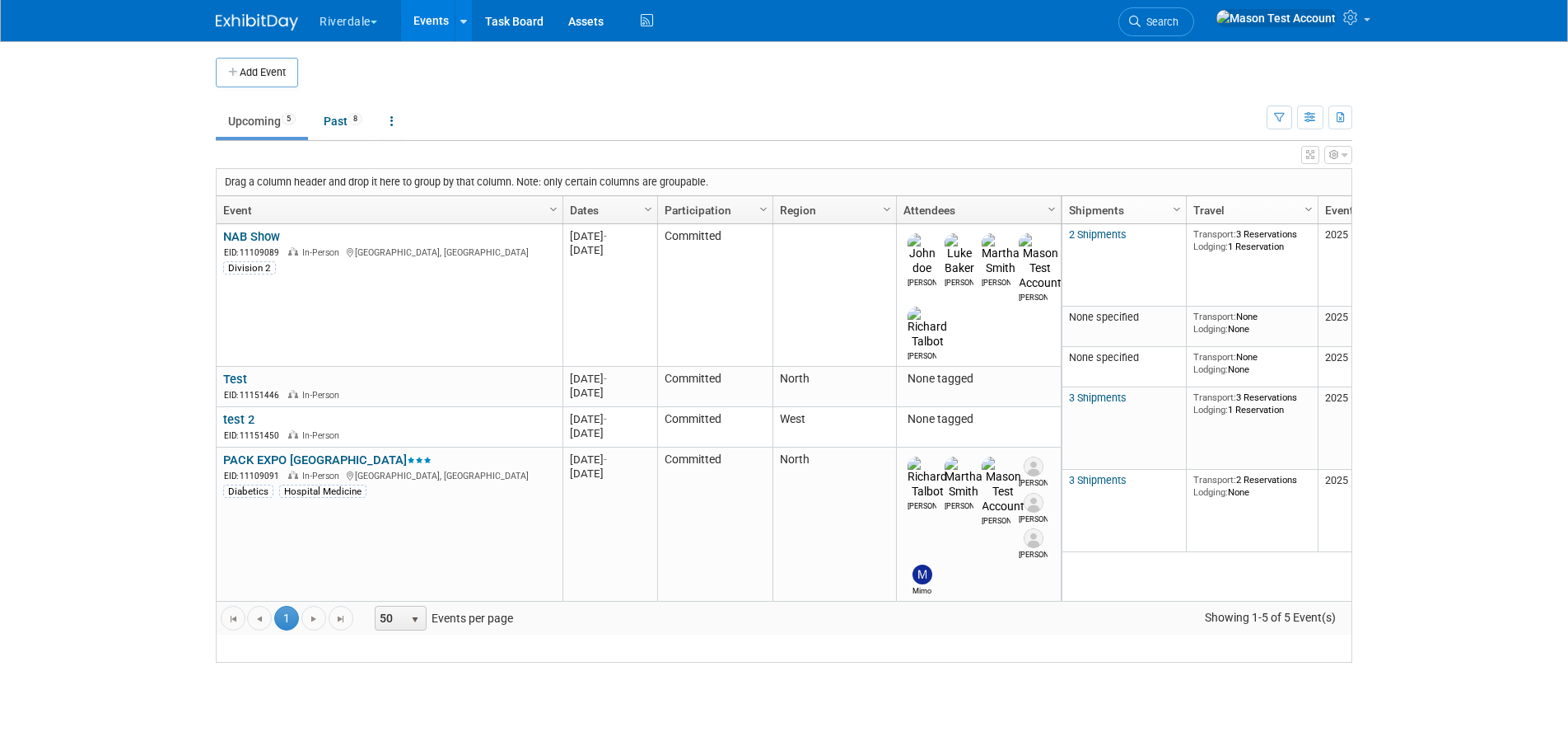
click at [1349, 19] on icon at bounding box center [1352, 17] width 19 height 15
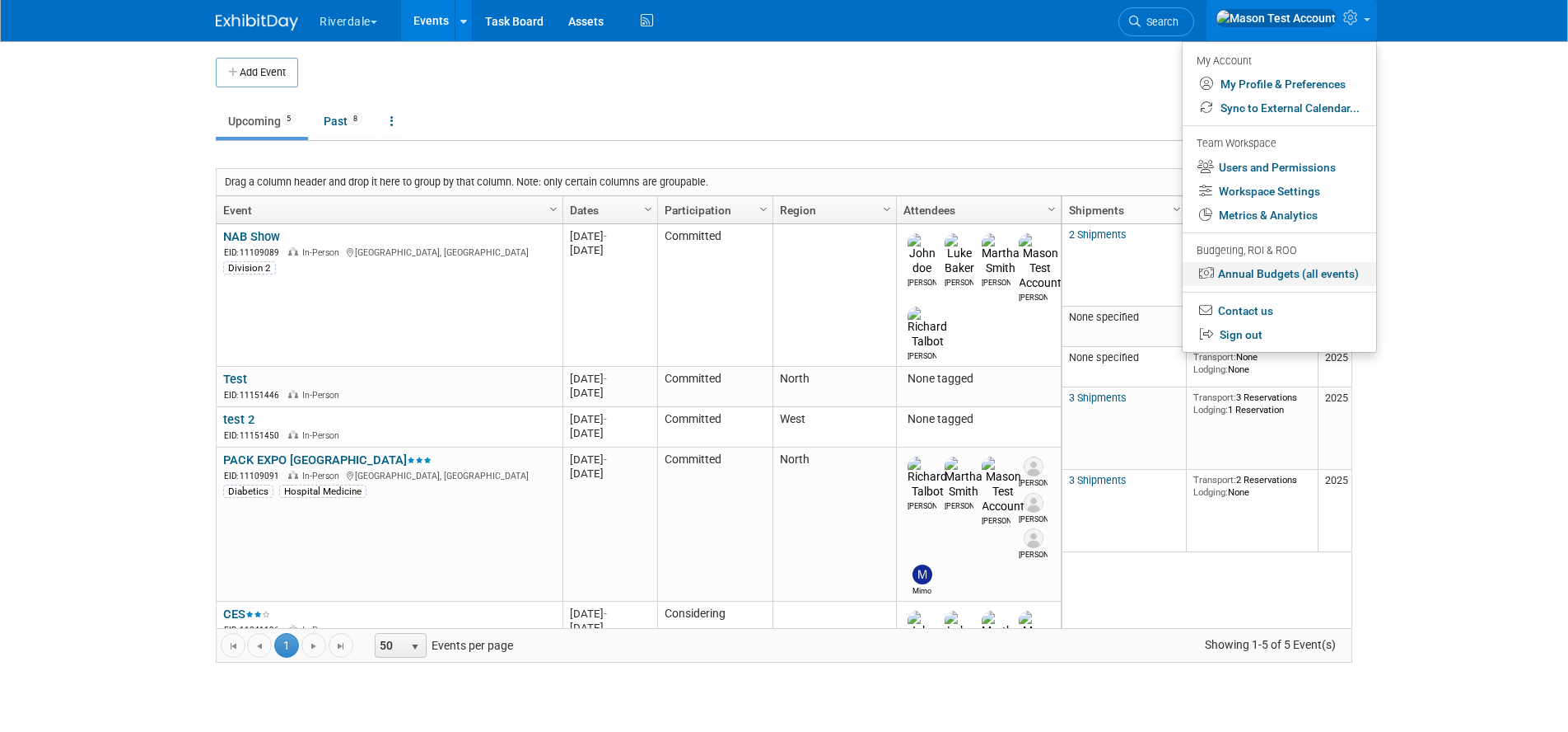
click at [1268, 277] on link "Annual Budgets (all events)" at bounding box center [1279, 274] width 194 height 24
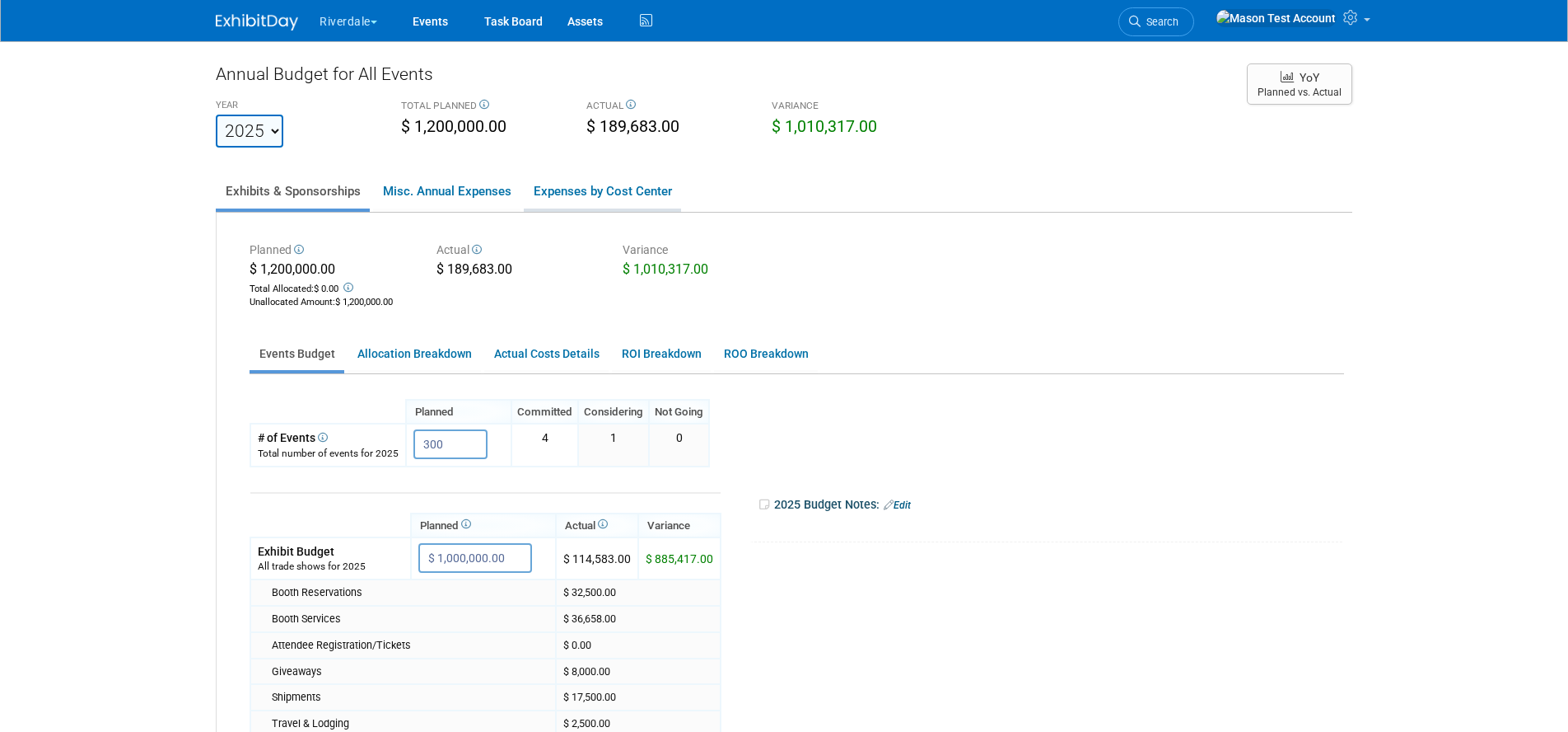
click at [579, 193] on link "Expenses by Cost Center" at bounding box center [602, 190] width 157 height 35
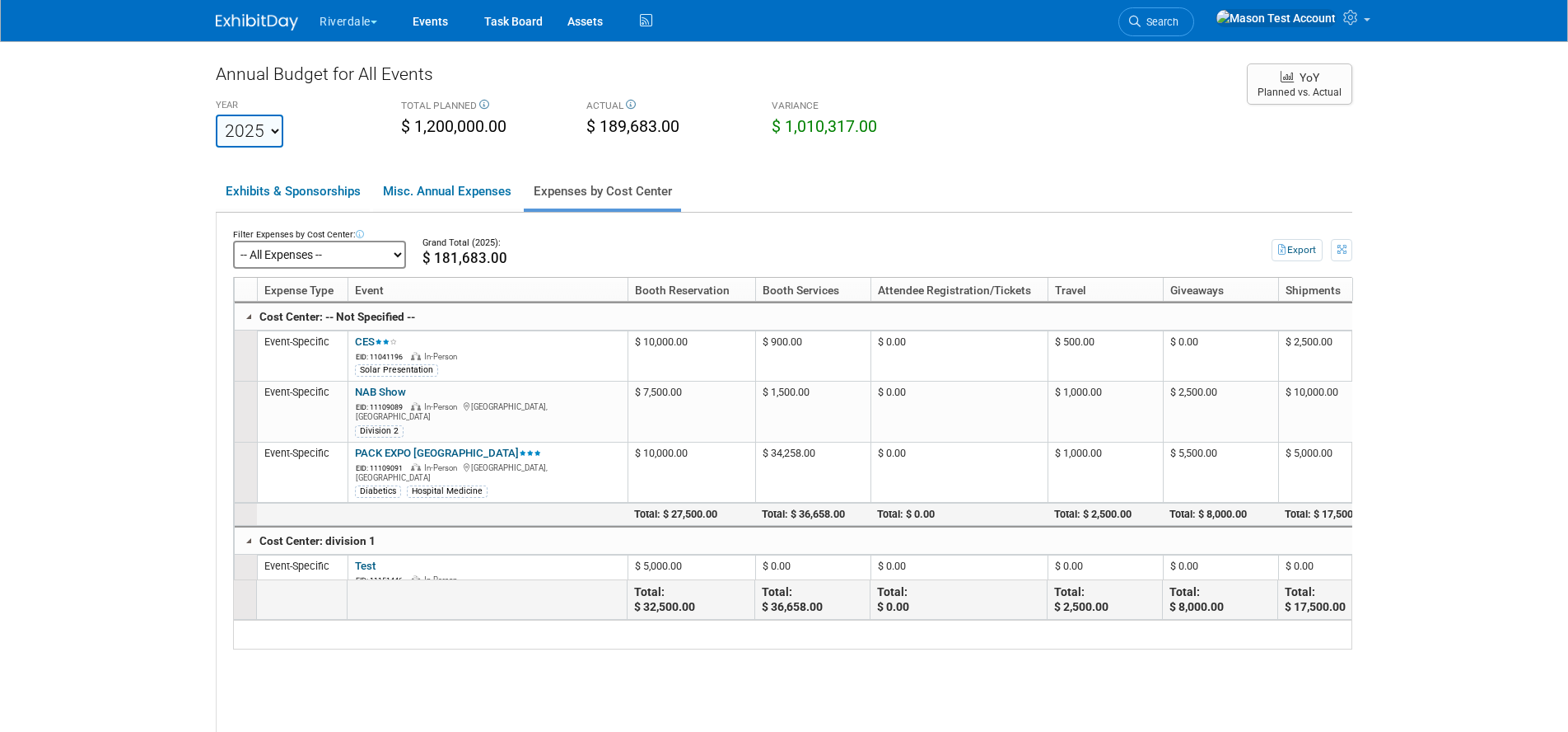
click at [362, 253] on select "-- All Expenses -- -- Cost Center Not Specified -- division 1 division 2" at bounding box center [319, 253] width 173 height 28
click select "-- All Expenses -- -- Cost Center Not Specified -- division 1 division 2" at bounding box center [319, 253] width 173 height 28
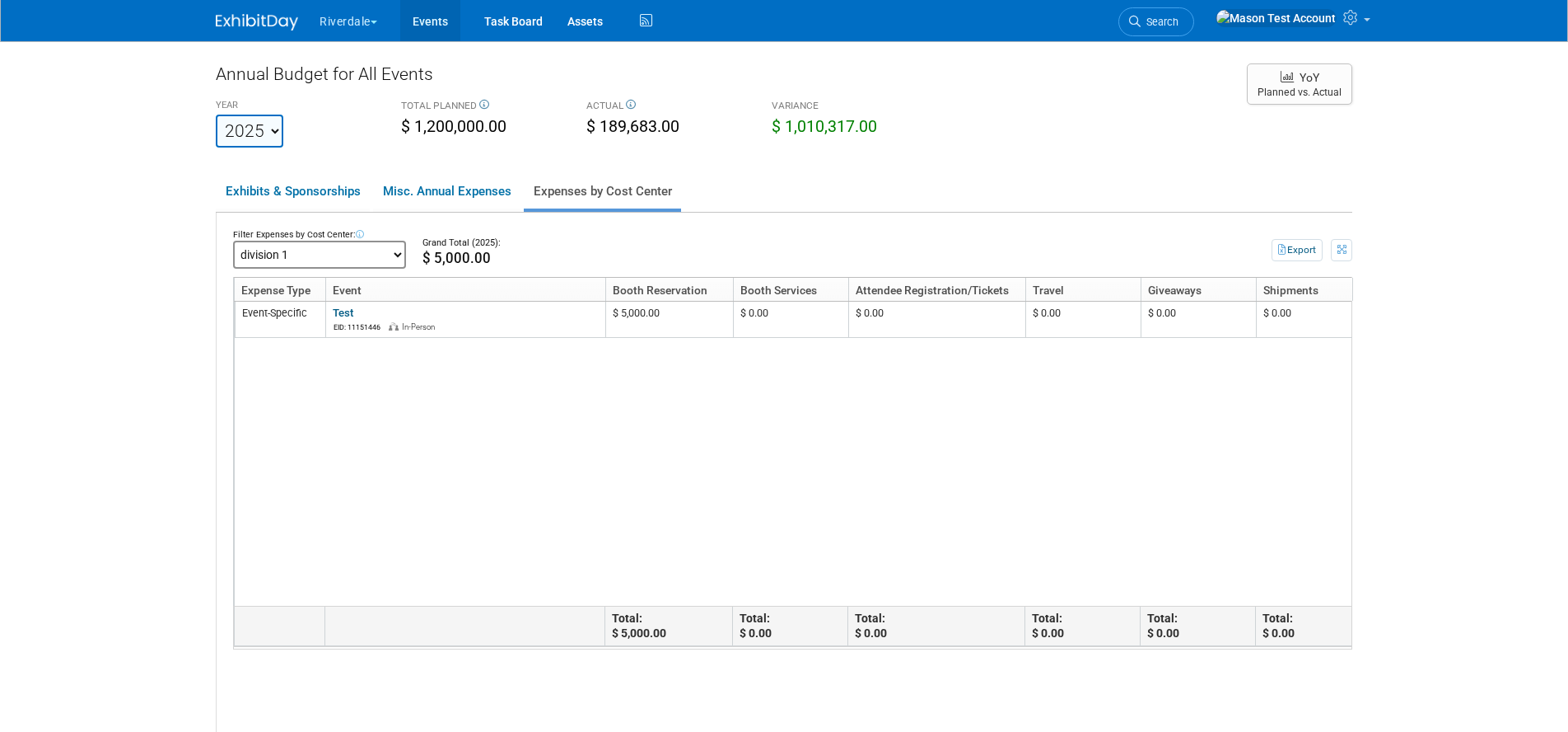
click at [449, 22] on link "Events" at bounding box center [430, 20] width 60 height 41
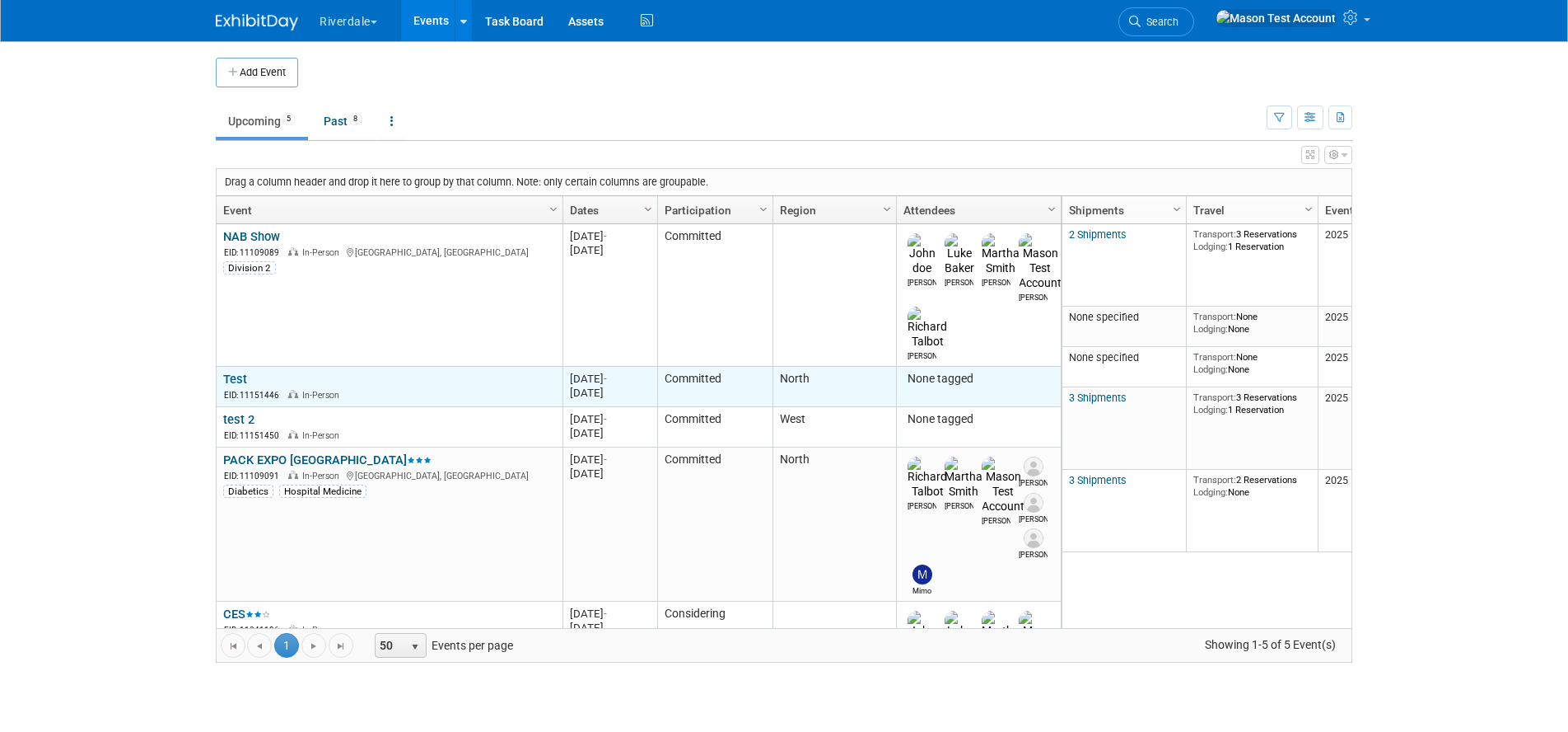
click at [233, 372] on link "Test" at bounding box center [235, 379] width 24 height 15
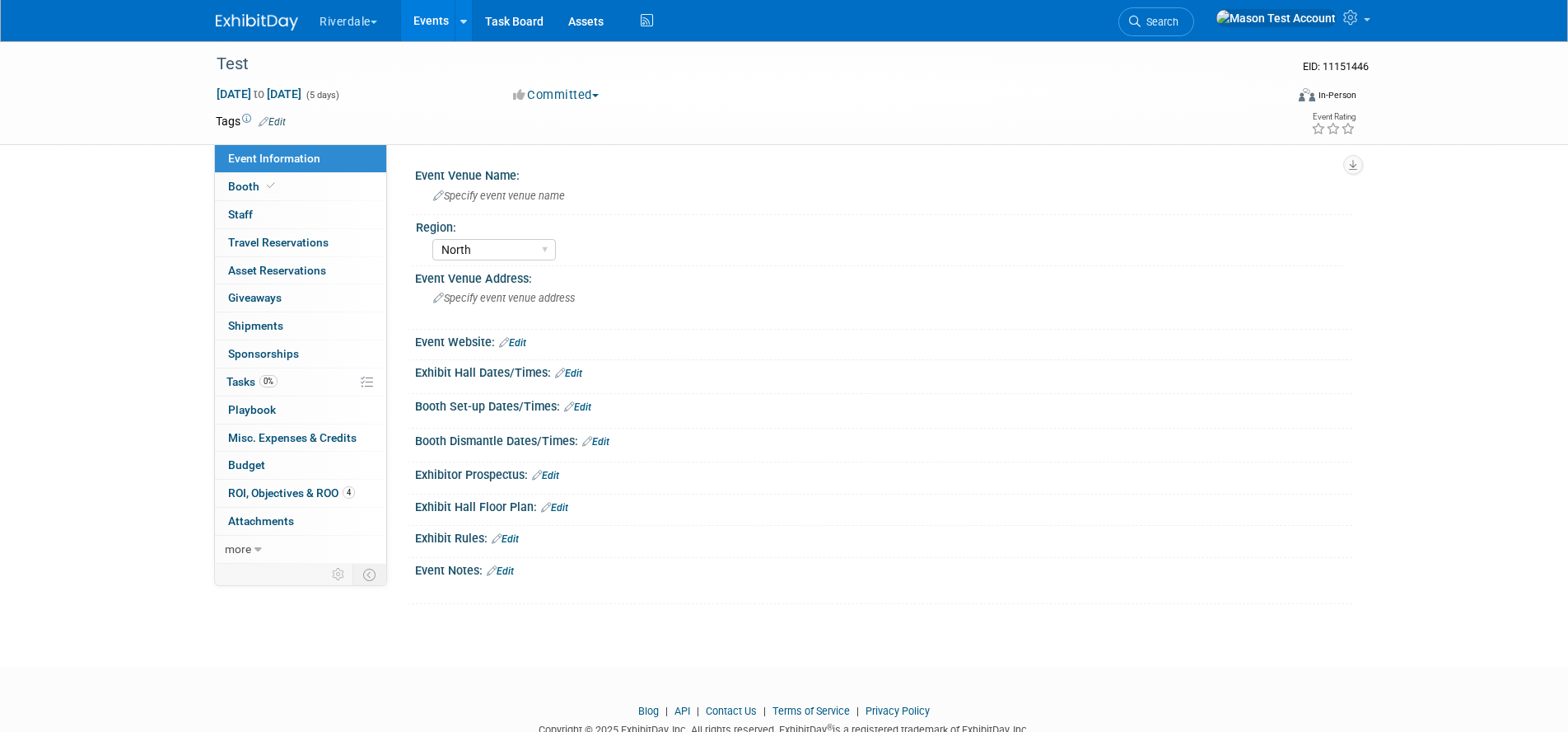
select select "North"
click at [1356, 20] on icon at bounding box center [1352, 17] width 19 height 15
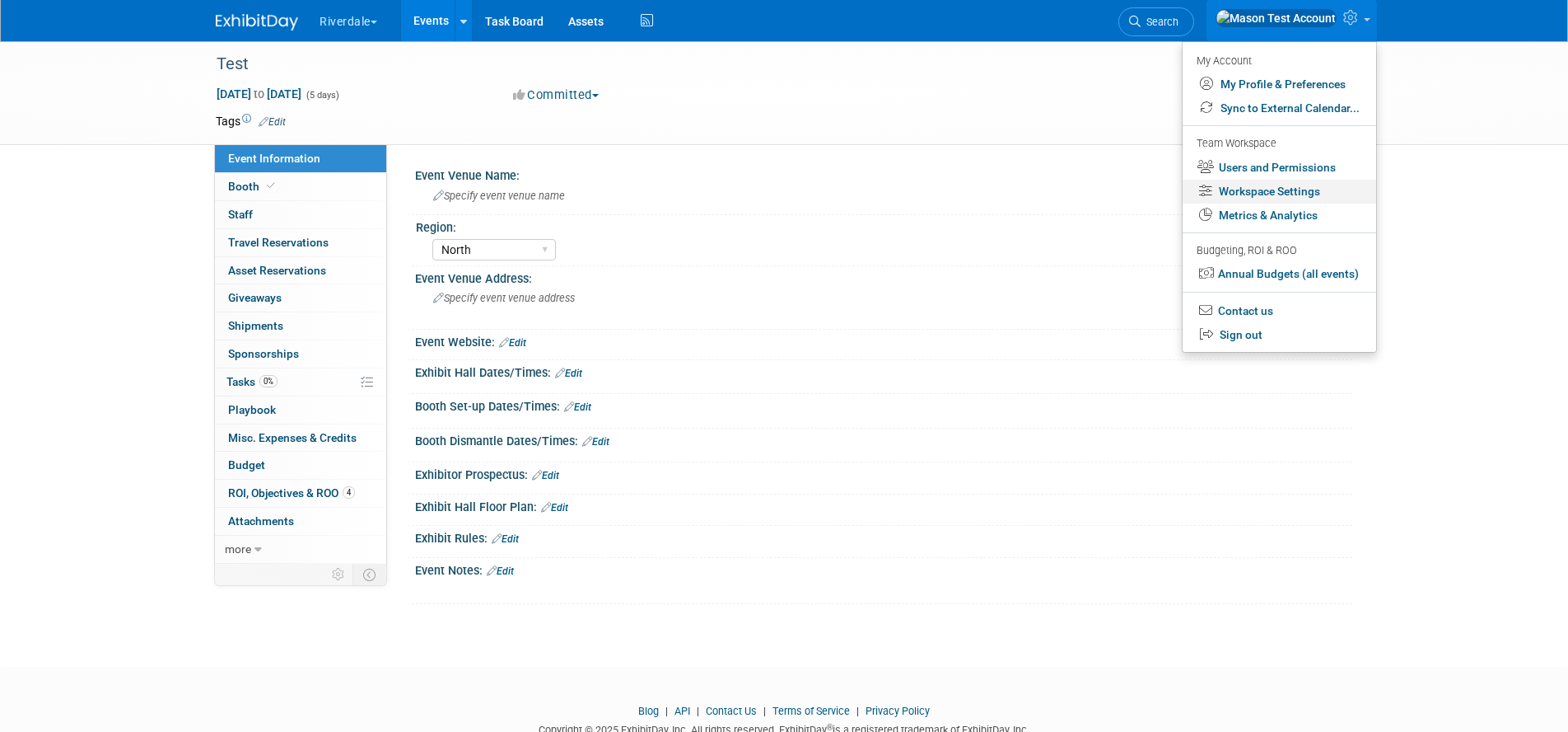
click at [1321, 198] on link "Workspace Settings" at bounding box center [1279, 191] width 194 height 24
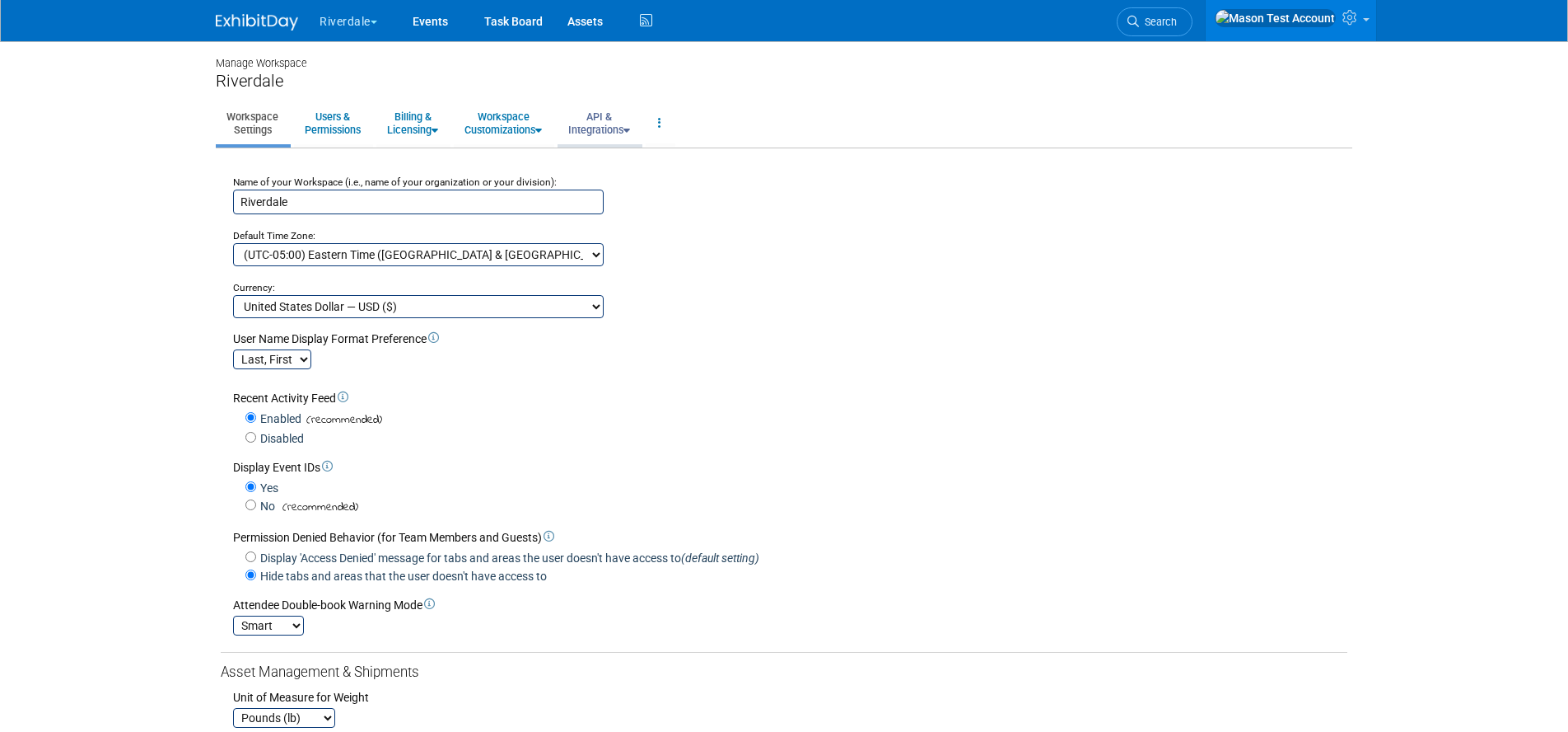
click at [616, 125] on link "API & Integrations" at bounding box center [599, 123] width 84 height 40
click at [619, 158] on link "API Access" at bounding box center [622, 161] width 130 height 25
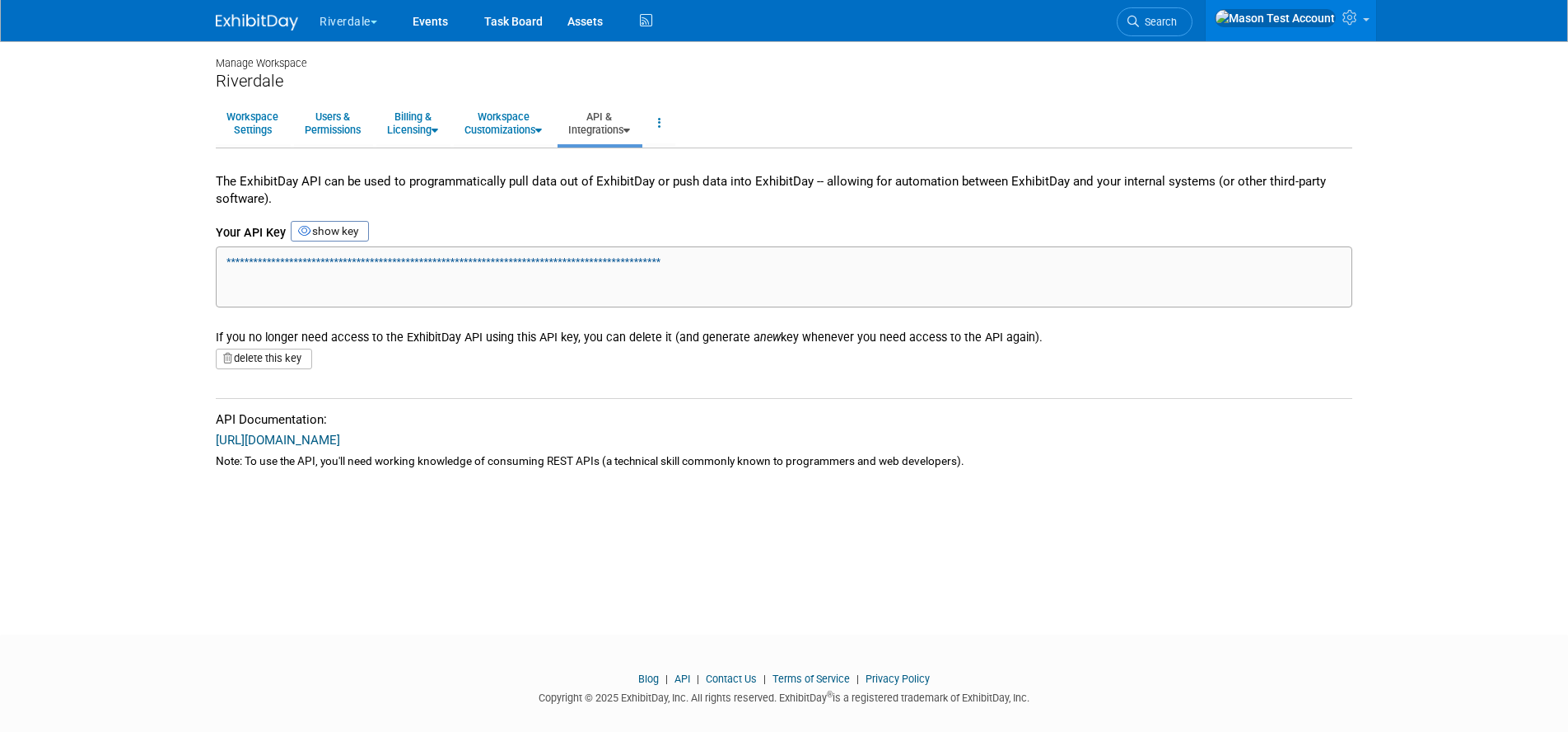
click at [285, 441] on link "[URL][DOMAIN_NAME]" at bounding box center [278, 439] width 124 height 15
click at [617, 129] on link "API & Integrations" at bounding box center [599, 123] width 84 height 40
click at [628, 184] on link "Integrations via Zapier" at bounding box center [622, 186] width 130 height 25
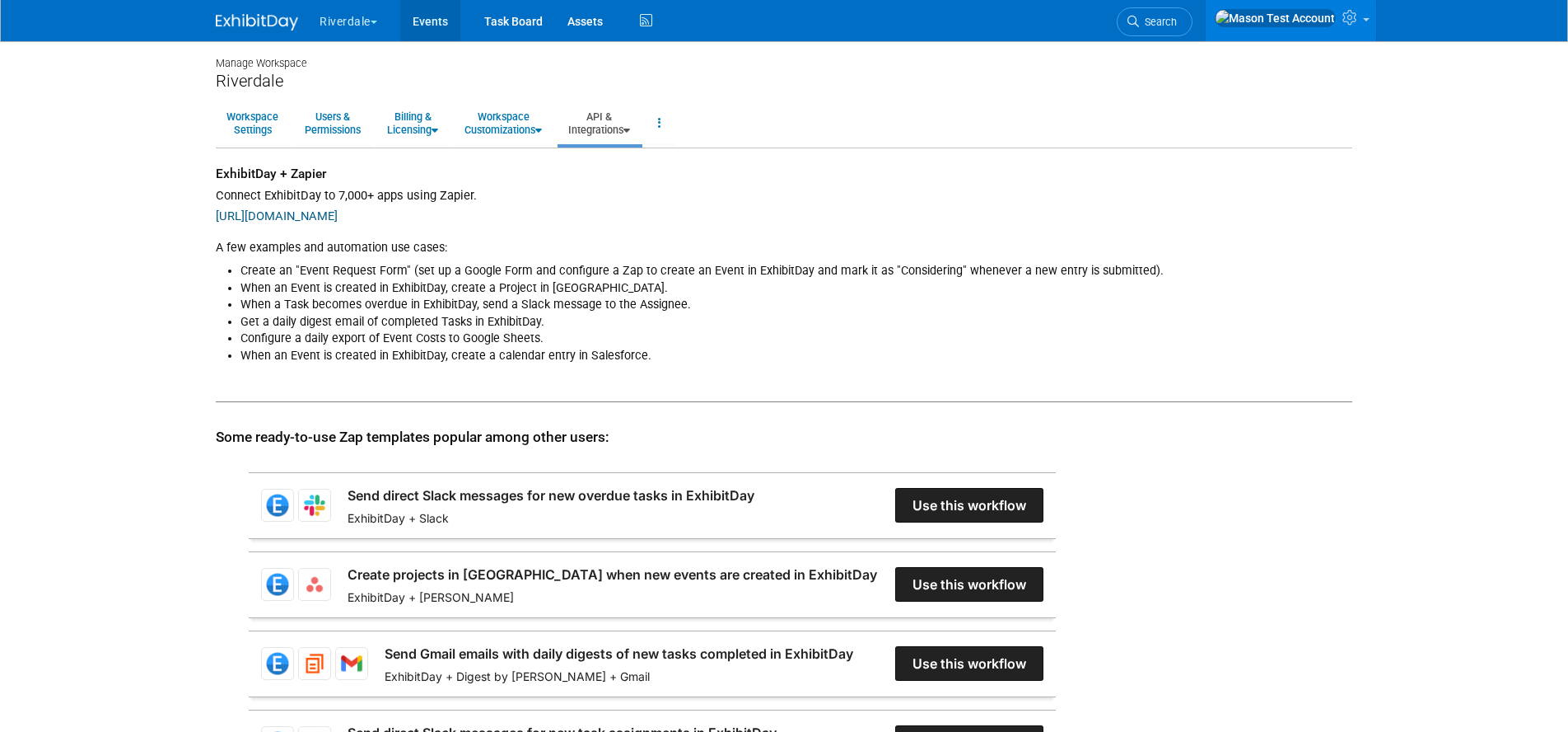
click at [435, 21] on link "Events" at bounding box center [430, 20] width 60 height 41
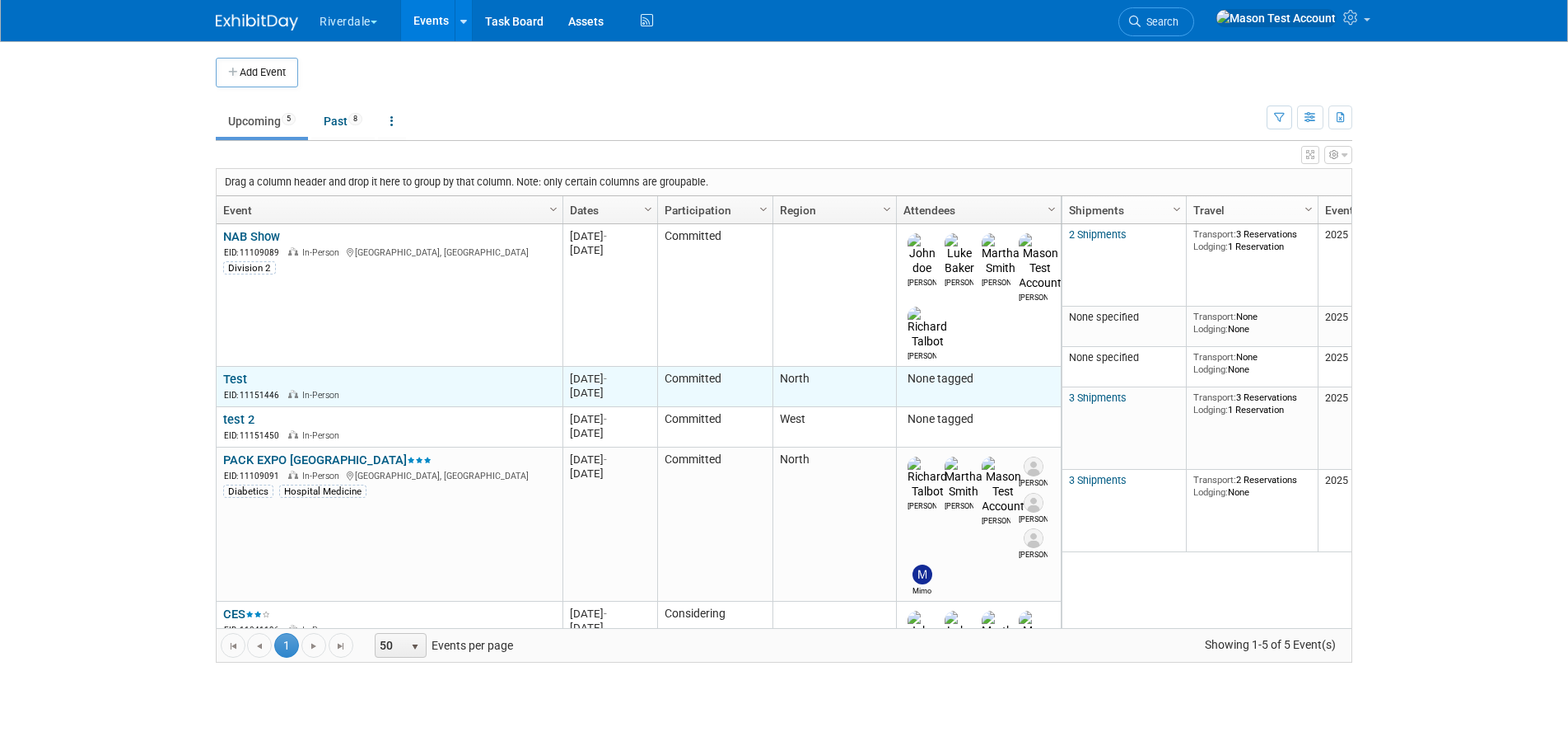
click at [240, 372] on link "Test" at bounding box center [235, 379] width 24 height 15
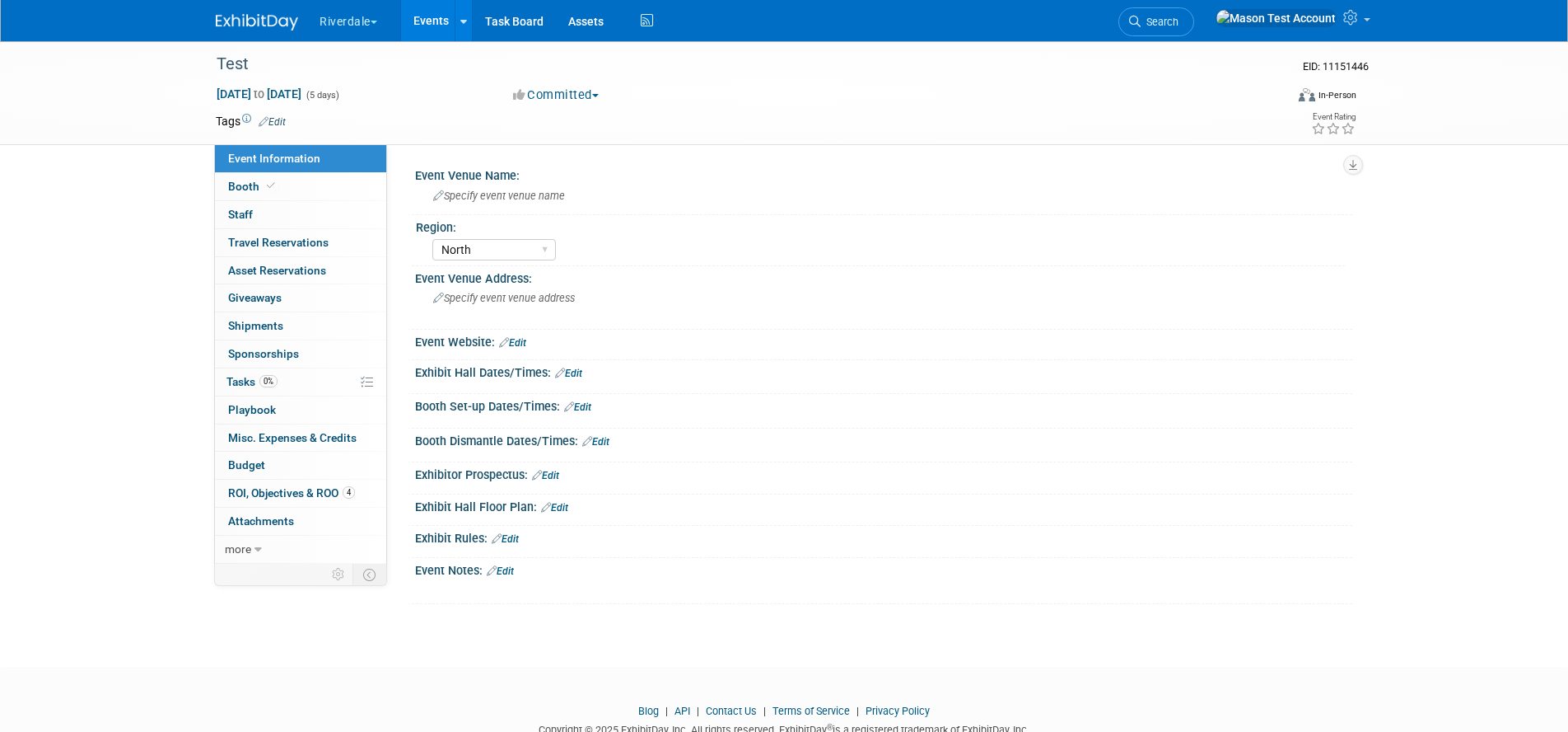
select select "North"
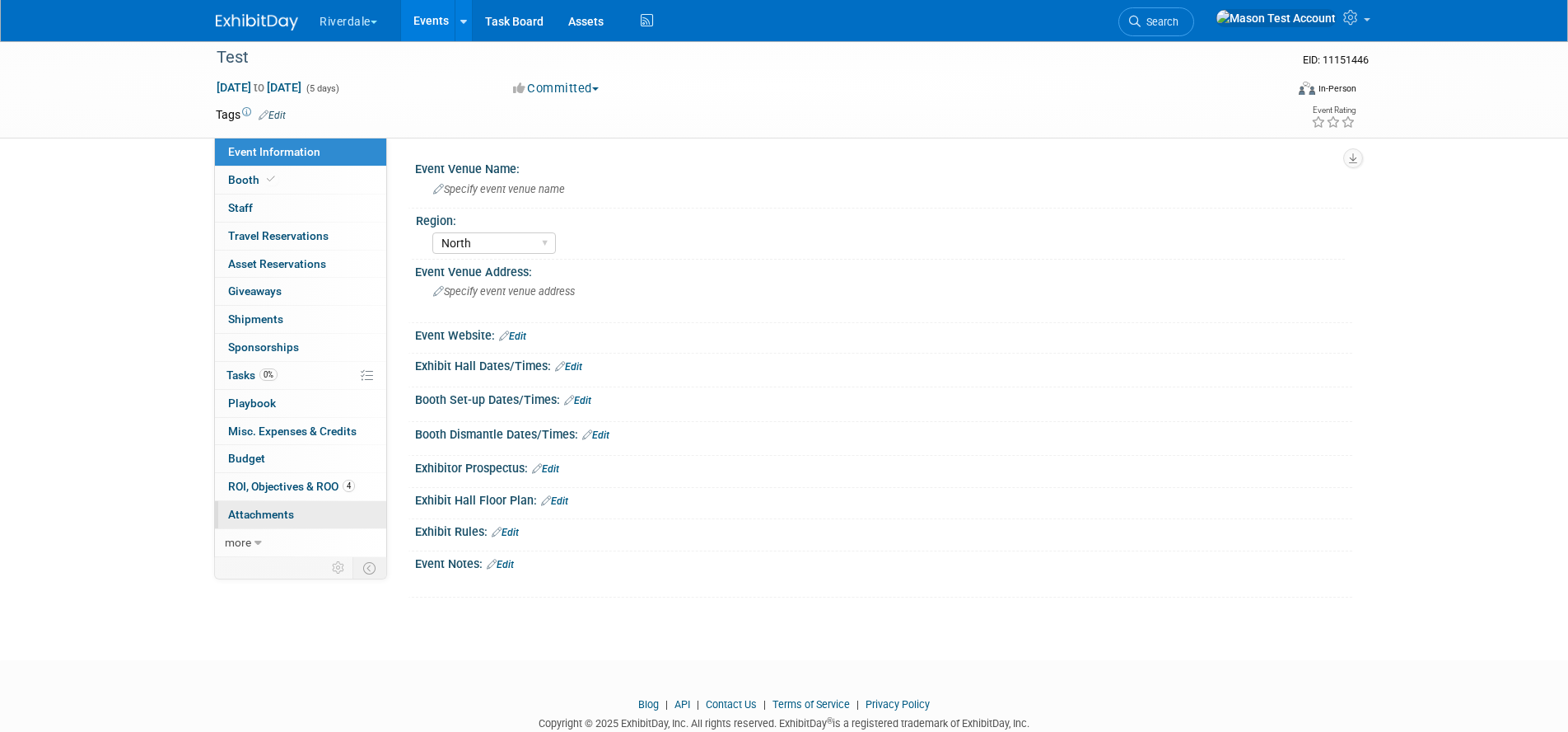
scroll to position [9, 0]
click at [268, 486] on span "ROI, Objectives & ROO 4" at bounding box center [292, 483] width 127 height 13
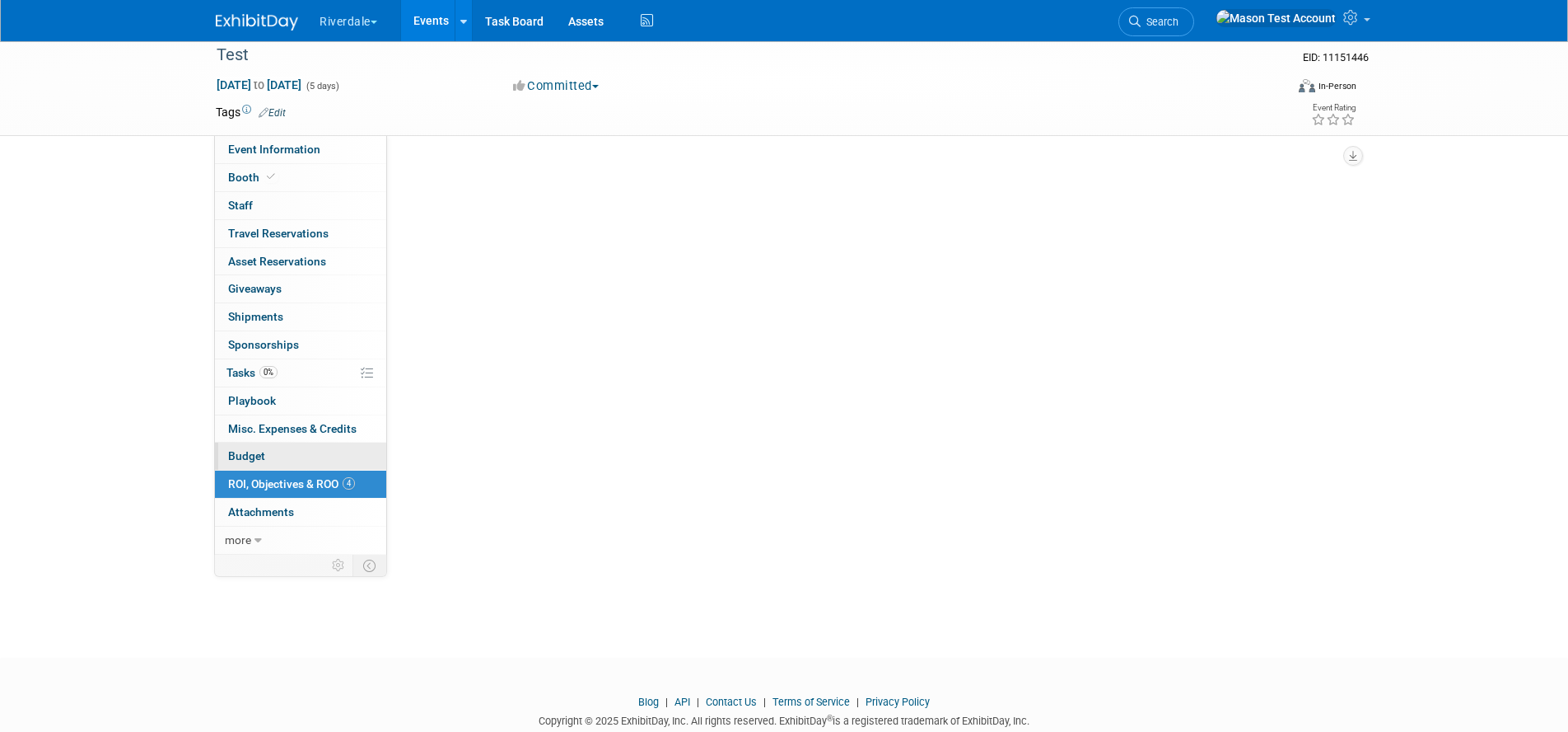
scroll to position [0, 0]
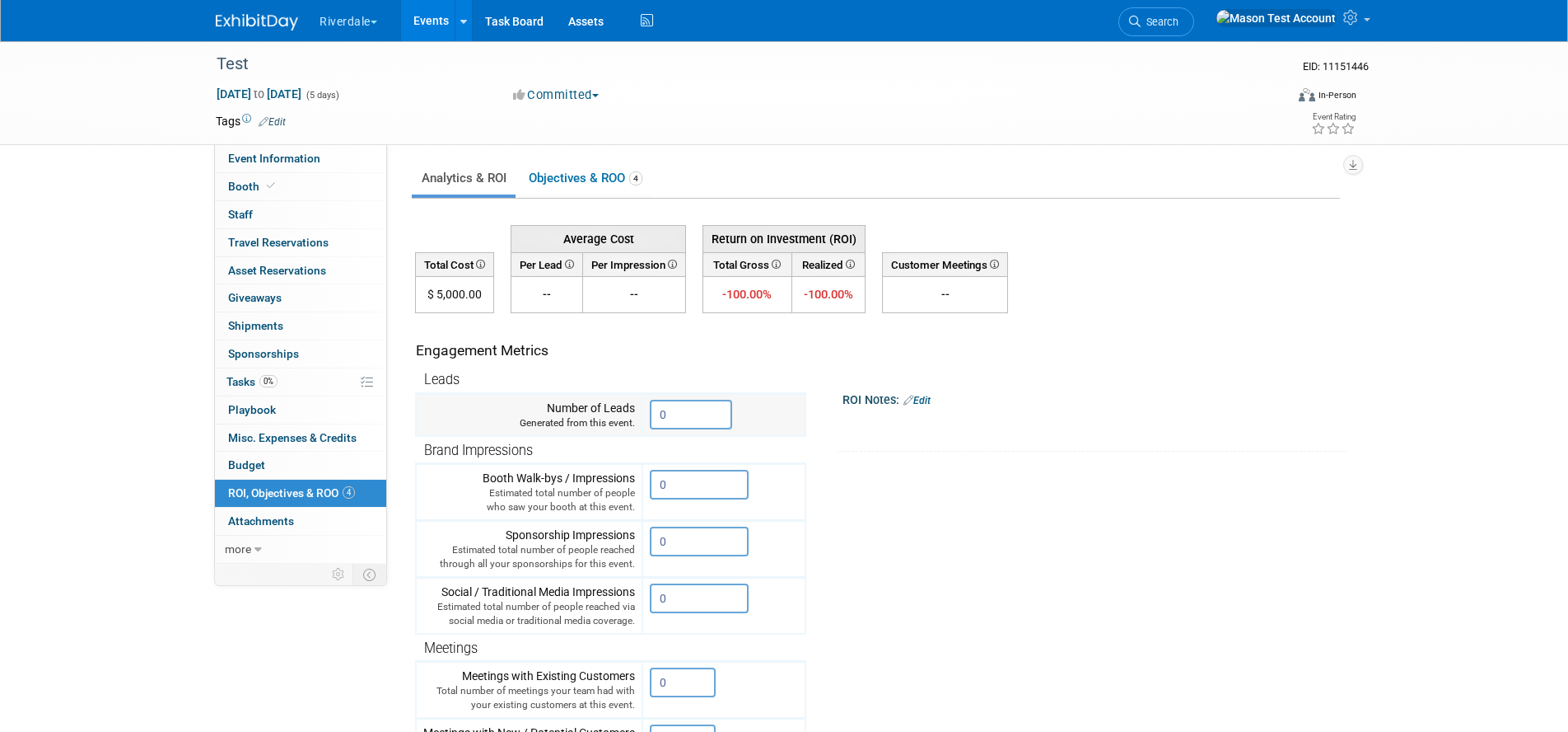
drag, startPoint x: 678, startPoint y: 415, endPoint x: 652, endPoint y: 414, distance: 26.0
click at [652, 414] on input "0" at bounding box center [691, 414] width 83 height 29
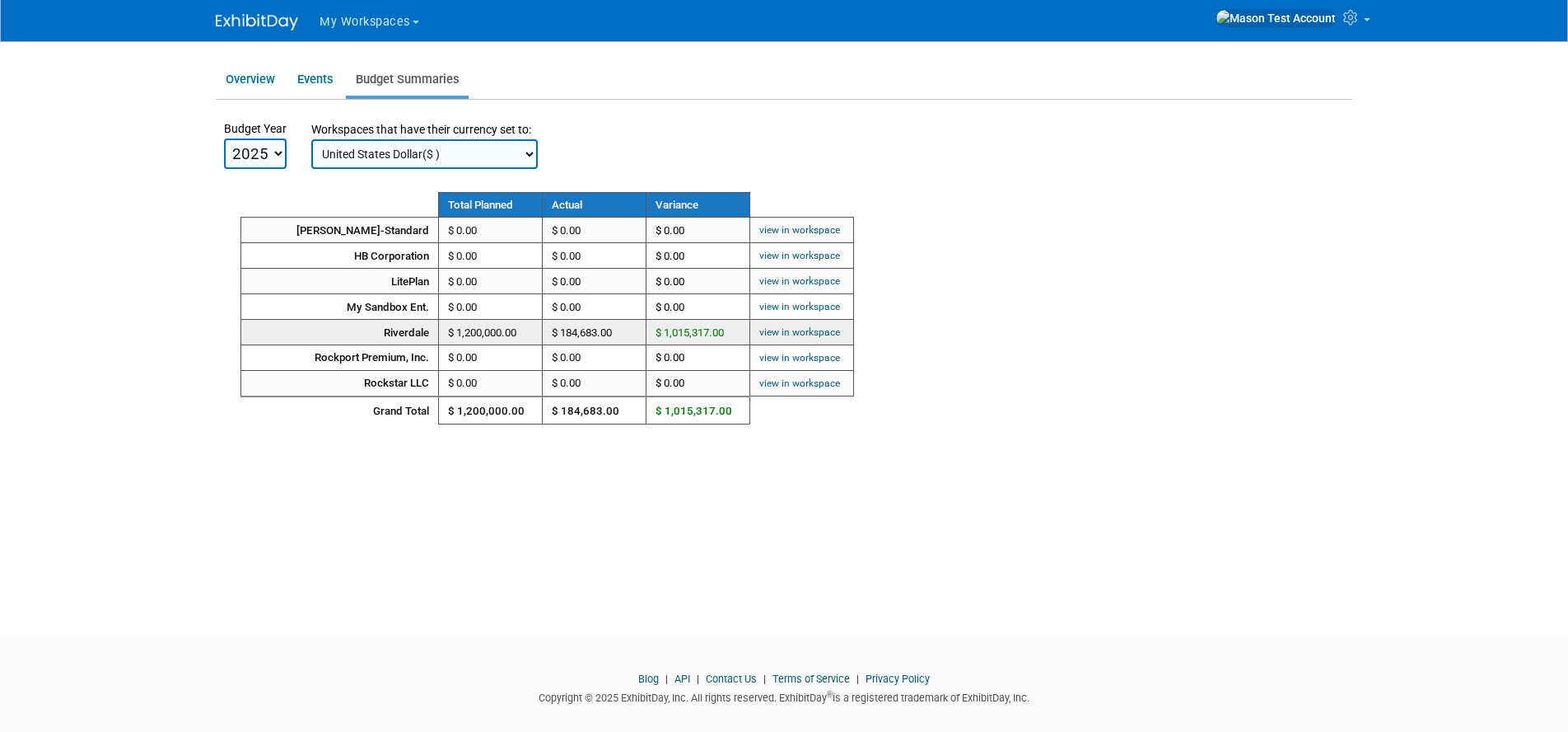
click at [828, 330] on link "view in workspace" at bounding box center [799, 332] width 81 height 12
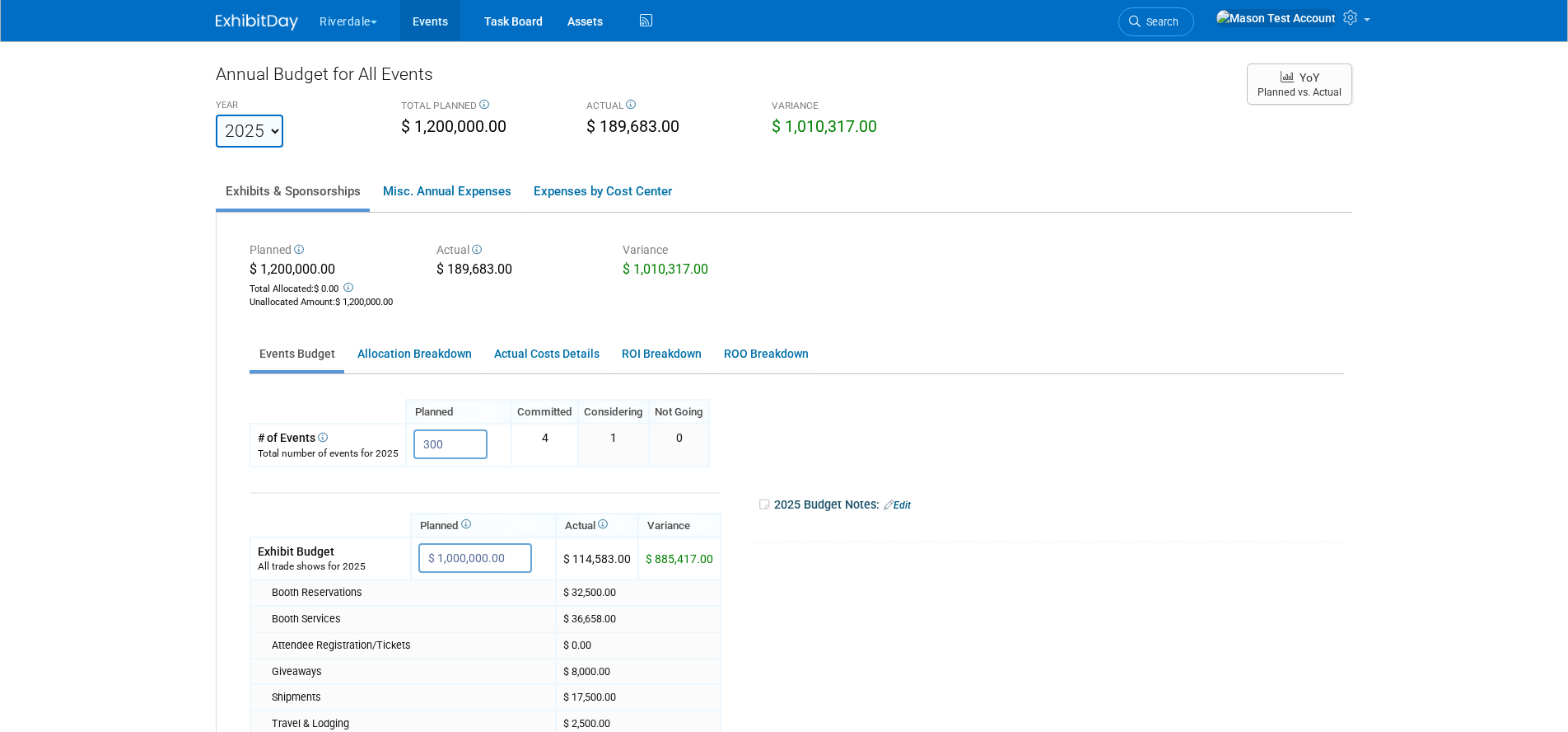
click at [436, 16] on link "Events" at bounding box center [430, 20] width 60 height 41
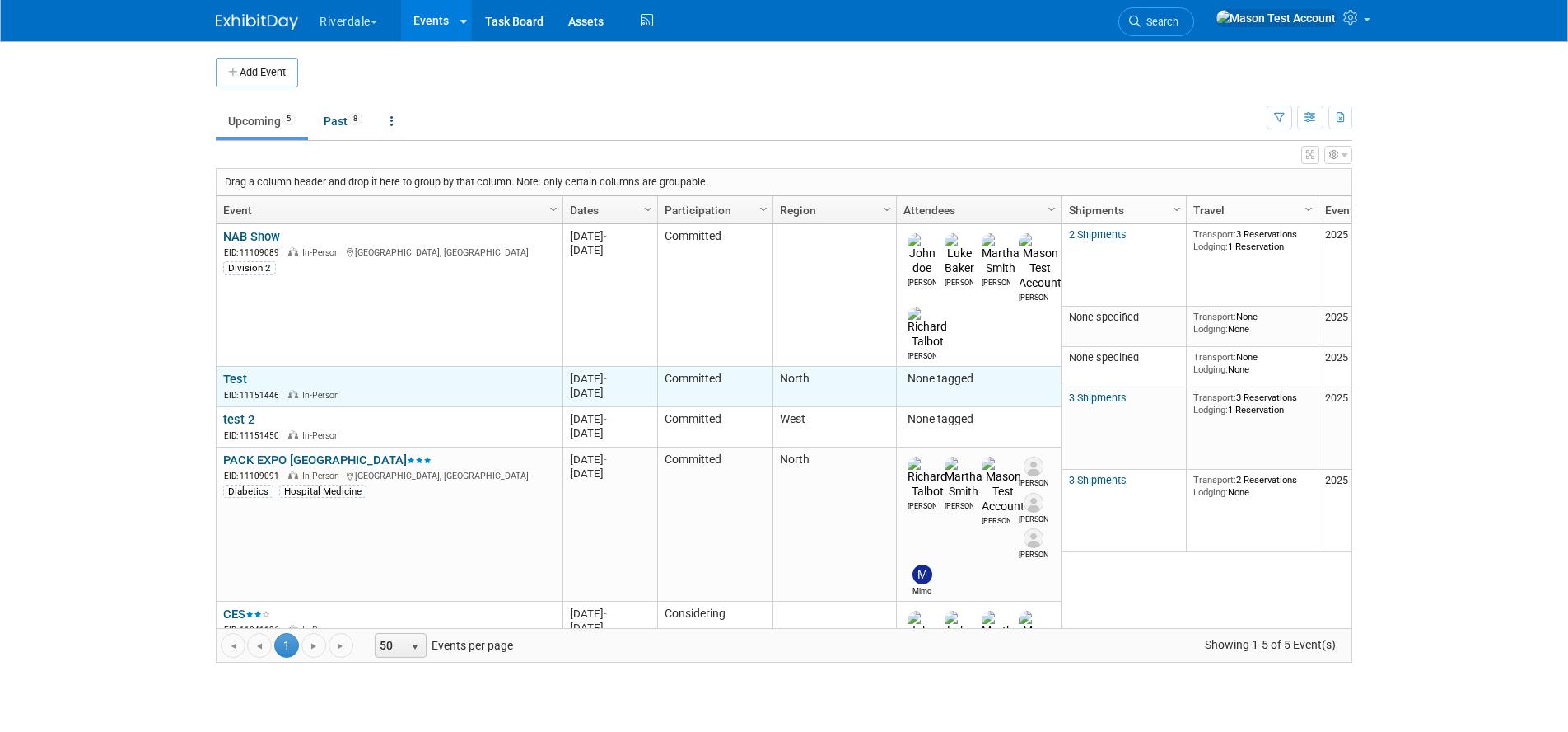
click at [236, 372] on link "Test" at bounding box center [235, 379] width 24 height 15
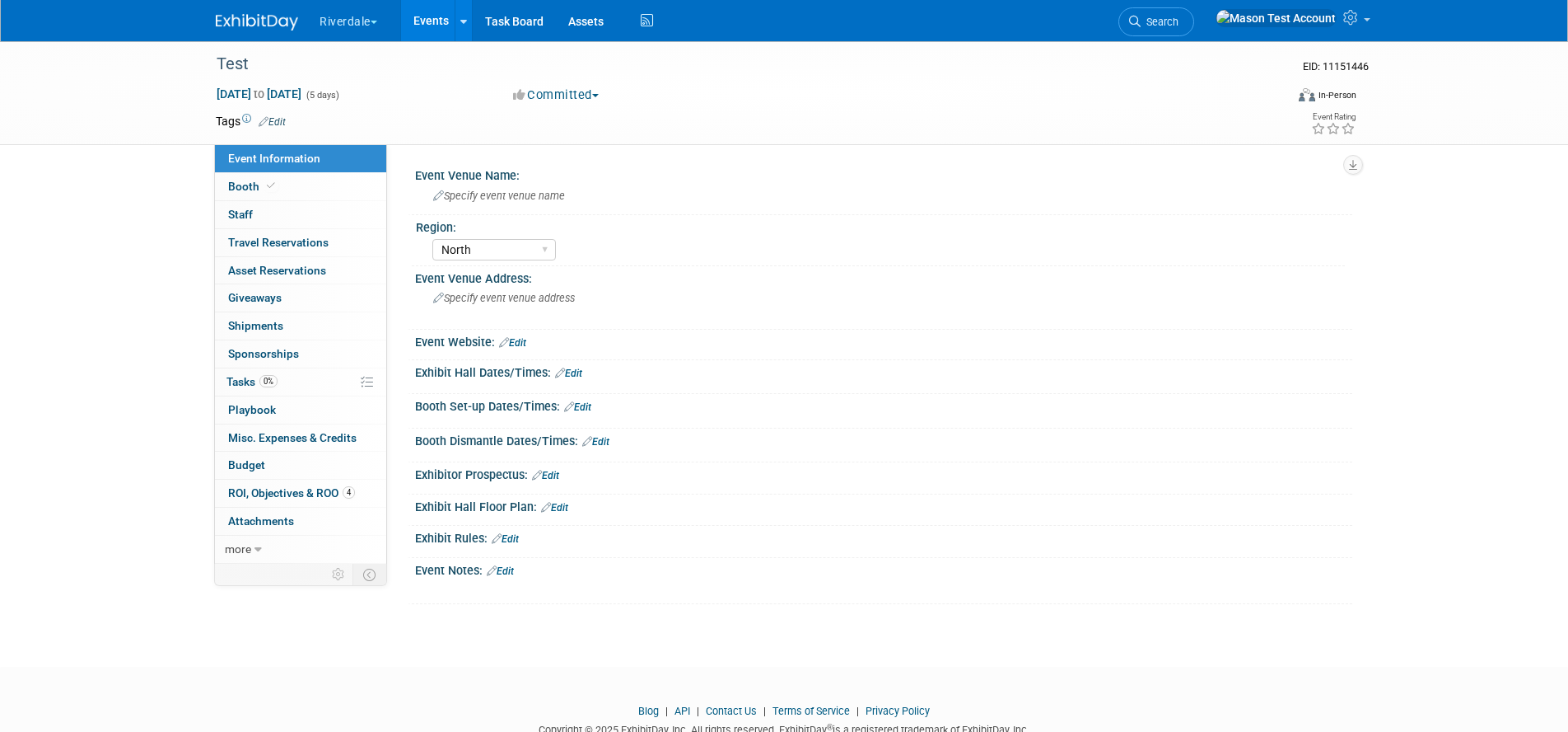
select select "North"
click at [444, 11] on link "Events" at bounding box center [431, 20] width 60 height 41
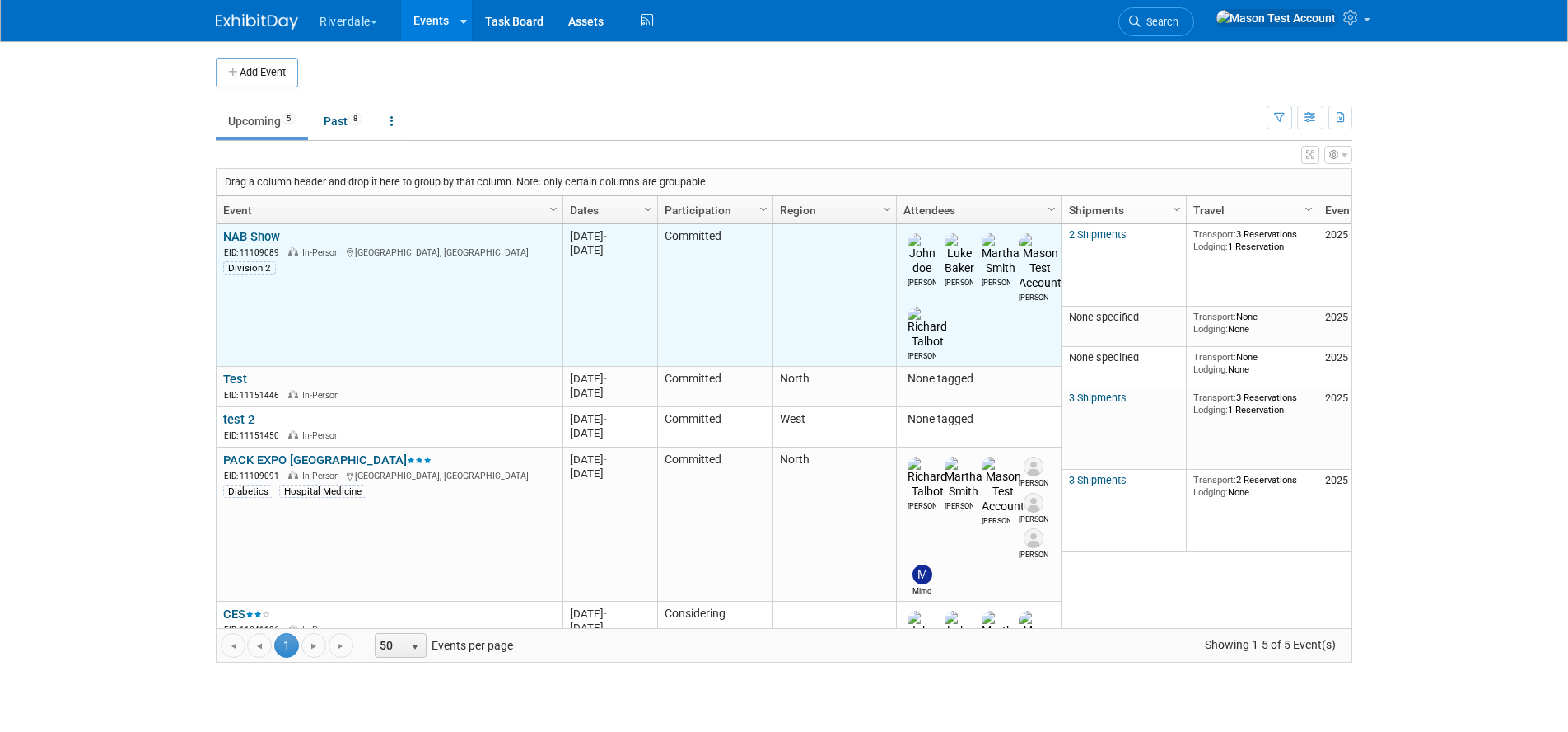
click at [245, 228] on td "NAB Show NAB Show EID: 11109089 In-Person Los Angeles, CA Division 2" at bounding box center [389, 295] width 346 height 142
click at [244, 232] on link "NAB Show" at bounding box center [252, 237] width 57 height 15
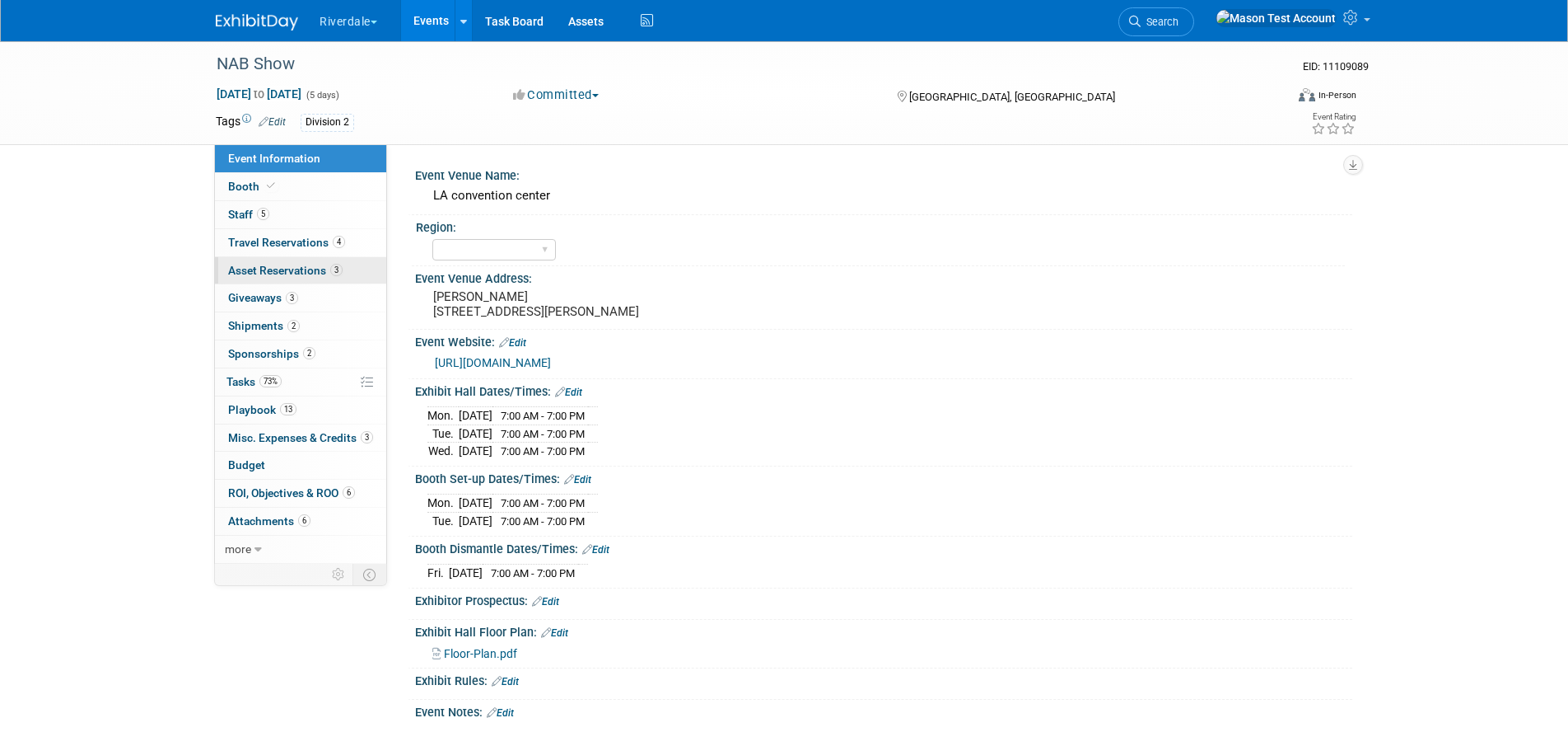
click at [273, 270] on span "Asset Reservations 3" at bounding box center [285, 269] width 115 height 13
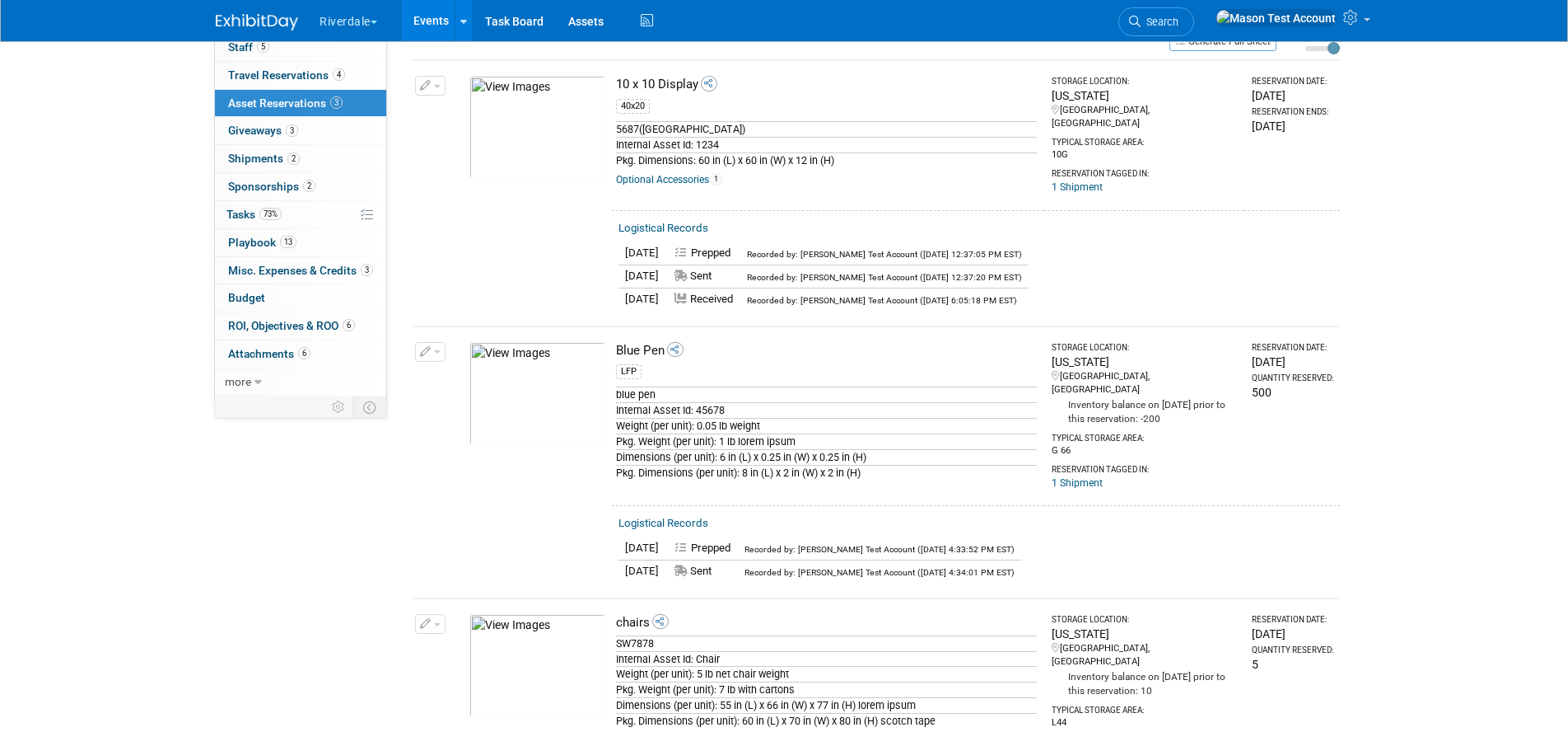
scroll to position [78, 0]
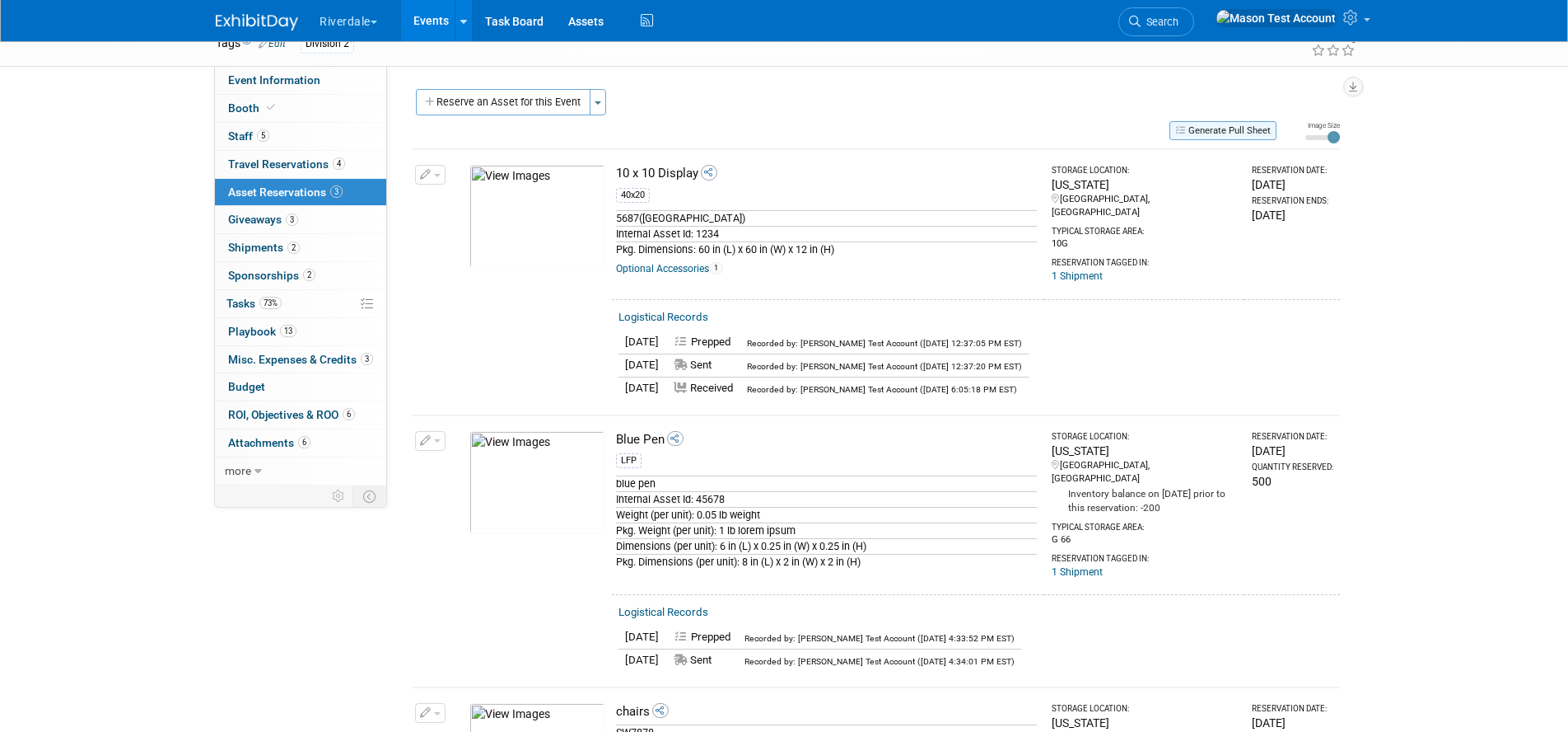
click at [1219, 132] on button "Generate Pull Sheet" at bounding box center [1222, 130] width 107 height 19
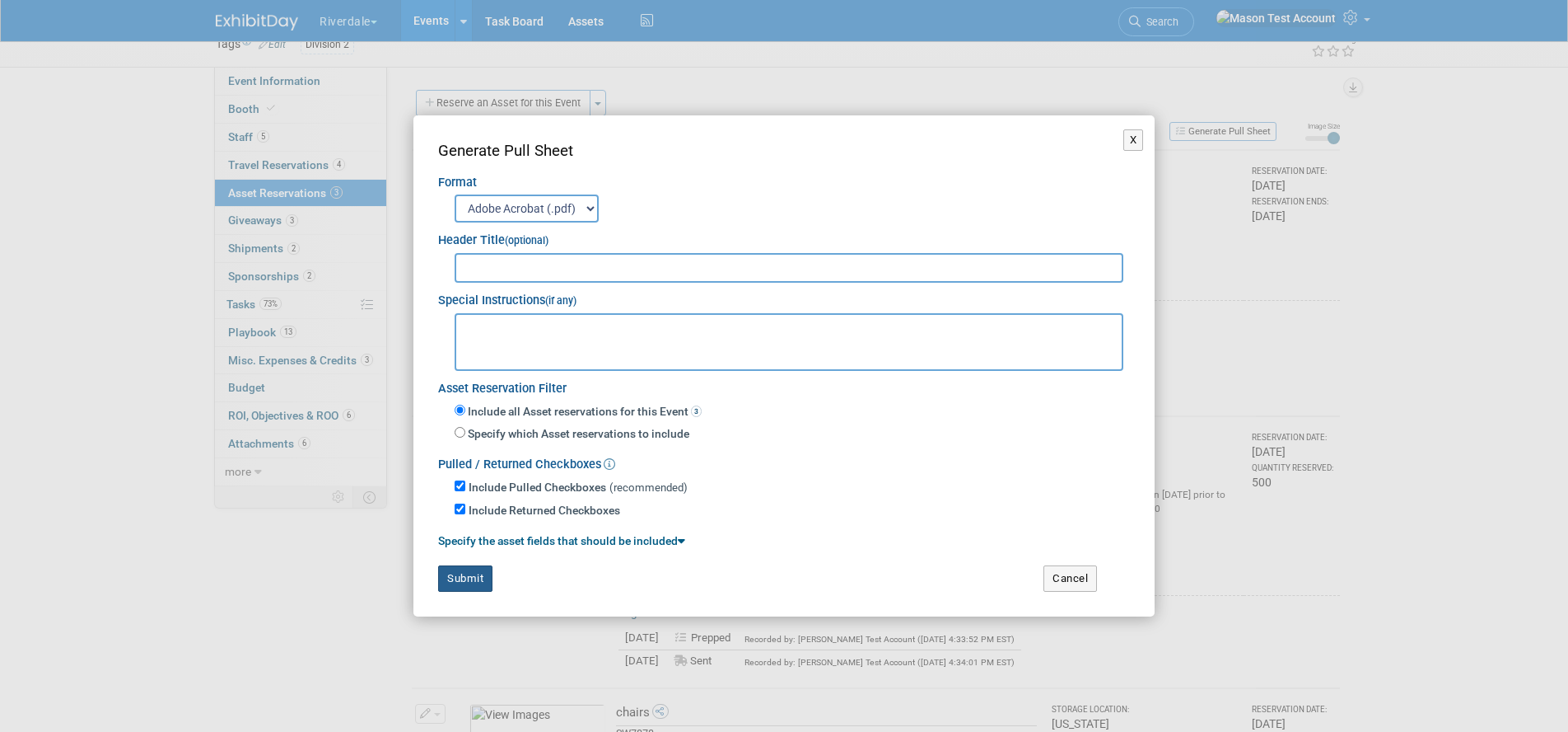
click at [469, 583] on button "Submit" at bounding box center [465, 578] width 54 height 27
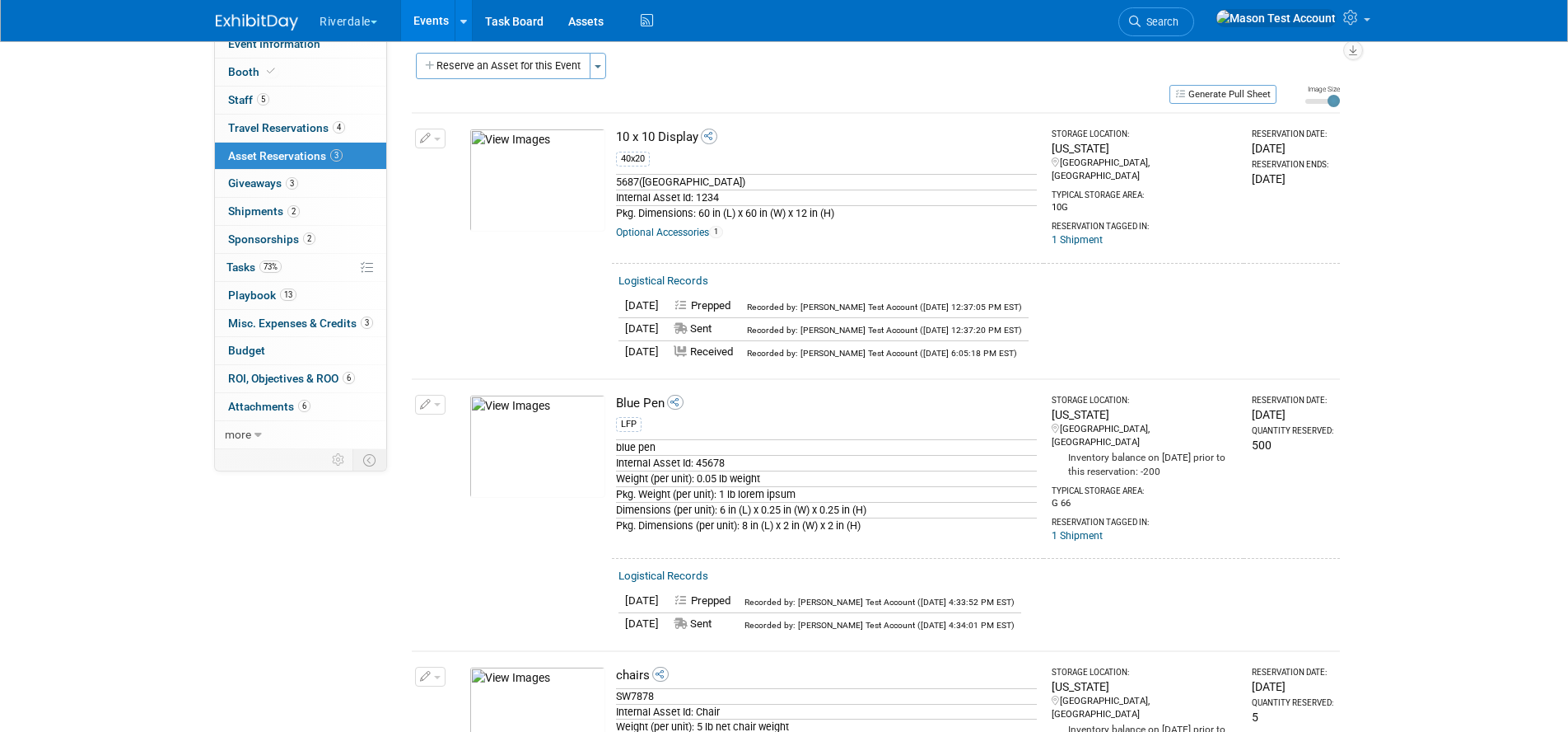
scroll to position [117, 0]
click at [271, 206] on span "Shipments 2" at bounding box center [264, 209] width 72 height 13
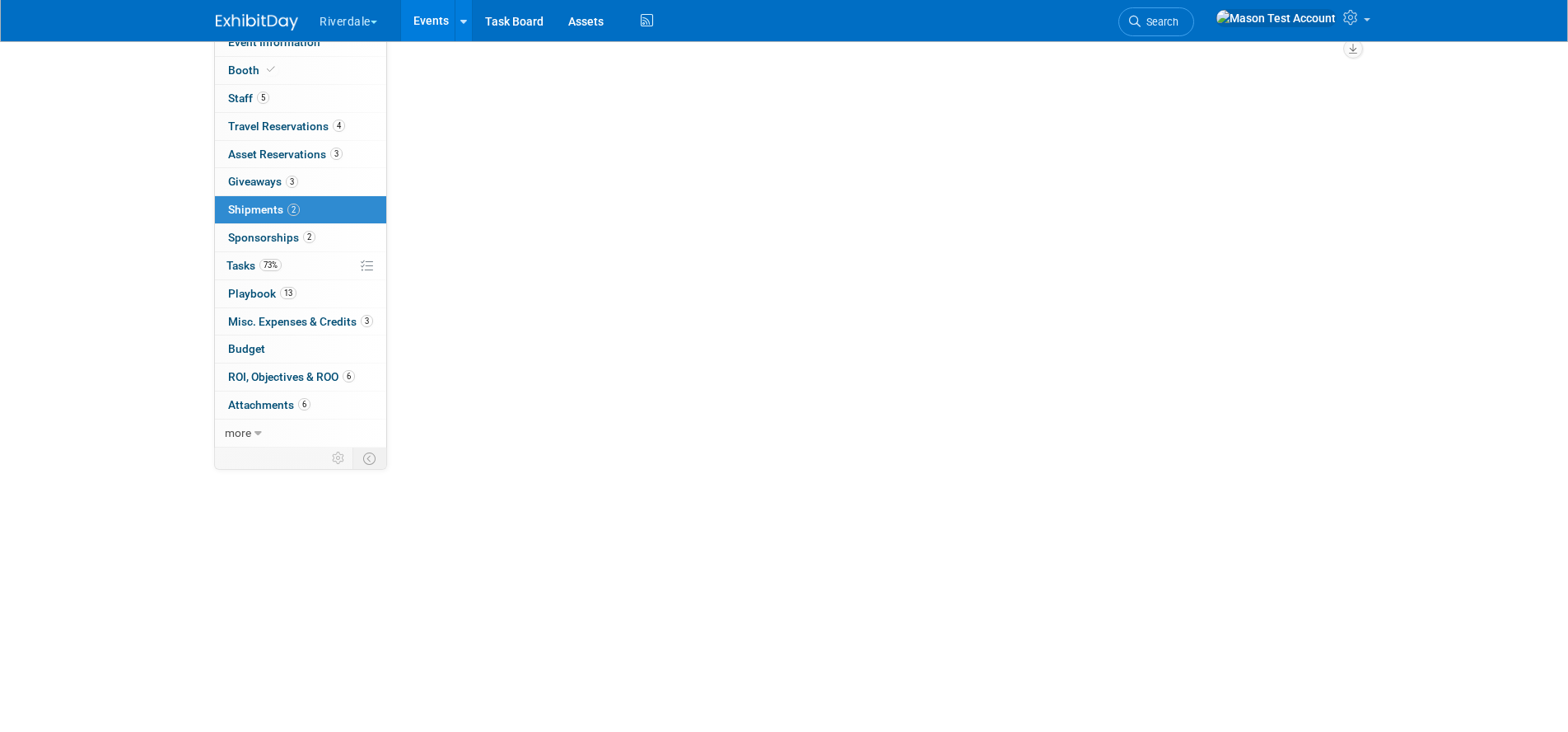
scroll to position [0, 0]
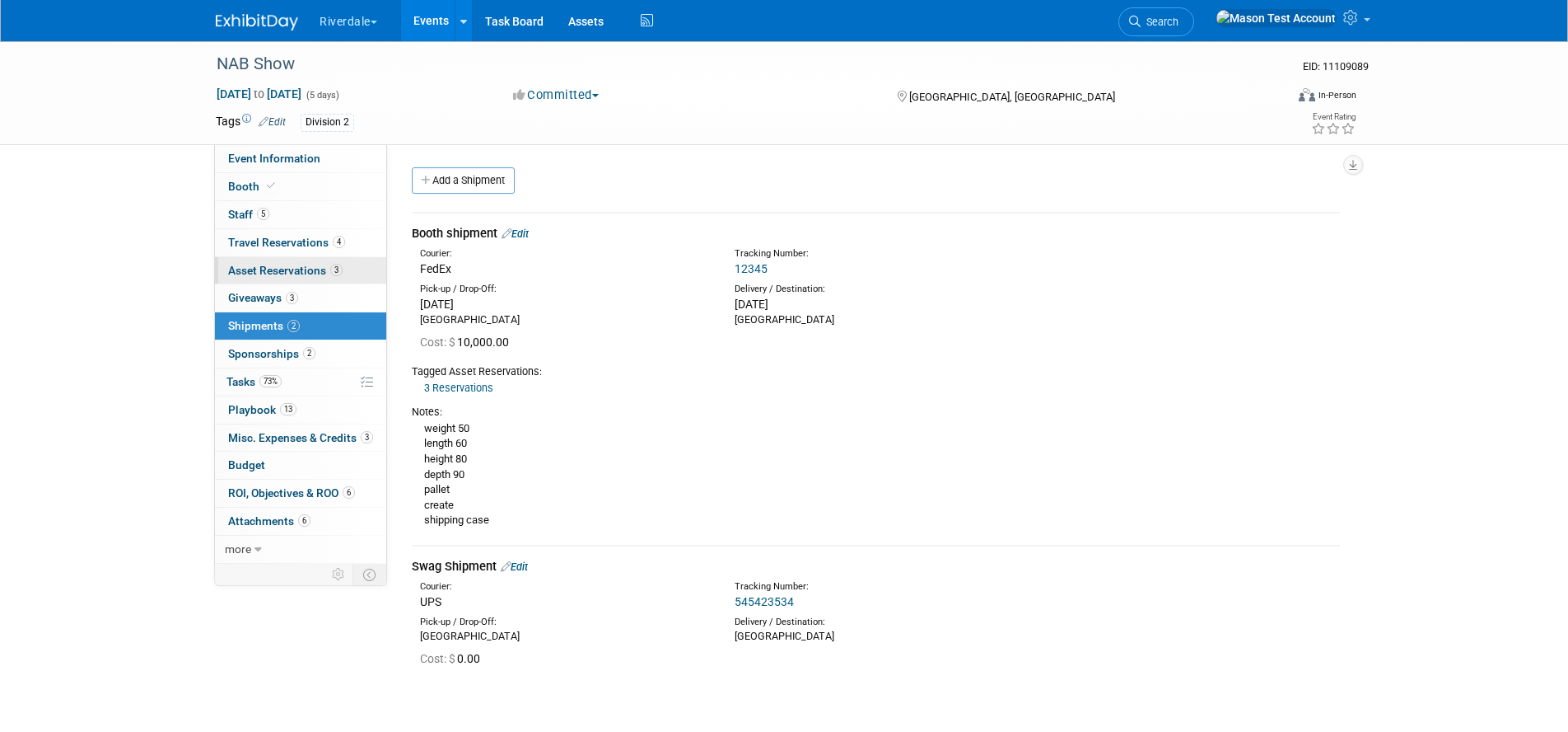
click at [275, 262] on link "3 Asset Reservations 3" at bounding box center [300, 270] width 172 height 28
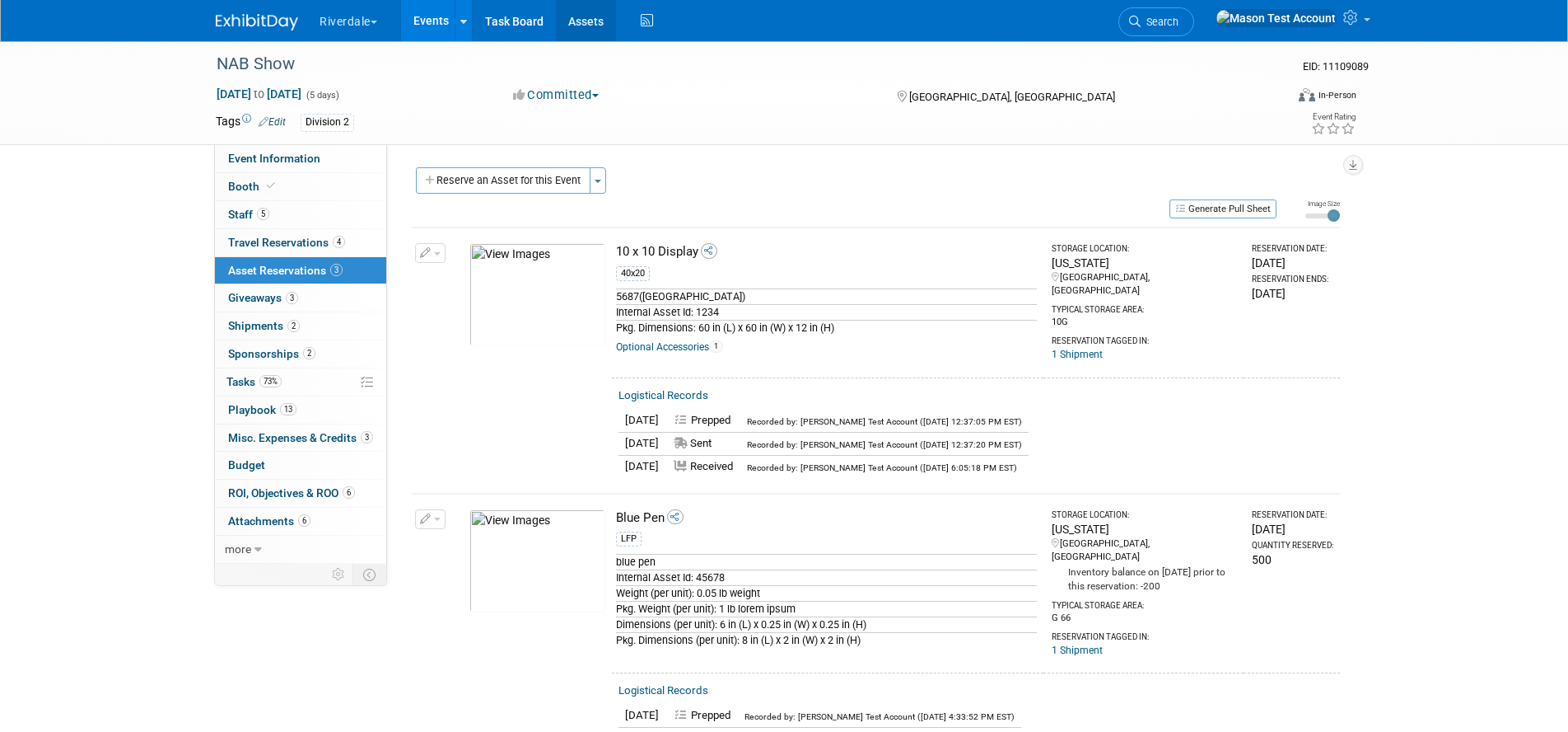
click at [585, 18] on link "Assets" at bounding box center [586, 20] width 60 height 41
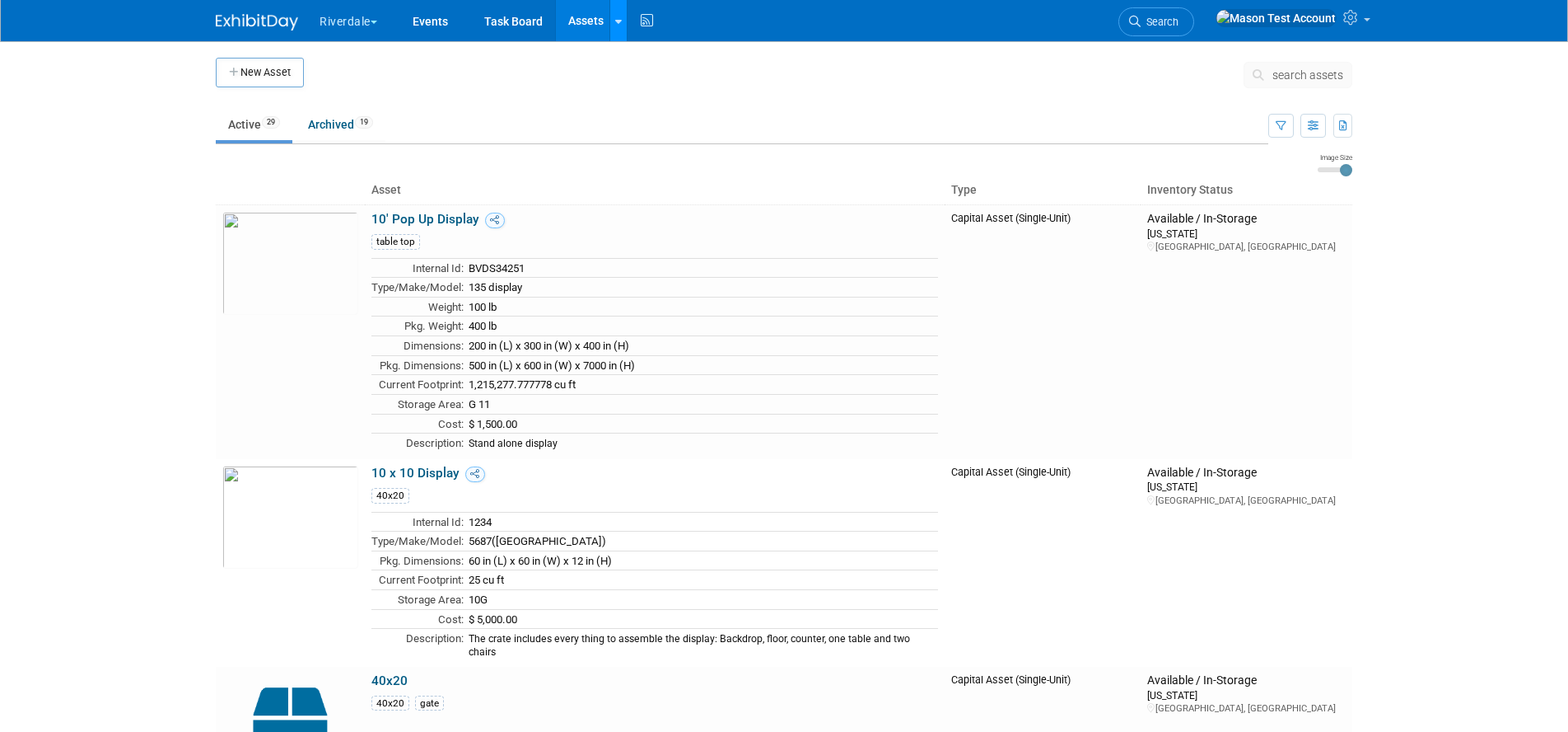
click at [622, 29] on link at bounding box center [617, 20] width 17 height 41
click at [692, 149] on link "Storage Locations" at bounding box center [683, 147] width 146 height 27
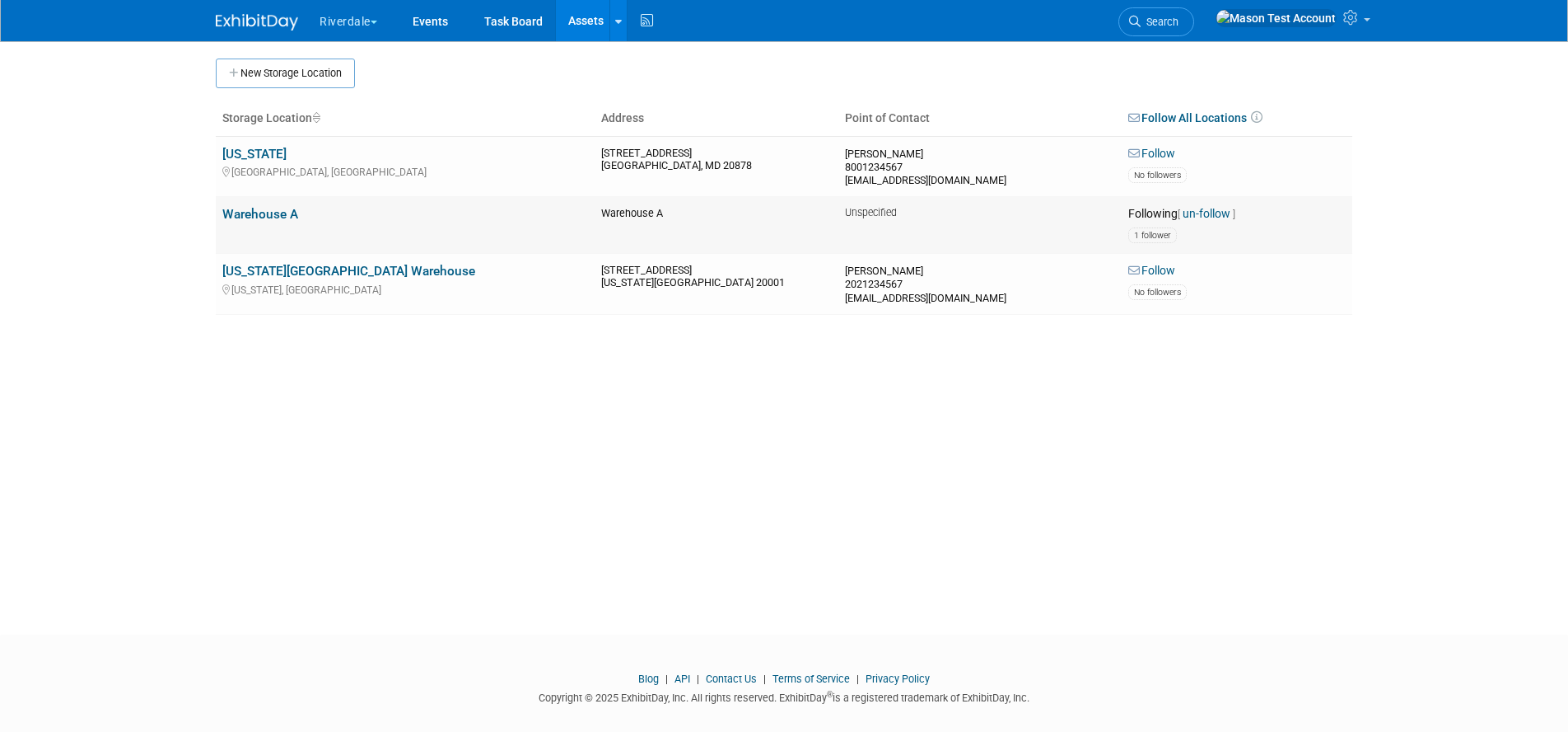
click at [1202, 207] on link "un-follow" at bounding box center [1206, 213] width 48 height 13
click at [571, 24] on link "Assets" at bounding box center [586, 20] width 60 height 41
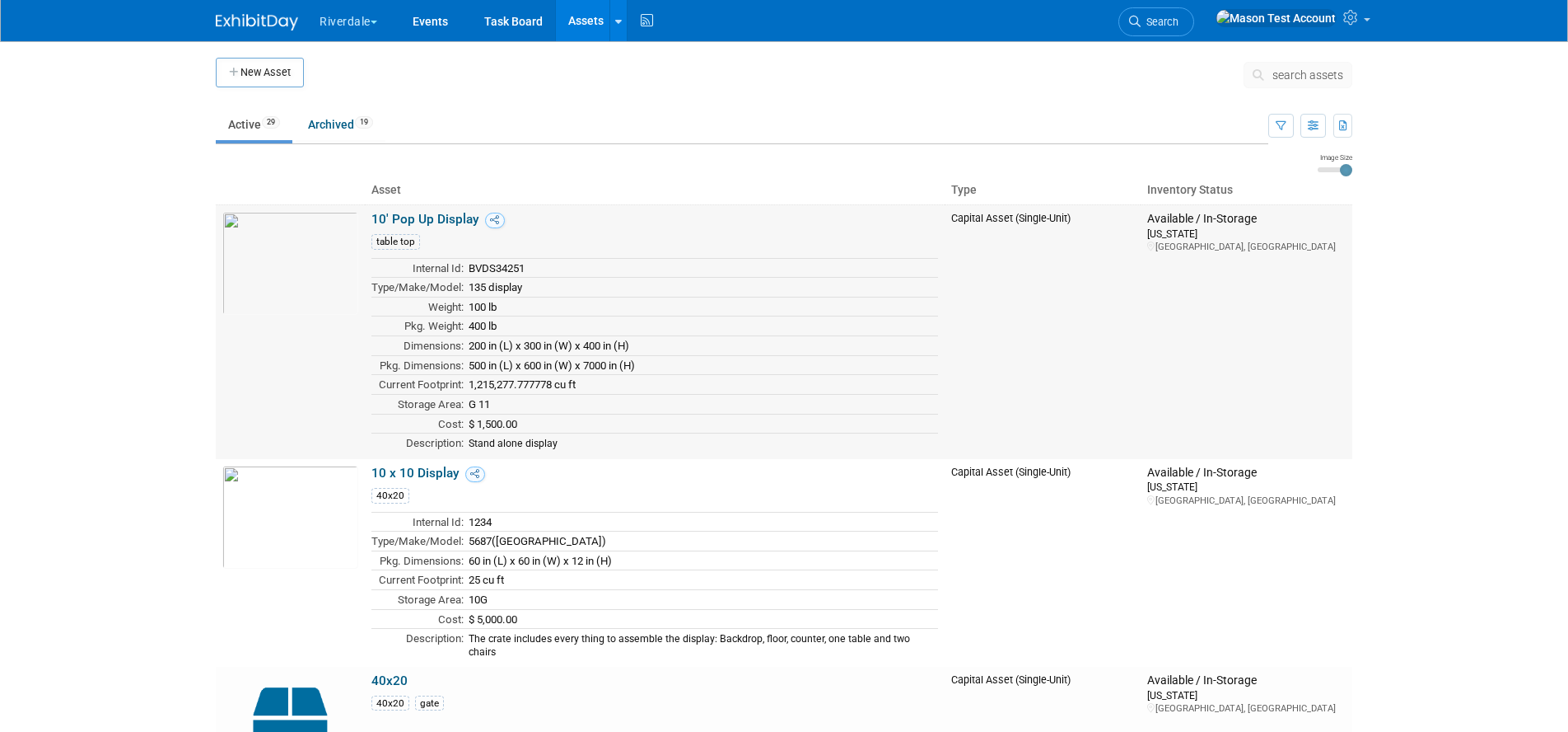
click at [412, 218] on link "10' Pop Up Display" at bounding box center [425, 219] width 108 height 15
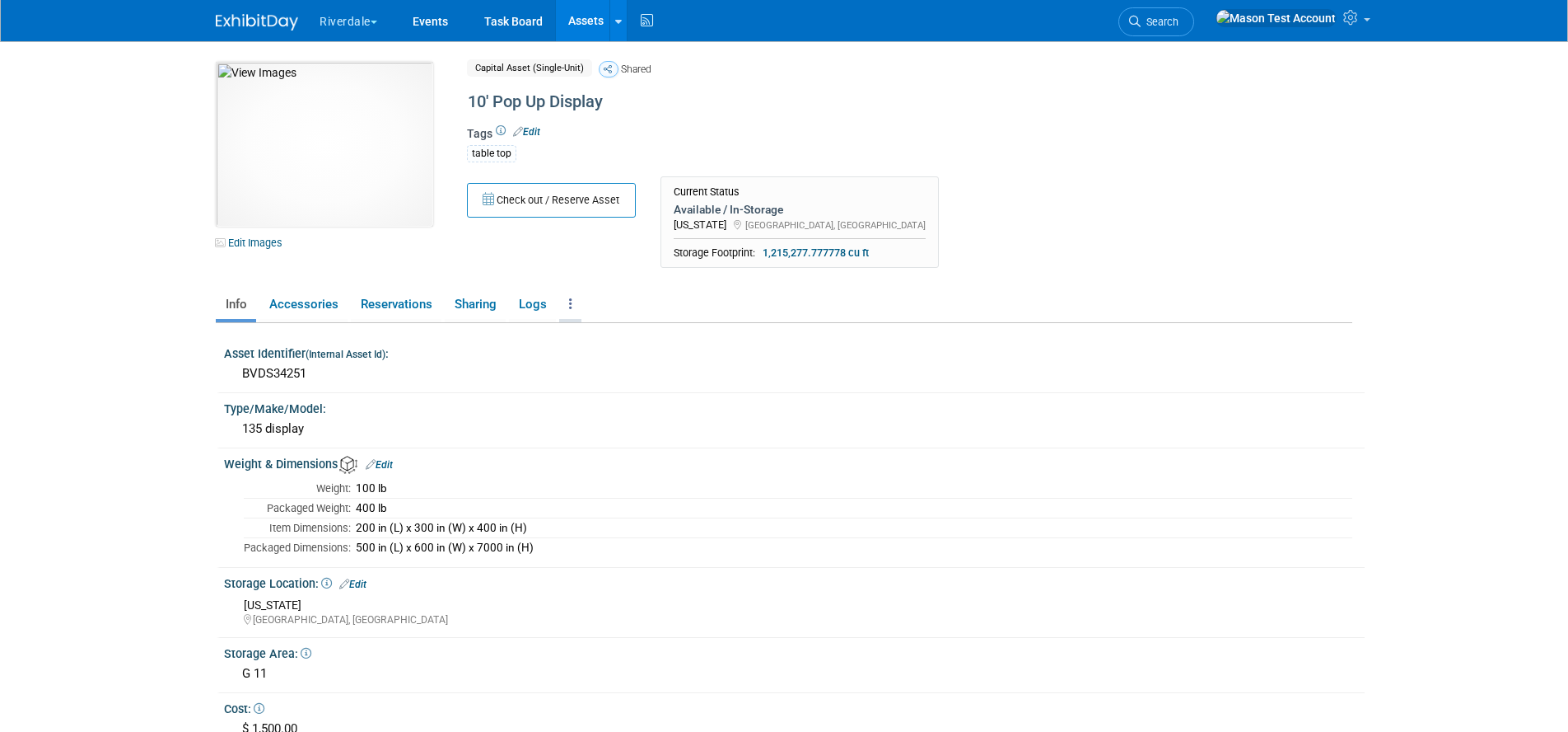
click at [576, 304] on link at bounding box center [570, 304] width 22 height 28
click at [611, 330] on link "Reservation Policy" at bounding box center [630, 336] width 143 height 28
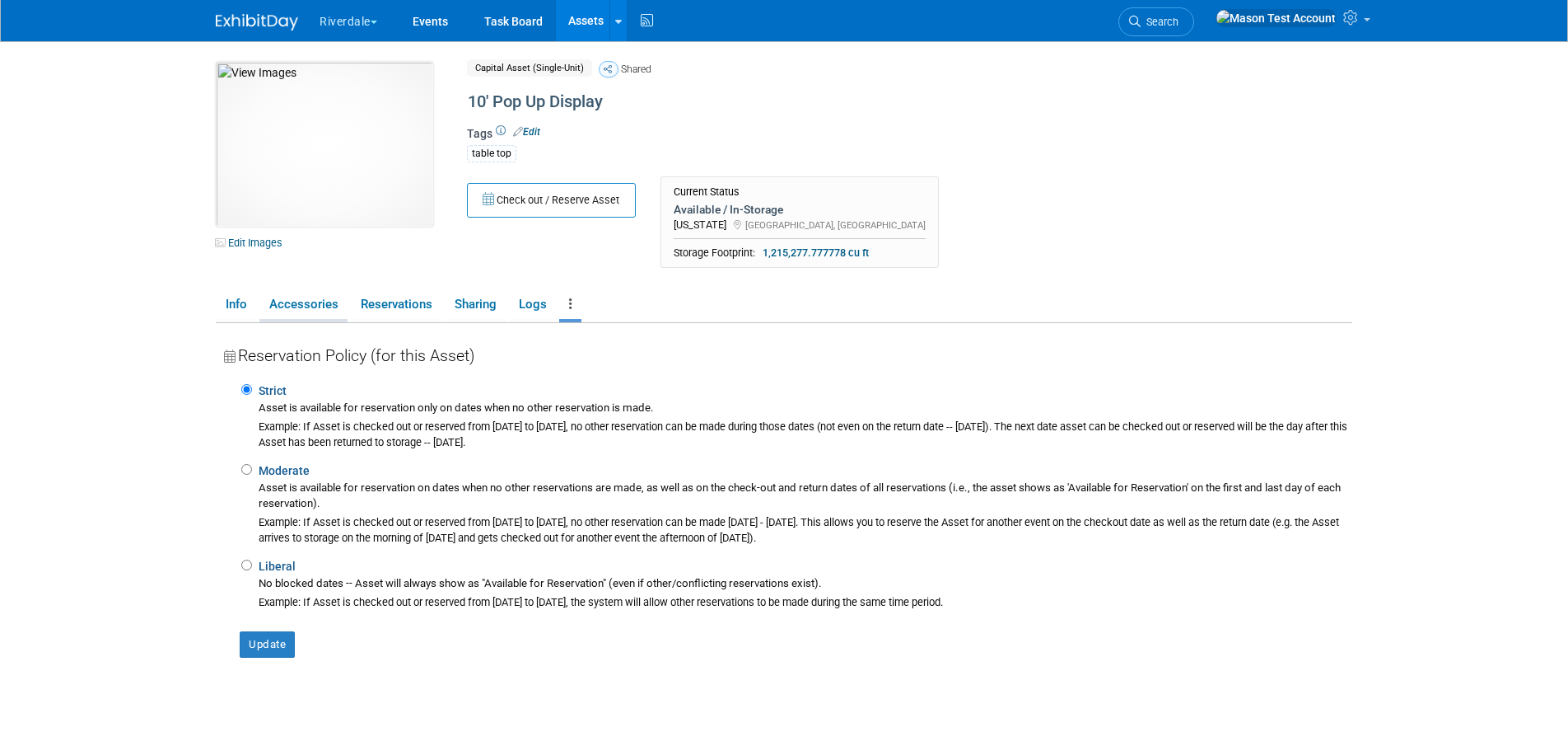
click at [307, 304] on link "Accessories" at bounding box center [303, 304] width 88 height 28
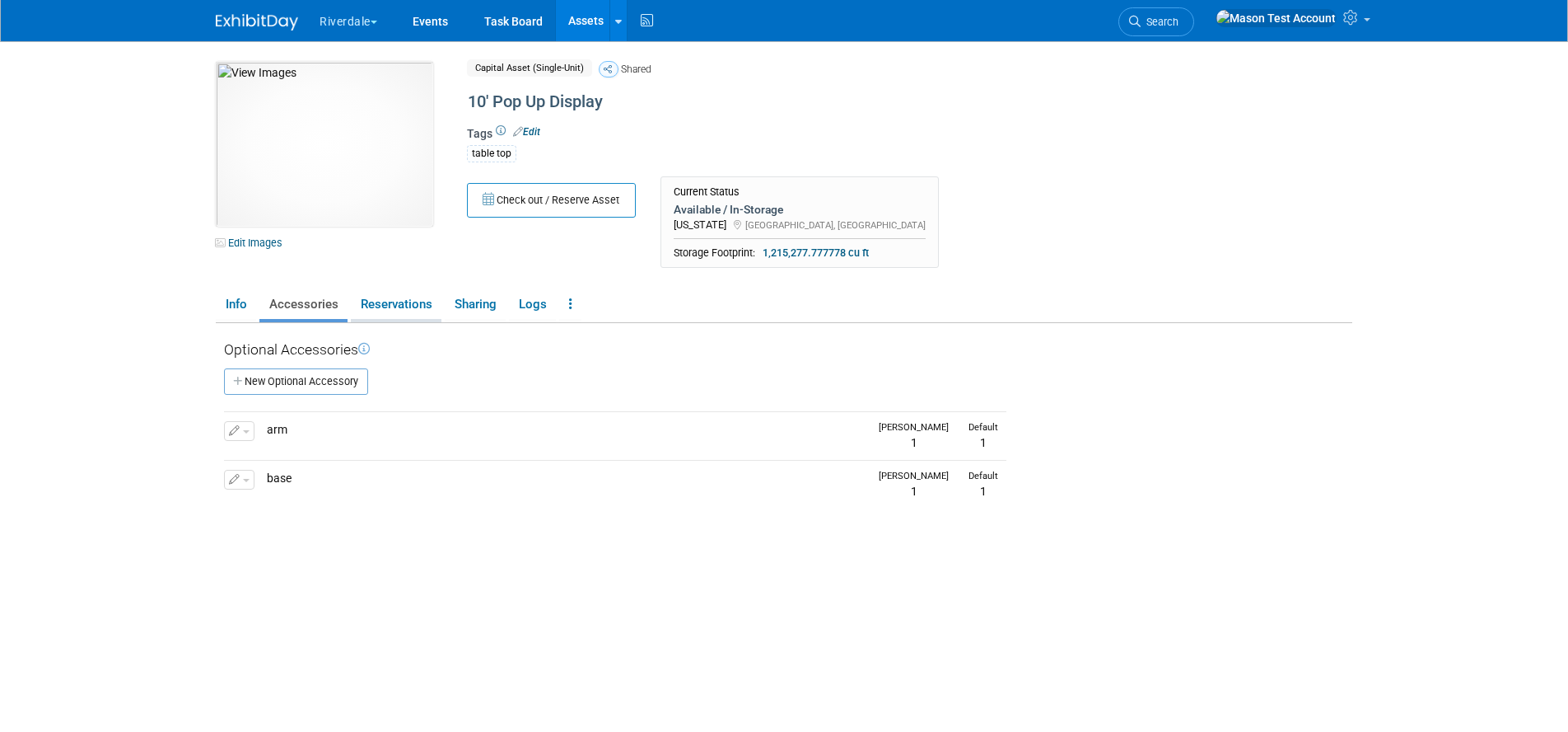
click at [393, 305] on link "Reservations" at bounding box center [396, 304] width 91 height 28
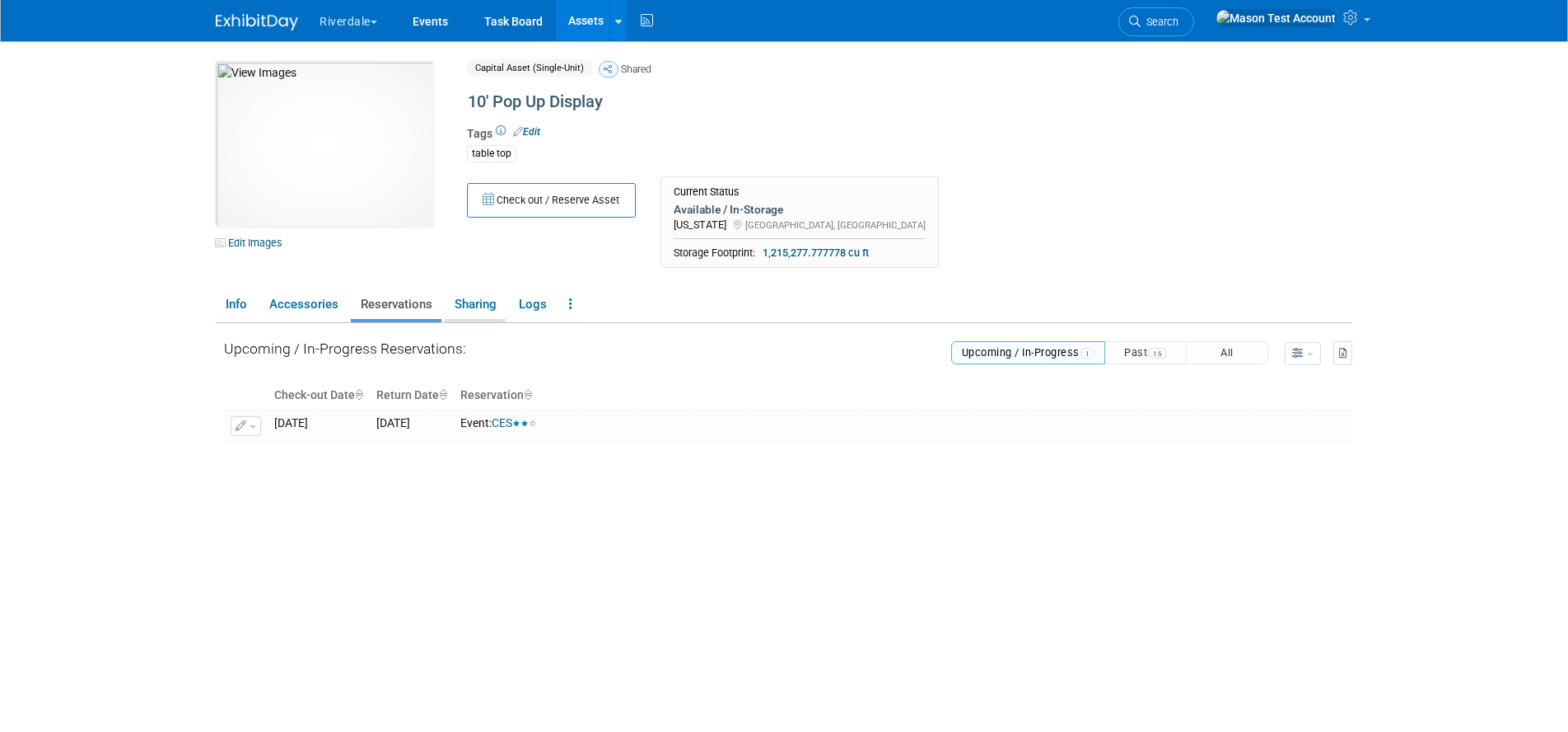
click at [486, 308] on link "Sharing" at bounding box center [475, 304] width 61 height 28
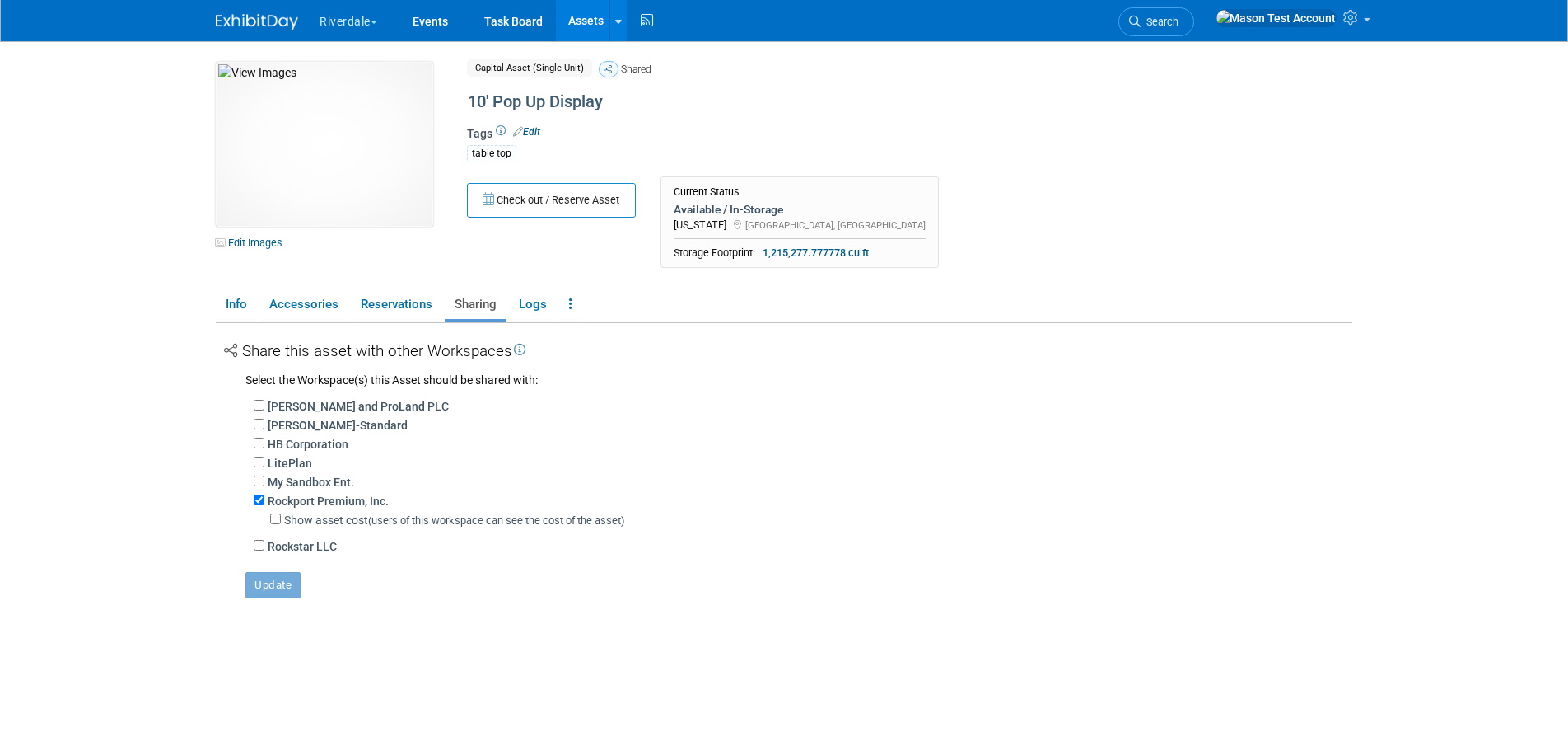
scroll to position [6, 0]
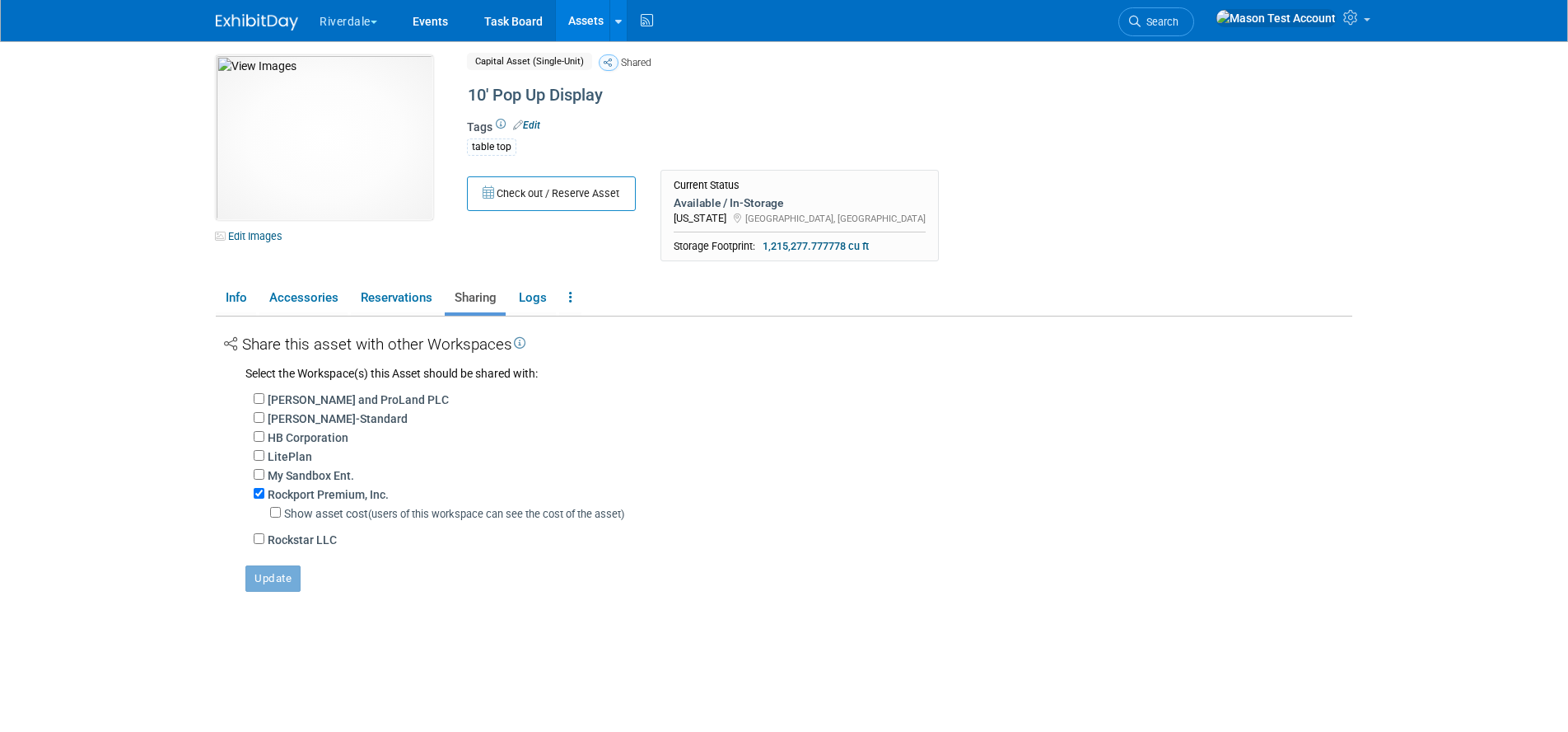
click at [589, 17] on link "Assets" at bounding box center [586, 20] width 60 height 41
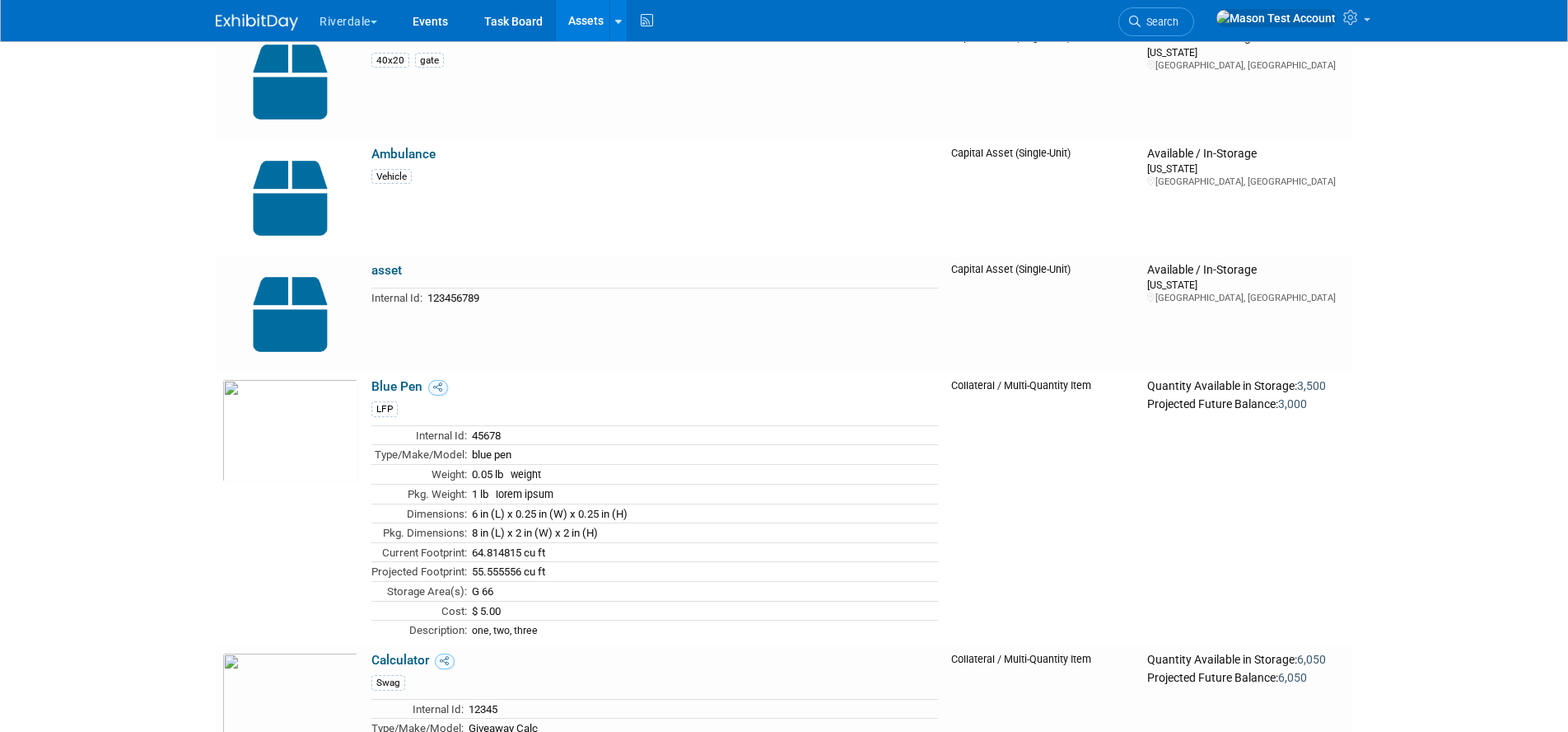
scroll to position [721, 0]
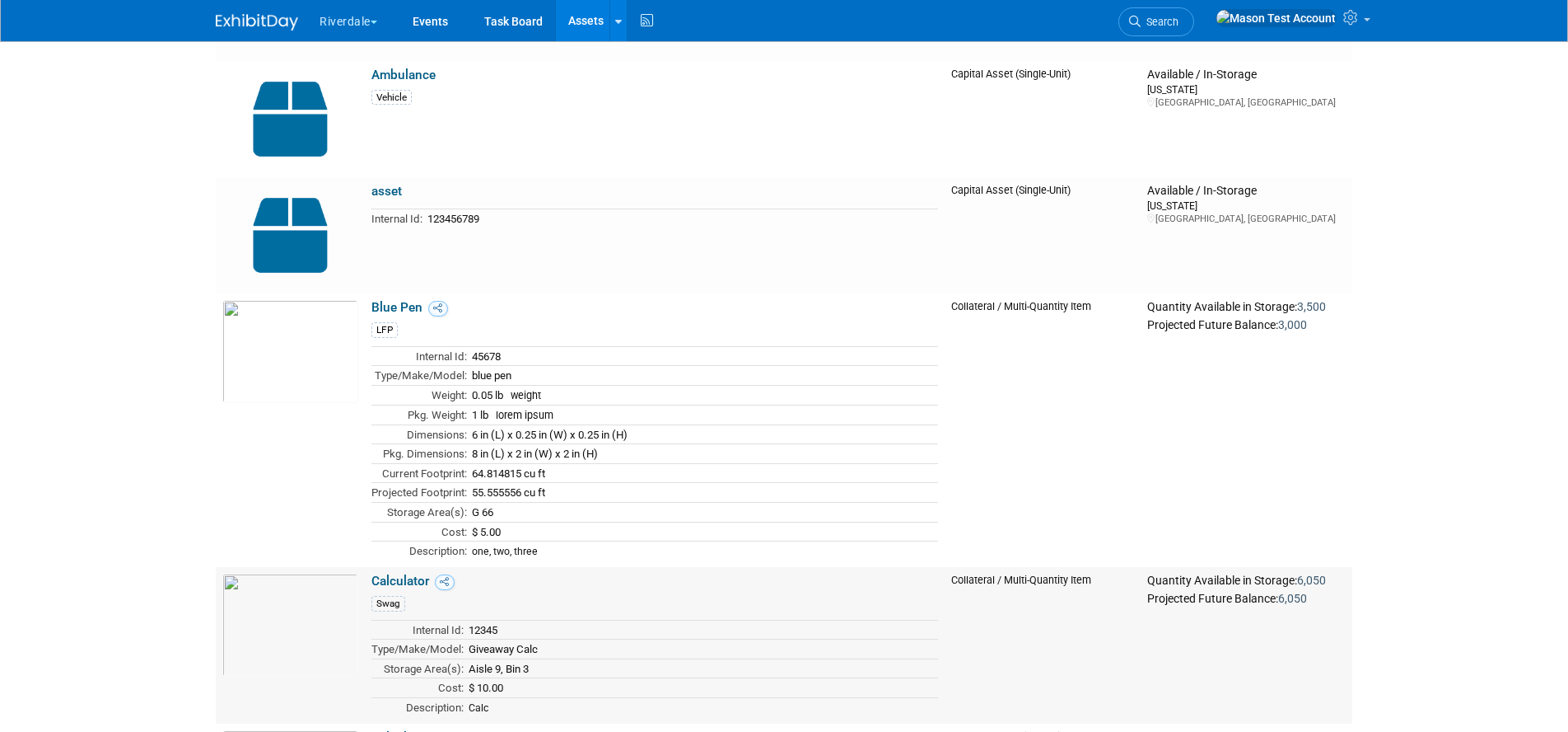
click at [401, 574] on link "Calculator" at bounding box center [400, 581] width 58 height 15
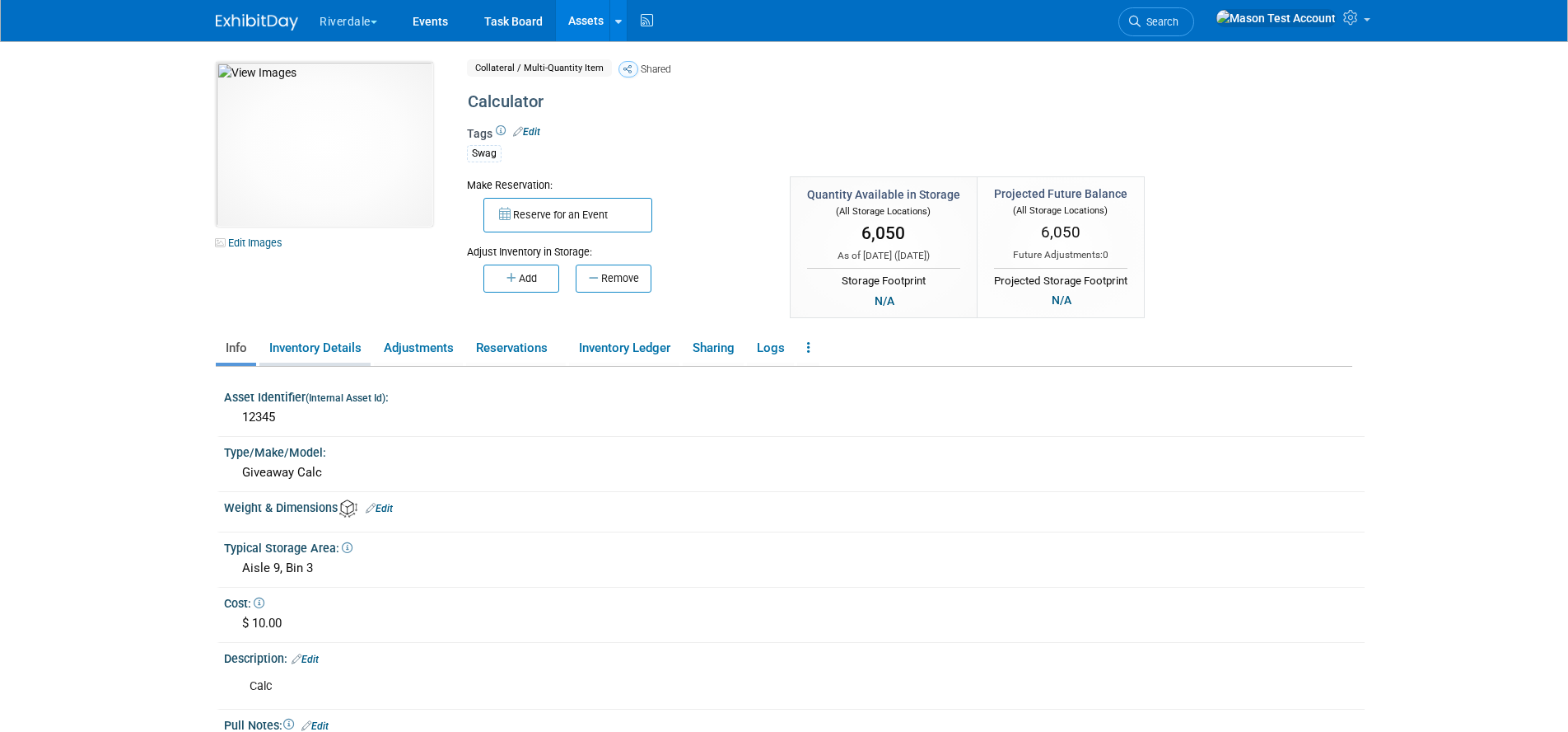
click at [322, 351] on link "Inventory Details" at bounding box center [315, 348] width 111 height 28
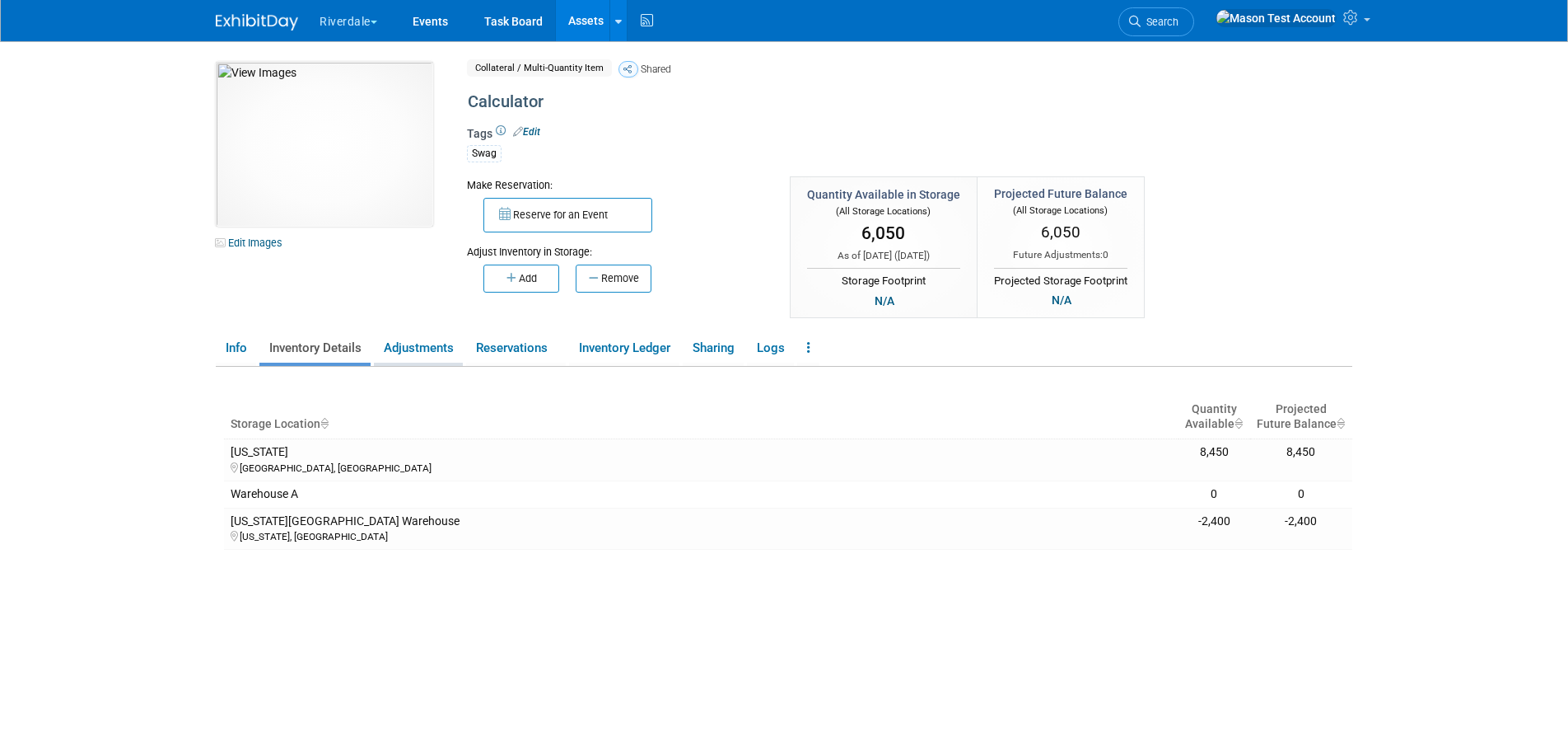
click at [419, 343] on link "Adjustments" at bounding box center [419, 348] width 89 height 28
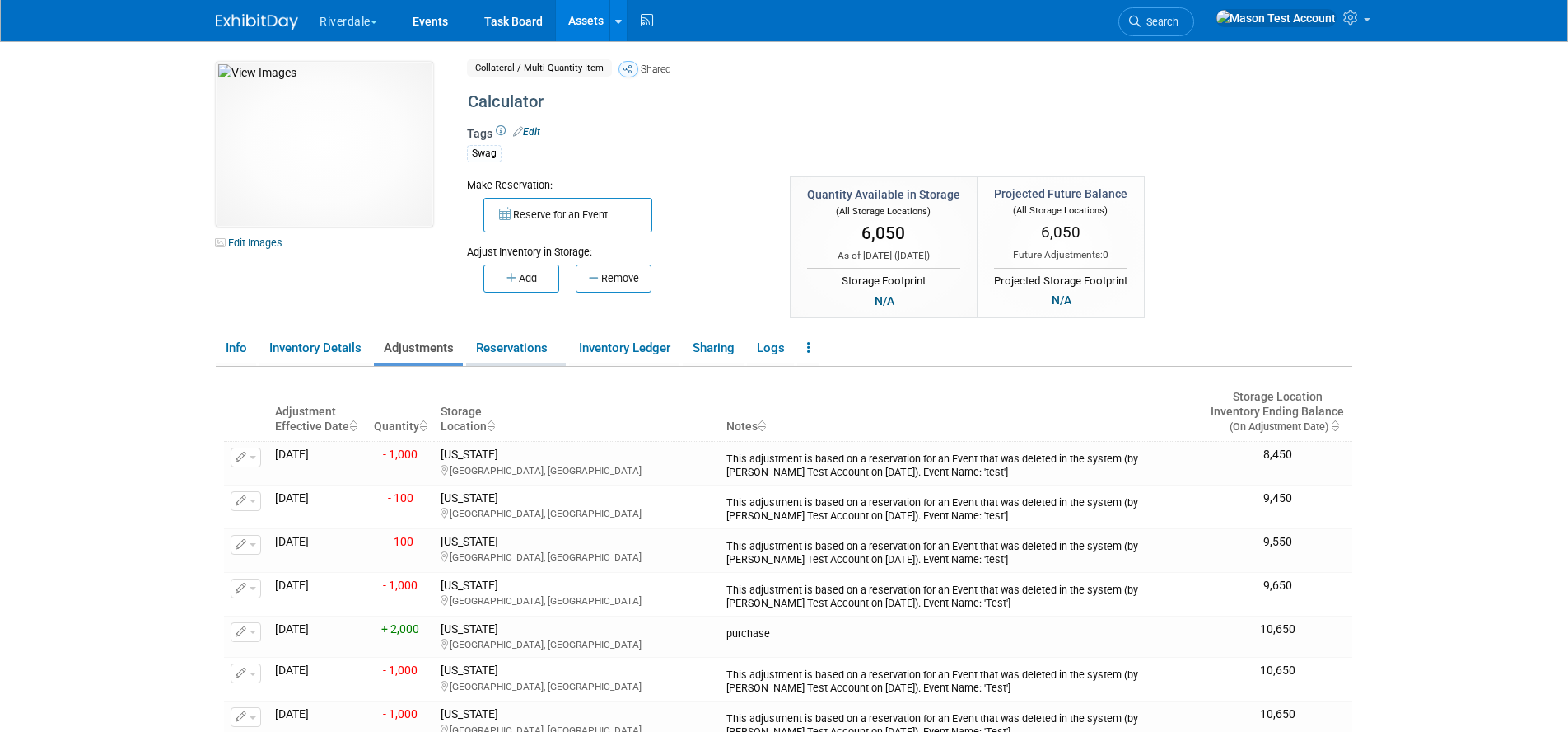
click at [500, 346] on link "Reservations" at bounding box center [516, 348] width 100 height 28
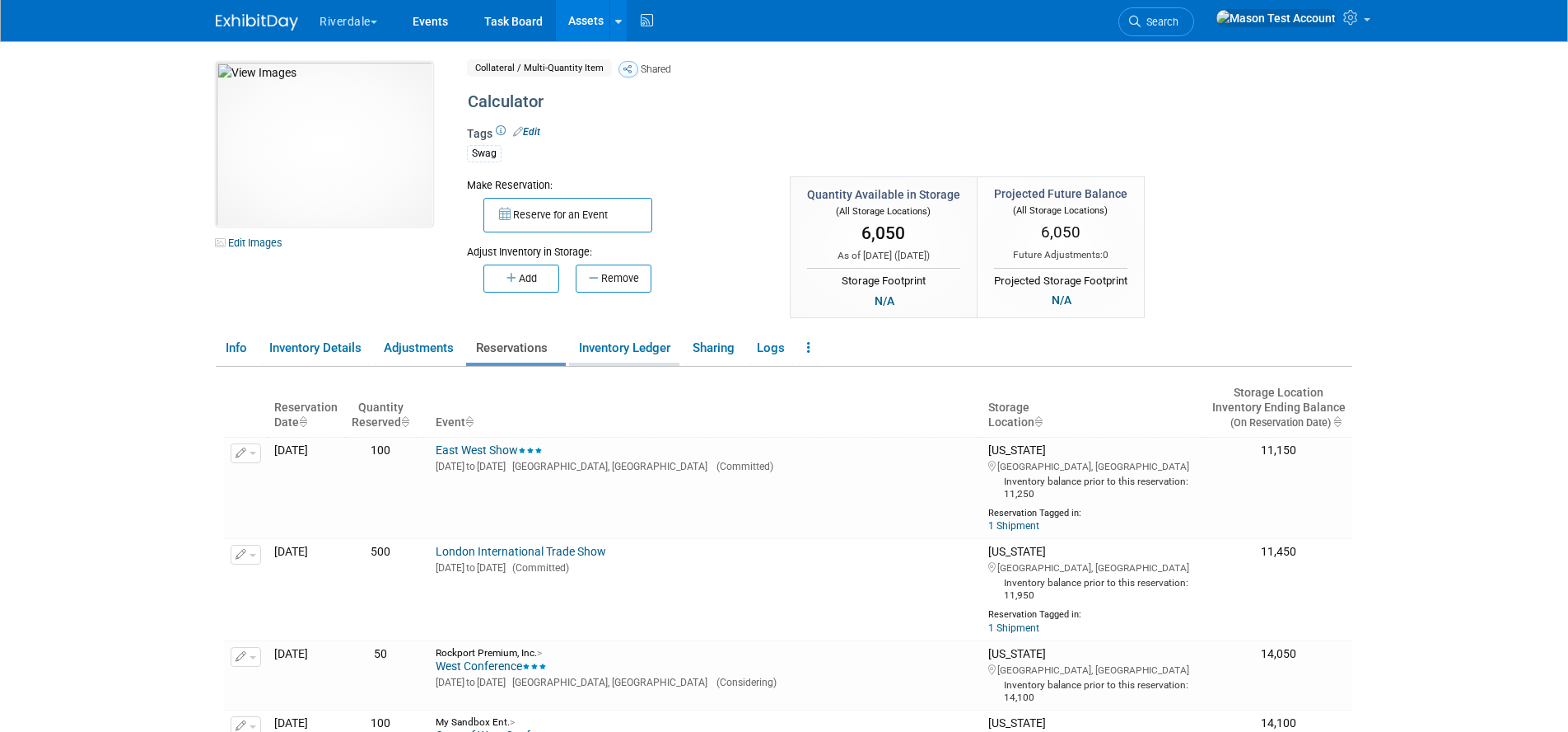
click at [628, 346] on link "Inventory Ledger" at bounding box center [624, 348] width 110 height 28
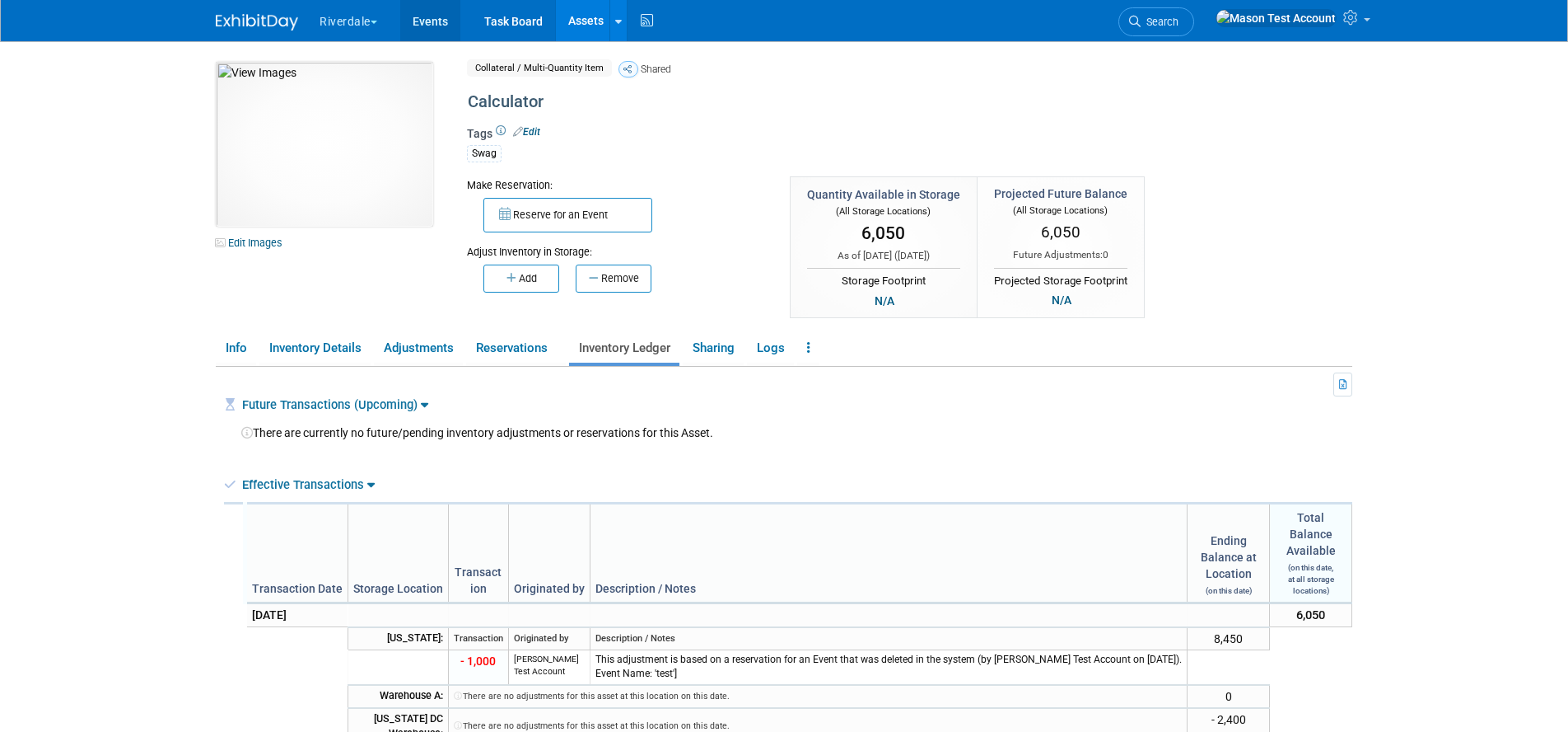
click at [432, 17] on link "Events" at bounding box center [430, 20] width 60 height 41
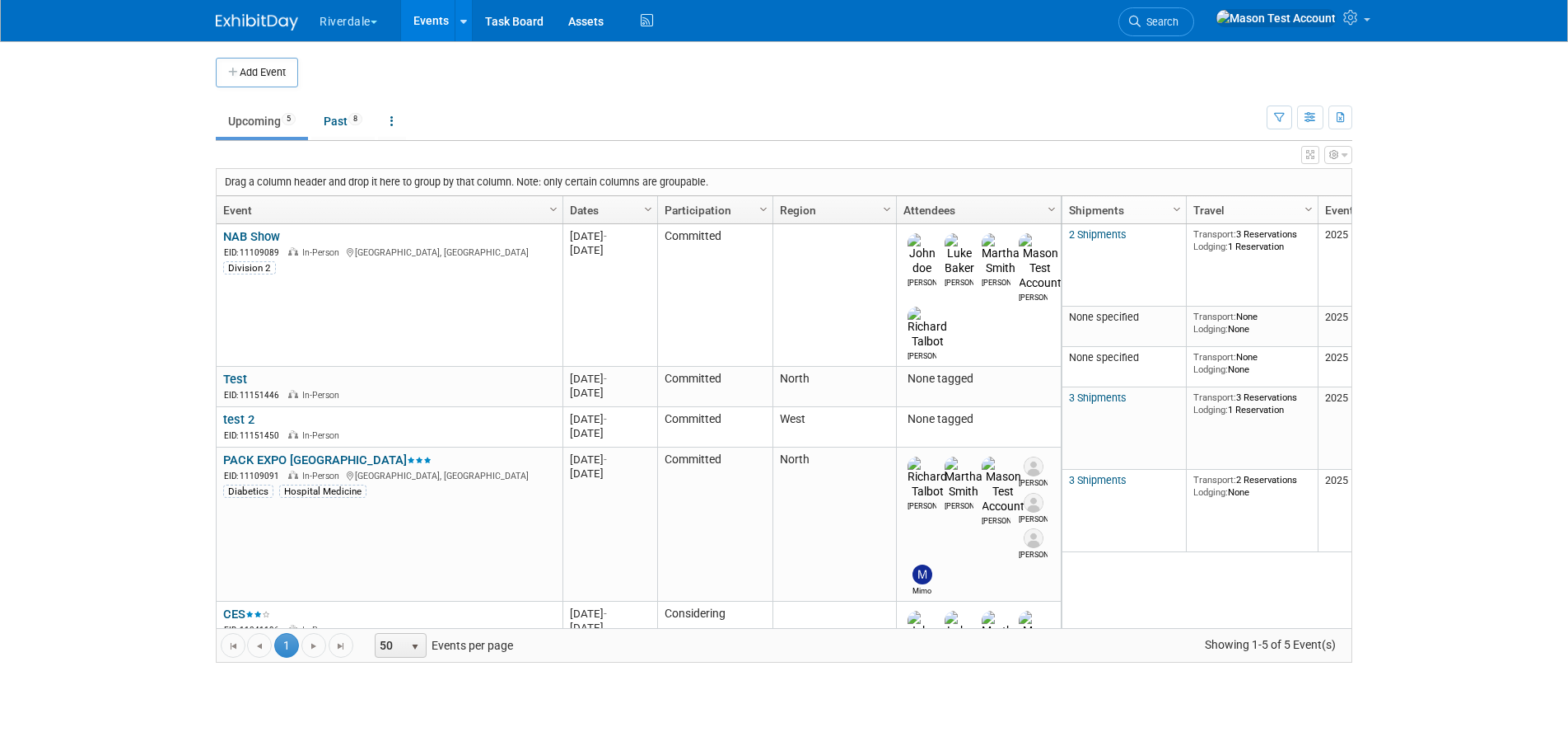
click at [428, 27] on link "Events" at bounding box center [431, 20] width 60 height 41
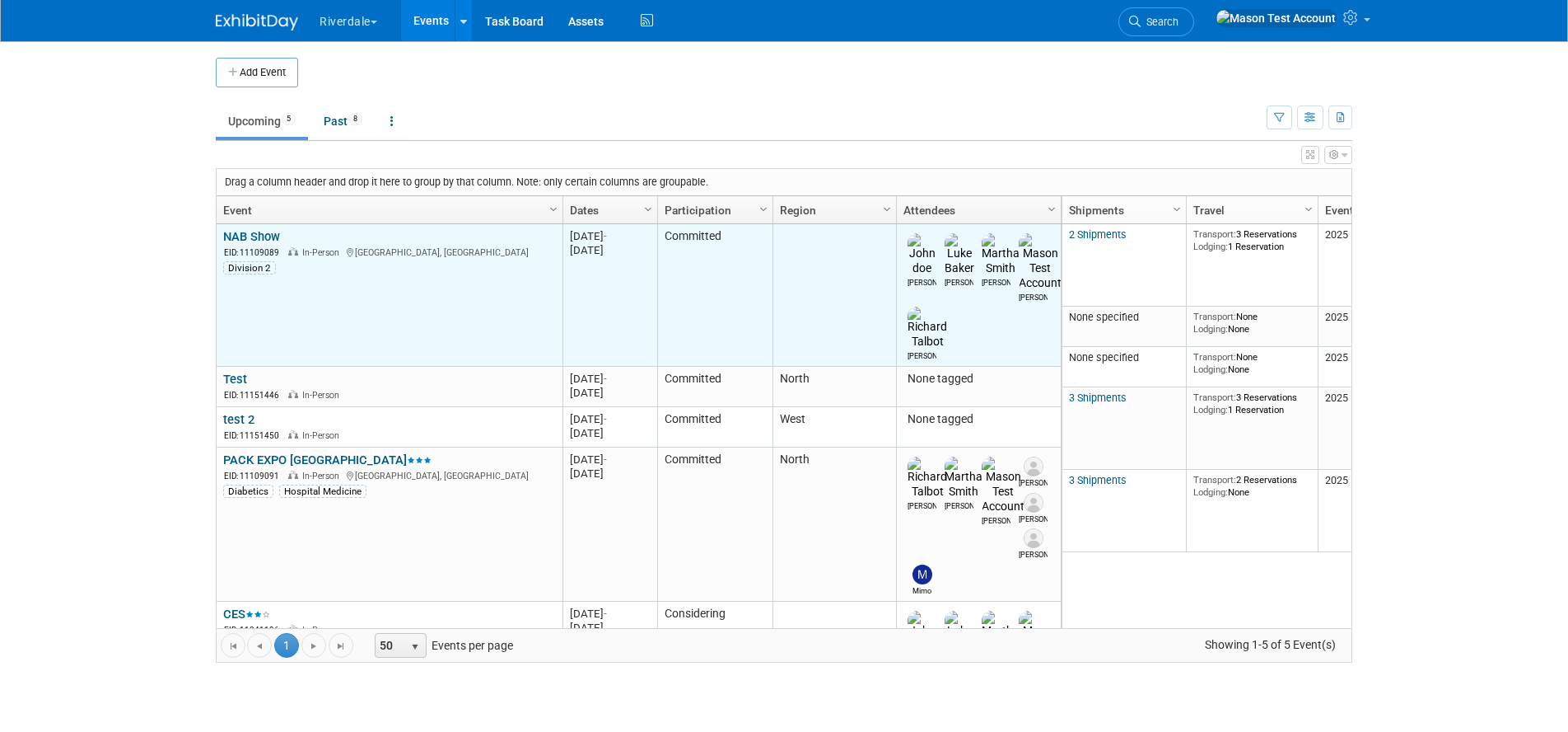
click at [253, 230] on link "NAB Show" at bounding box center [252, 237] width 57 height 15
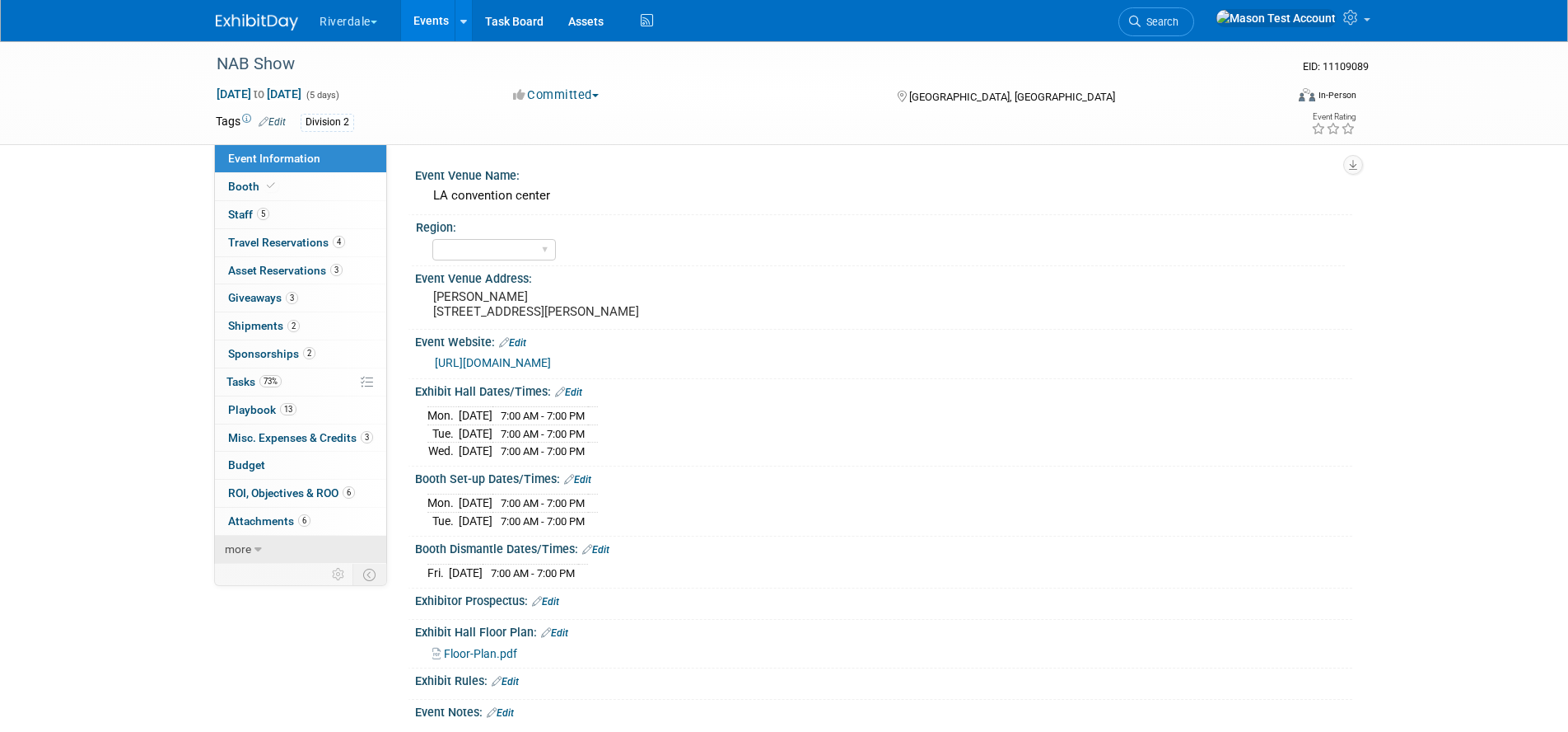
click at [243, 549] on span "more" at bounding box center [238, 549] width 27 height 13
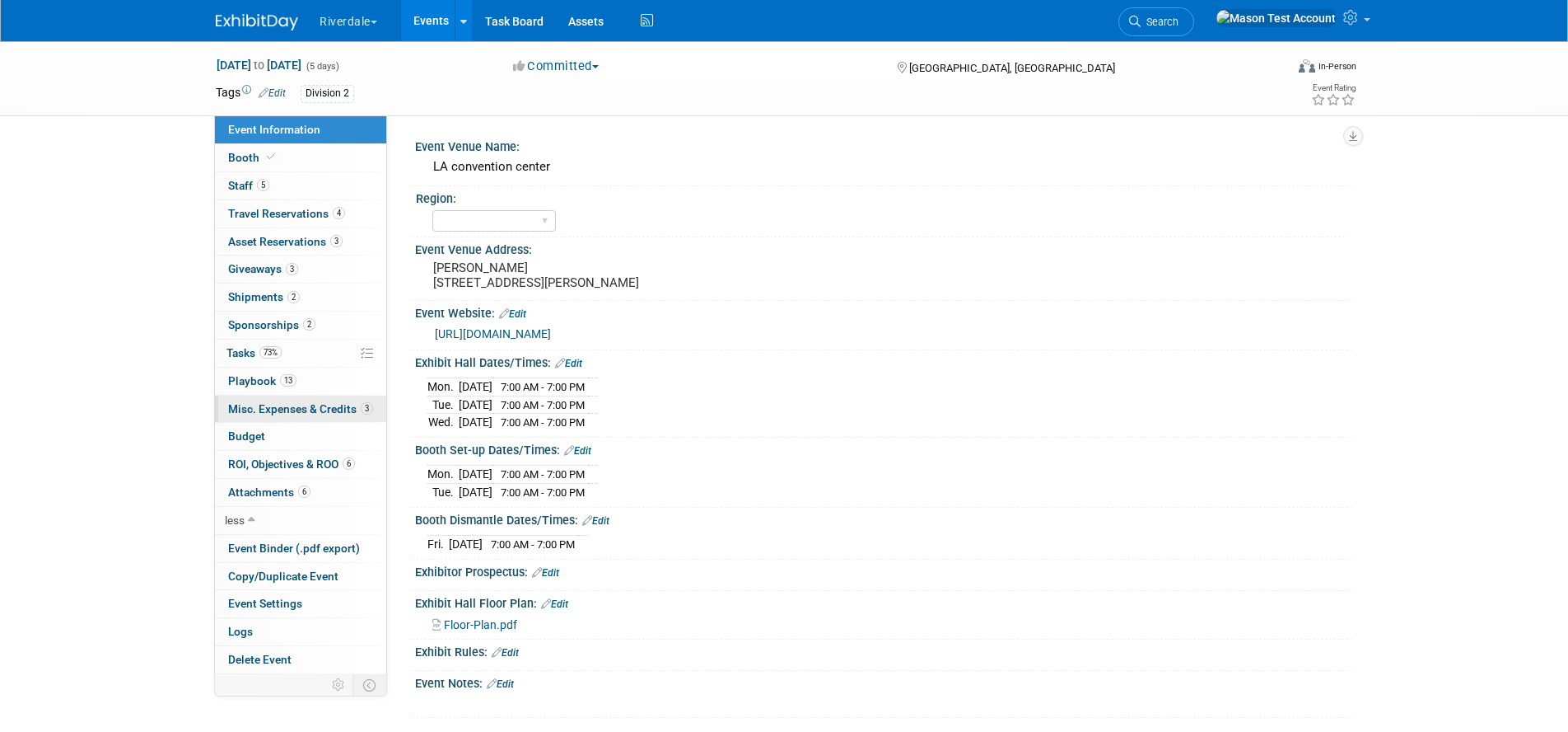
scroll to position [31, 0]
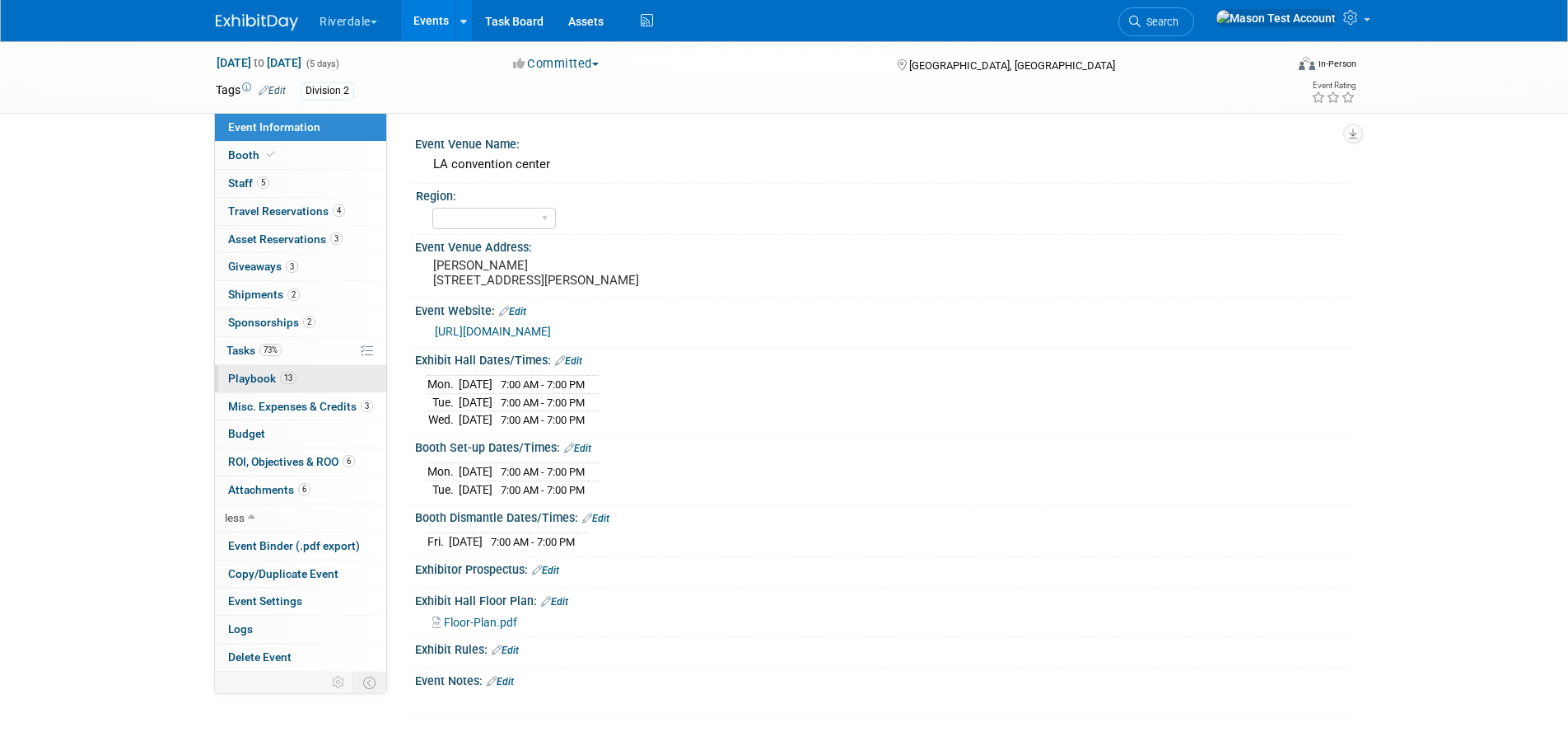
click at [260, 372] on span "Playbook 13" at bounding box center [262, 378] width 68 height 13
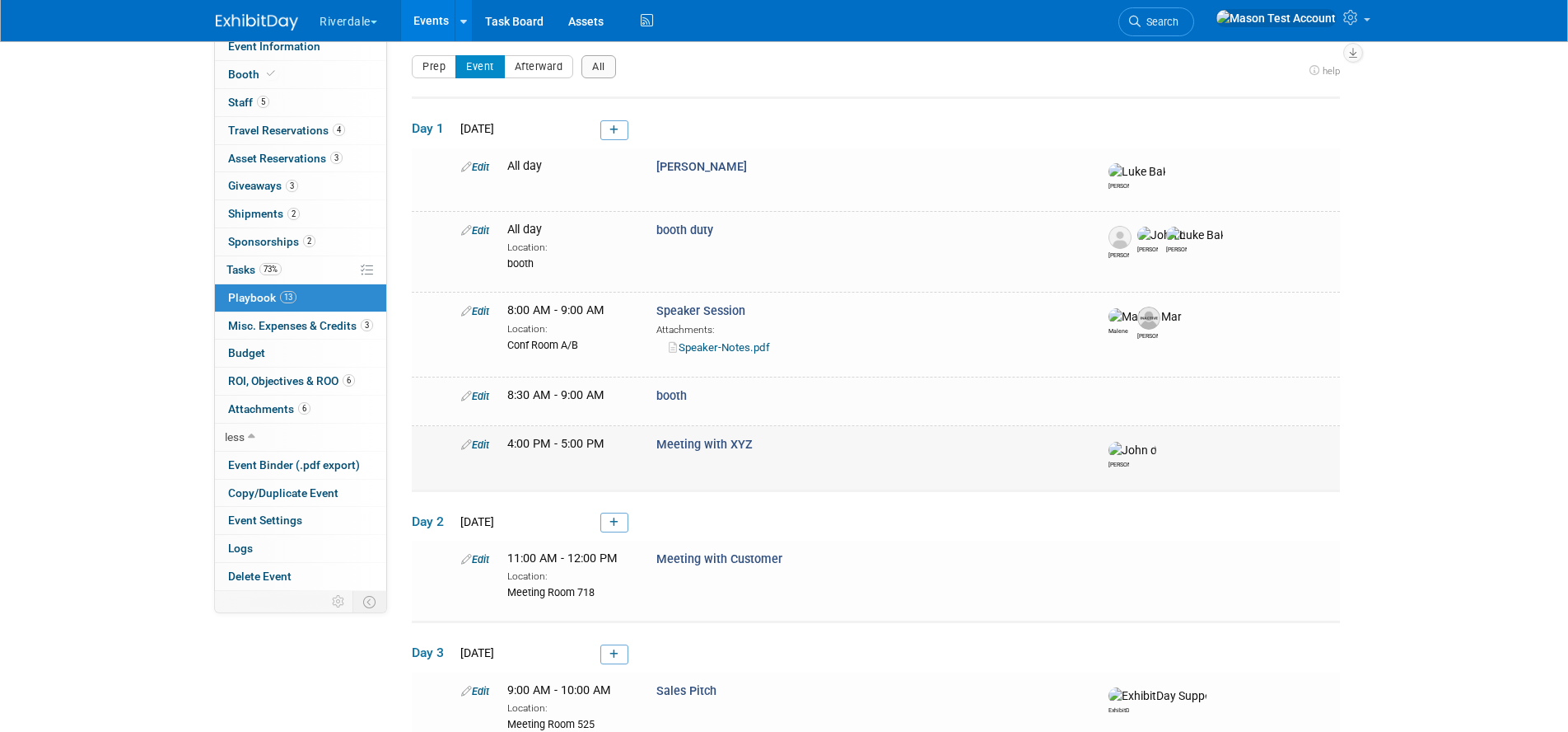
scroll to position [0, 0]
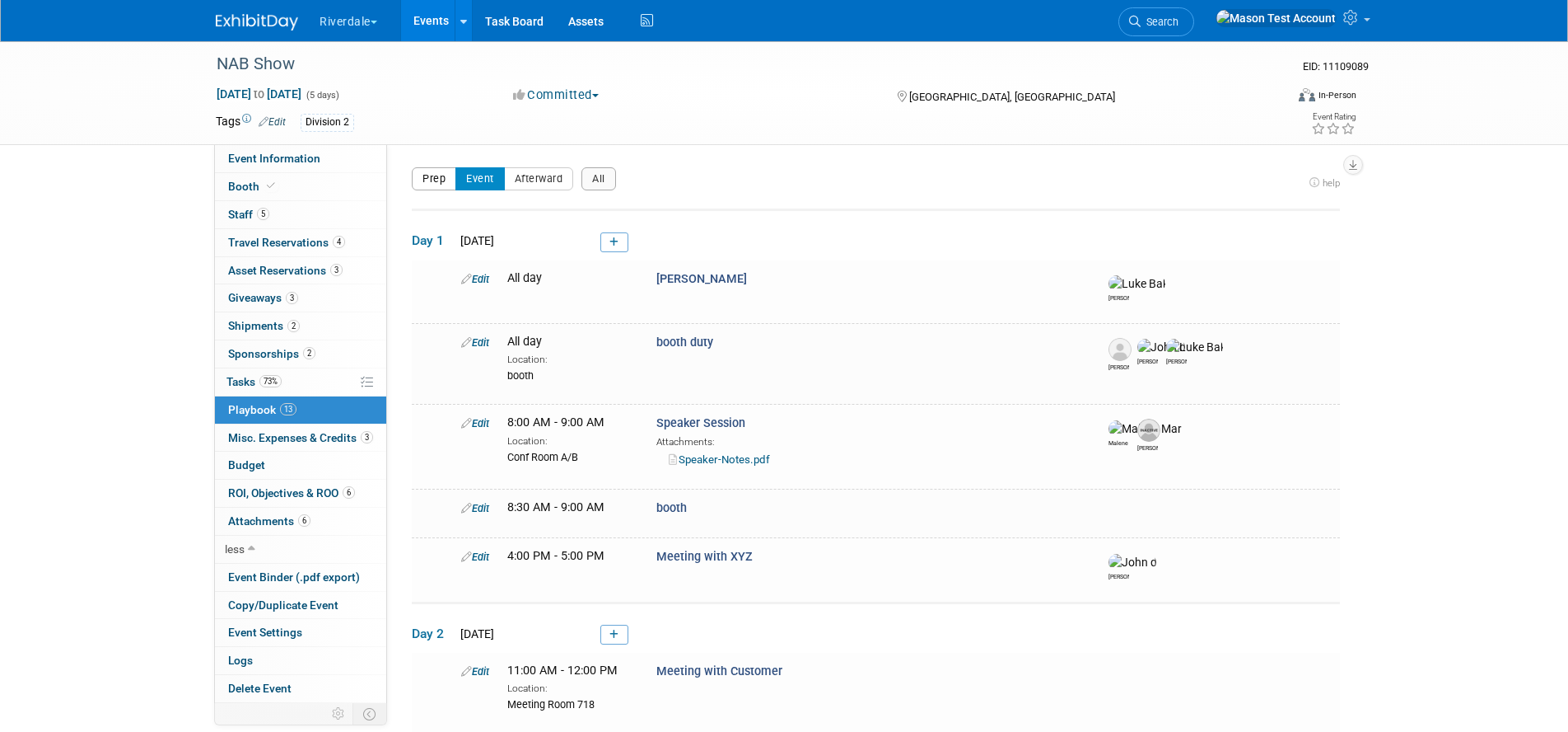
click at [436, 173] on button "Prep" at bounding box center [434, 179] width 44 height 23
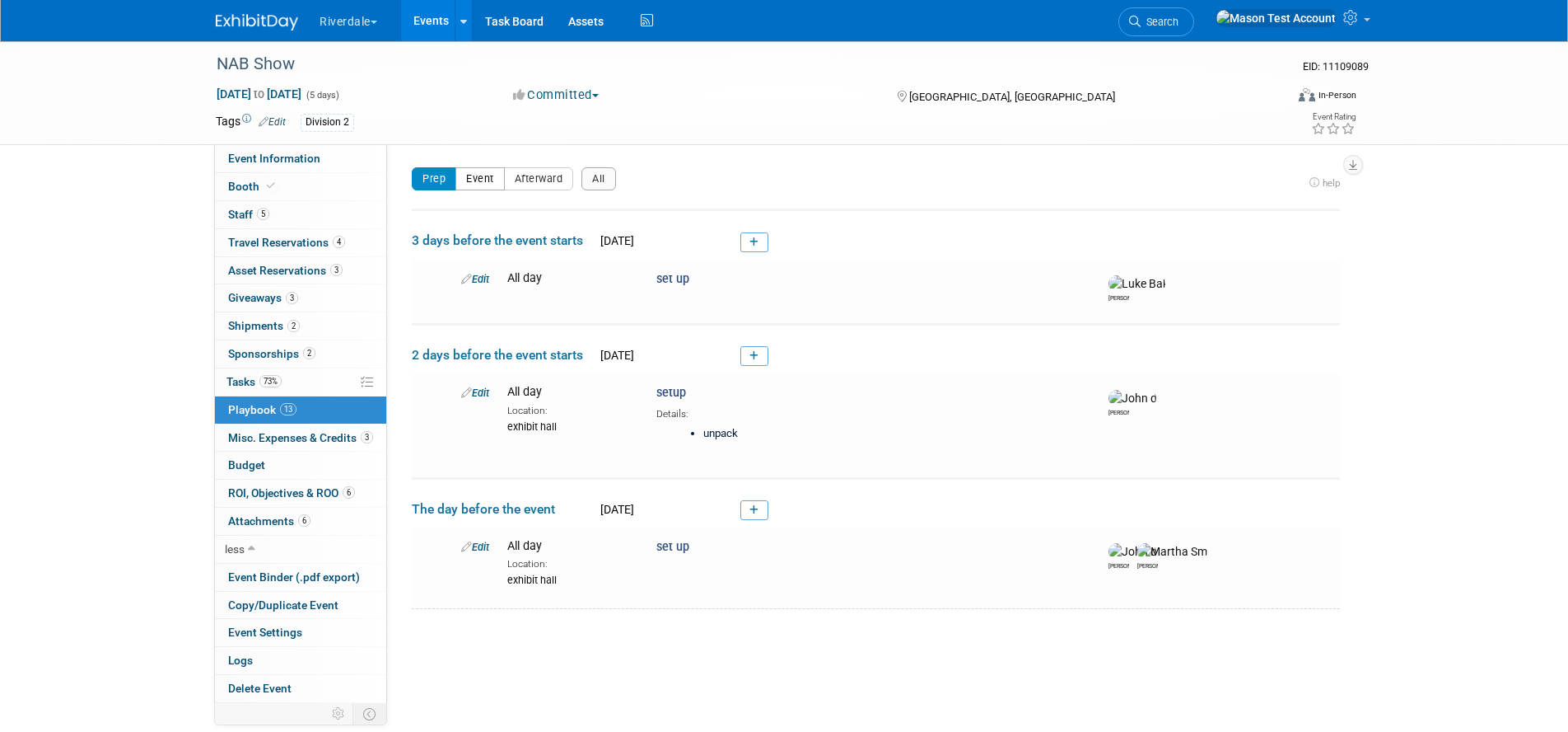
click at [467, 177] on button "Event" at bounding box center [480, 179] width 50 height 23
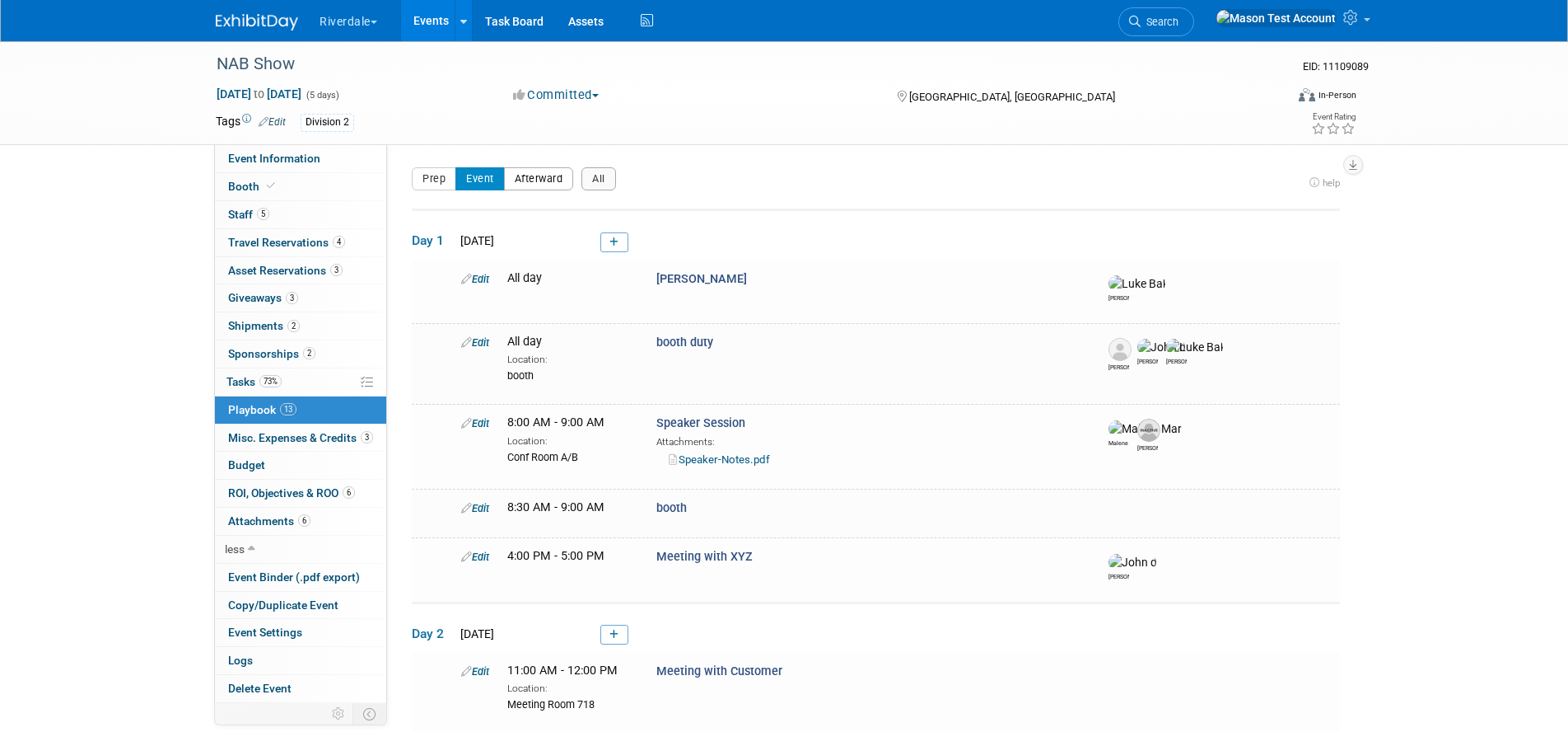
click at [531, 181] on button "Afterward" at bounding box center [539, 179] width 70 height 23
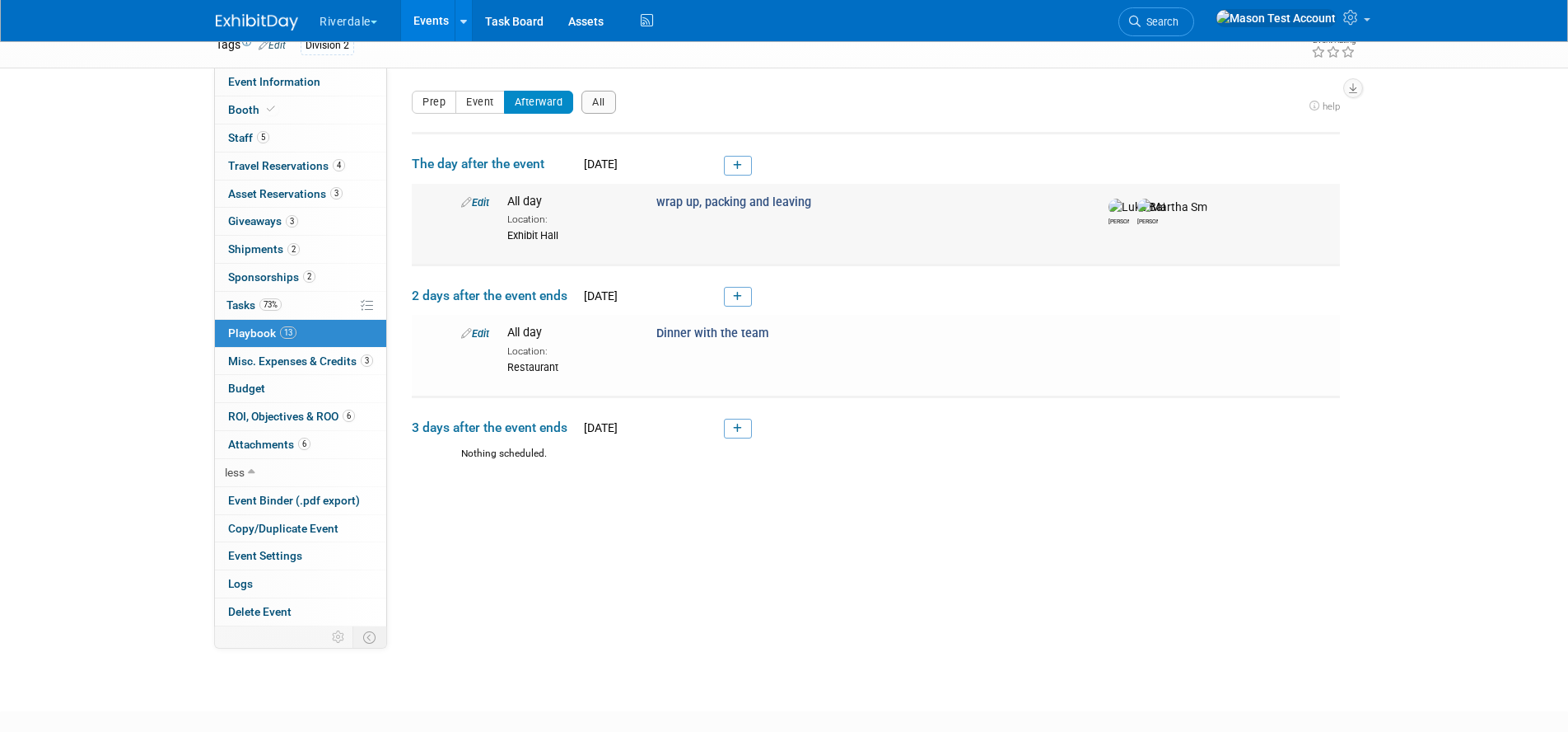
scroll to position [97, 0]
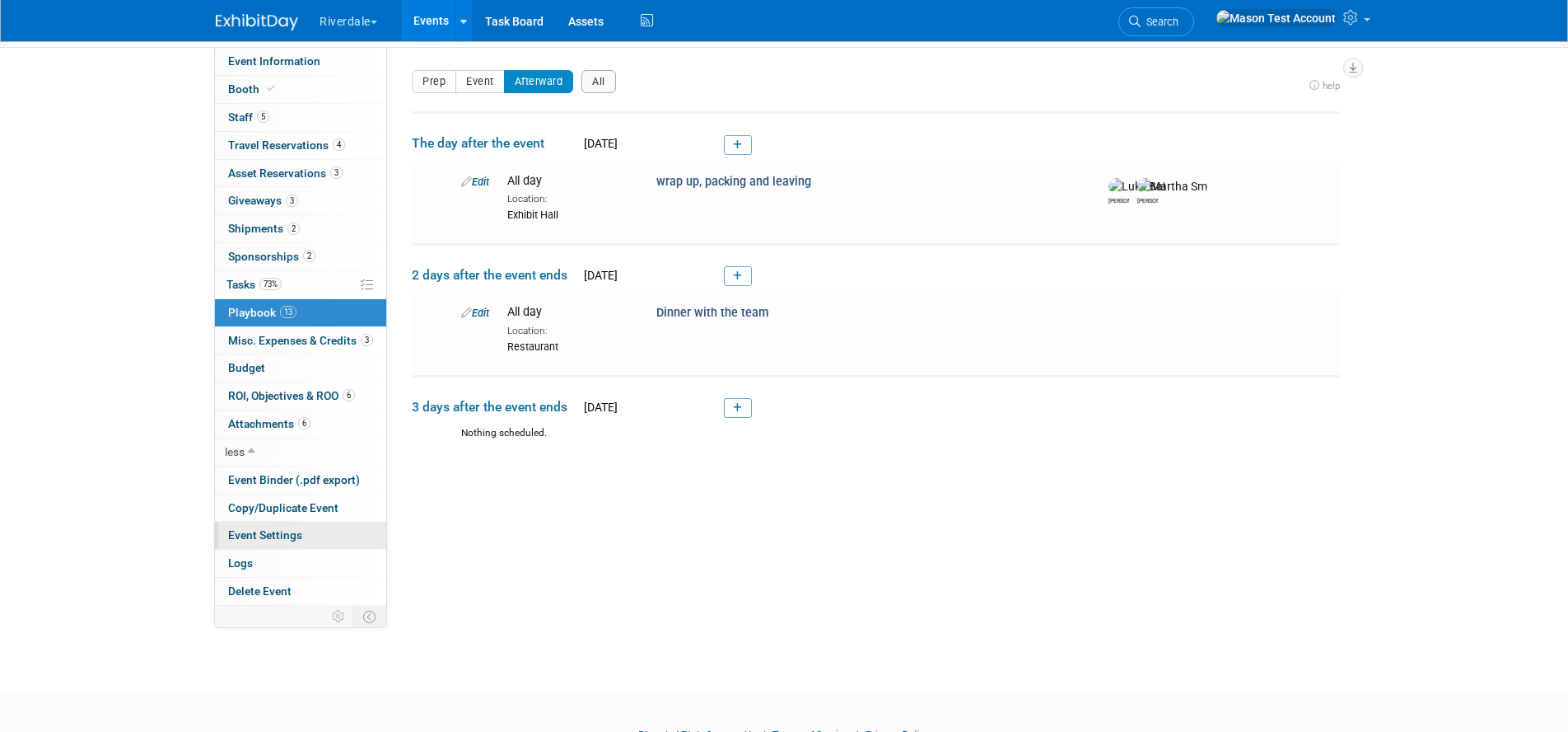
click at [271, 536] on span "Event Settings" at bounding box center [265, 535] width 74 height 13
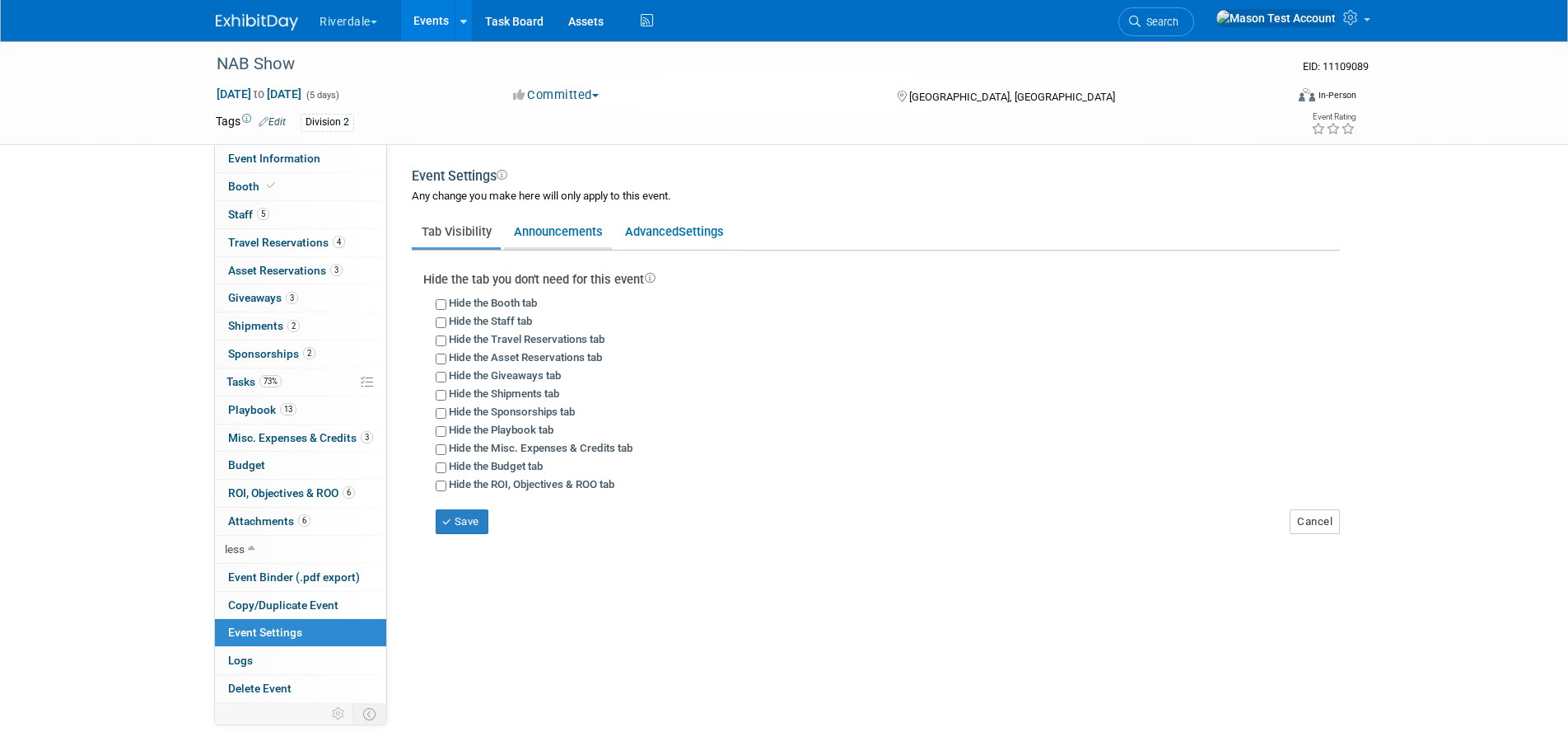
click at [542, 231] on link "Announcements" at bounding box center [557, 231] width 108 height 31
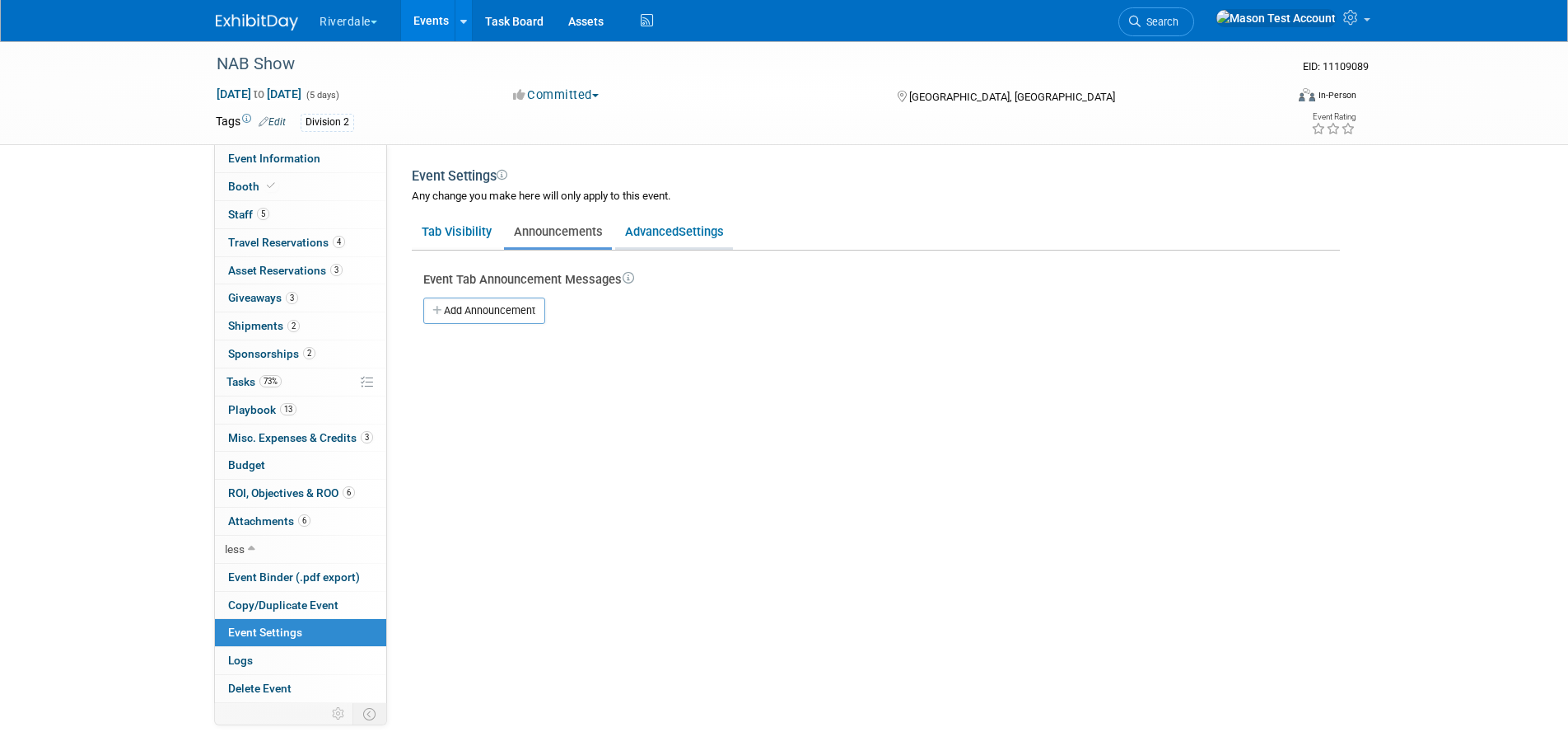
click at [705, 229] on span "Settings" at bounding box center [700, 231] width 45 height 15
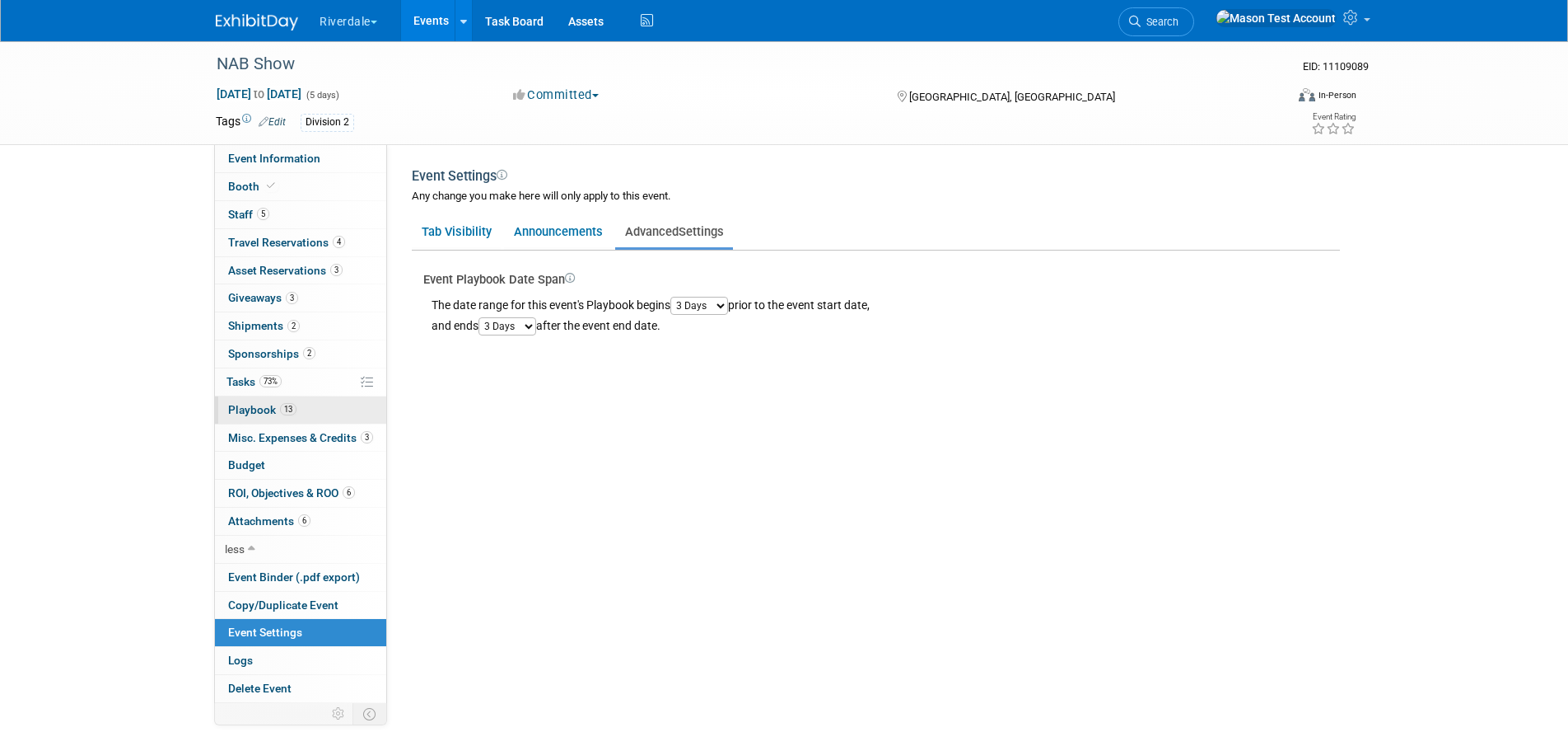
click at [262, 408] on span "Playbook 13" at bounding box center [262, 409] width 68 height 13
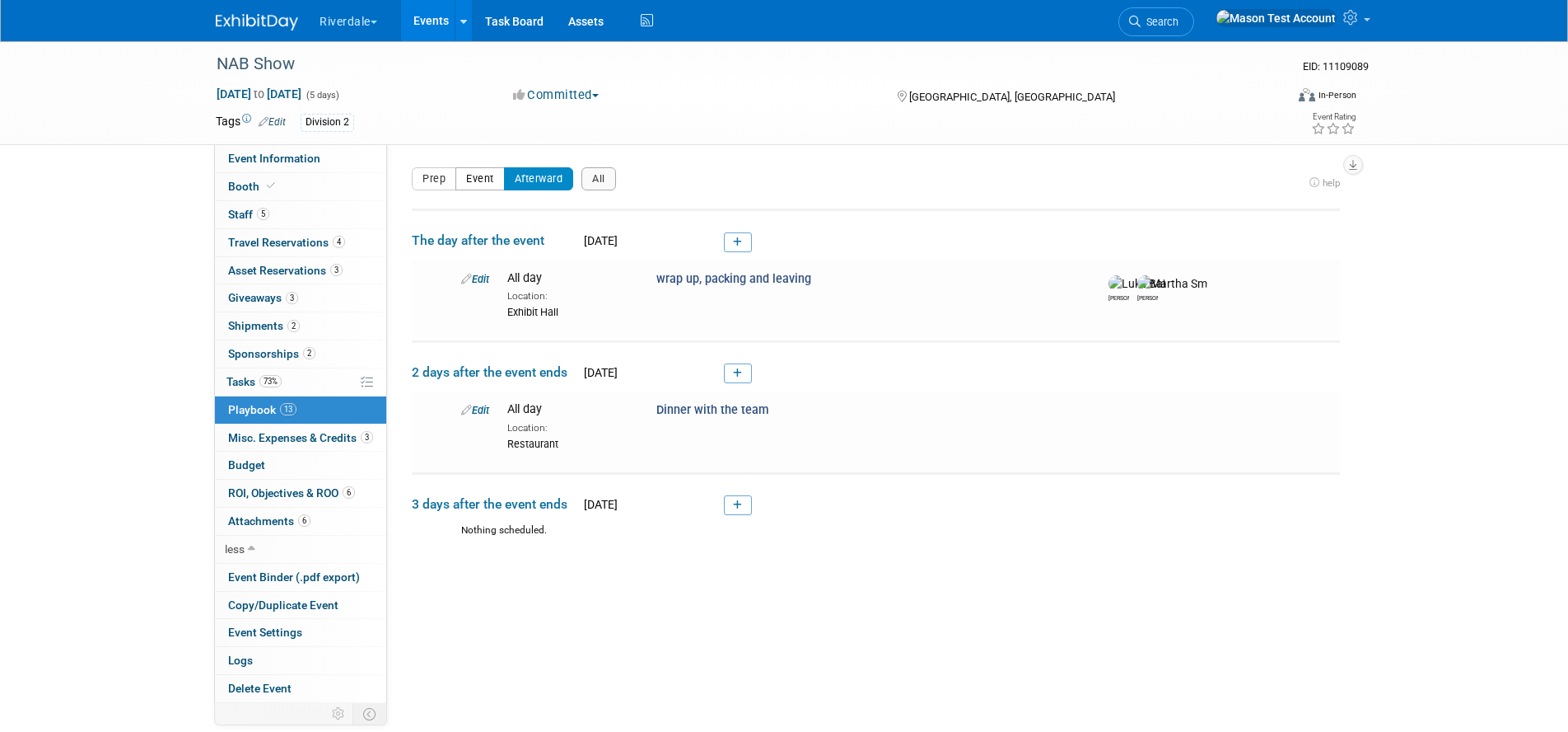
click at [484, 182] on button "Event" at bounding box center [480, 179] width 50 height 23
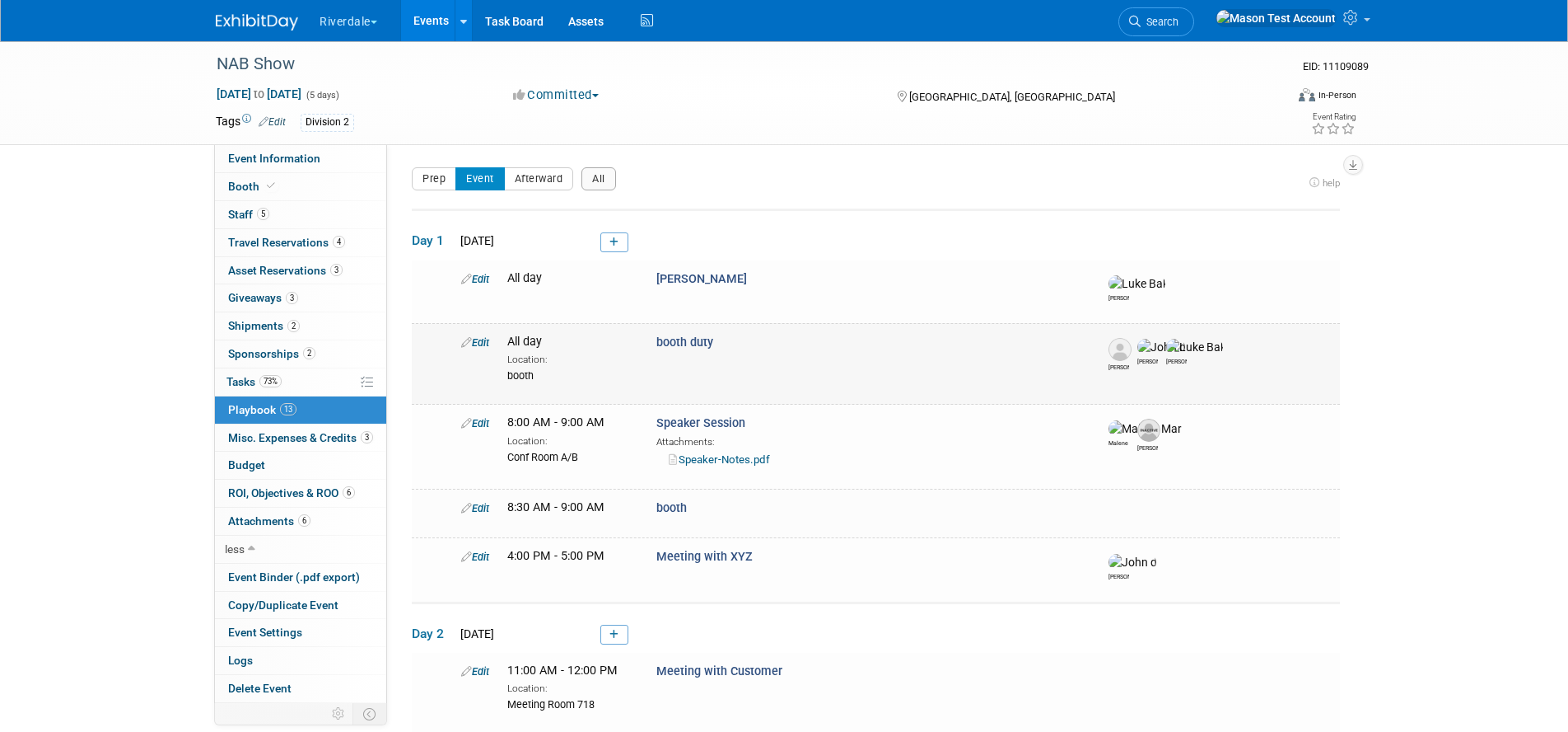
click at [1148, 352] on img at bounding box center [1161, 347] width 48 height 17
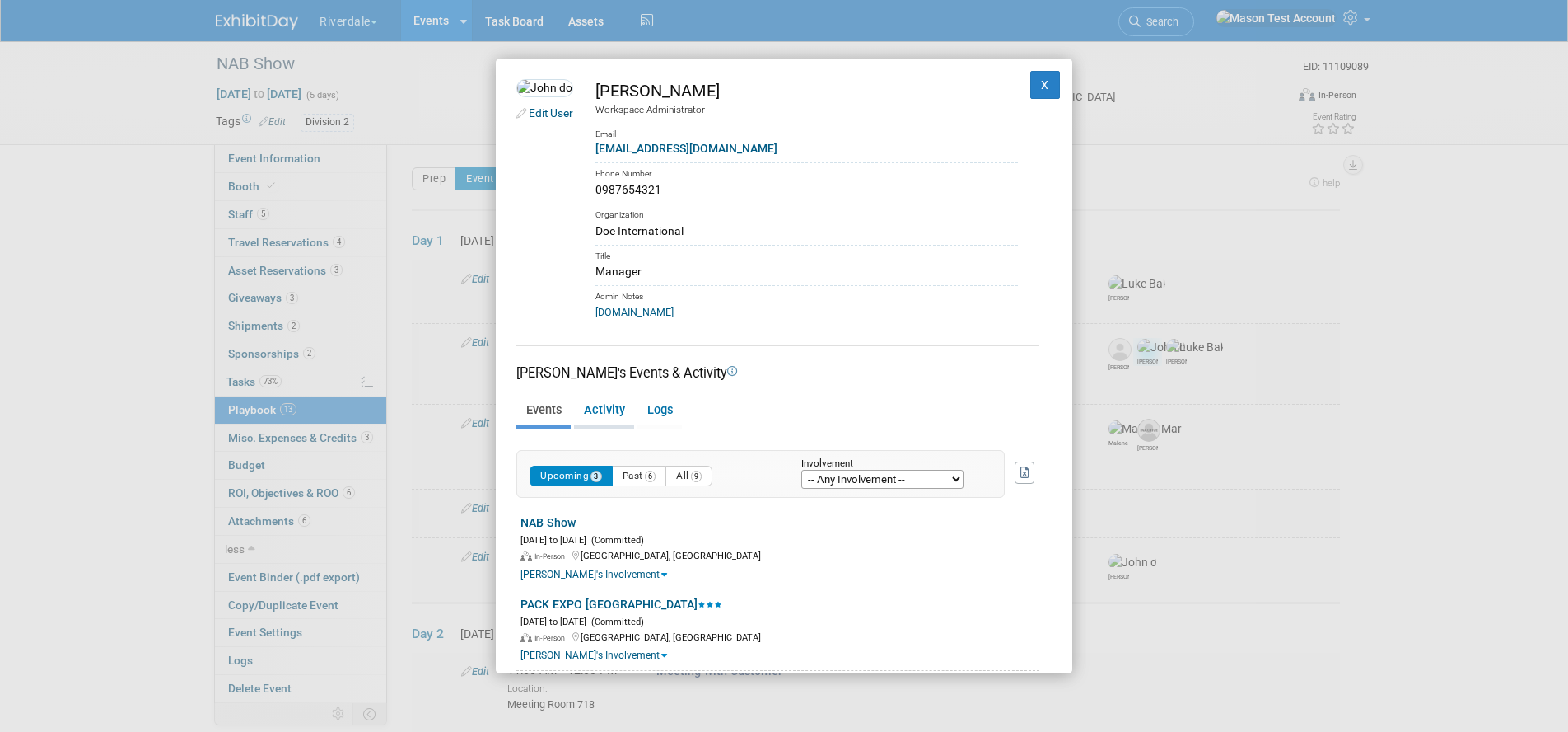
click at [618, 402] on link "Activity" at bounding box center [604, 411] width 60 height 28
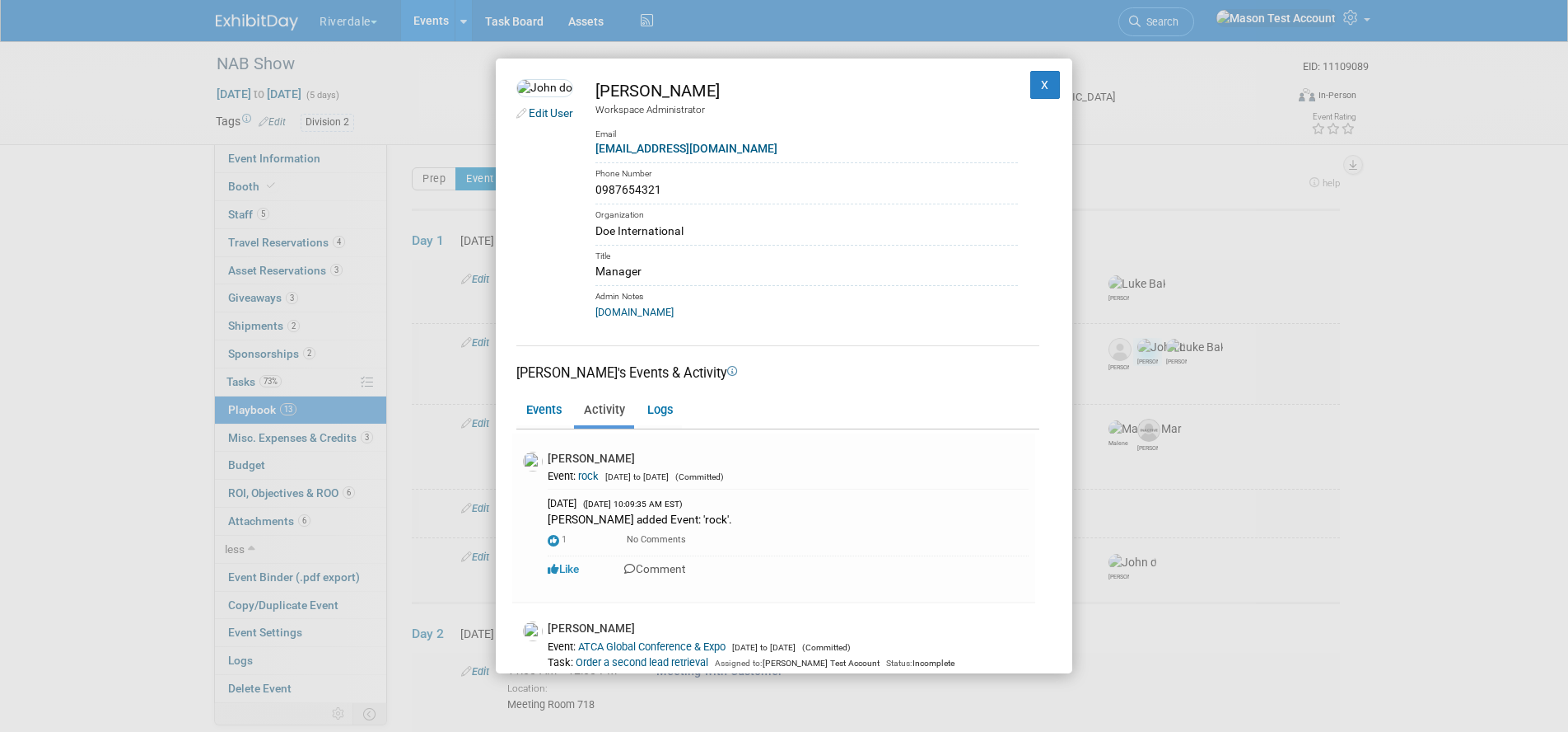
drag, startPoint x: 655, startPoint y: 408, endPoint x: 620, endPoint y: 411, distance: 35.1
click at [654, 408] on link "Logs" at bounding box center [660, 411] width 44 height 28
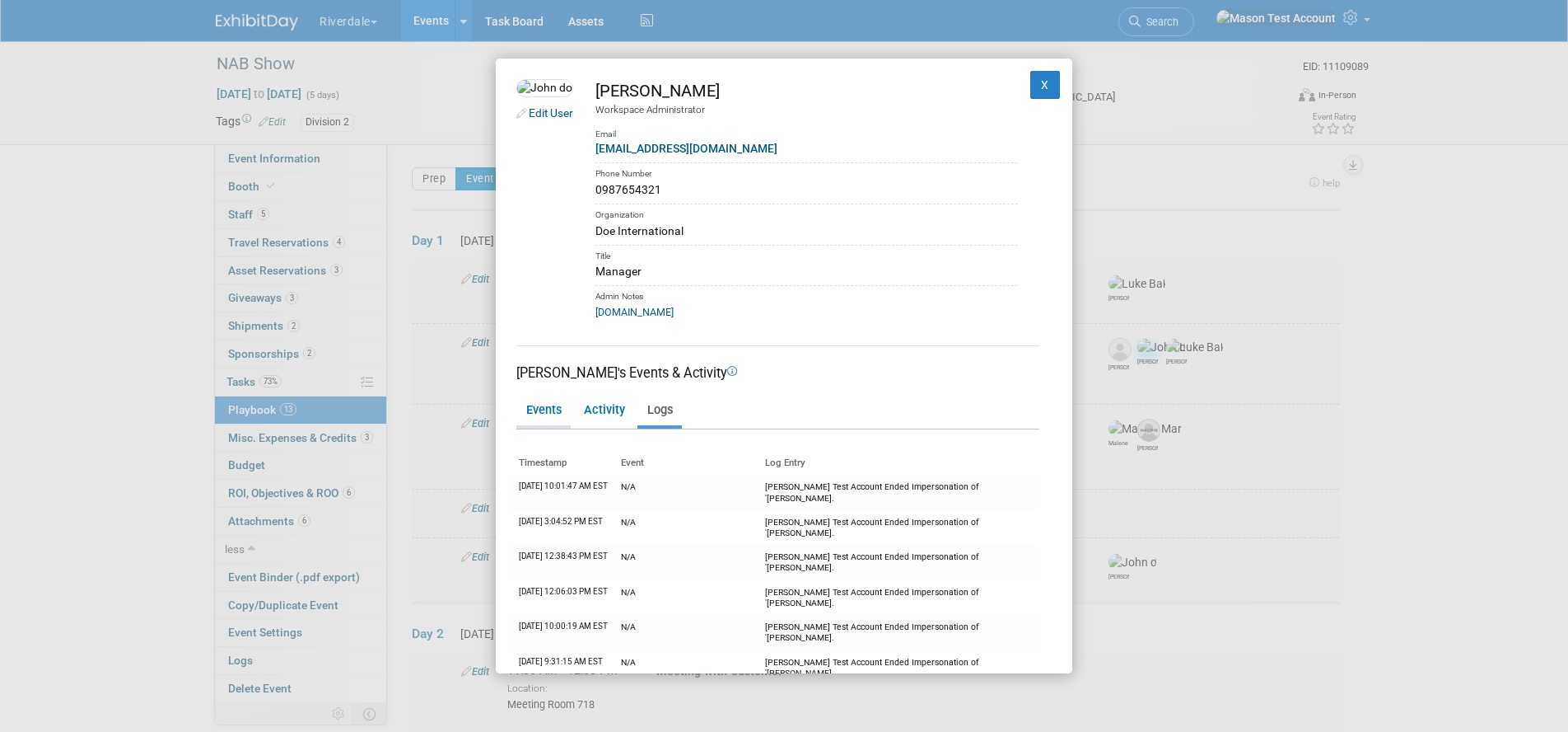
click at [548, 406] on link "Events" at bounding box center [543, 411] width 54 height 28
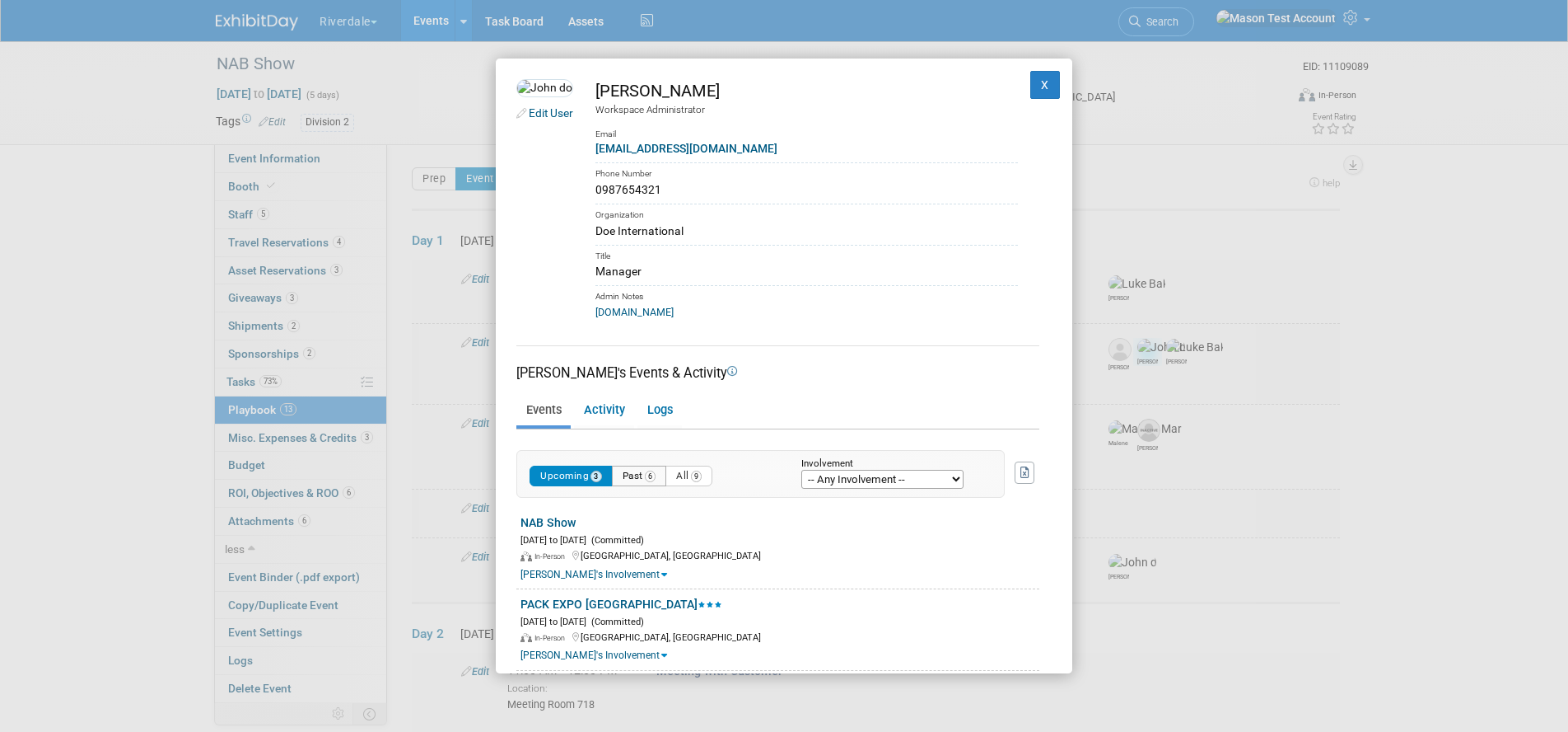
click at [632, 475] on button "Past 6" at bounding box center [639, 475] width 55 height 20
click at [922, 480] on select "-- Any Involvement -- Created the event Tagged as Attendee Tagged in Travel Res…" at bounding box center [882, 479] width 162 height 19
click at [1044, 90] on button "X" at bounding box center [1044, 84] width 29 height 28
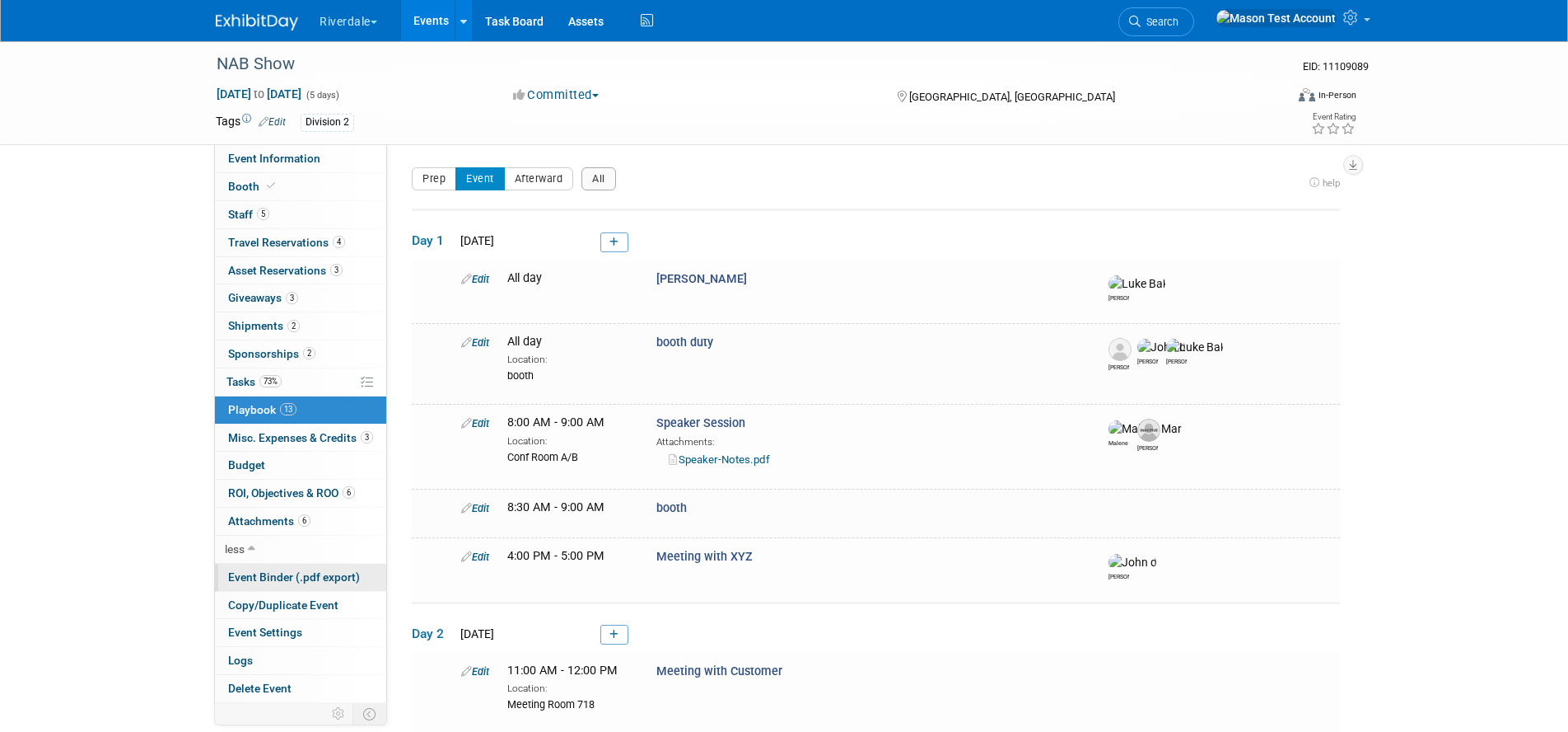
click at [287, 578] on span "Event Binder (.pdf export)" at bounding box center [294, 576] width 132 height 13
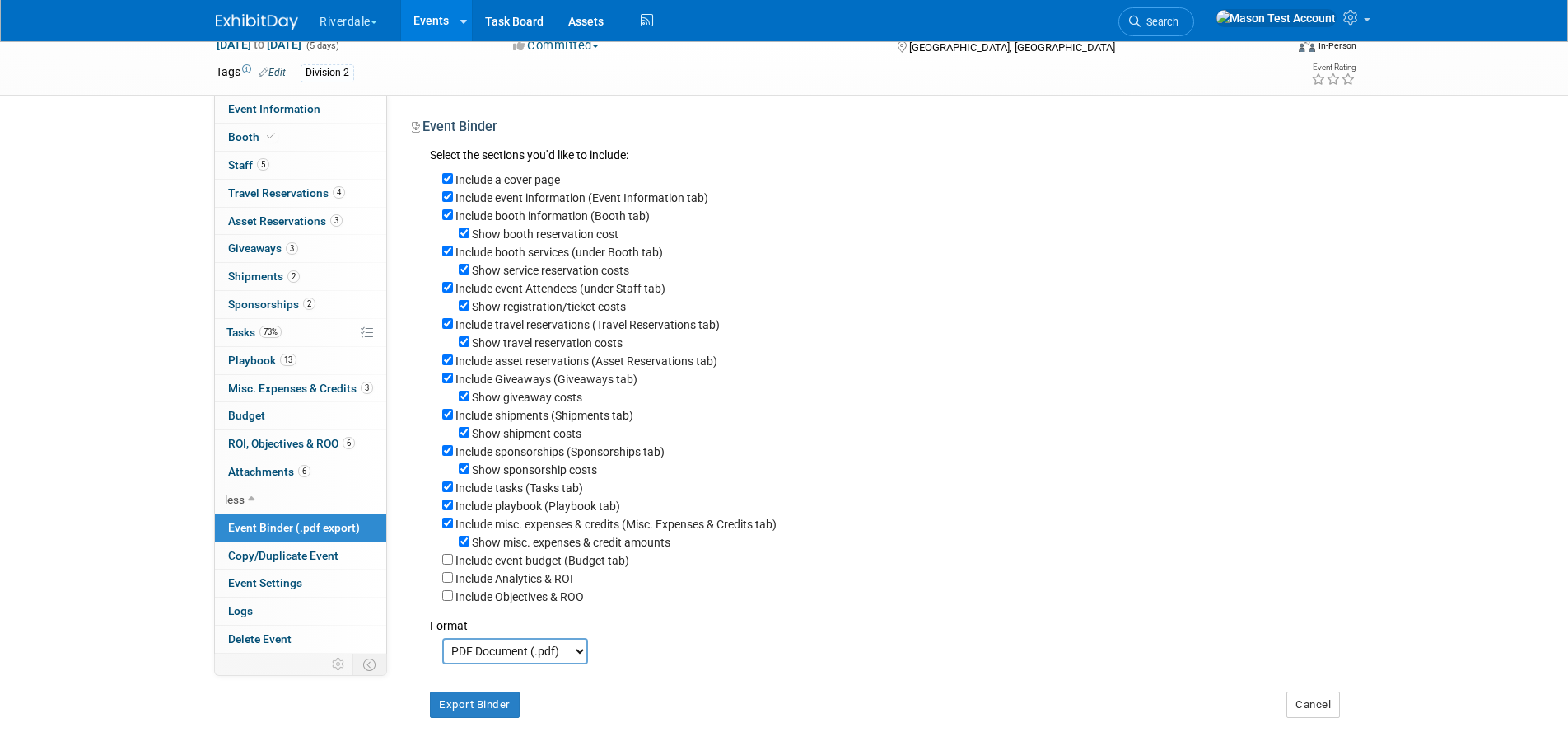
scroll to position [51, 0]
click at [484, 714] on button "Export Binder" at bounding box center [475, 703] width 90 height 27
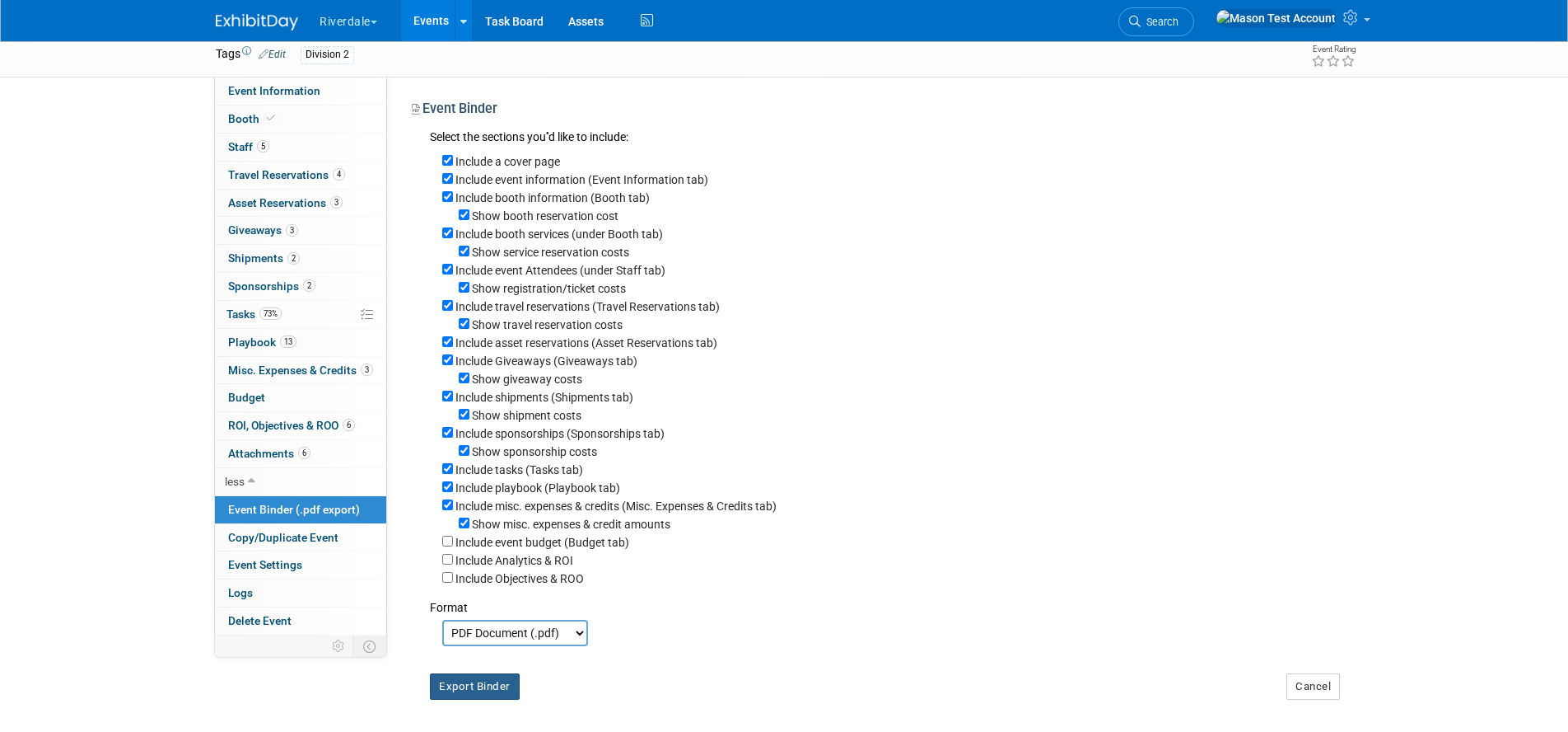
scroll to position [69, 0]
click at [275, 91] on span "Event Information" at bounding box center [275, 89] width 92 height 13
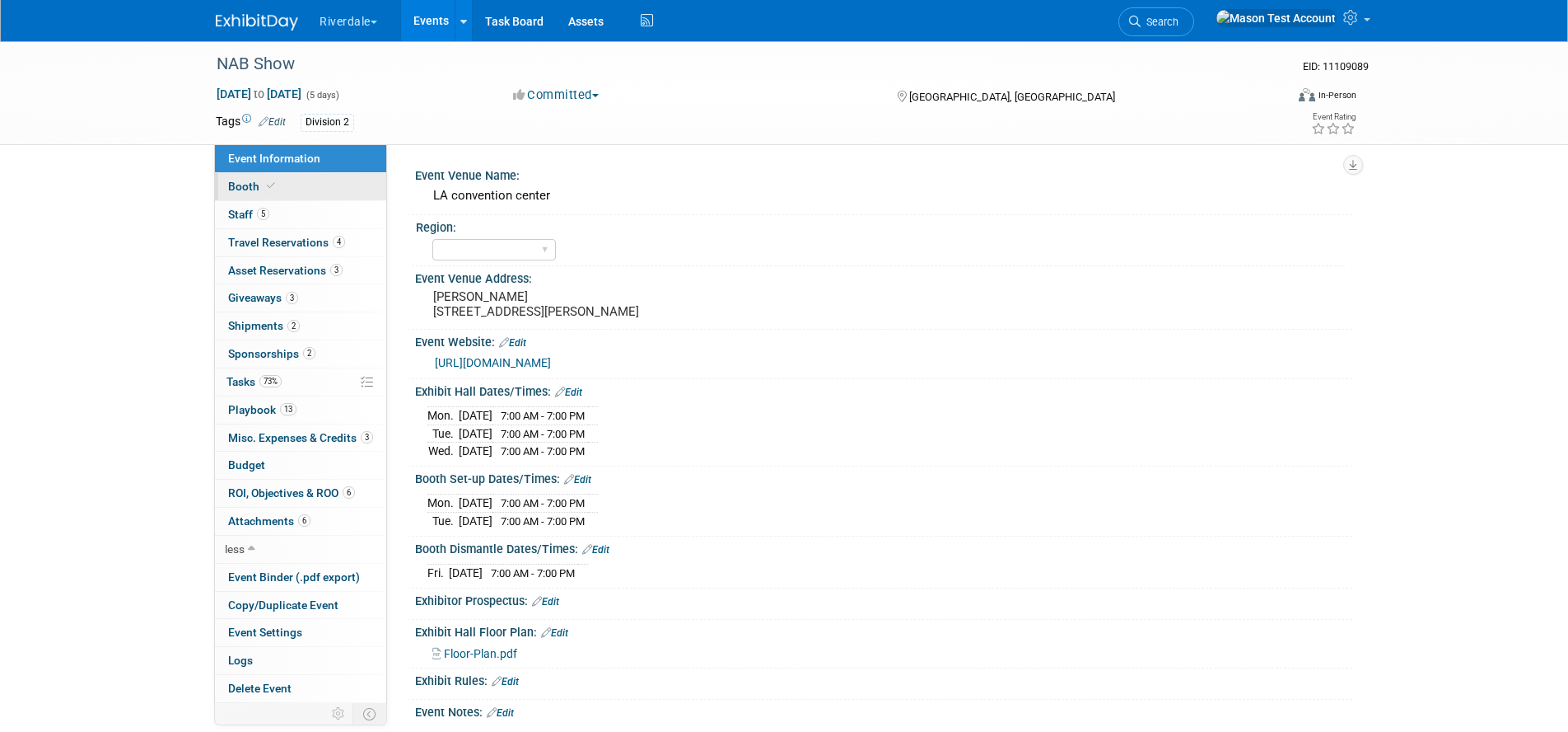
click at [295, 187] on link "Booth" at bounding box center [300, 187] width 172 height 28
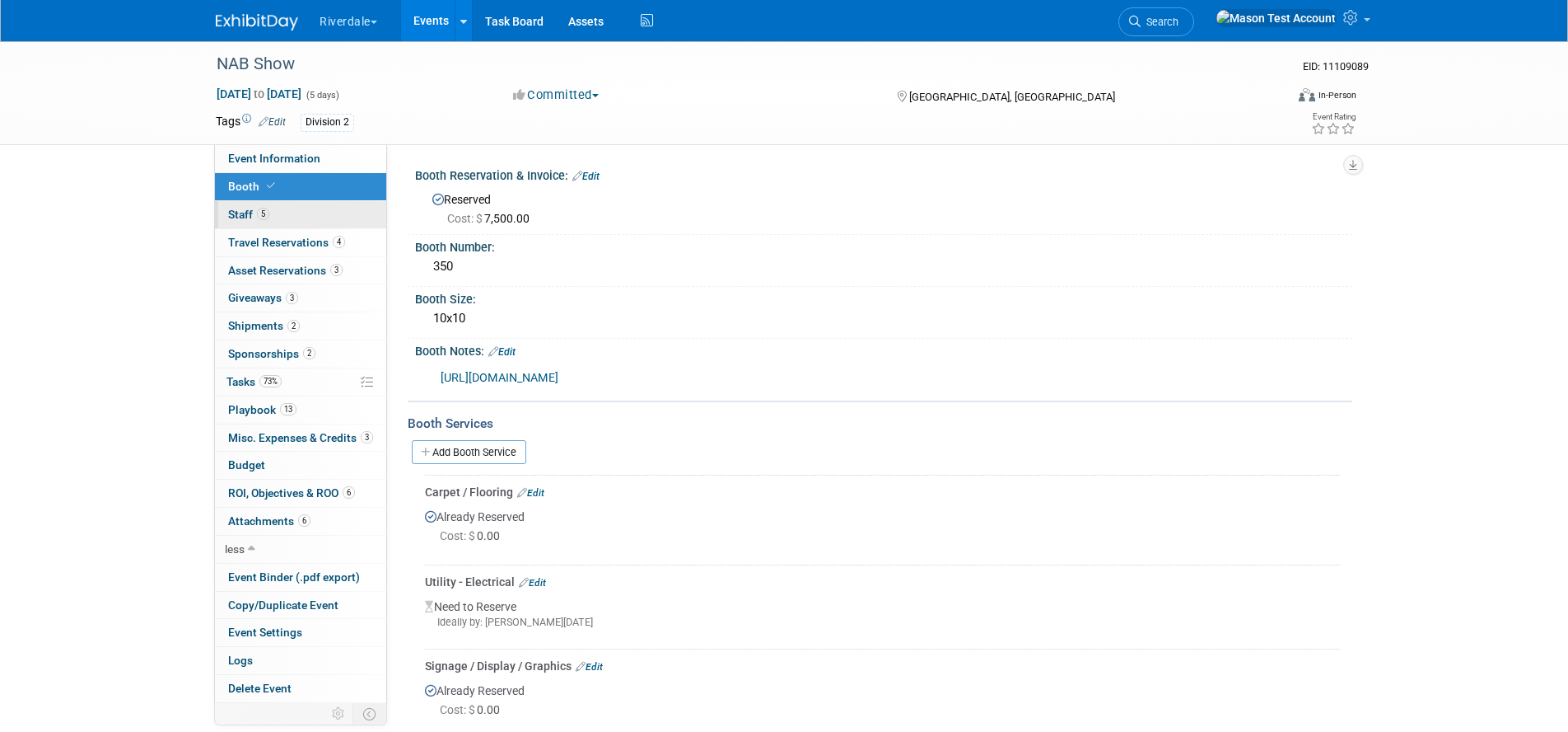
click at [296, 210] on link "5 Staff 5" at bounding box center [300, 214] width 172 height 28
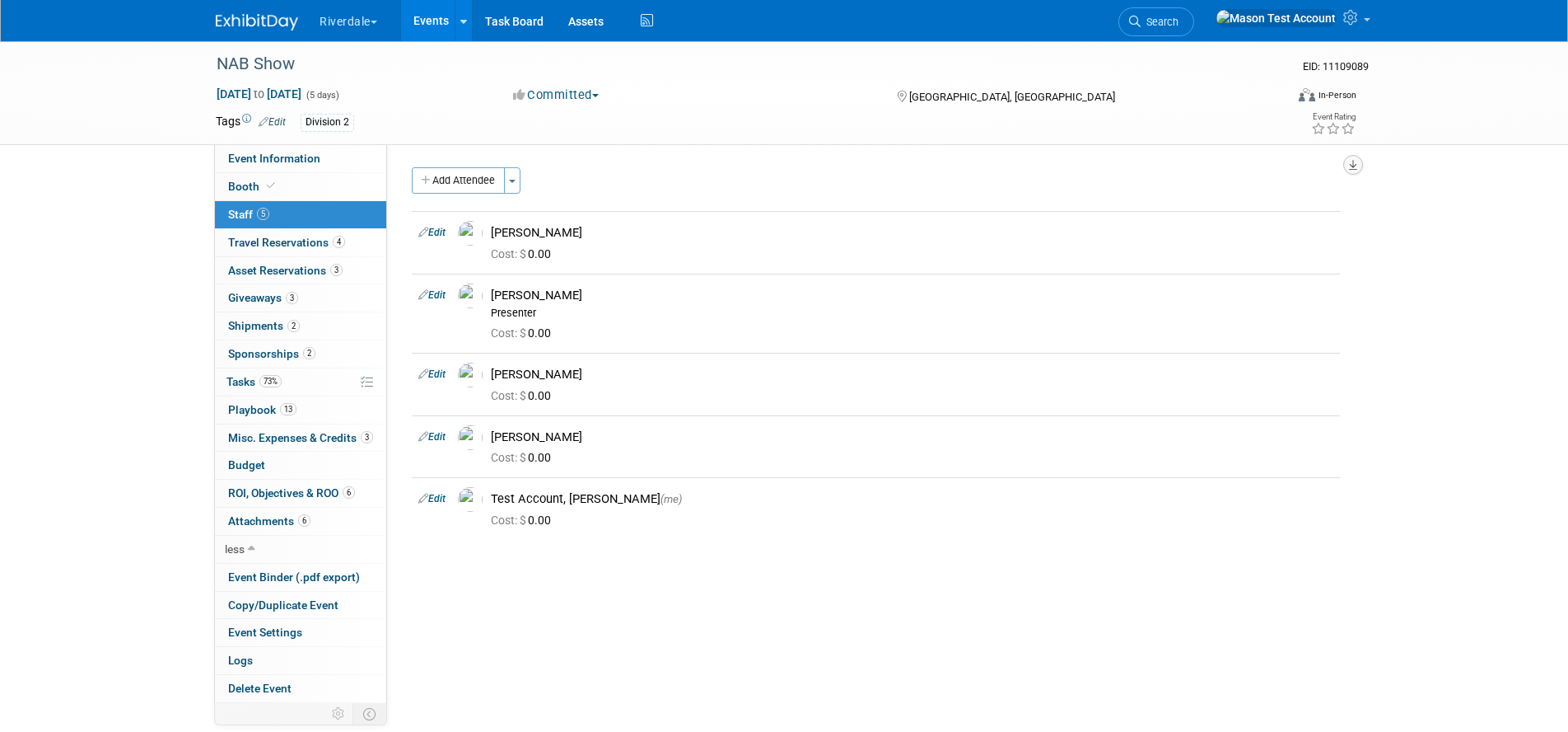
click at [1359, 164] on button "button" at bounding box center [1353, 165] width 20 height 20
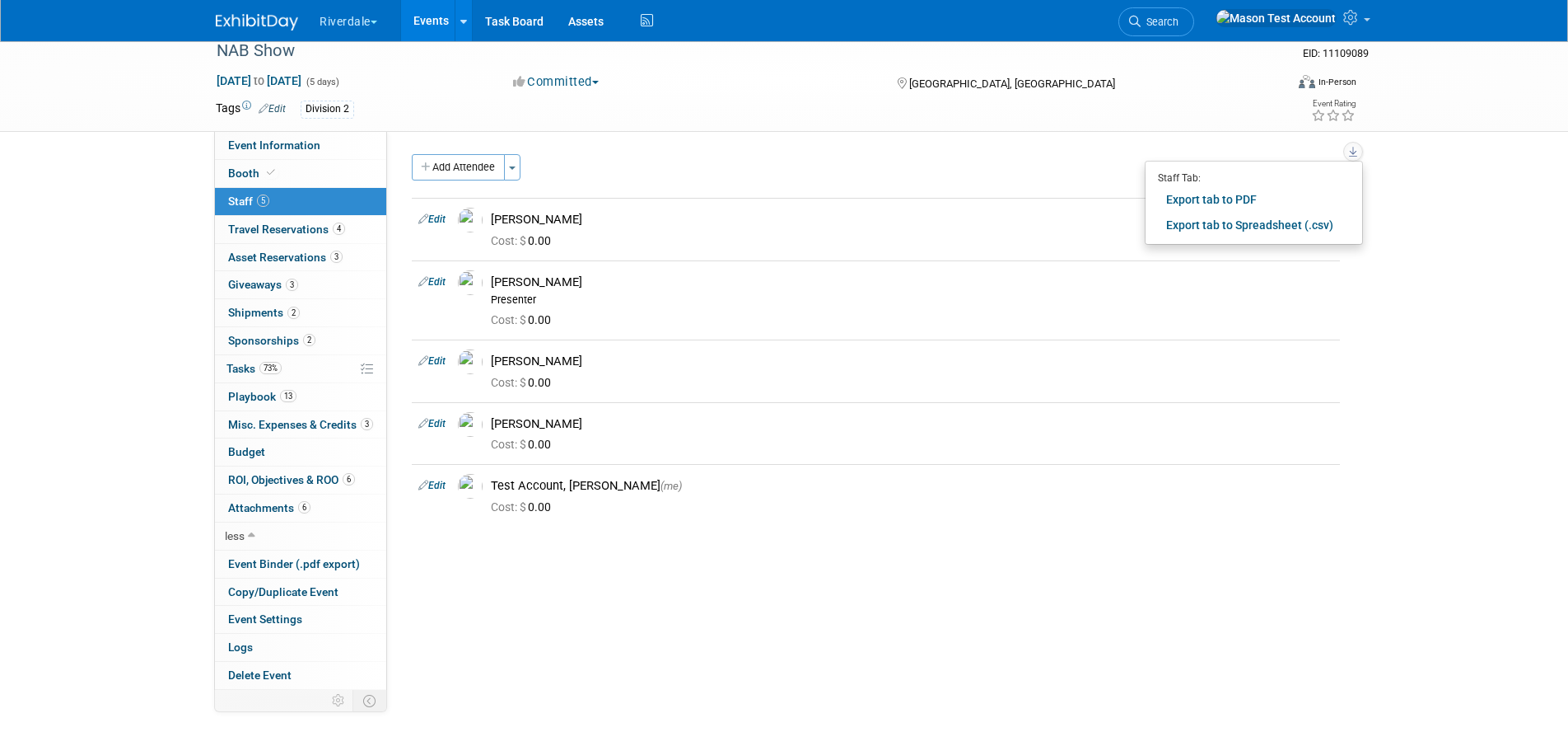
scroll to position [9, 0]
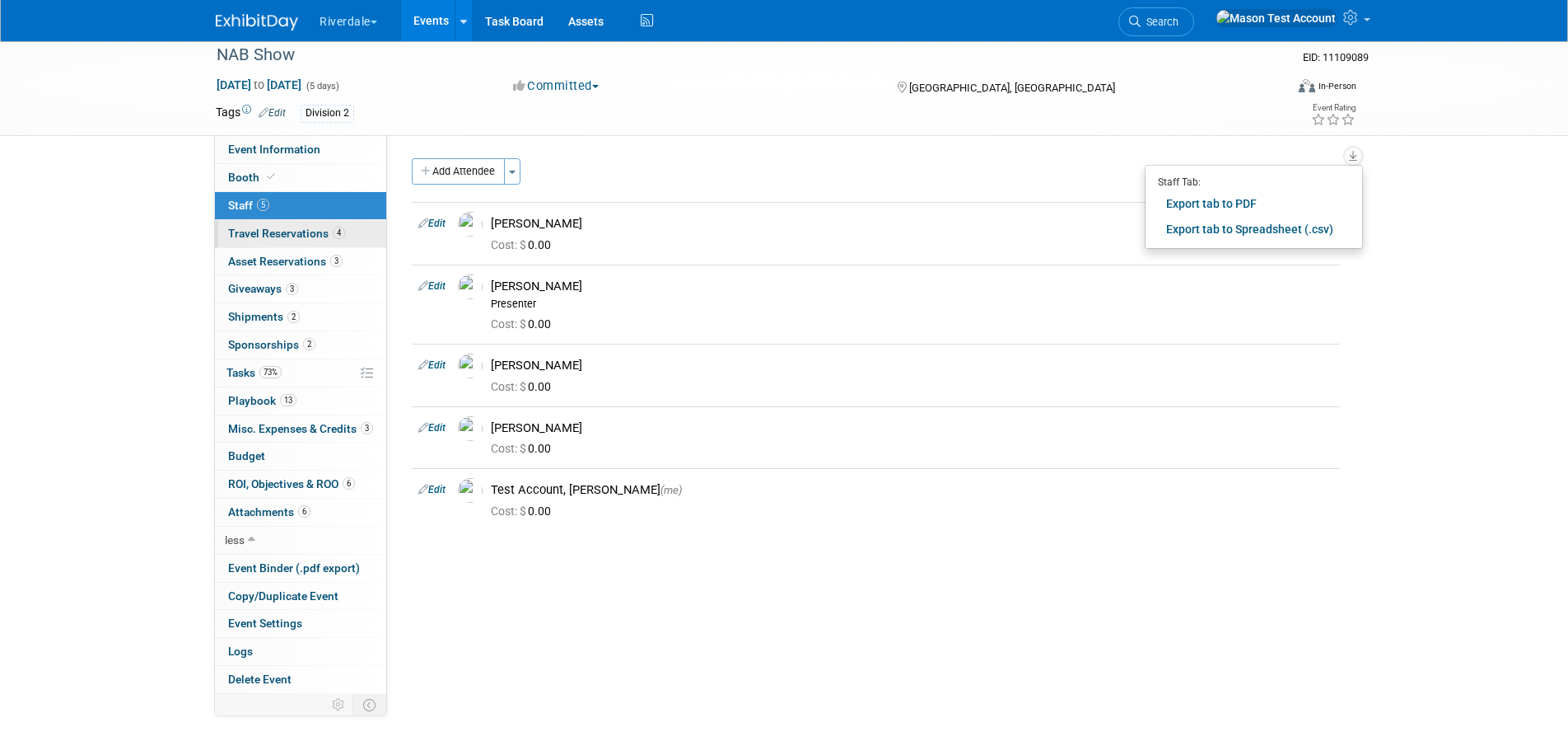
click at [291, 231] on span "Travel Reservations 4" at bounding box center [287, 233] width 117 height 13
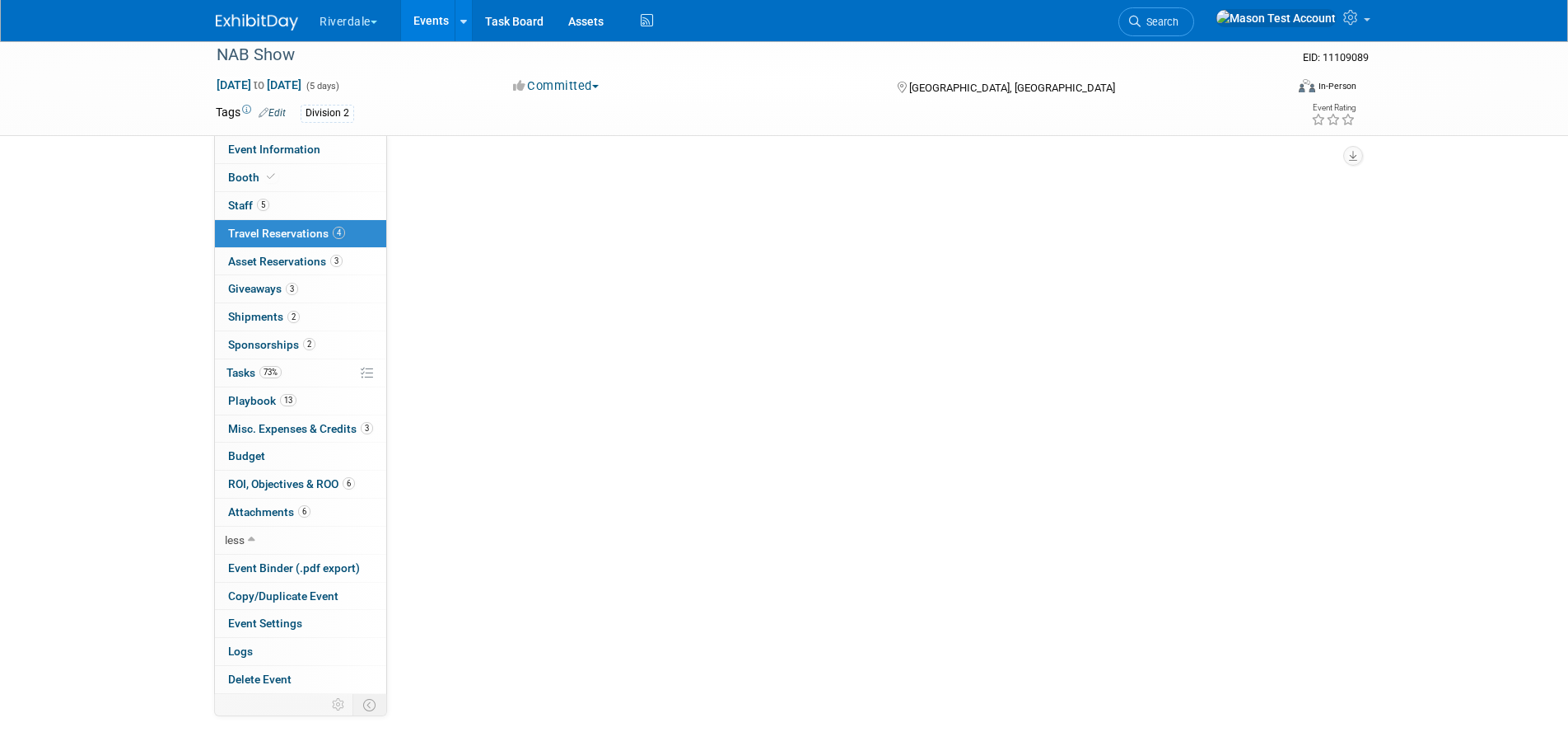
scroll to position [0, 0]
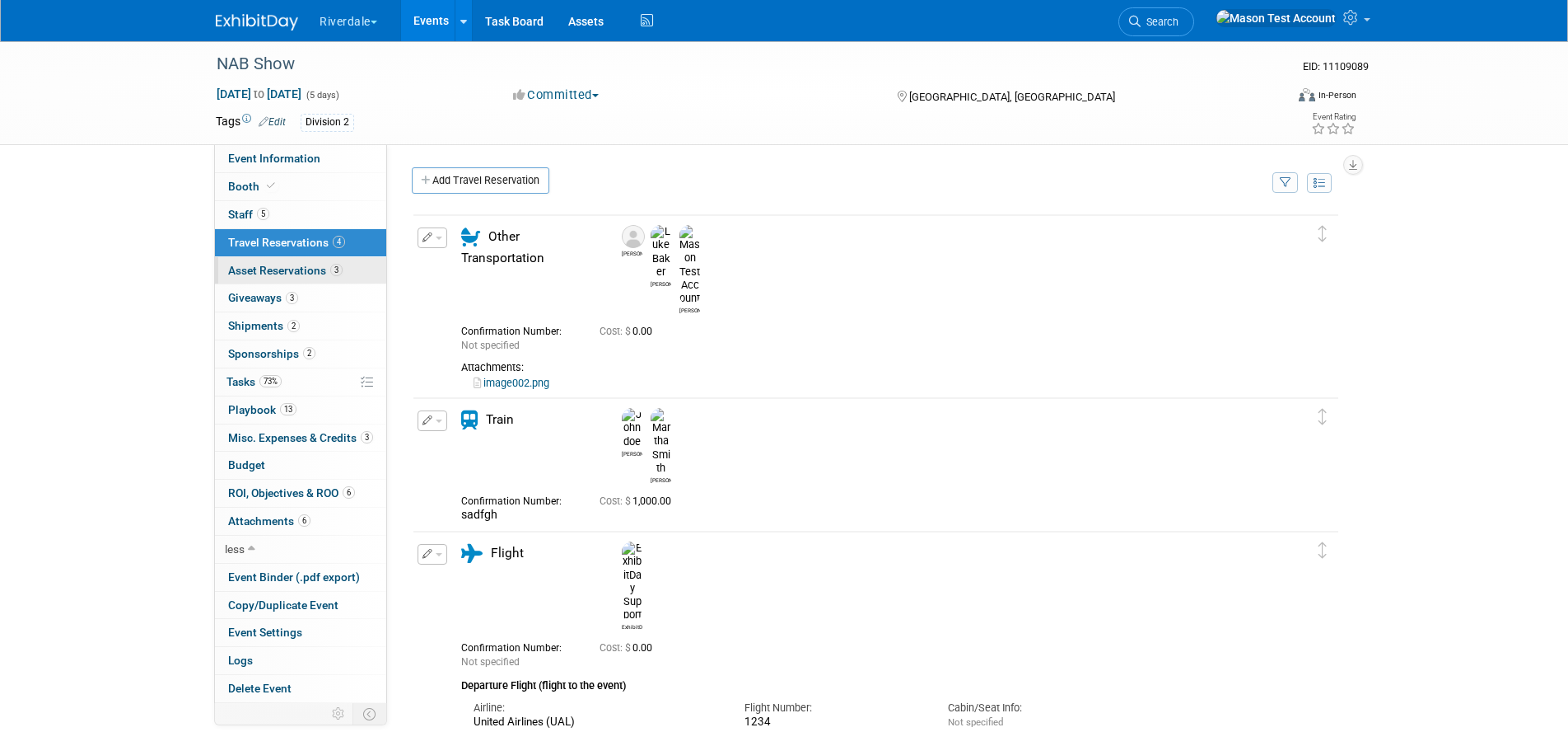
click at [296, 263] on span "Asset Reservations 3" at bounding box center [285, 269] width 115 height 13
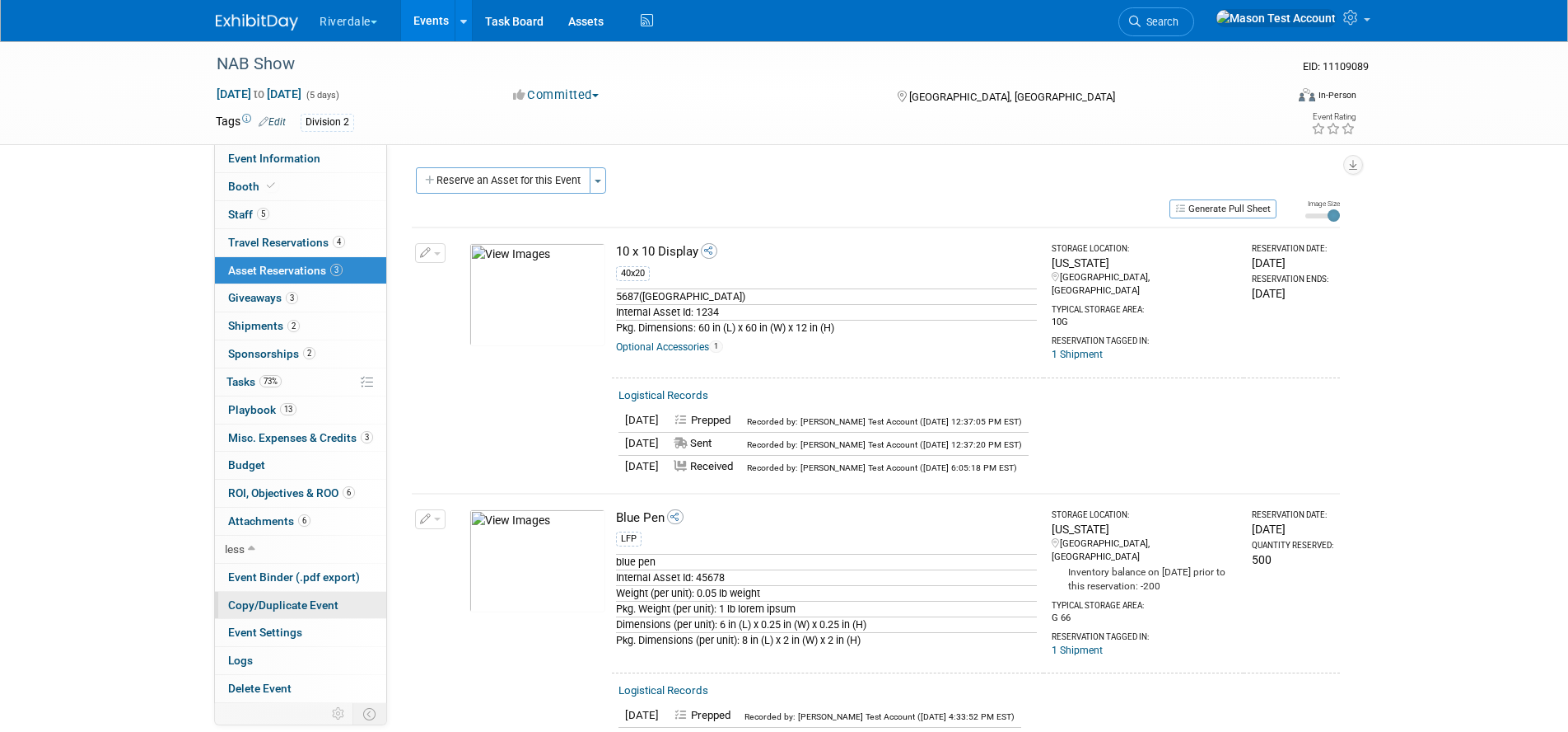
click at [272, 607] on span "Copy/Duplicate Event" at bounding box center [284, 605] width 110 height 13
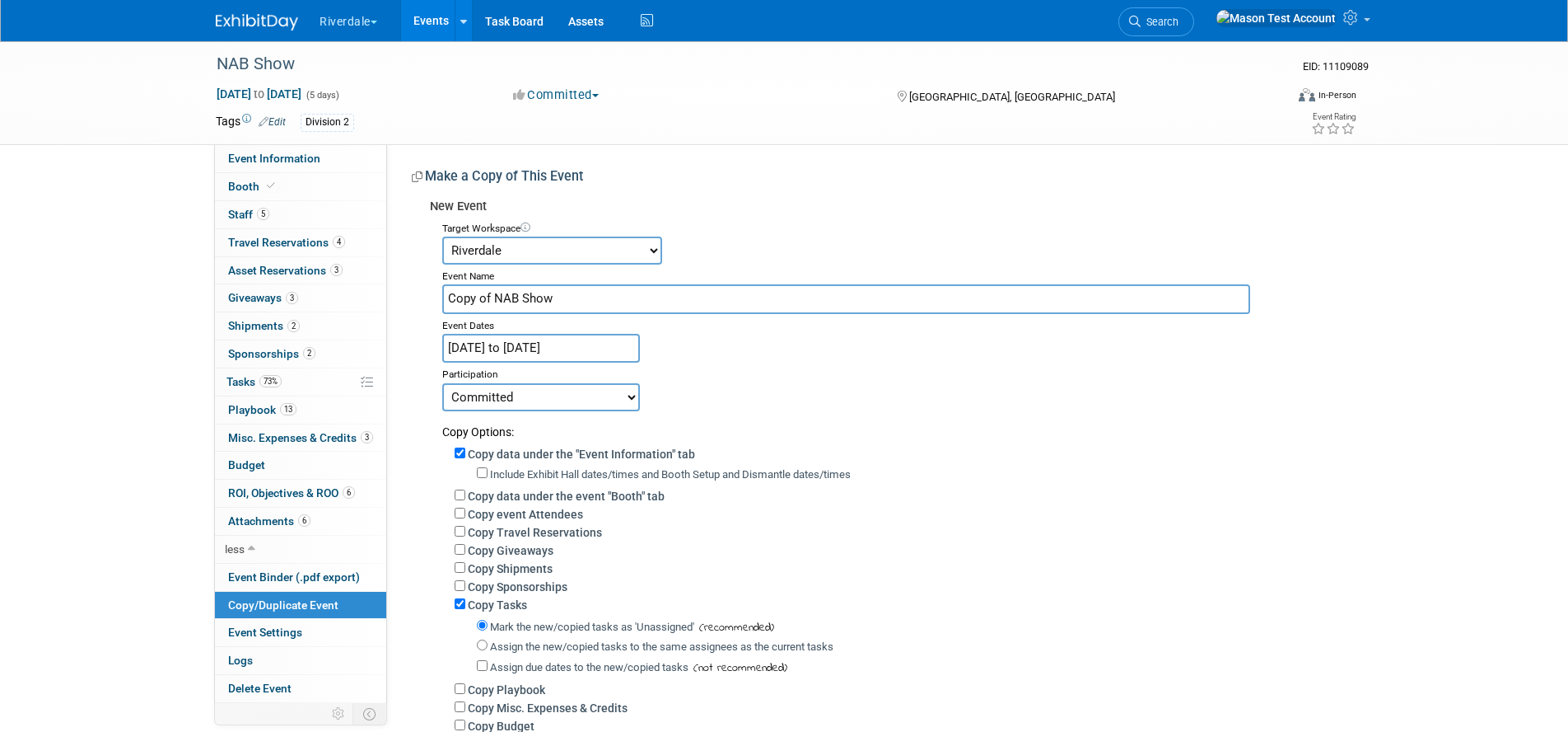
click at [591, 348] on input "Sep 15, 2025 to Sep 19, 2025" at bounding box center [540, 348] width 197 height 28
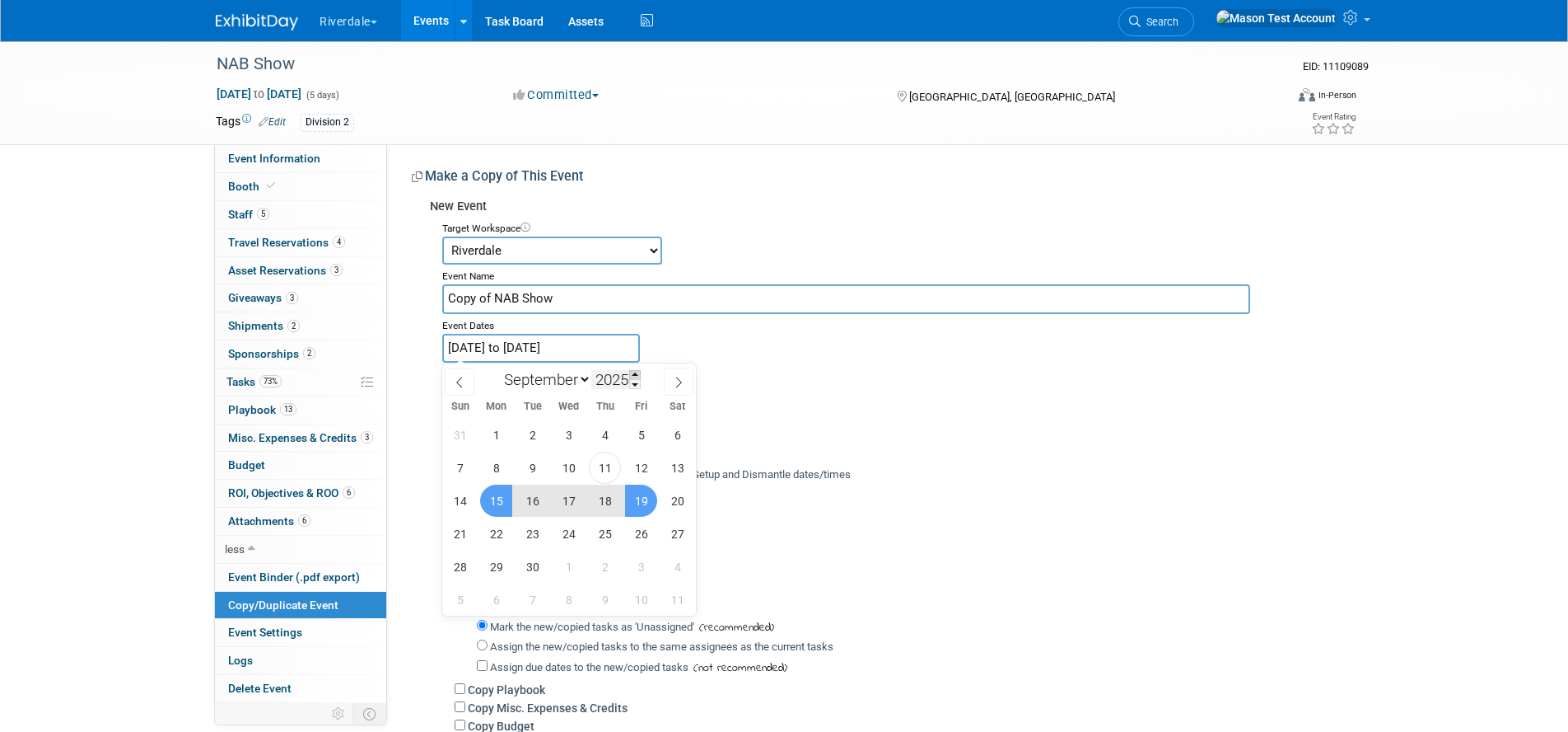
click at [634, 373] on span at bounding box center [635, 374] width 12 height 10
type input "2026"
drag, startPoint x: 501, startPoint y: 493, endPoint x: 509, endPoint y: 495, distance: 8.2
click at [509, 495] on span "14" at bounding box center [496, 501] width 32 height 32
click at [665, 495] on span "19" at bounding box center [677, 501] width 32 height 32
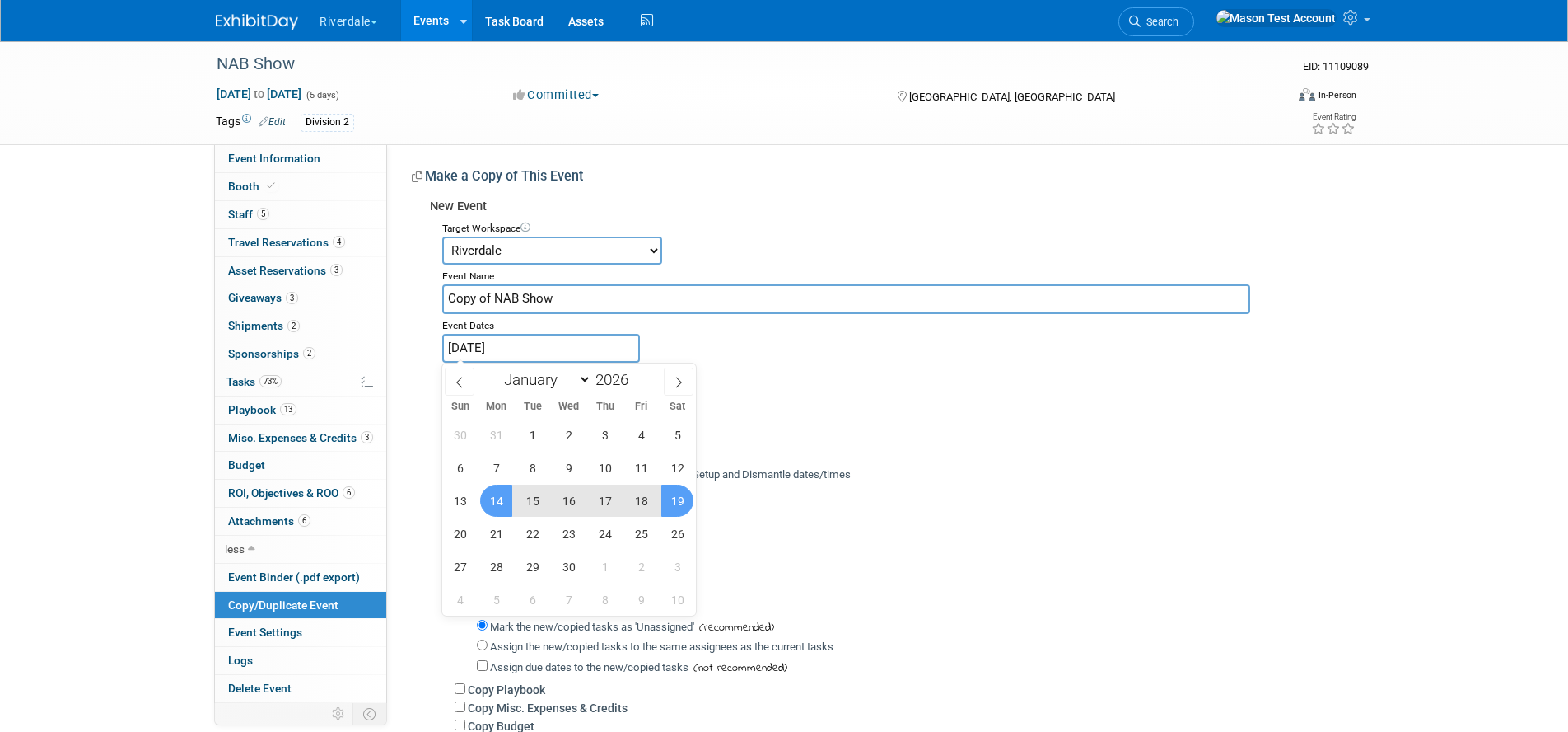
type input "Sep 14, 2026 to Sep 19, 2026"
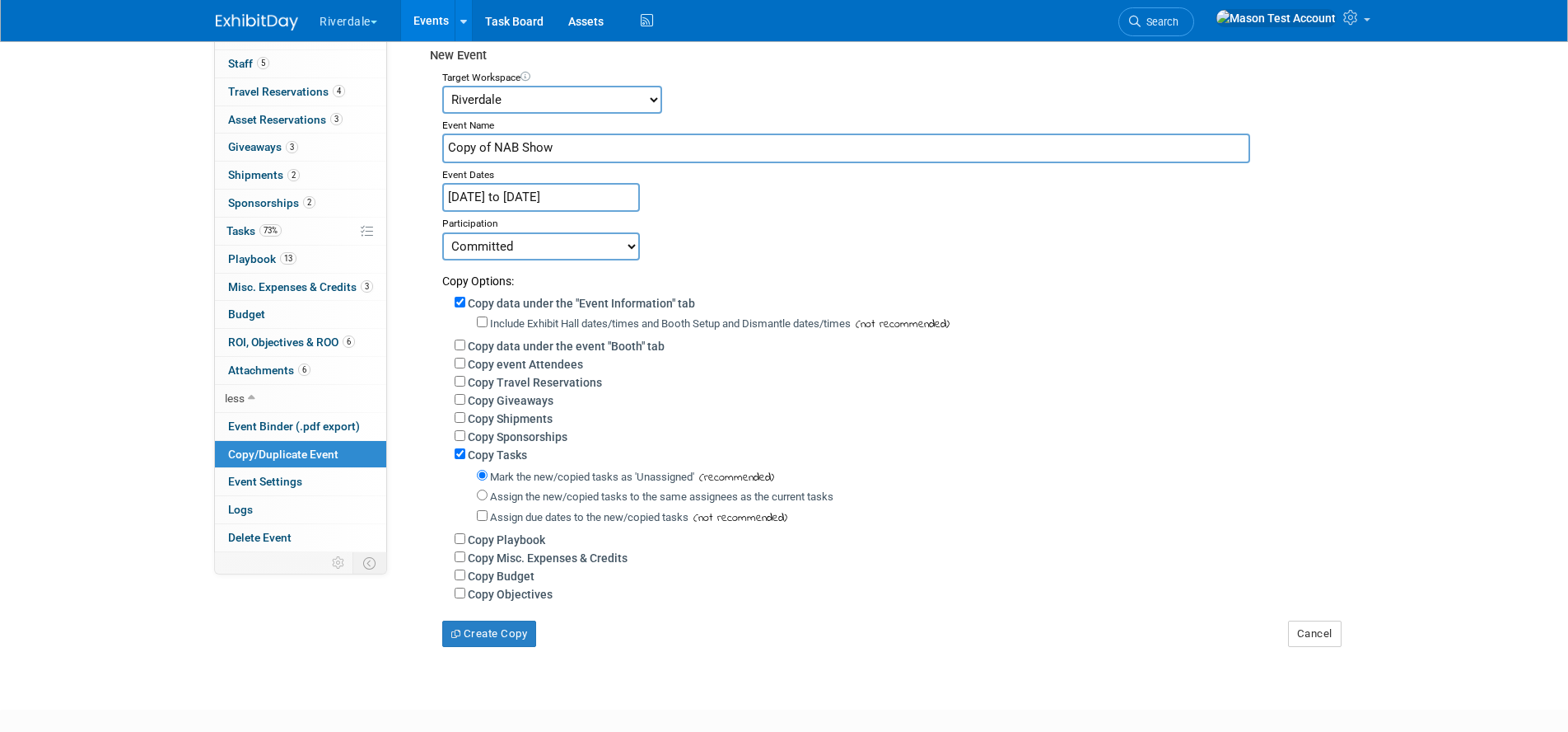
scroll to position [211, 0]
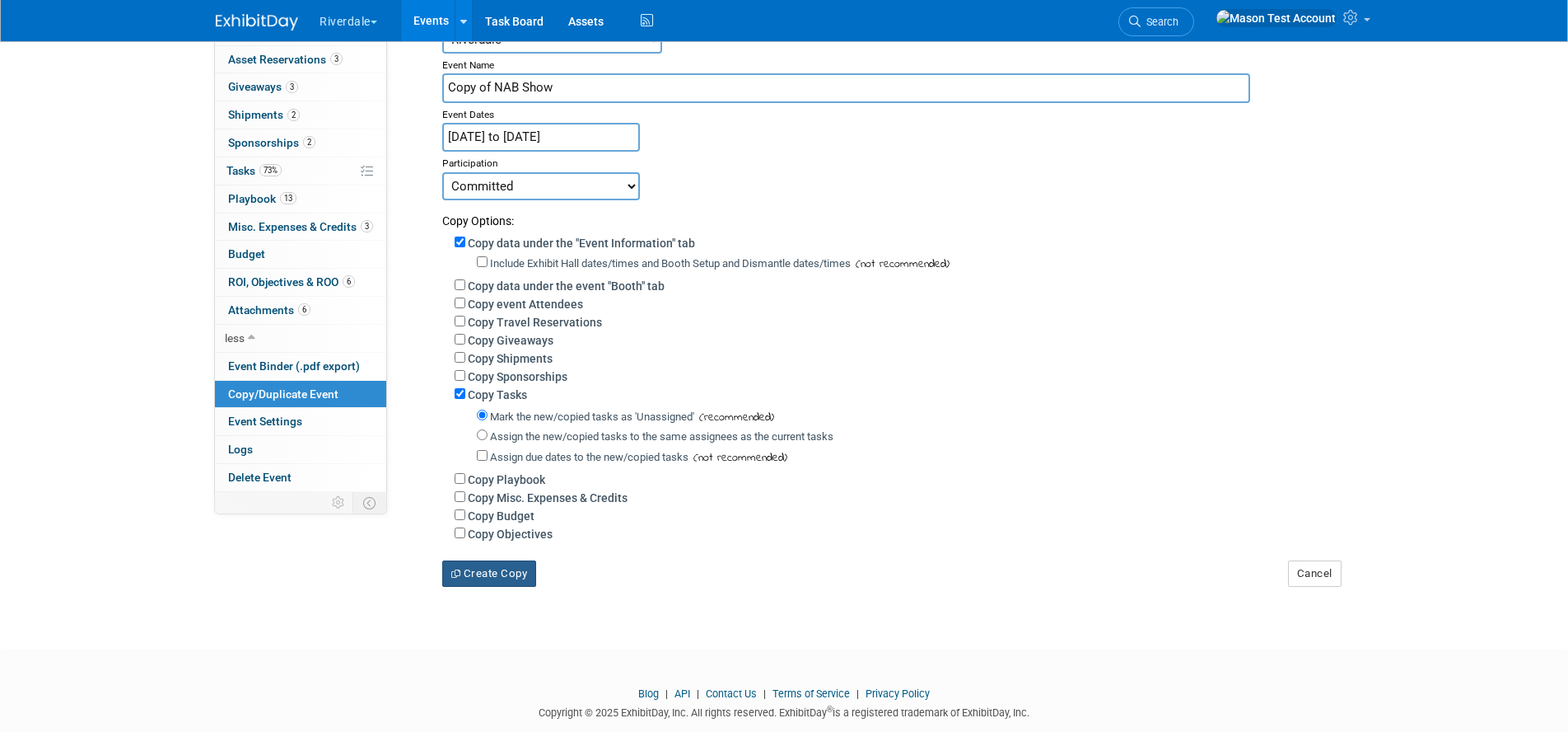
click at [484, 579] on button "Create Copy" at bounding box center [489, 574] width 94 height 27
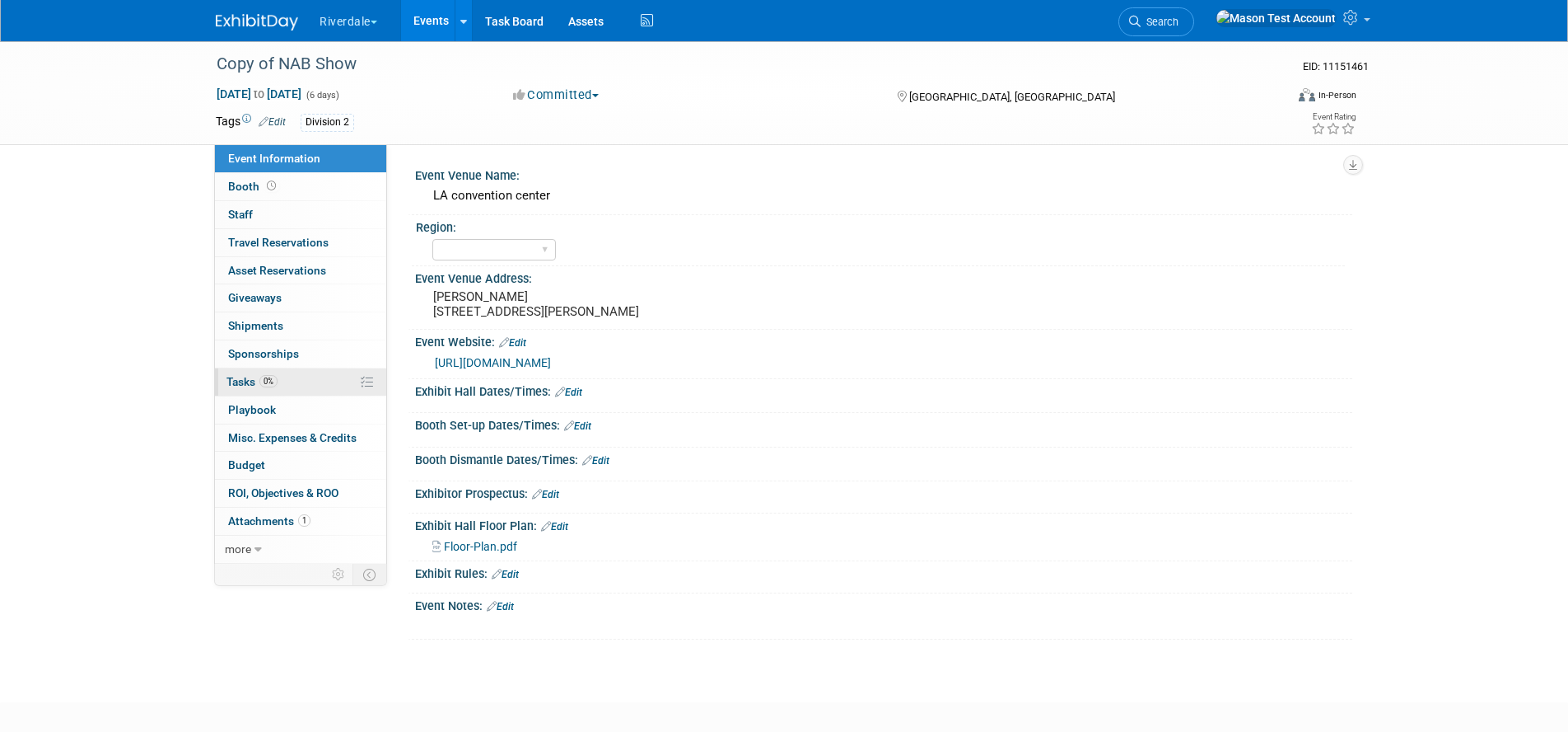
click at [289, 385] on link "0% Tasks 0%" at bounding box center [300, 382] width 172 height 28
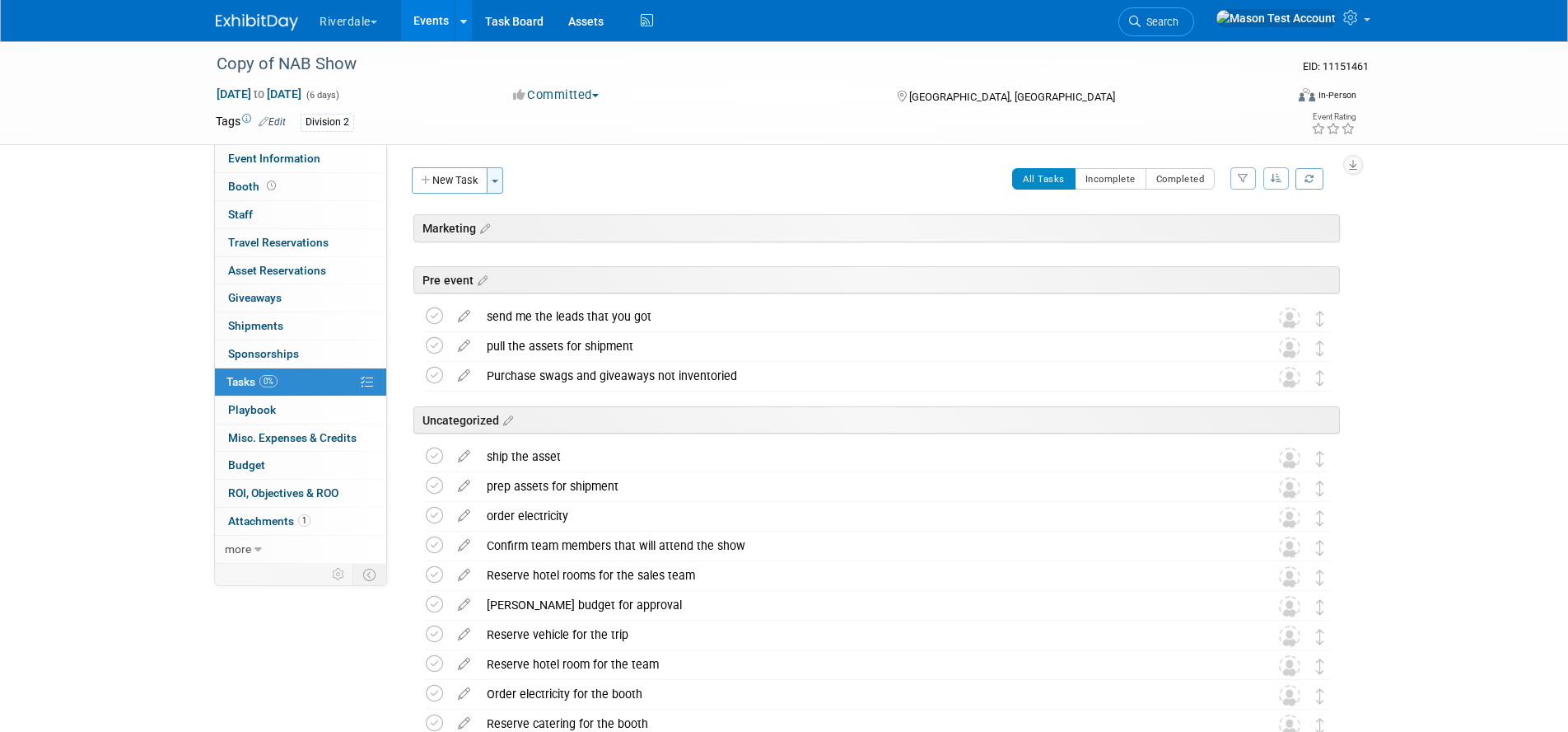
click at [499, 187] on button "Toggle Dropdown" at bounding box center [494, 181] width 17 height 27
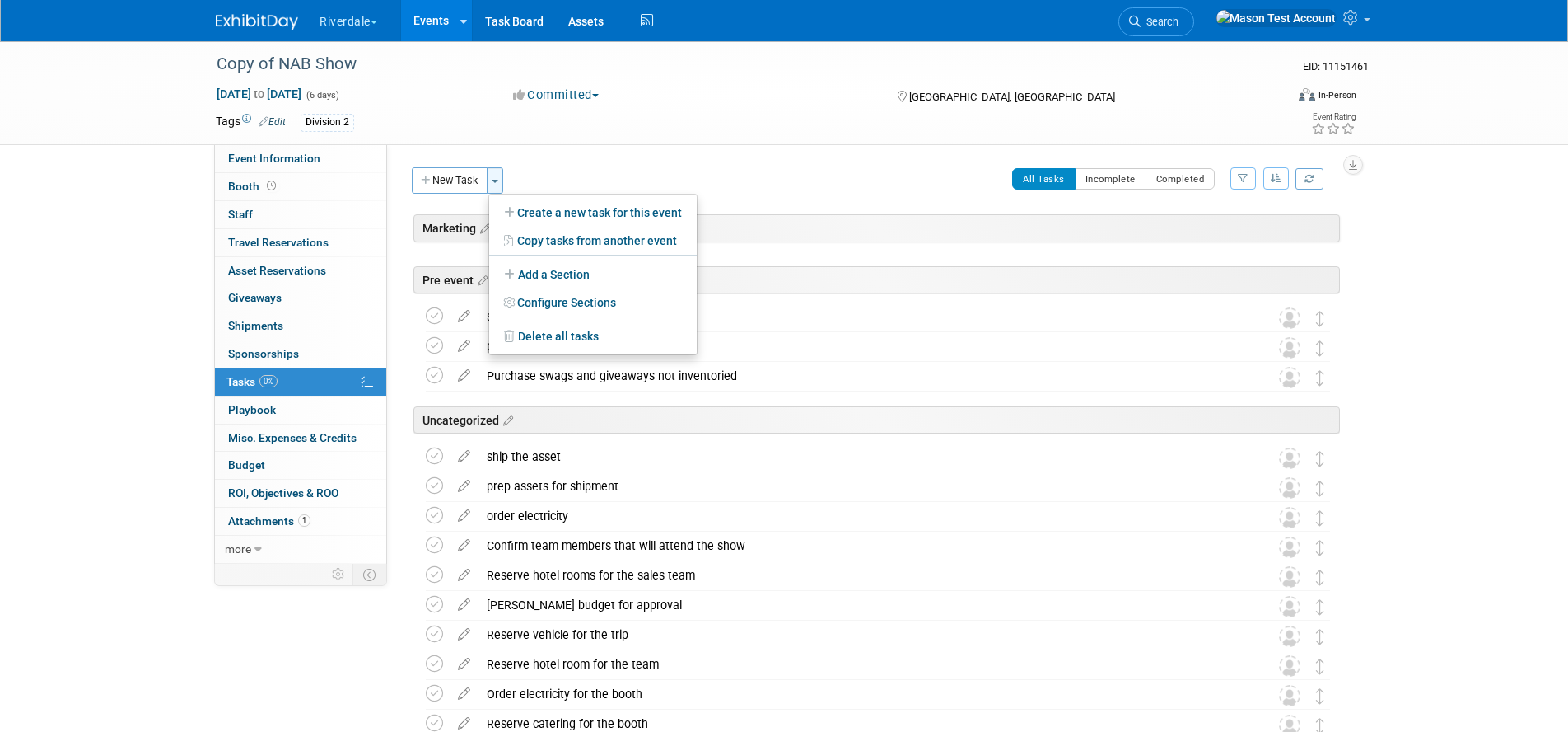
click at [499, 188] on button "Toggle Dropdown" at bounding box center [494, 181] width 17 height 27
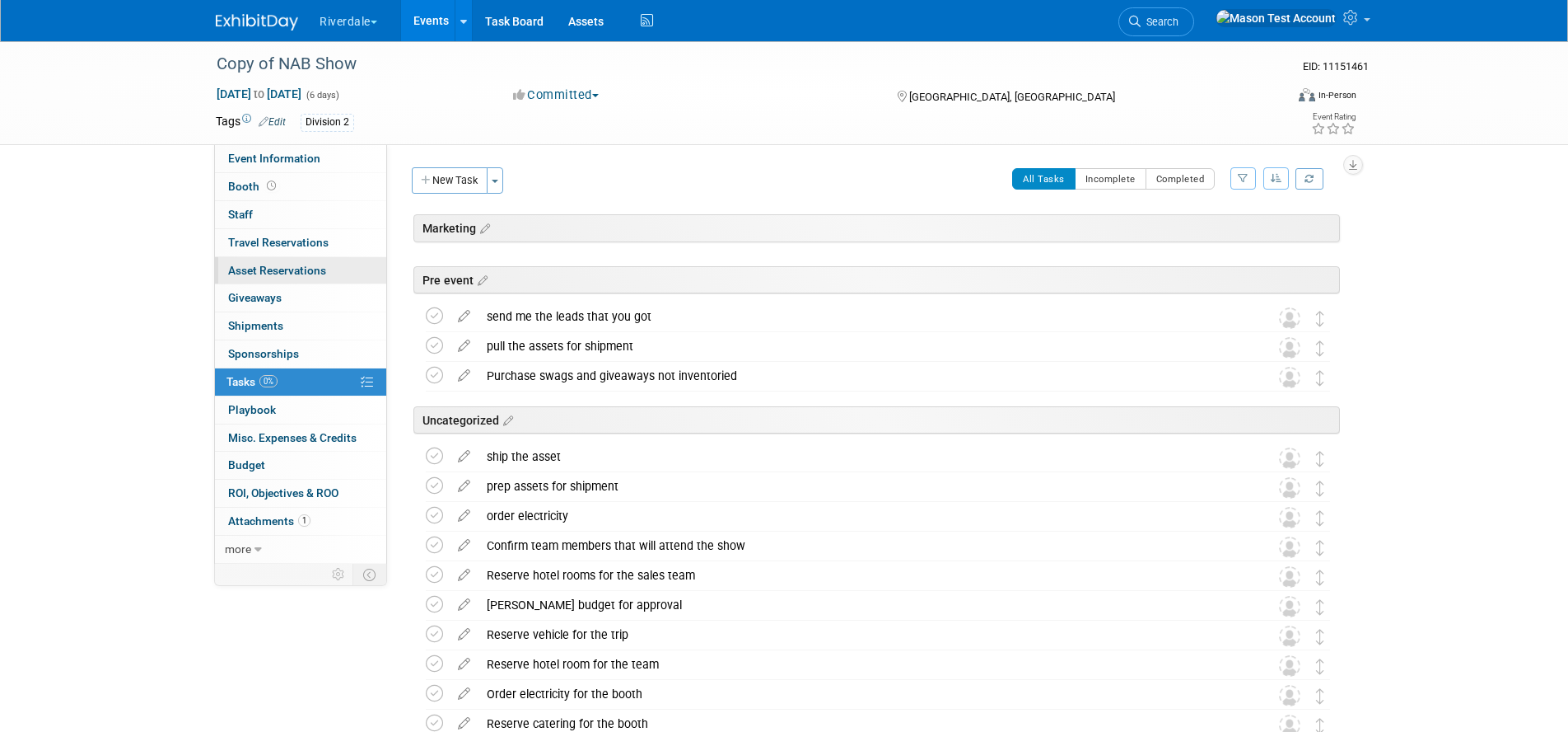
click at [274, 268] on span "Asset Reservations 0" at bounding box center [277, 269] width 98 height 13
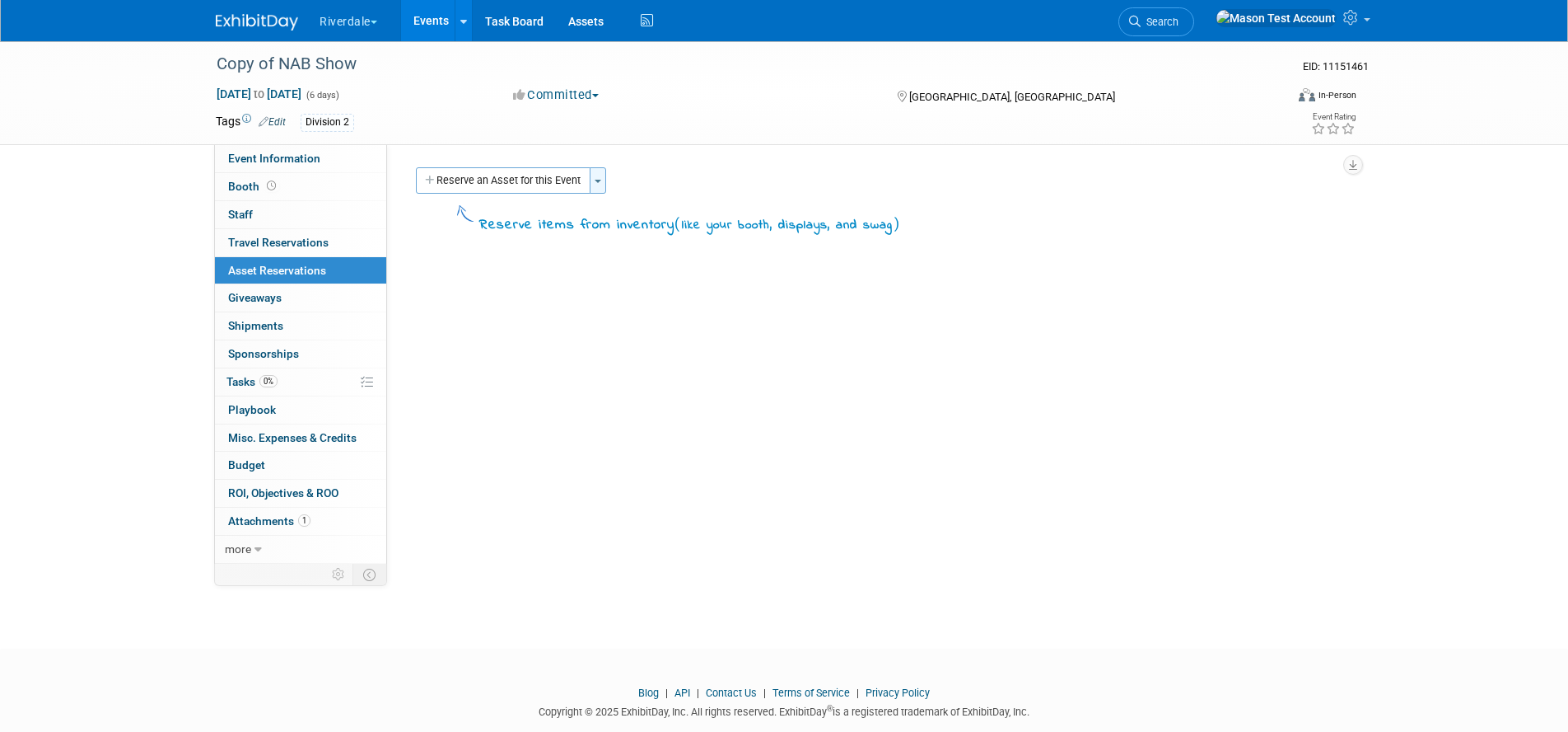
click at [595, 192] on button "Toggle Dropdown" at bounding box center [597, 181] width 17 height 27
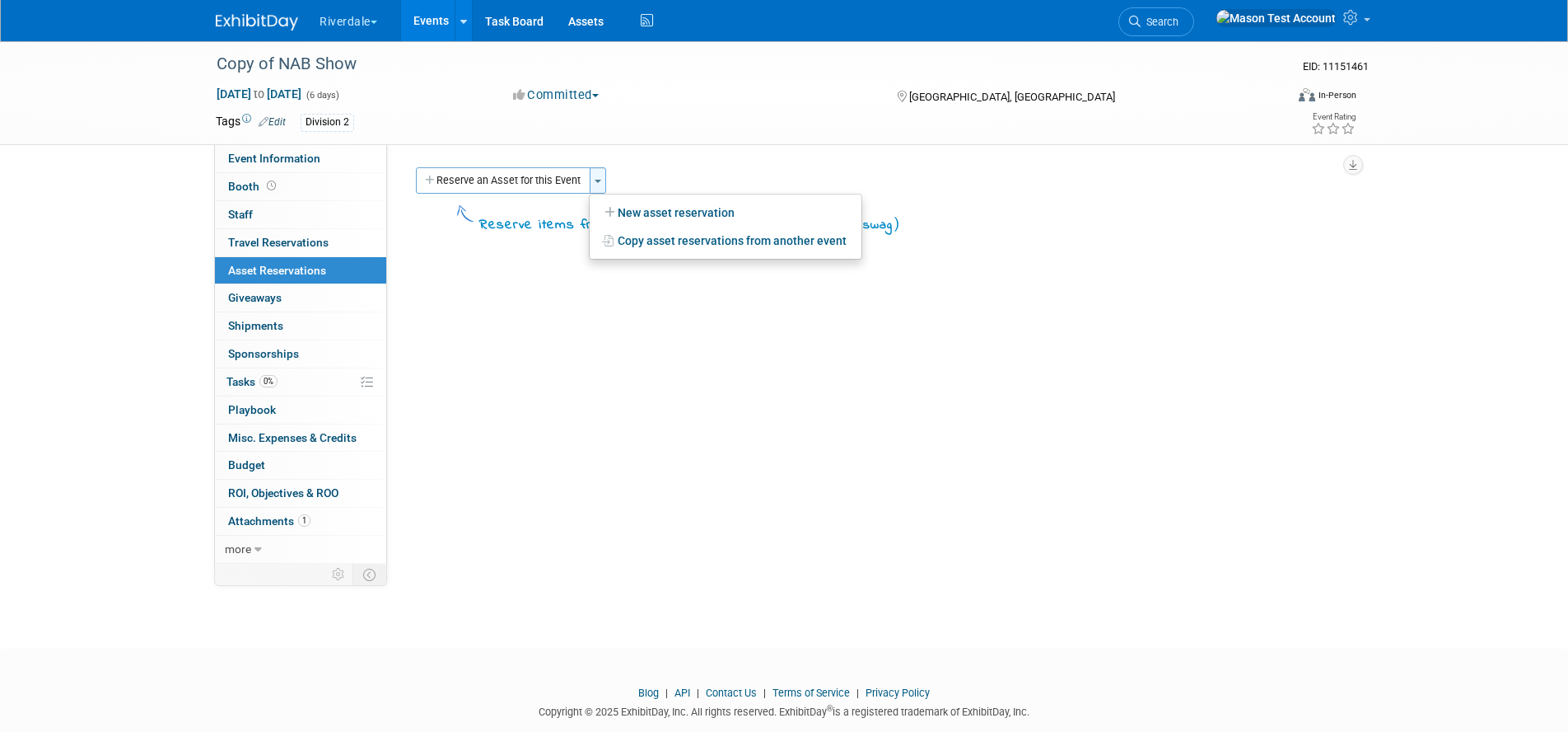
scroll to position [14, 0]
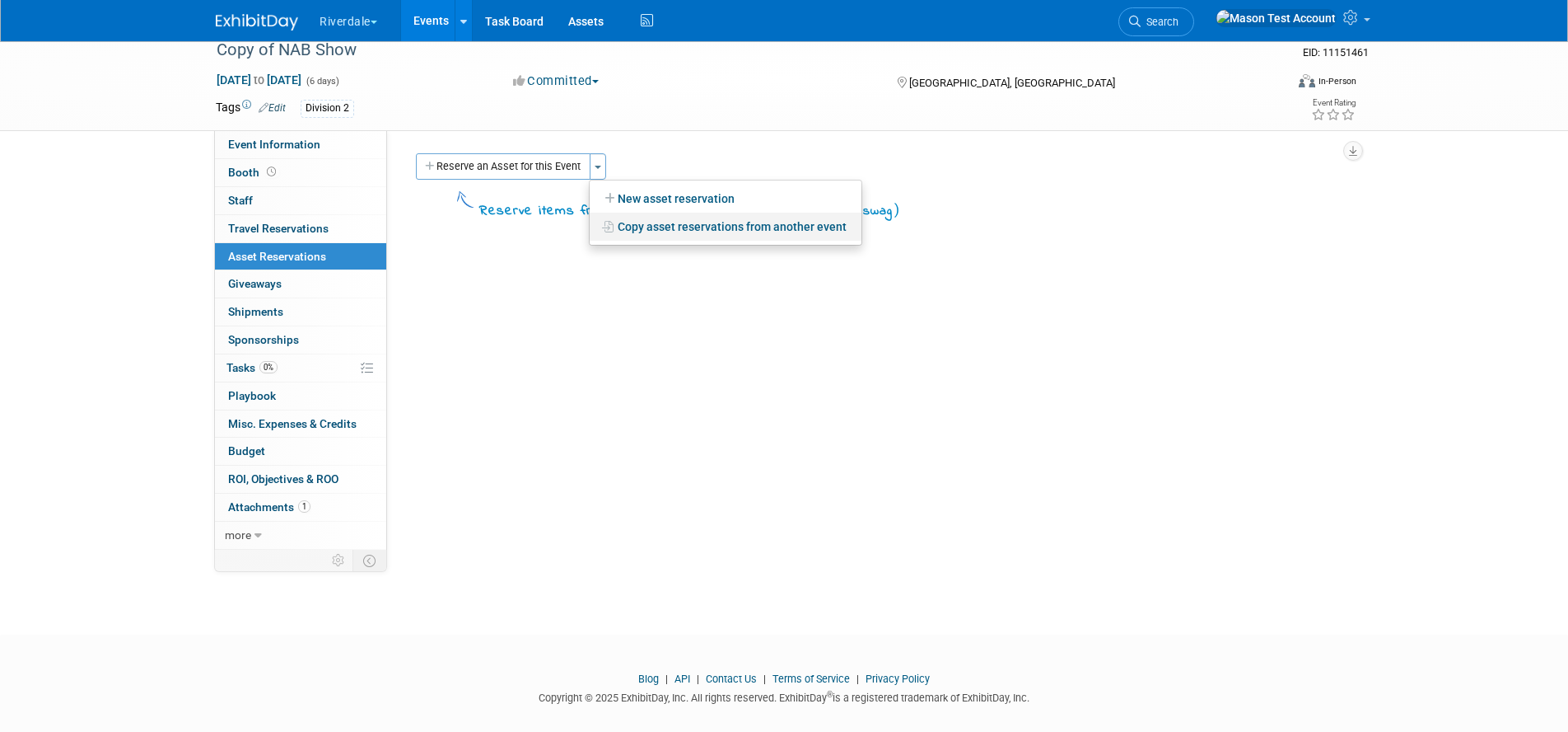
click at [643, 228] on link "Copy asset reservations from another event" at bounding box center [725, 226] width 272 height 28
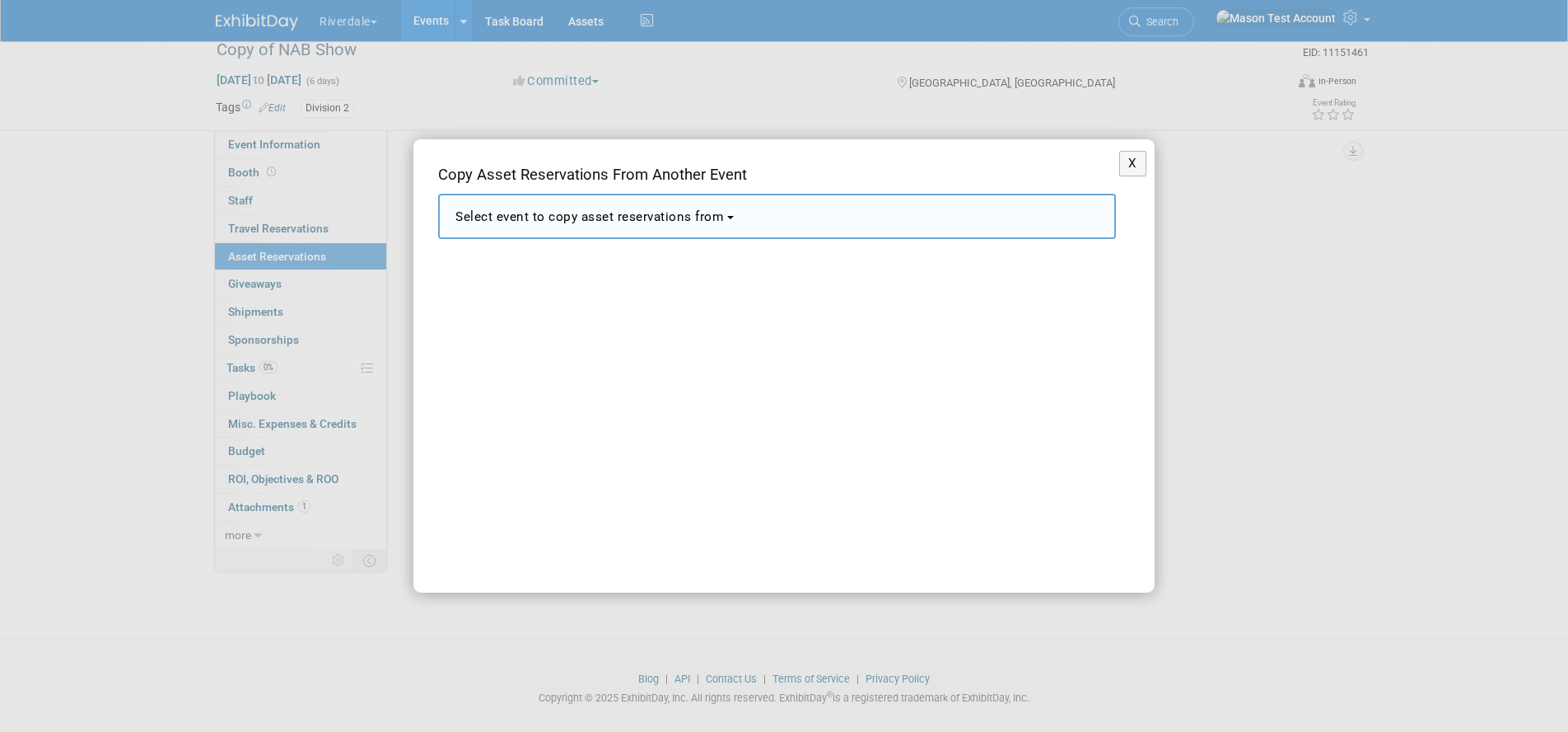
click at [724, 216] on span "Select event to copy asset reservations from" at bounding box center [589, 216] width 268 height 15
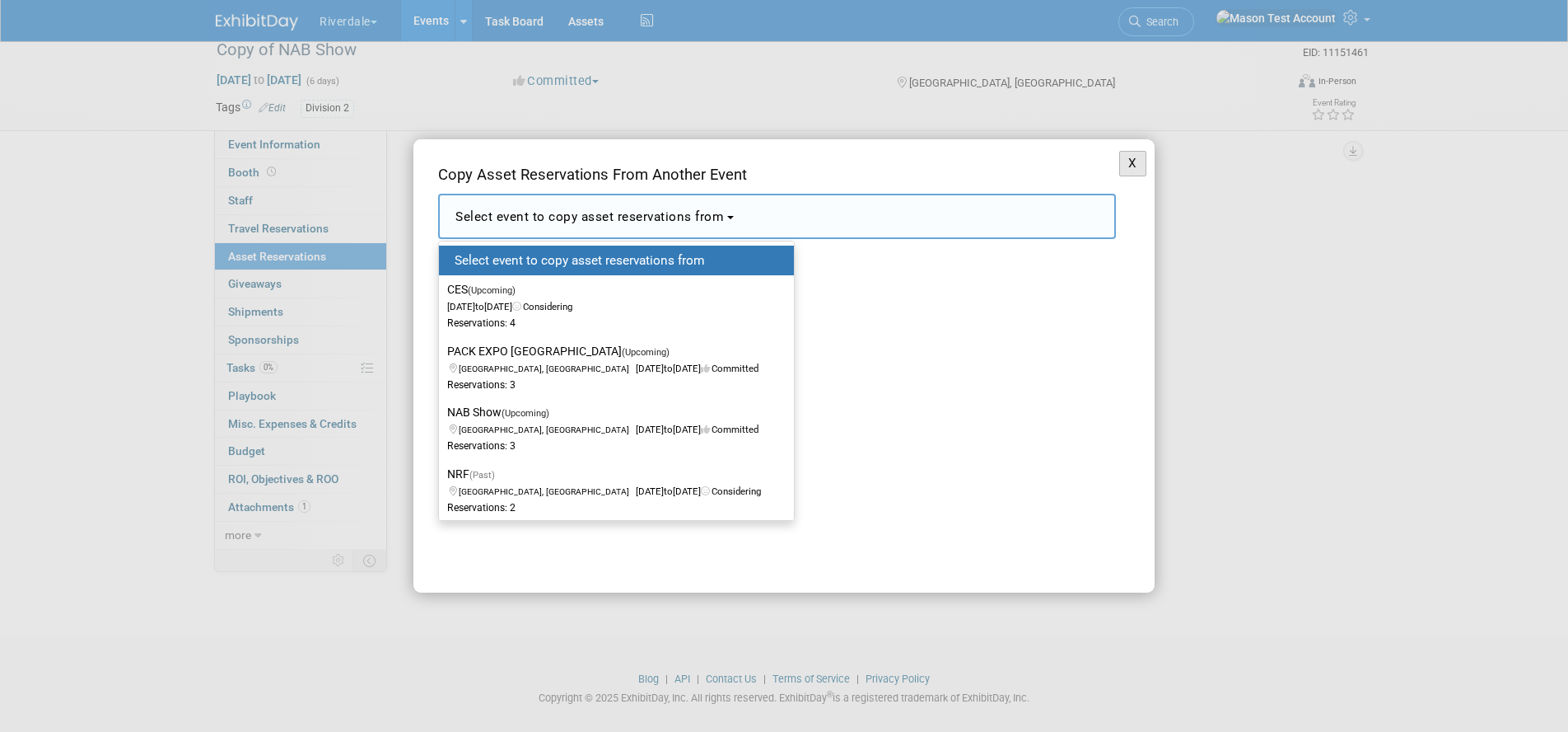
click at [1134, 165] on button "X" at bounding box center [1132, 164] width 28 height 26
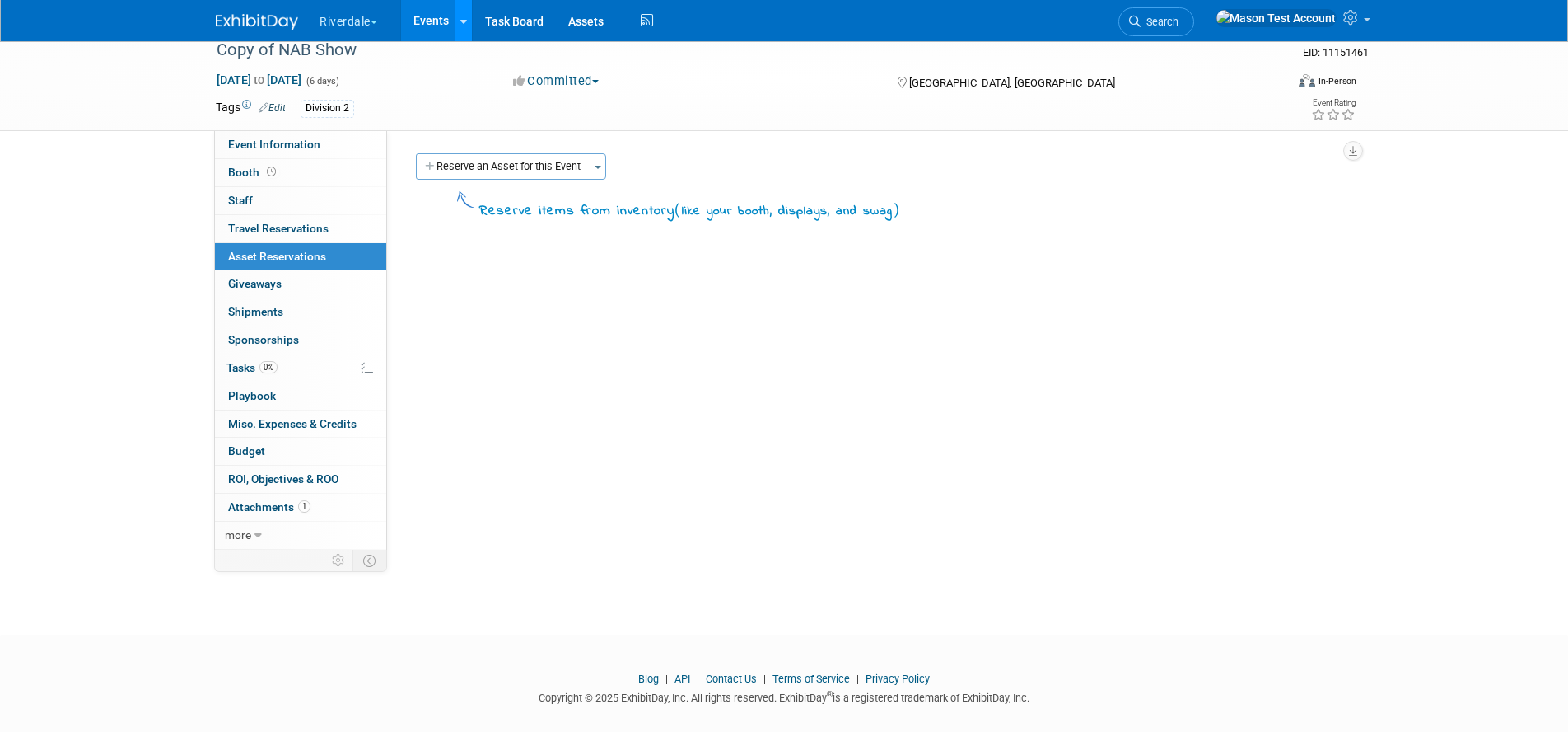
click at [468, 28] on link at bounding box center [462, 20] width 17 height 41
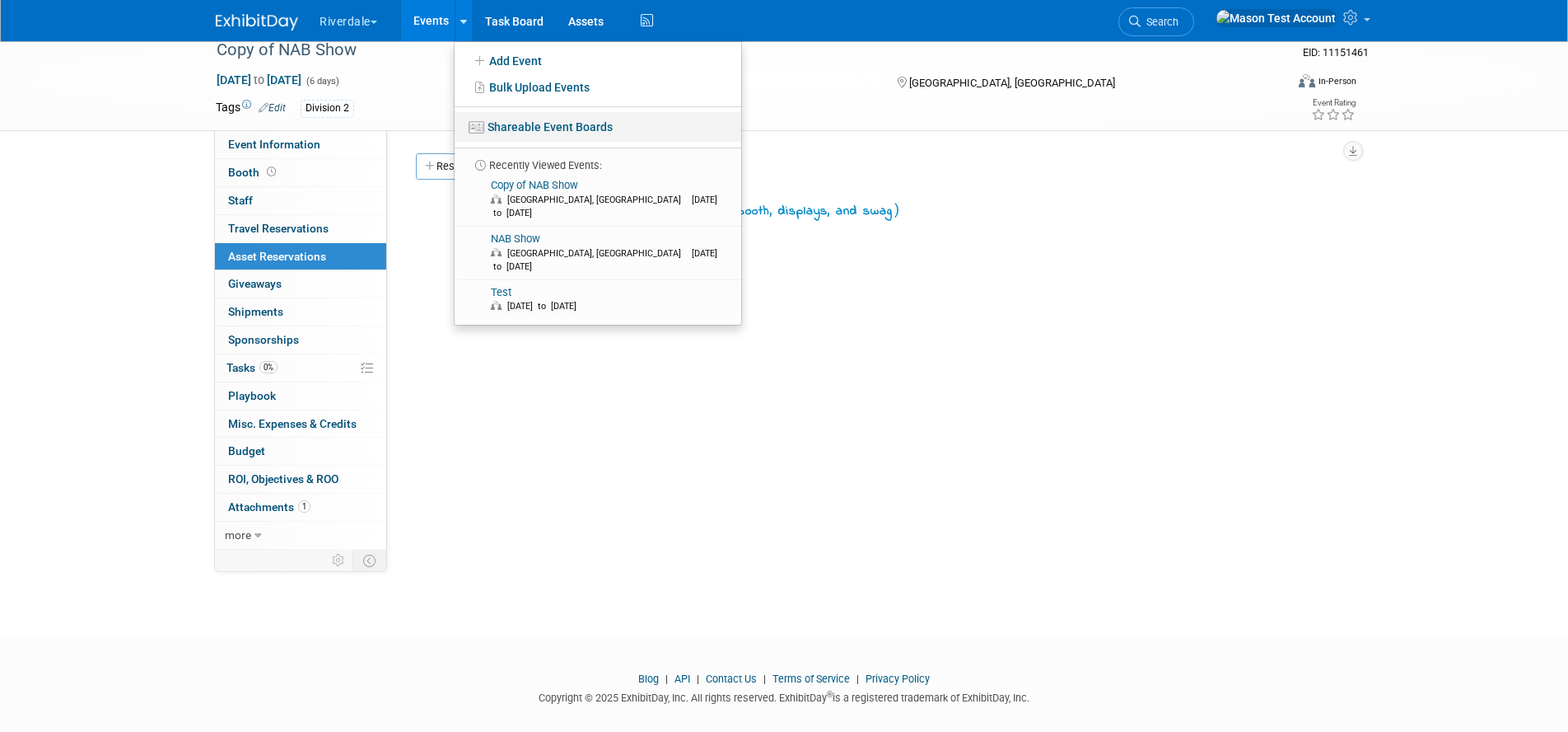
click at [532, 125] on link "Shareable Event Boards" at bounding box center [597, 126] width 286 height 29
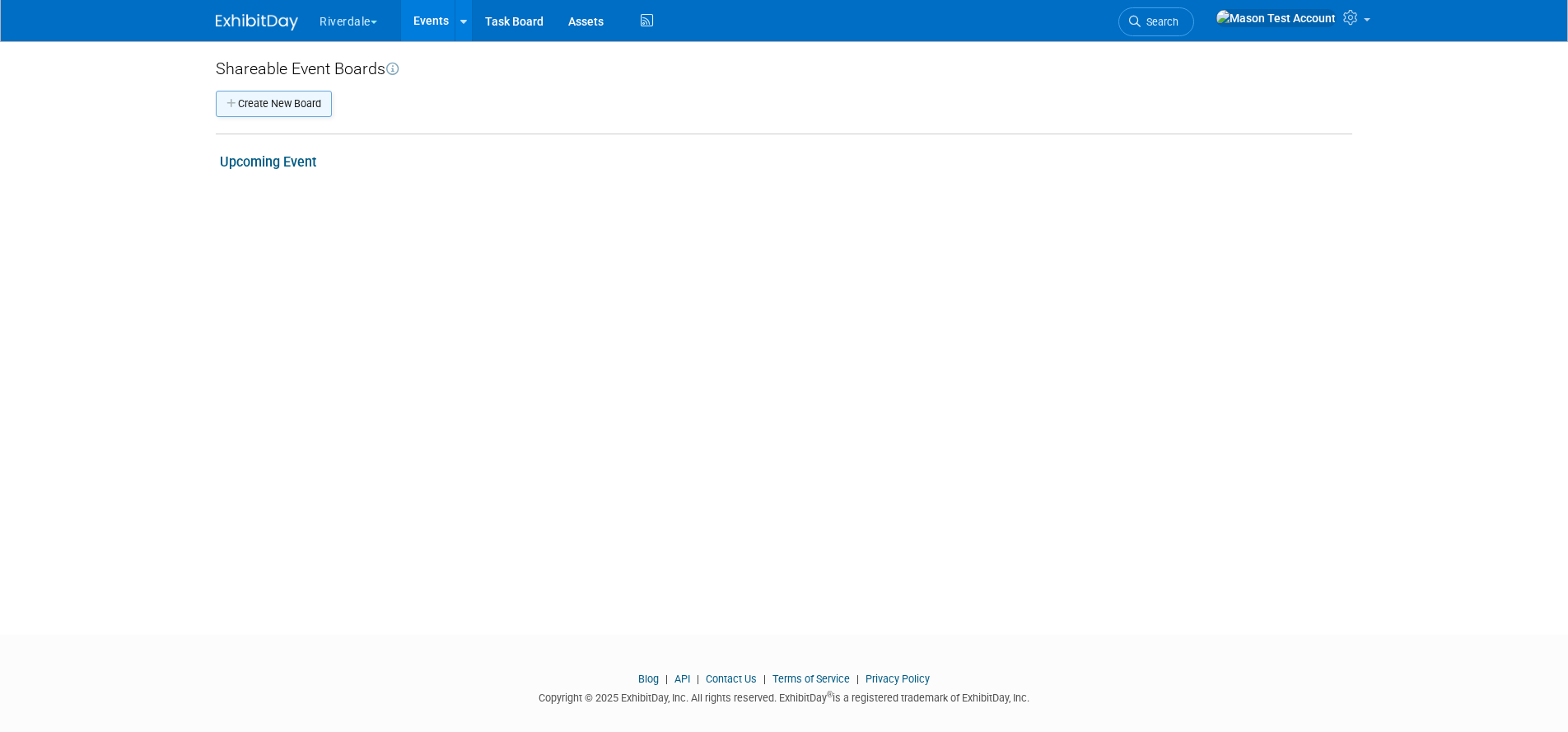
click at [297, 97] on button "Create New Board" at bounding box center [274, 104] width 116 height 27
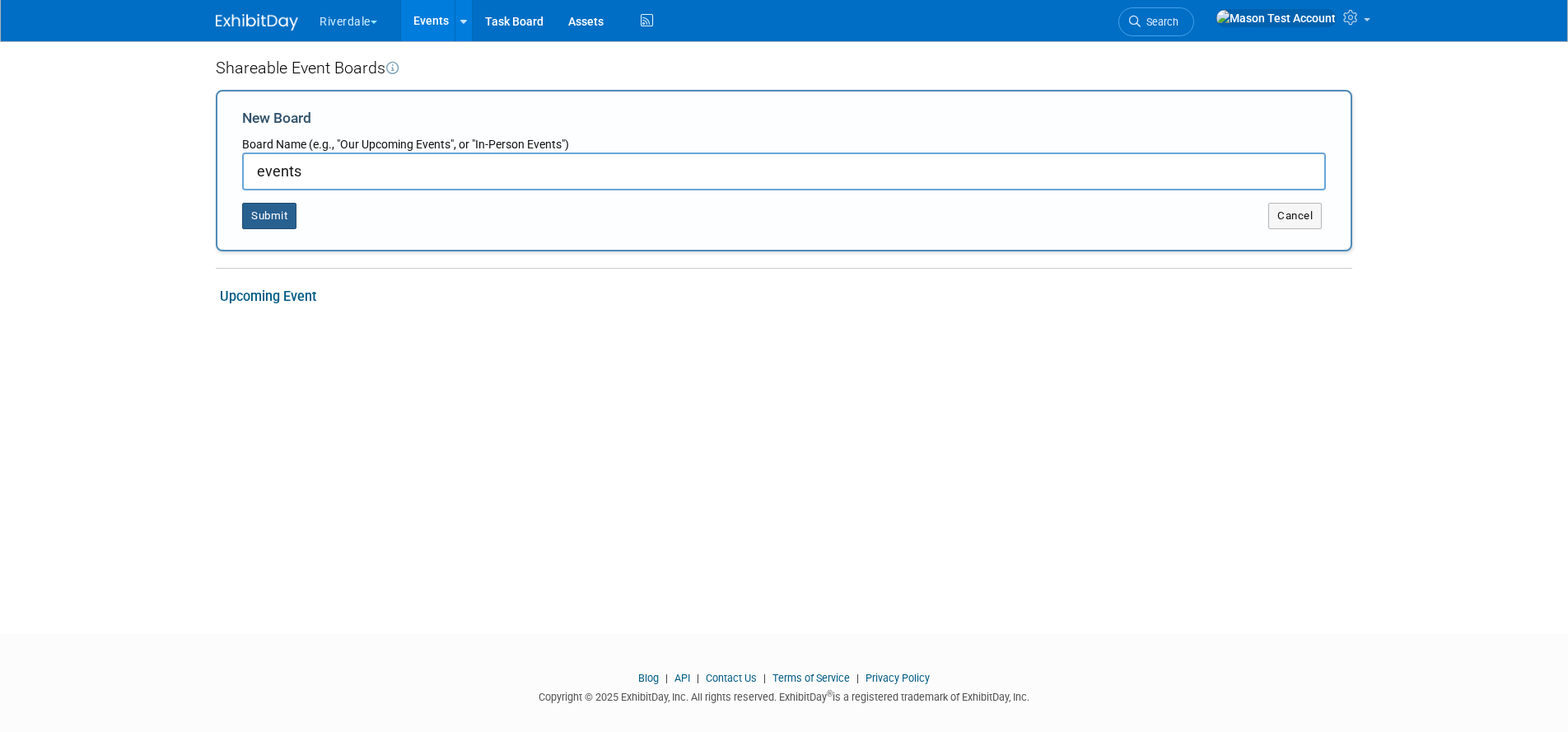
type input "events"
click at [285, 213] on button "Submit" at bounding box center [268, 213] width 54 height 27
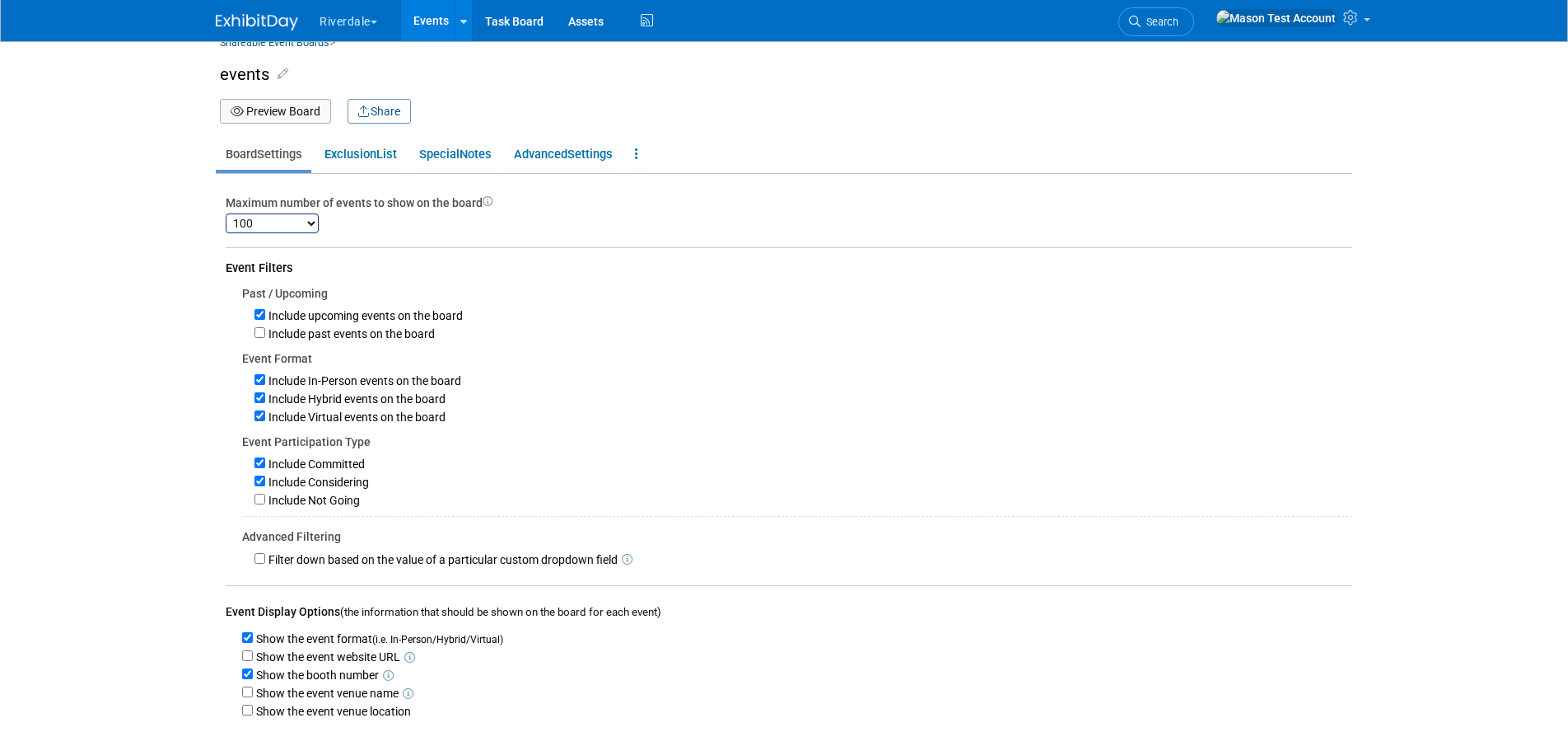
scroll to position [34, 0]
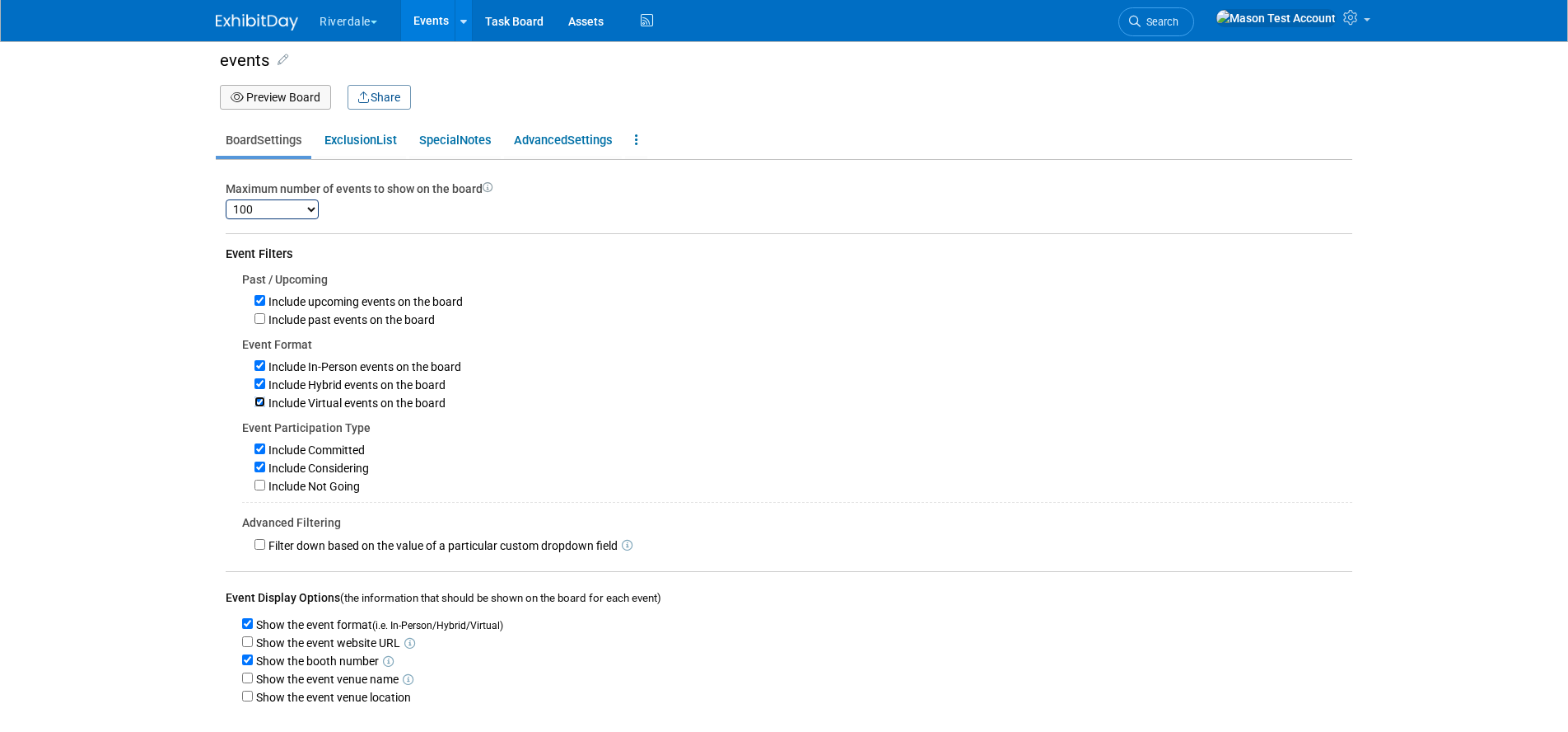
click at [262, 400] on input "Include Virtual events on the board" at bounding box center [260, 402] width 11 height 11
checkbox input "false"
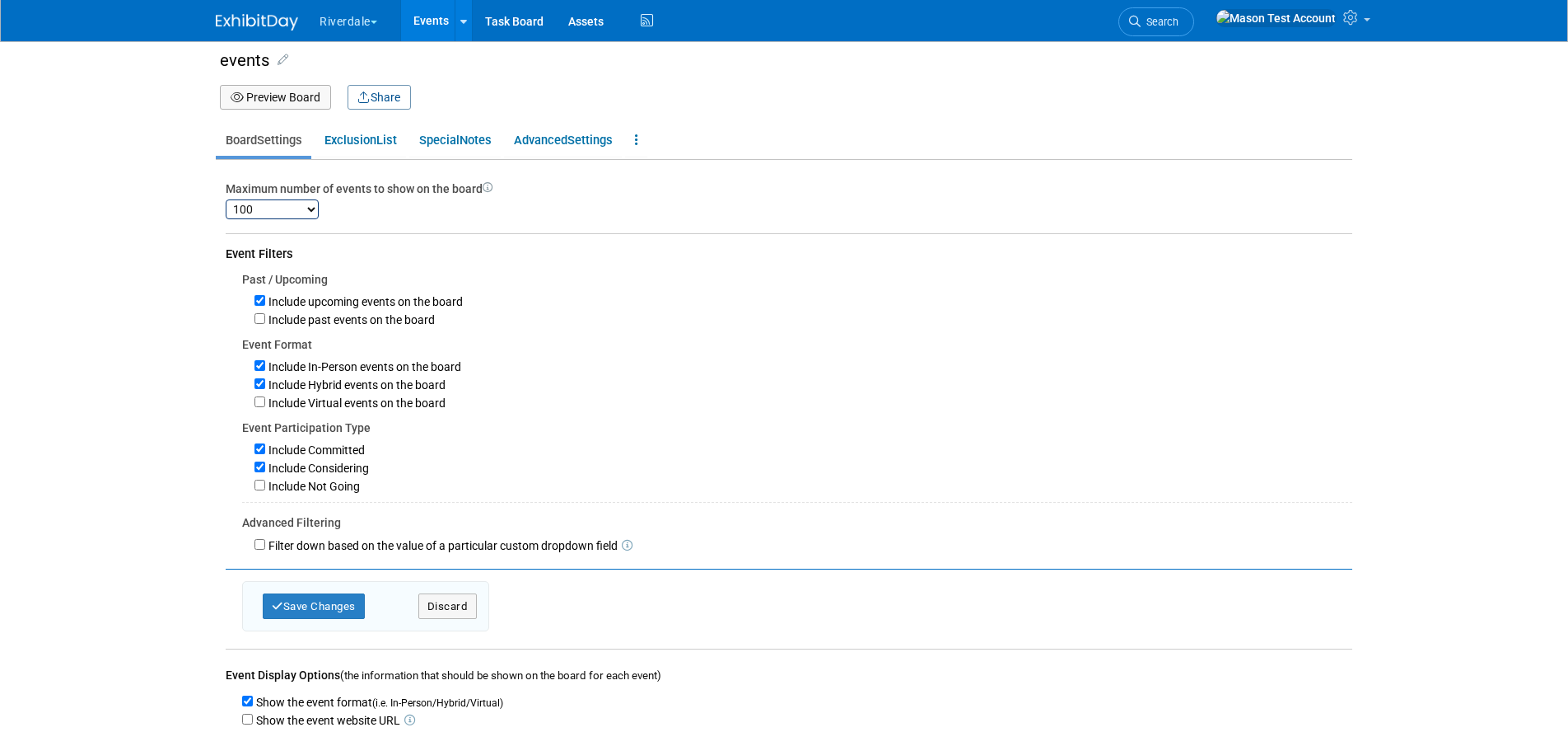
click at [265, 385] on label "Include Hybrid events on the board" at bounding box center [355, 384] width 180 height 13
click at [265, 385] on input "Include Hybrid events on the board" at bounding box center [260, 383] width 11 height 11
checkbox input "false"
click at [256, 470] on input "Include Considering" at bounding box center [260, 467] width 11 height 11
checkbox input "false"
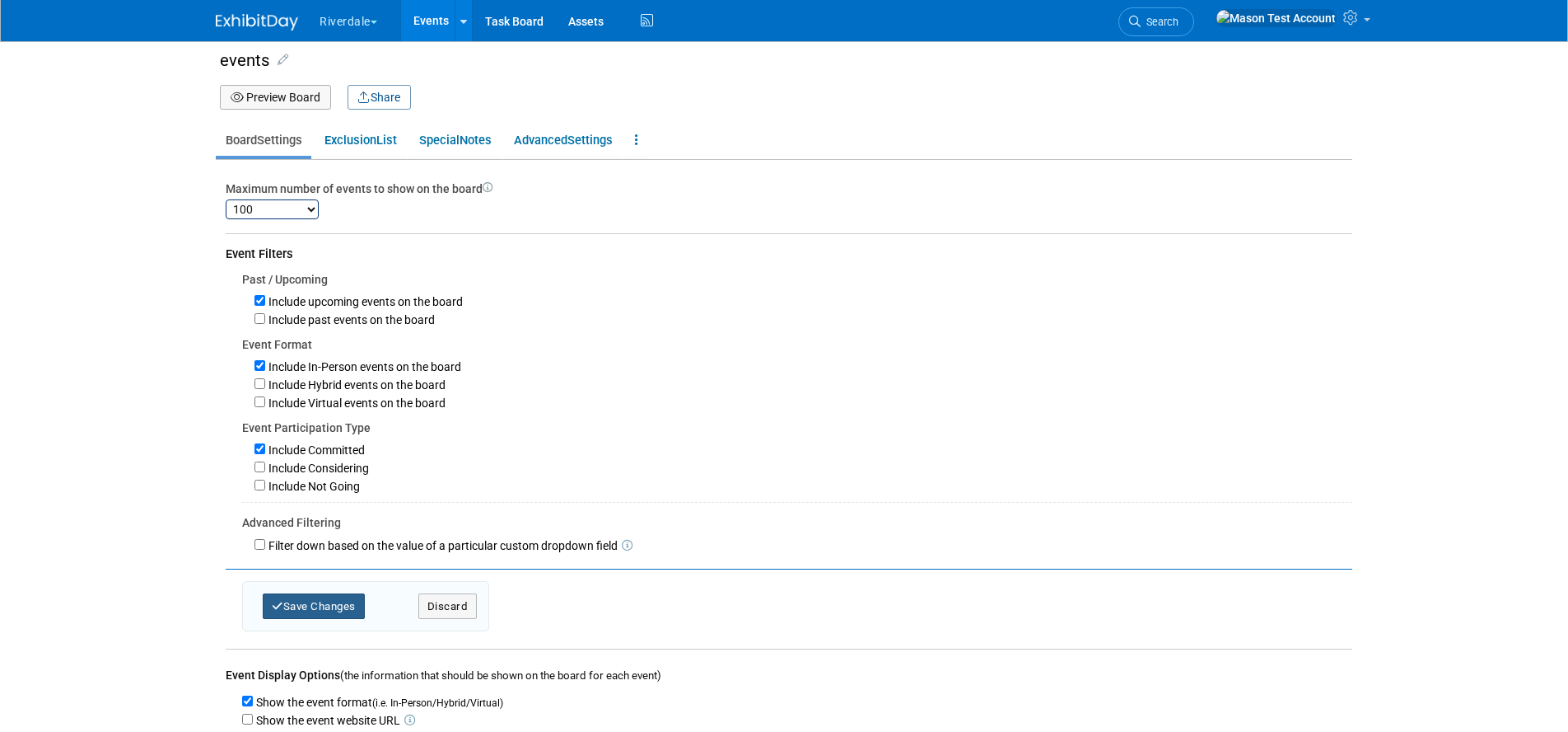
click at [301, 607] on button "Save Changes" at bounding box center [313, 606] width 102 height 26
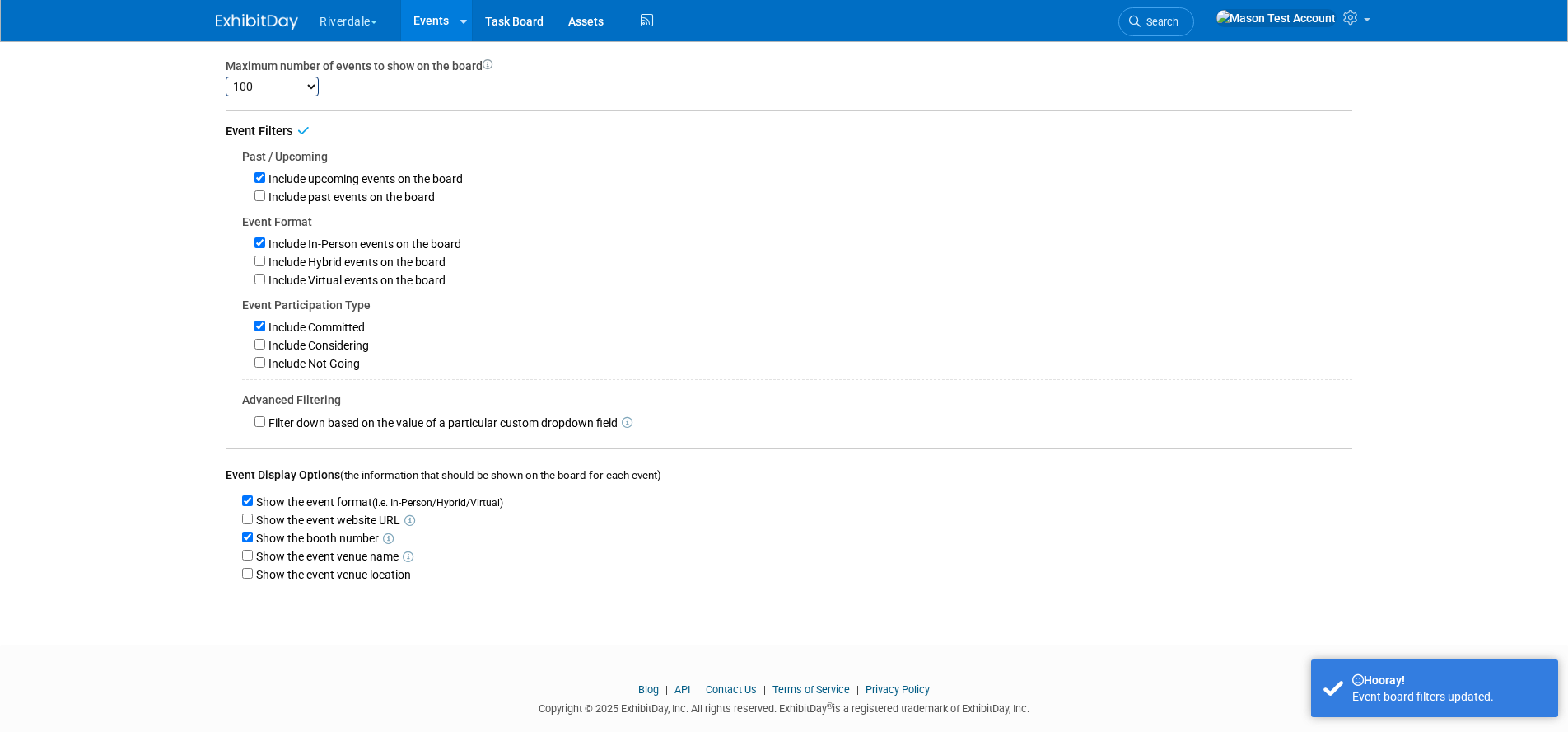
scroll to position [0, 0]
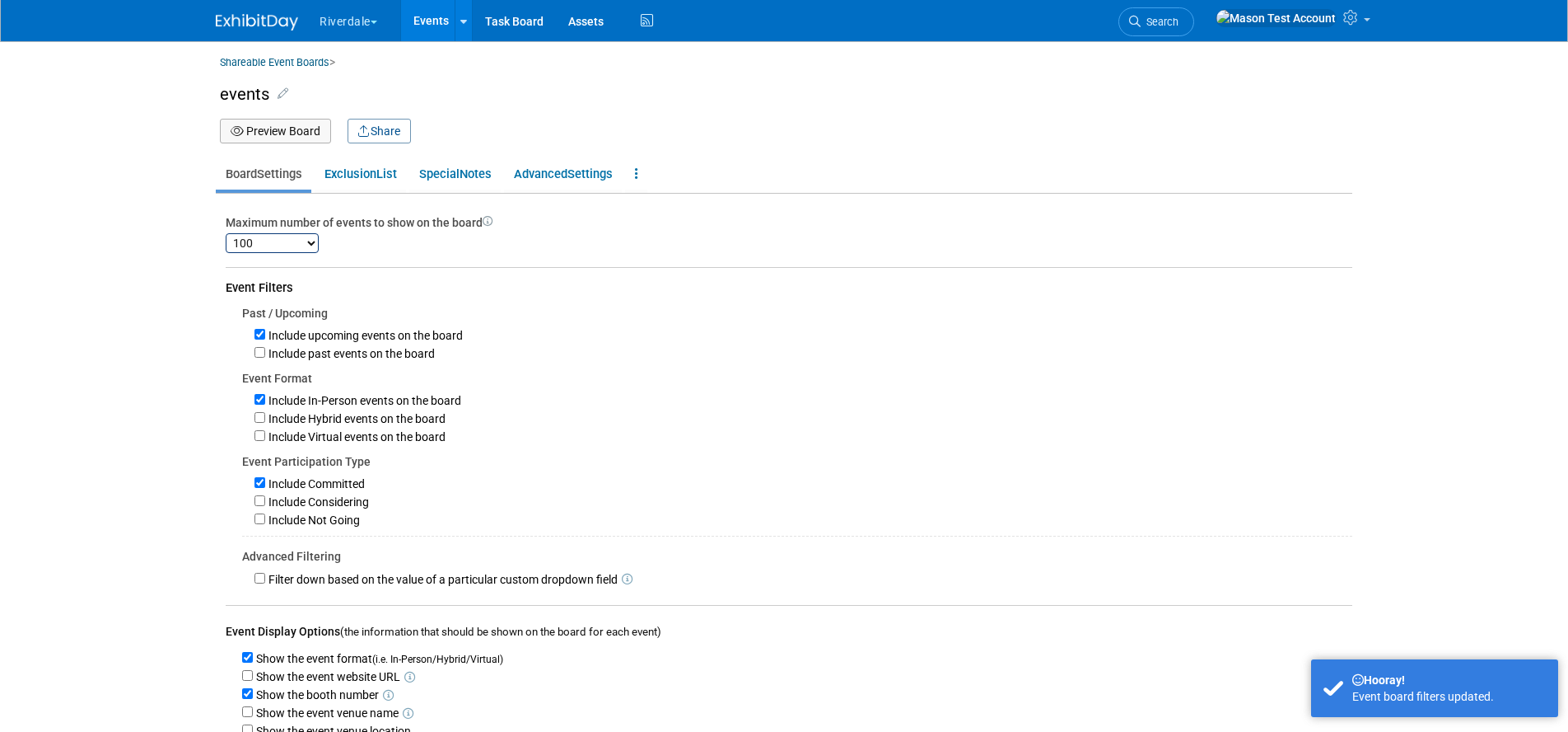
click at [286, 133] on button "Preview Board" at bounding box center [275, 131] width 111 height 25
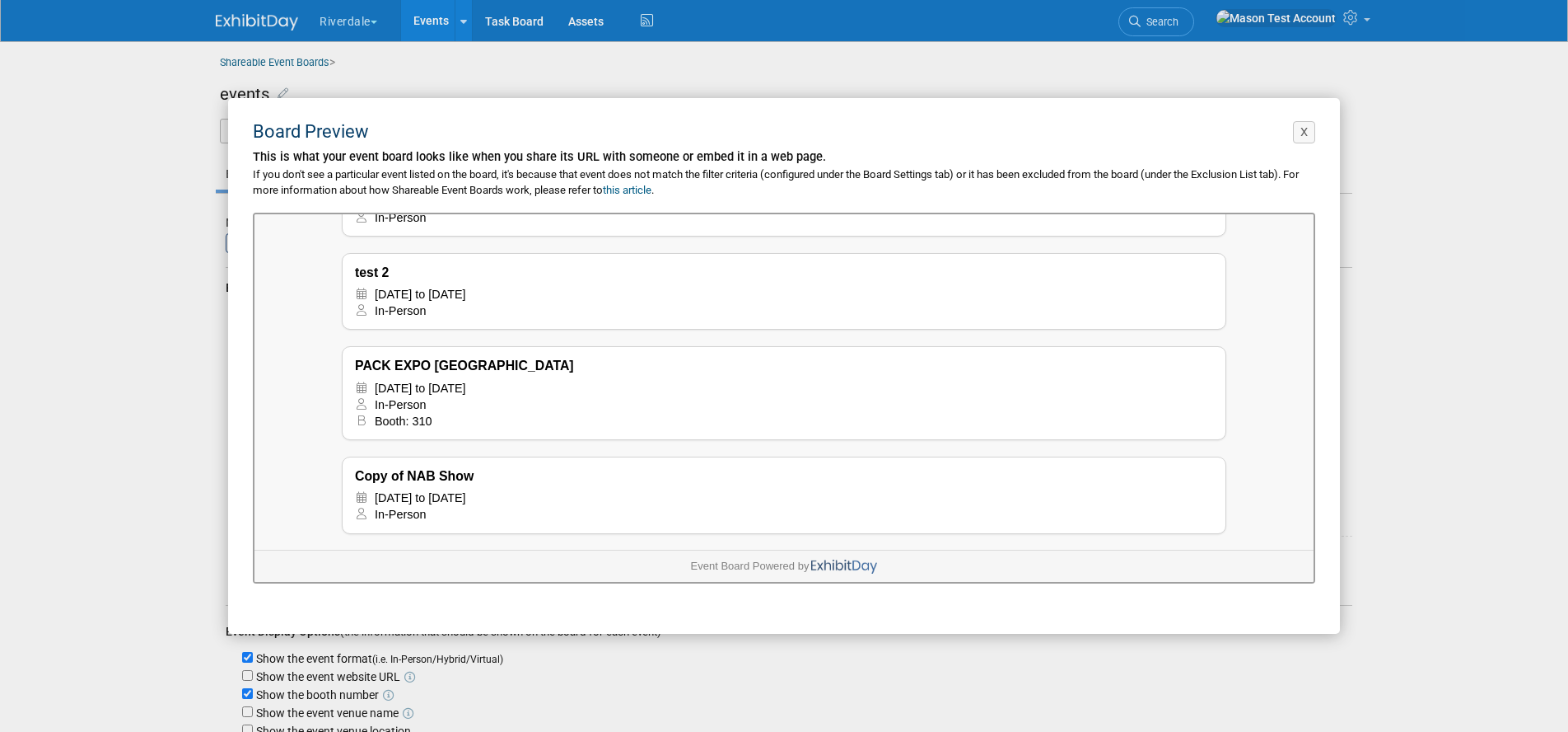
scroll to position [25, 0]
drag, startPoint x: 1308, startPoint y: 134, endPoint x: 702, endPoint y: 398, distance: 661.0
click at [1306, 134] on button "X" at bounding box center [1303, 132] width 22 height 22
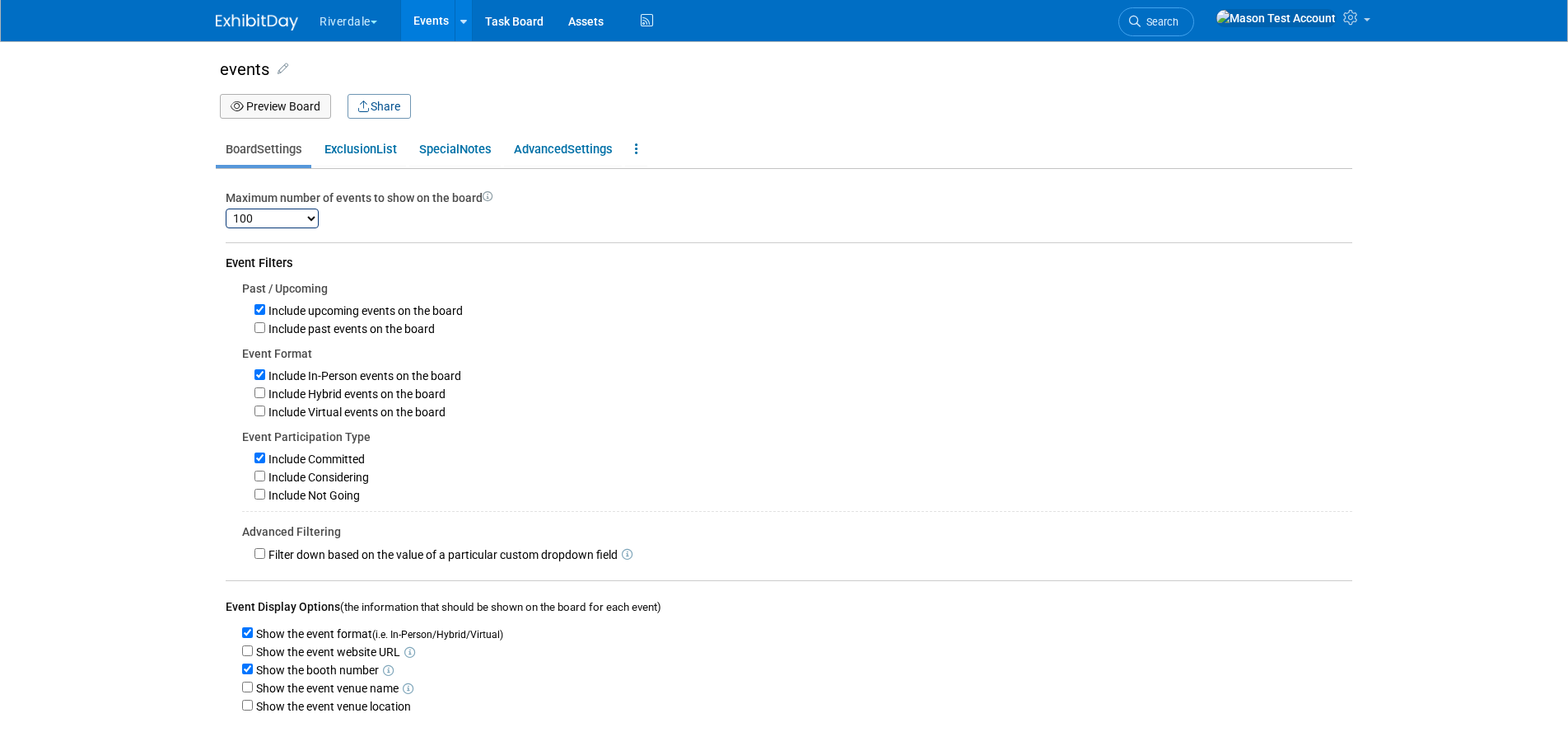
scroll to position [0, 0]
click at [247, 651] on input "Show the event website URL" at bounding box center [247, 650] width 11 height 11
checkbox input "true"
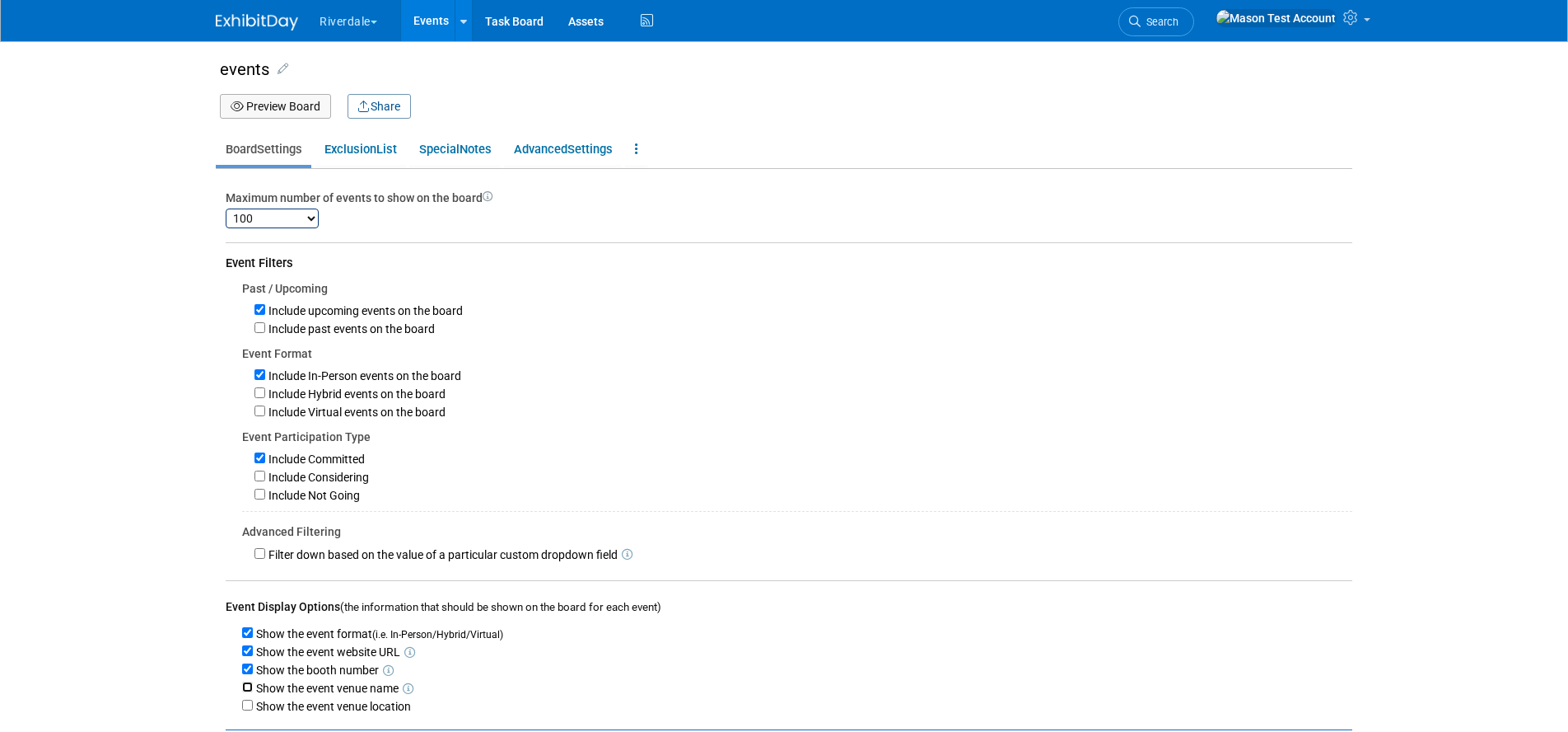
click at [245, 691] on input "Show the event venue name" at bounding box center [247, 687] width 11 height 11
checkbox input "true"
drag, startPoint x: 249, startPoint y: 708, endPoint x: 374, endPoint y: 654, distance: 136.2
click at [250, 708] on input "Show the event venue location" at bounding box center [247, 704] width 11 height 11
checkbox input "true"
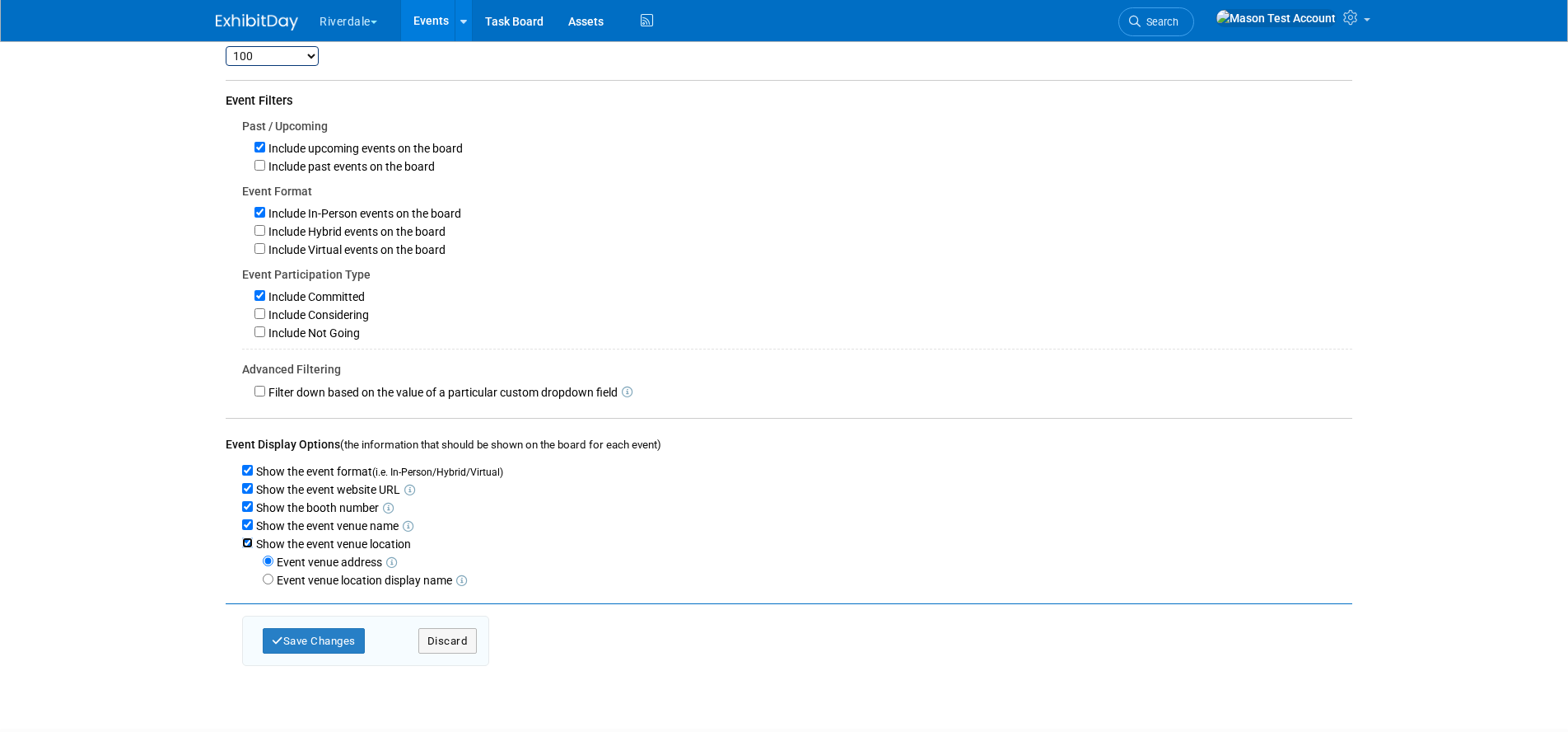
scroll to position [197, 0]
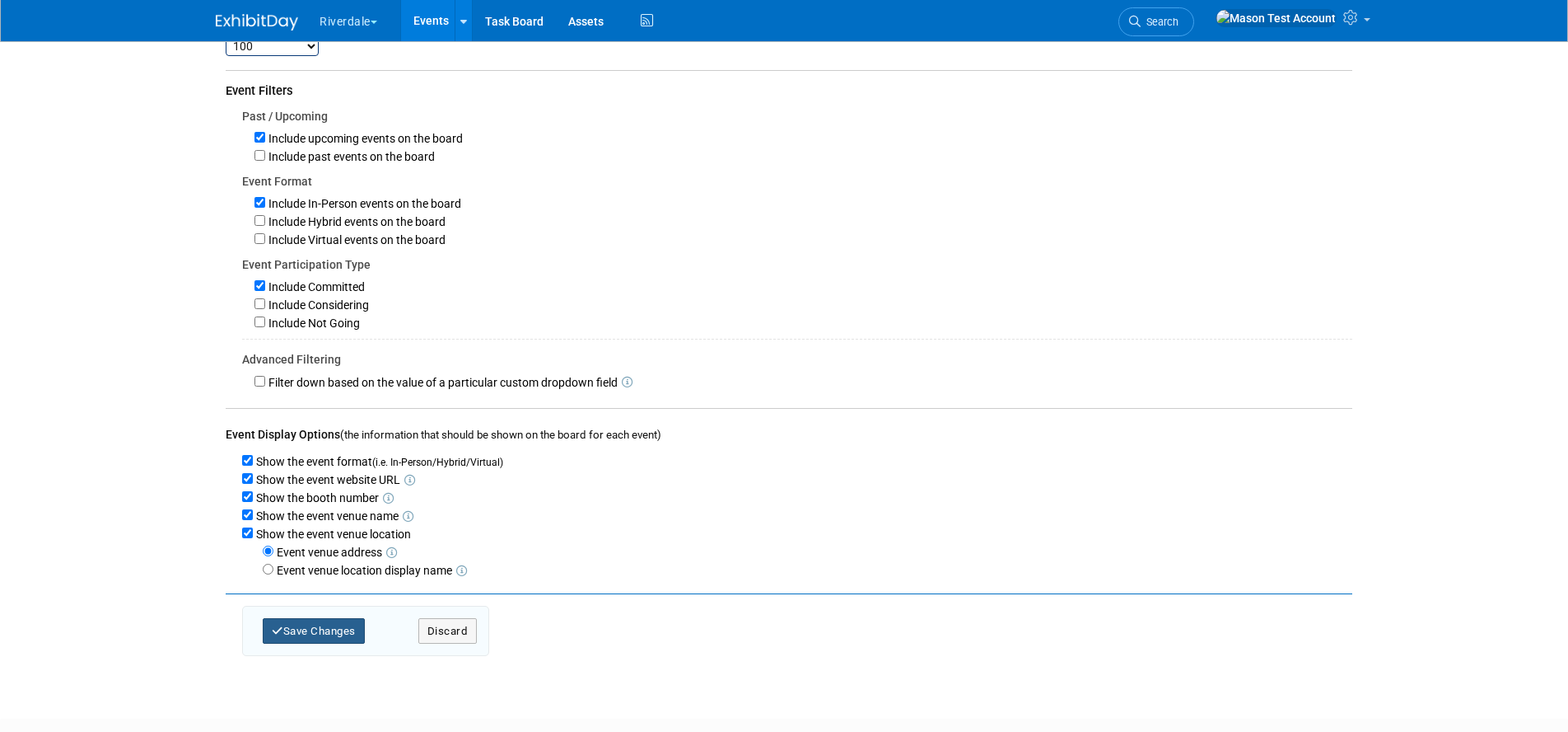
click at [341, 639] on button "Save Changes" at bounding box center [313, 631] width 102 height 26
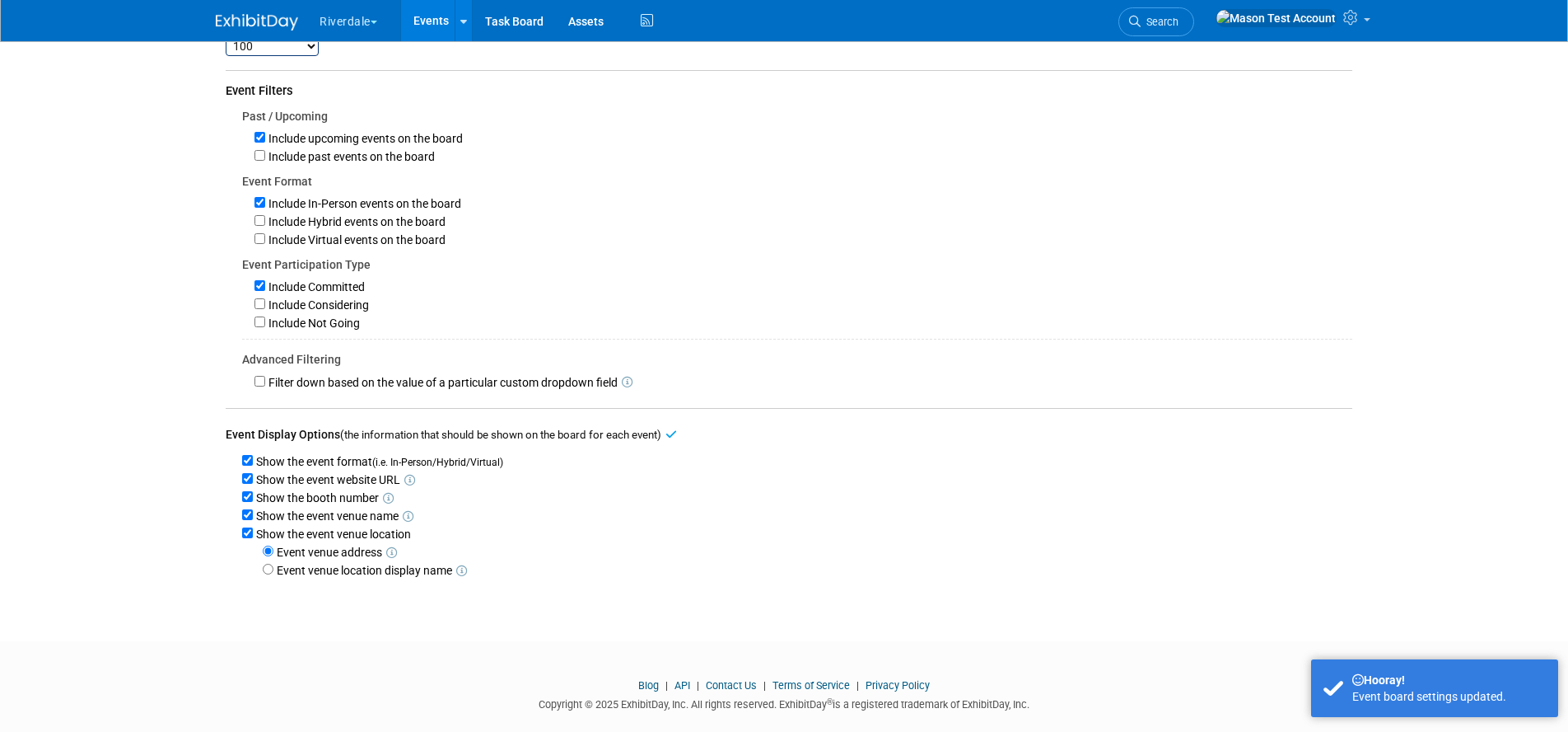
scroll to position [0, 0]
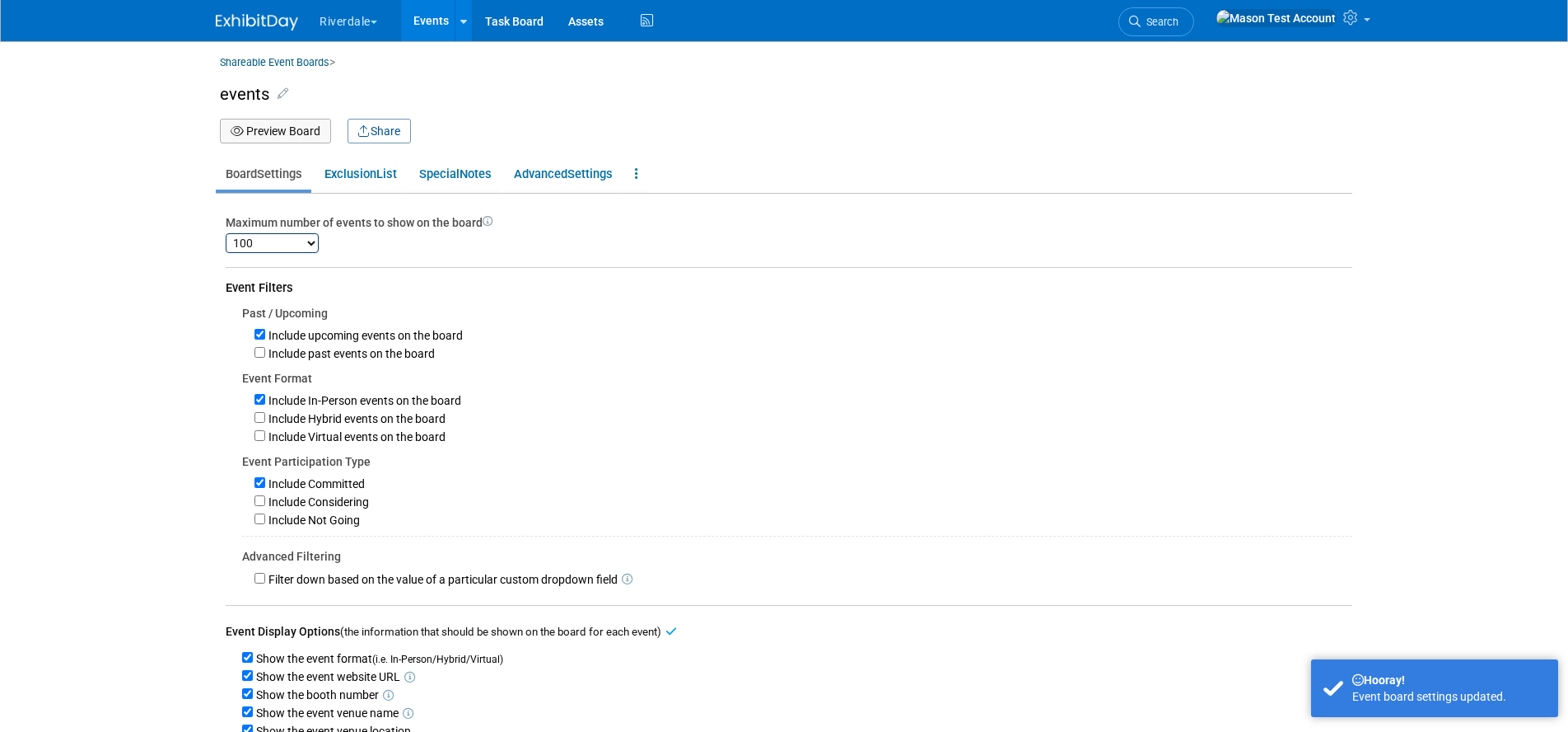
click at [285, 129] on button "Preview Board" at bounding box center [275, 131] width 111 height 25
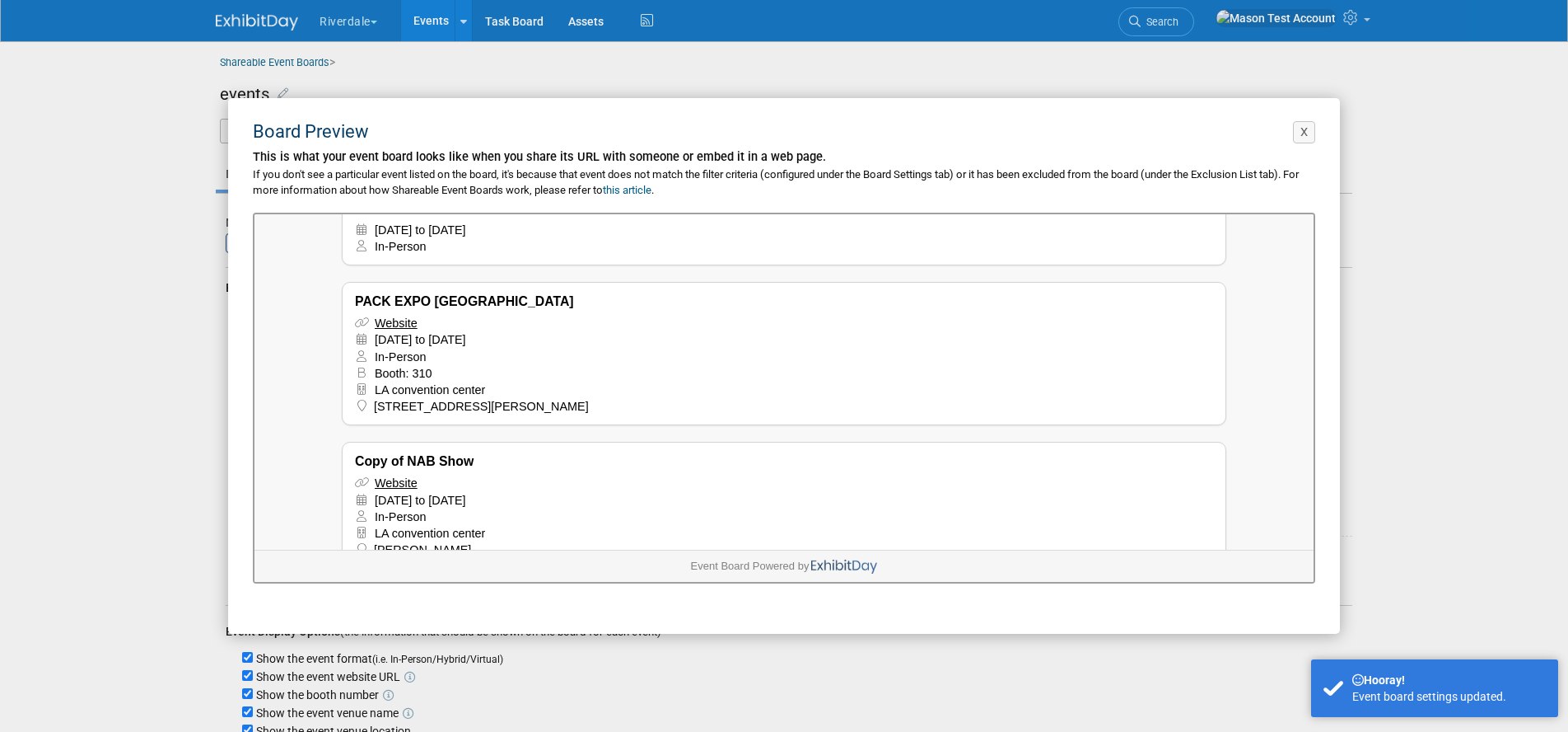
scroll to position [404, 0]
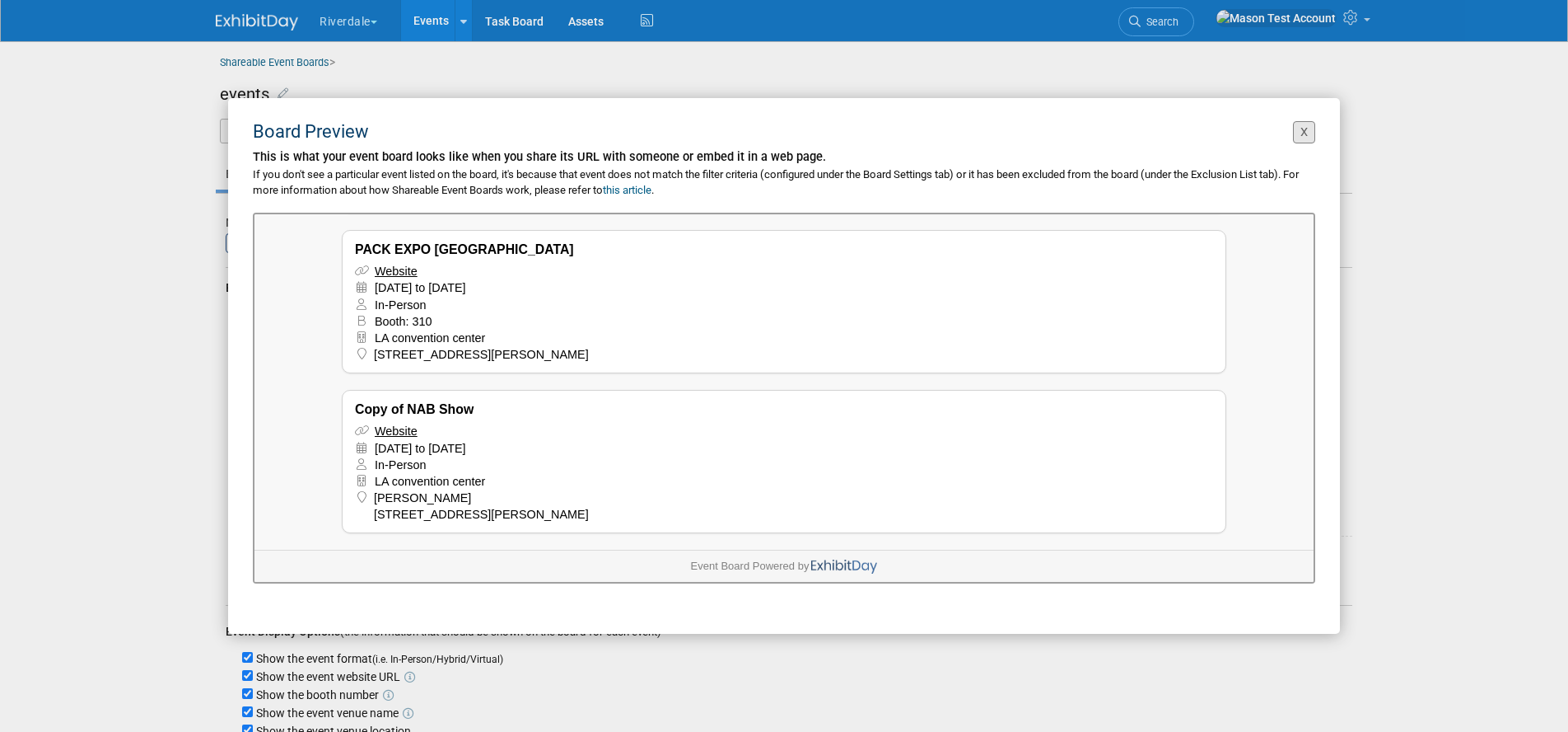
click at [1302, 134] on button "X" at bounding box center [1303, 132] width 22 height 22
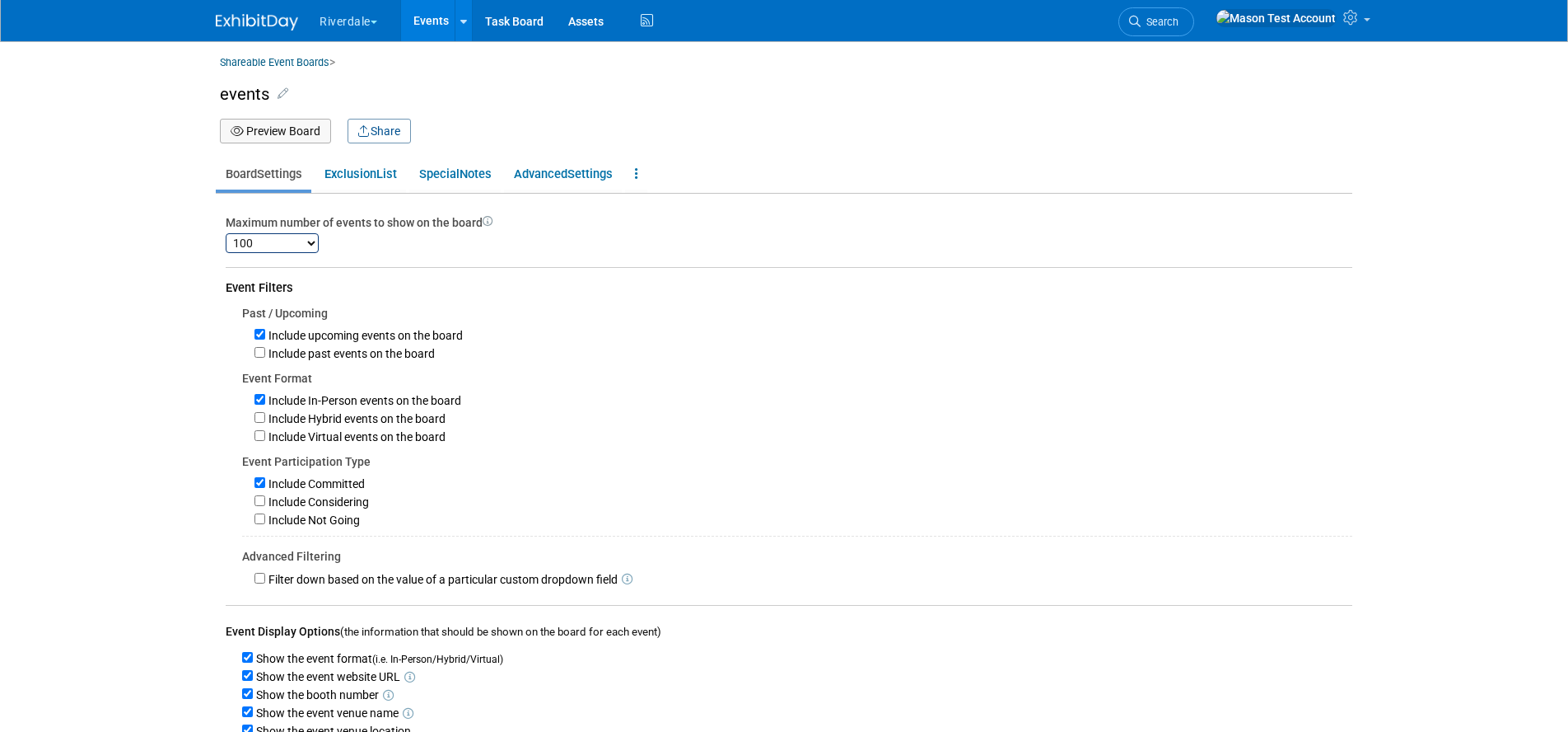
scroll to position [0, 0]
click at [374, 130] on button "Share" at bounding box center [379, 131] width 63 height 25
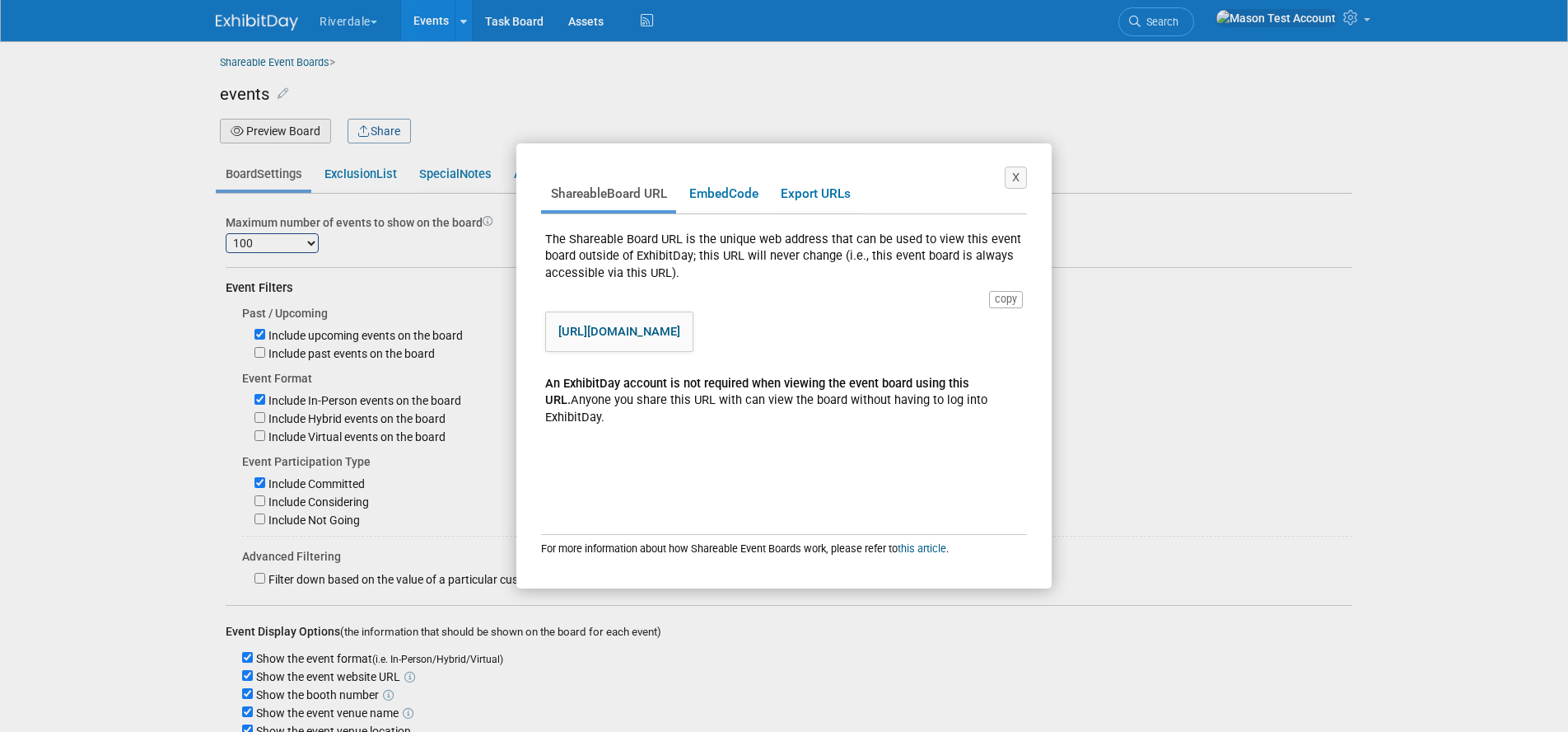
click at [680, 334] on link "https://www.exhibitday.com/eventboard/?vk=63644126473-b4b6ac4ab10f4c0aac0d40a6b…" at bounding box center [619, 331] width 122 height 15
click at [725, 189] on span "Embed" at bounding box center [708, 193] width 39 height 15
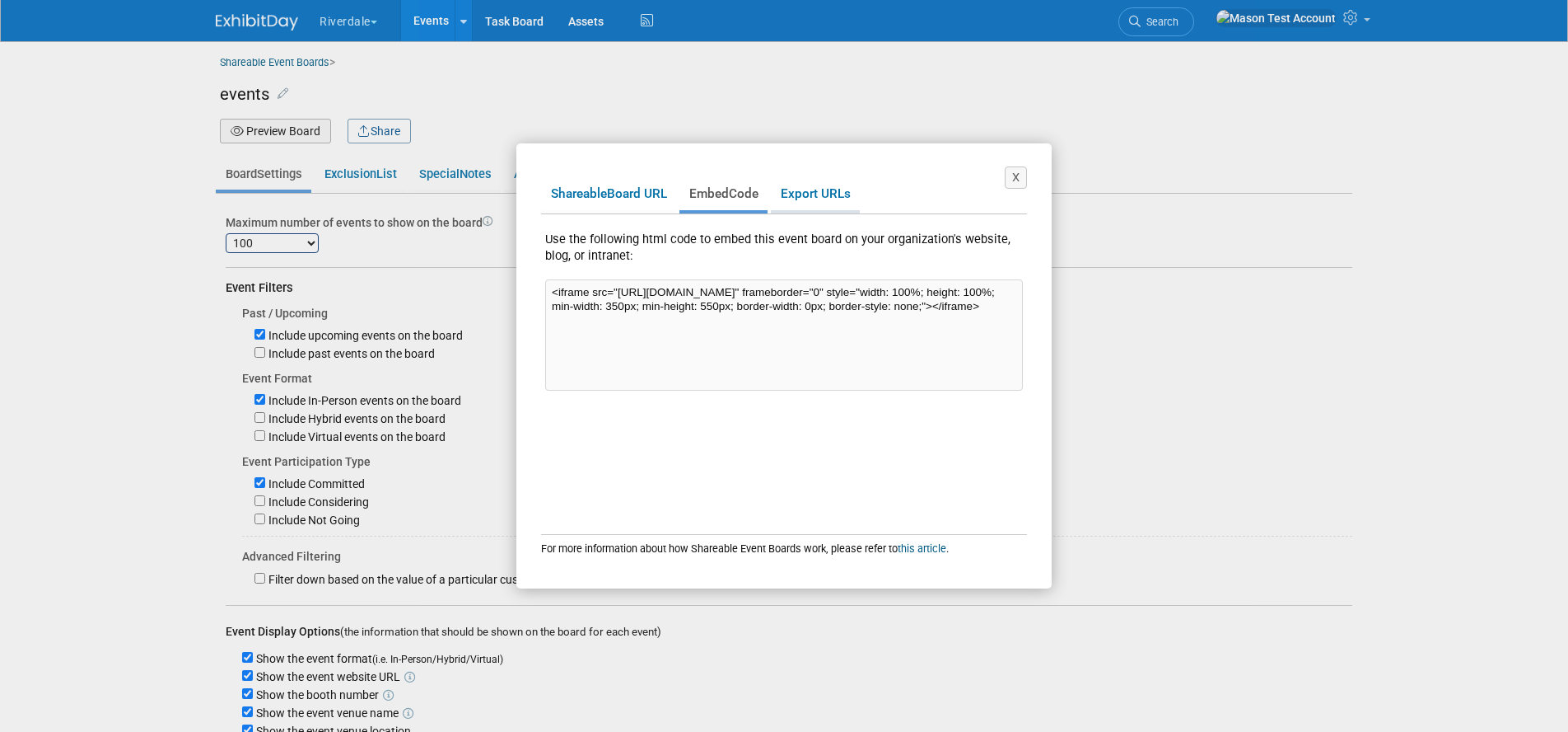
click at [828, 189] on link "Export URLs" at bounding box center [815, 194] width 89 height 32
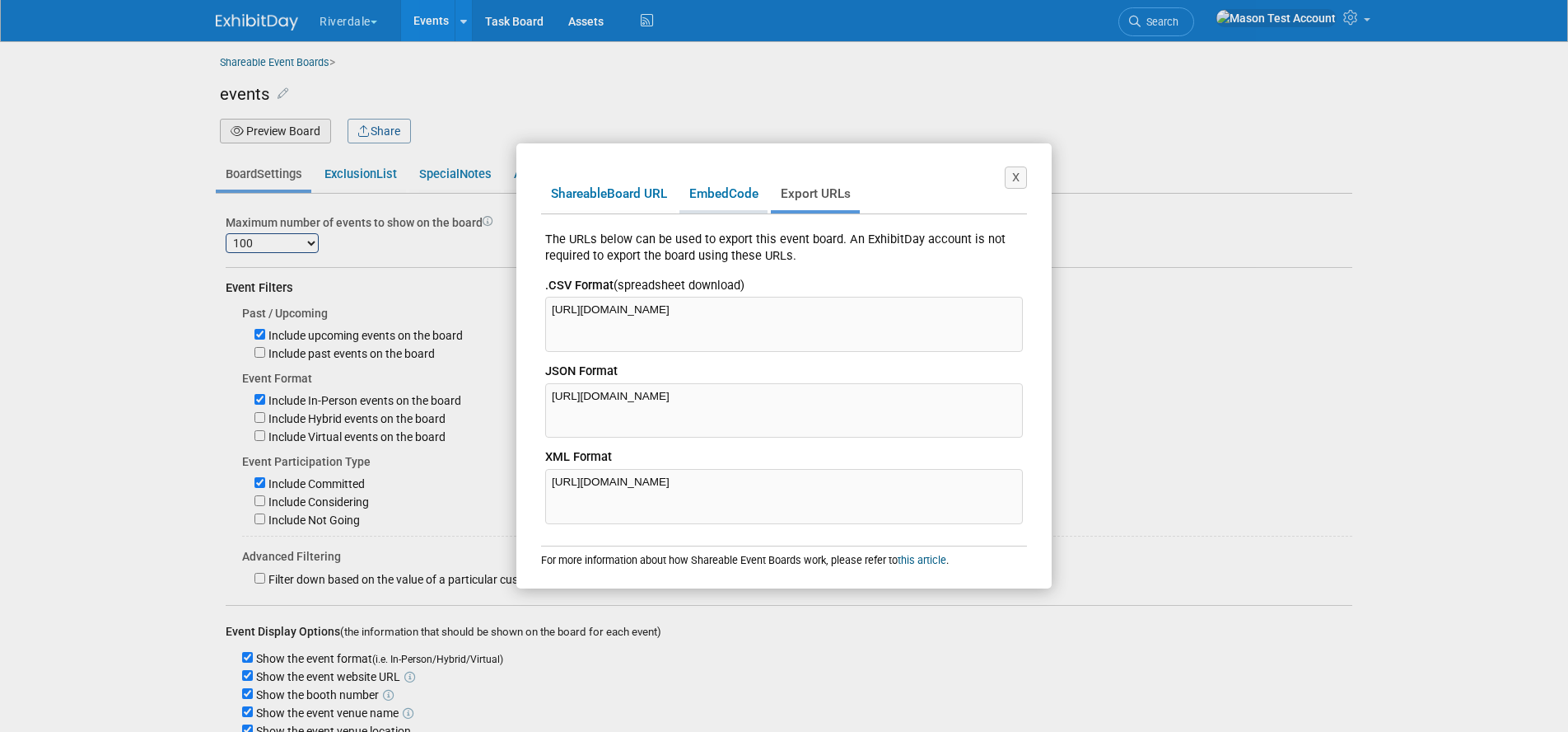
click at [715, 193] on span "Embed" at bounding box center [708, 193] width 39 height 15
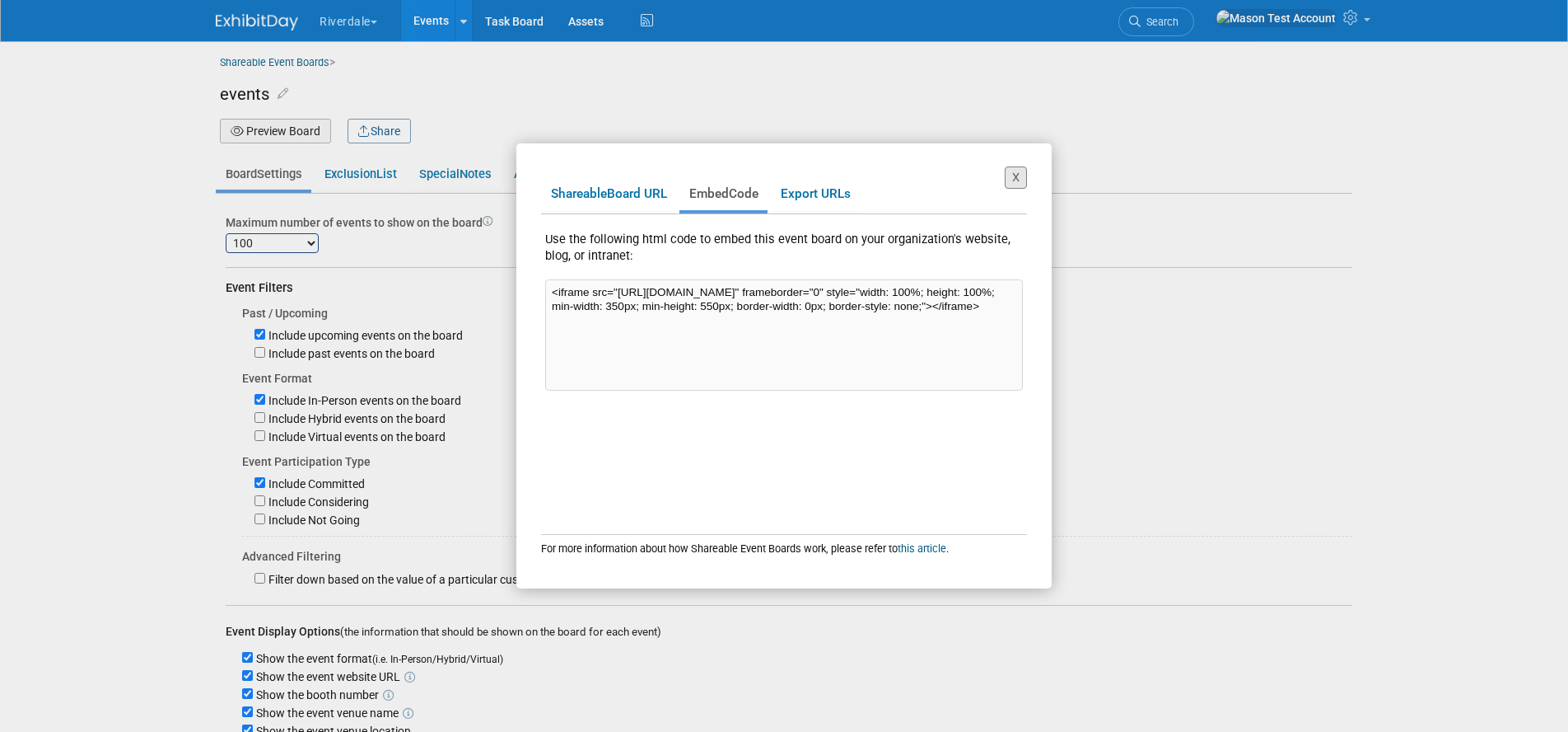
click at [1012, 177] on button "X" at bounding box center [1015, 177] width 22 height 22
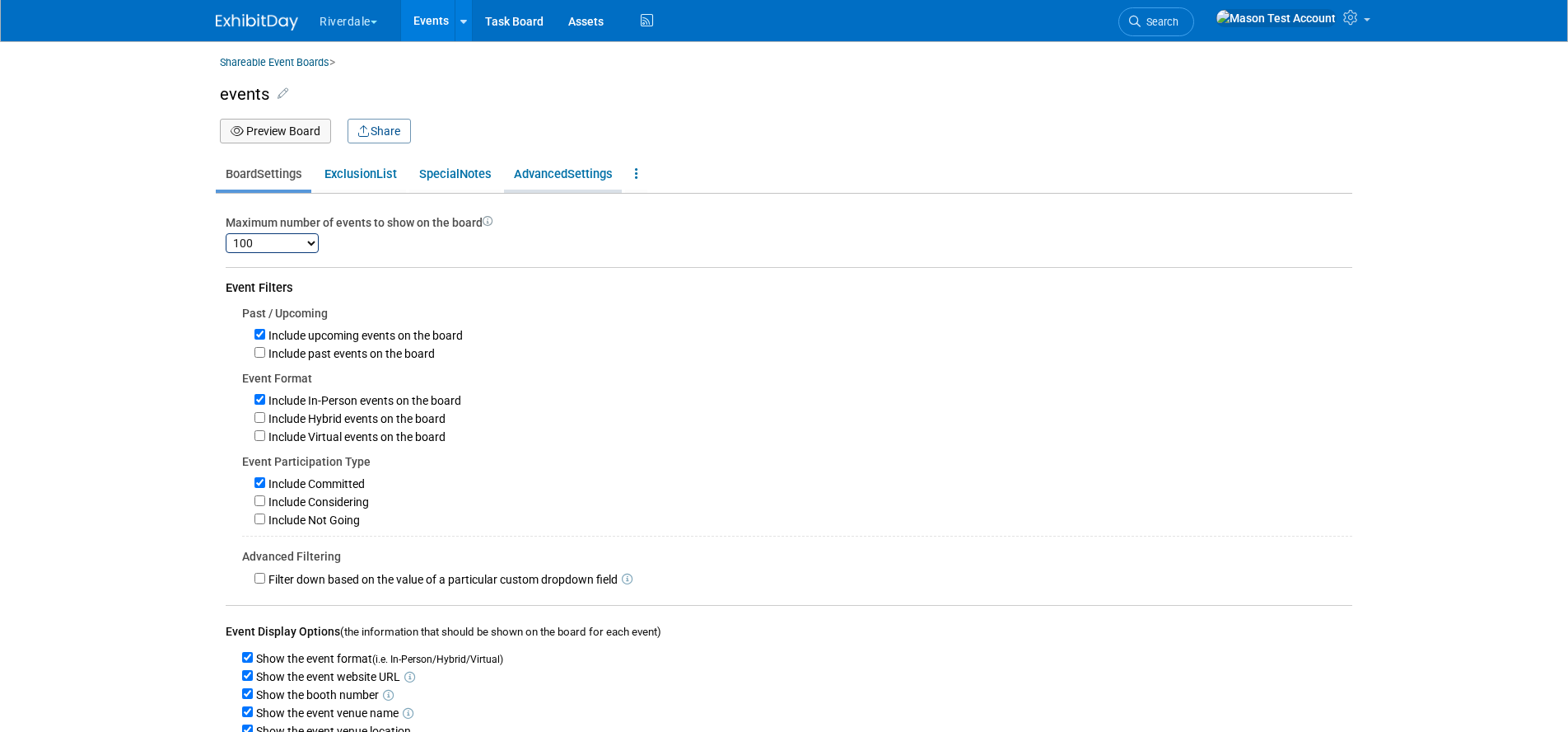
click at [609, 172] on span "Settings" at bounding box center [589, 173] width 45 height 15
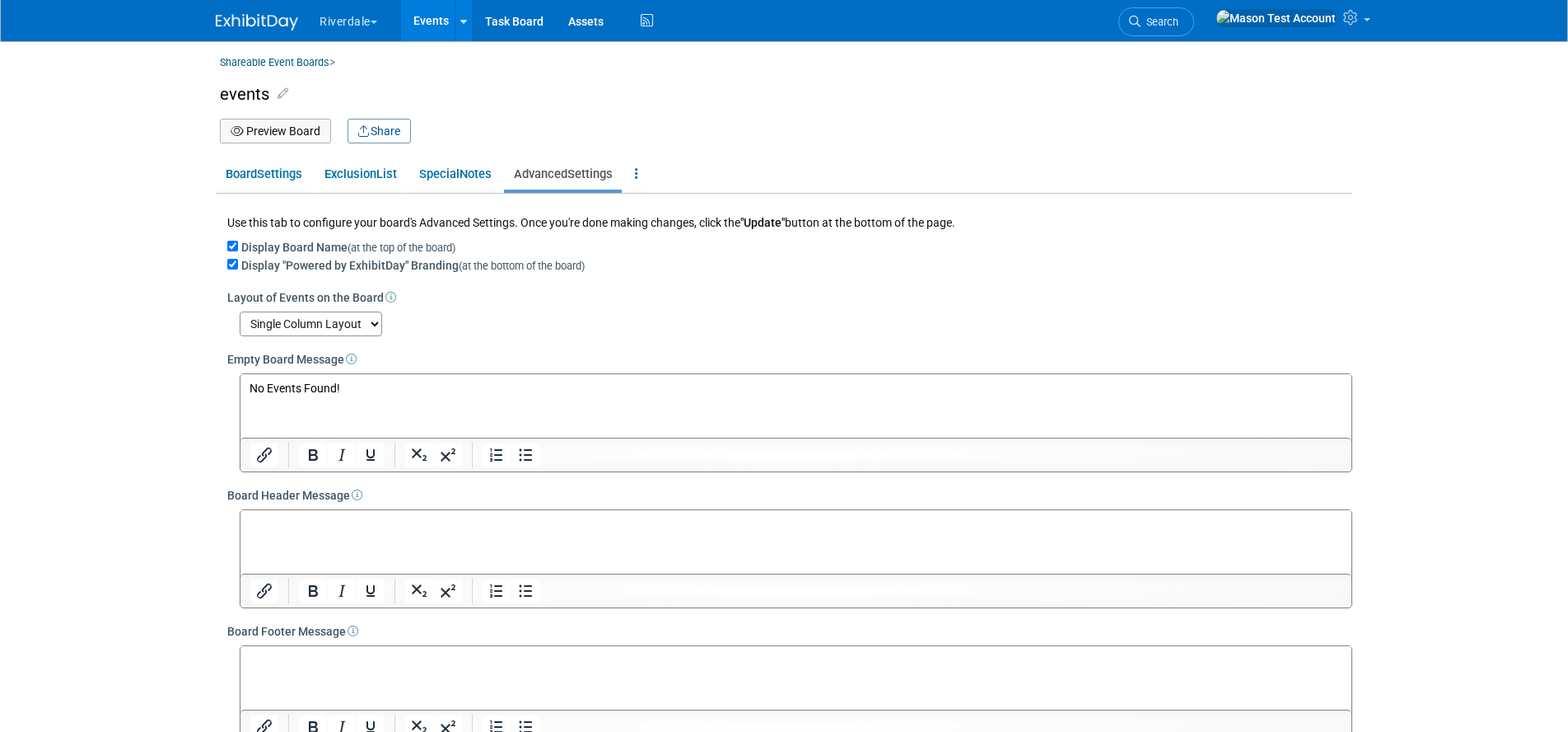
click at [286, 134] on button "Preview Board" at bounding box center [275, 131] width 111 height 25
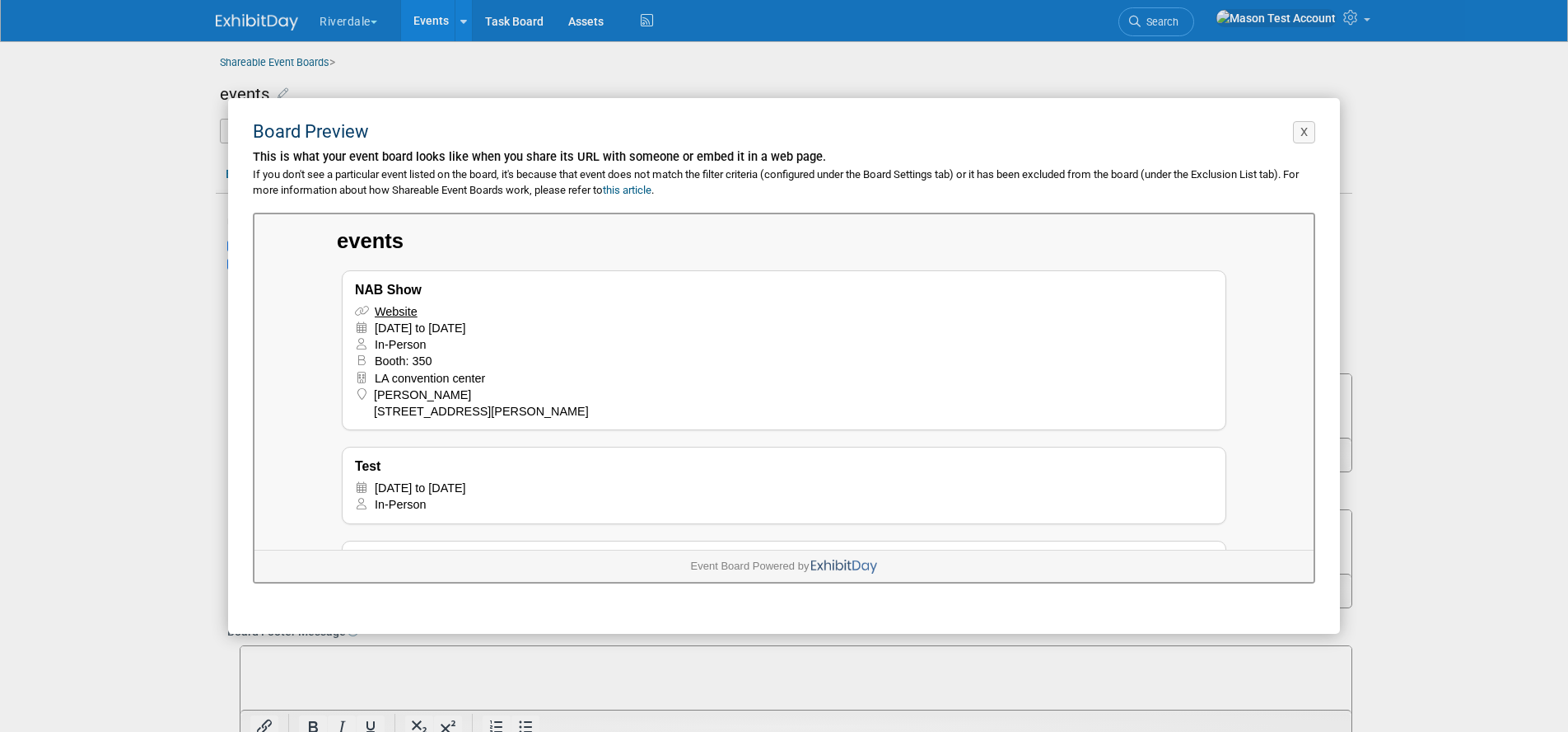
scroll to position [1, 0]
drag, startPoint x: 1300, startPoint y: 136, endPoint x: 1244, endPoint y: 133, distance: 56.1
click at [1298, 133] on button "X" at bounding box center [1303, 132] width 22 height 22
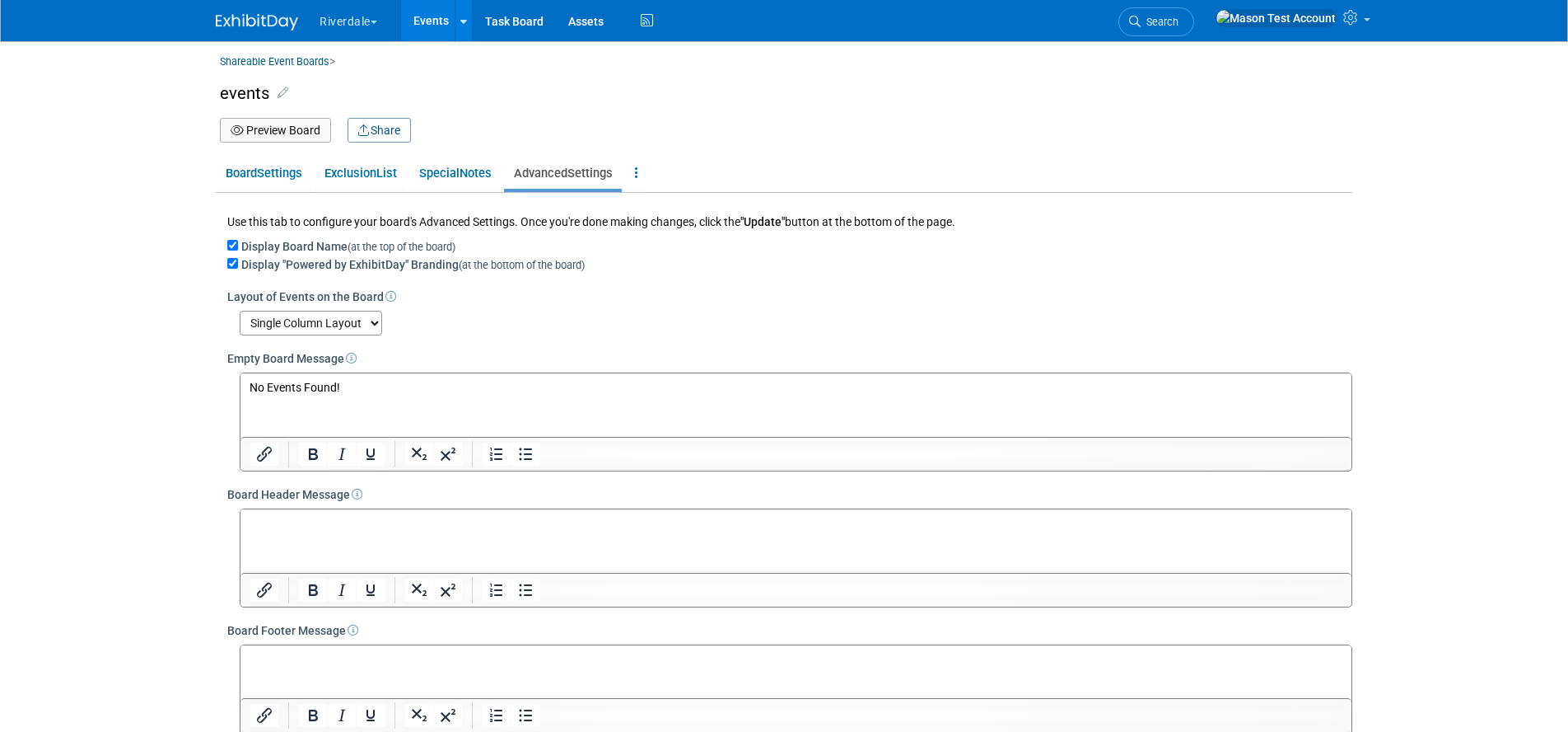
scroll to position [0, 0]
click at [428, 16] on link "Events" at bounding box center [431, 20] width 60 height 41
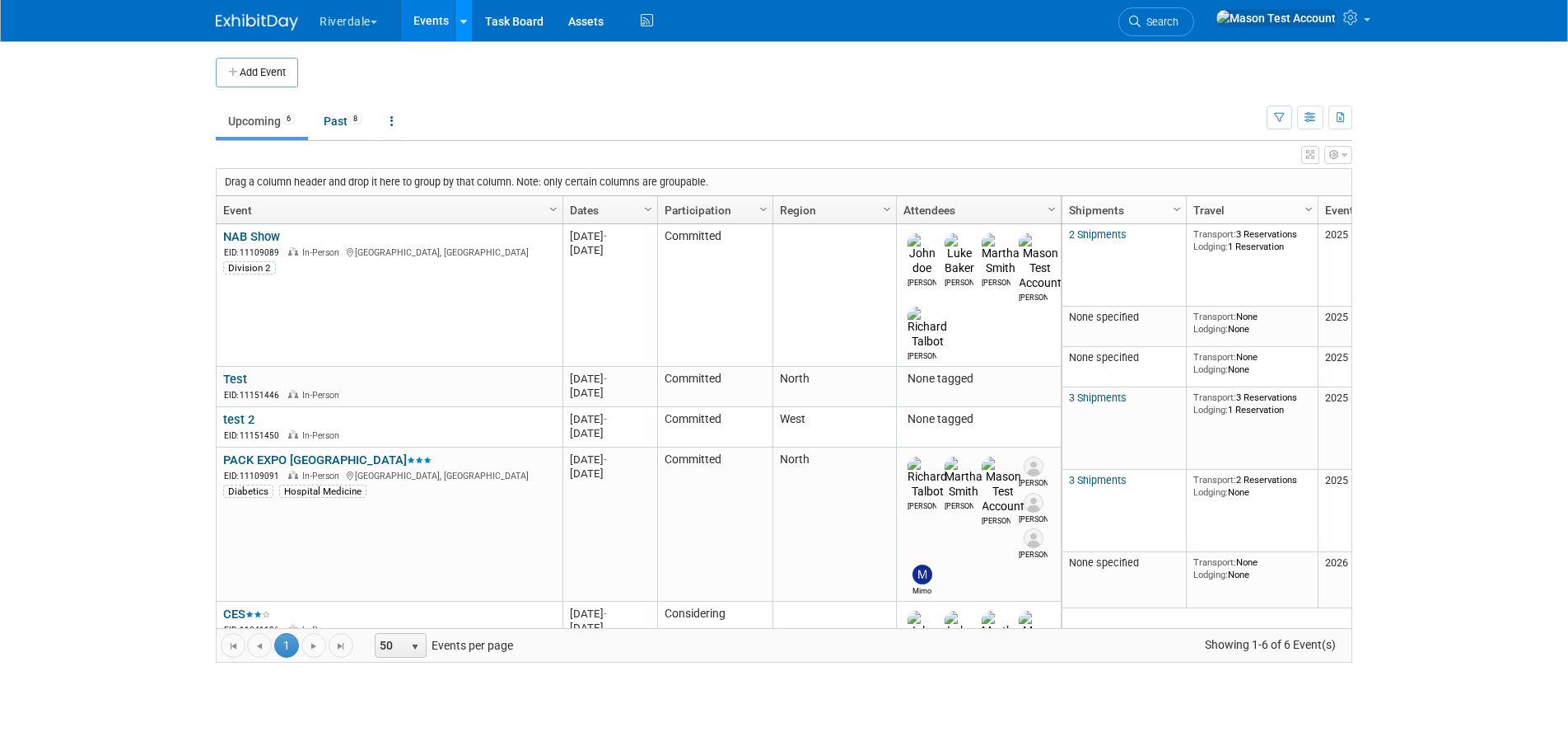
click at [467, 25] on icon at bounding box center [463, 22] width 6 height 11
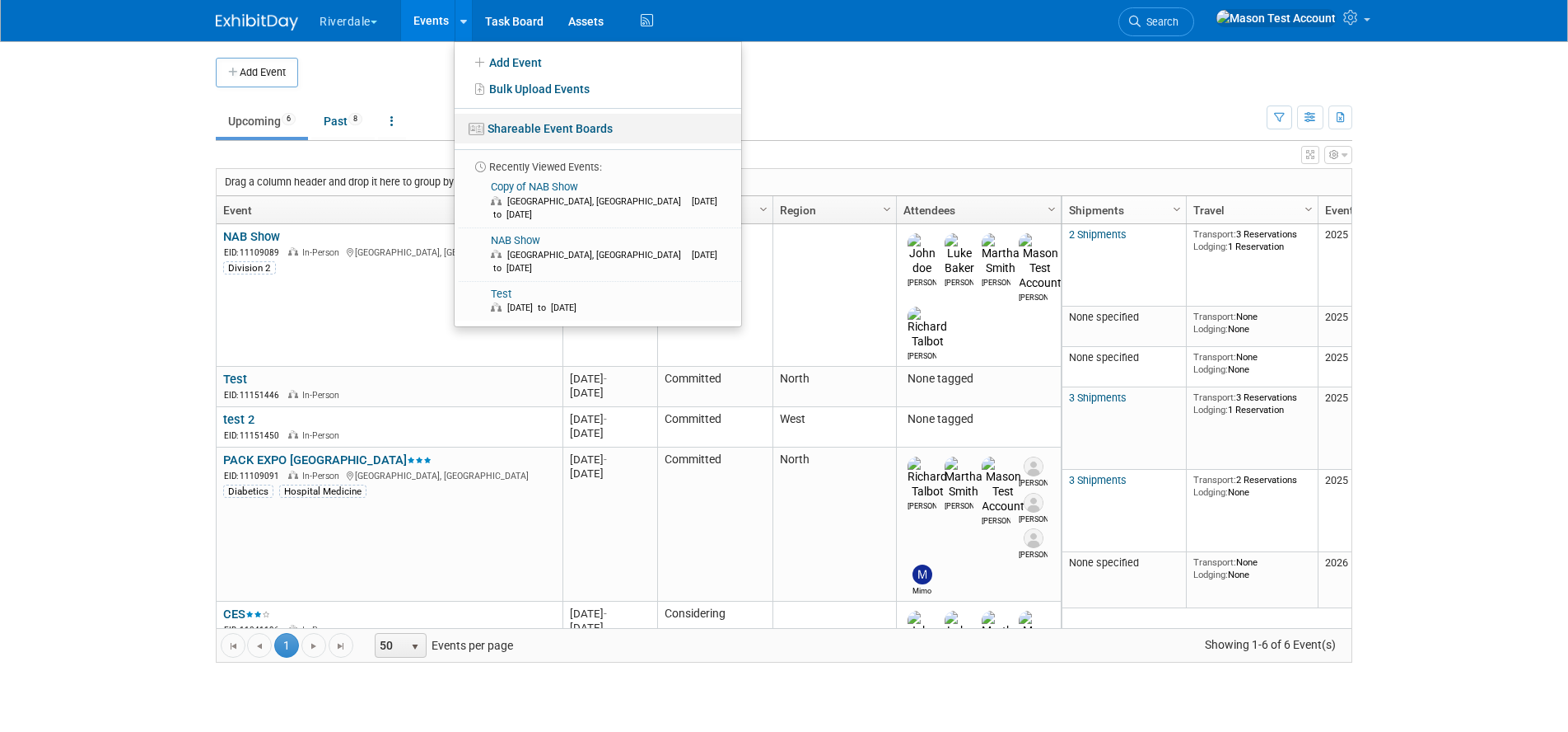
click at [532, 119] on link "Shareable Event Boards" at bounding box center [597, 128] width 286 height 29
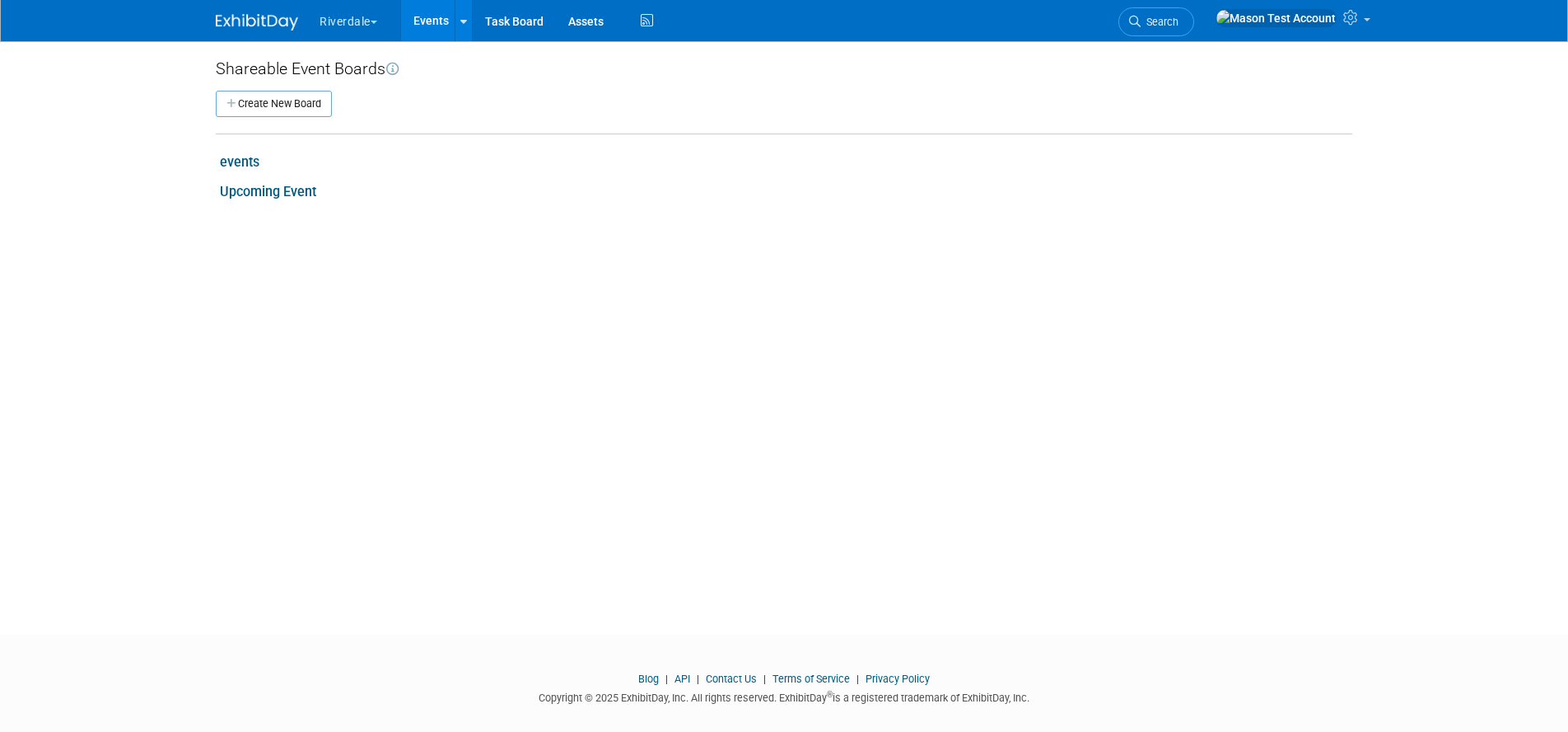
click at [303, 194] on link "Upcoming Event" at bounding box center [268, 192] width 96 height 16
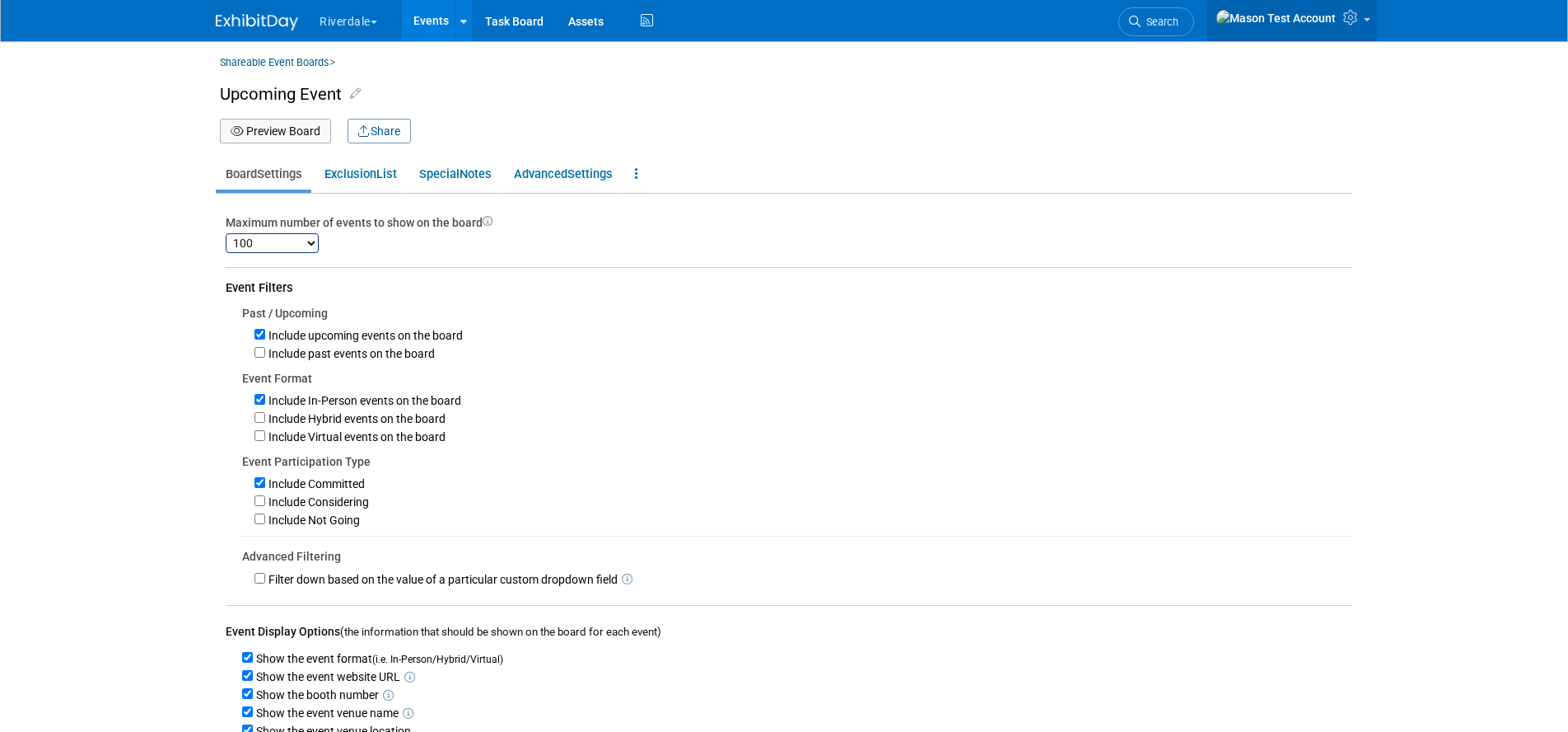
click at [1348, 23] on icon at bounding box center [1352, 17] width 19 height 15
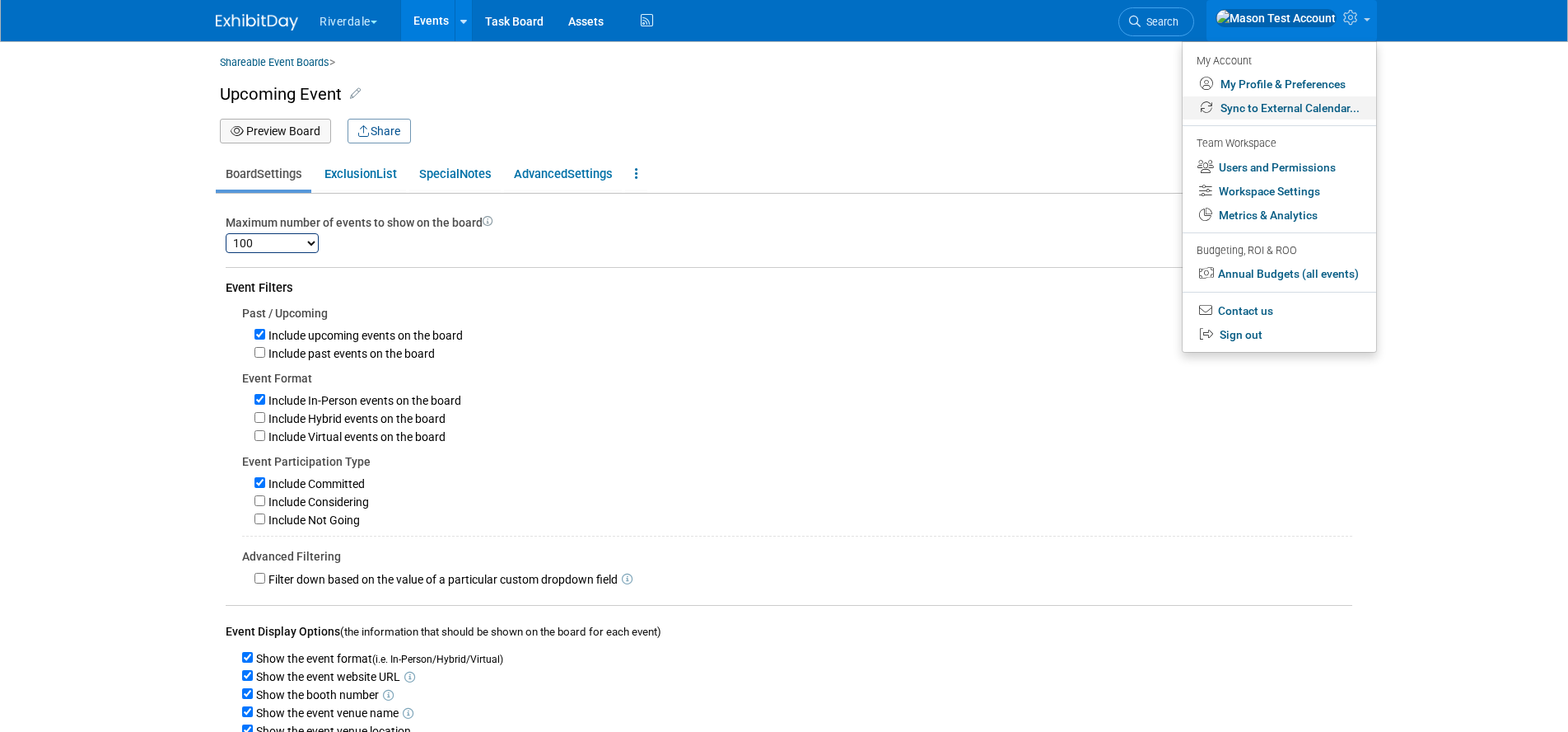
click at [1281, 102] on link "Sync to External Calendar..." at bounding box center [1279, 108] width 194 height 24
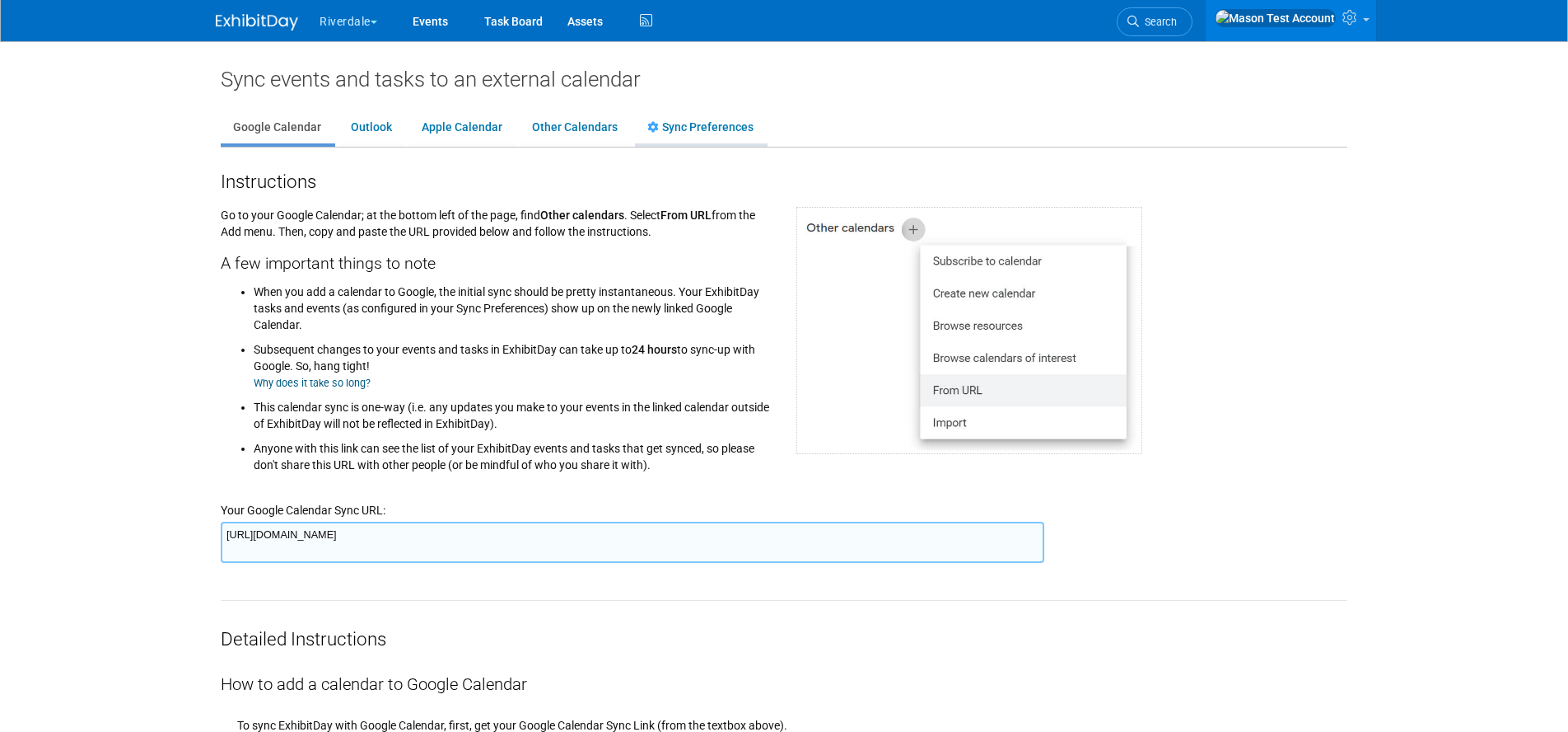
click at [676, 120] on link "Sync Preferences" at bounding box center [700, 127] width 131 height 31
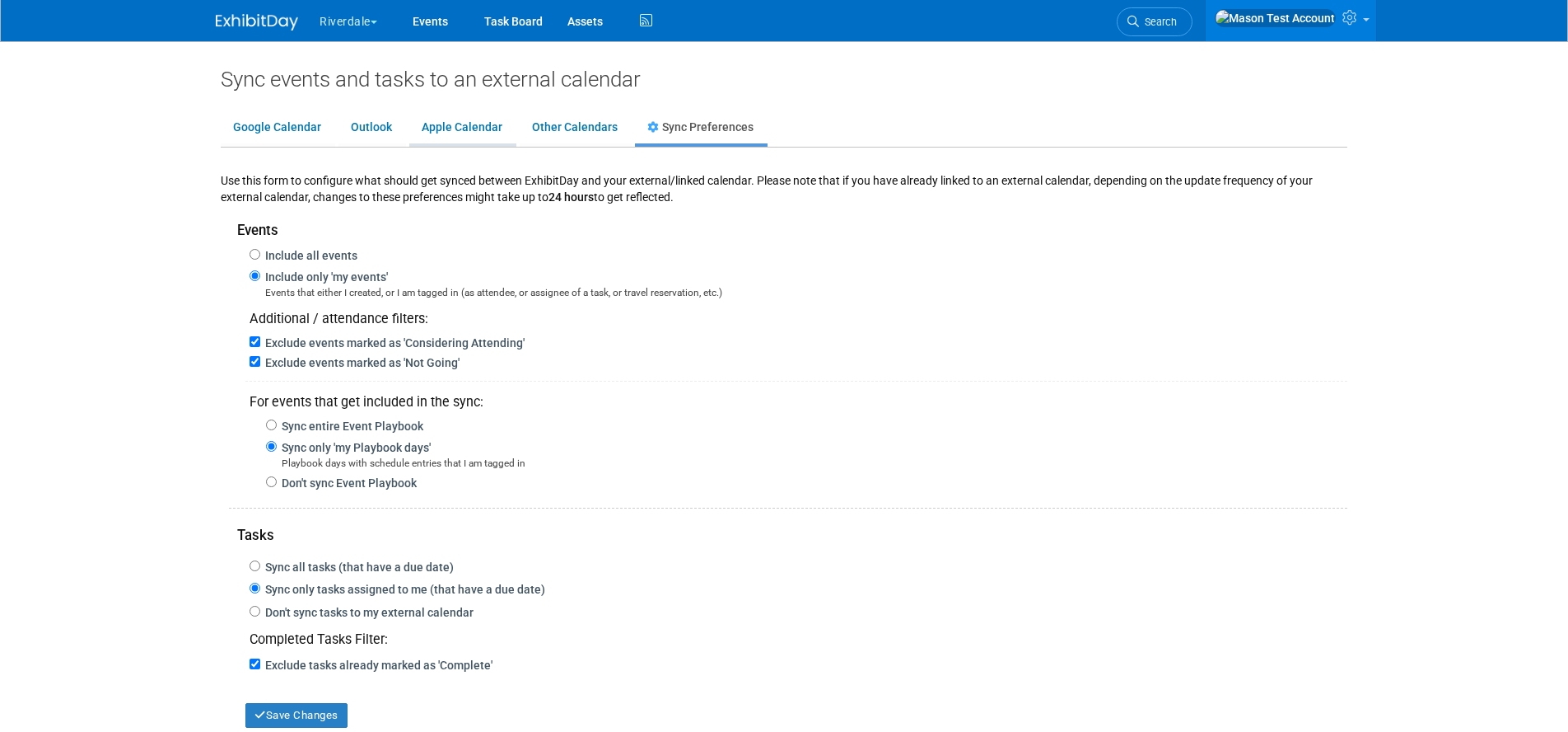
click at [447, 132] on link "Apple Calendar" at bounding box center [461, 127] width 106 height 31
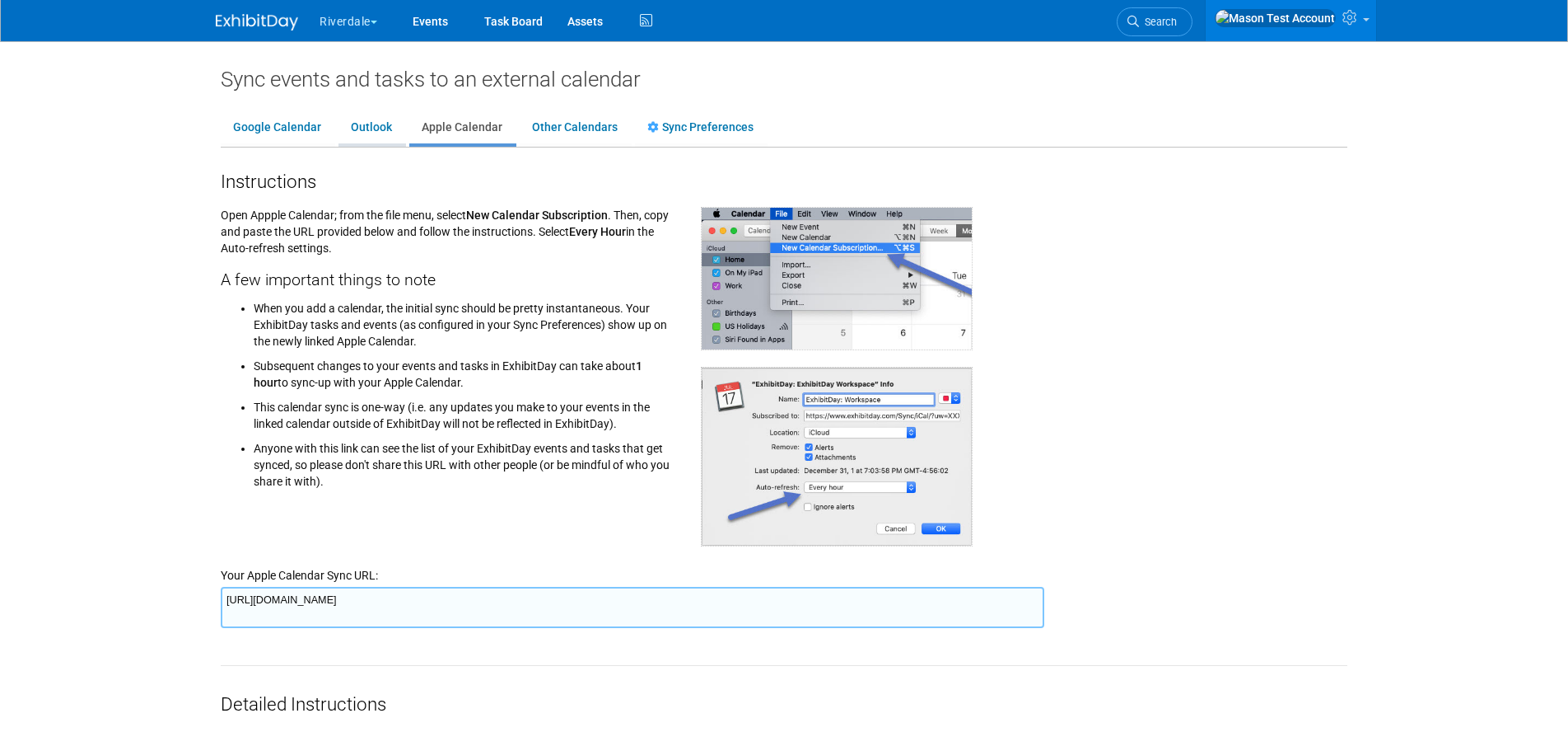
click at [365, 130] on link "Outlook" at bounding box center [372, 127] width 66 height 31
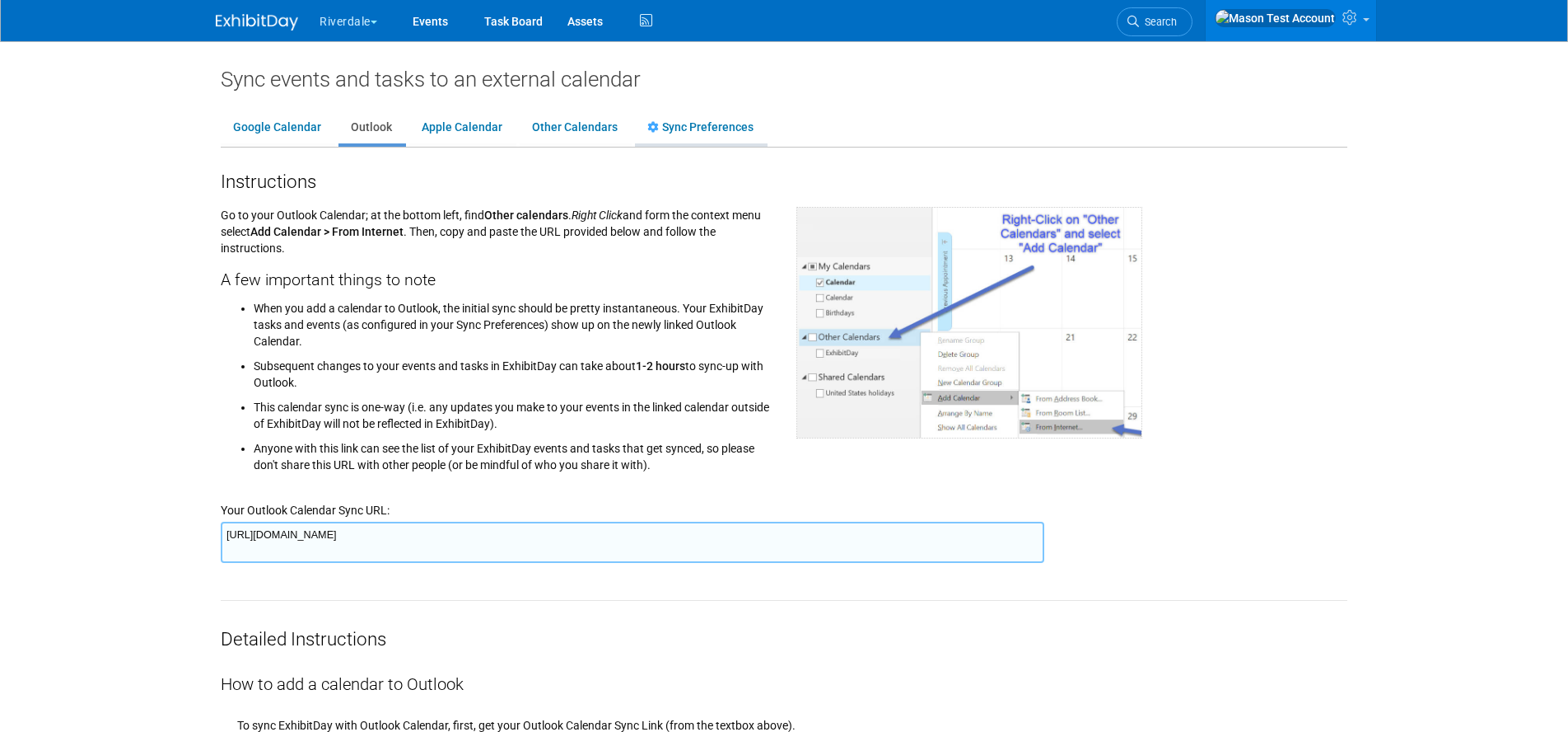
click at [673, 120] on link "Sync Preferences" at bounding box center [700, 127] width 131 height 31
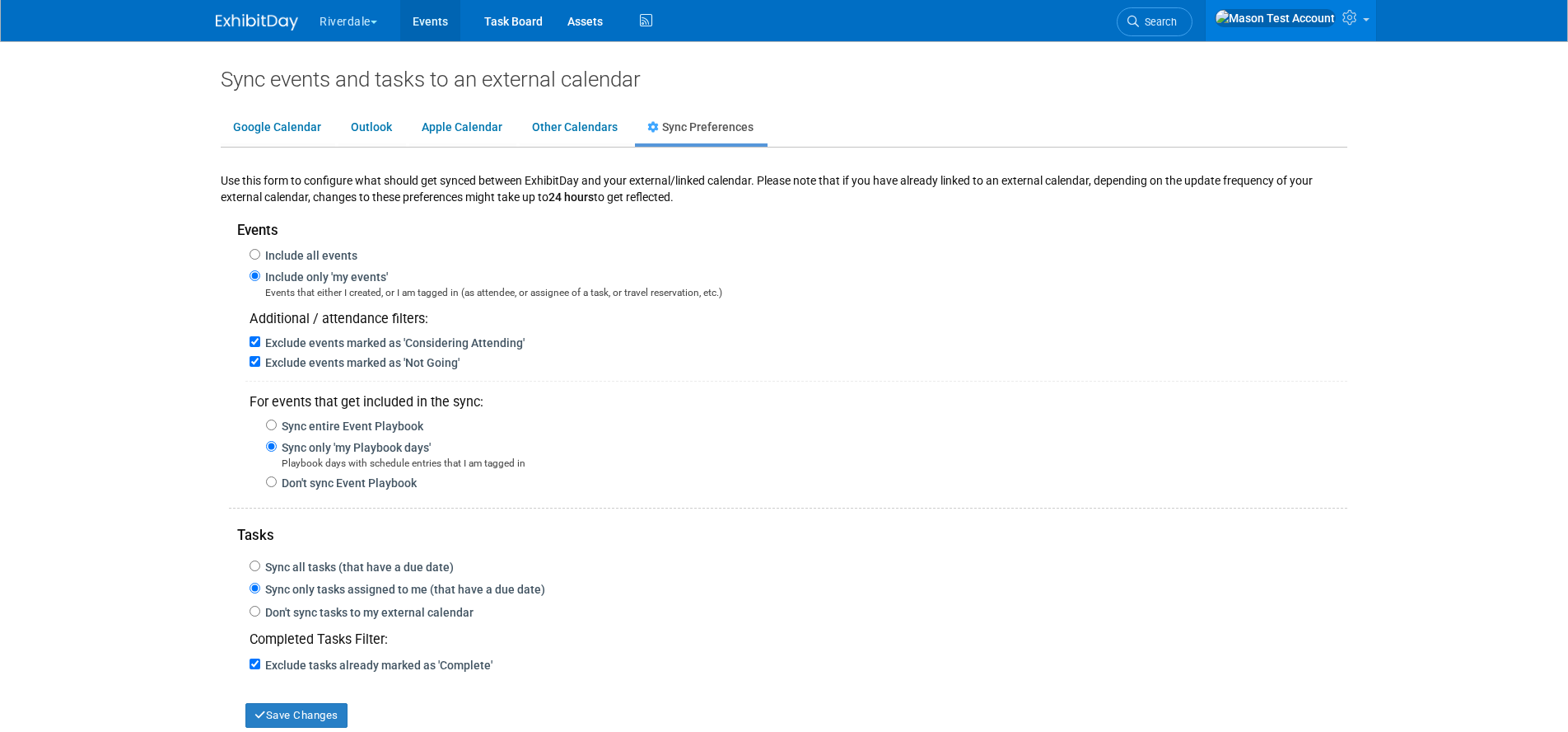
click at [430, 17] on link "Events" at bounding box center [430, 20] width 60 height 41
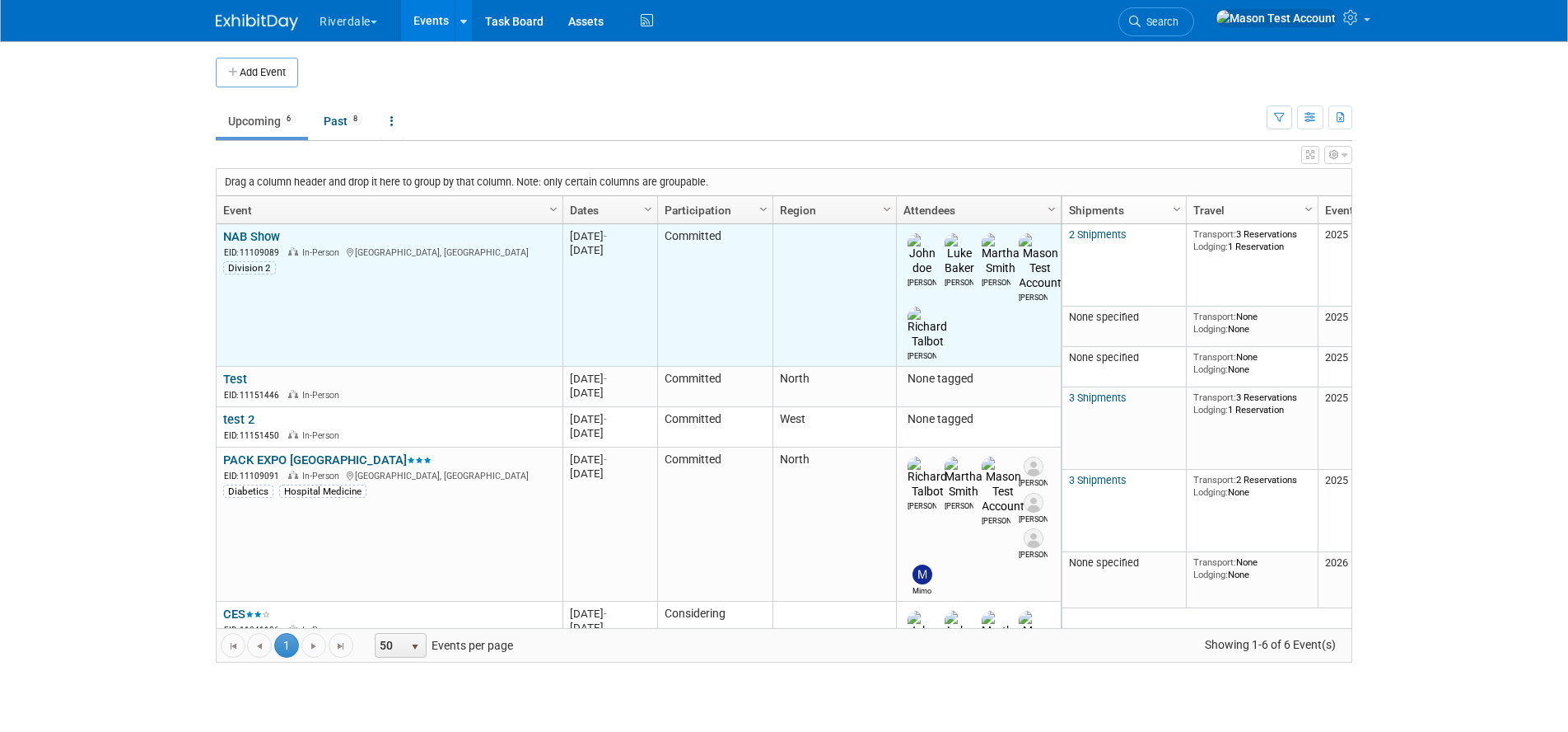
click at [260, 235] on link "NAB Show" at bounding box center [252, 237] width 57 height 15
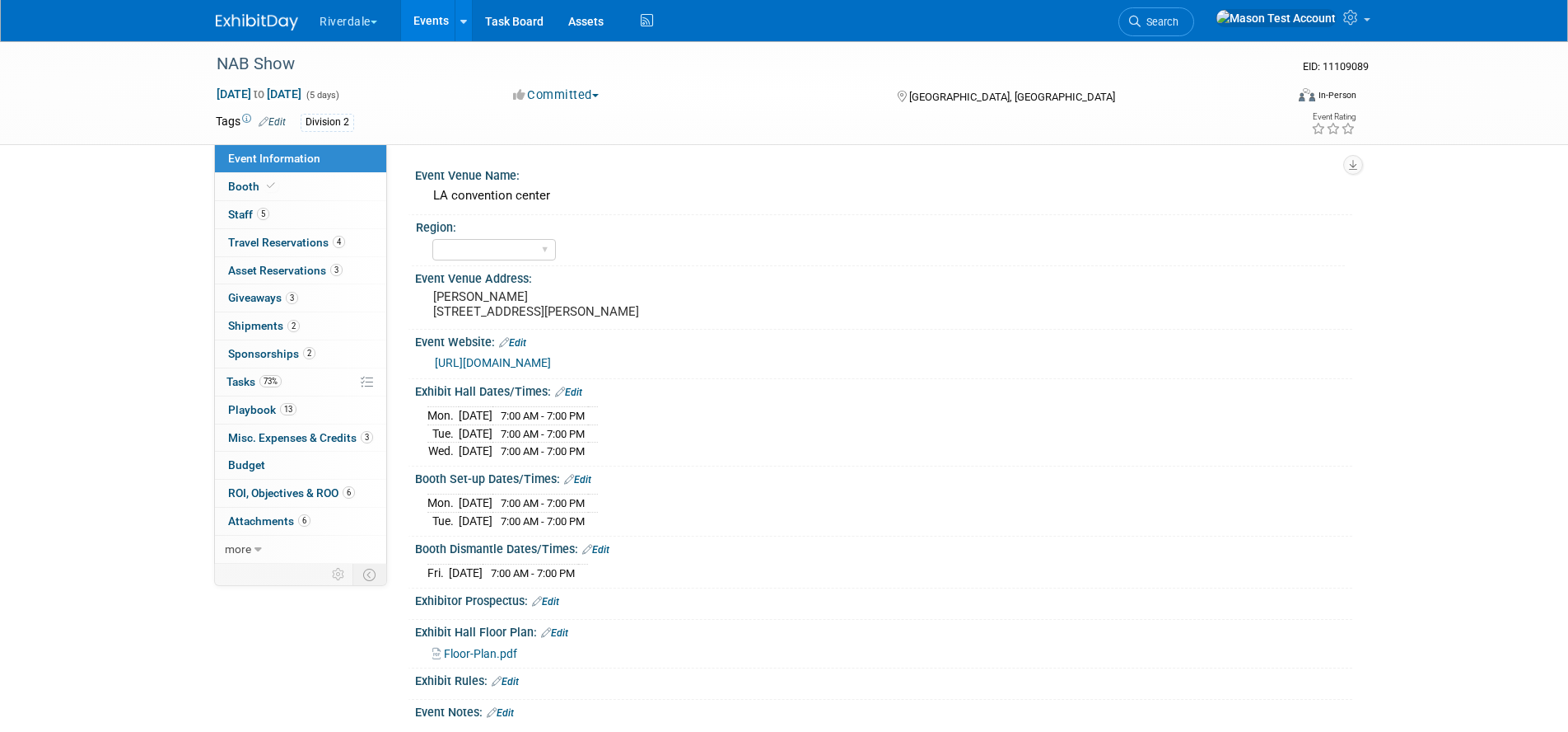
click at [280, 123] on link "Edit" at bounding box center [272, 122] width 28 height 12
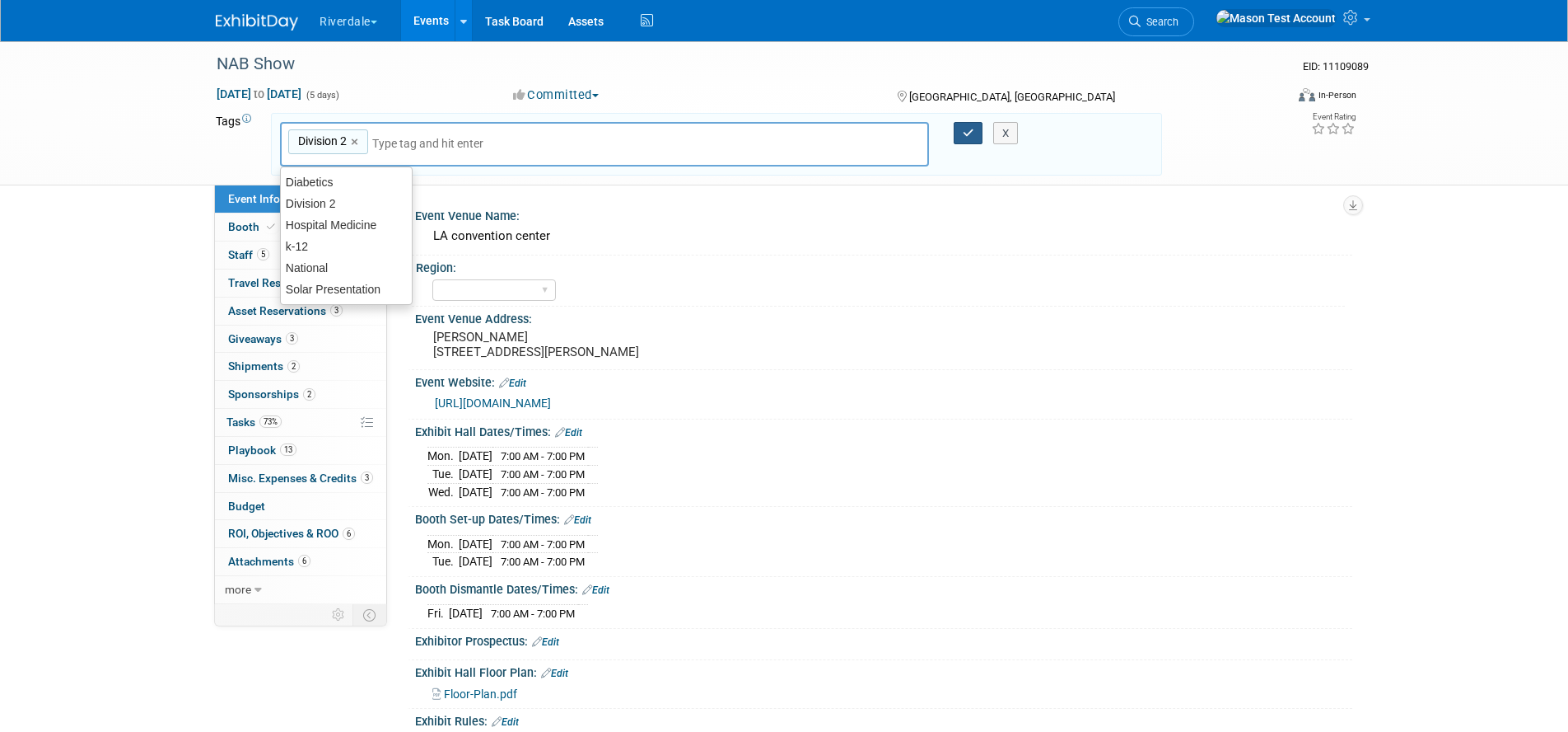
click at [972, 133] on icon "button" at bounding box center [968, 133] width 12 height 11
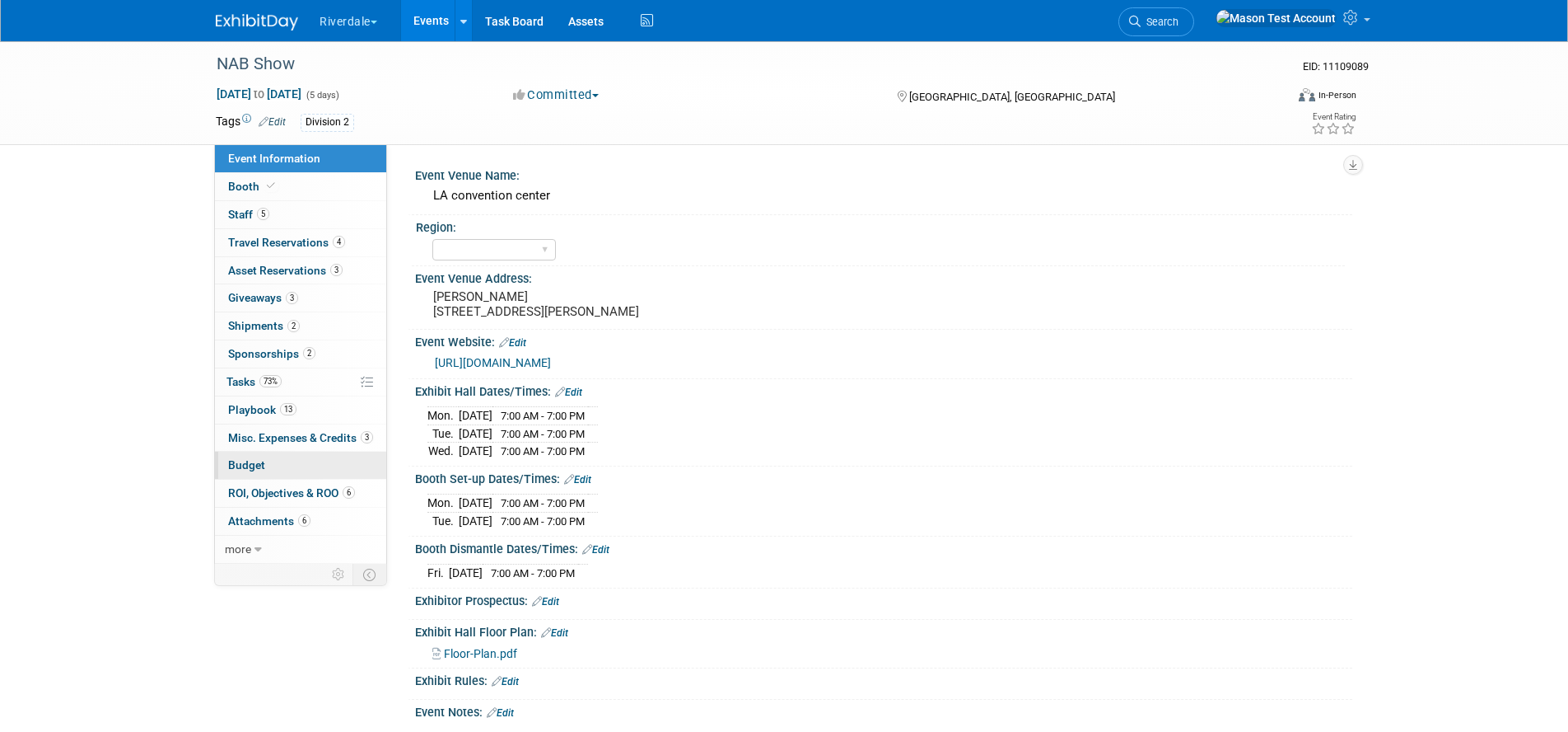
drag, startPoint x: 317, startPoint y: 491, endPoint x: 352, endPoint y: 469, distance: 41.3
click at [317, 490] on span "ROI, Objectives & ROO 6" at bounding box center [292, 493] width 127 height 13
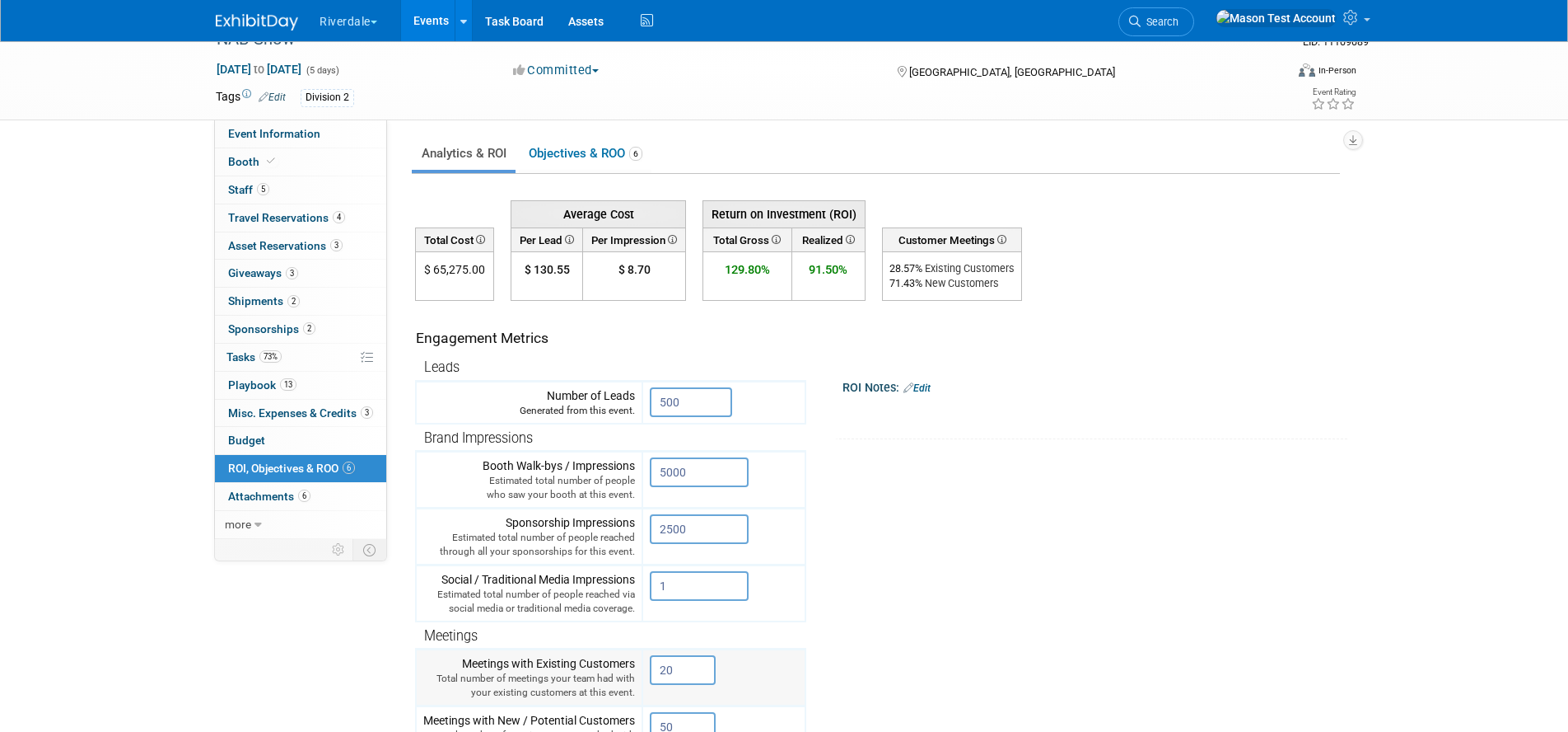
scroll to position [13, 0]
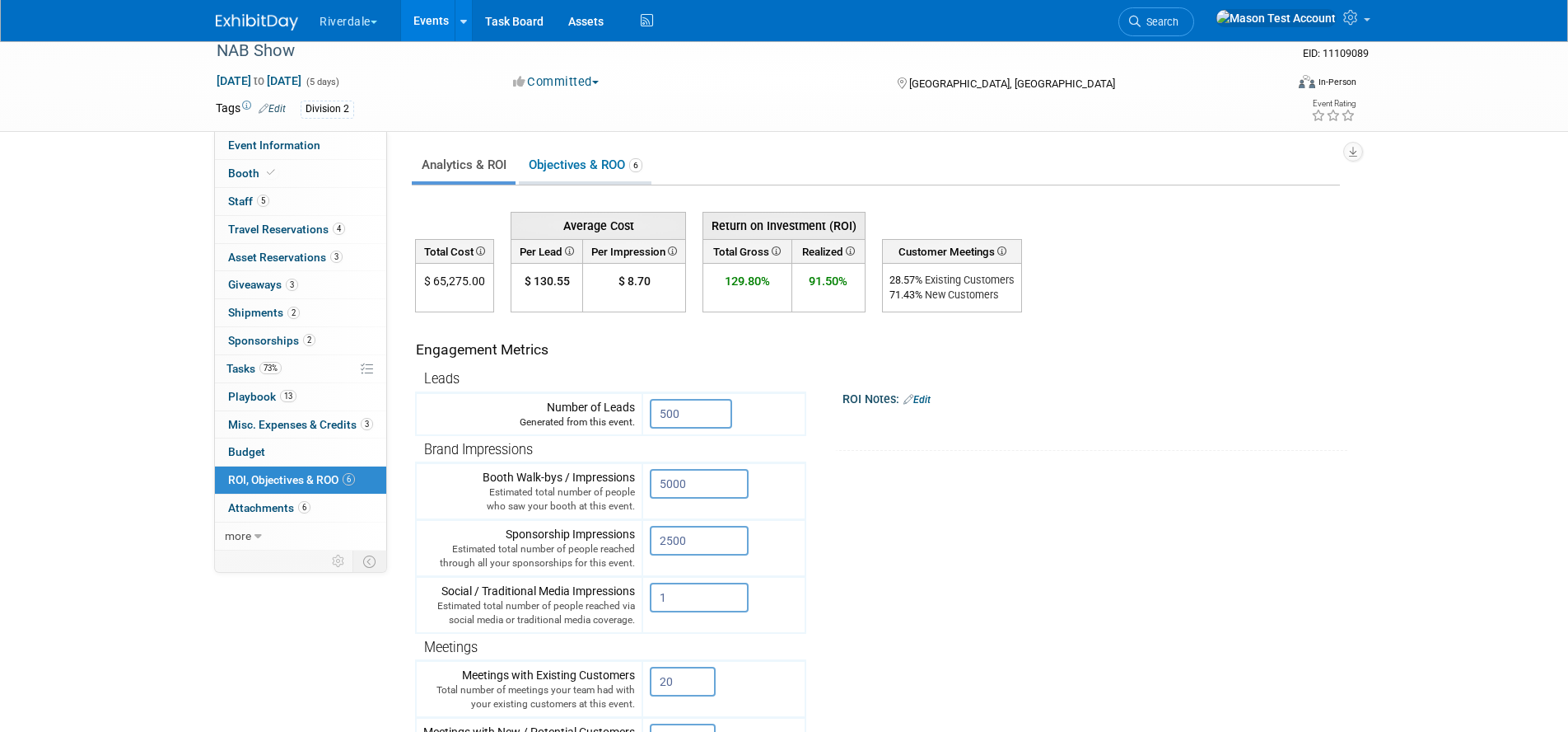
click at [610, 169] on link "Objectives & ROO 6" at bounding box center [585, 165] width 132 height 32
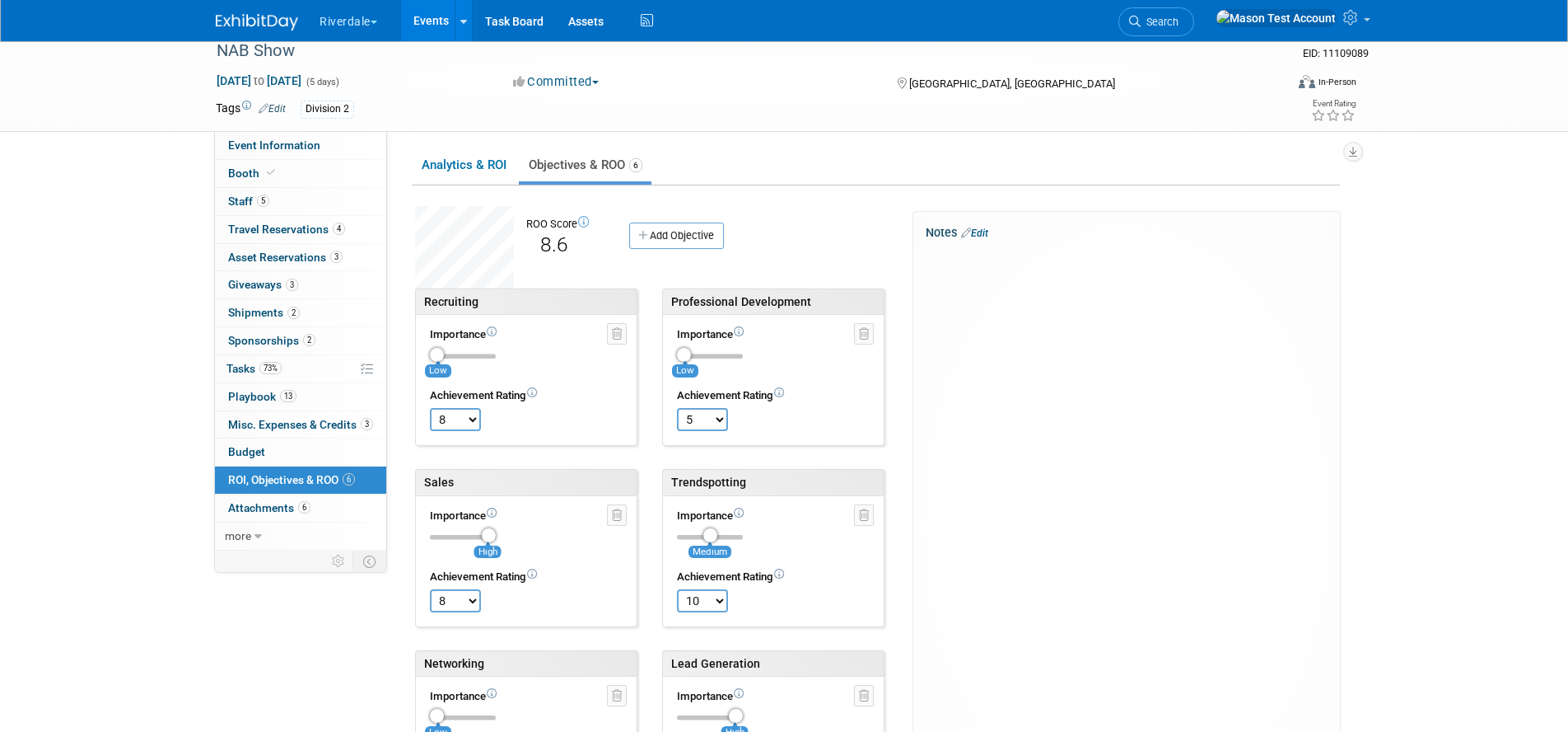
click at [715, 419] on select "TBD 0 1 2 3 4 5 6 7 8 9 10" at bounding box center [701, 420] width 51 height 23
click at [676, 408] on select "TBD 0 1 2 3 4 5 6 7 8 9 10" at bounding box center [701, 420] width 51 height 23
click at [482, 173] on link "Analytics & ROI" at bounding box center [463, 165] width 104 height 32
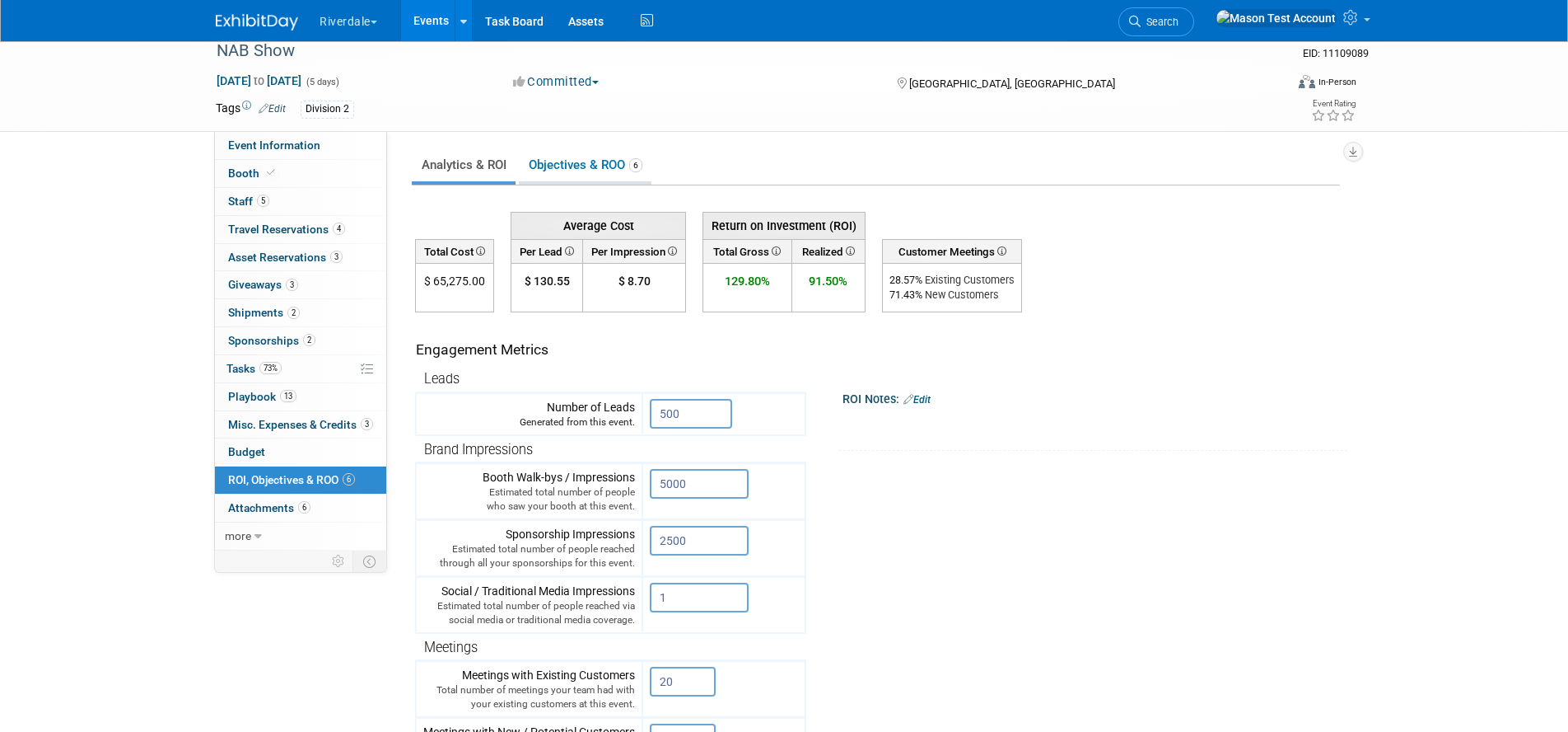
click at [557, 166] on link "Objectives & ROO 6" at bounding box center [585, 165] width 132 height 32
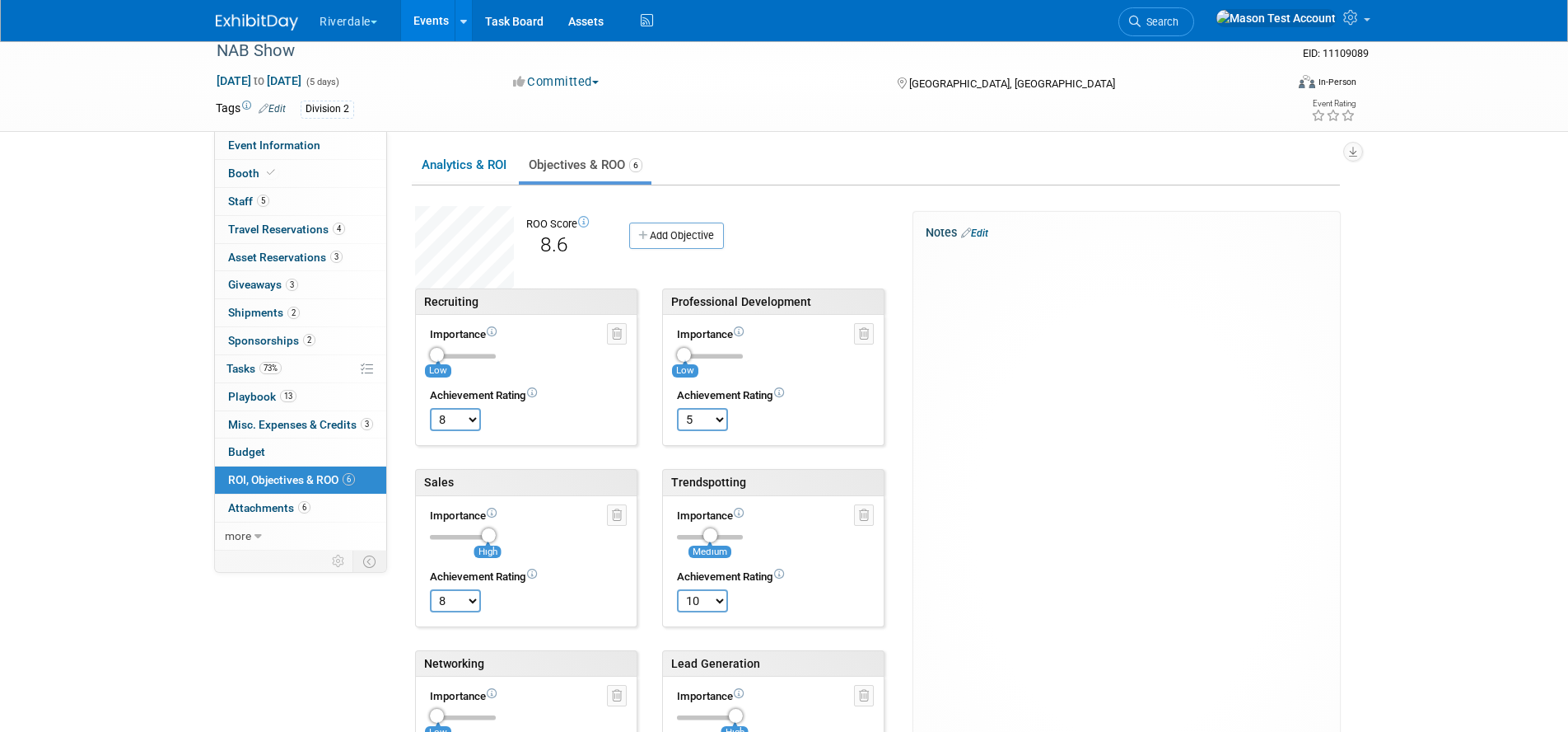
click at [992, 162] on ul "Analytics & ROI Objectives & ROO 6" at bounding box center [876, 166] width 928 height 38
click at [1348, 114] on icon at bounding box center [1348, 115] width 15 height 12
click at [1436, 203] on div "NAB Show EID: 11109089 Sep 15, 2025 to Sep 19, 2025 (5 days) Sep 15, 2025 to Se…" at bounding box center [784, 445] width 1568 height 835
click at [442, 24] on link "Events" at bounding box center [431, 20] width 60 height 41
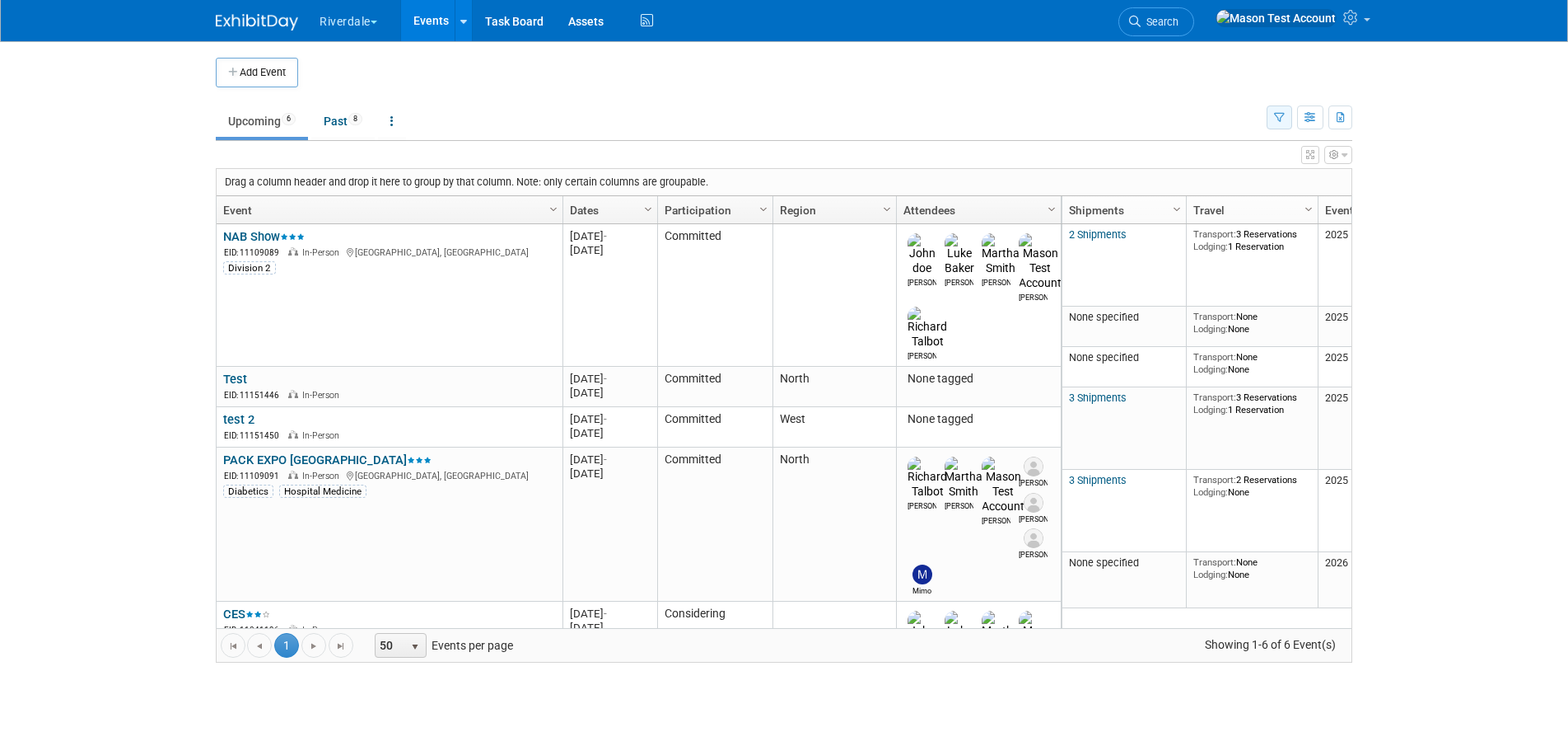
click at [1283, 118] on icon "button" at bounding box center [1279, 118] width 11 height 11
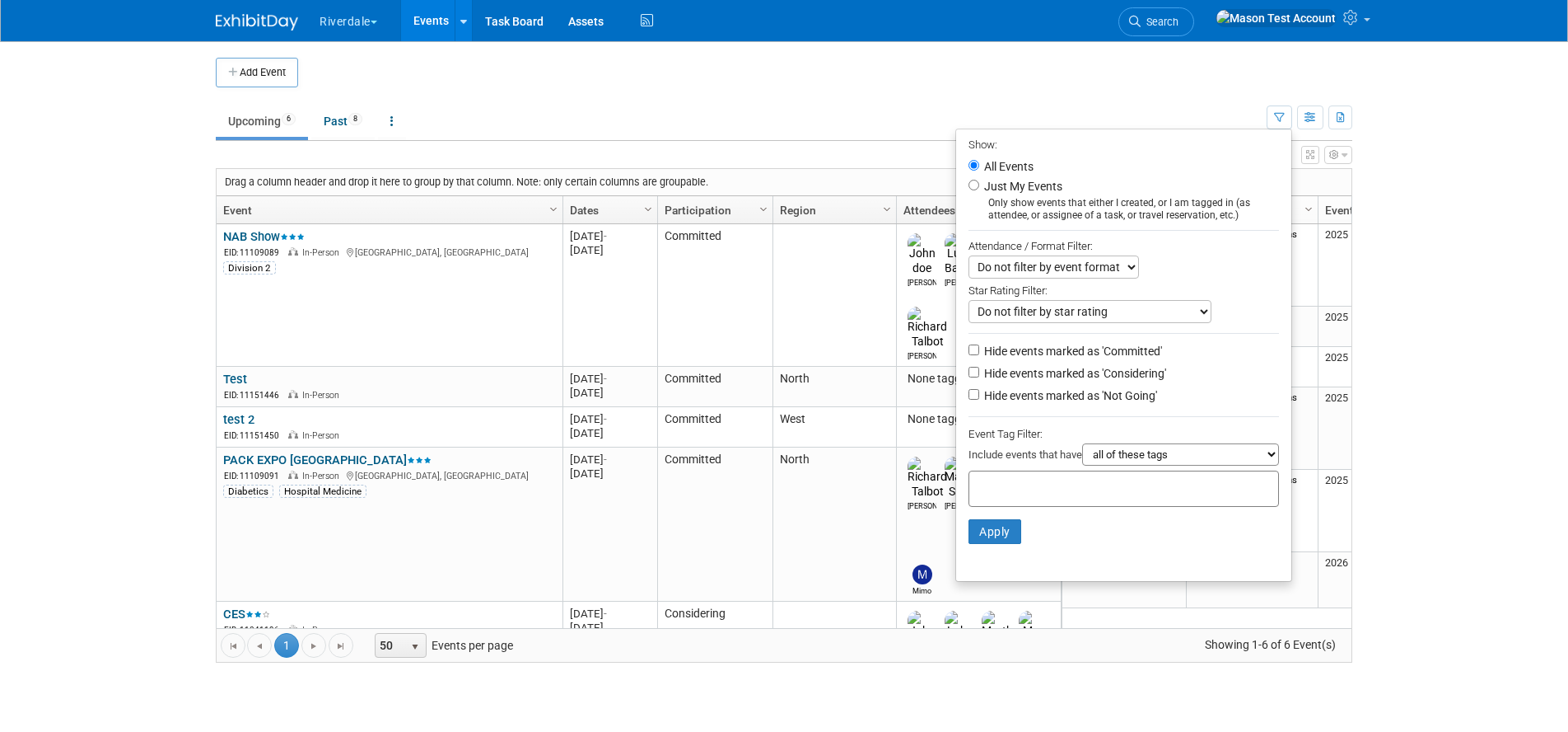
click at [1060, 305] on select "Do not filter by star rating Only show events with no ratings (0 stars) Only sh…" at bounding box center [1089, 311] width 243 height 23
select select "3"
click at [968, 301] on select "Do not filter by star rating Only show events with no ratings (0 stars) Only sh…" at bounding box center [1089, 311] width 243 height 23
click at [982, 537] on button "Apply" at bounding box center [994, 532] width 52 height 25
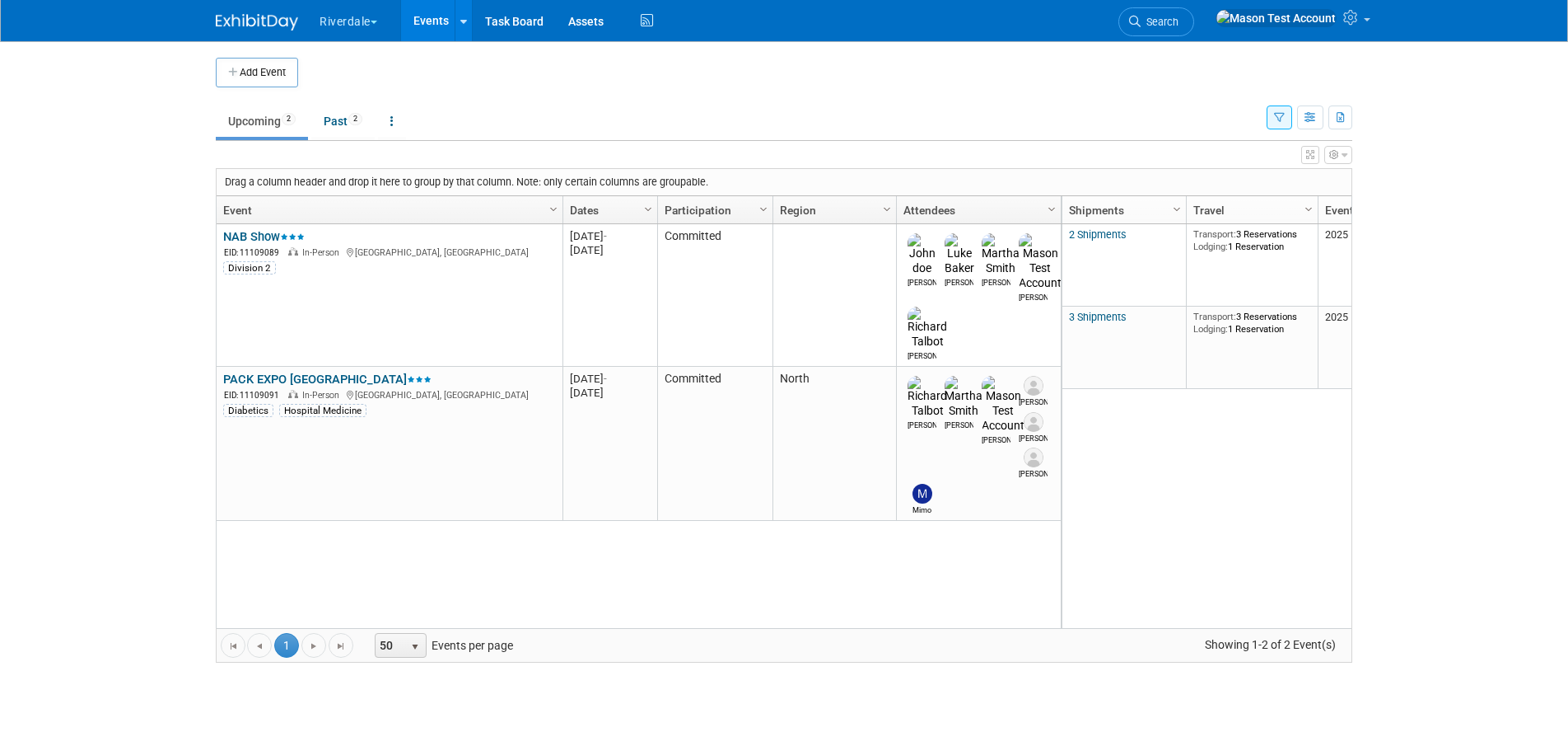
click at [1278, 122] on button "button" at bounding box center [1279, 117] width 26 height 24
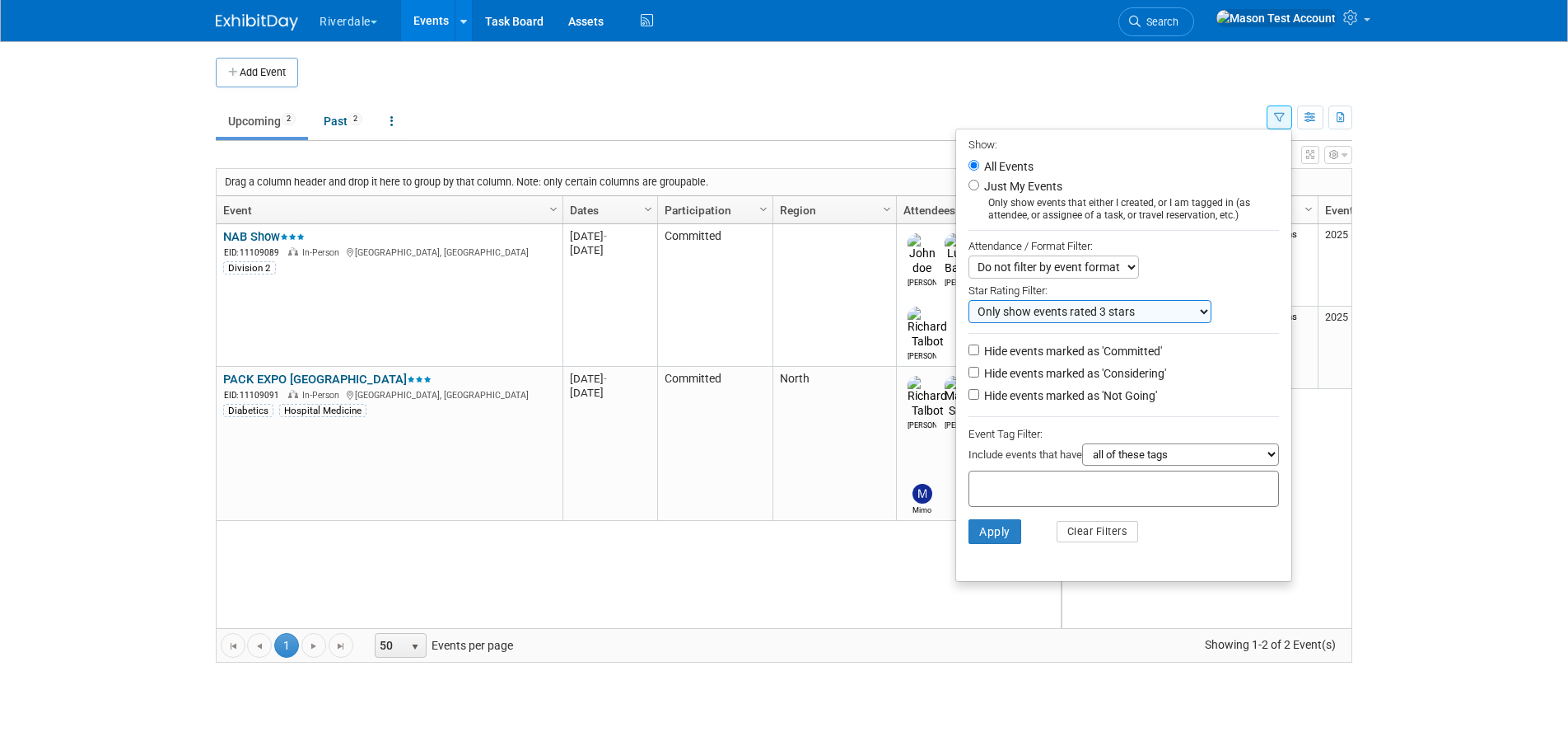
click at [1168, 309] on select "Do not filter by star rating Only show events with no ratings (0 stars) Only sh…" at bounding box center [1089, 311] width 243 height 23
select select "300"
click at [968, 301] on select "Do not filter by star rating Only show events with no ratings (0 stars) Only sh…" at bounding box center [1089, 311] width 243 height 23
click at [989, 540] on button "Apply" at bounding box center [994, 532] width 52 height 25
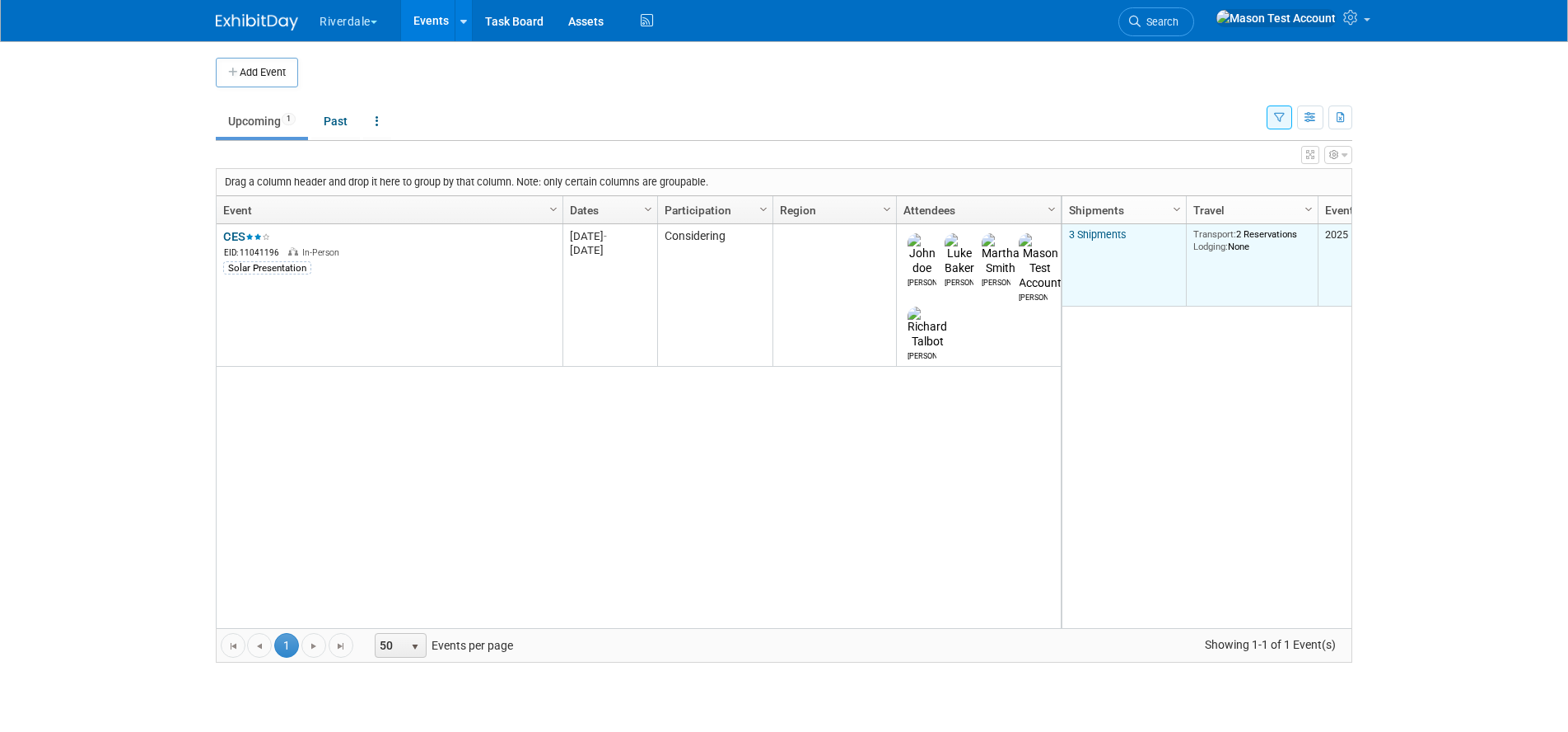
scroll to position [0, 1]
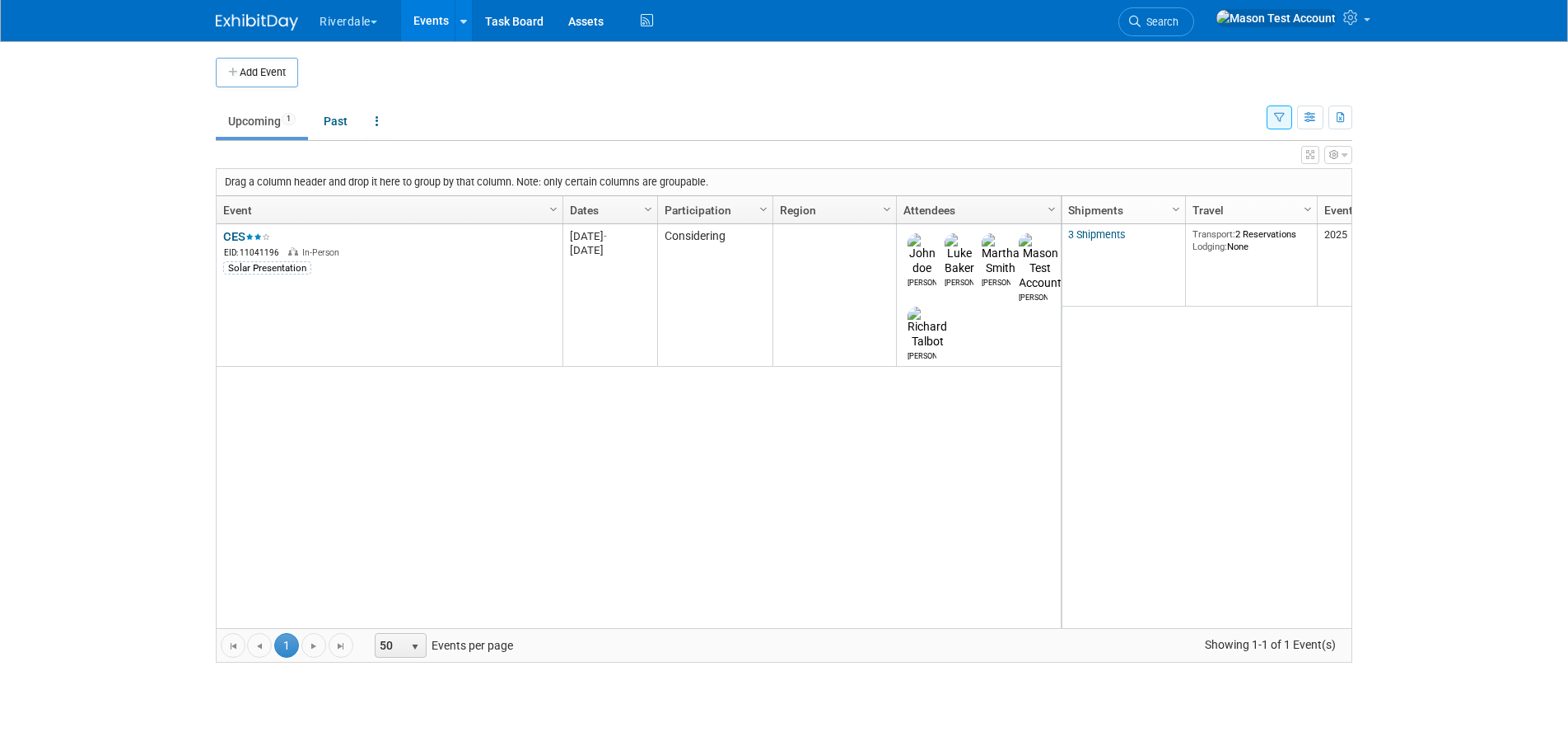
click at [1279, 117] on icon "button" at bounding box center [1279, 118] width 11 height 11
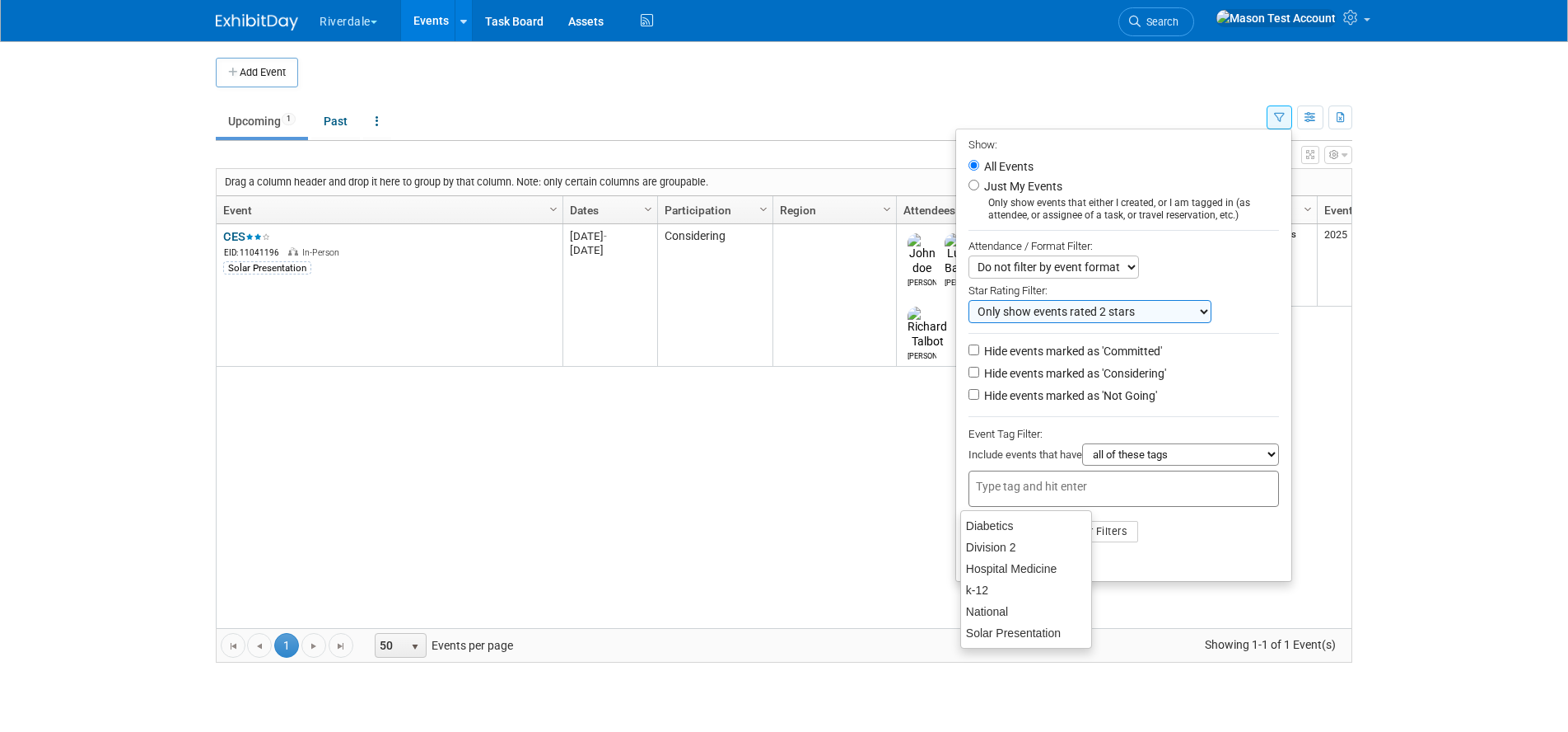
click at [1064, 493] on input "text" at bounding box center [1042, 486] width 132 height 17
click at [1031, 526] on div "Diabetics" at bounding box center [1026, 526] width 132 height 23
type input "Diabetics"
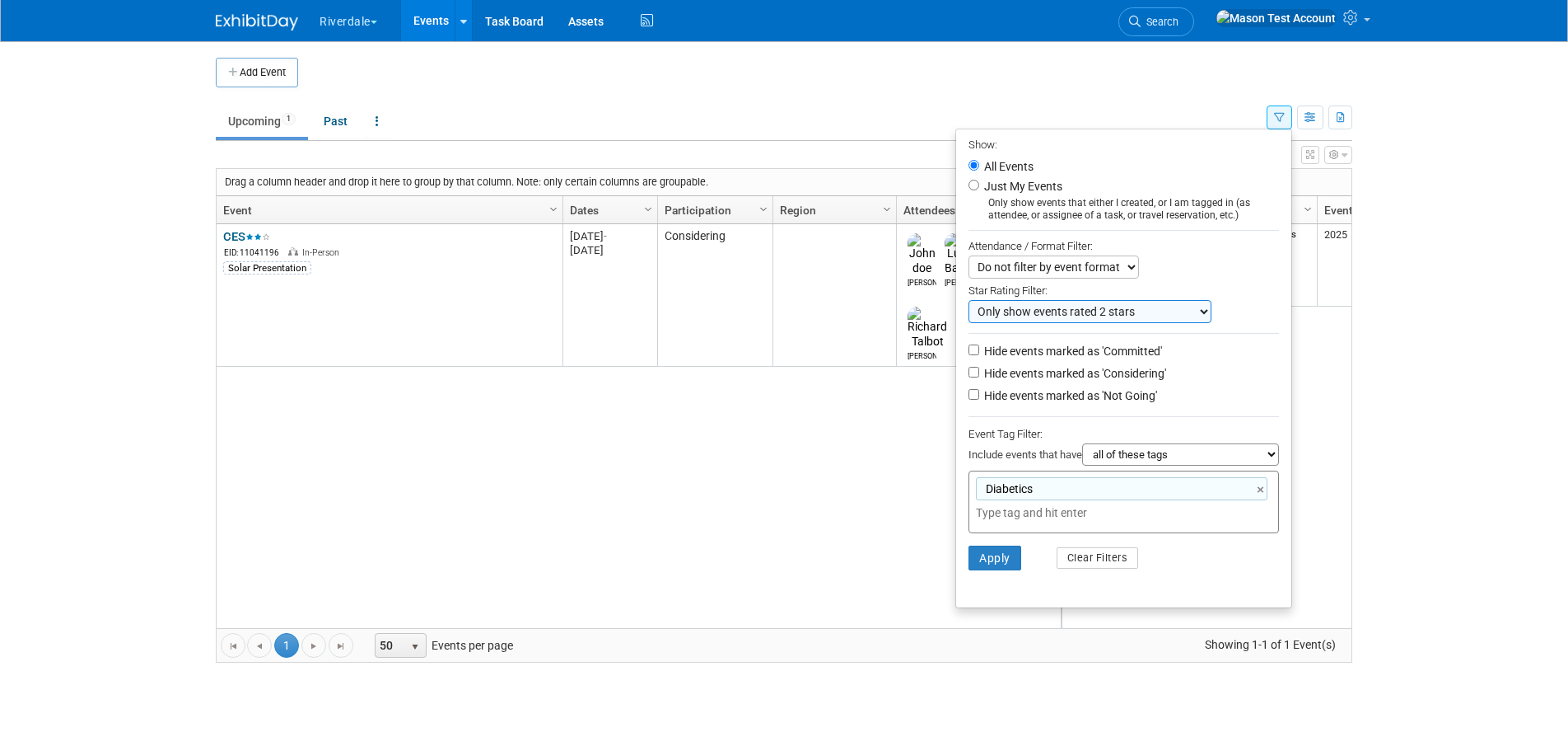
click at [1164, 314] on select "Do not filter by star rating Only show events with no ratings (0 stars) Only sh…" at bounding box center [1089, 311] width 243 height 23
select select "0"
click at [968, 301] on select "Do not filter by star rating Only show events with no ratings (0 stars) Only sh…" at bounding box center [1089, 311] width 243 height 23
click at [989, 565] on button "Apply" at bounding box center [994, 558] width 52 height 25
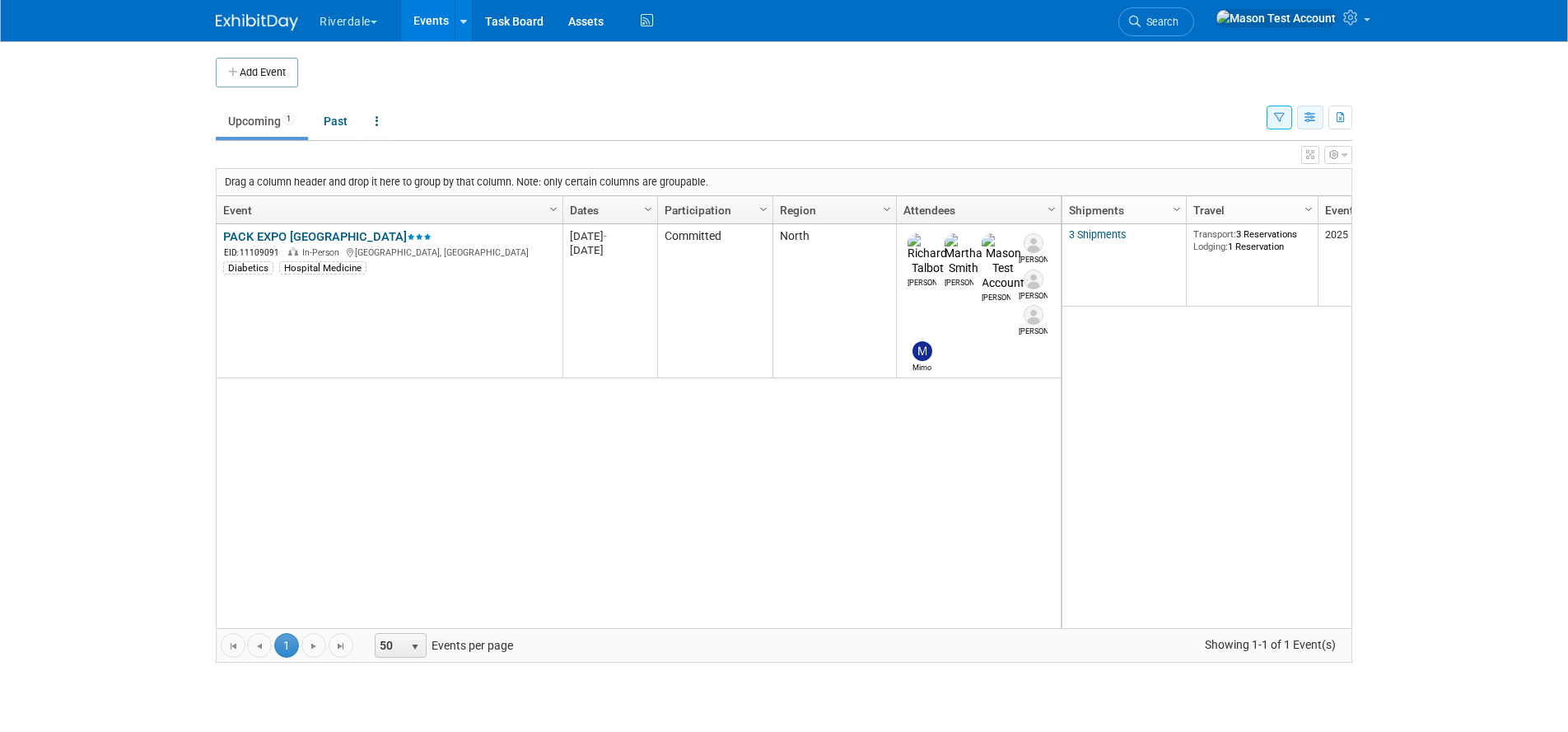
click at [1314, 114] on icon "button" at bounding box center [1310, 118] width 12 height 11
click at [1235, 167] on link "List View" at bounding box center [1241, 174] width 139 height 23
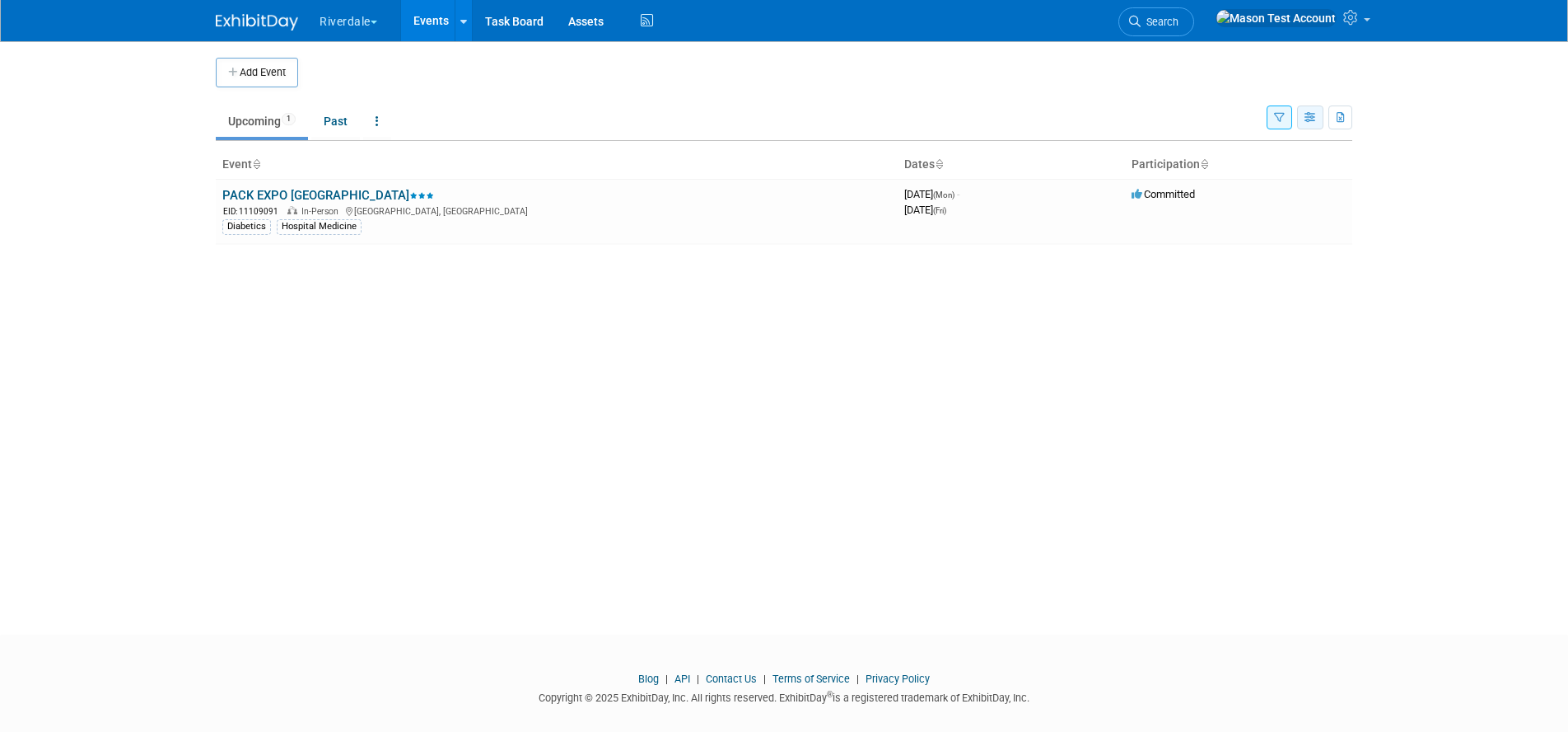
click at [1308, 115] on icon "button" at bounding box center [1310, 118] width 12 height 11
click at [1267, 195] on link "Detail View" at bounding box center [1241, 200] width 139 height 23
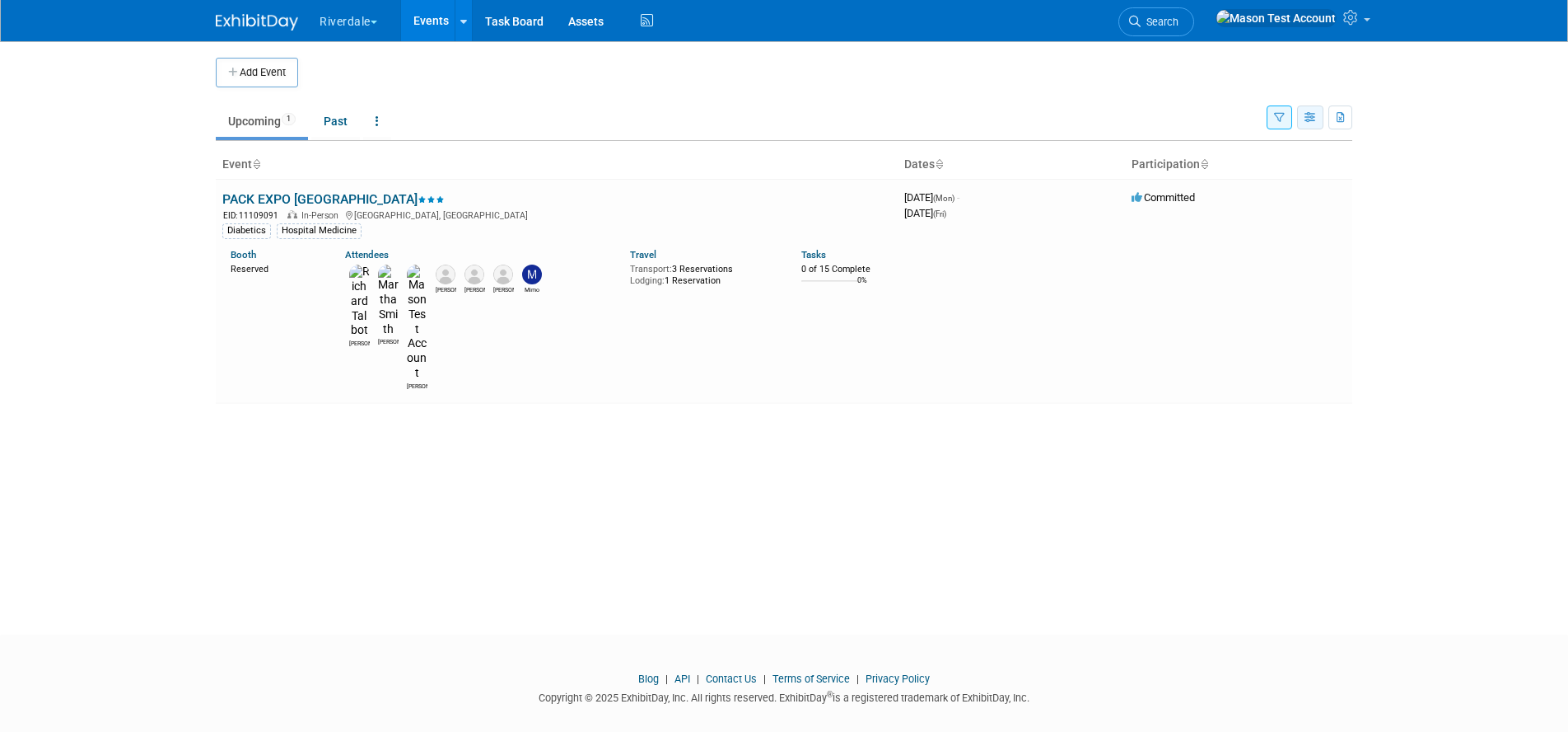
click at [1310, 108] on button "button" at bounding box center [1310, 117] width 27 height 24
click at [1252, 231] on link "Calendar View" at bounding box center [1241, 226] width 139 height 23
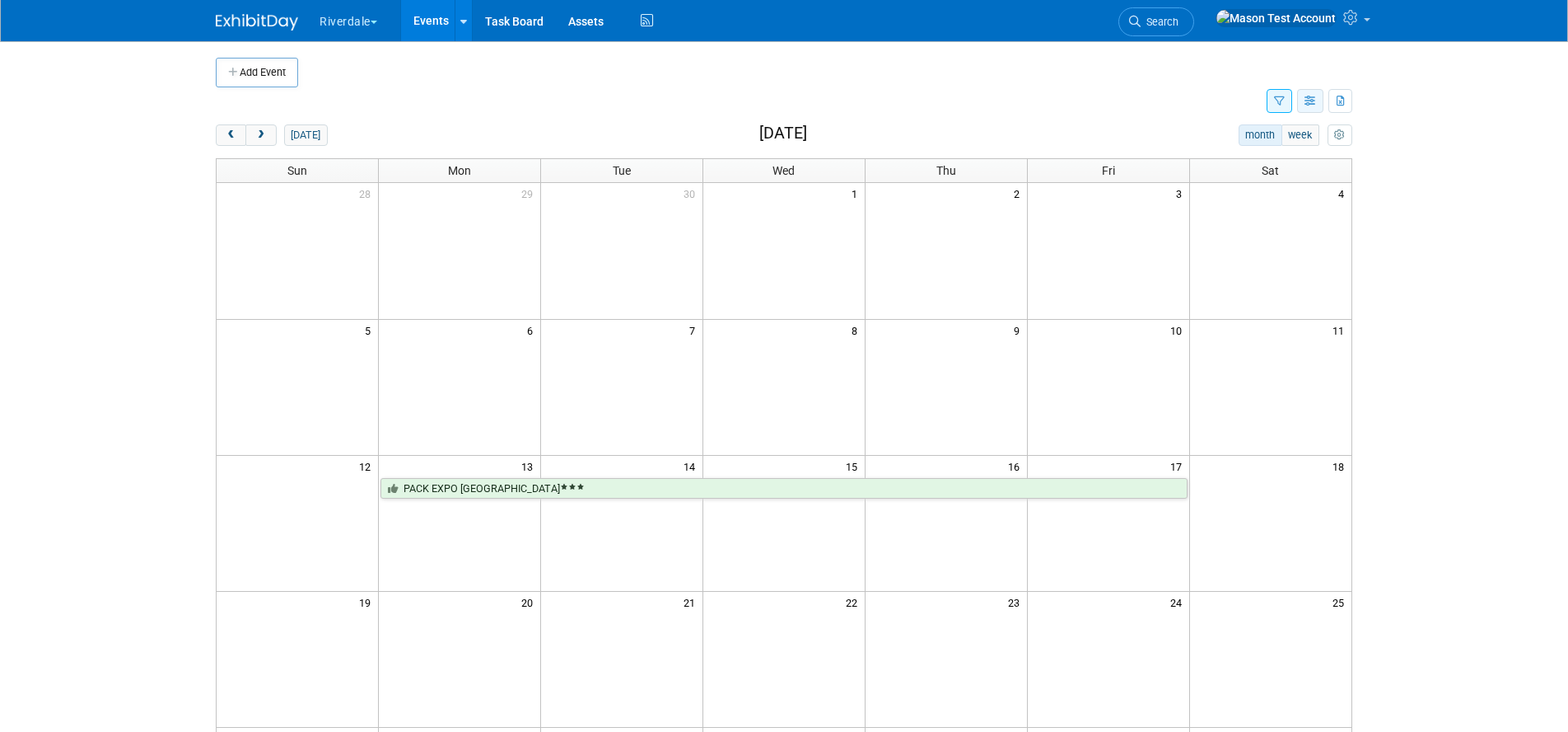
click at [1308, 102] on icon "button" at bounding box center [1310, 101] width 12 height 11
click at [1241, 230] on link "Expert Grid" at bounding box center [1241, 235] width 139 height 23
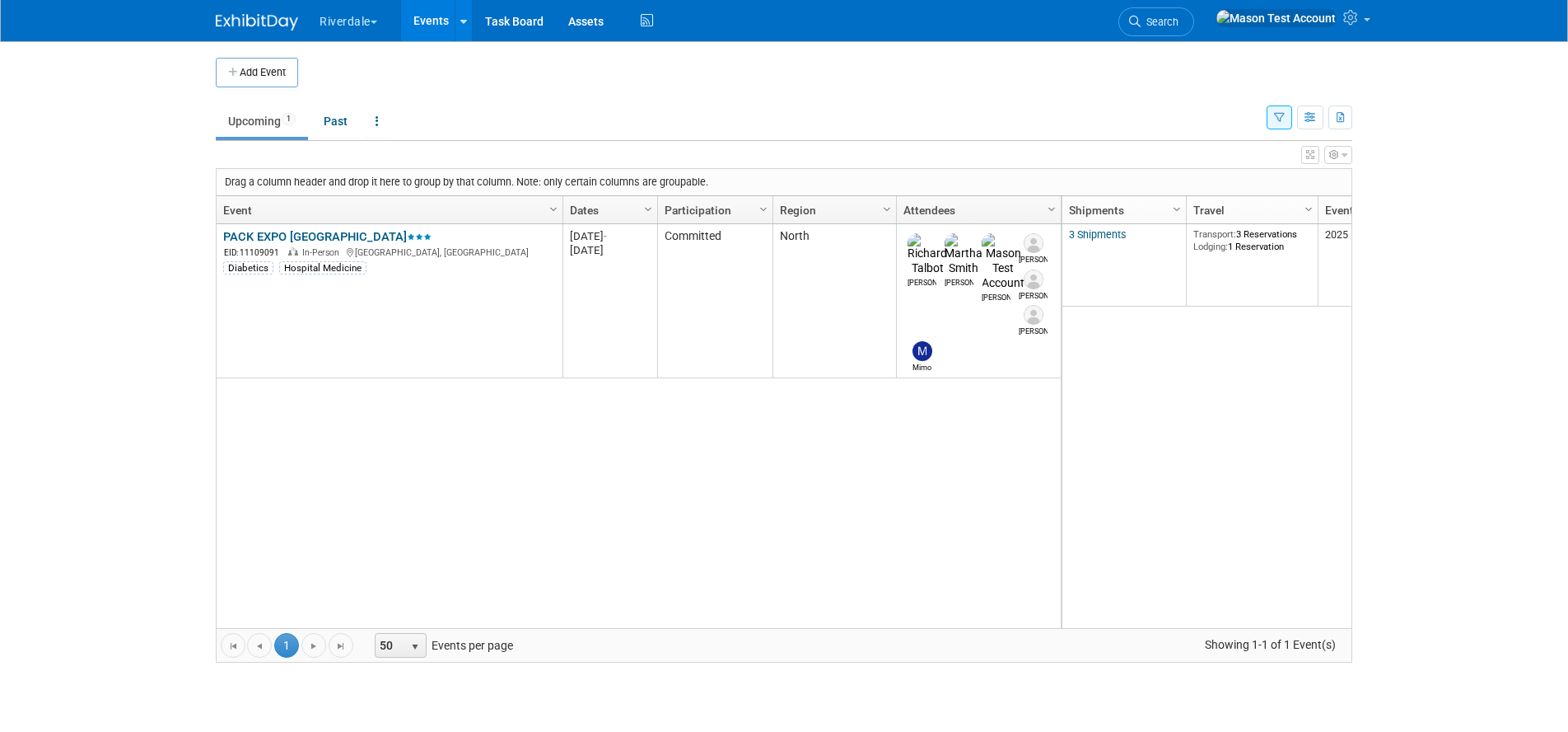
click at [1285, 114] on button "button" at bounding box center [1279, 117] width 26 height 24
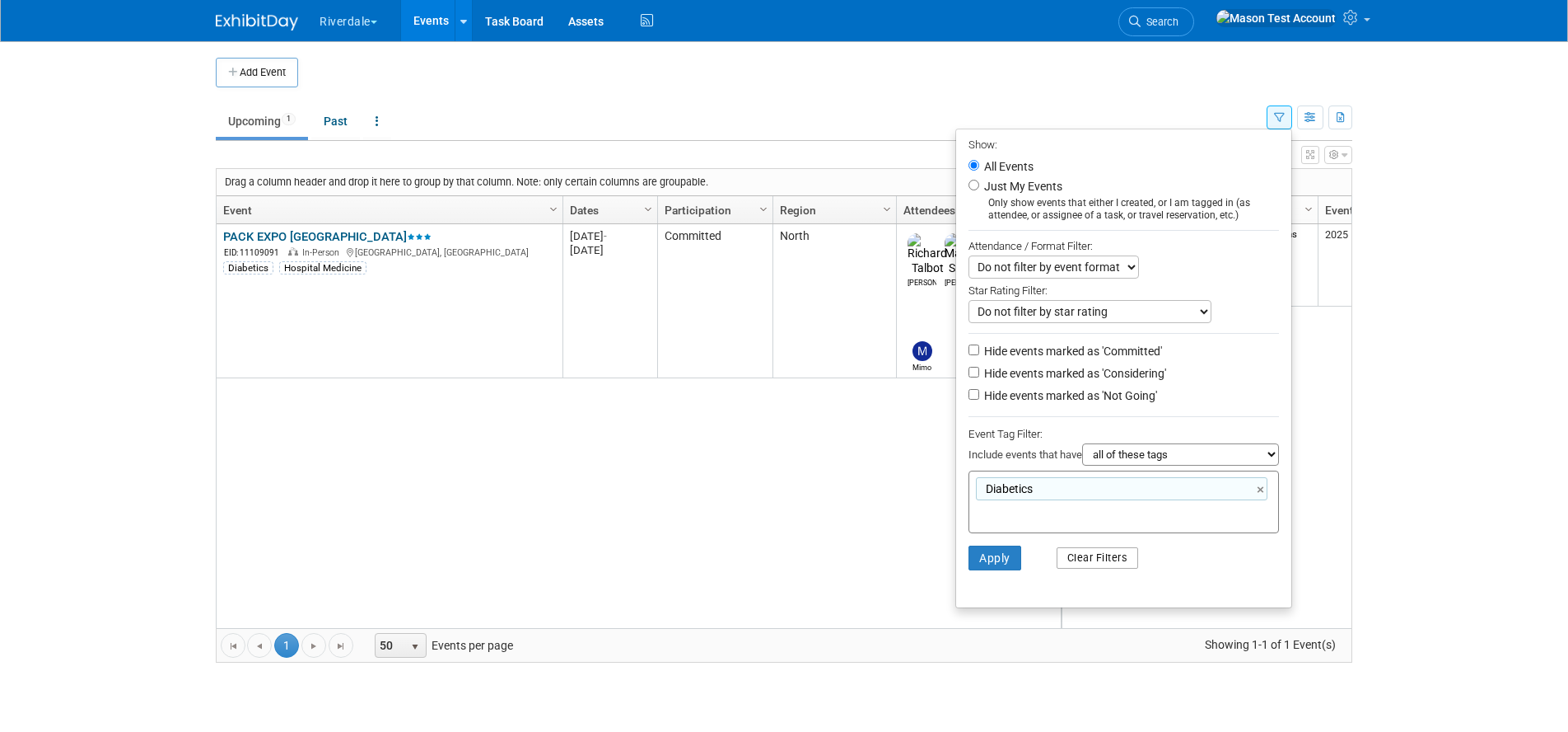
click at [1082, 567] on button "Clear Filters" at bounding box center [1097, 558] width 83 height 21
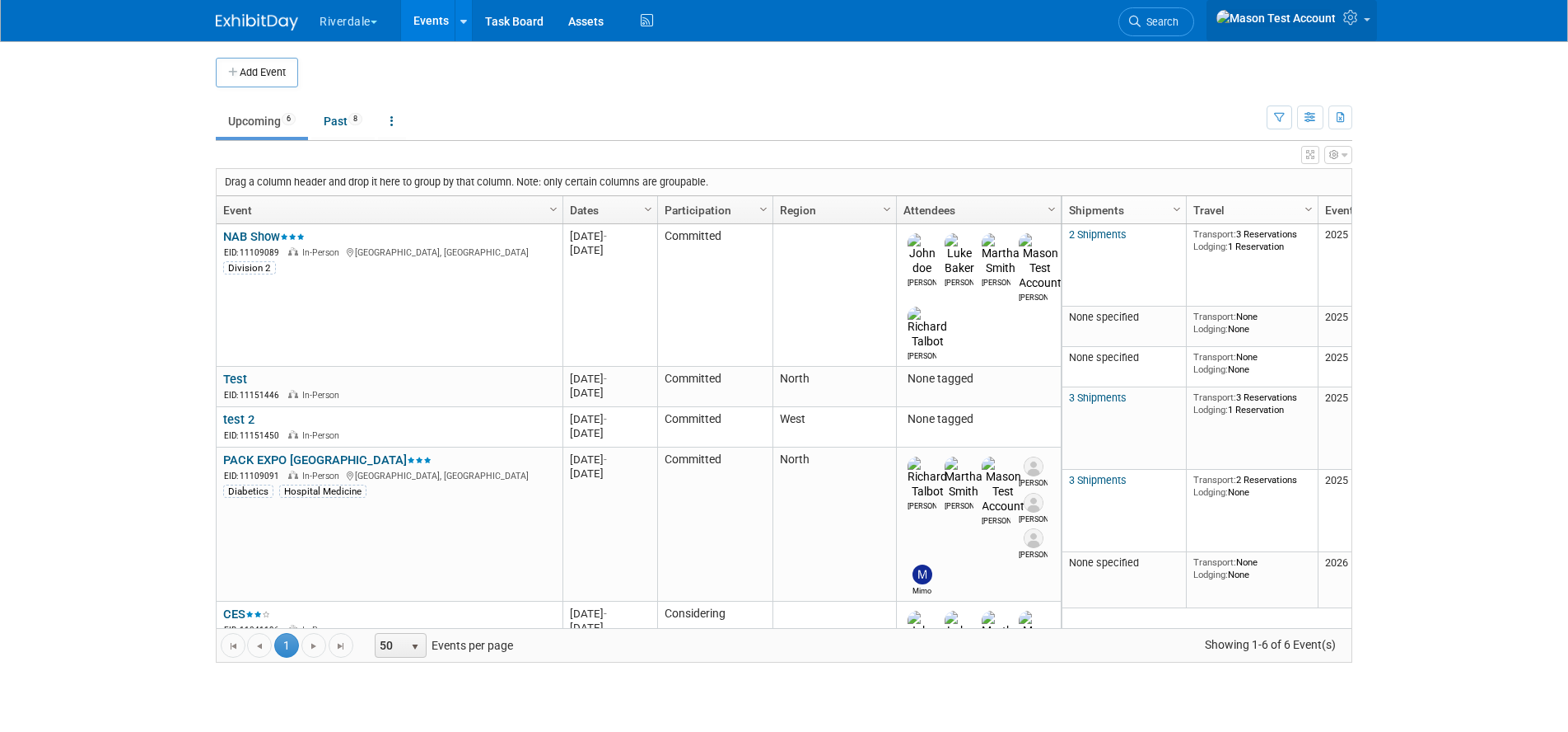
click at [1364, 21] on span at bounding box center [1366, 20] width 6 height 4
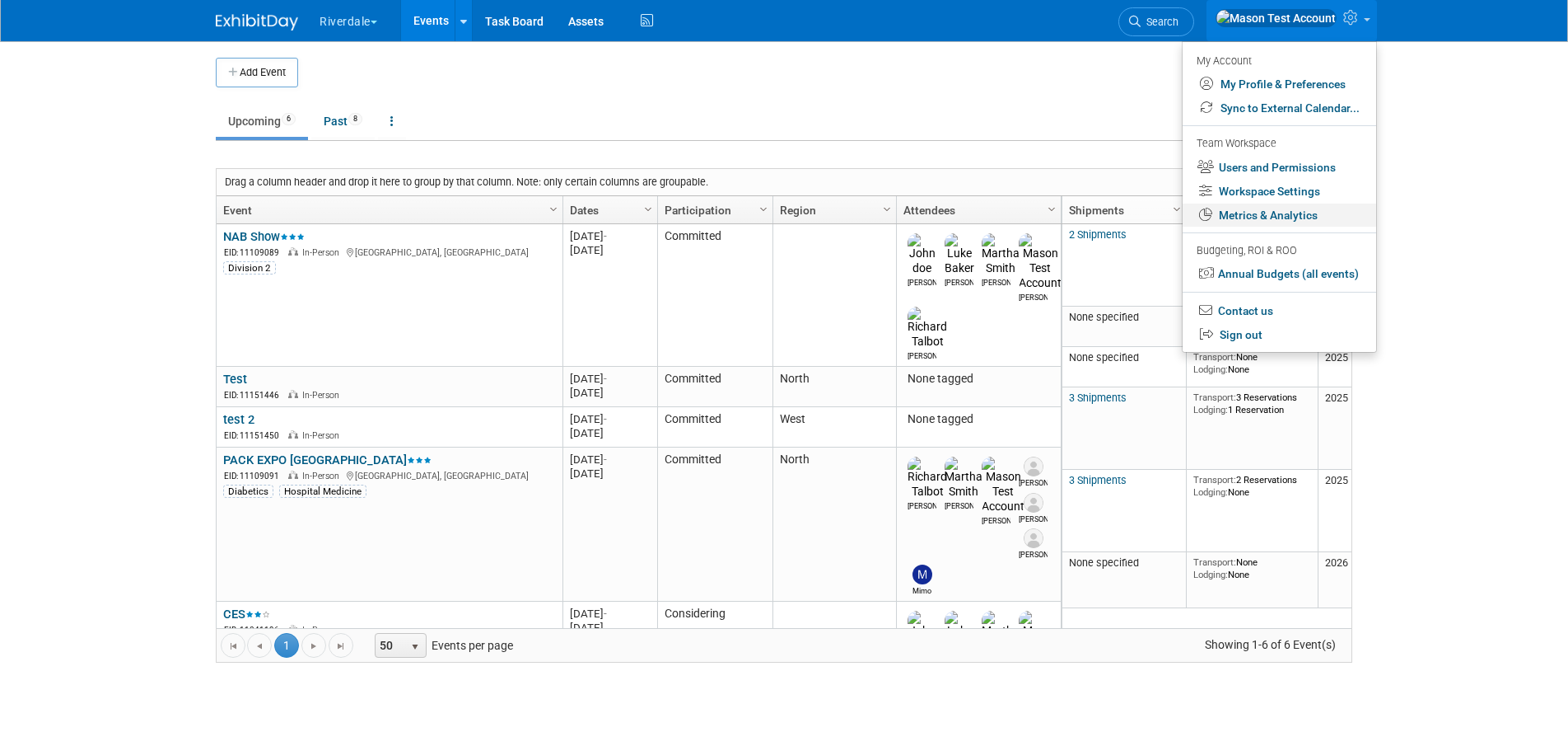
click at [1262, 216] on link "Metrics & Analytics" at bounding box center [1279, 215] width 194 height 24
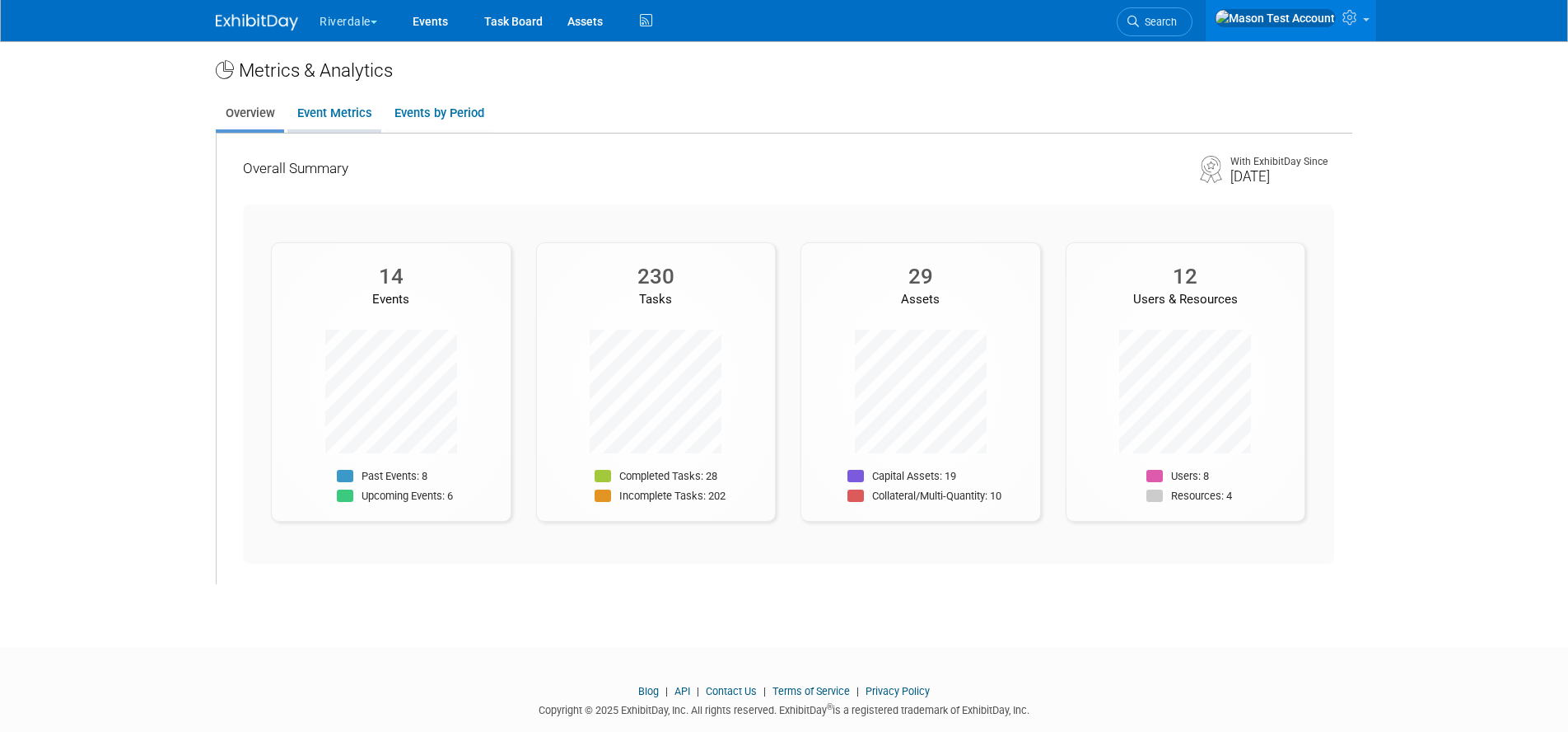
scroll to position [1, 0]
click at [324, 111] on link "Event Metrics" at bounding box center [334, 117] width 94 height 32
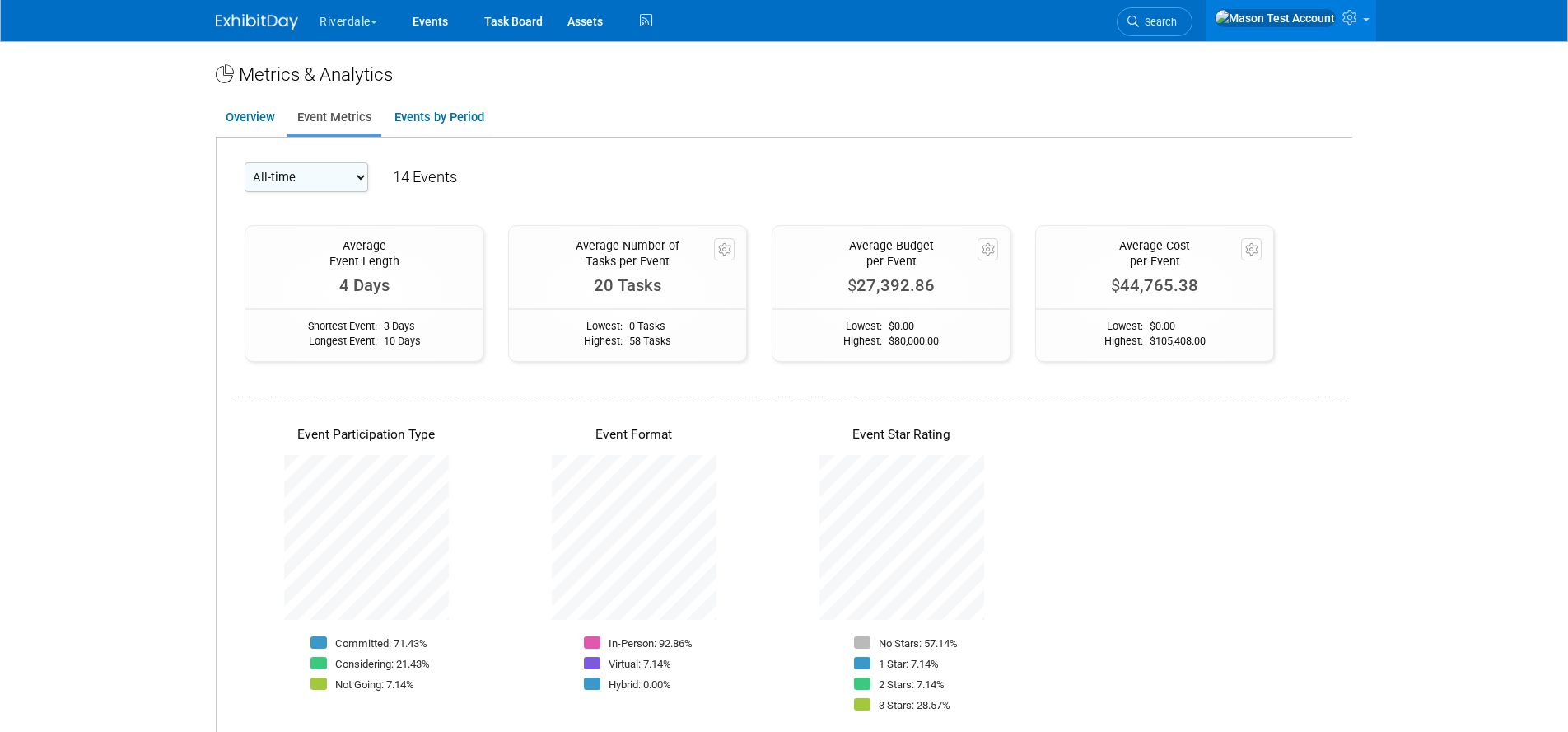
click at [307, 173] on select "All-time 2026 2025 2024 2023 2022 2020 2010" at bounding box center [306, 176] width 124 height 29
select select "2025"
click at [244, 162] on select "All-time 2026 2025 2024 2023 2022 2020 2010" at bounding box center [306, 176] width 124 height 29
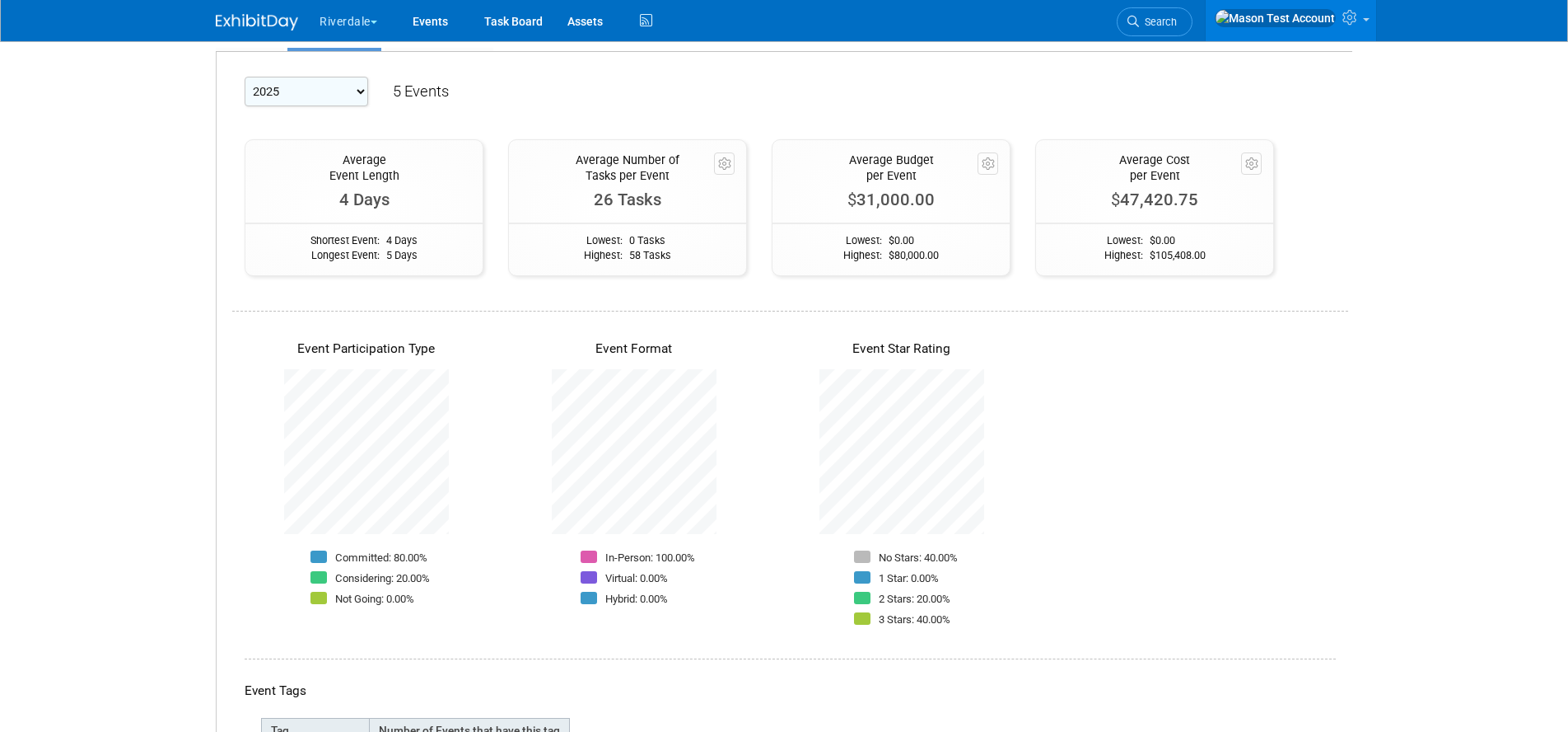
scroll to position [0, 0]
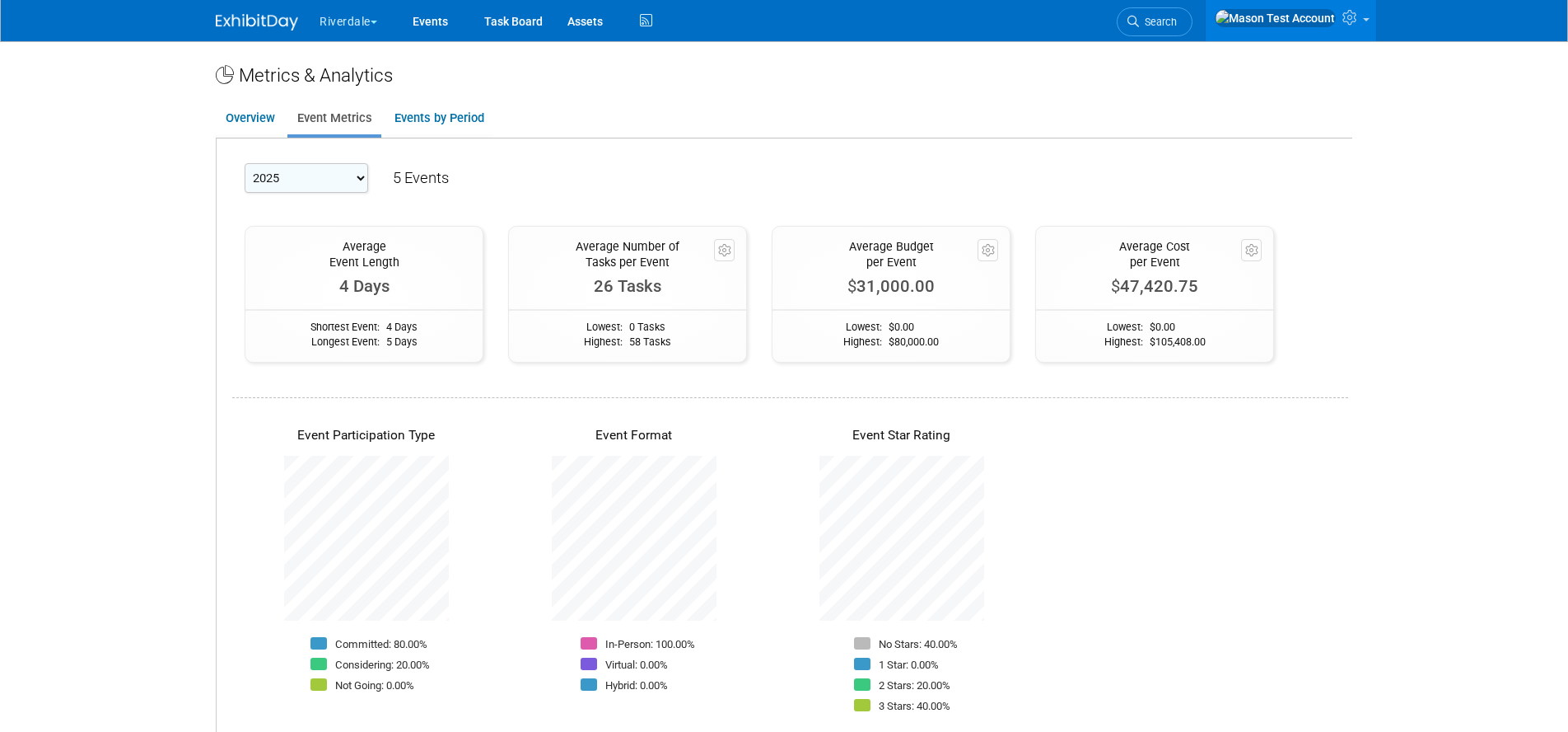
click at [360, 176] on select "All-time 2026 2025 2024 2023 2022 2020 2010" at bounding box center [306, 177] width 124 height 29
click at [244, 163] on select "All-time 2026 2025 2024 2023 2022 2020 2010" at bounding box center [306, 177] width 124 height 29
click at [416, 116] on link "Events by Period" at bounding box center [439, 118] width 108 height 32
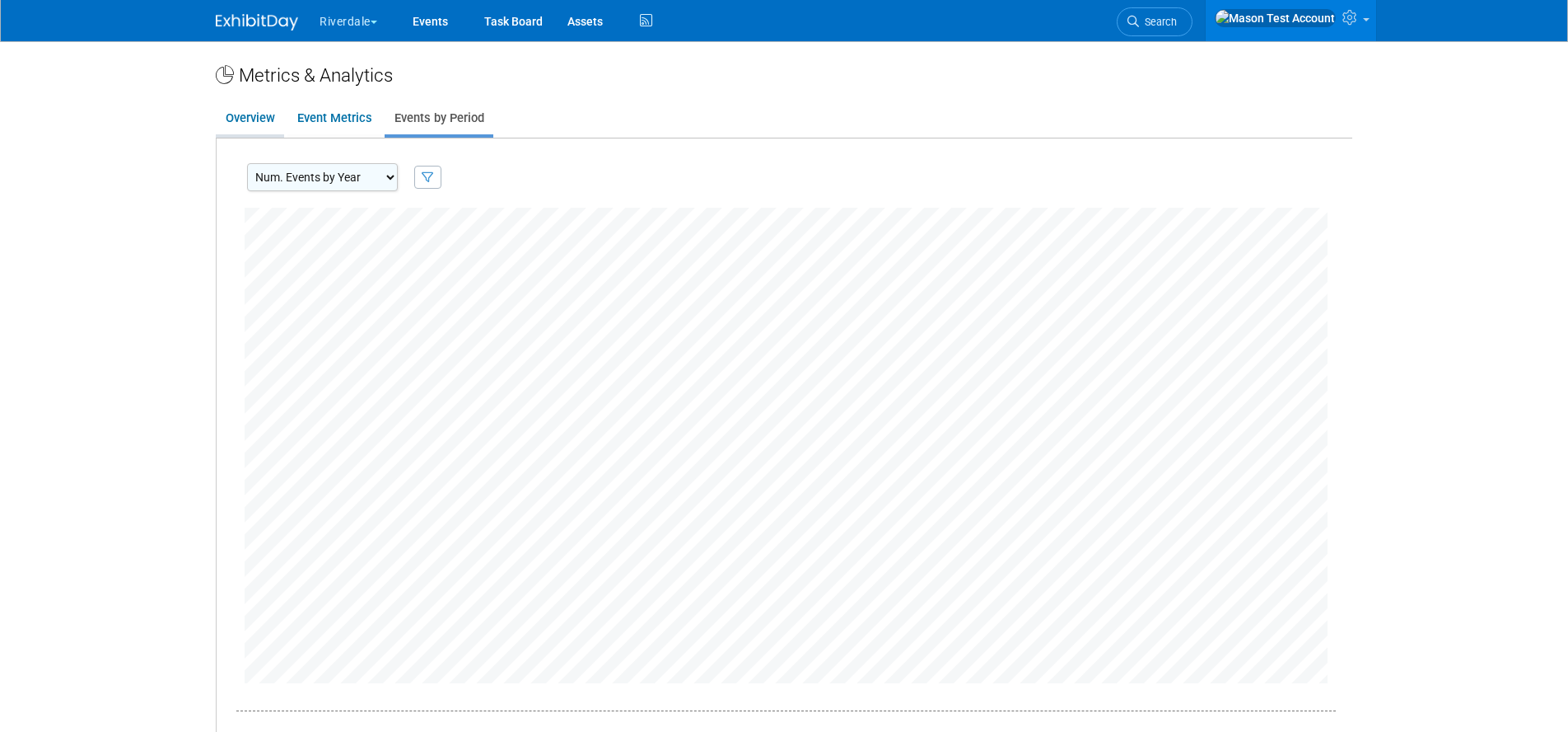
click at [270, 117] on link "Overview" at bounding box center [250, 118] width 68 height 32
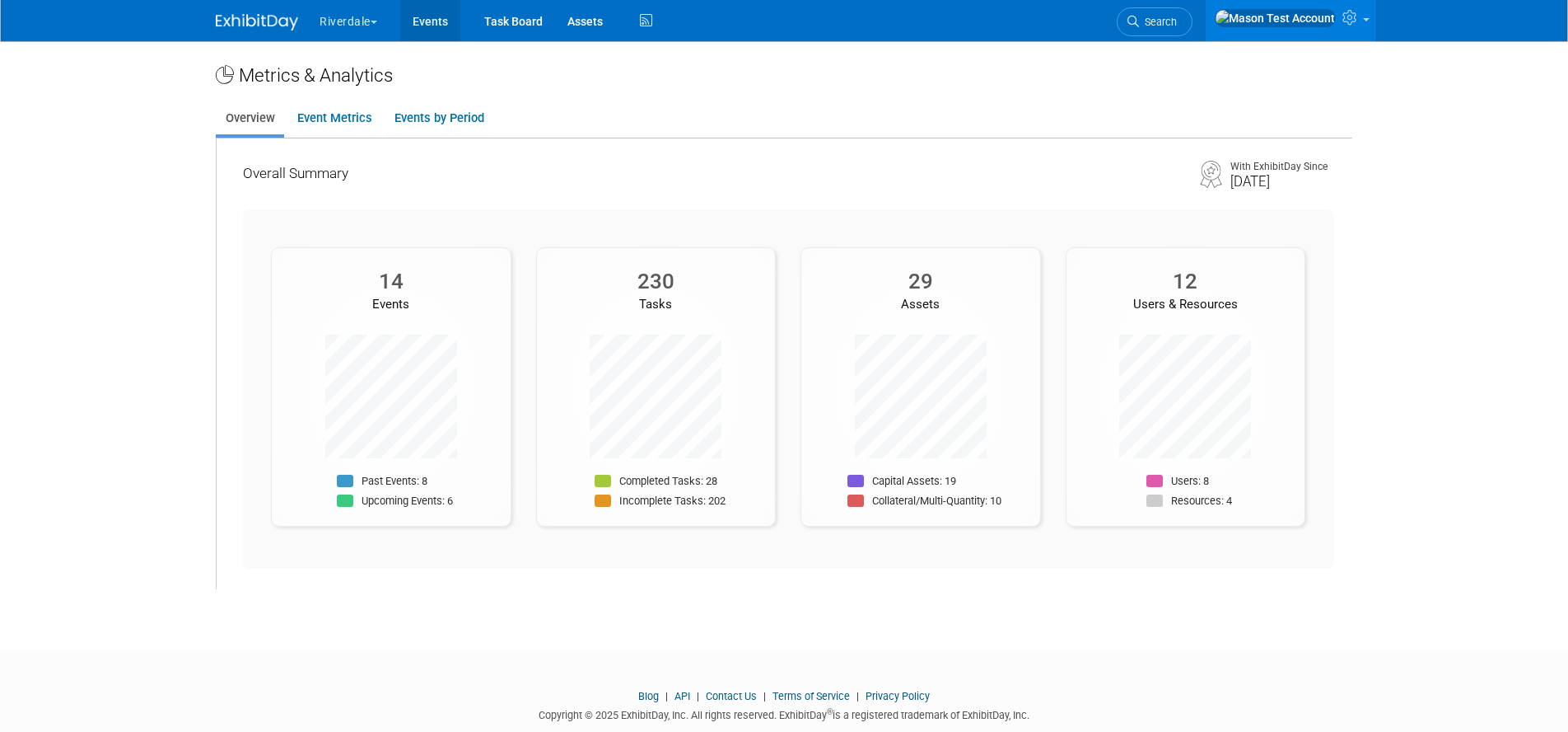
click at [438, 21] on link "Events" at bounding box center [430, 20] width 60 height 41
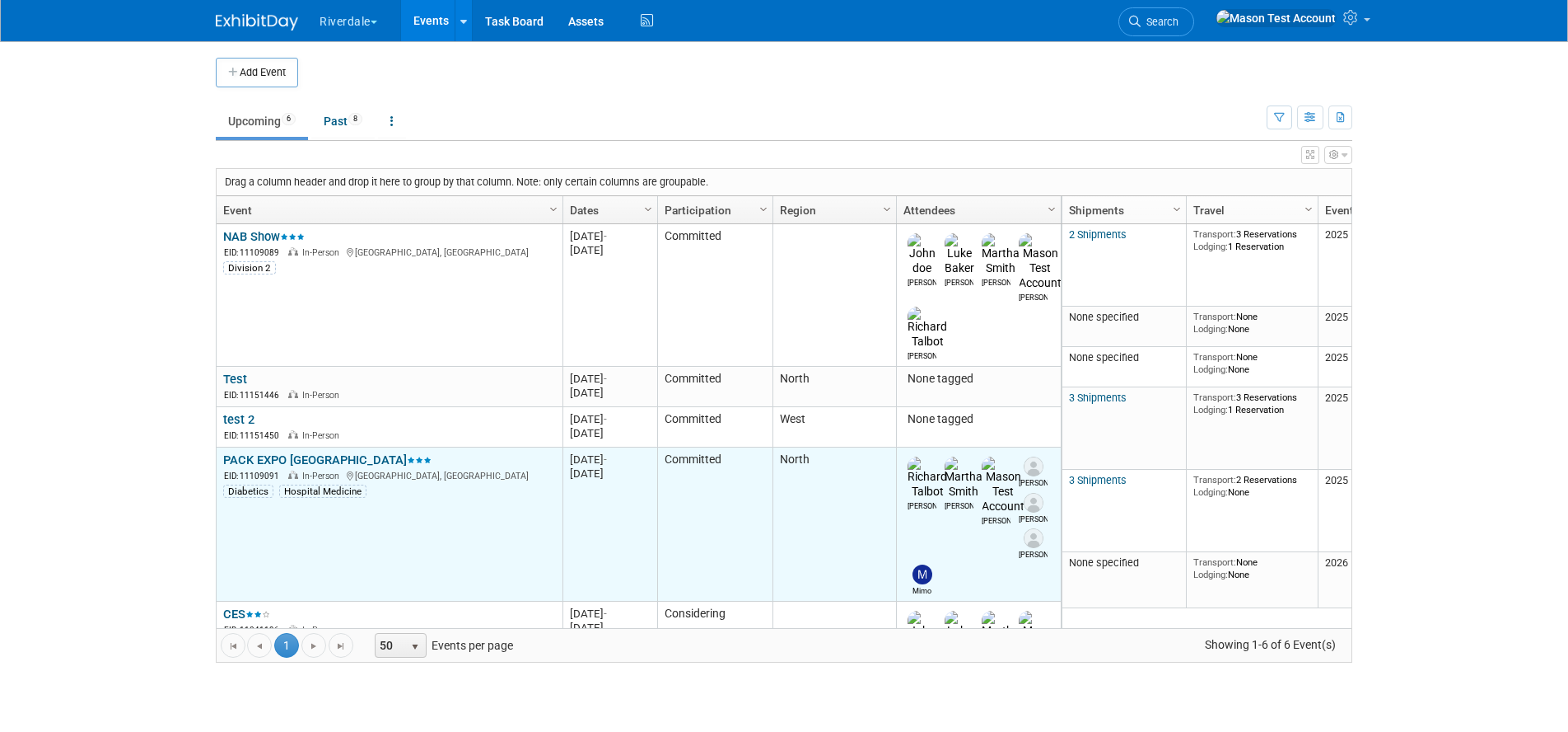
click at [250, 453] on link "PACK EXPO [GEOGRAPHIC_DATA]" at bounding box center [327, 460] width 208 height 15
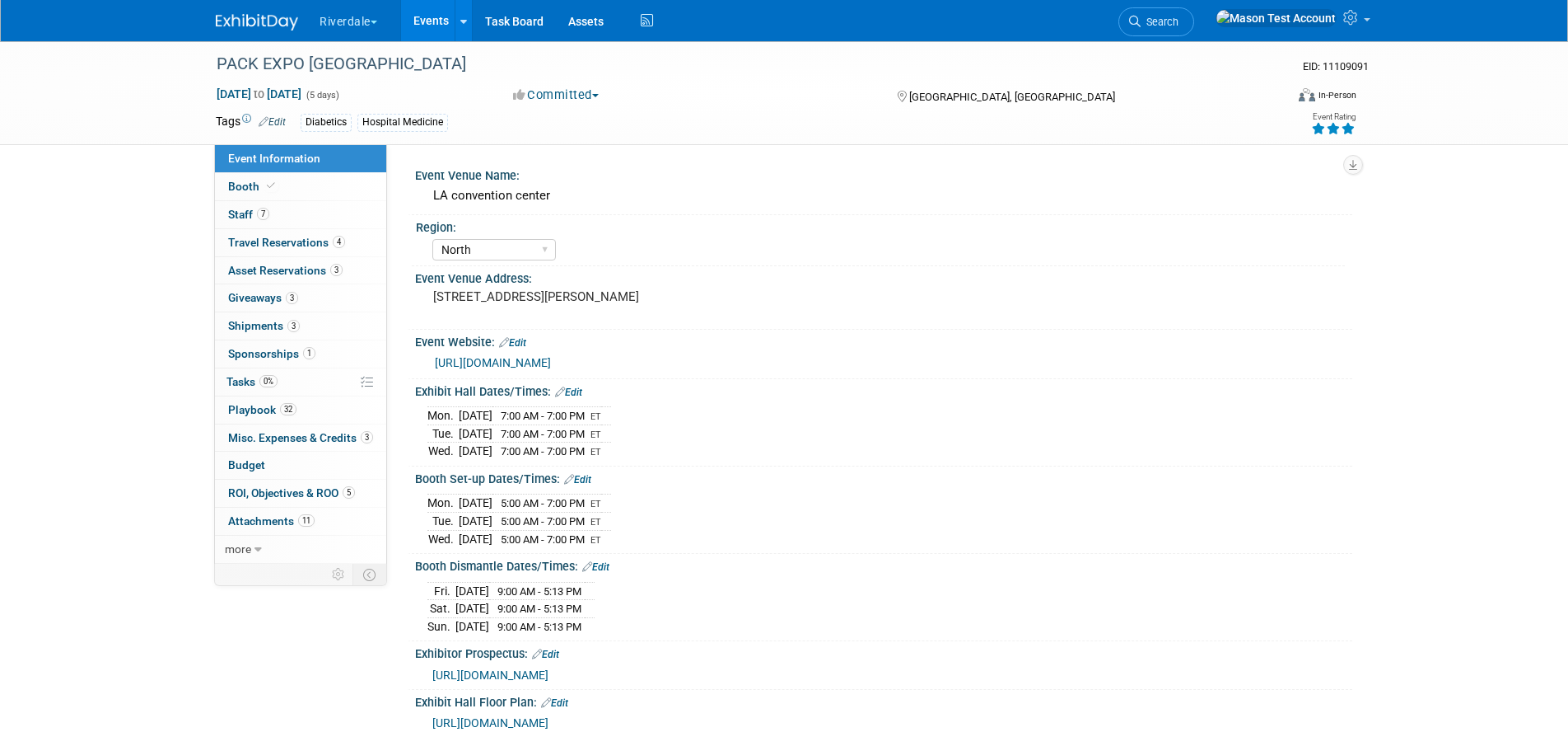
select select "North"
click at [246, 463] on span "Budget" at bounding box center [247, 464] width 37 height 13
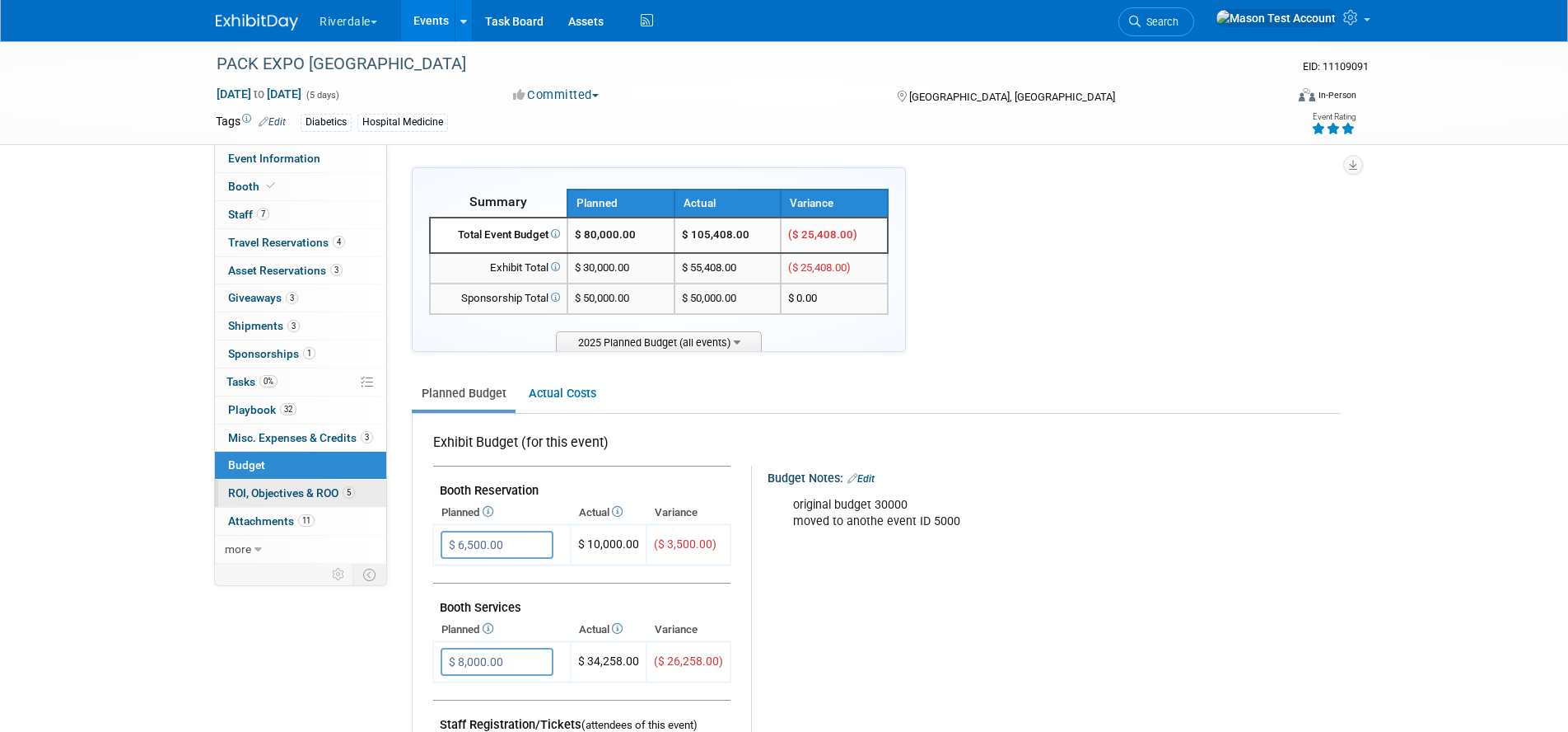
click at [325, 489] on span "ROI, Objectives & ROO 5" at bounding box center [292, 493] width 127 height 13
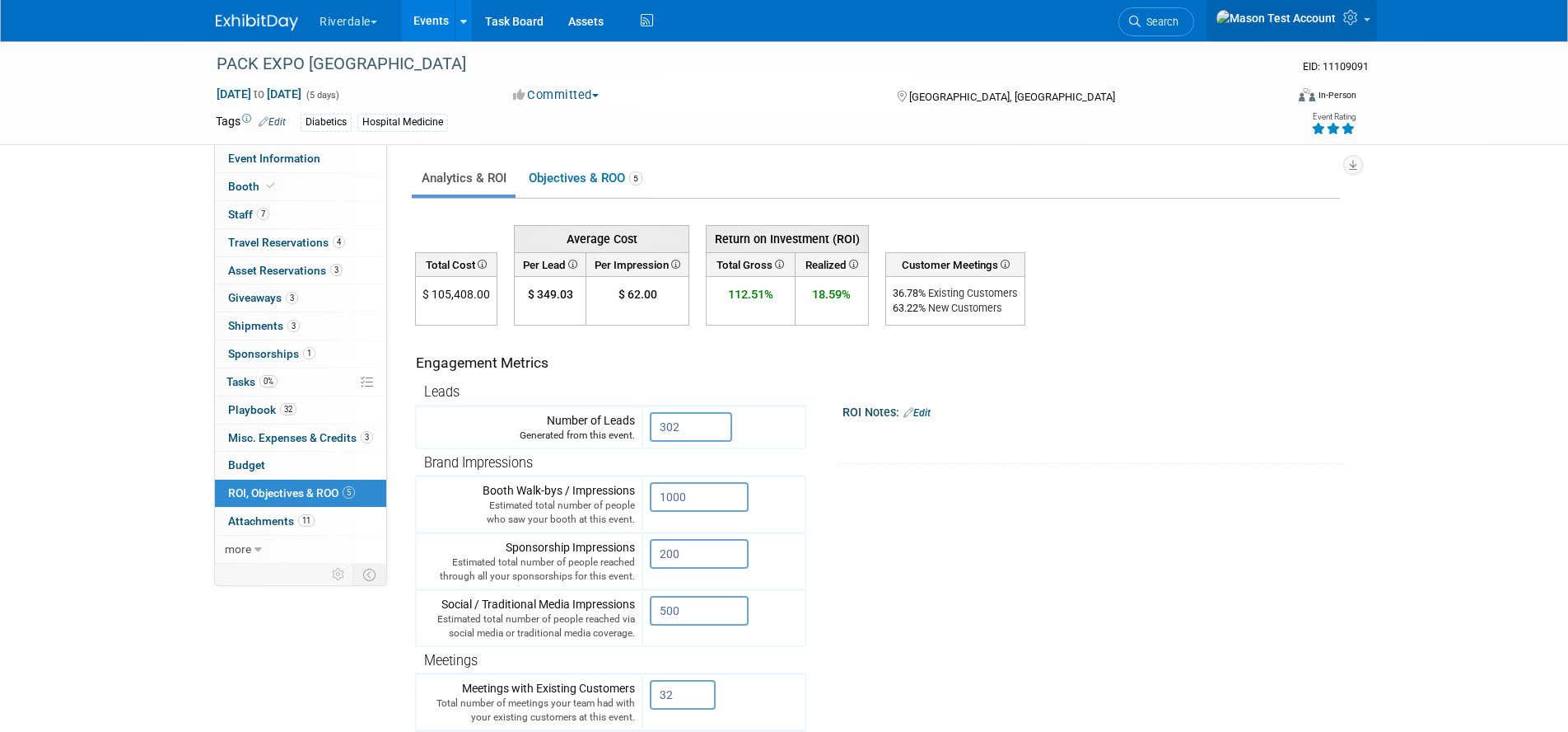
click at [1360, 17] on icon at bounding box center [1352, 17] width 19 height 15
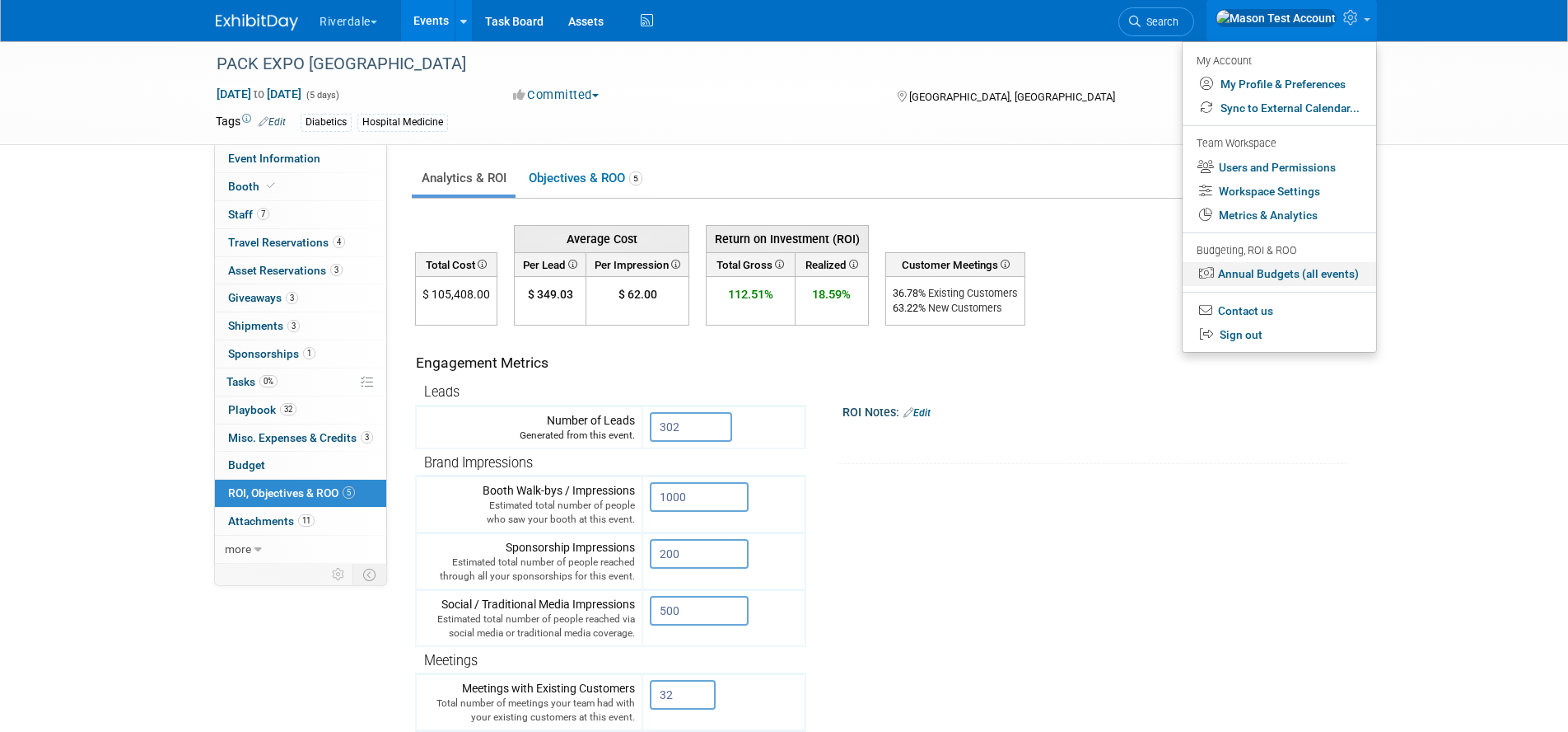
click at [1321, 279] on link "Annual Budgets (all events)" at bounding box center [1279, 274] width 194 height 24
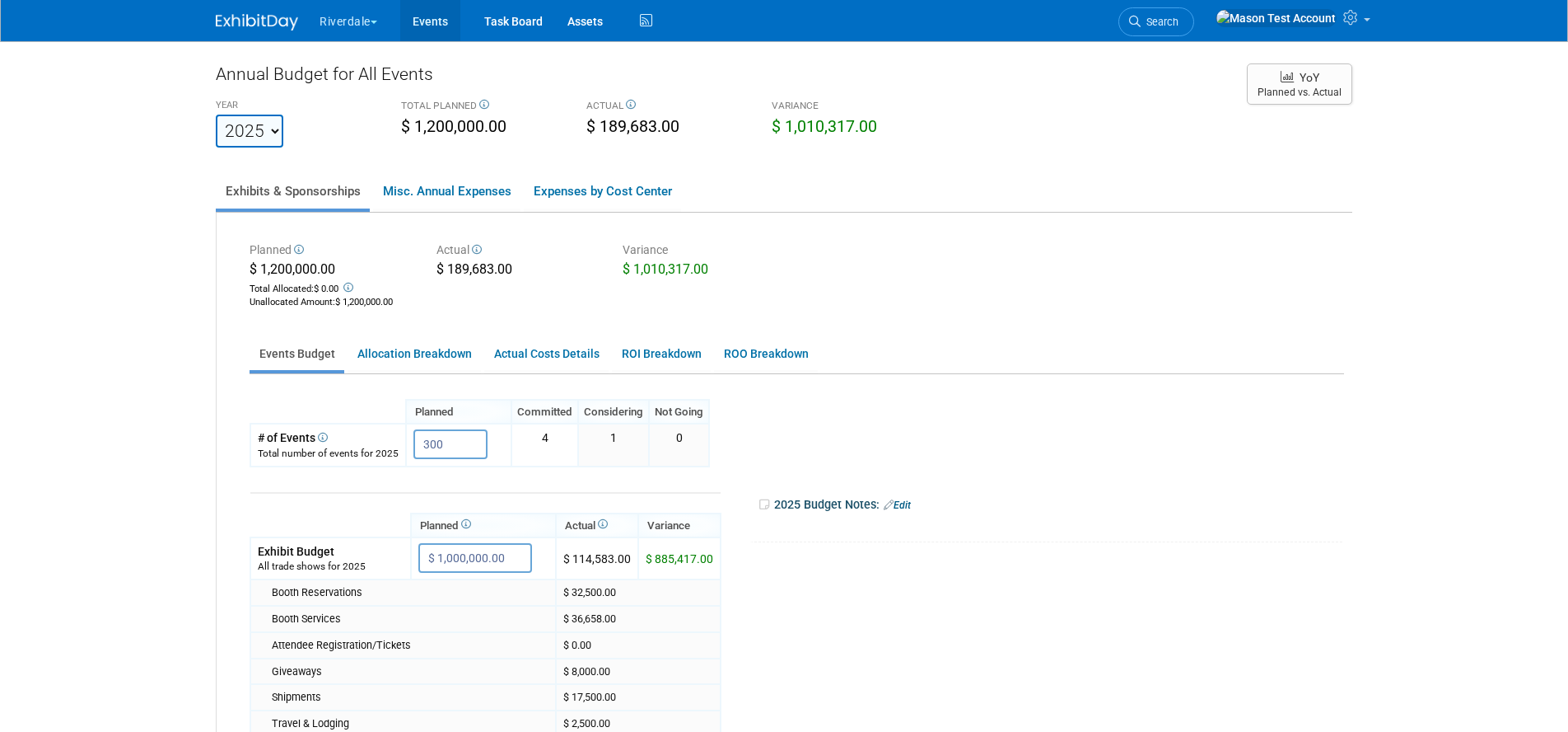
click at [438, 23] on link "Events" at bounding box center [430, 20] width 60 height 41
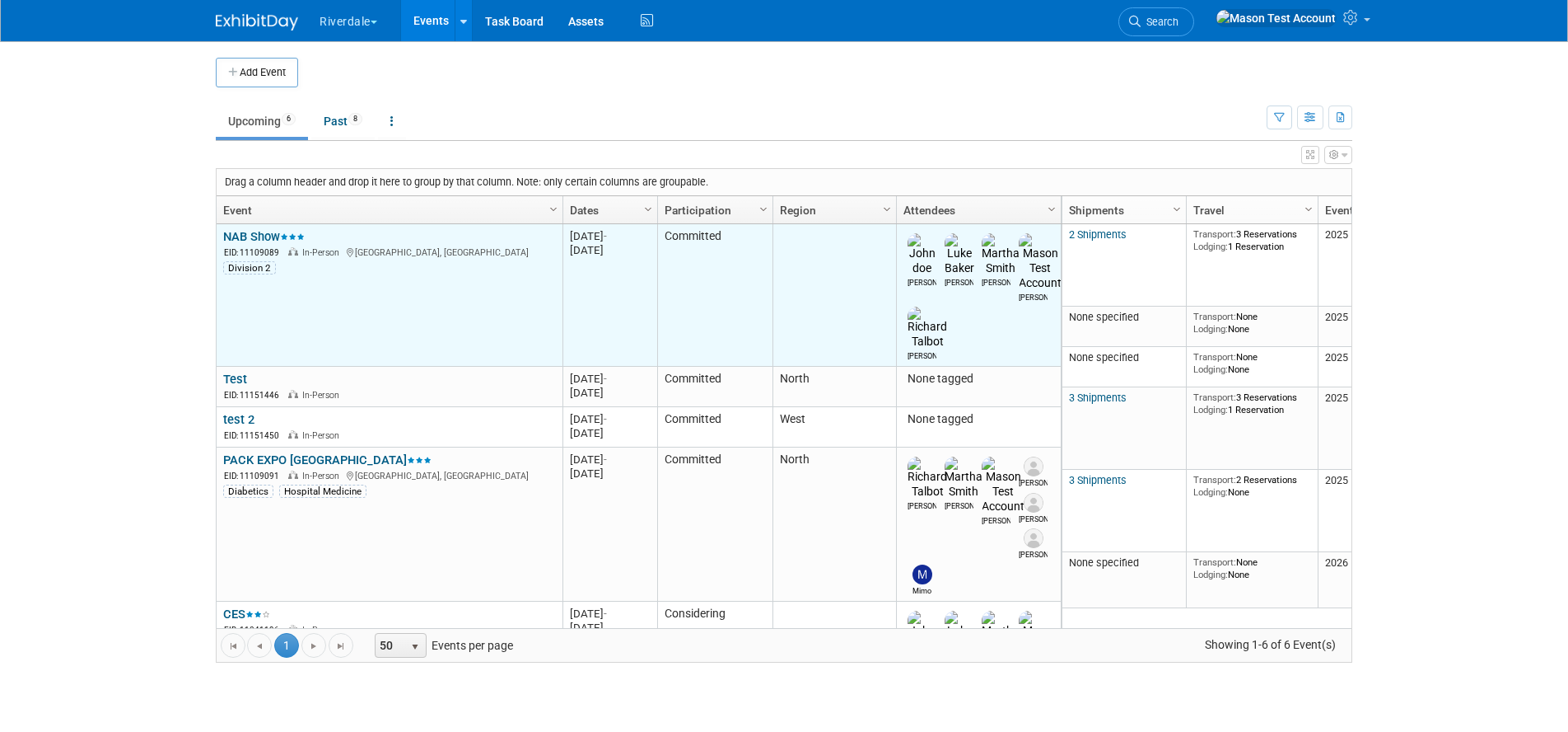
click at [236, 232] on link "NAB Show" at bounding box center [264, 237] width 82 height 15
